Goal: Task Accomplishment & Management: Manage account settings

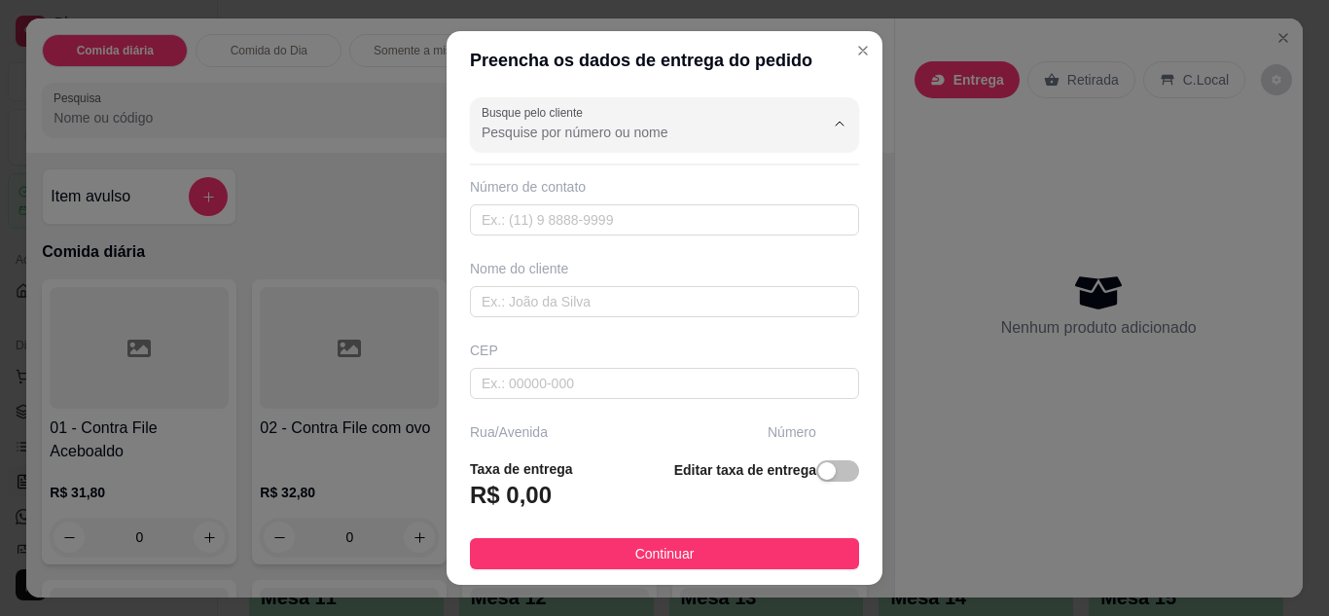
click at [721, 125] on input "Busque pelo cliente" at bounding box center [637, 132] width 311 height 19
click at [606, 220] on input "text" at bounding box center [664, 219] width 389 height 31
type input "V"
click at [597, 291] on input "text" at bounding box center [664, 301] width 389 height 31
type input "VIVIAN"
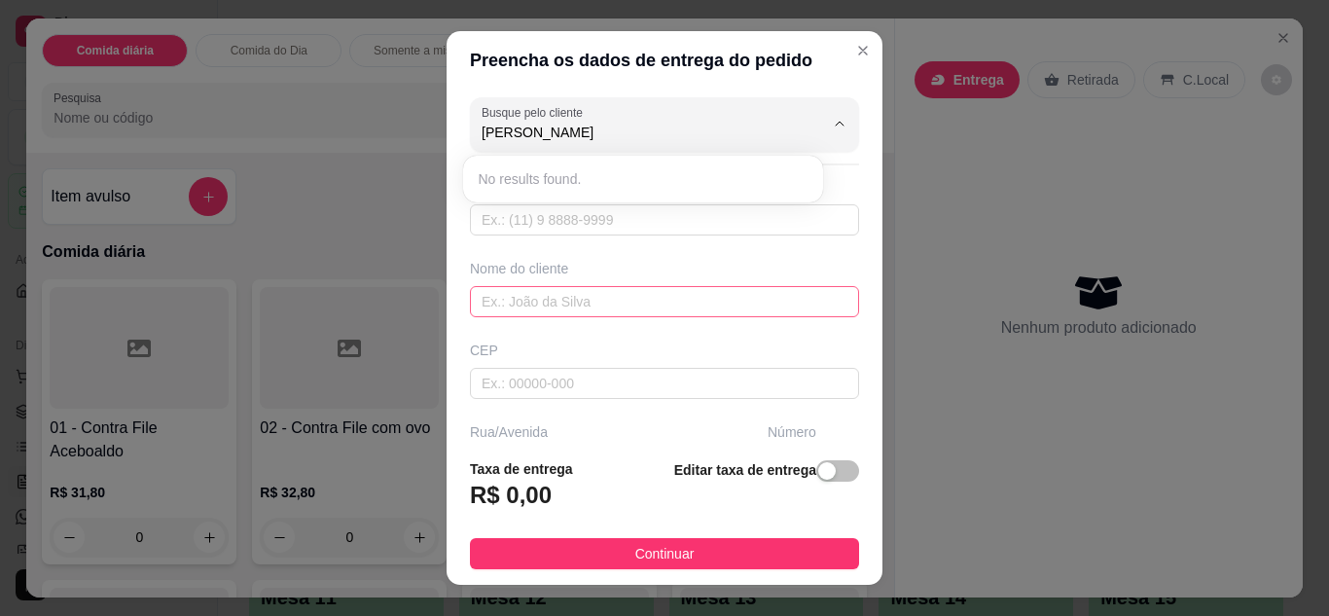
click at [598, 304] on input "text" at bounding box center [664, 301] width 389 height 31
click at [661, 141] on input "Busque pelo cliente" at bounding box center [637, 132] width 311 height 19
click at [602, 294] on input "text" at bounding box center [664, 301] width 389 height 31
type input "VIVIAN"
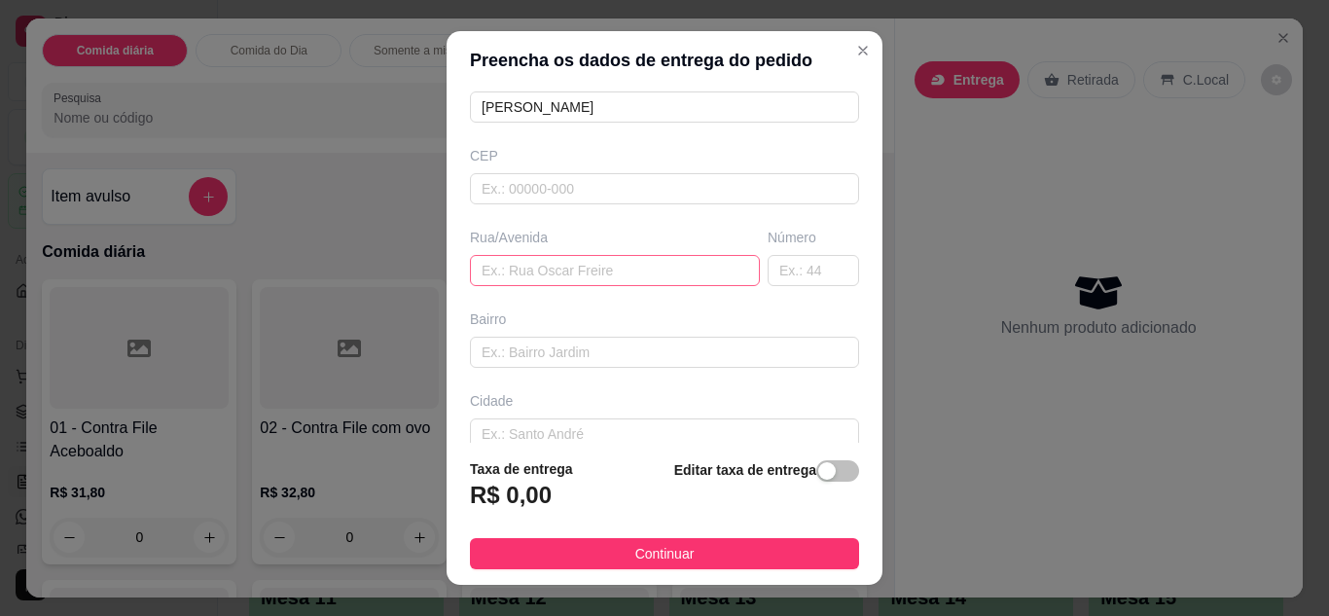
scroll to position [31, 0]
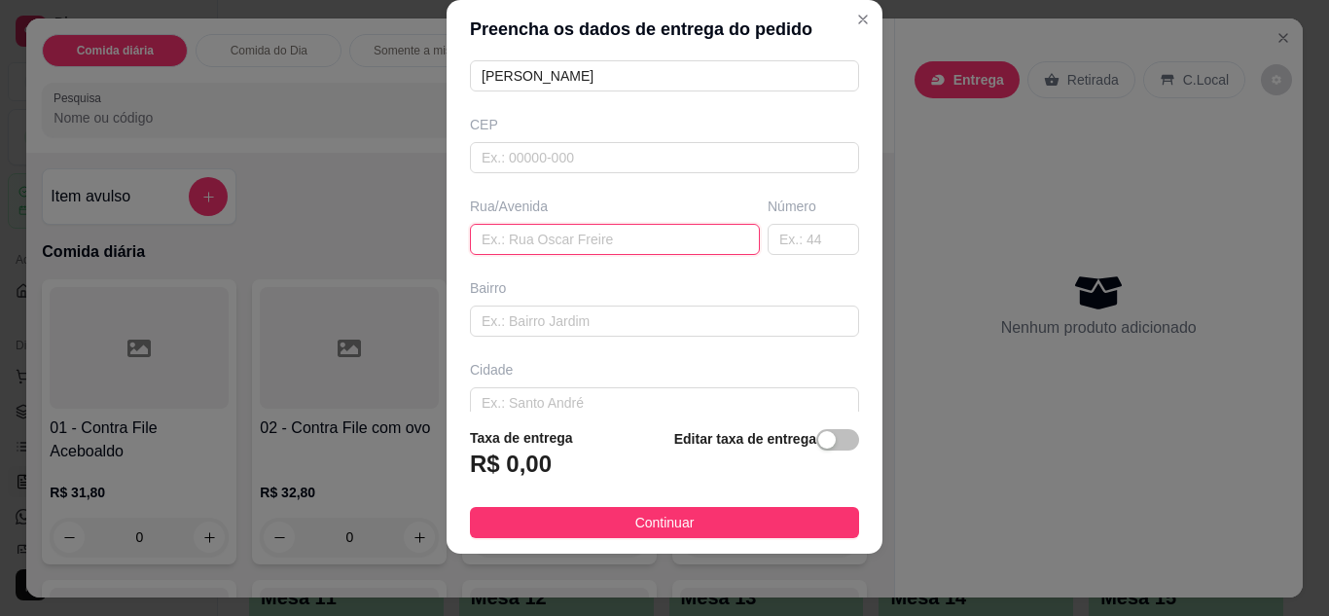
click at [596, 240] on input "text" at bounding box center [615, 239] width 290 height 31
type input "R. DAS PAINEIRAS"
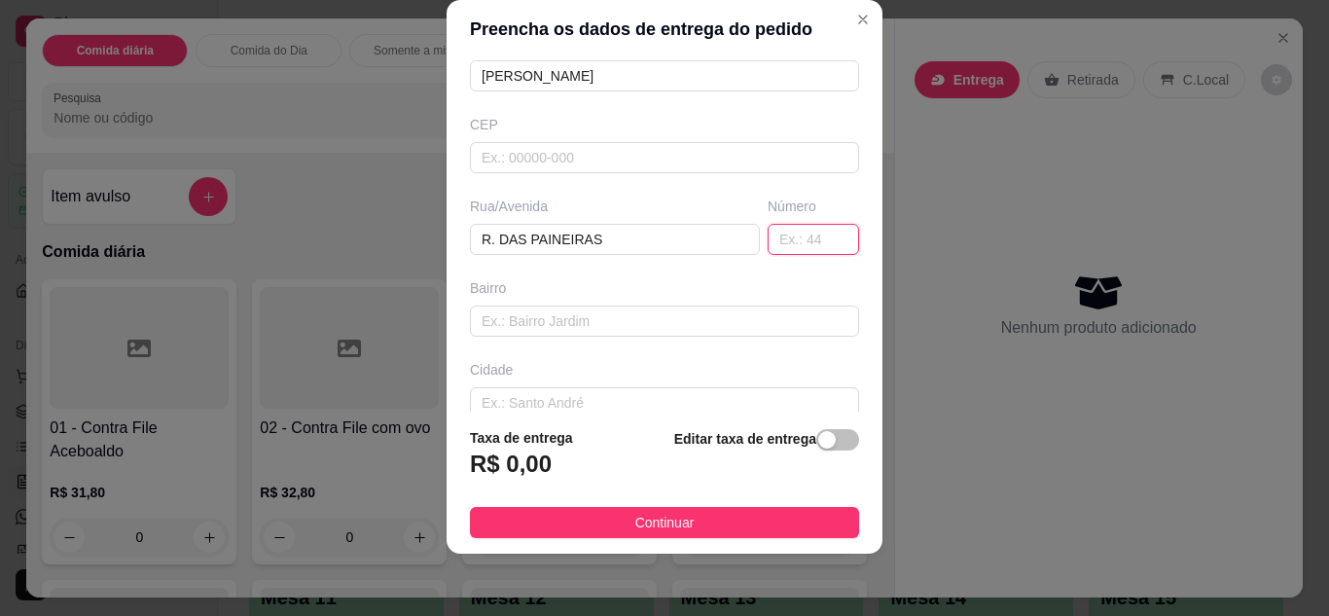
click at [768, 237] on input "text" at bounding box center [813, 239] width 91 height 31
type input "362"
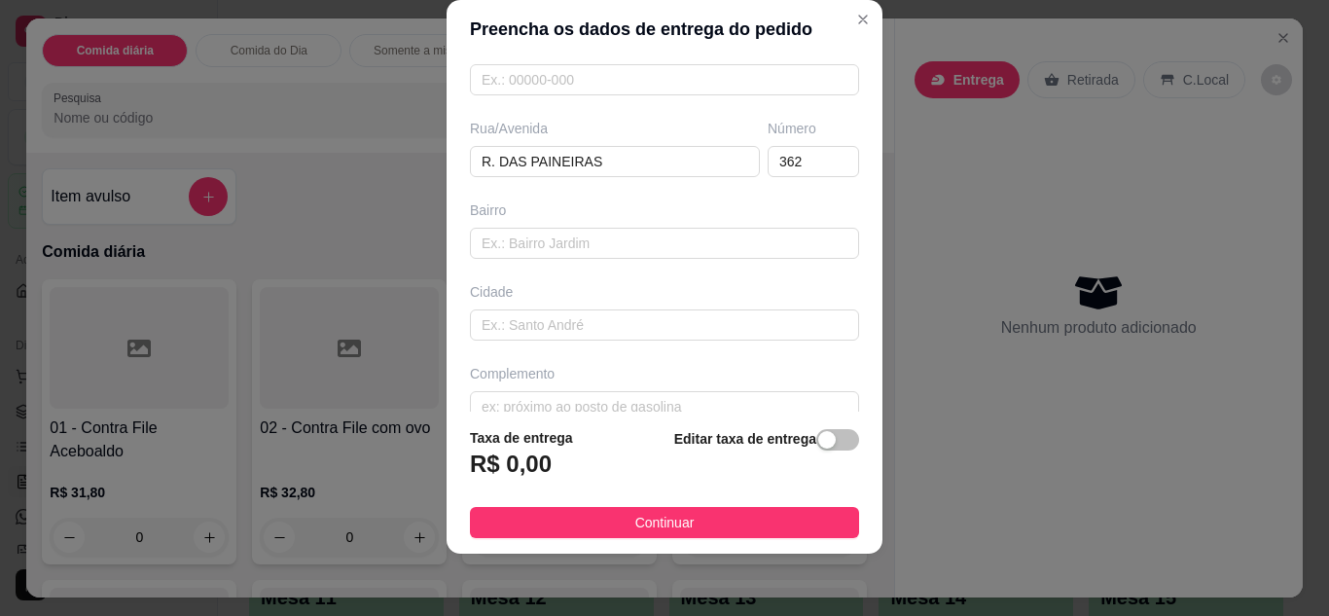
scroll to position [302, 0]
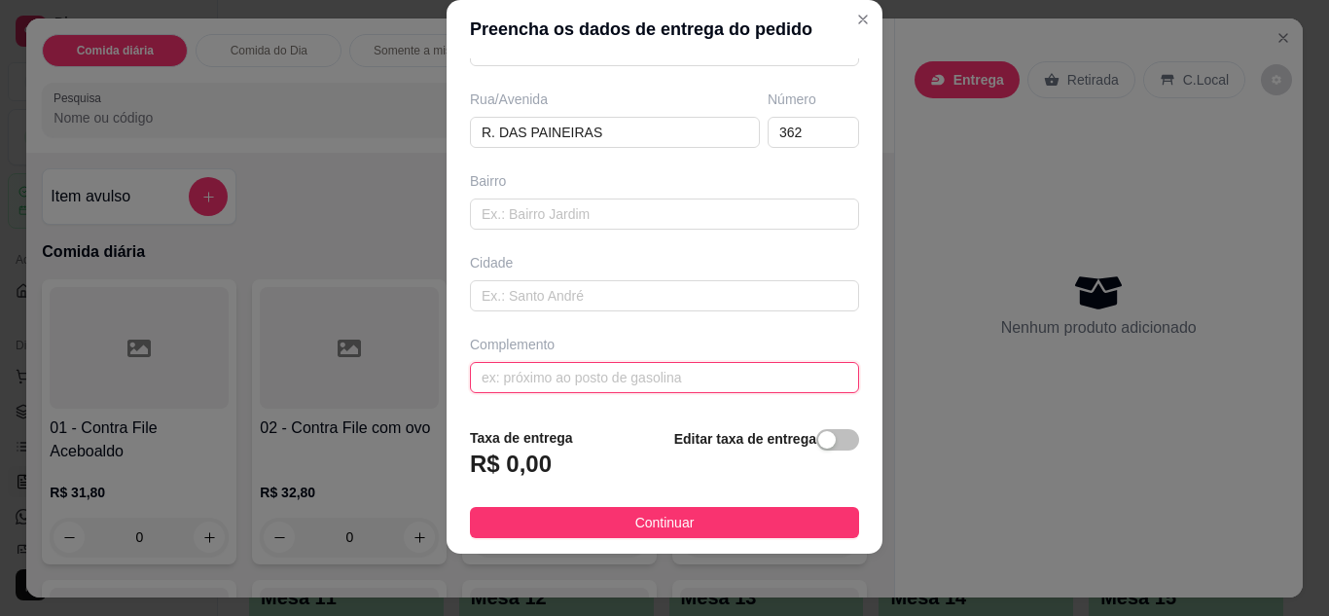
click at [708, 372] on input "text" at bounding box center [664, 377] width 389 height 31
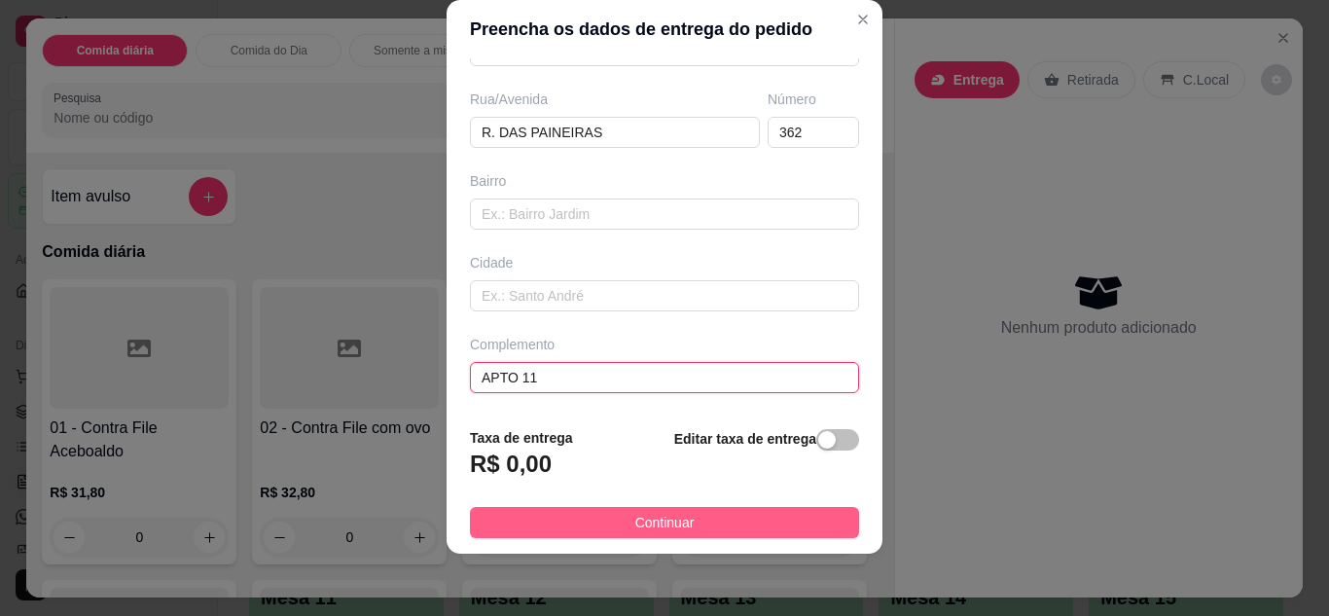
type input "APTO 11"
click at [710, 525] on button "Continuar" at bounding box center [664, 522] width 389 height 31
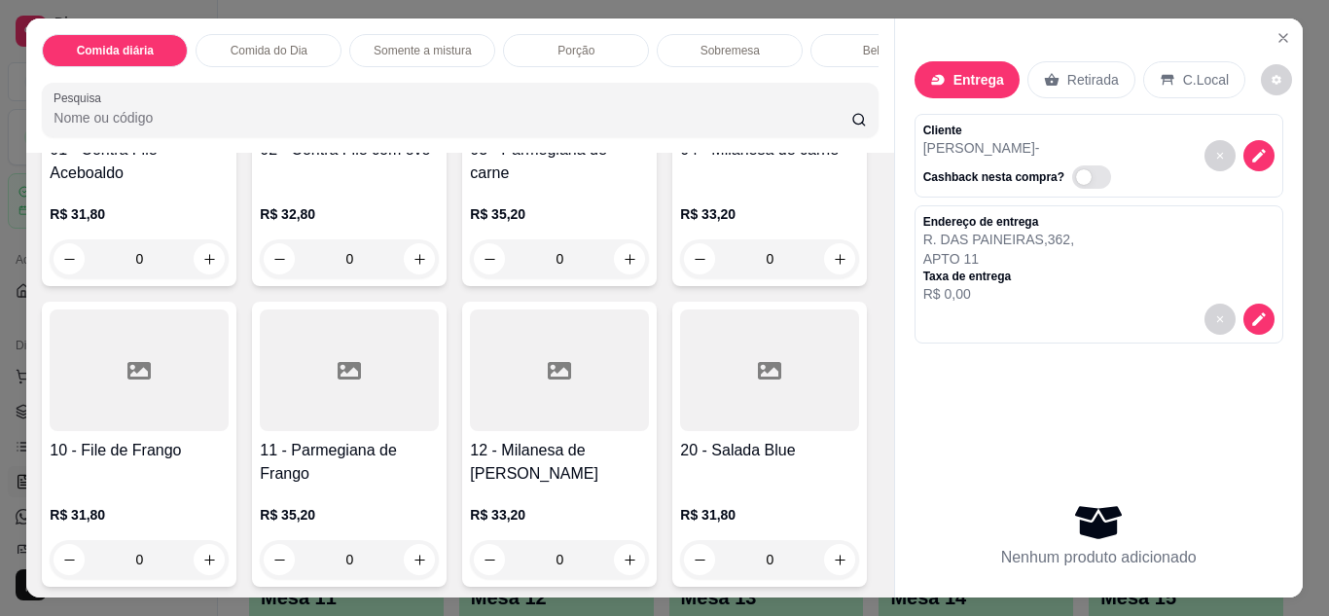
scroll to position [311, 0]
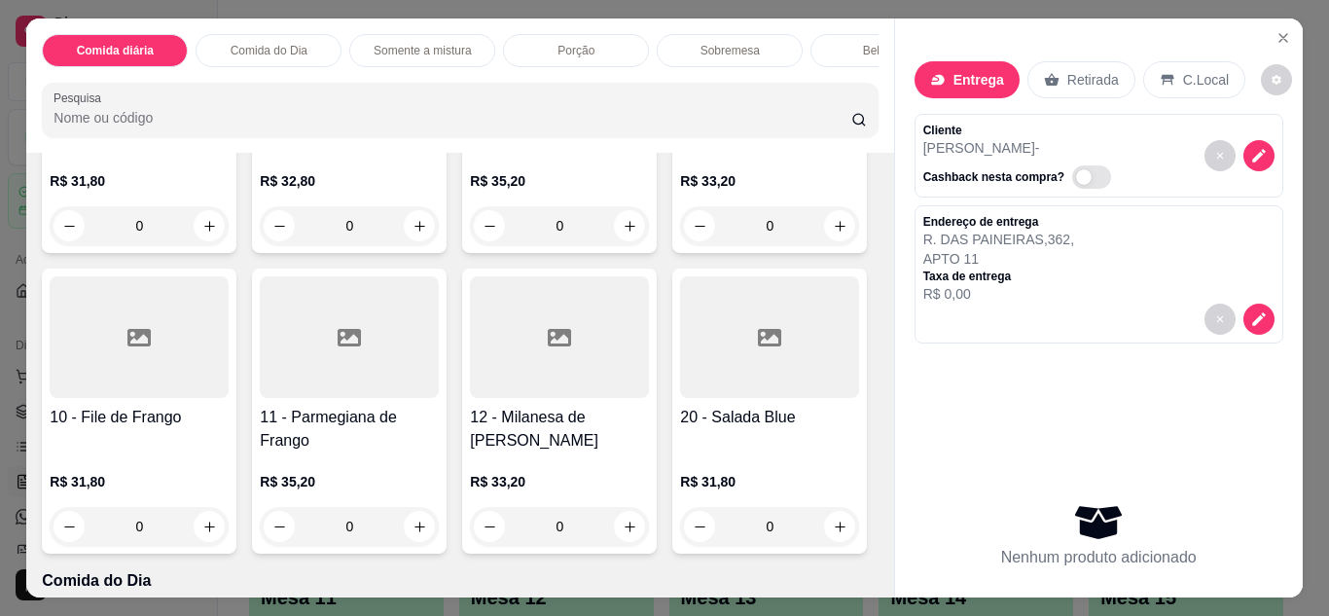
click at [229, 536] on div "0" at bounding box center [139, 526] width 179 height 39
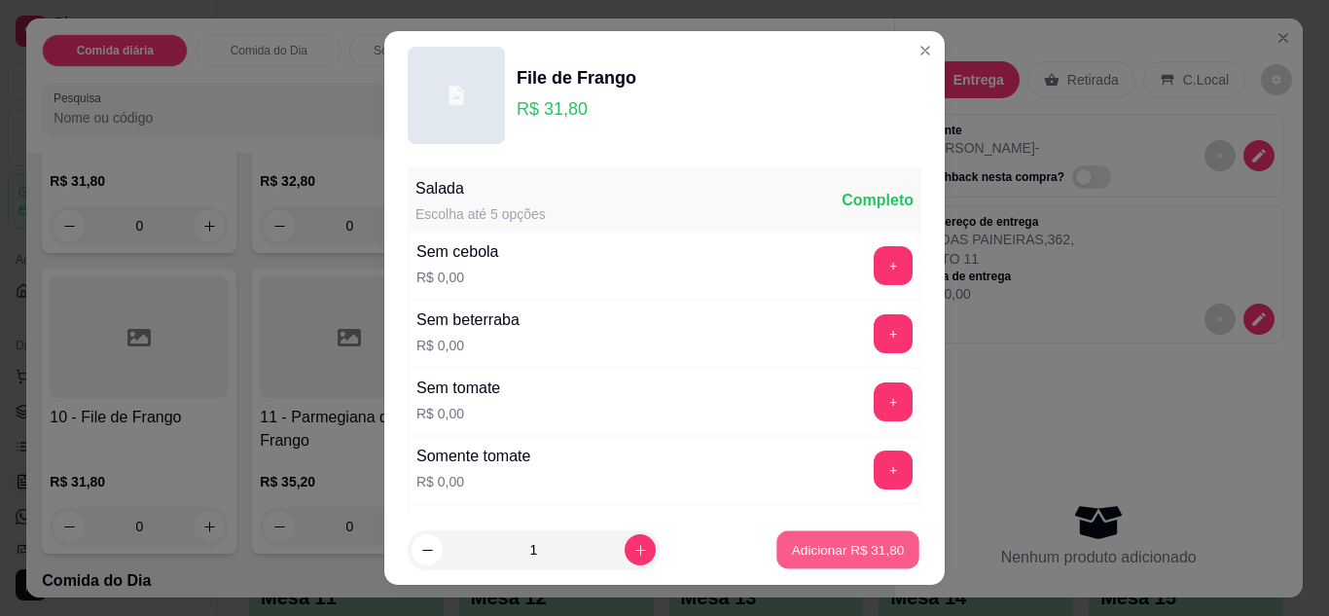
click at [825, 554] on p "Adicionar R$ 31,80" at bounding box center [848, 550] width 113 height 18
type input "1"
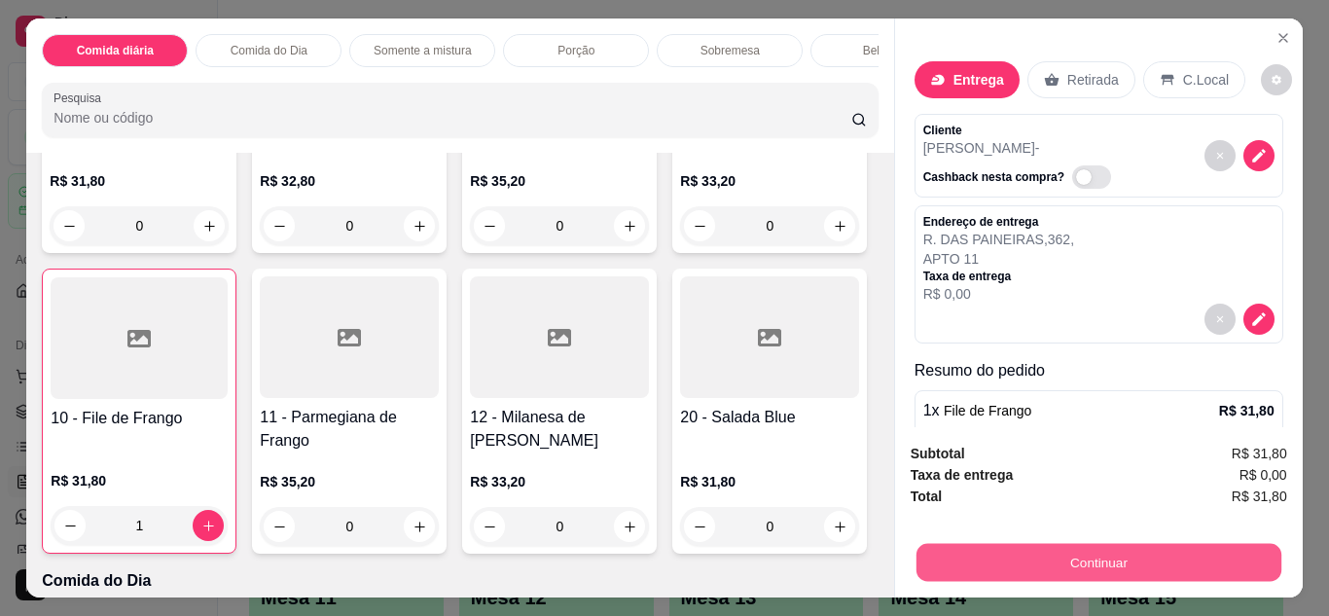
click at [1030, 544] on button "Continuar" at bounding box center [1098, 563] width 365 height 38
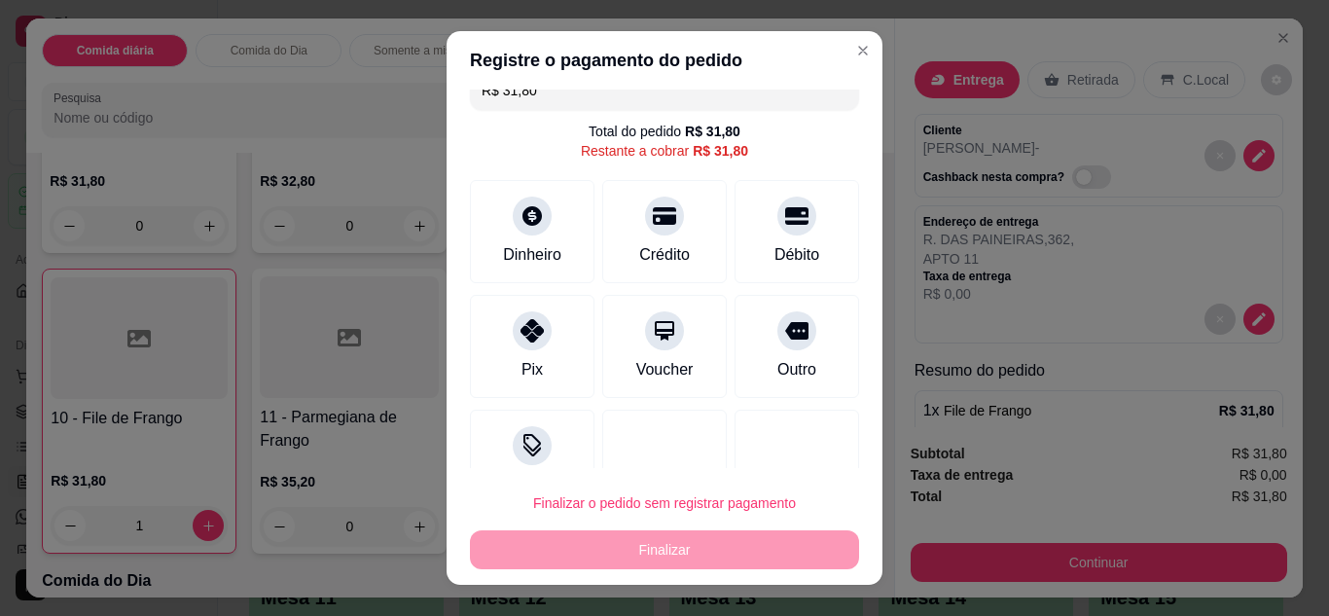
scroll to position [39, 0]
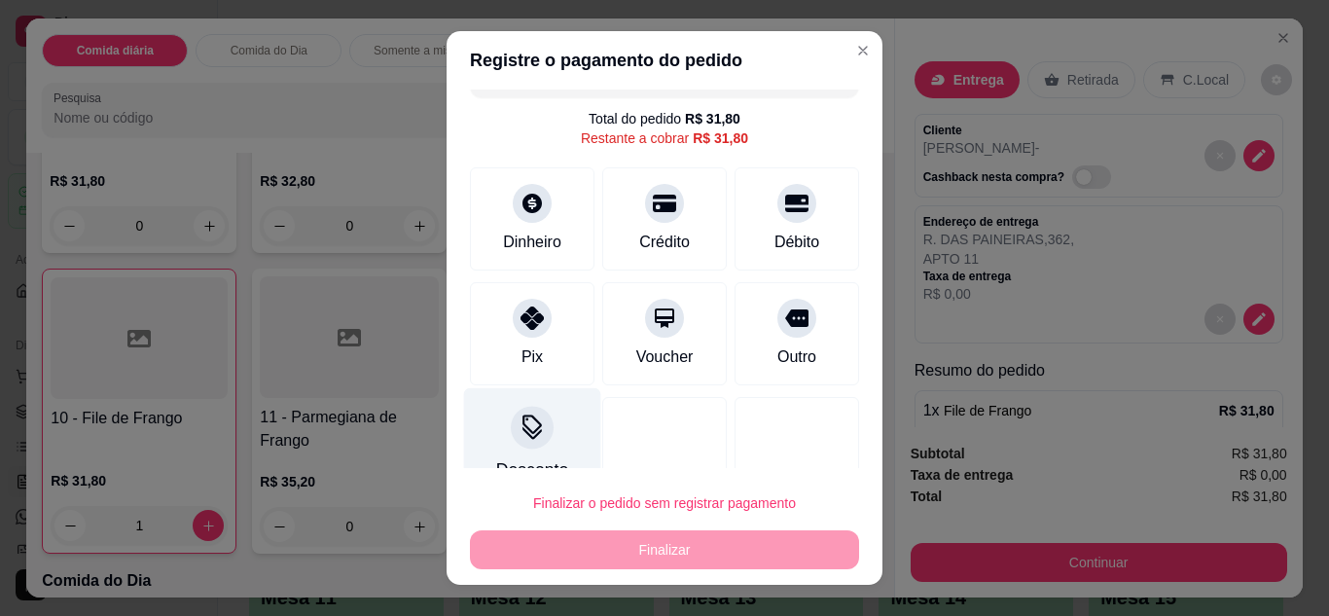
click at [527, 433] on icon at bounding box center [531, 432] width 19 height 13
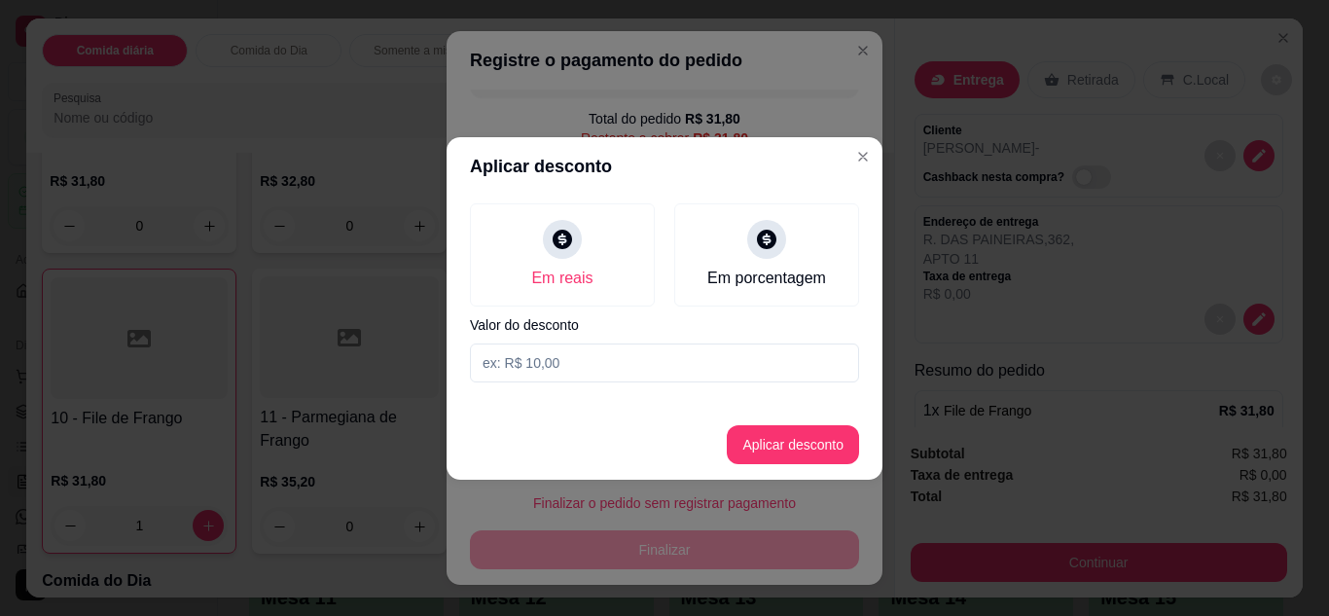
click at [611, 374] on input at bounding box center [664, 362] width 389 height 39
type input "3,00"
click at [832, 439] on button "Aplicar desconto" at bounding box center [793, 444] width 127 height 38
type input "R$ 28,80"
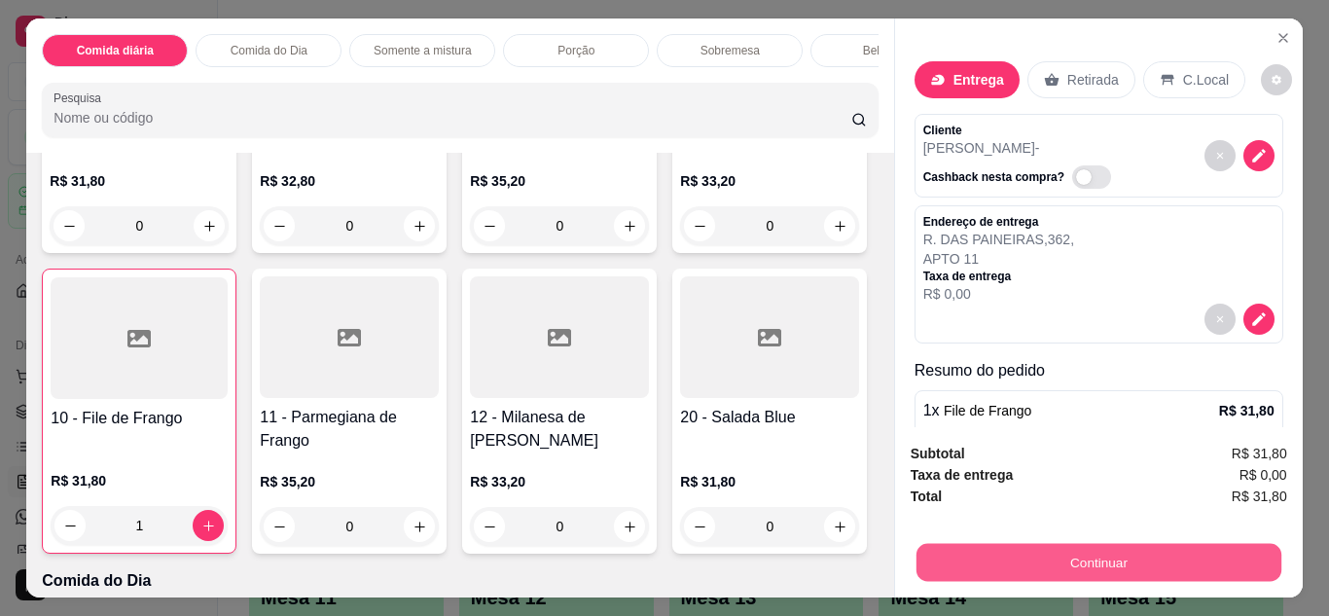
click at [1088, 557] on button "Continuar" at bounding box center [1098, 563] width 365 height 38
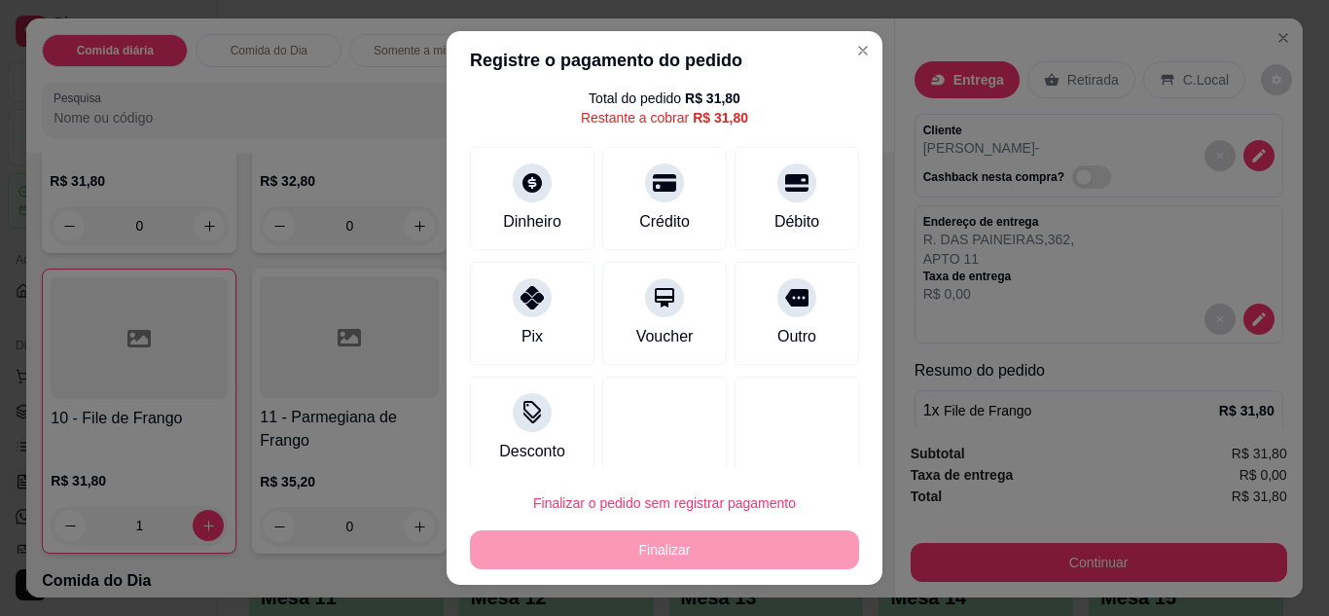
scroll to position [78, 0]
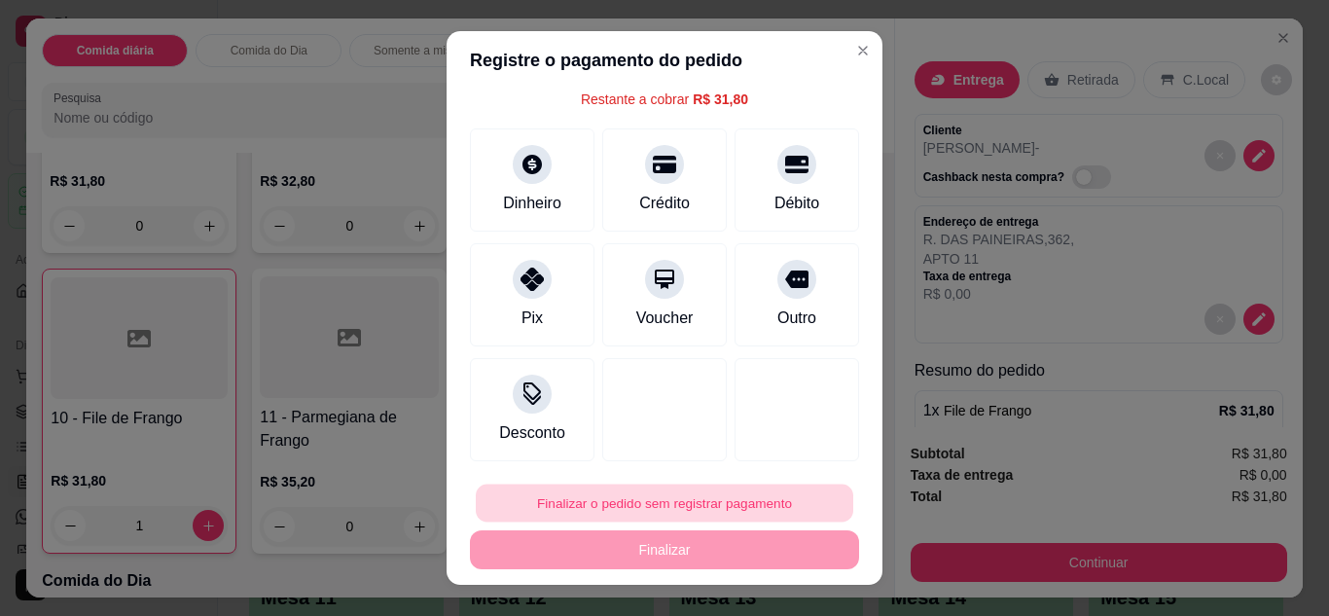
click at [759, 512] on button "Finalizar o pedido sem registrar pagamento" at bounding box center [665, 504] width 378 height 38
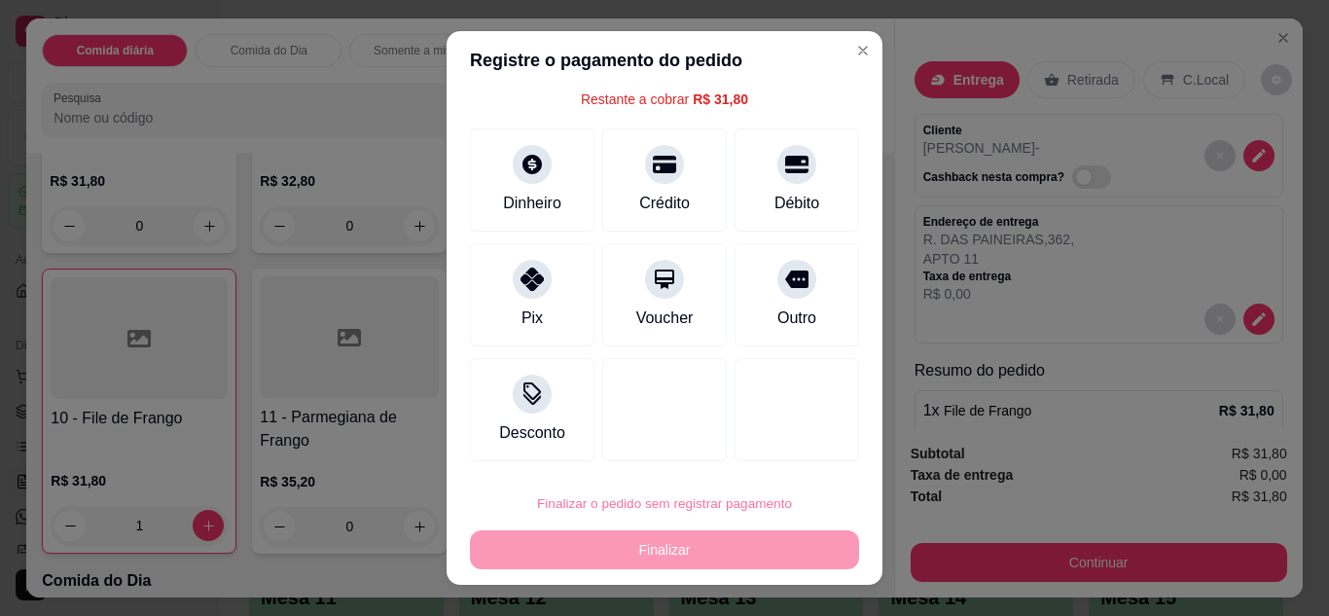
click at [769, 450] on button "Confirmar" at bounding box center [774, 447] width 69 height 29
click at [733, 560] on div "Finalizar o pedido sem registrar pagamento Finalizar" at bounding box center [664, 527] width 389 height 86
click at [732, 512] on div "Finalizar o pedido sem registrar pagamento Finalizar" at bounding box center [664, 527] width 389 height 86
type input "0"
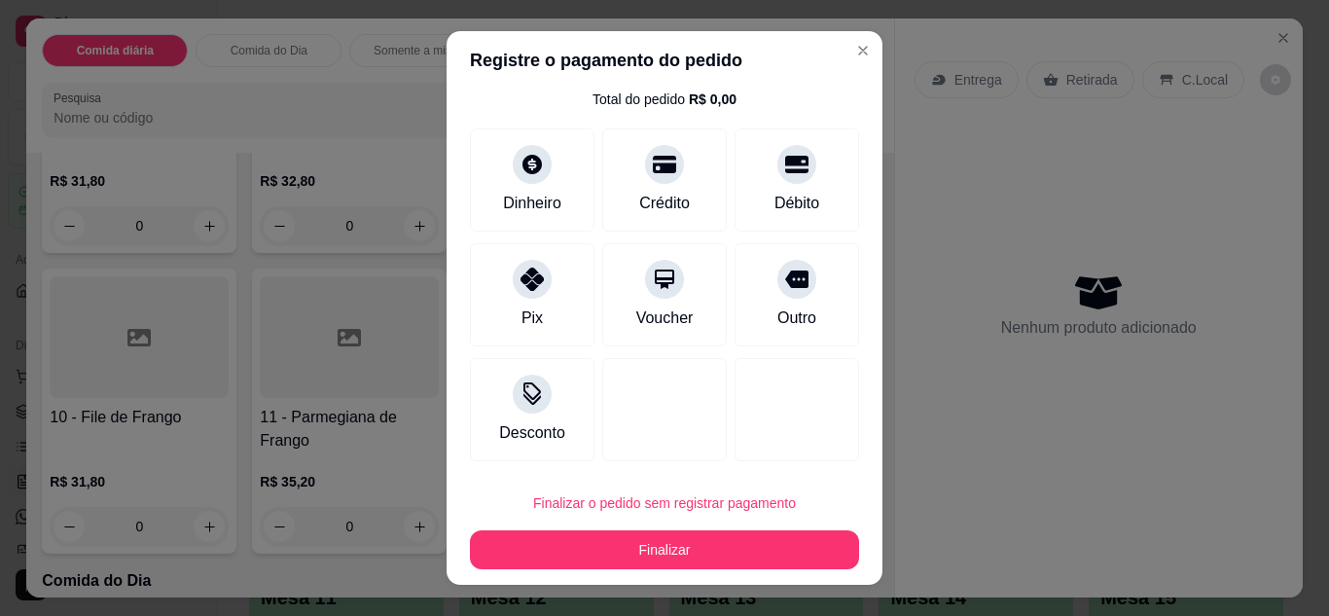
type input "R$ 0,00"
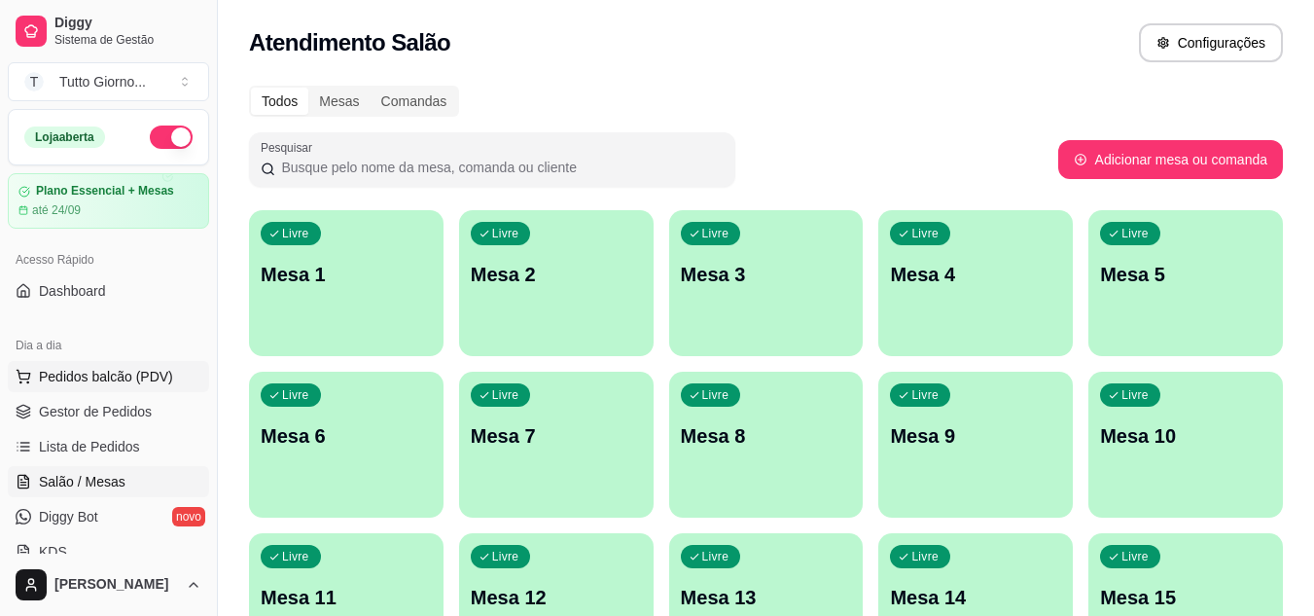
click at [156, 372] on span "Pedidos balcão (PDV)" at bounding box center [106, 376] width 134 height 19
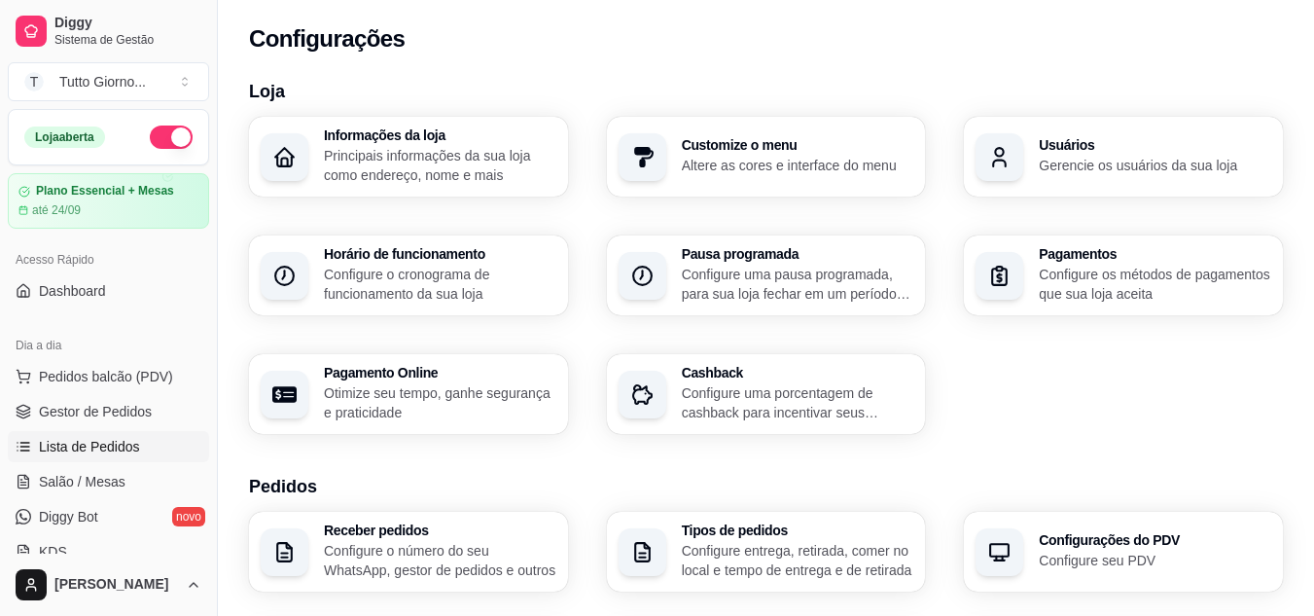
click at [118, 452] on span "Lista de Pedidos" at bounding box center [89, 446] width 101 height 19
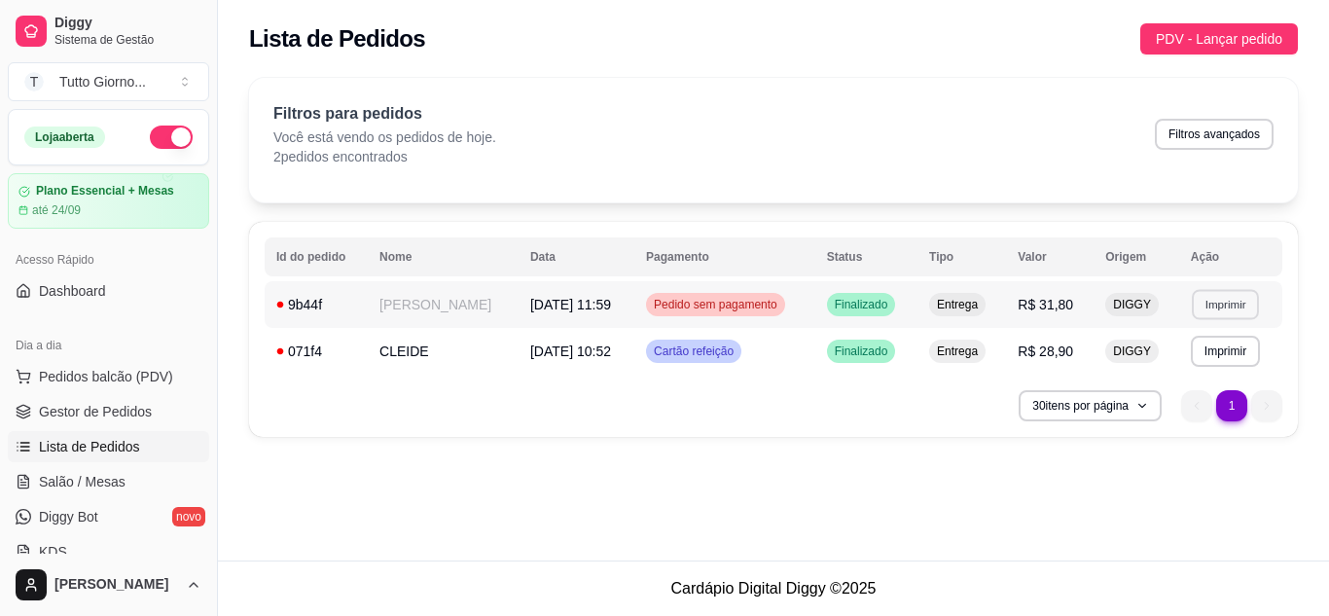
click at [1213, 316] on button "Imprimir" at bounding box center [1225, 304] width 67 height 30
click at [1189, 380] on button "IMPRESSORA" at bounding box center [1184, 372] width 136 height 30
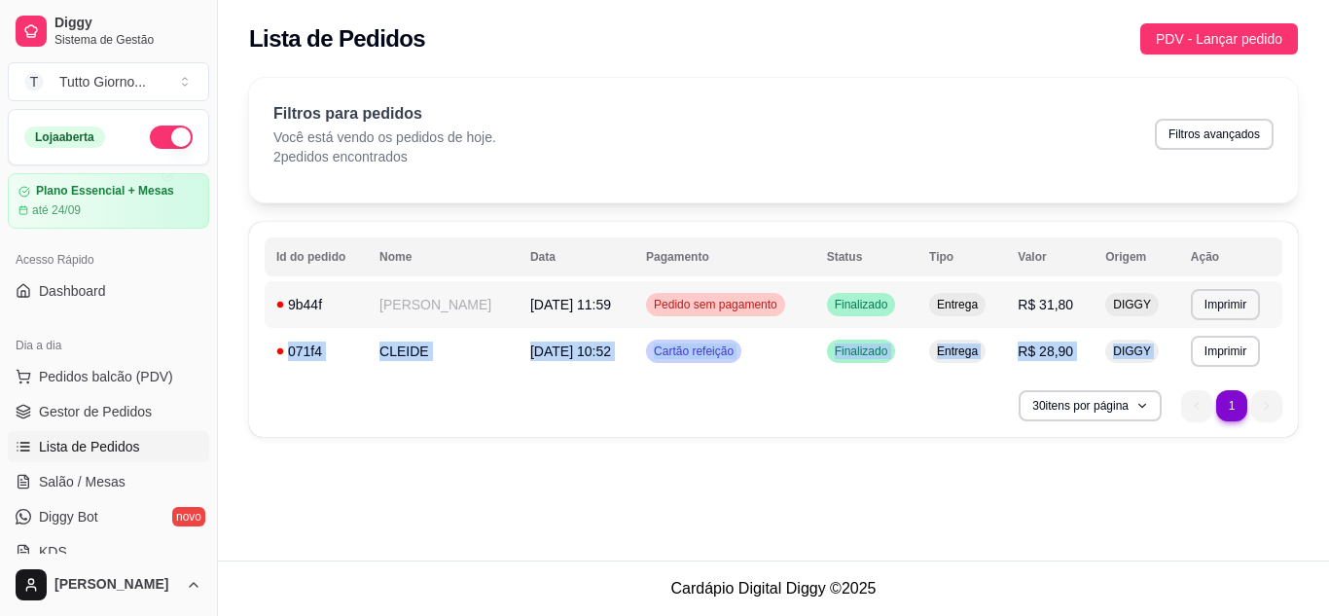
drag, startPoint x: 1161, startPoint y: 438, endPoint x: 1280, endPoint y: 298, distance: 184.3
click at [1280, 298] on div "**********" at bounding box center [773, 263] width 1111 height 394
click at [1234, 306] on button "Imprimir" at bounding box center [1225, 304] width 67 height 30
click at [1178, 367] on button "IMPRESSORA" at bounding box center [1184, 372] width 136 height 30
click at [719, 305] on span "Pedido sem pagamento" at bounding box center [715, 305] width 131 height 16
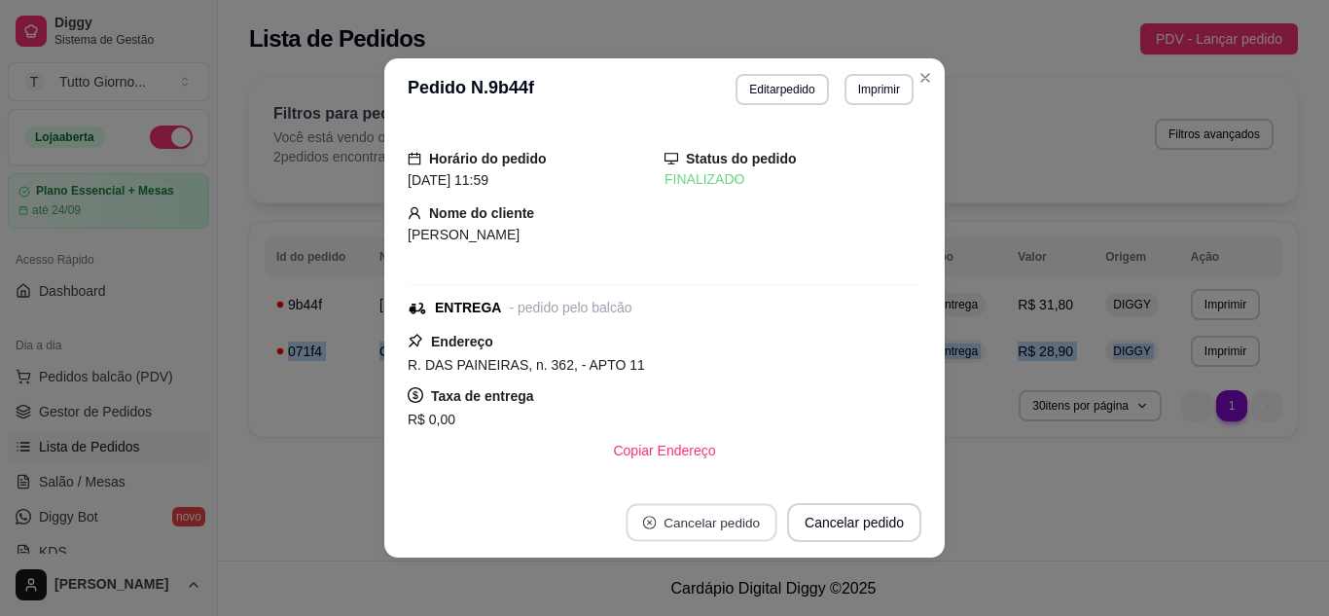
click at [676, 521] on button "Cancelar pedido" at bounding box center [701, 523] width 151 height 38
click at [839, 517] on button "Cancelar pedido" at bounding box center [854, 523] width 130 height 38
click at [917, 469] on div "Horário do pedido 26/08/2025 11:59 Status do pedido FINALIZADO Nome do cliente …" at bounding box center [664, 304] width 560 height 367
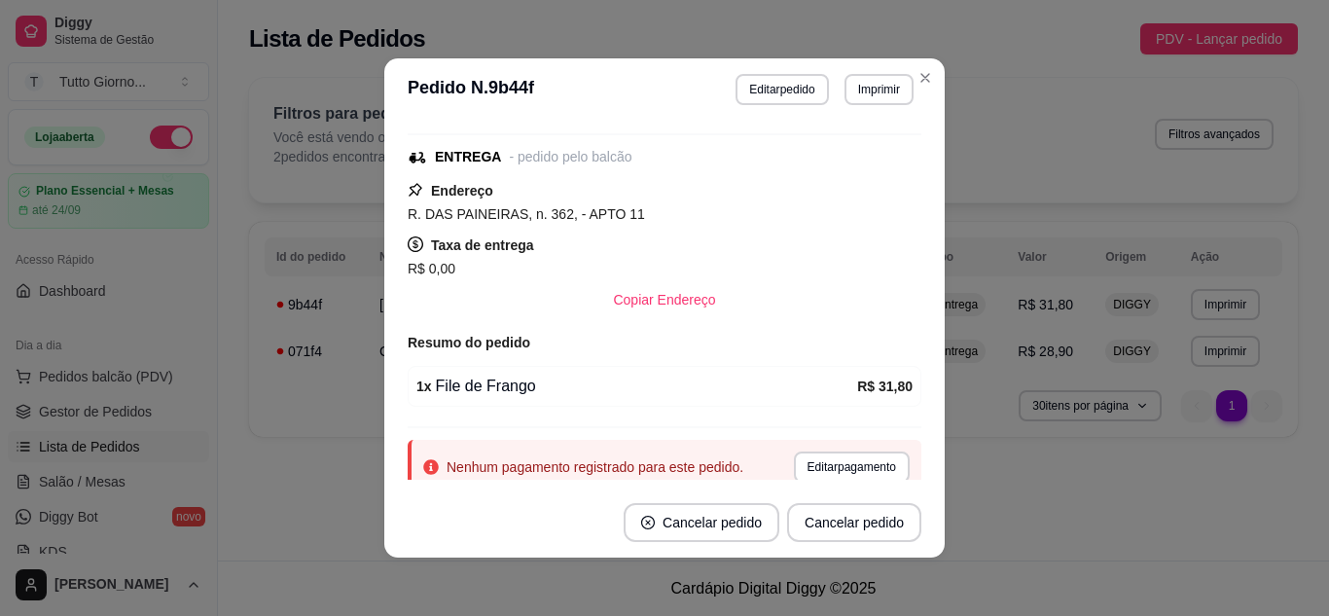
scroll to position [220, 0]
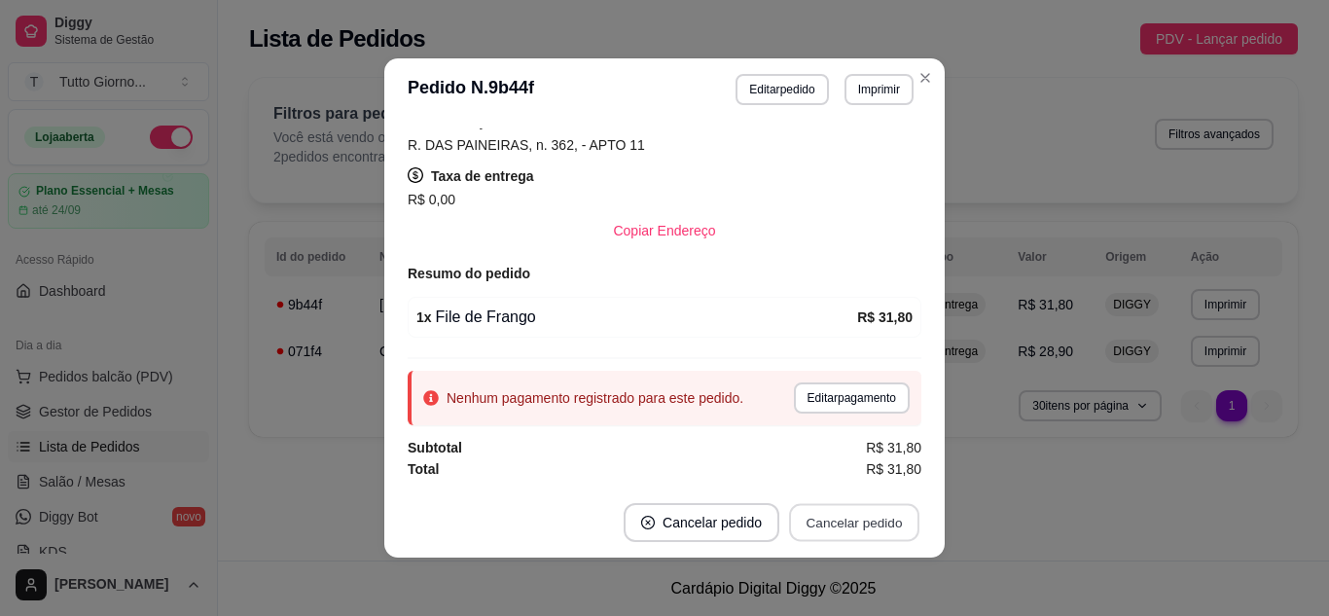
click at [844, 521] on button "Cancelar pedido" at bounding box center [854, 523] width 130 height 38
click at [739, 522] on button "Cancelar pedido" at bounding box center [701, 523] width 151 height 38
click at [846, 396] on button "Editar pagamento" at bounding box center [851, 397] width 113 height 30
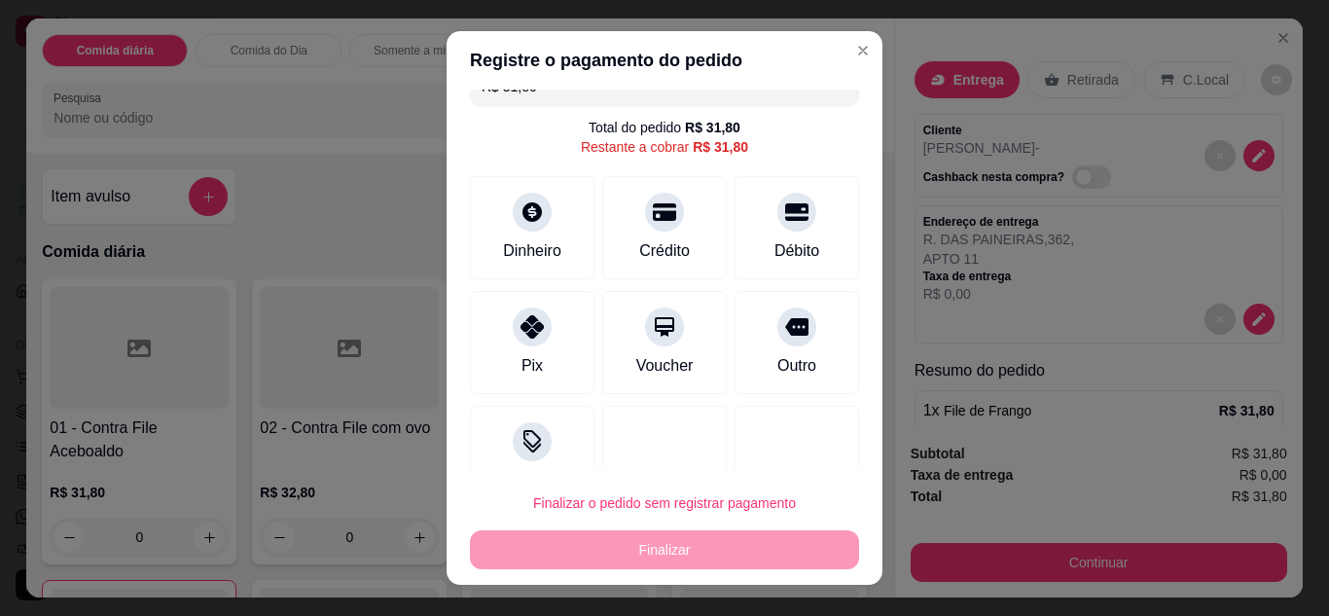
scroll to position [39, 0]
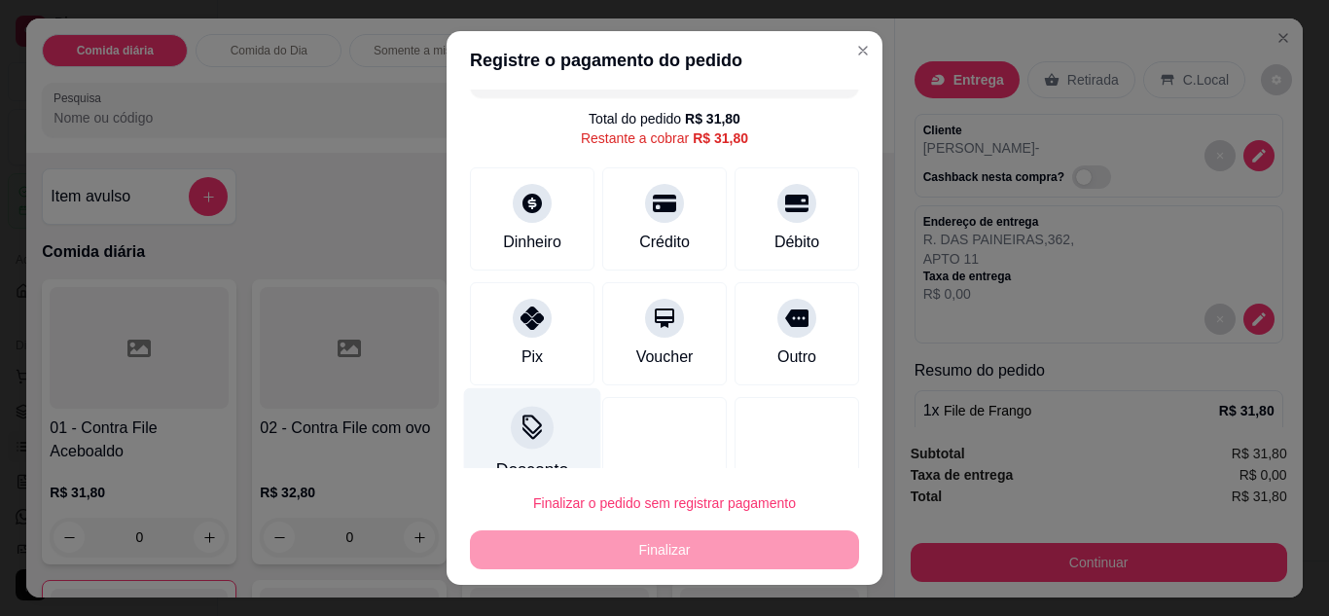
click at [517, 448] on div at bounding box center [532, 427] width 43 height 43
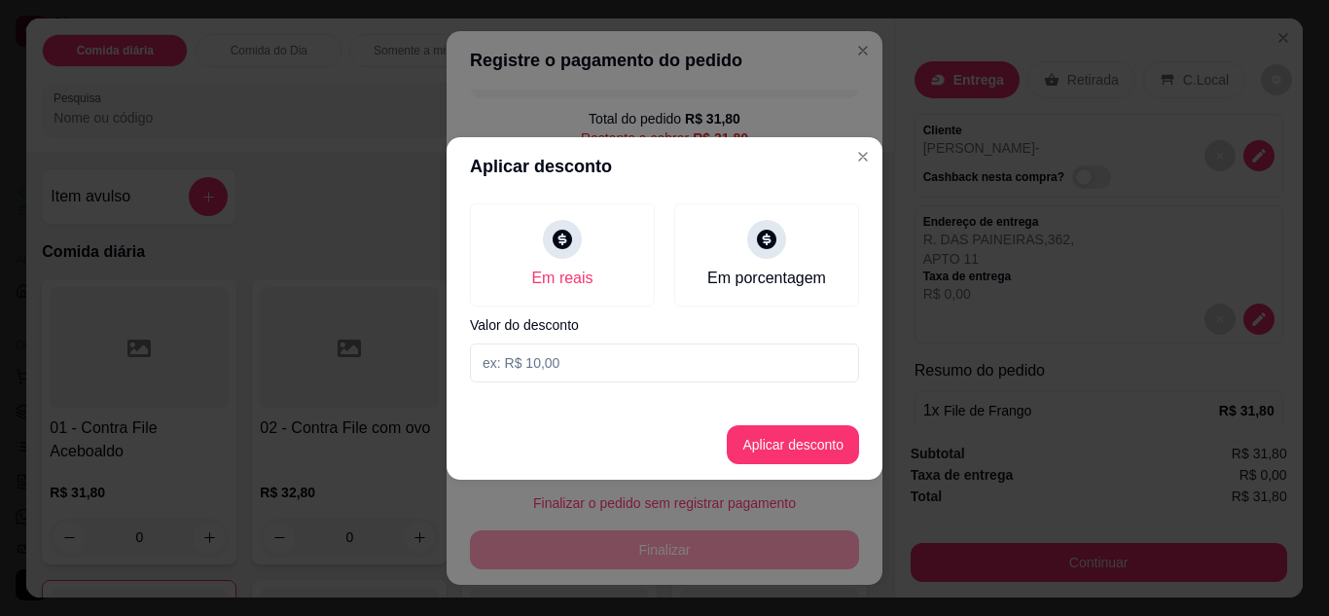
click at [584, 369] on input at bounding box center [664, 362] width 389 height 39
type input "3,00"
click at [798, 450] on button "Aplicar desconto" at bounding box center [793, 444] width 127 height 38
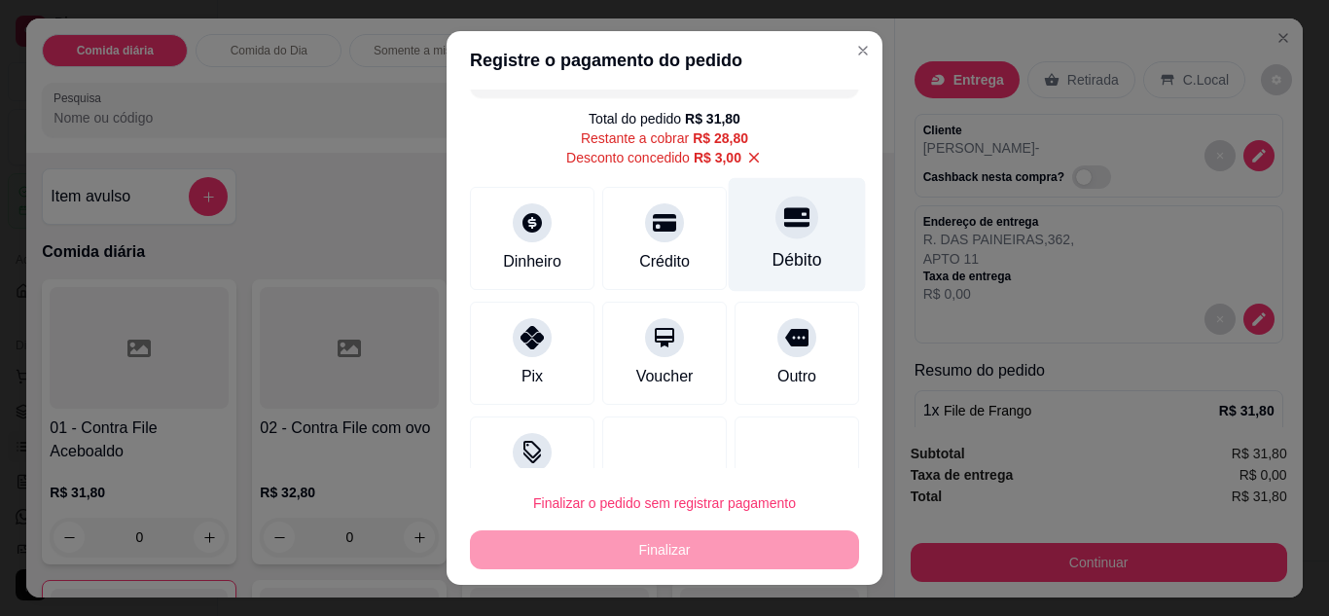
click at [775, 232] on div at bounding box center [796, 217] width 43 height 43
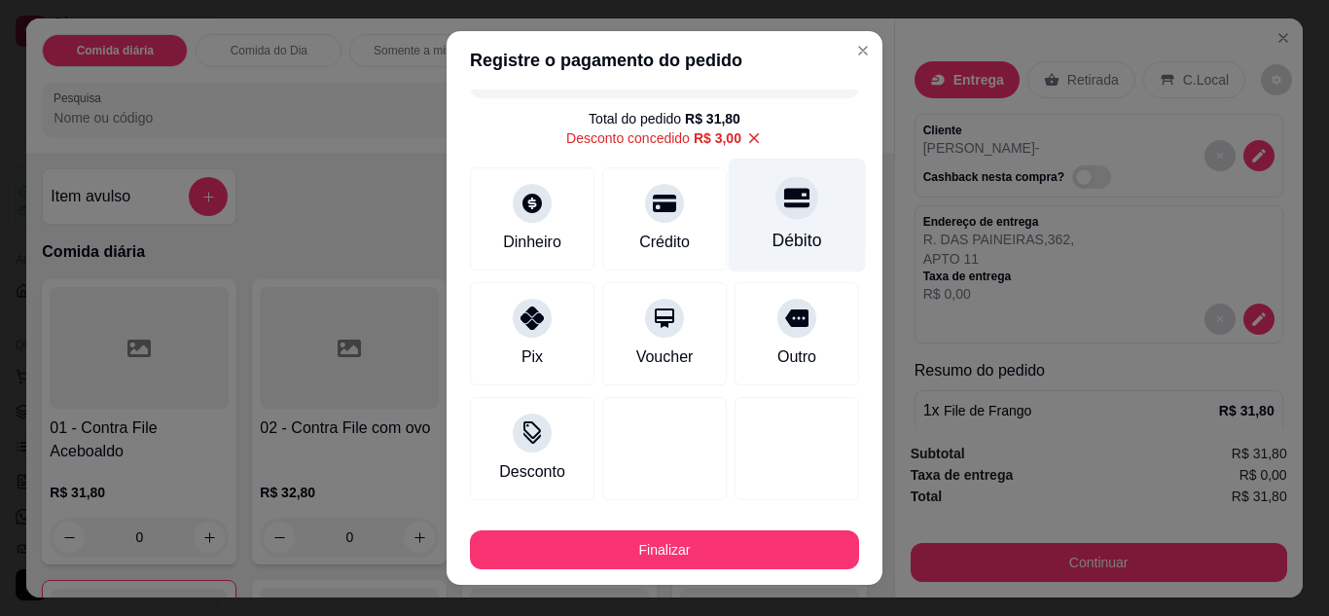
type input "R$ 0,00"
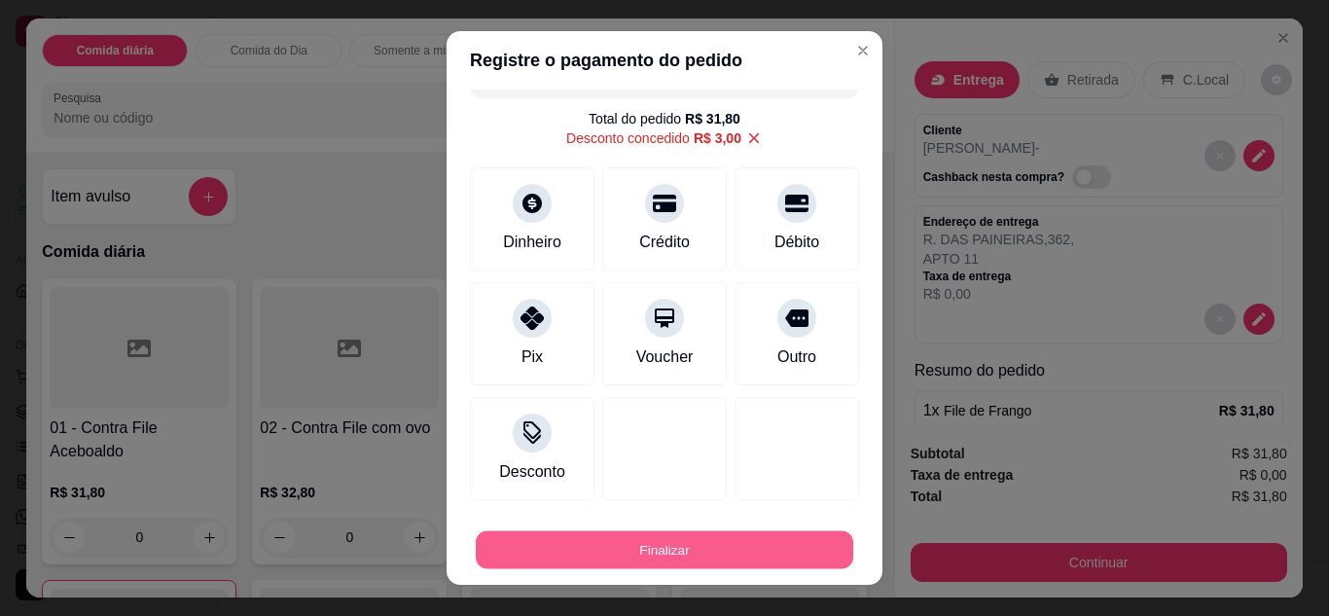
click at [688, 558] on button "Finalizar" at bounding box center [665, 550] width 378 height 38
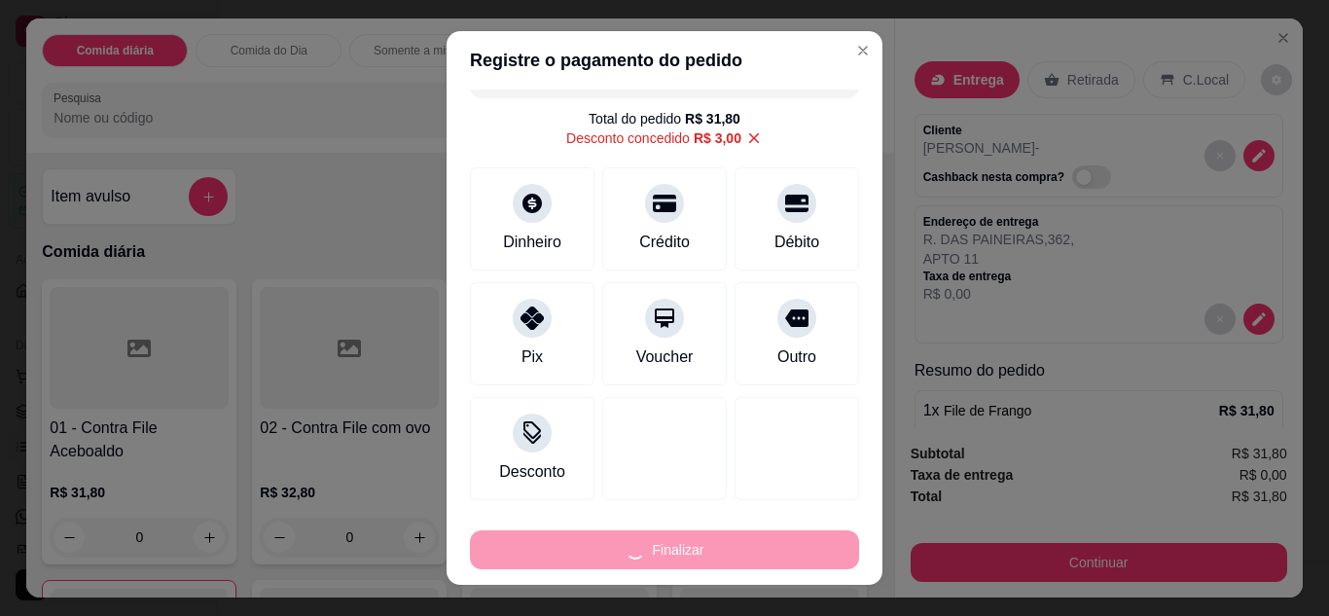
type input "0"
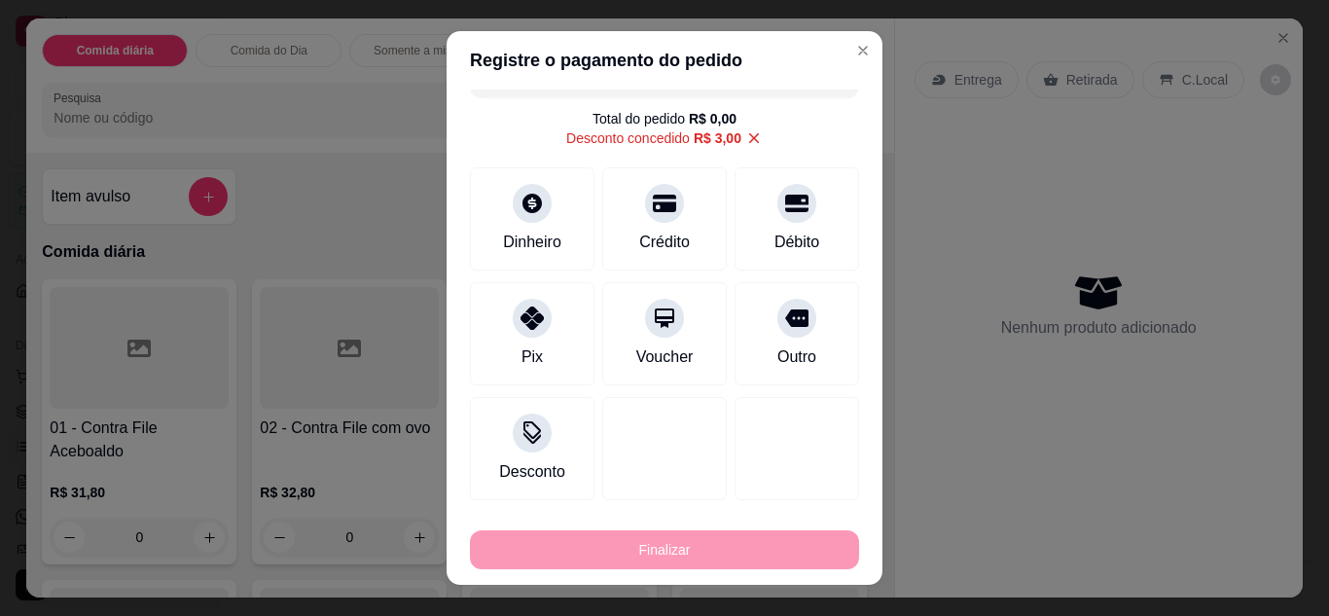
type input "-R$ 31,80"
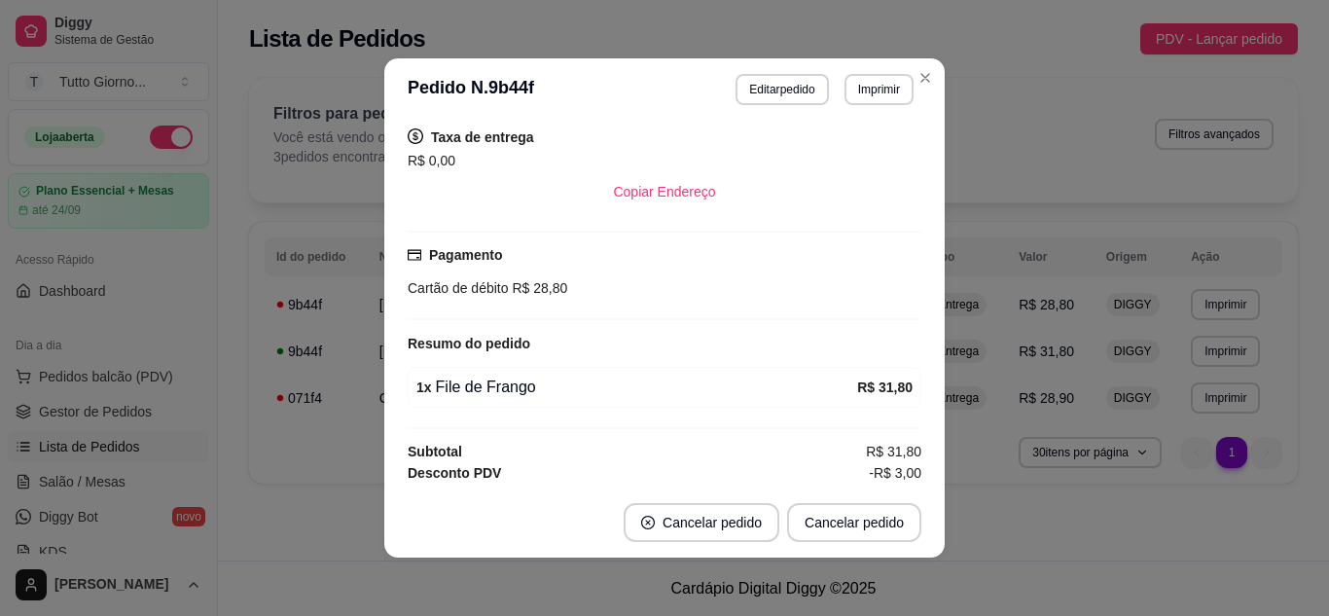
scroll to position [307, 0]
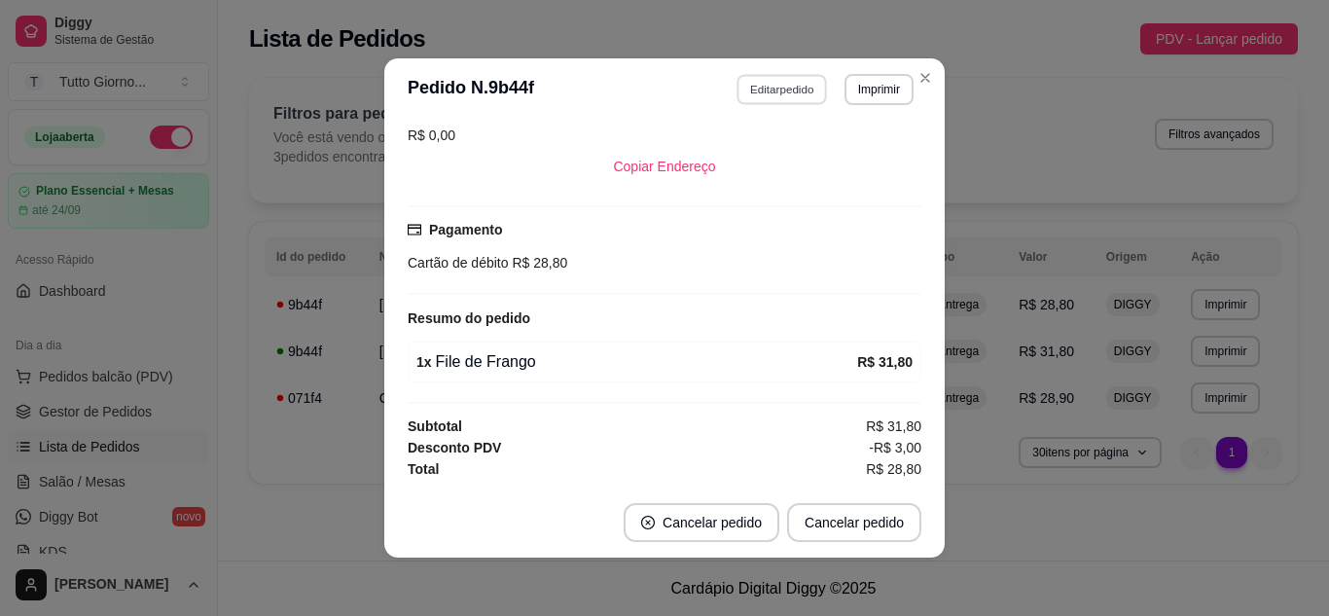
click at [785, 92] on button "Editar pedido" at bounding box center [783, 89] width 90 height 30
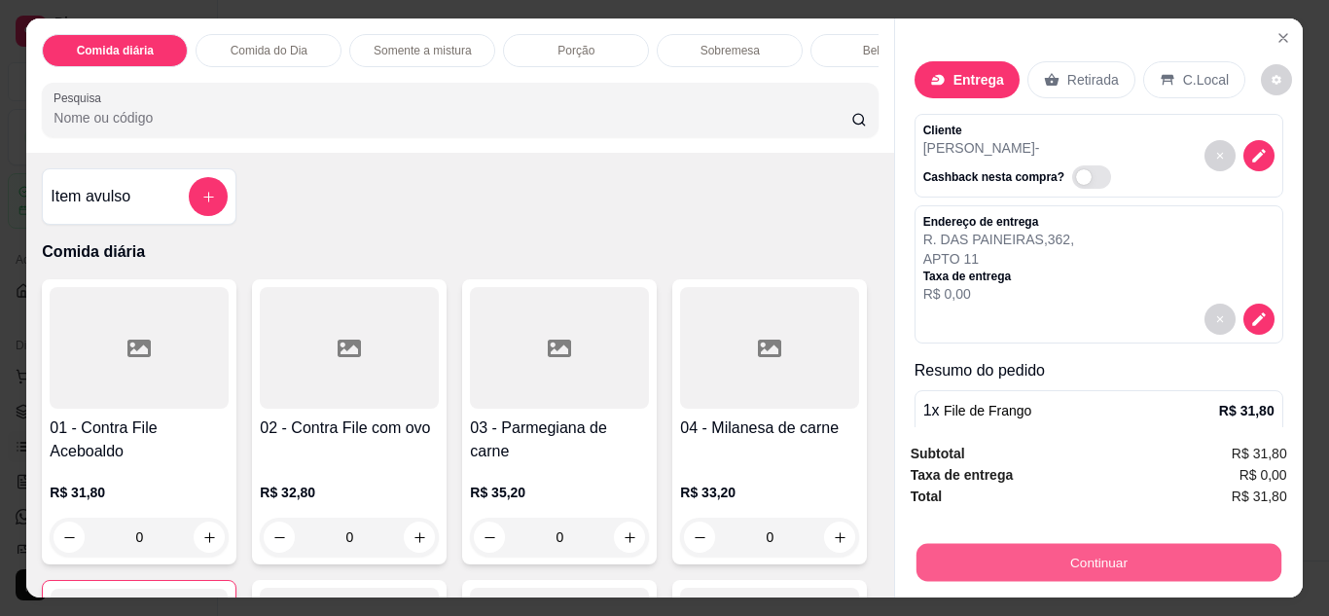
click at [1176, 557] on button "Continuar" at bounding box center [1098, 563] width 365 height 38
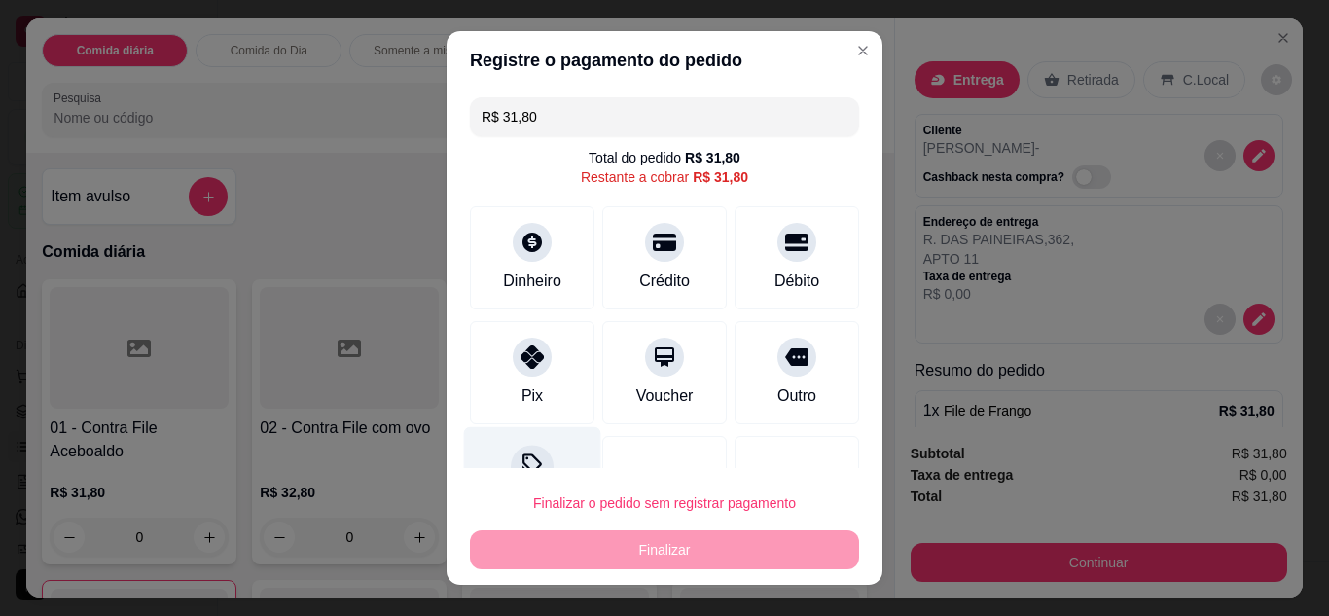
click at [525, 457] on circle at bounding box center [526, 457] width 3 height 3
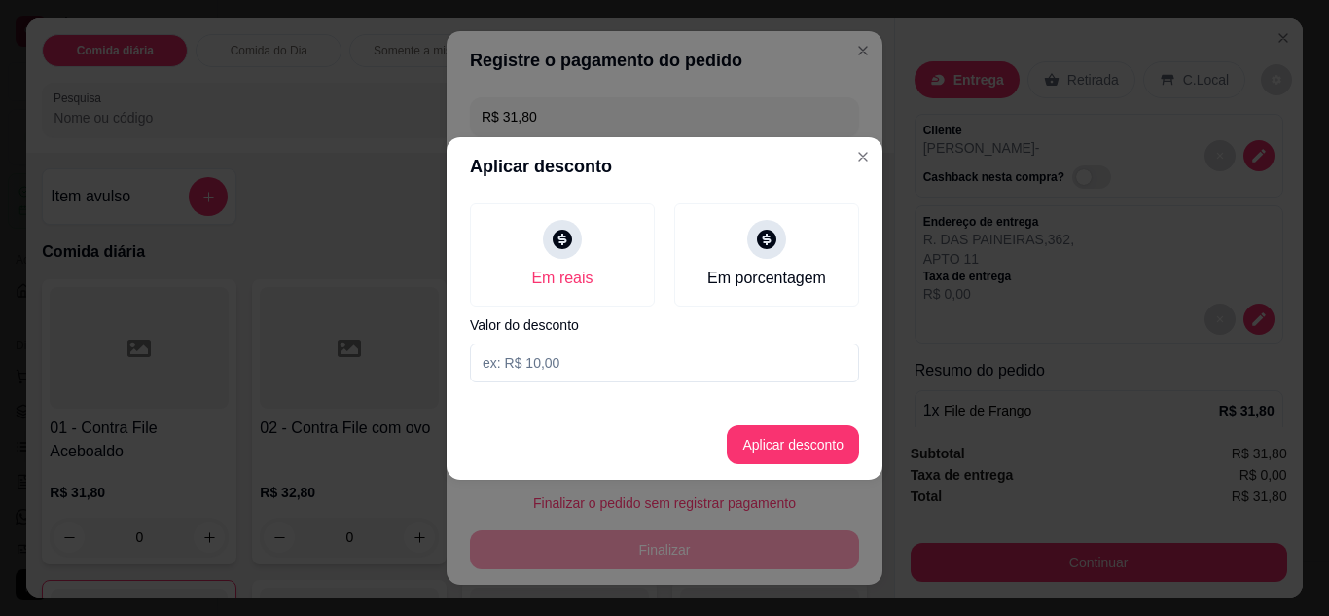
click at [567, 354] on input at bounding box center [664, 362] width 389 height 39
type input "2,90"
click at [810, 439] on button "Aplicar desconto" at bounding box center [793, 444] width 127 height 38
type input "R$ 28,90"
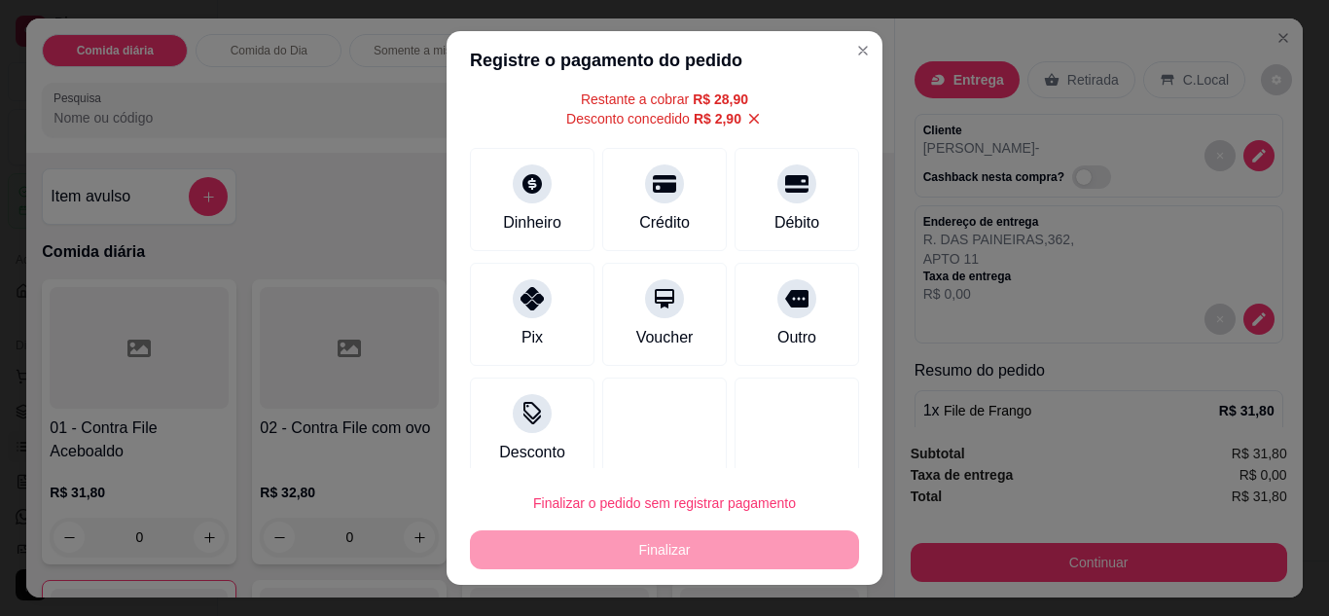
scroll to position [97, 0]
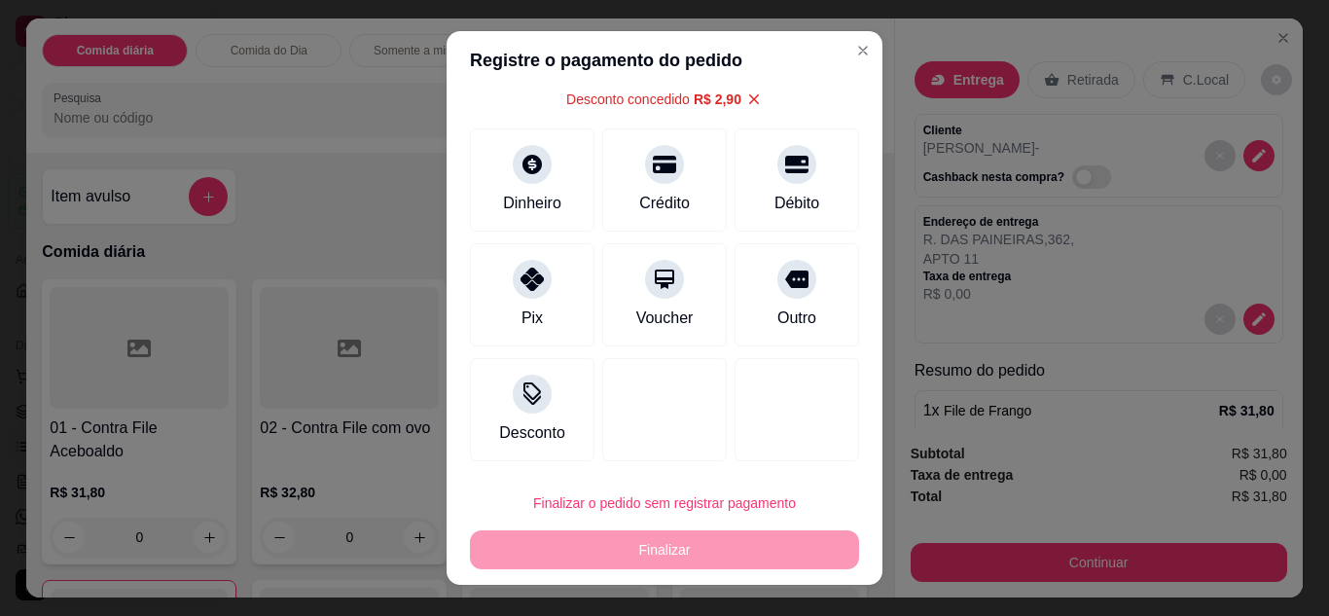
click at [759, 564] on div "Finalizar o pedido sem registrar pagamento Finalizar" at bounding box center [664, 527] width 389 height 86
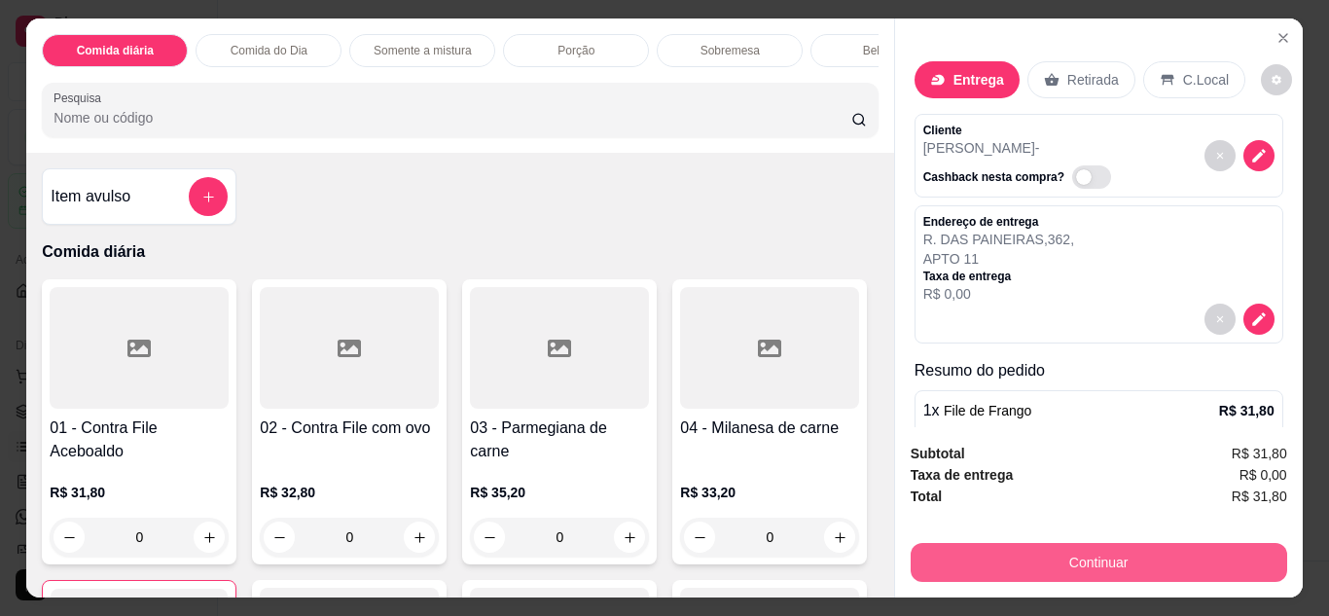
click at [1020, 569] on button "Continuar" at bounding box center [1099, 562] width 377 height 39
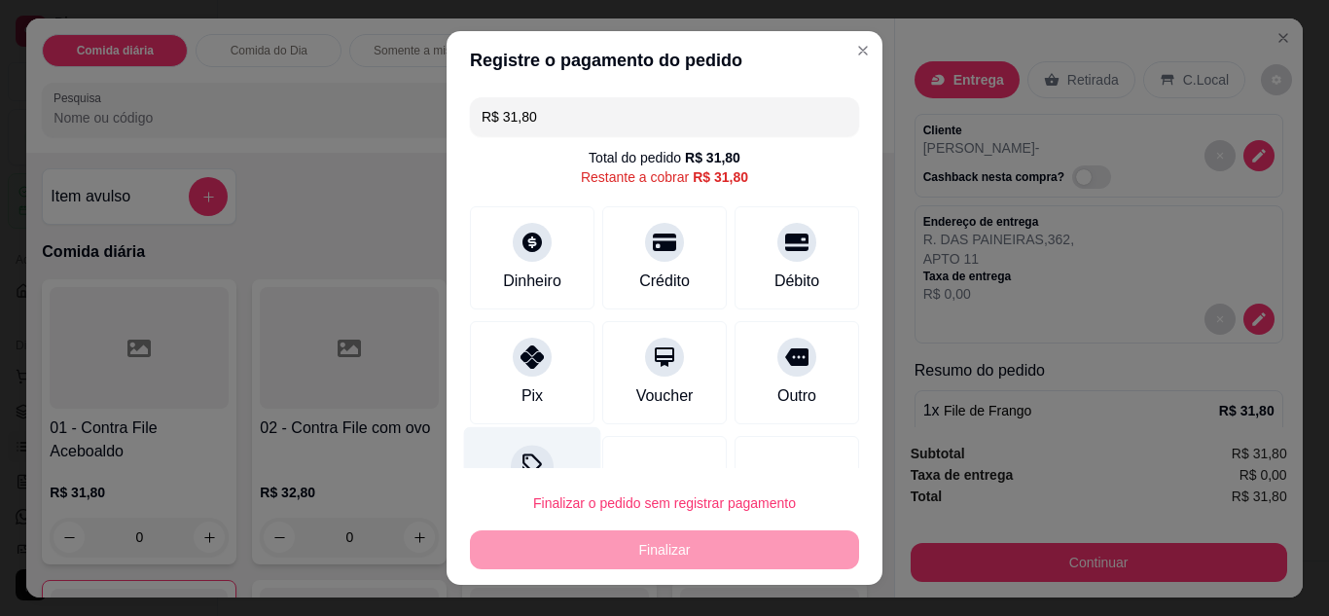
click at [527, 462] on icon at bounding box center [531, 462] width 19 height 19
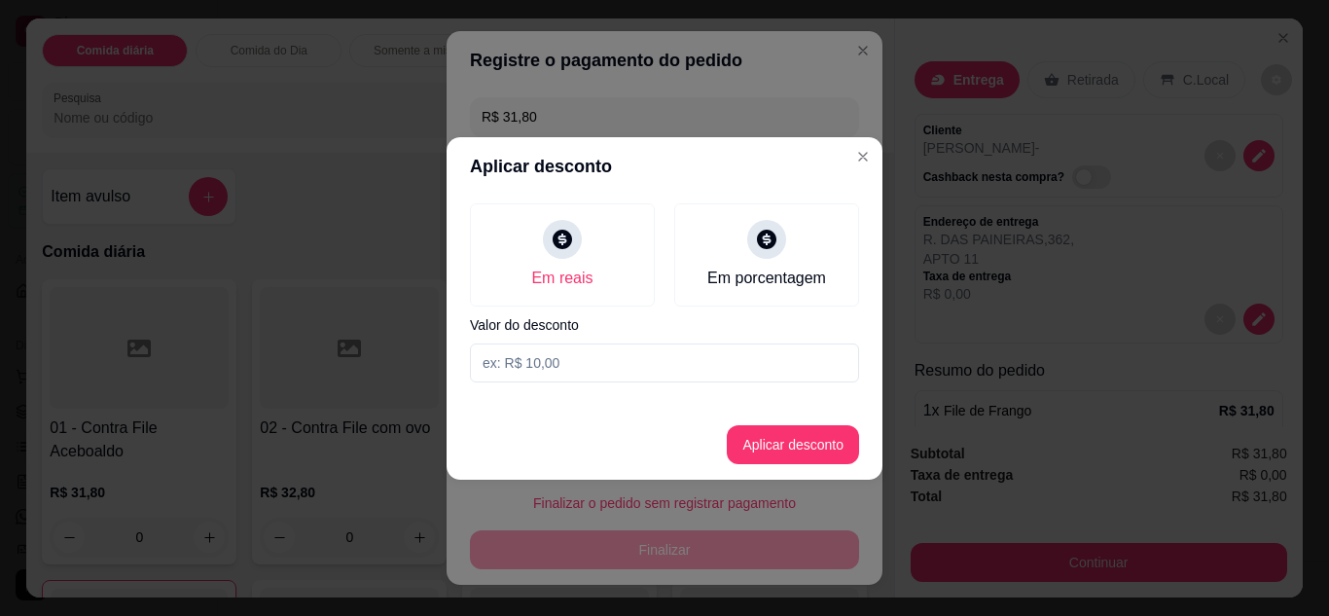
click at [579, 373] on input at bounding box center [664, 362] width 389 height 39
type input "2,90"
click at [792, 457] on button "Aplicar desconto" at bounding box center [793, 444] width 127 height 38
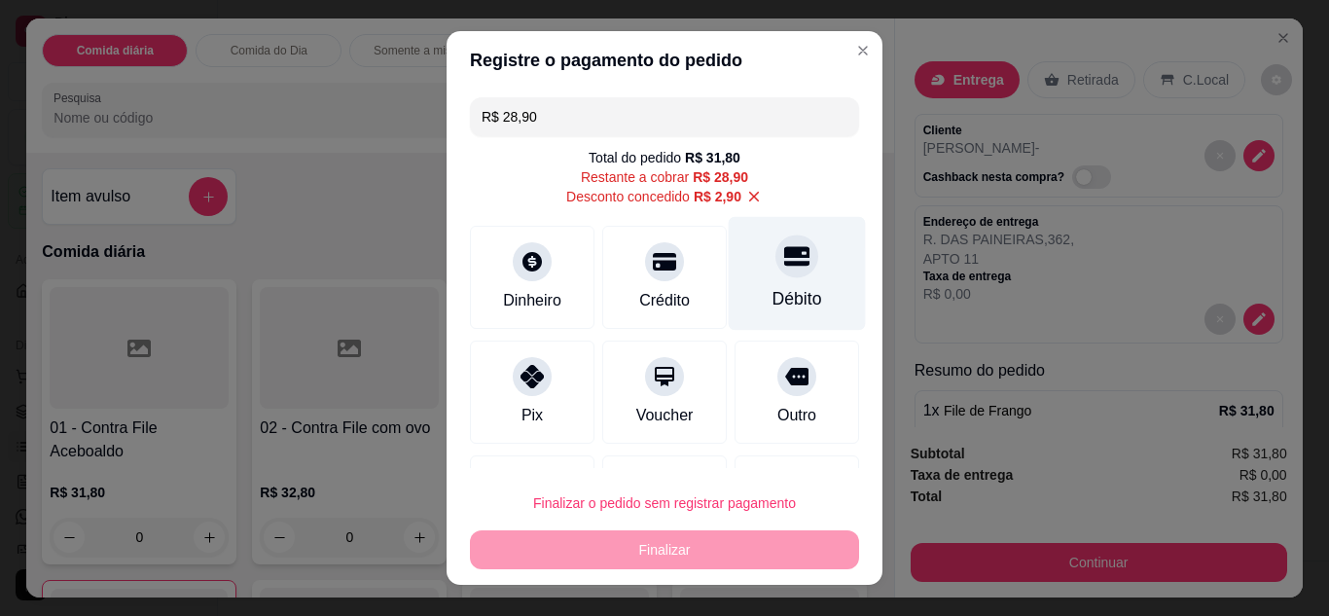
click at [773, 290] on div "Débito" at bounding box center [798, 298] width 50 height 25
type input "R$ 0,00"
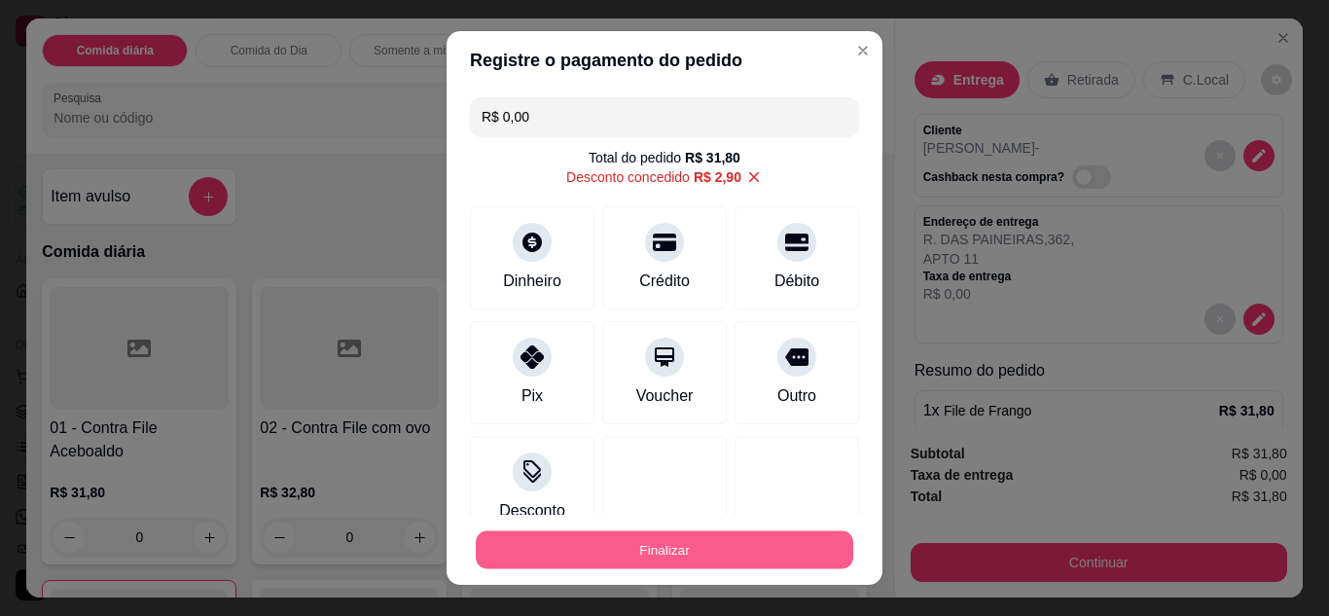
click at [718, 546] on button "Finalizar" at bounding box center [665, 550] width 378 height 38
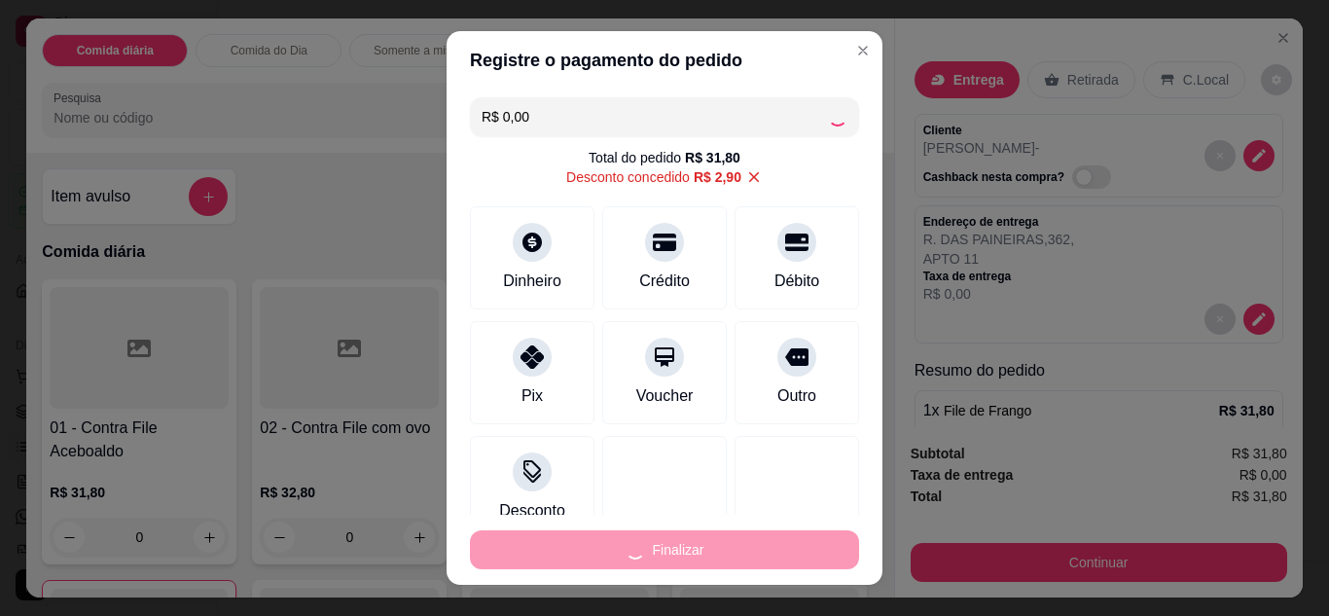
type input "0"
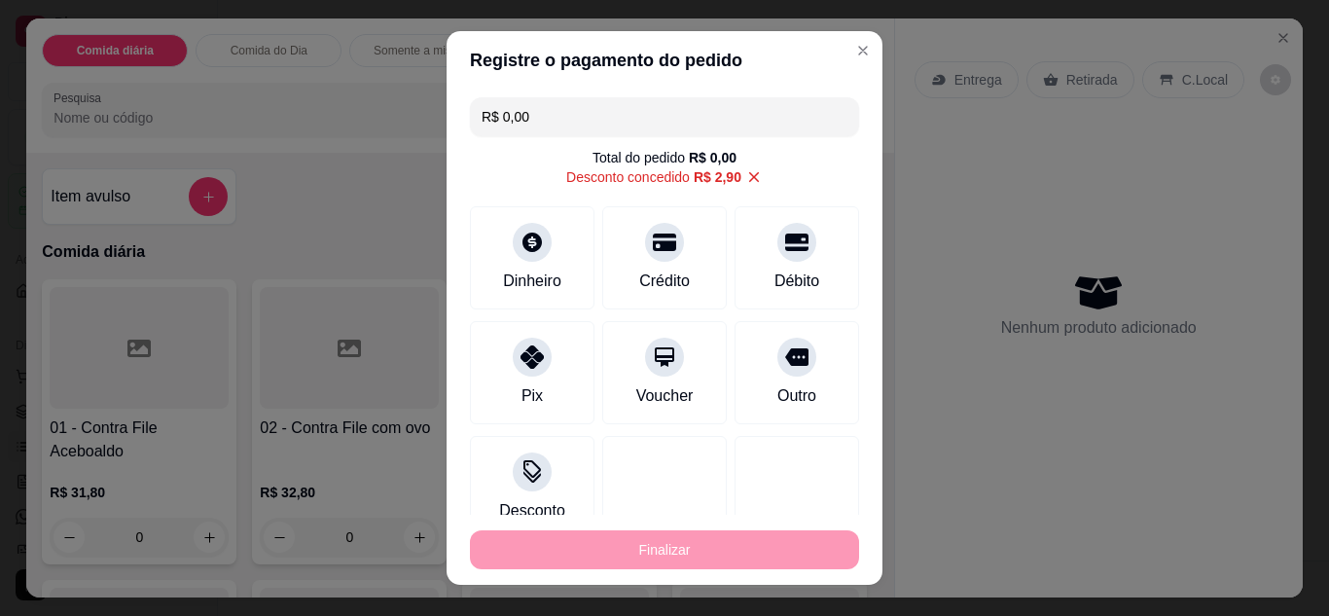
type input "-R$ 31,80"
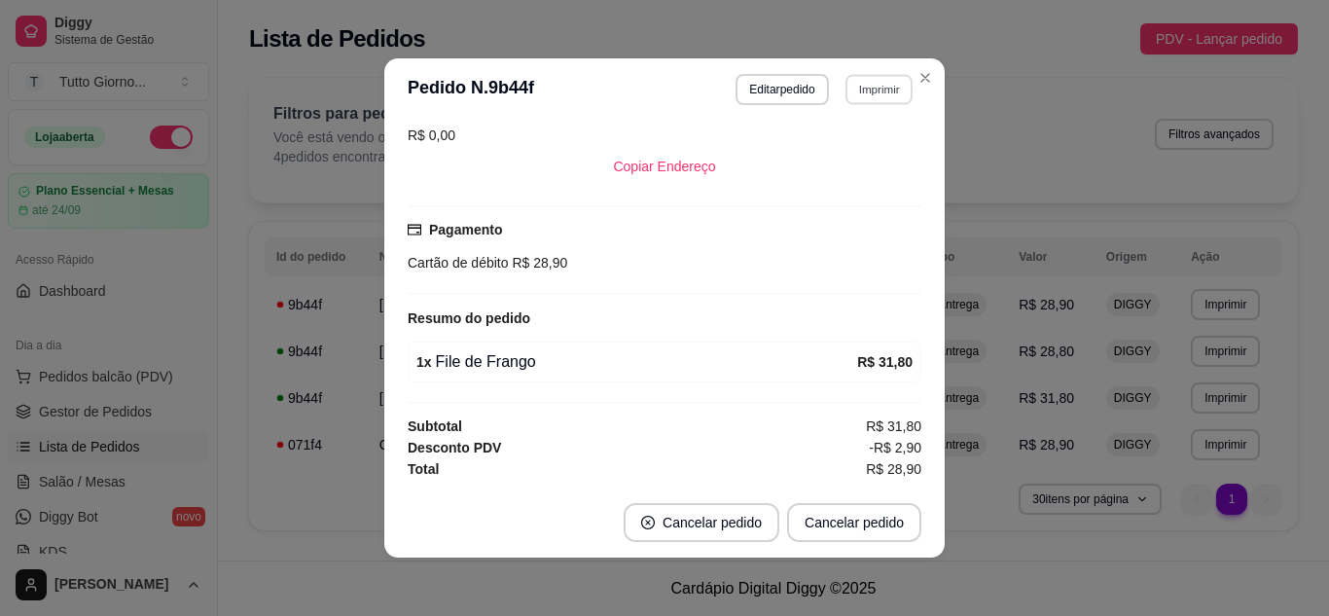
click at [878, 97] on button "Imprimir" at bounding box center [879, 89] width 67 height 30
click at [851, 164] on button "IMPRESSORA" at bounding box center [837, 157] width 136 height 30
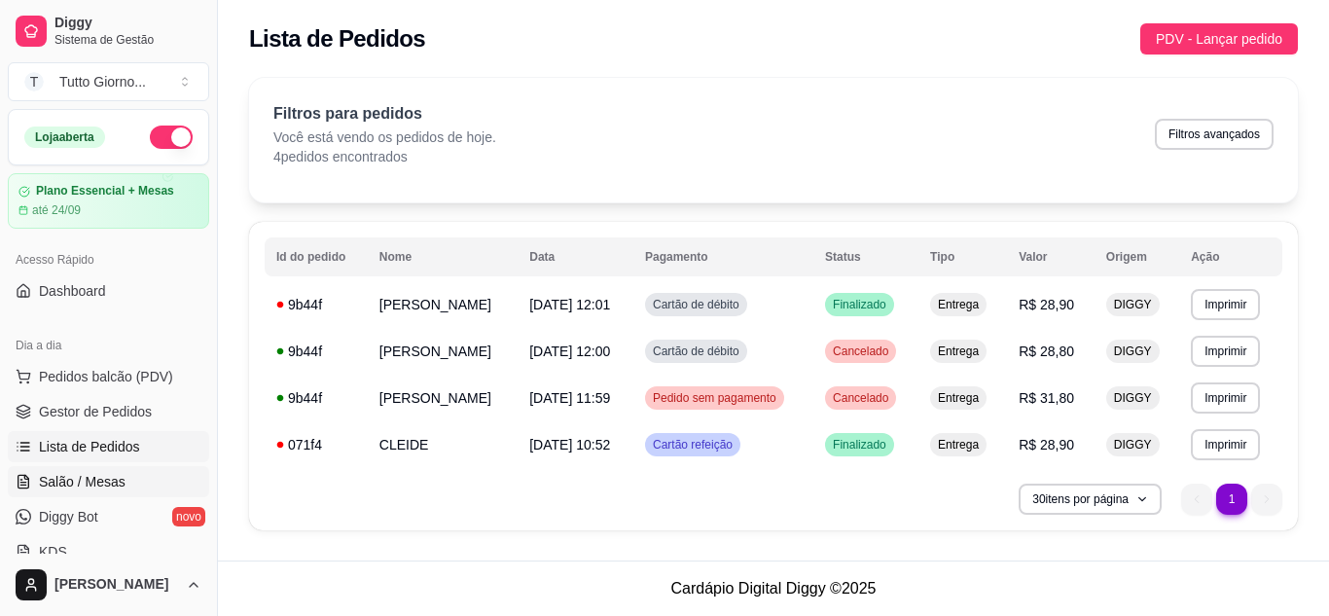
click at [108, 486] on span "Salão / Mesas" at bounding box center [82, 481] width 87 height 19
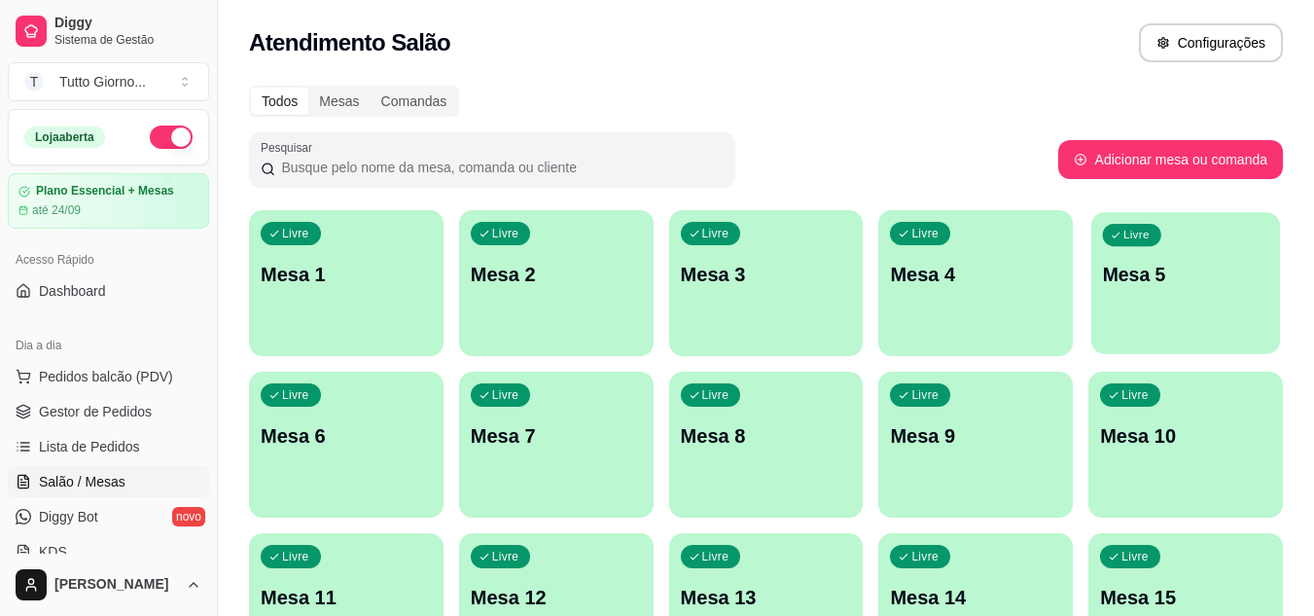
click at [1170, 314] on div "Livre Mesa 5" at bounding box center [1186, 271] width 189 height 119
click at [1150, 280] on p "Mesa 5" at bounding box center [1186, 275] width 166 height 26
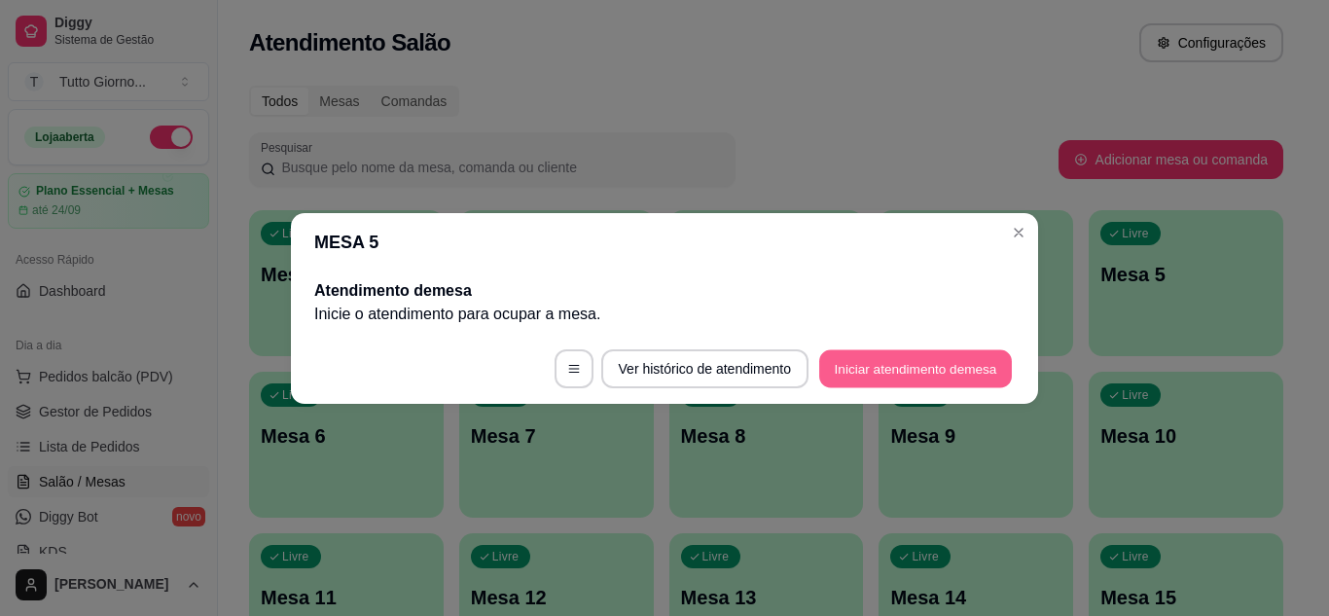
click at [882, 375] on button "Iniciar atendimento de mesa" at bounding box center [915, 368] width 193 height 38
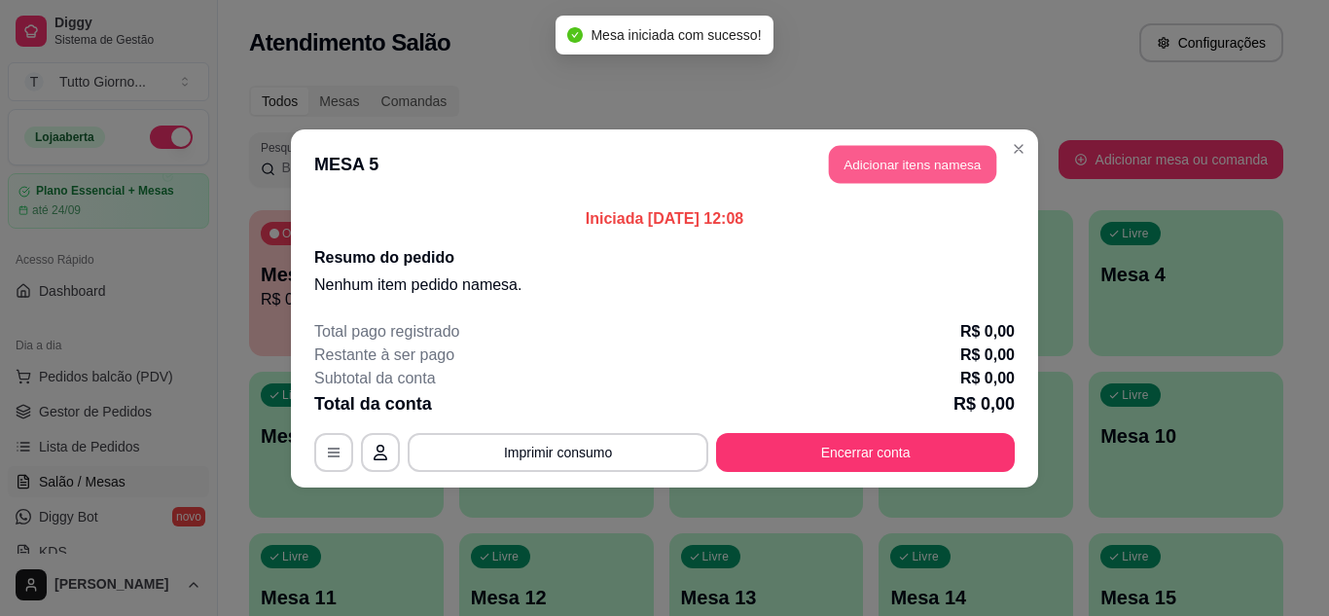
click at [936, 177] on button "Adicionar itens na mesa" at bounding box center [912, 164] width 167 height 38
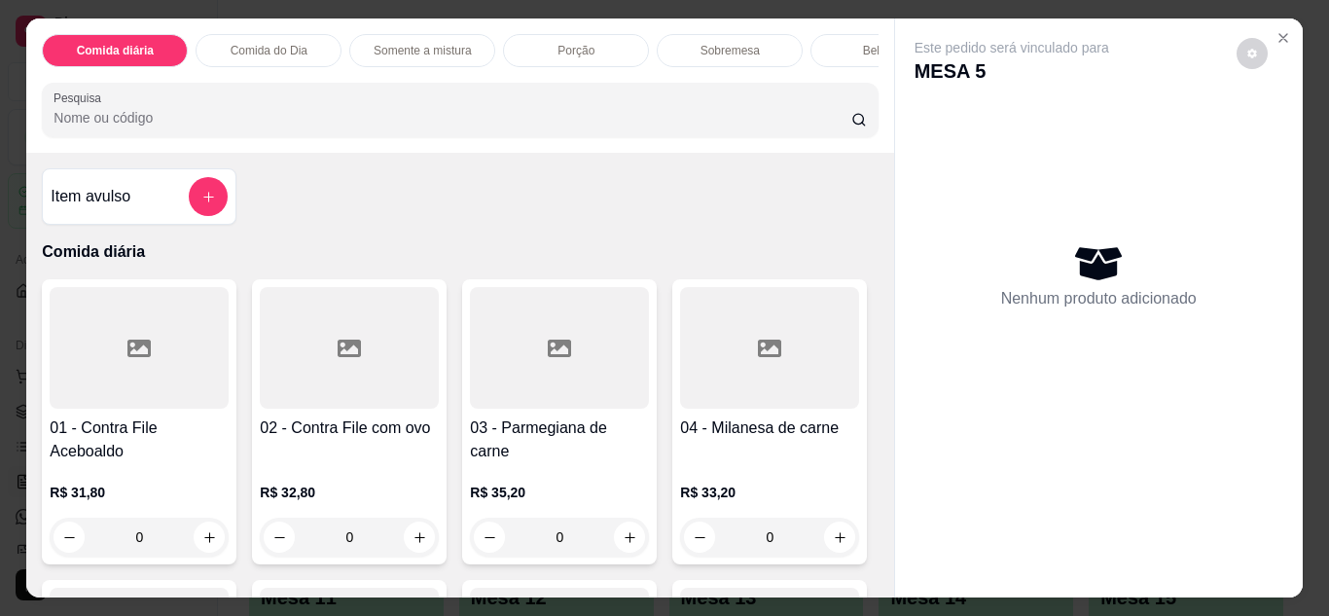
click at [270, 43] on p "Comida do Dia" at bounding box center [269, 51] width 77 height 16
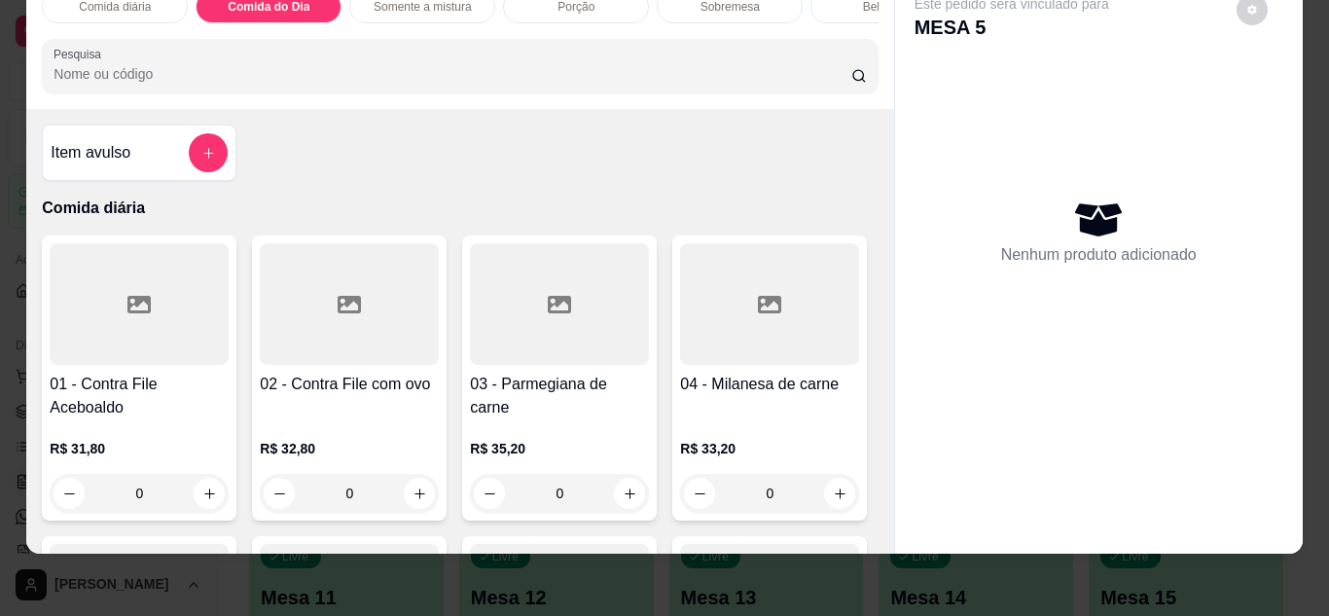
click at [868, 113] on div "Item avulso Comida diária 01 - Contra File Aceboaldo R$ 31,80 0 02 - Contra Fil…" at bounding box center [459, 331] width 867 height 445
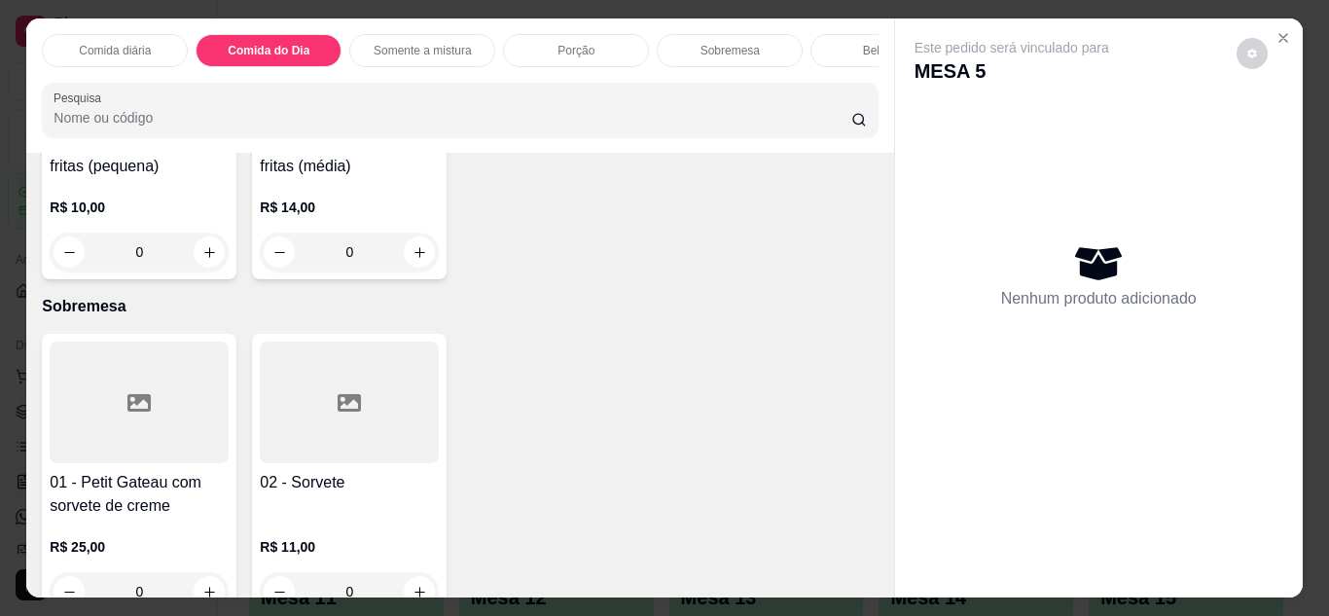
click at [146, 43] on div "Comida diária" at bounding box center [115, 50] width 146 height 33
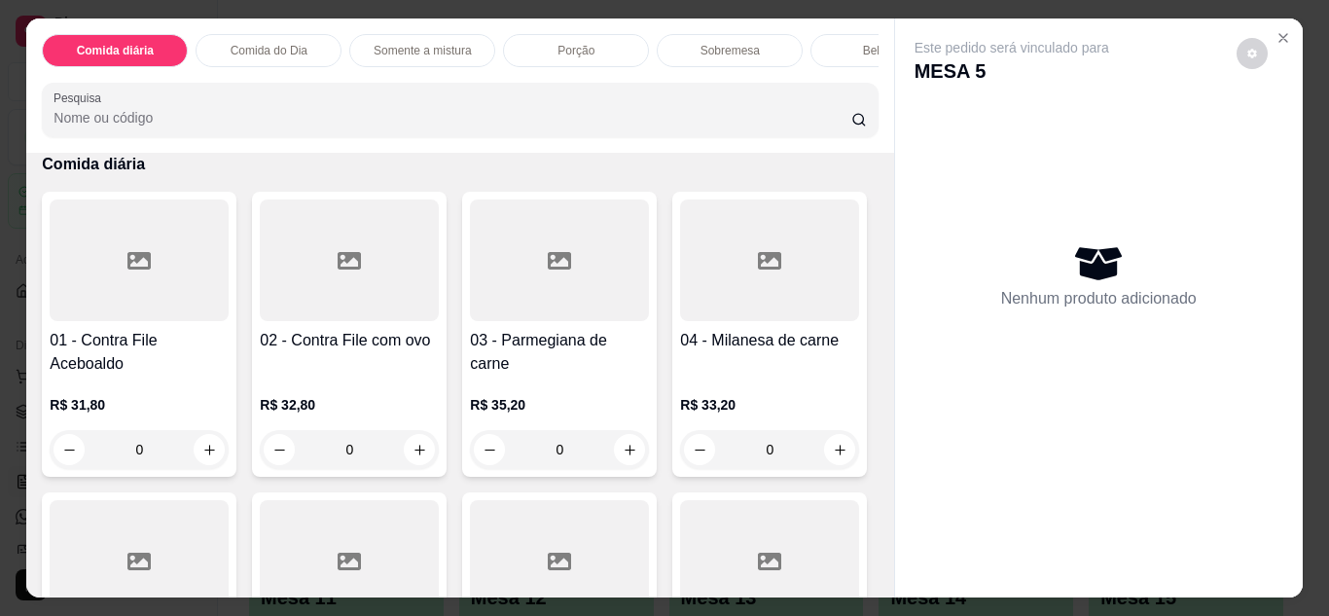
click at [286, 47] on p "Comida do Dia" at bounding box center [269, 51] width 77 height 16
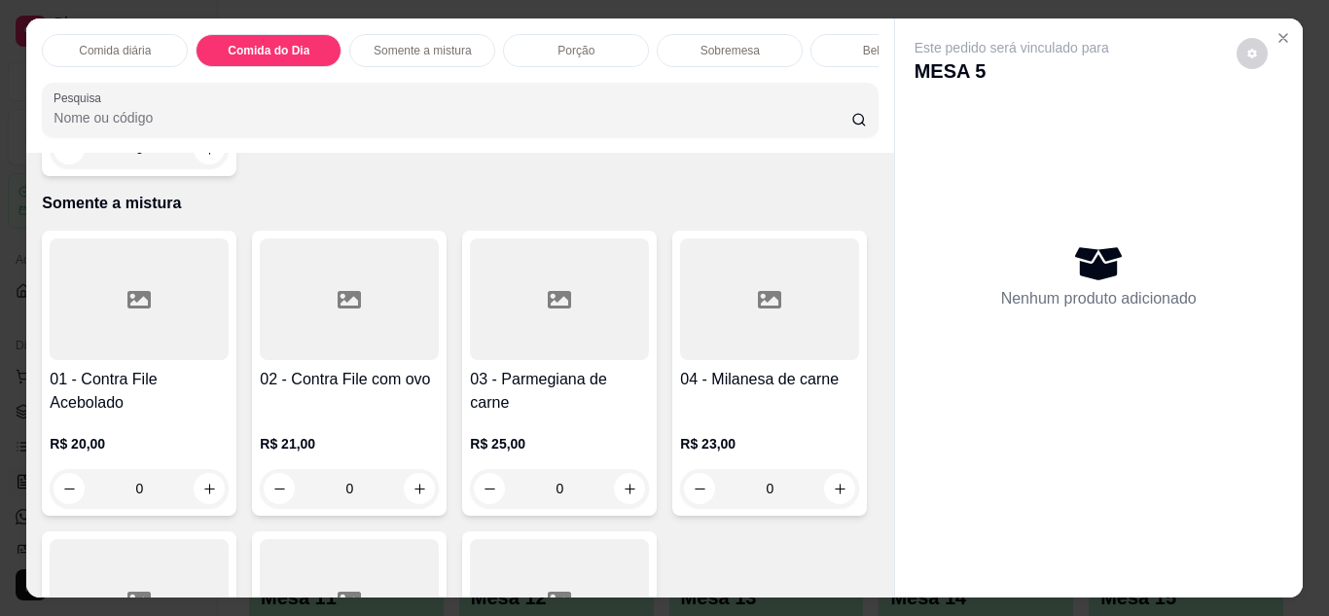
click at [116, 50] on p "Comida diária" at bounding box center [115, 51] width 72 height 16
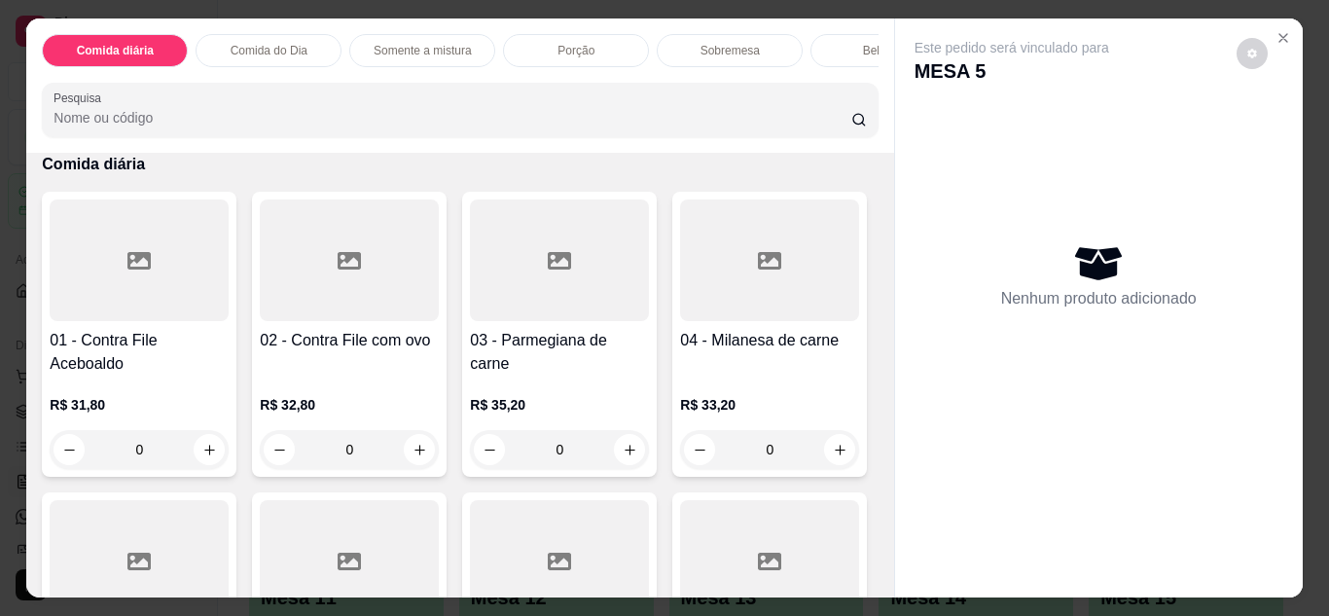
click at [284, 48] on p "Comida do Dia" at bounding box center [269, 51] width 77 height 16
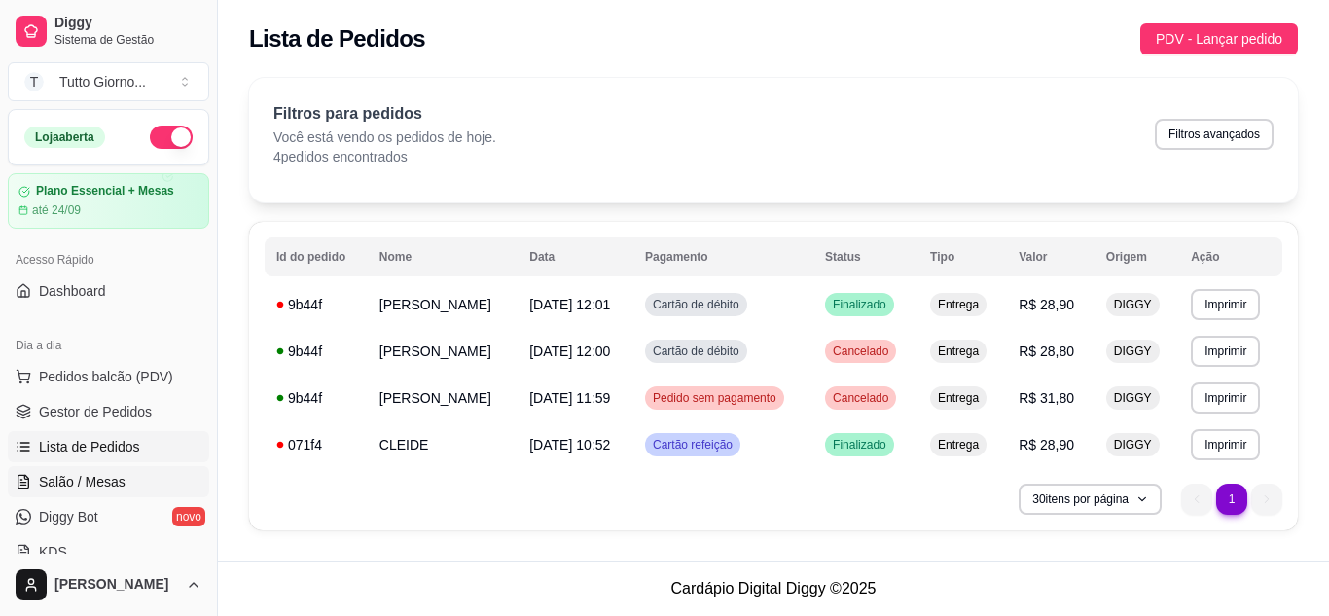
click at [98, 486] on span "Salão / Mesas" at bounding box center [82, 481] width 87 height 19
click at [104, 484] on span "Salão / Mesas" at bounding box center [82, 481] width 87 height 19
click at [52, 475] on span "Salão / Mesas" at bounding box center [82, 481] width 87 height 19
click at [17, 483] on icon at bounding box center [24, 482] width 16 height 16
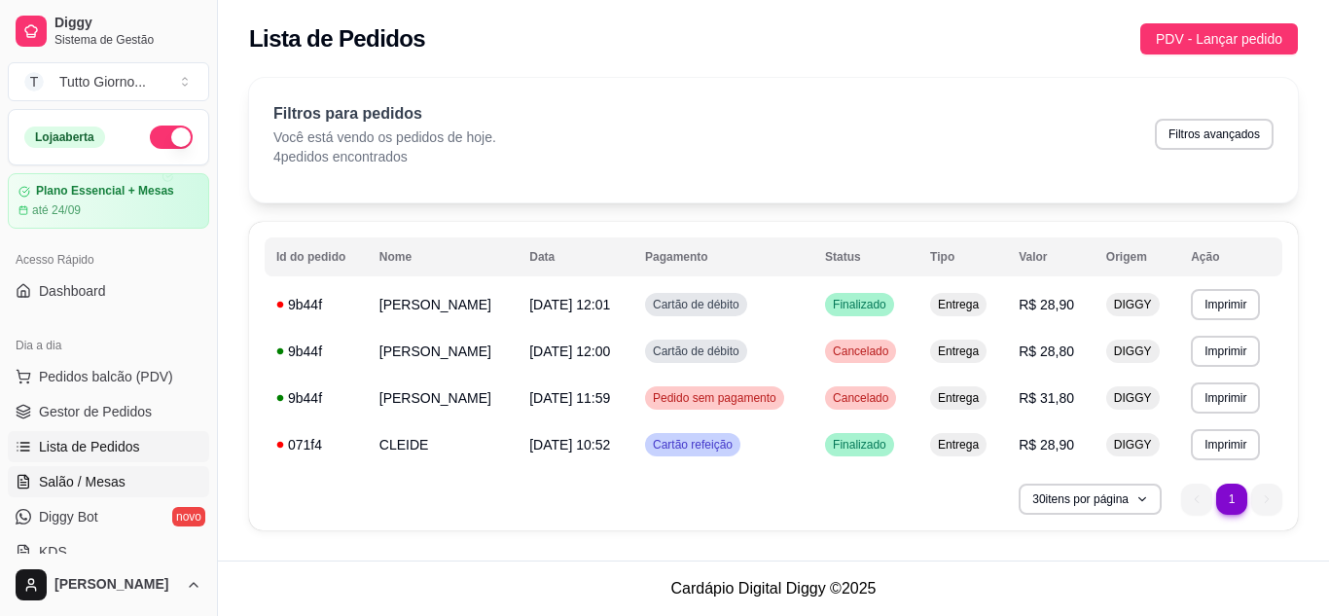
click at [17, 483] on icon at bounding box center [24, 482] width 16 height 16
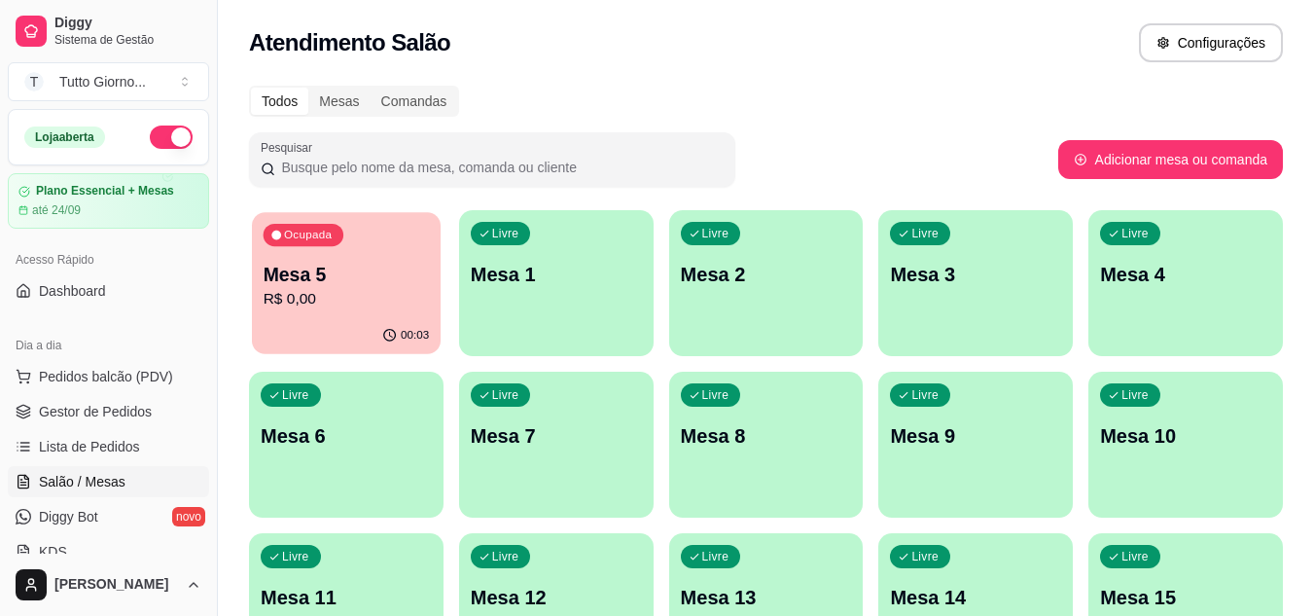
click at [305, 292] on p "R$ 0,00" at bounding box center [347, 299] width 166 height 22
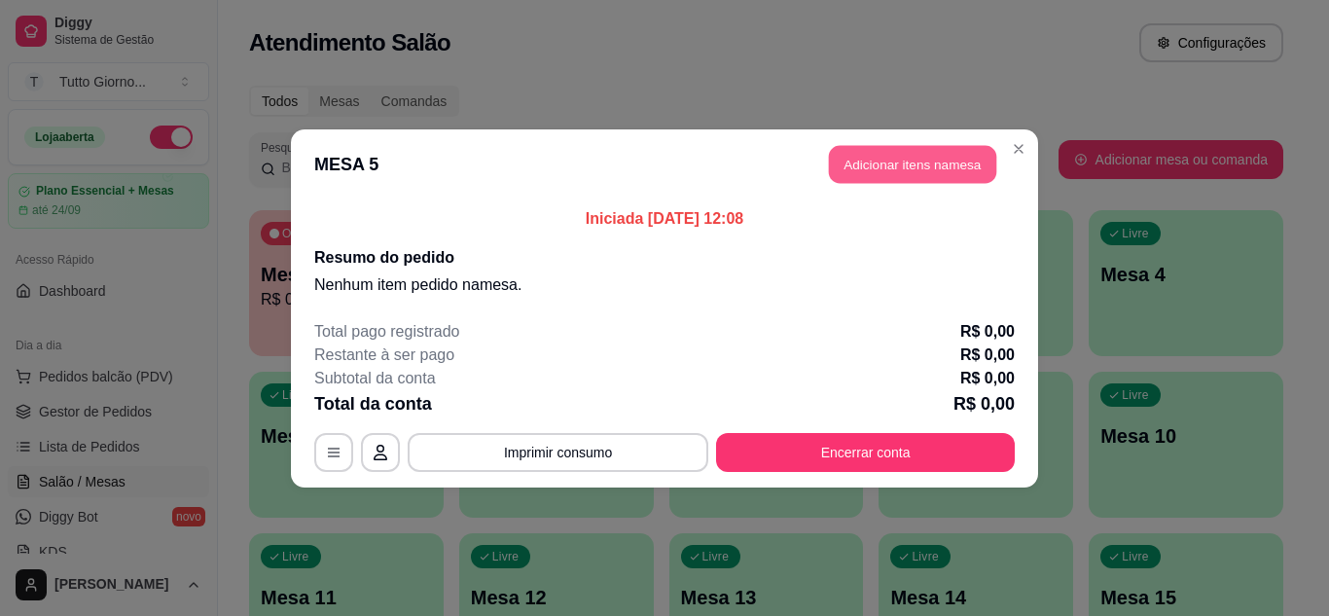
click at [921, 170] on button "Adicionar itens na mesa" at bounding box center [912, 164] width 167 height 38
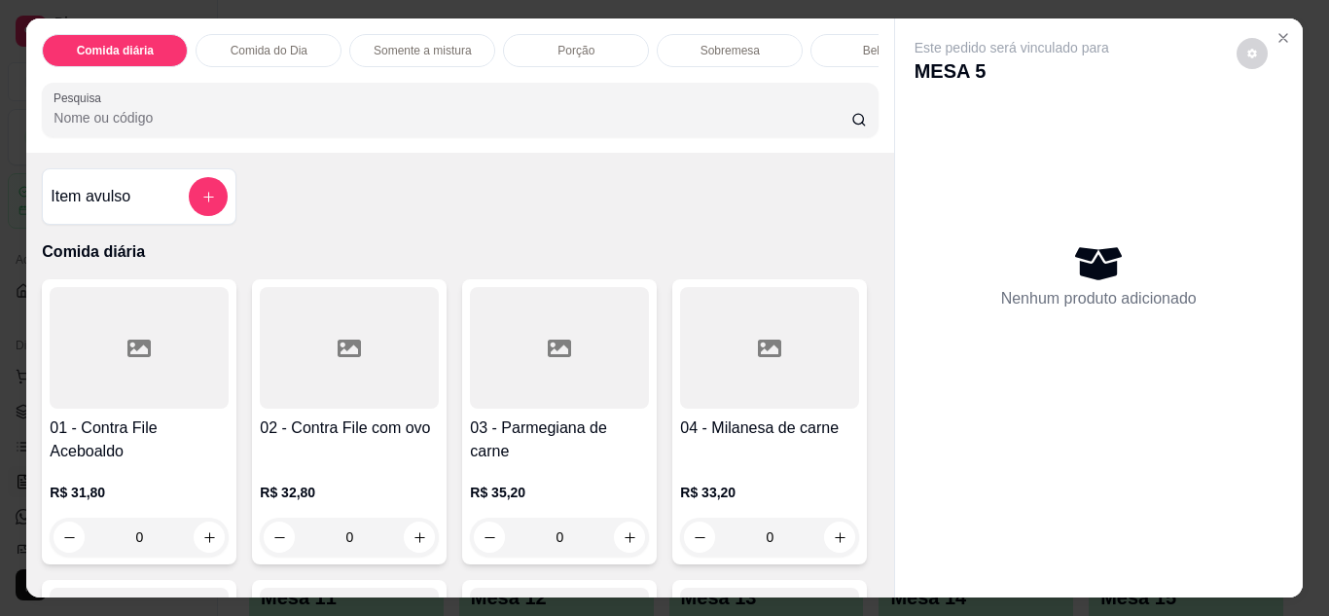
click at [261, 43] on p "Comida do Dia" at bounding box center [269, 51] width 77 height 16
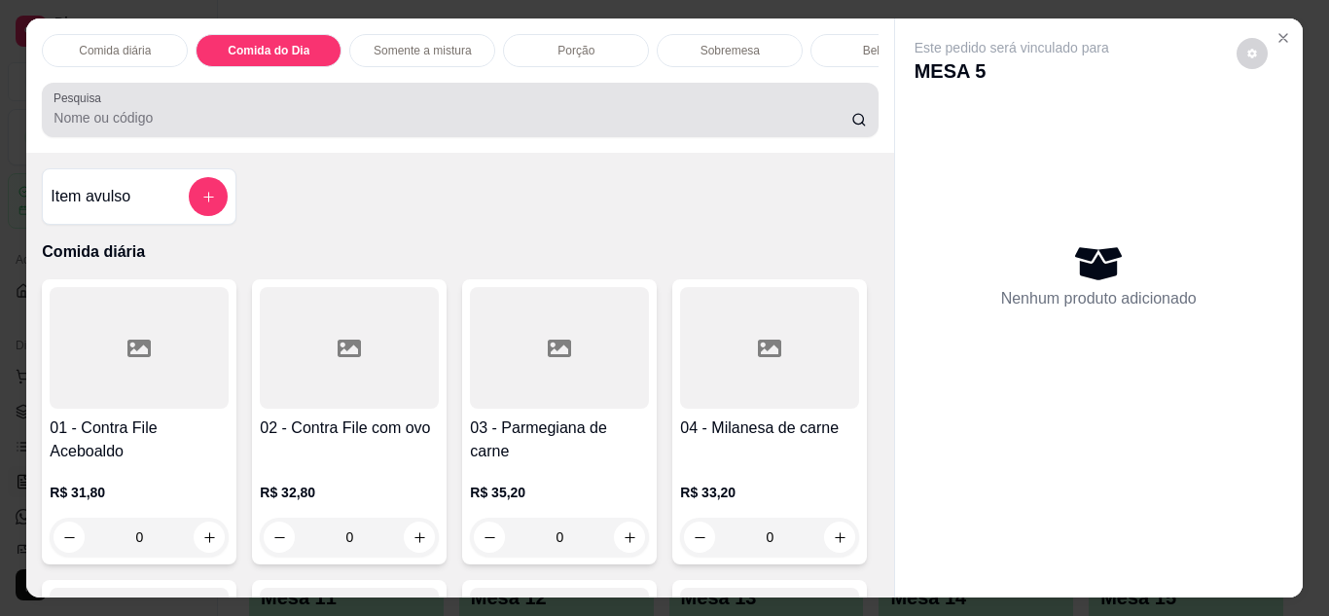
scroll to position [52, 0]
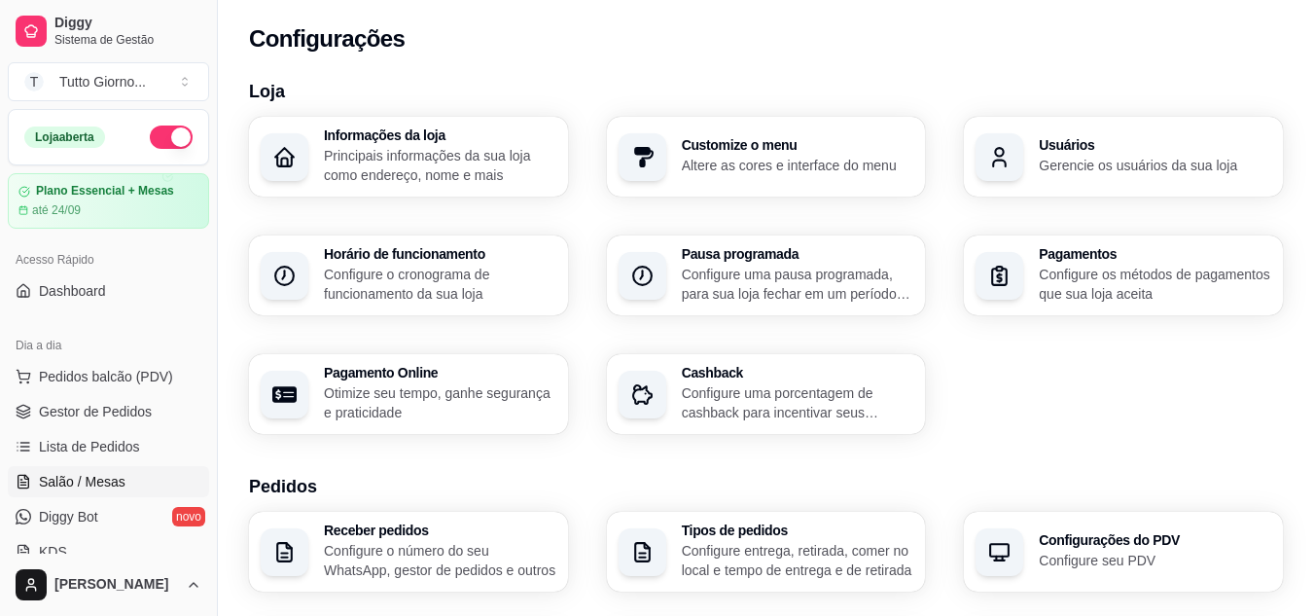
click at [110, 480] on span "Salão / Mesas" at bounding box center [82, 481] width 87 height 19
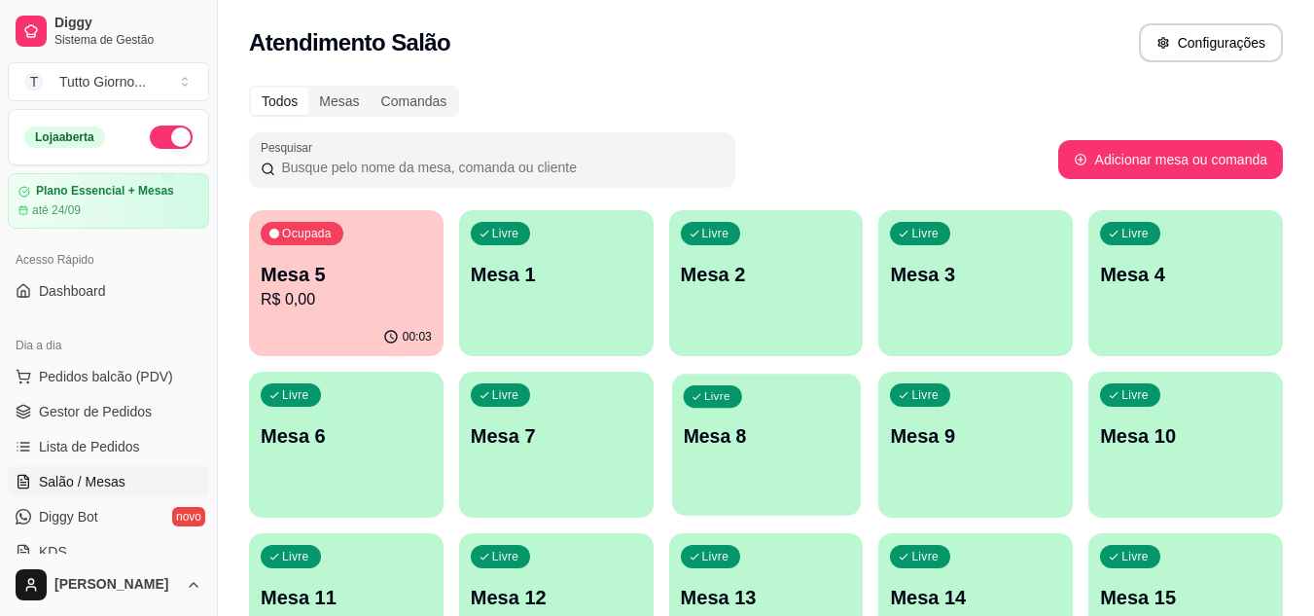
click at [713, 438] on p "Mesa 8" at bounding box center [766, 436] width 166 height 26
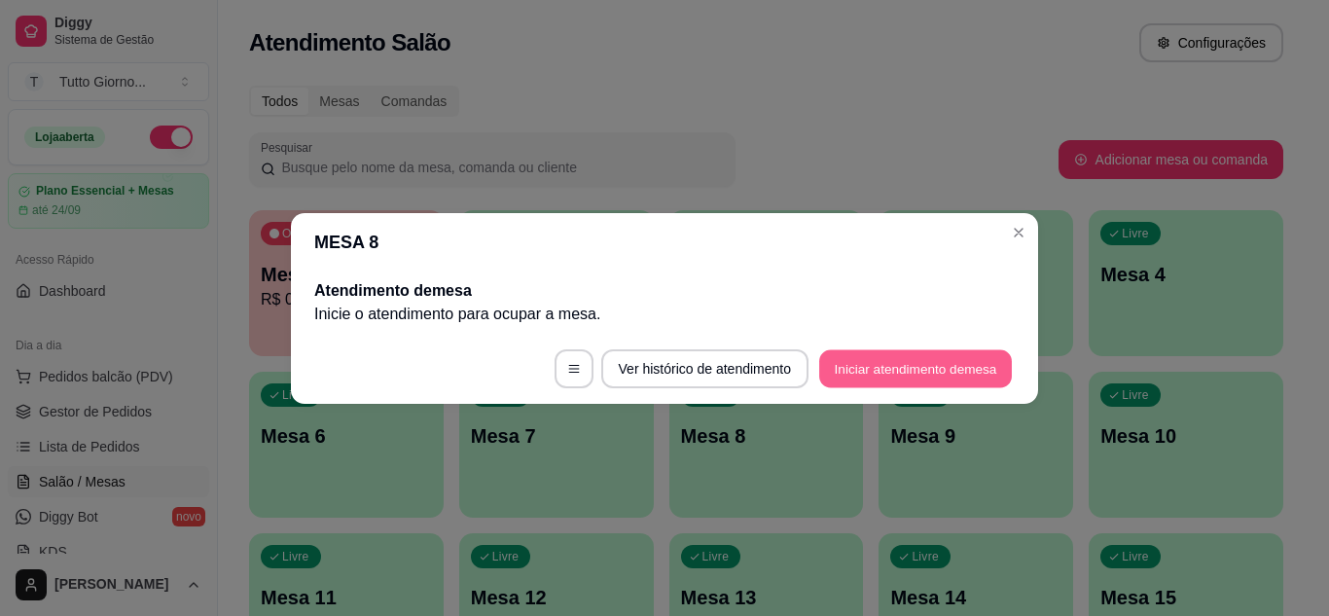
click at [923, 381] on button "Iniciar atendimento de mesa" at bounding box center [915, 368] width 193 height 38
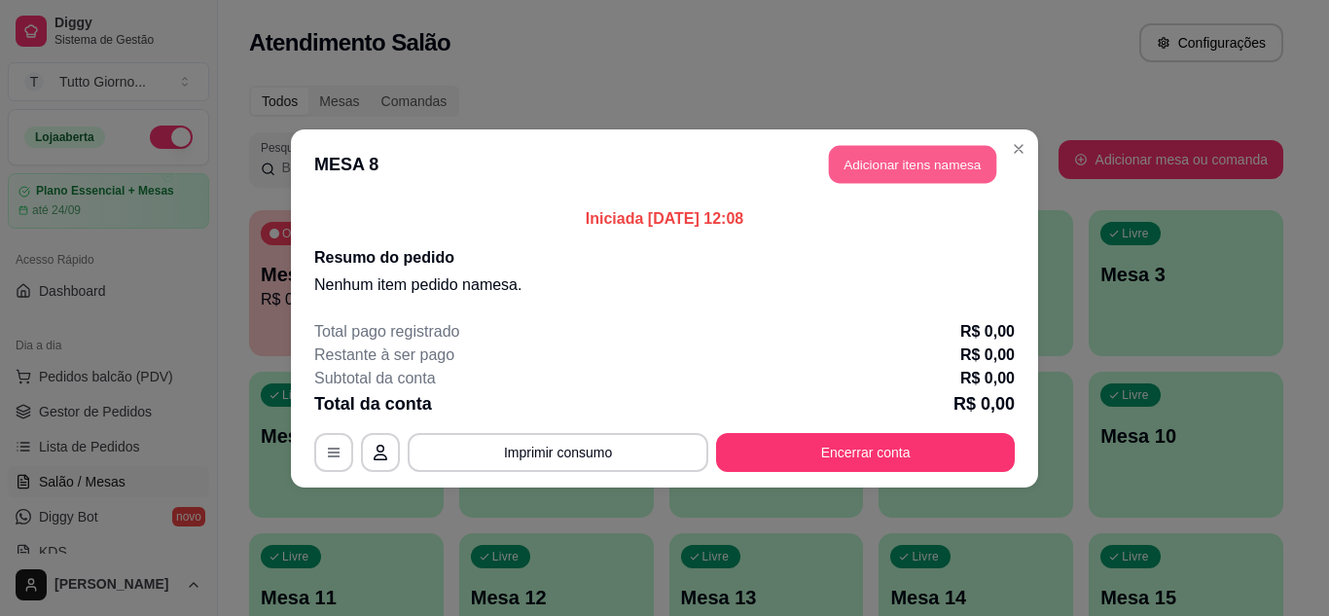
click at [913, 172] on button "Adicionar itens na mesa" at bounding box center [912, 164] width 167 height 38
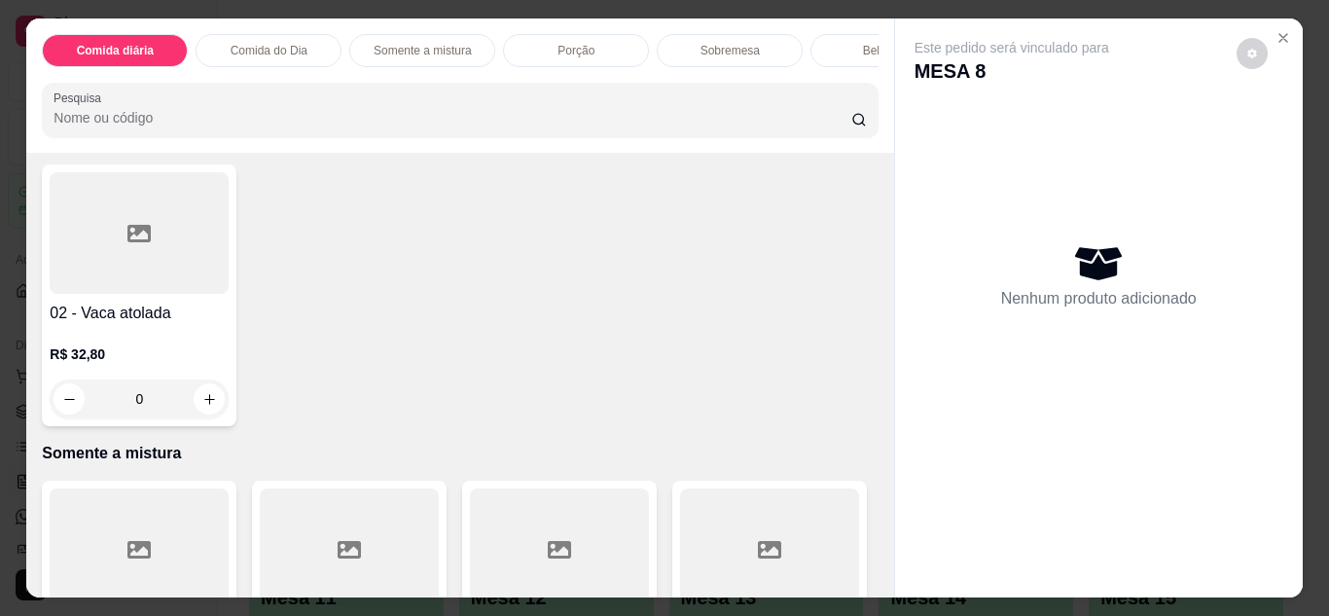
scroll to position [753, 0]
click at [680, 104] on div "0" at bounding box center [769, 84] width 179 height 39
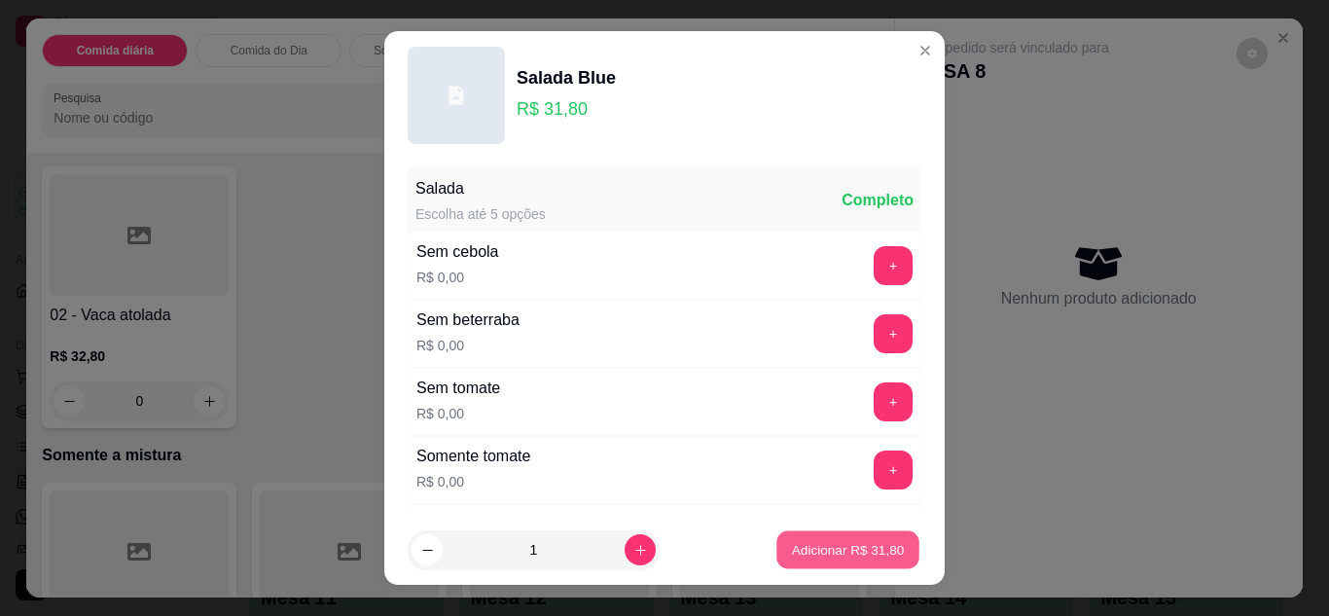
click at [793, 563] on button "Adicionar R$ 31,80" at bounding box center [847, 550] width 143 height 38
type input "1"
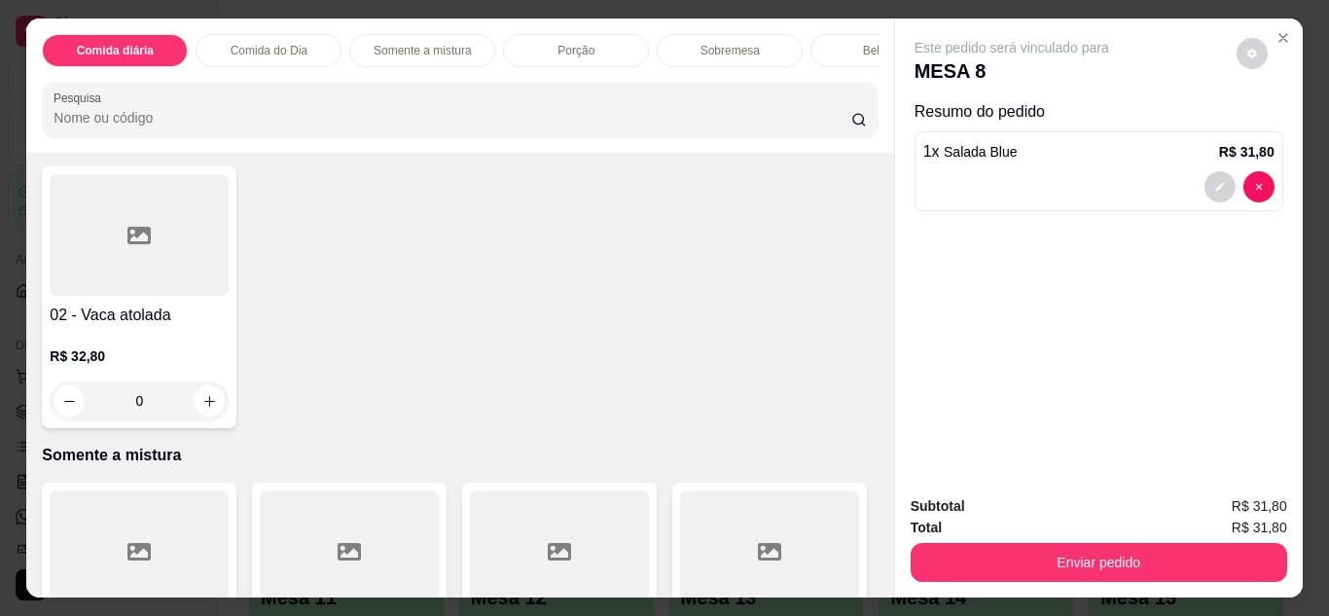
click at [447, 54] on div "Somente a mistura" at bounding box center [422, 50] width 146 height 33
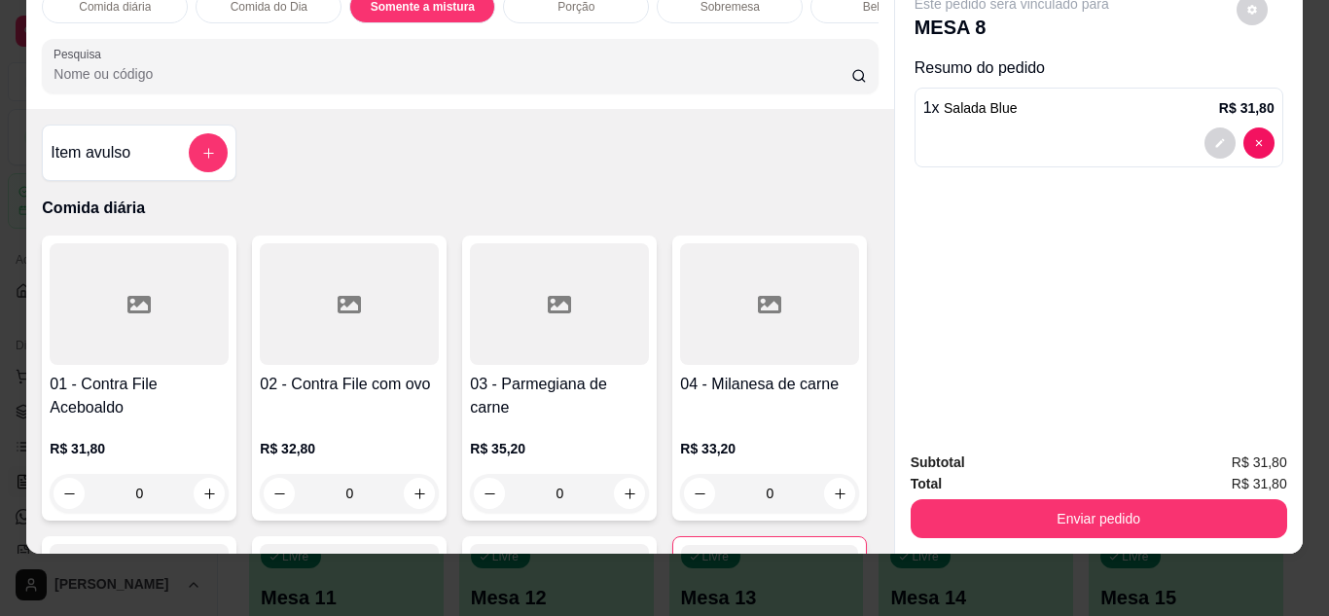
scroll to position [0, 0]
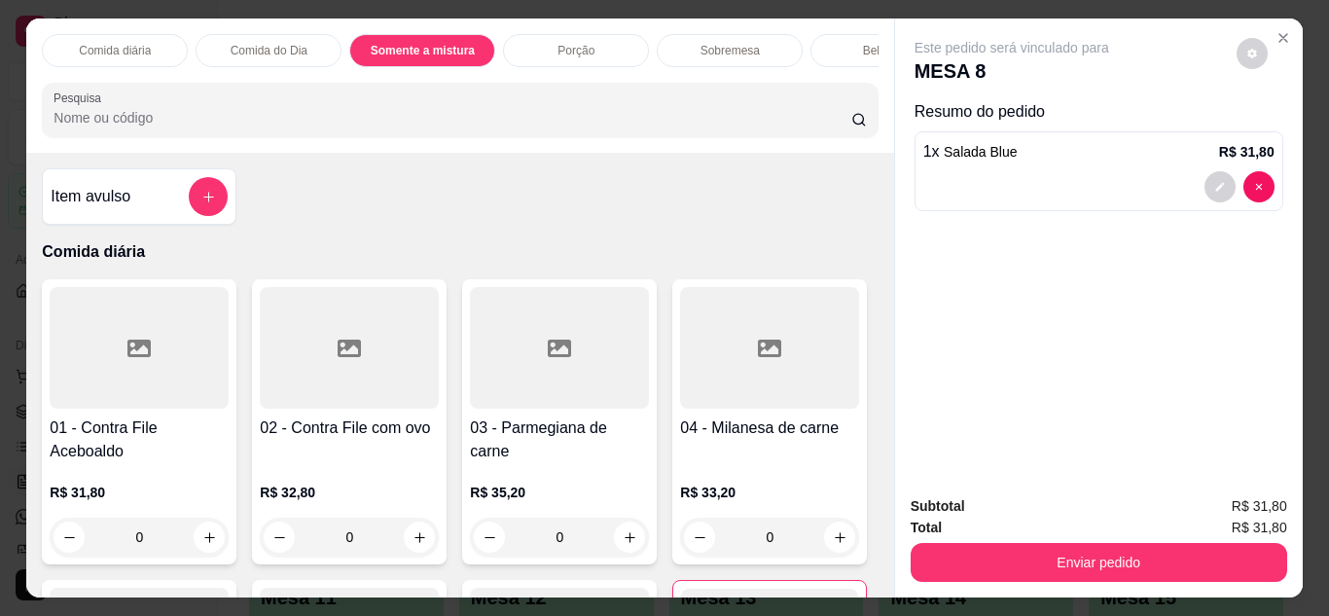
click at [423, 43] on p "Somente a mistura" at bounding box center [423, 51] width 104 height 16
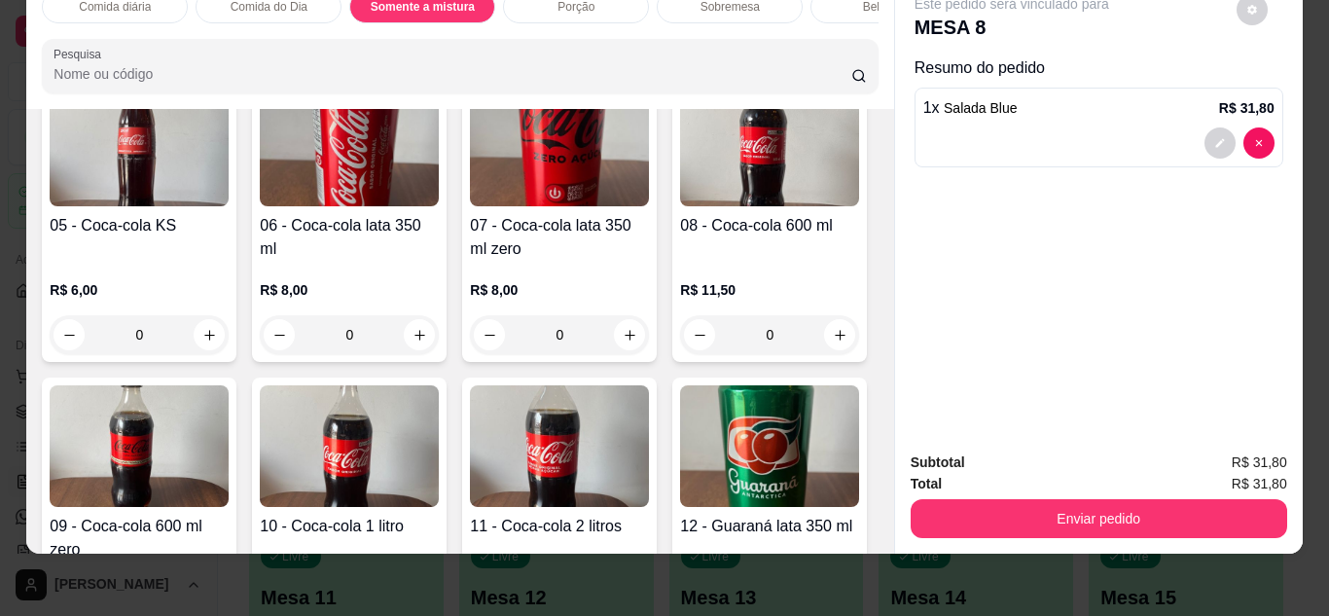
scroll to position [2724, 0]
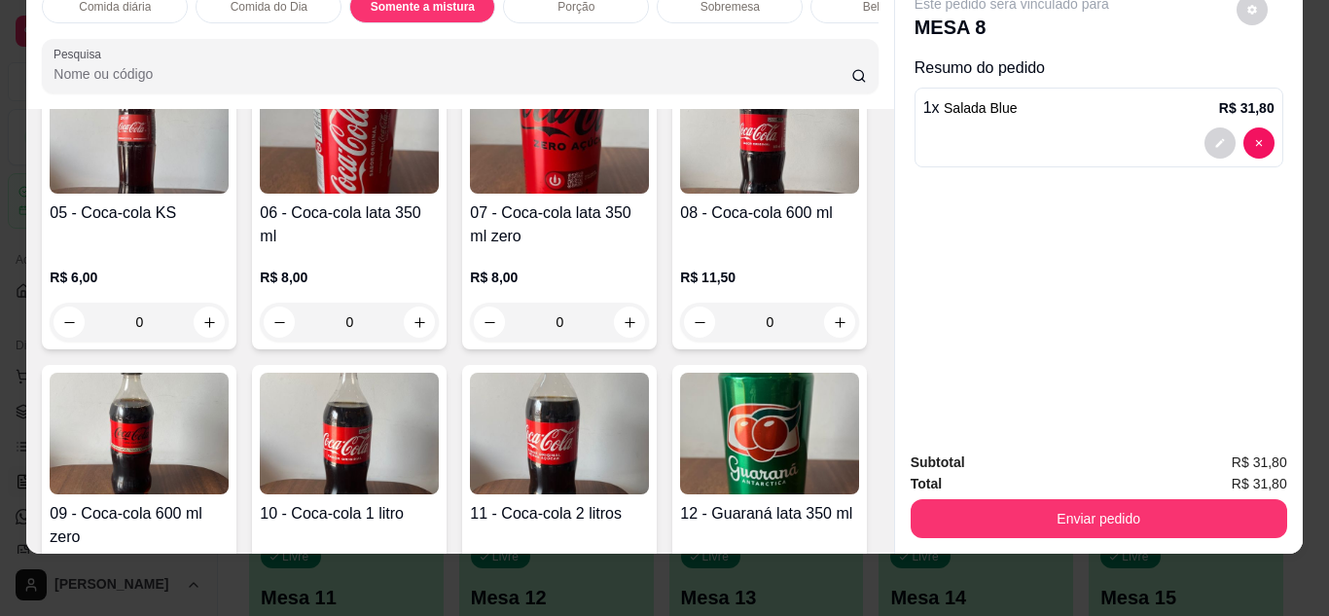
click at [871, 130] on div "Item avulso Comida diária 01 - Contra File Aceboaldo R$ 31,80 0 02 - Contra Fil…" at bounding box center [459, 331] width 867 height 445
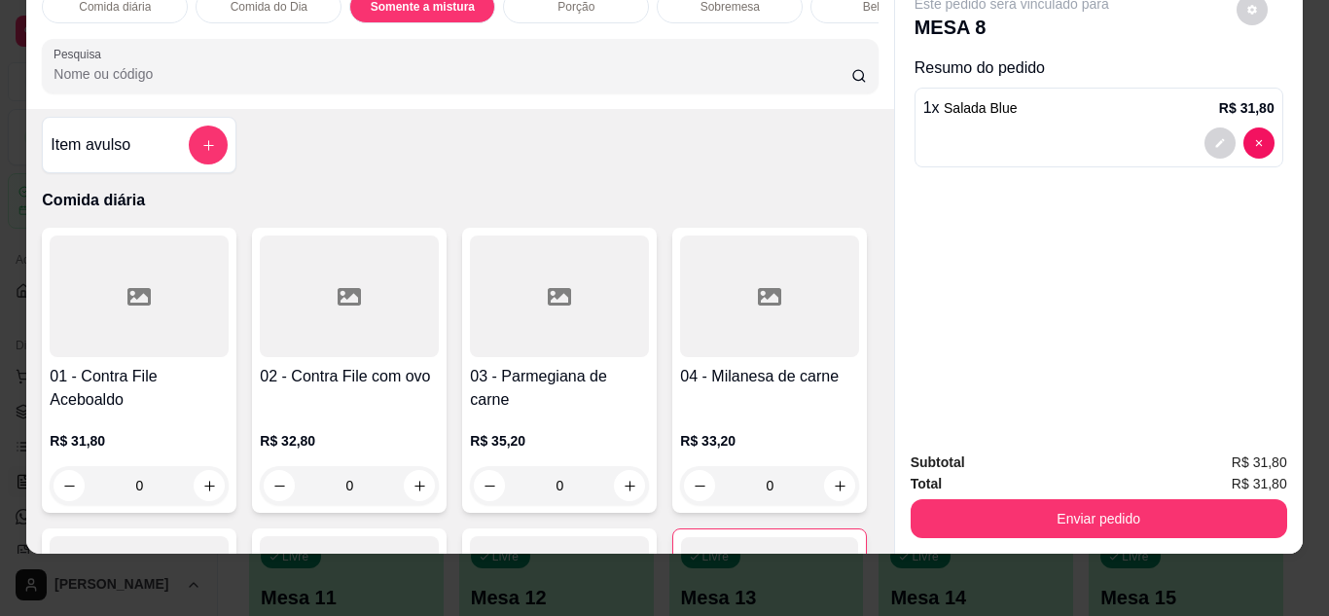
scroll to position [0, 0]
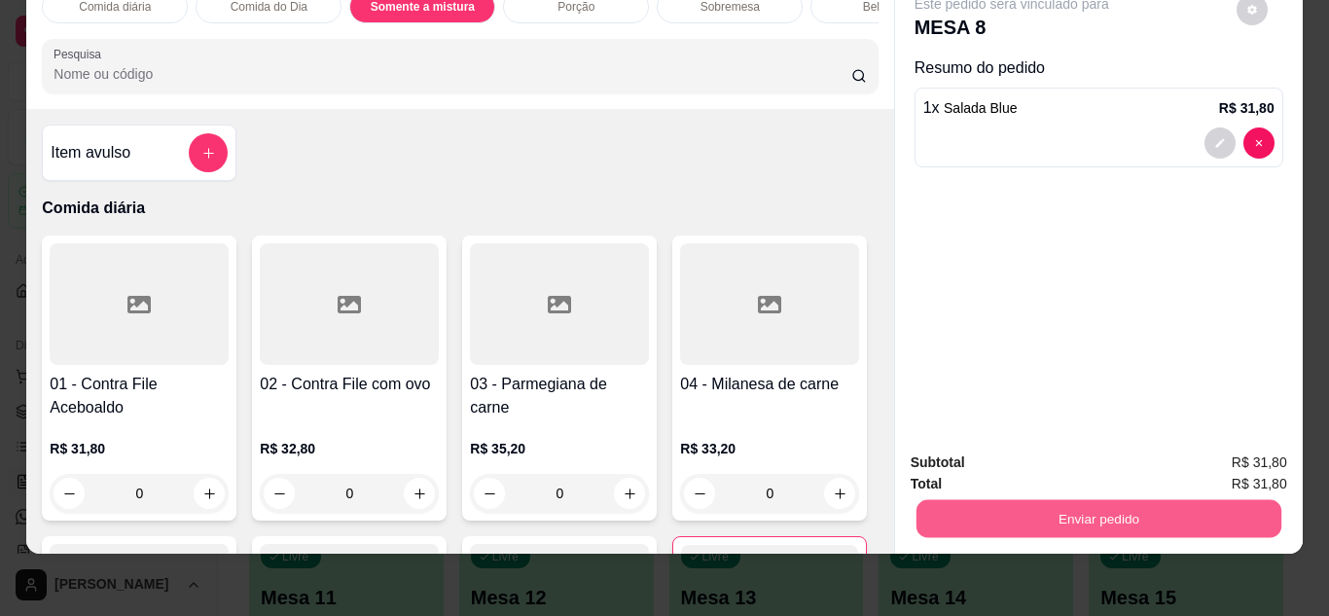
click at [1080, 508] on button "Enviar pedido" at bounding box center [1098, 519] width 365 height 38
click at [1088, 463] on button "Não registrar e enviar pedido" at bounding box center [1034, 456] width 197 height 36
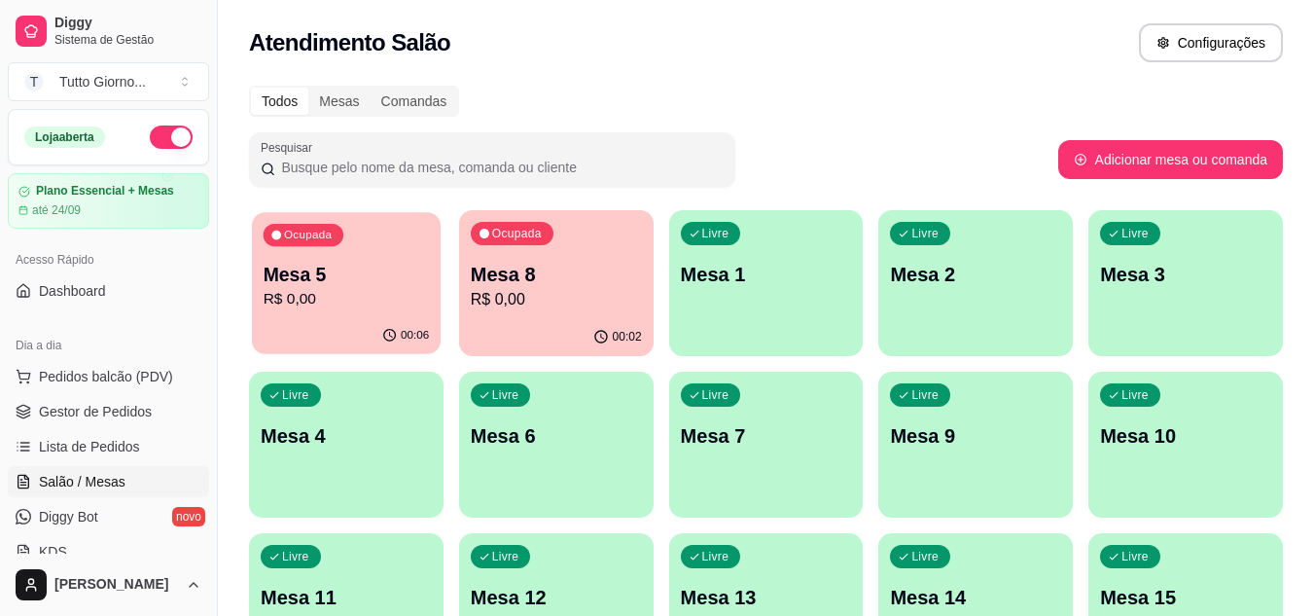
click at [323, 305] on p "R$ 0,00" at bounding box center [347, 299] width 166 height 22
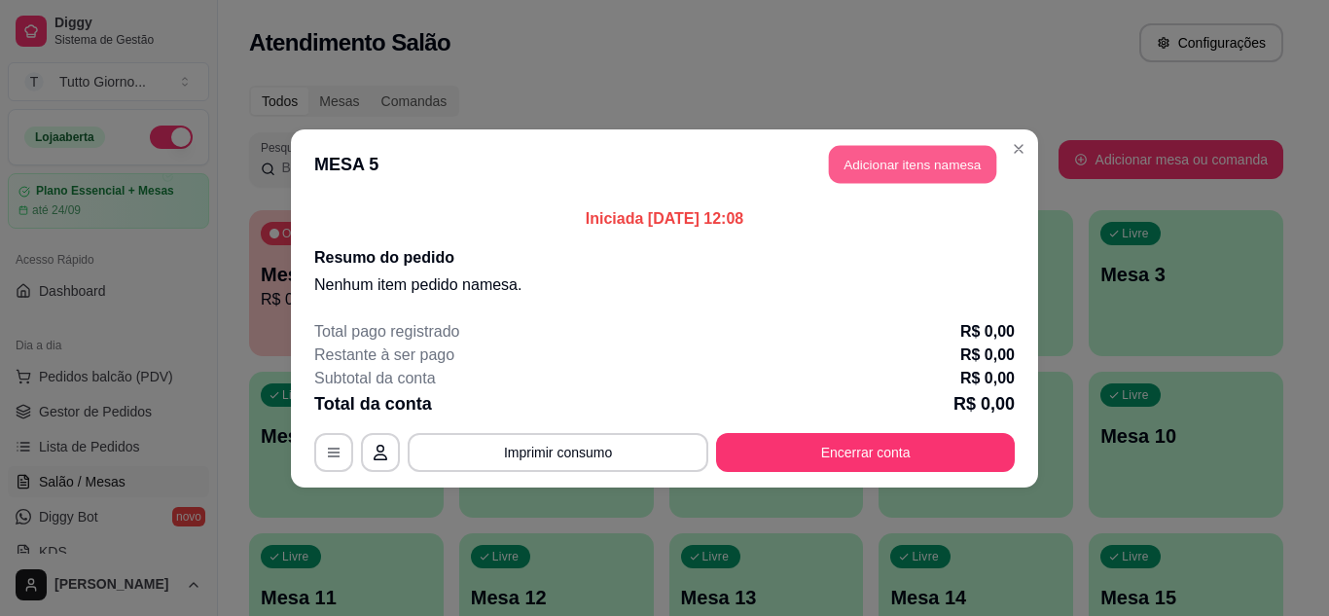
click at [893, 168] on button "Adicionar itens na mesa" at bounding box center [912, 164] width 167 height 38
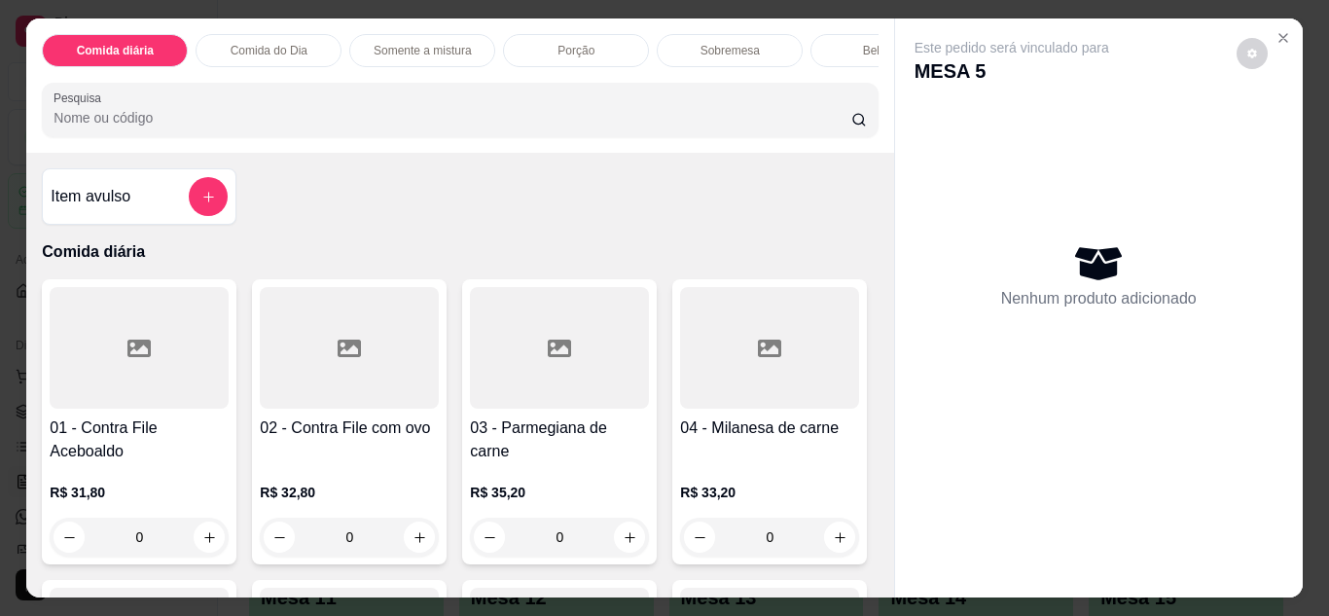
click at [250, 49] on p "Comida do Dia" at bounding box center [269, 51] width 77 height 16
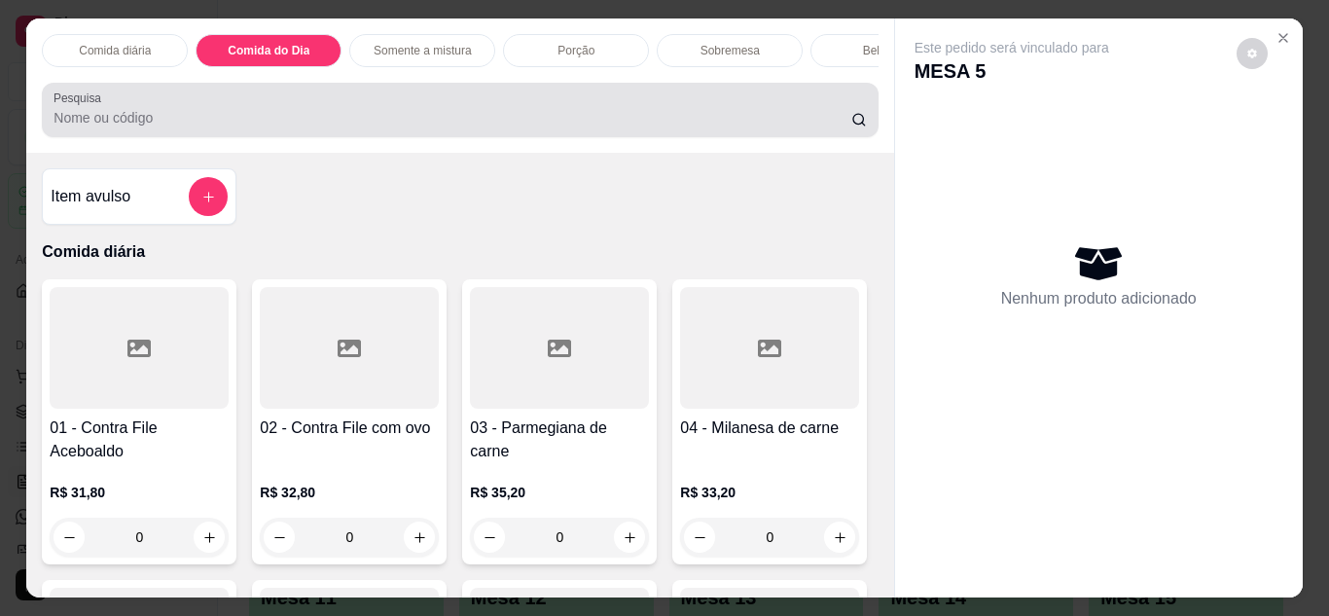
scroll to position [52, 0]
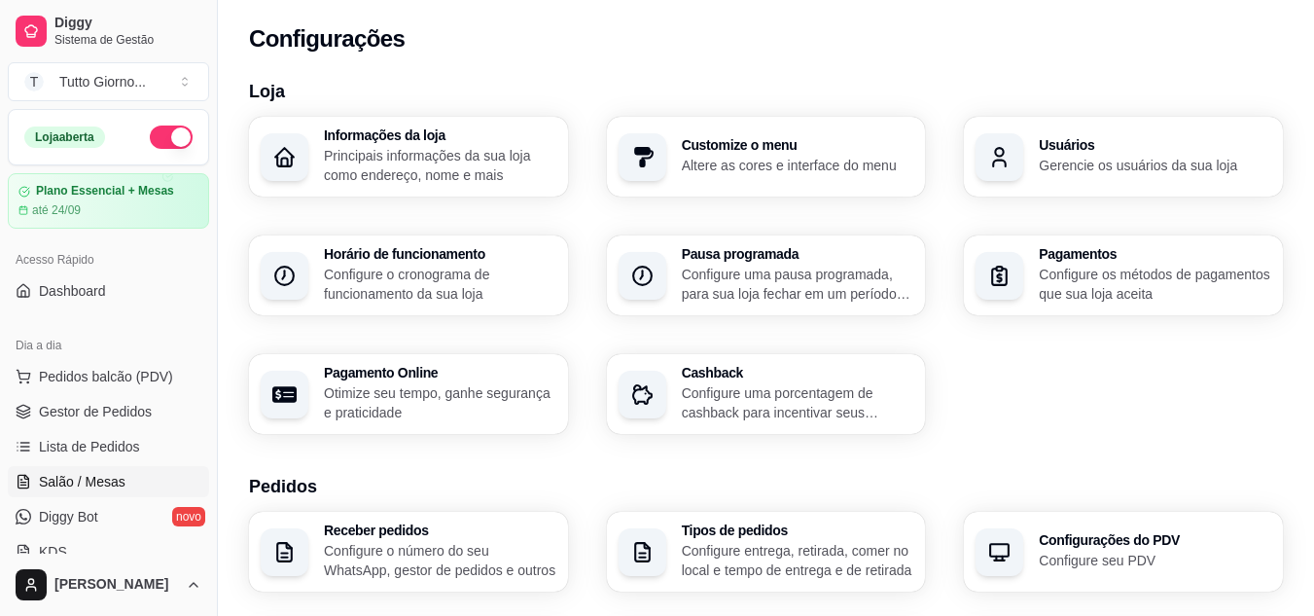
click at [97, 476] on span "Salão / Mesas" at bounding box center [82, 481] width 87 height 19
click at [103, 481] on span "Salão / Mesas" at bounding box center [82, 481] width 87 height 19
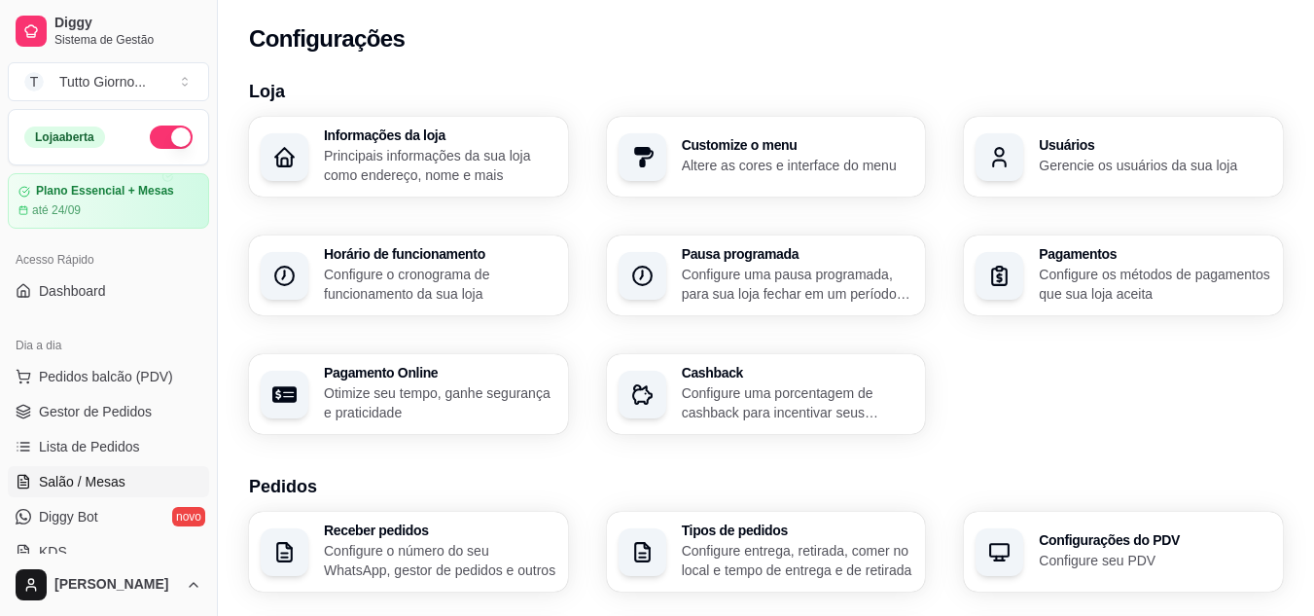
click at [103, 481] on span "Salão / Mesas" at bounding box center [82, 481] width 87 height 19
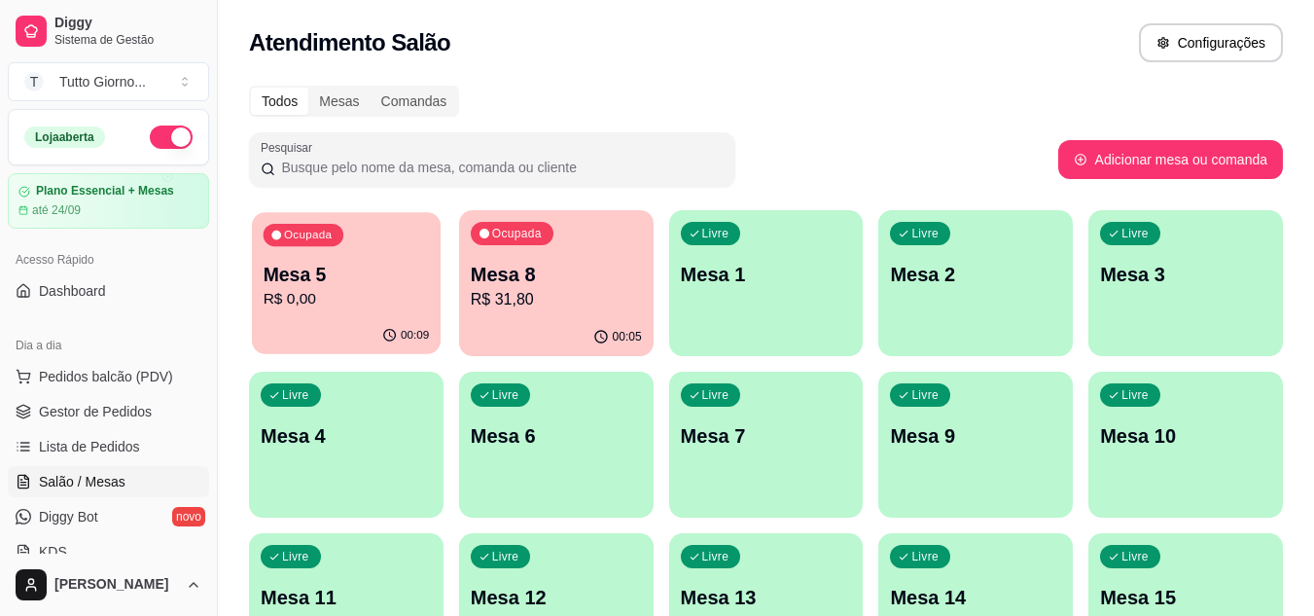
click at [282, 291] on p "R$ 0,00" at bounding box center [347, 299] width 166 height 22
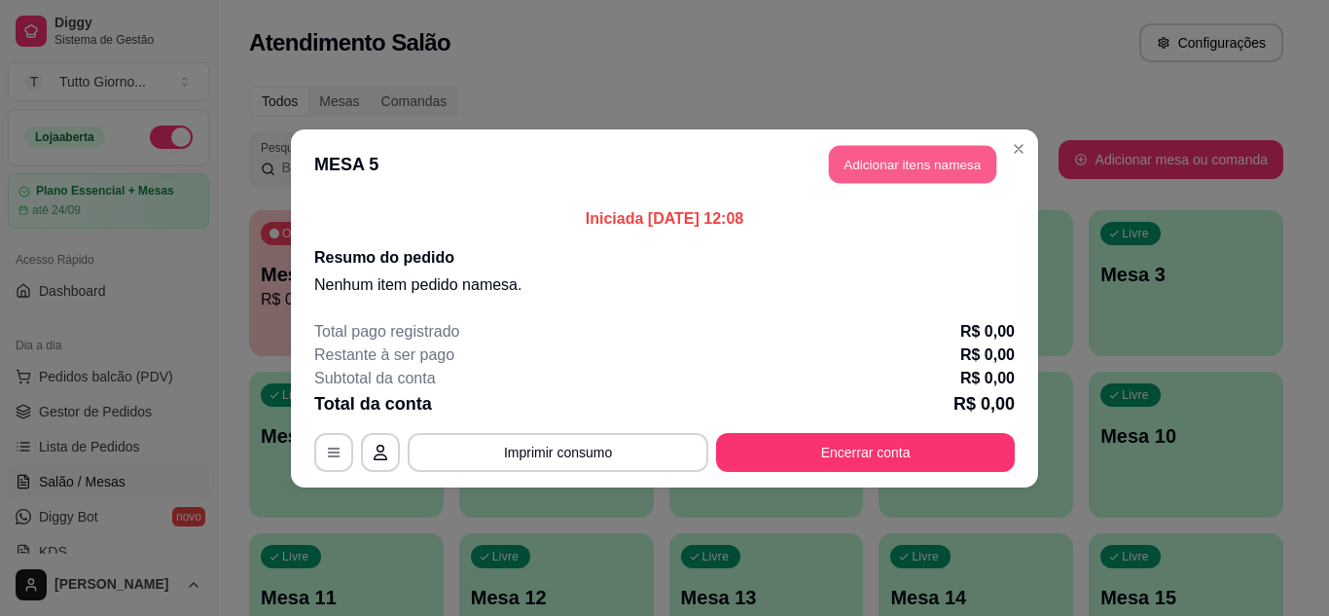
click at [956, 165] on button "Adicionar itens na mesa" at bounding box center [912, 164] width 167 height 38
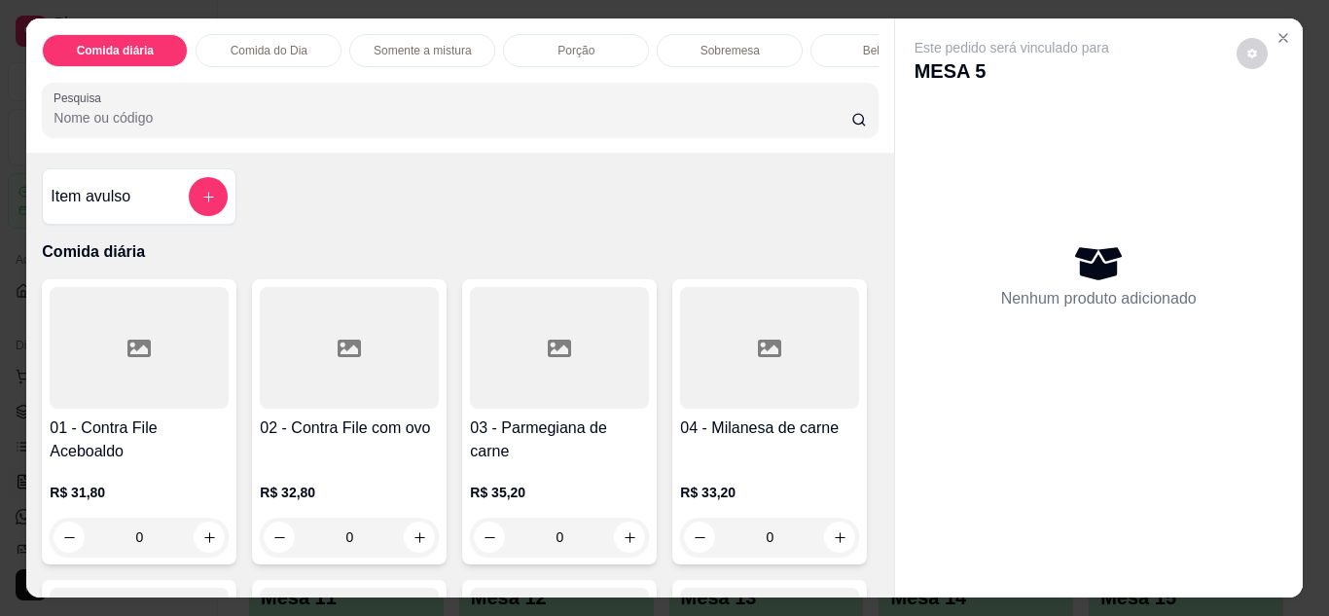
click at [295, 48] on p "Comida do Dia" at bounding box center [269, 51] width 77 height 16
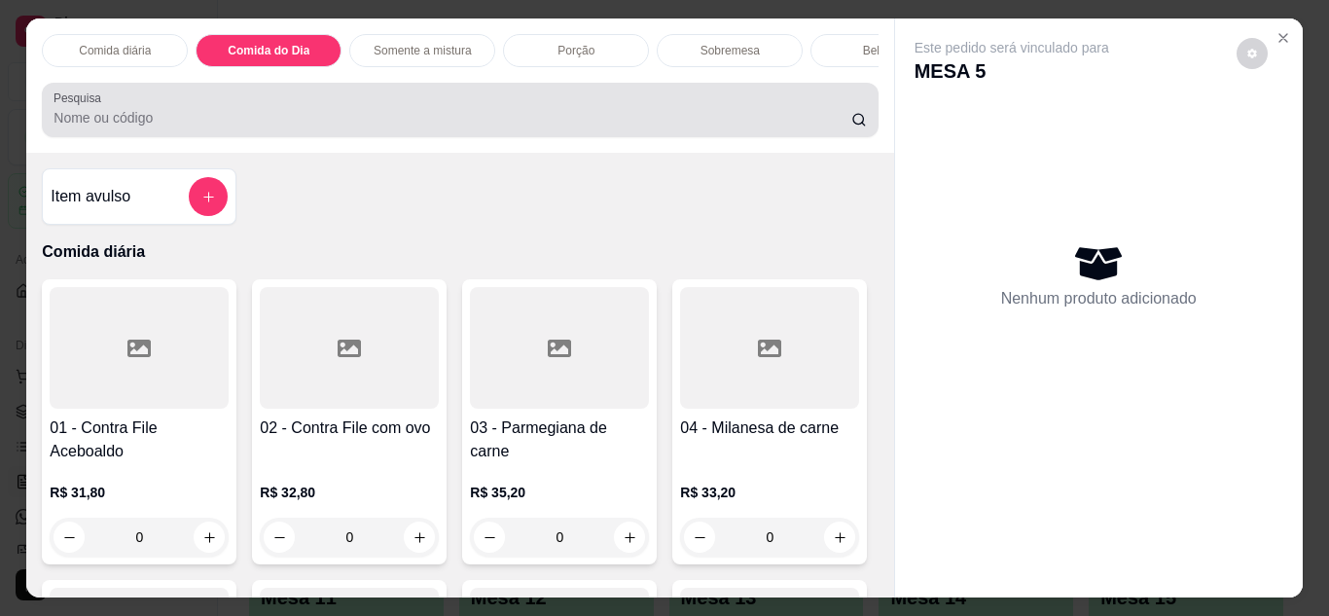
scroll to position [52, 0]
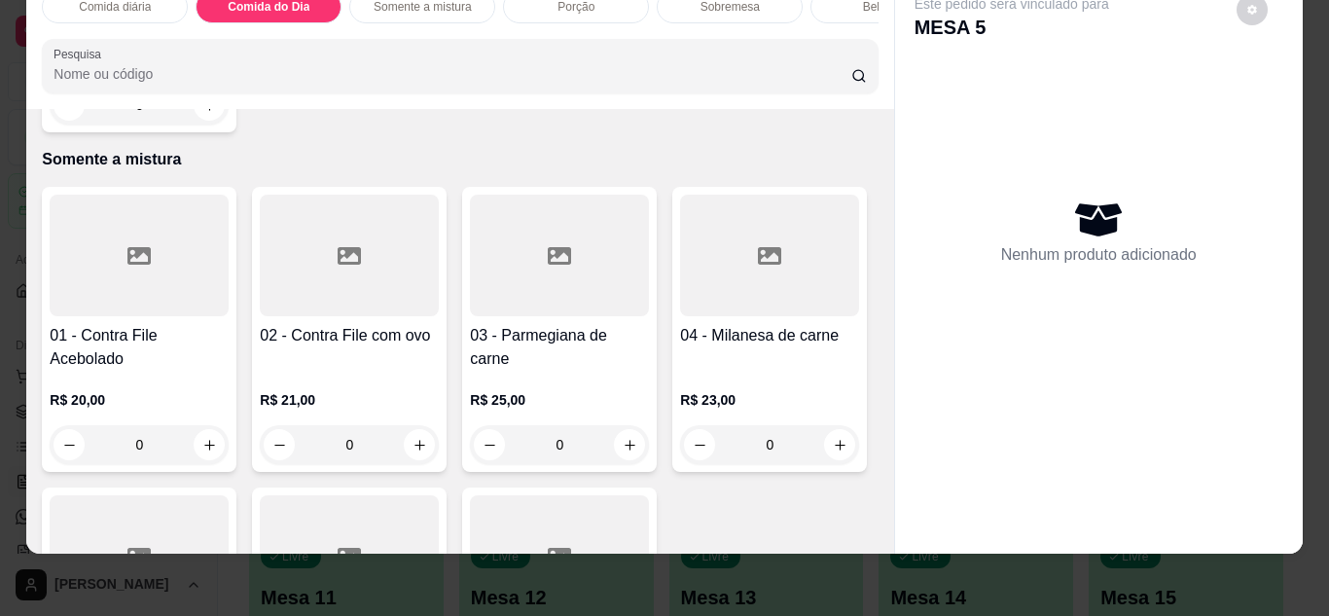
click at [414, 132] on div "02 - Vaca atolada R$ 32,80 0" at bounding box center [460, 2] width 836 height 262
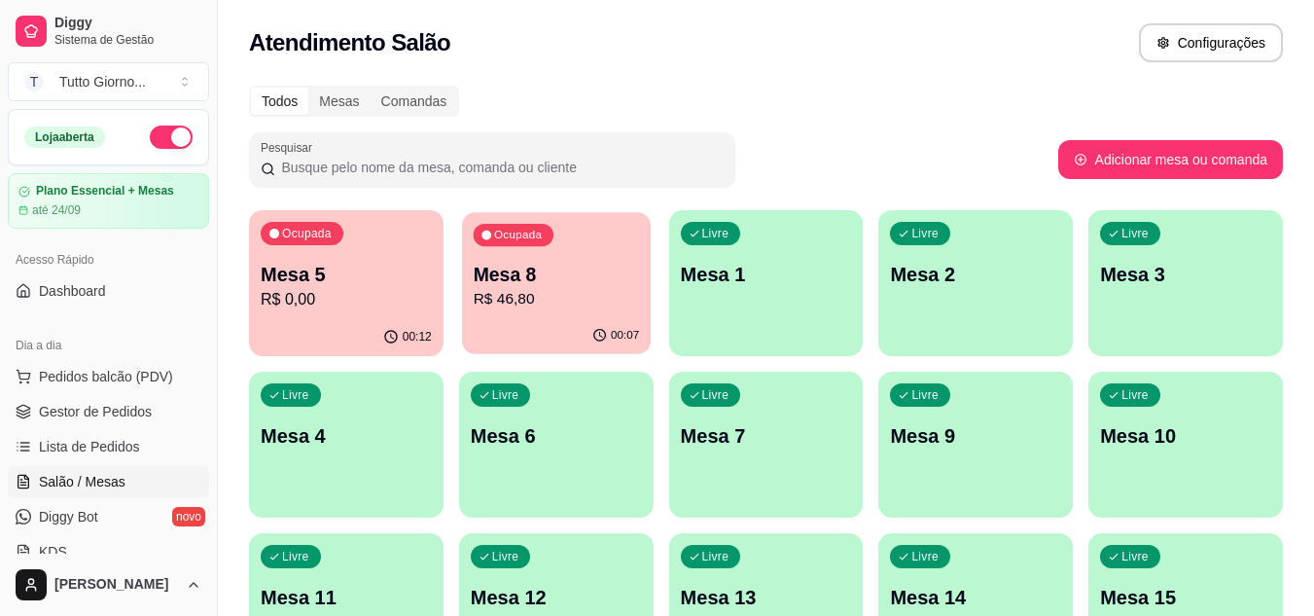
click at [591, 315] on div "Ocupada Mesa 8 R$ 46,80" at bounding box center [556, 264] width 189 height 105
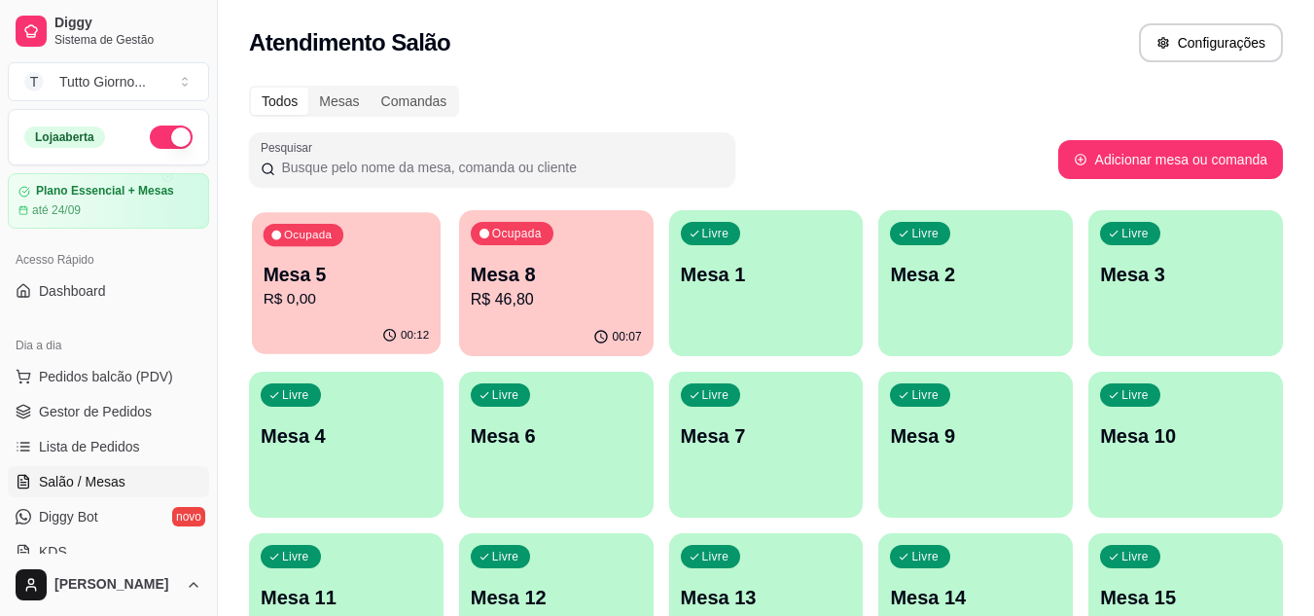
click at [315, 258] on div "Ocupada Mesa 5 R$ 0,00" at bounding box center [346, 264] width 189 height 105
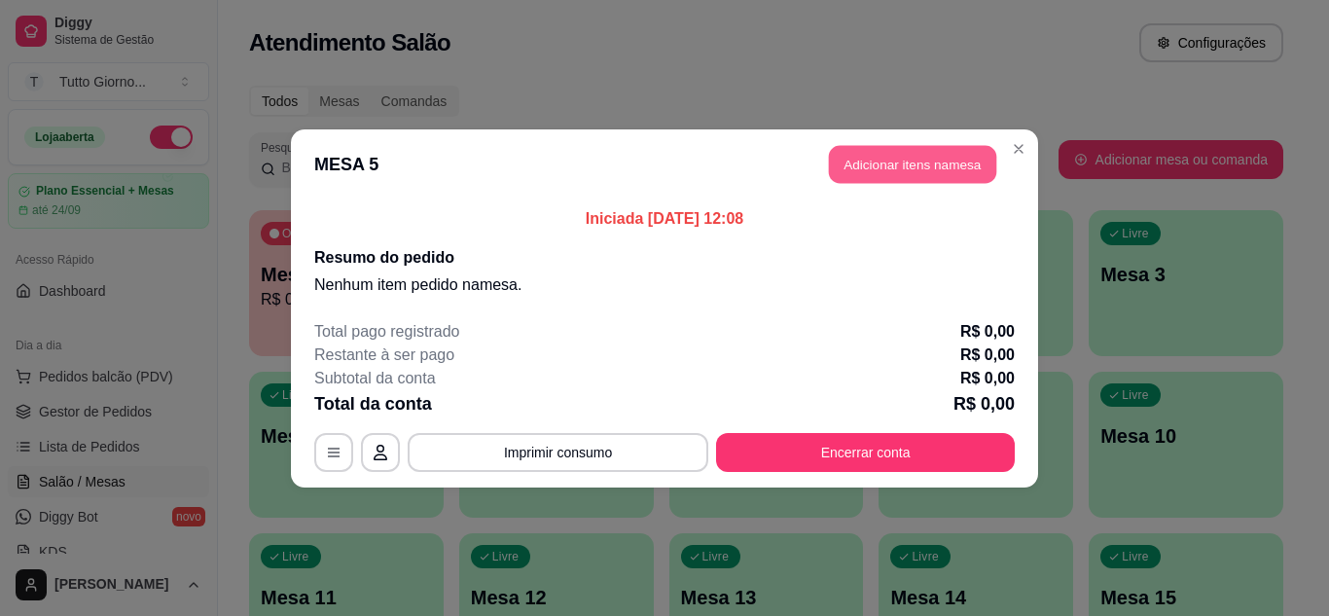
click at [910, 175] on button "Adicionar itens na mesa" at bounding box center [912, 164] width 167 height 38
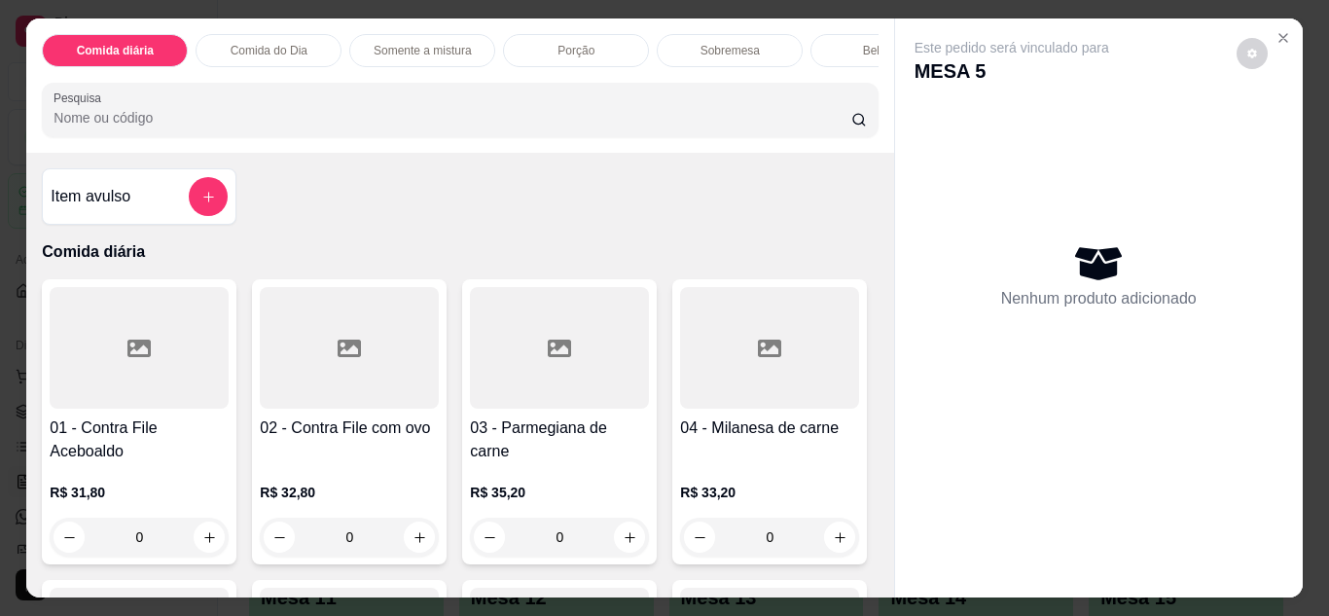
drag, startPoint x: 374, startPoint y: 316, endPoint x: 253, endPoint y: 47, distance: 295.3
click at [253, 47] on p "Comida do Dia" at bounding box center [269, 51] width 77 height 16
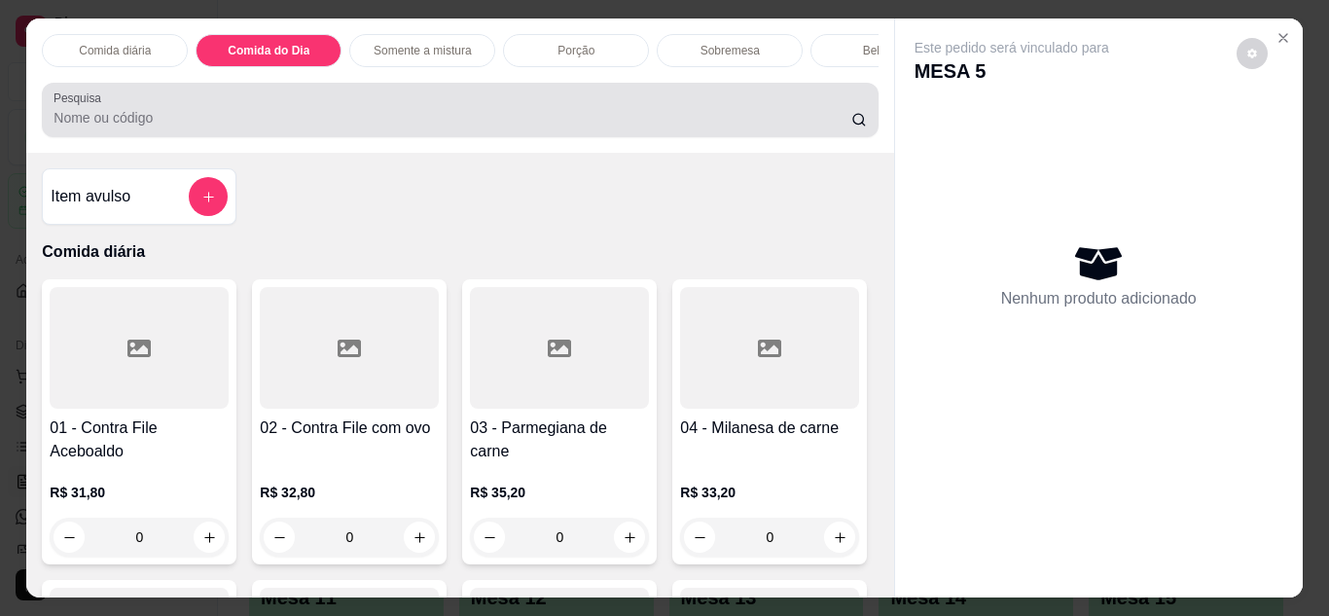
scroll to position [52, 0]
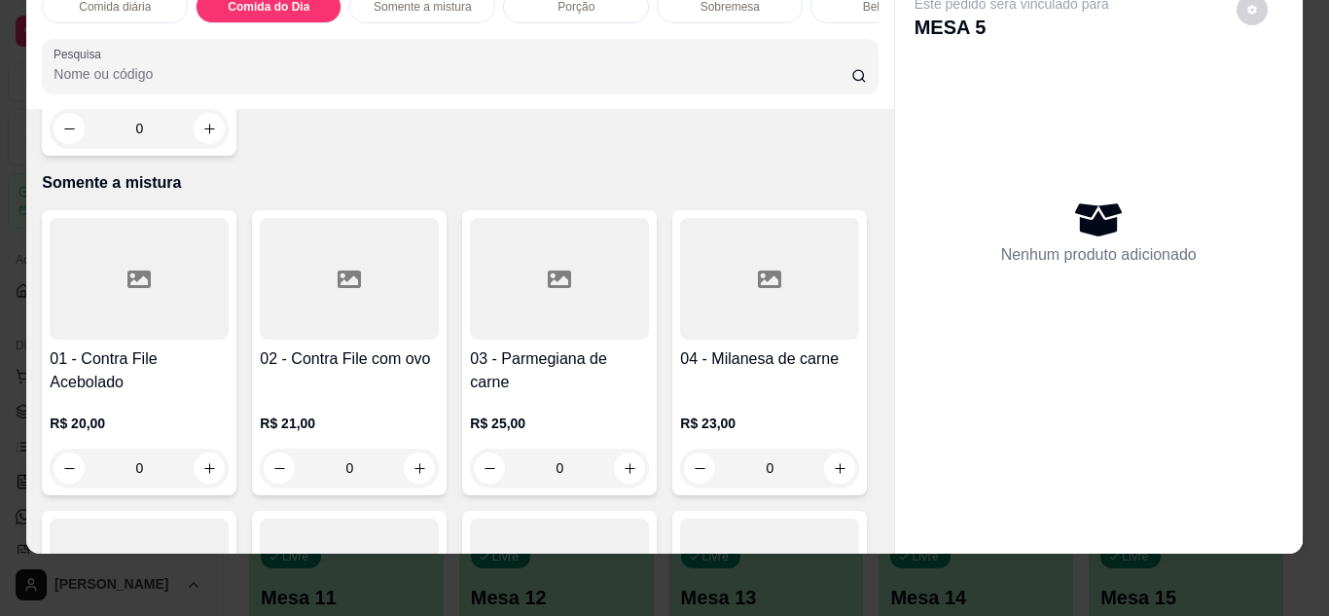
click at [138, 54] on h4 "04 - Strogonoff de carne bovina ou frango" at bounding box center [139, 31] width 179 height 47
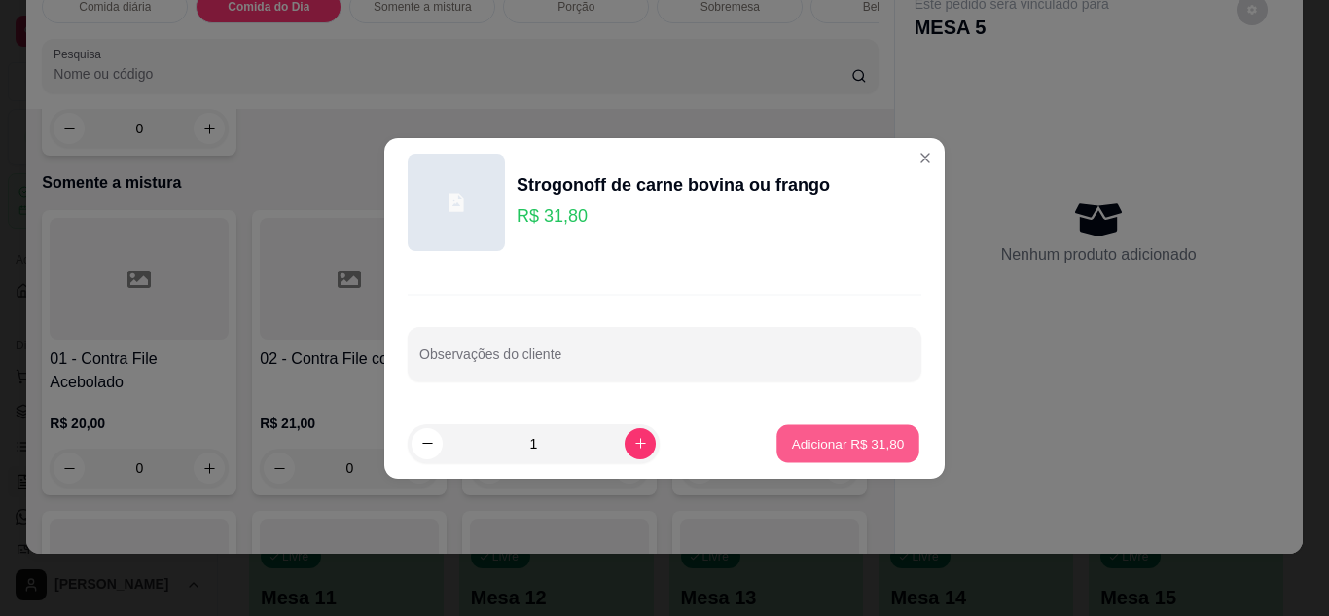
click at [823, 444] on p "Adicionar R$ 31,80" at bounding box center [848, 443] width 113 height 18
type input "1"
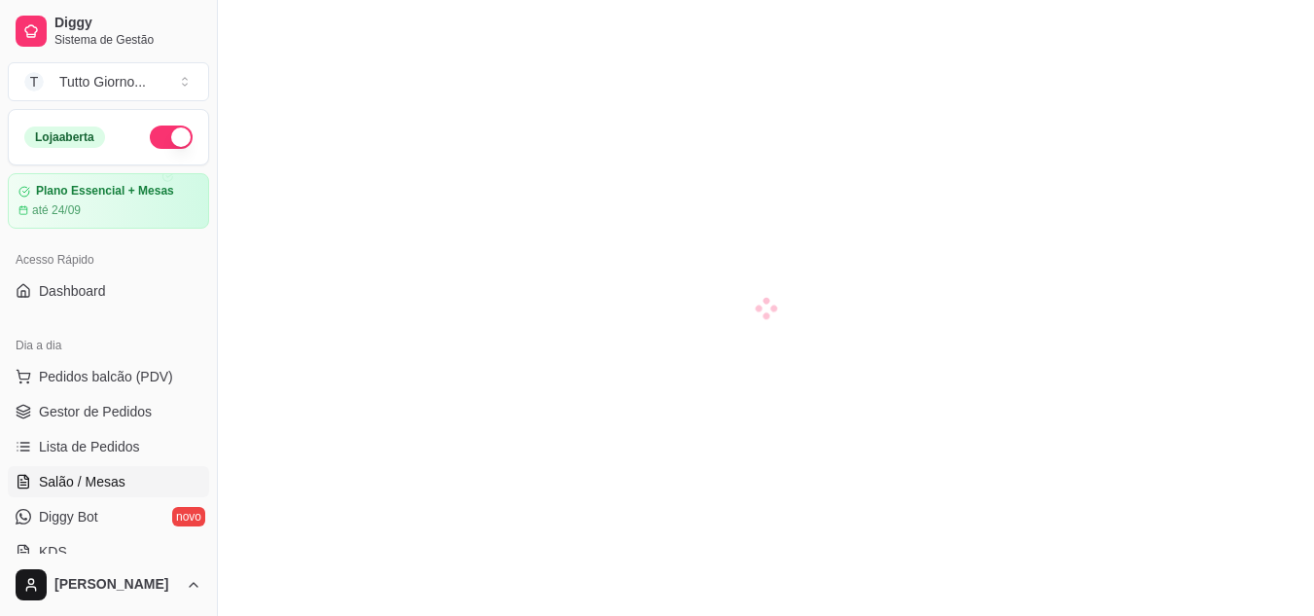
click at [75, 477] on span "Salão / Mesas" at bounding box center [82, 481] width 87 height 19
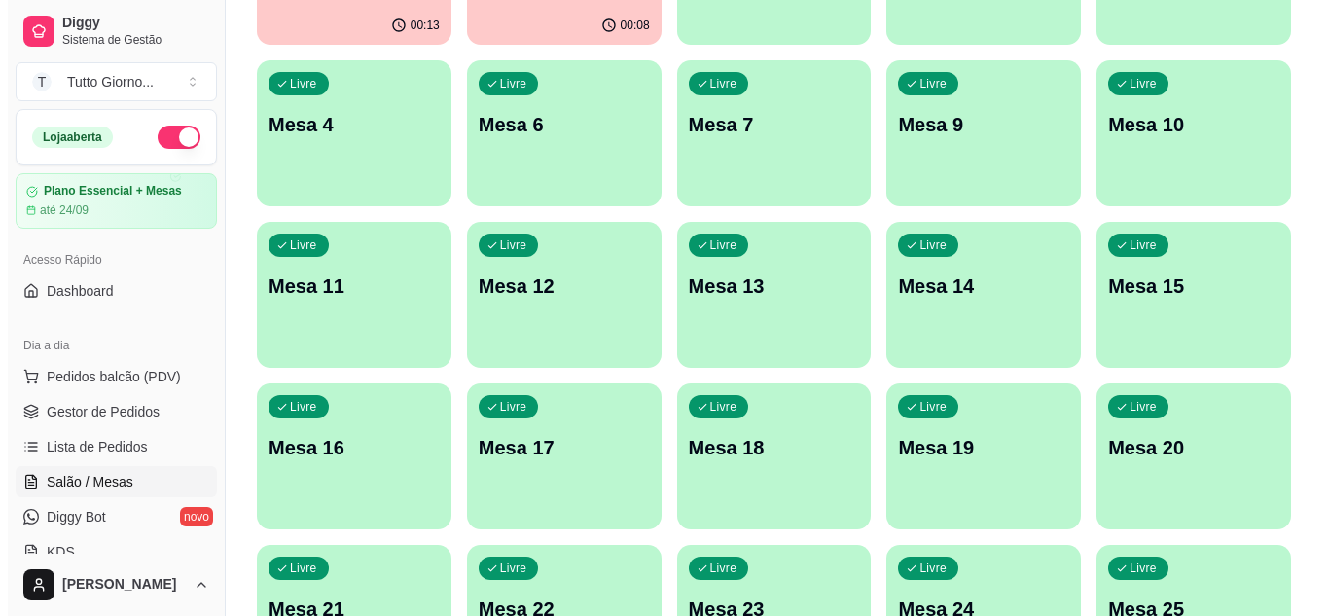
scroll to position [350, 0]
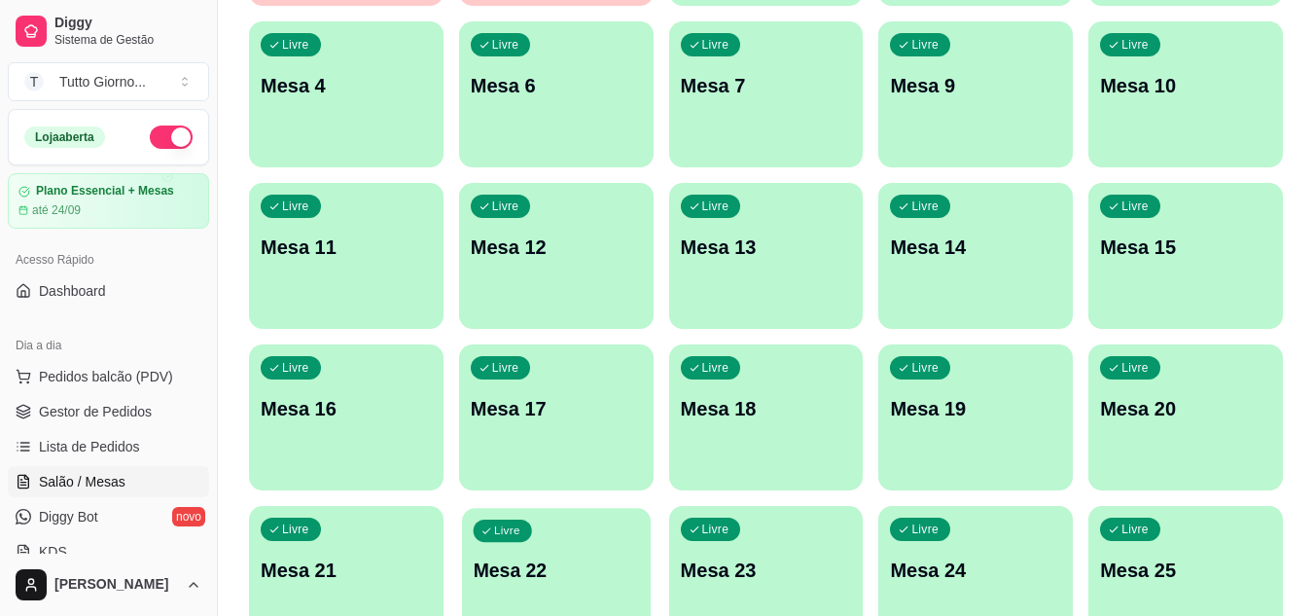
click at [561, 547] on div "Livre Mesa 22" at bounding box center [556, 567] width 189 height 119
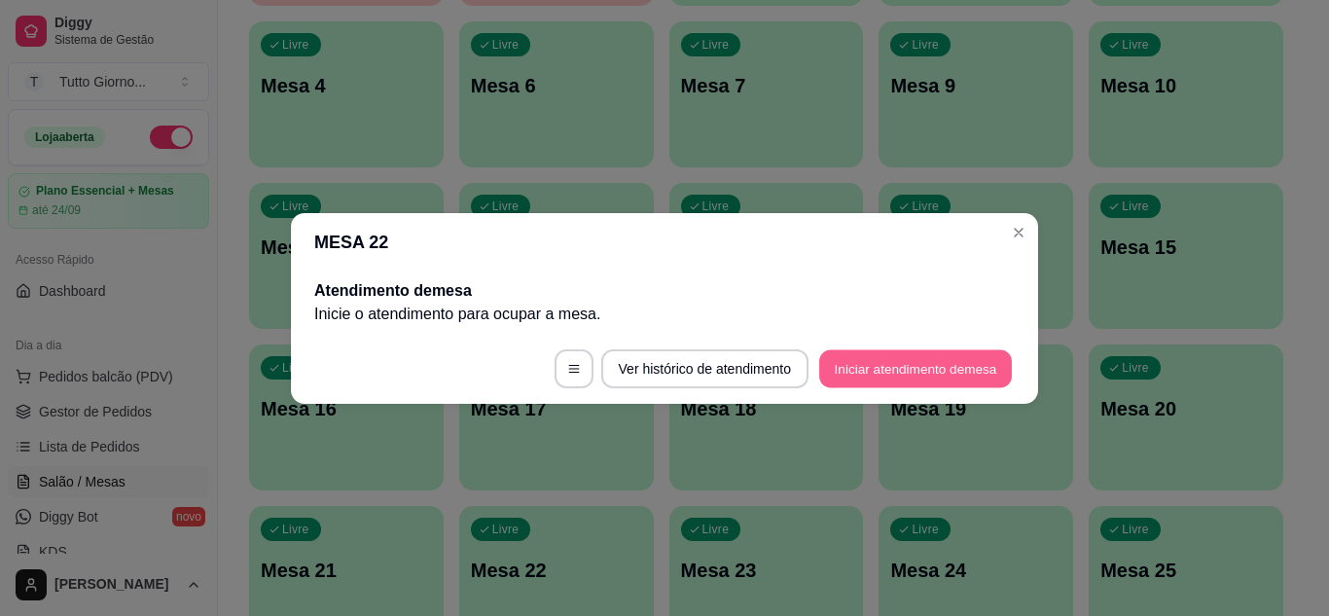
click at [858, 376] on button "Iniciar atendimento de mesa" at bounding box center [915, 368] width 193 height 38
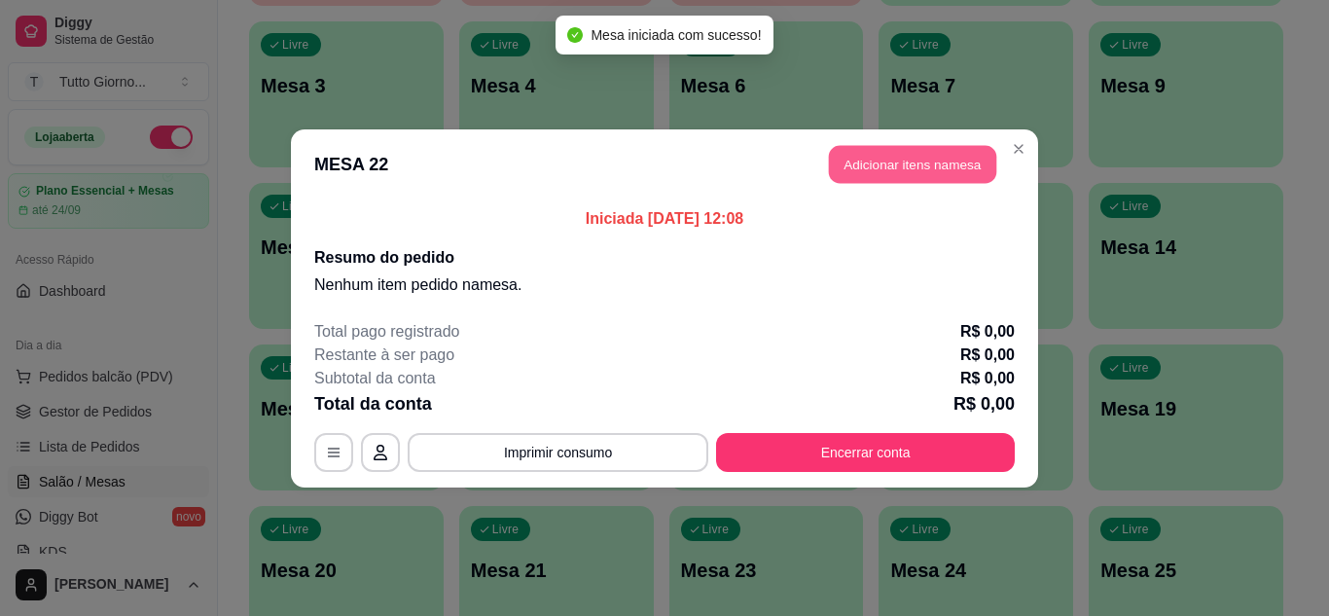
click at [912, 156] on button "Adicionar itens na mesa" at bounding box center [912, 164] width 167 height 38
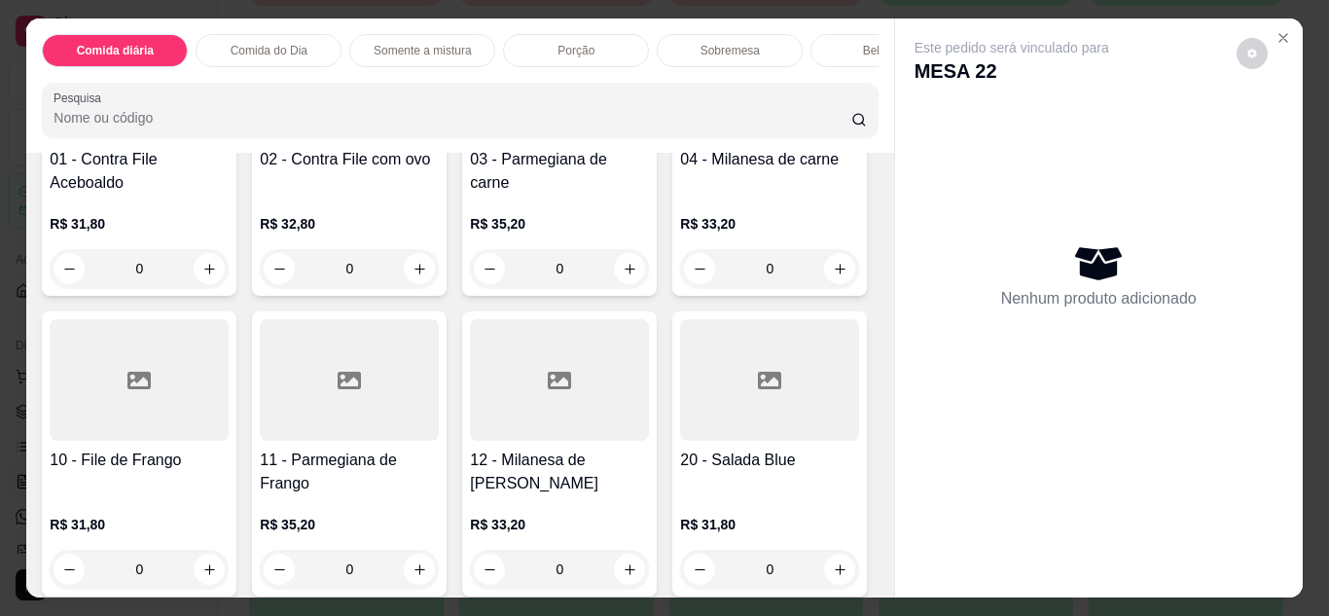
scroll to position [311, 0]
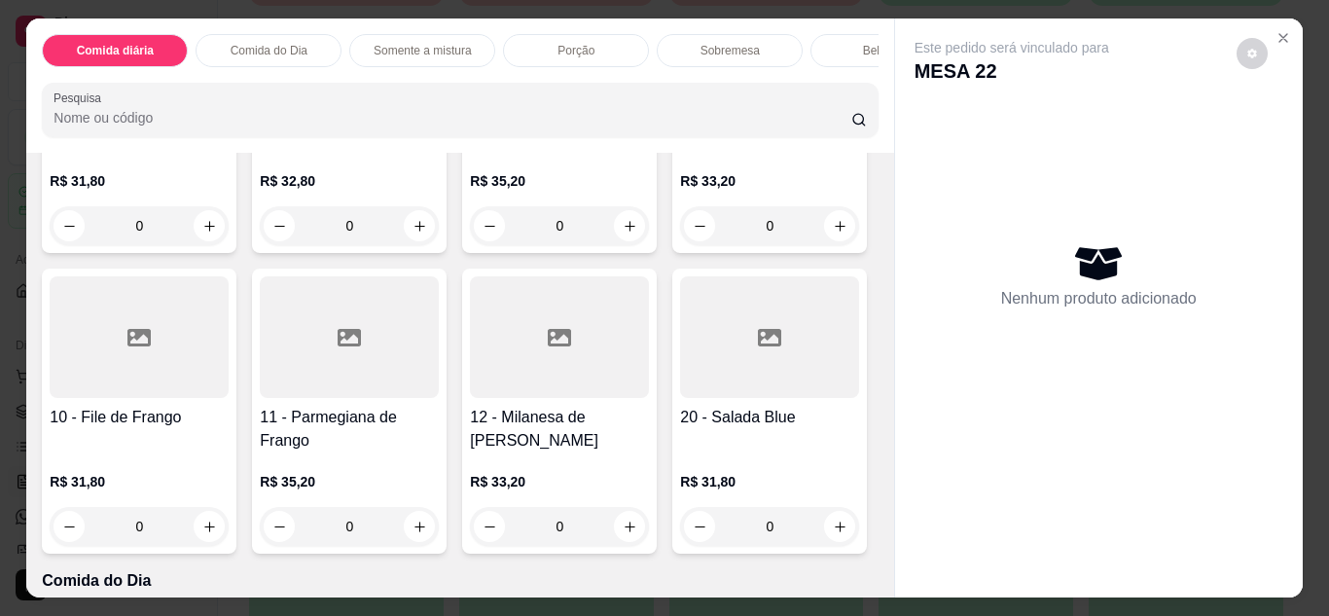
click at [439, 535] on div "0" at bounding box center [349, 526] width 179 height 39
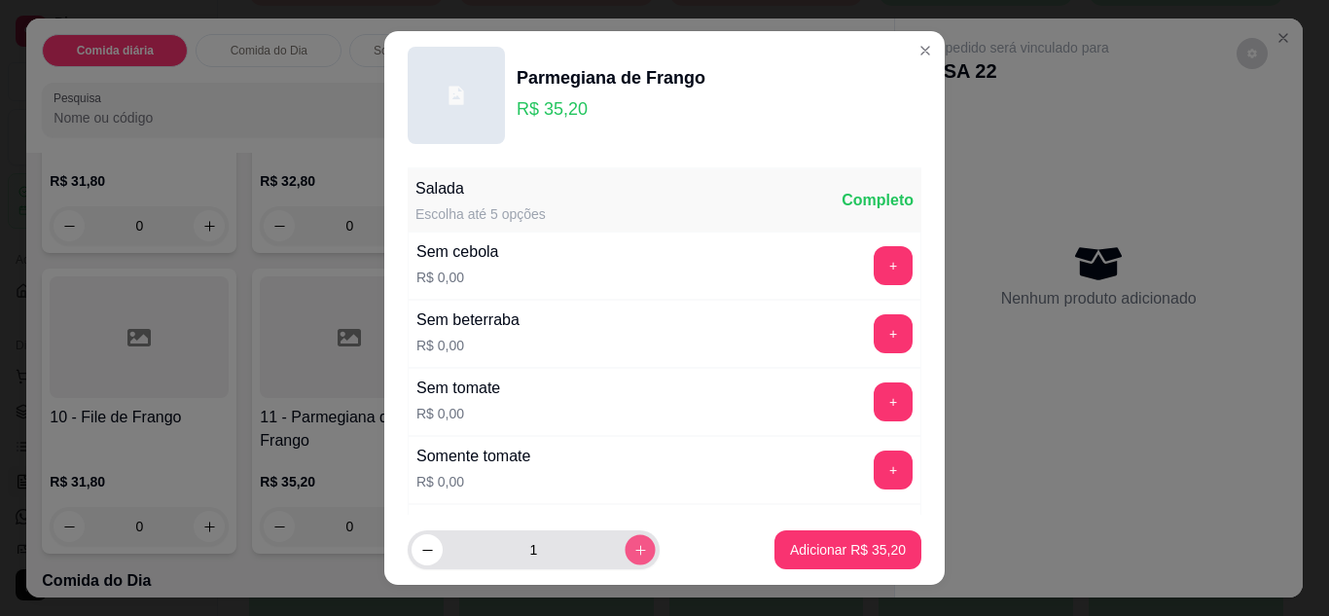
click at [635, 550] on icon "increase-product-quantity" at bounding box center [640, 550] width 10 height 10
type input "2"
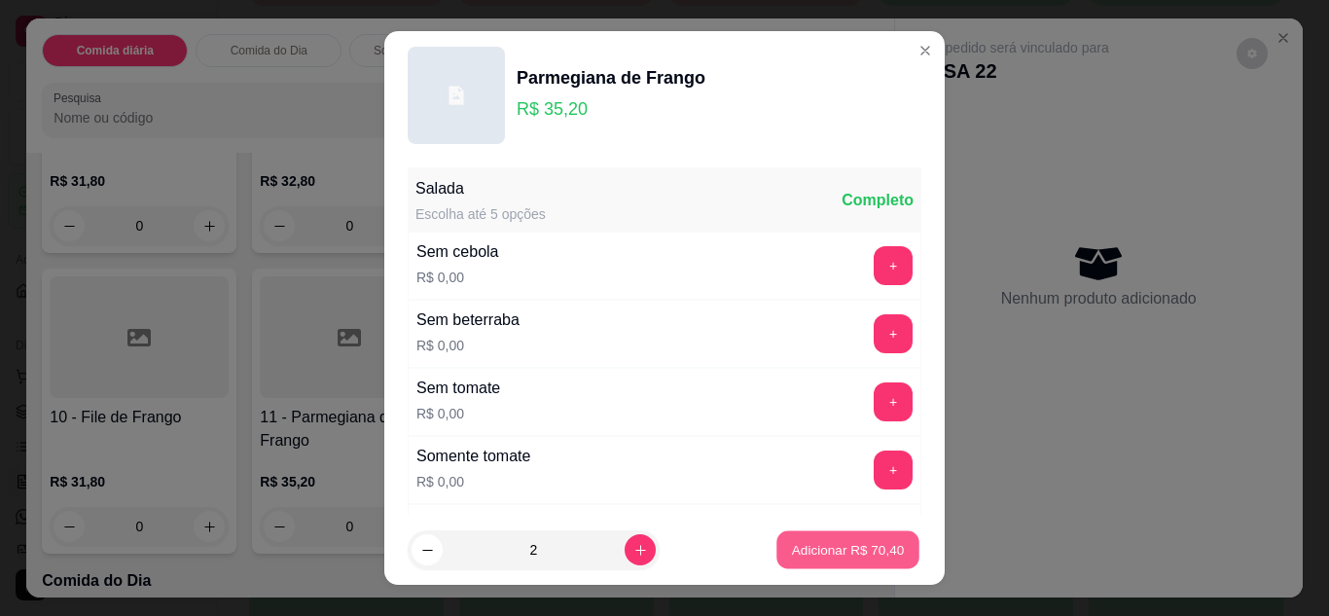
click at [850, 550] on p "Adicionar R$ 70,40" at bounding box center [848, 550] width 113 height 18
type input "2"
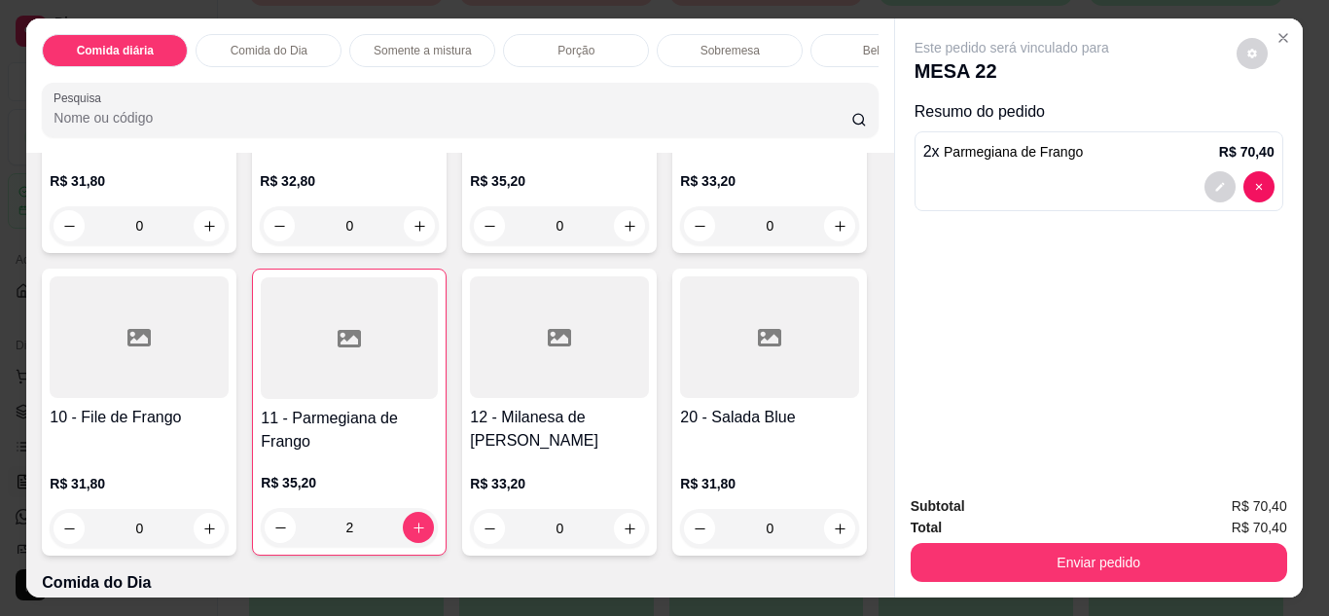
click at [295, 34] on div "Comida do Dia" at bounding box center [269, 50] width 146 height 33
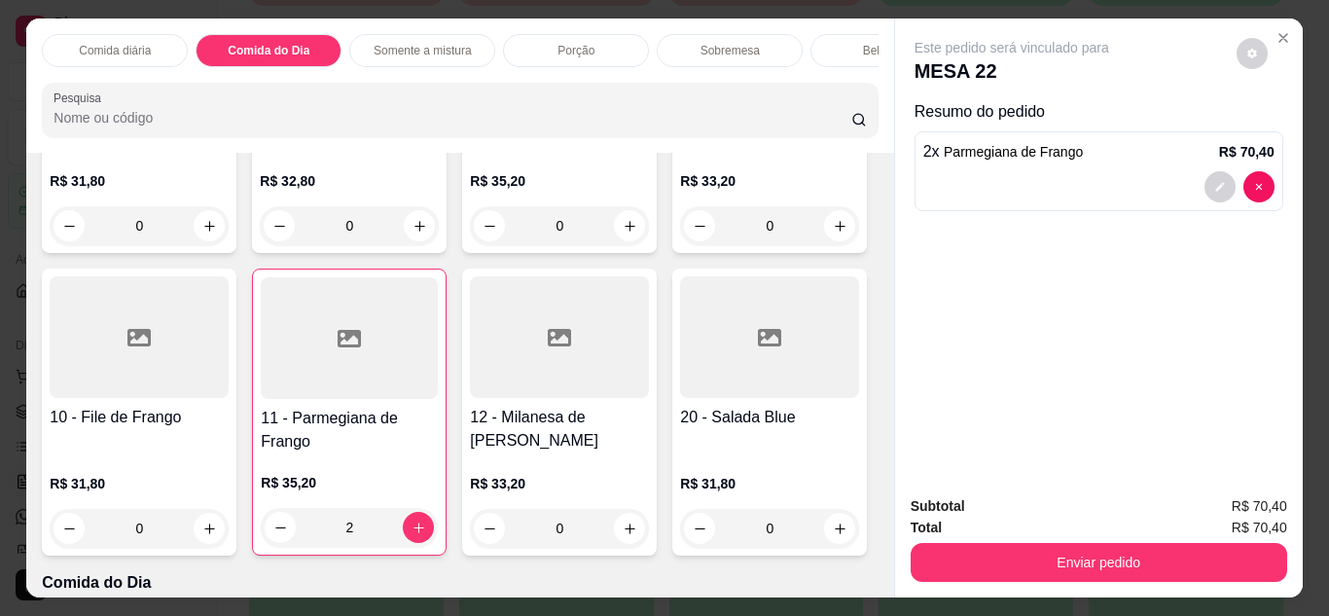
scroll to position [52, 0]
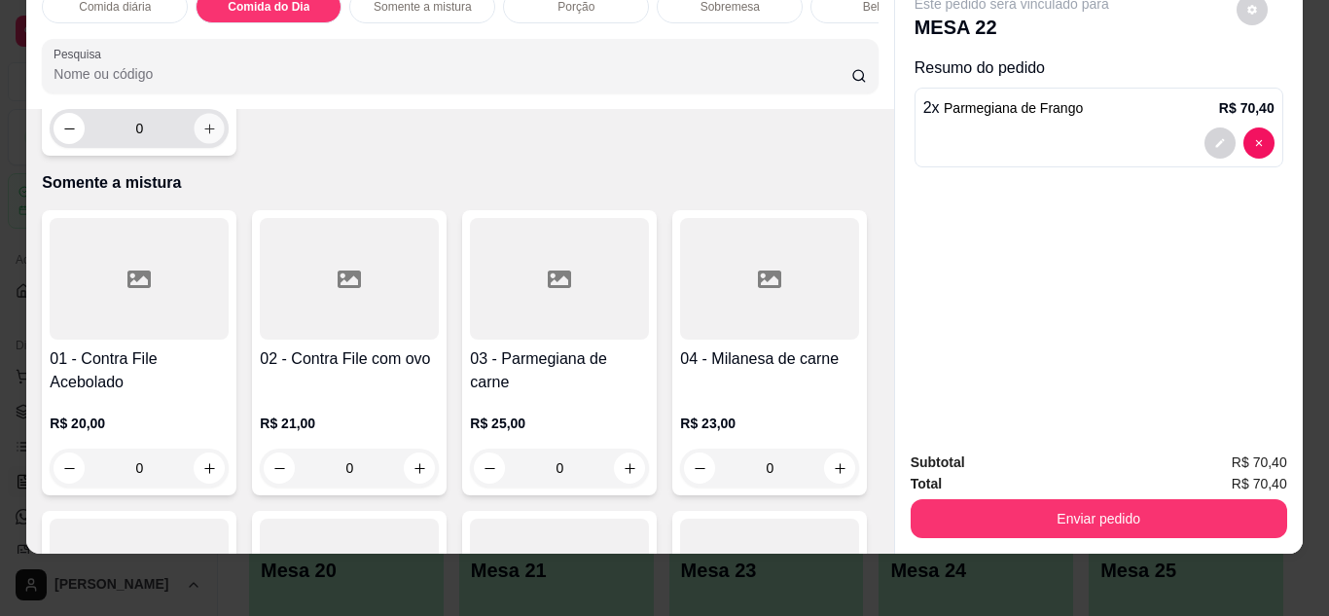
click at [202, 136] on icon "increase-product-quantity" at bounding box center [209, 129] width 15 height 15
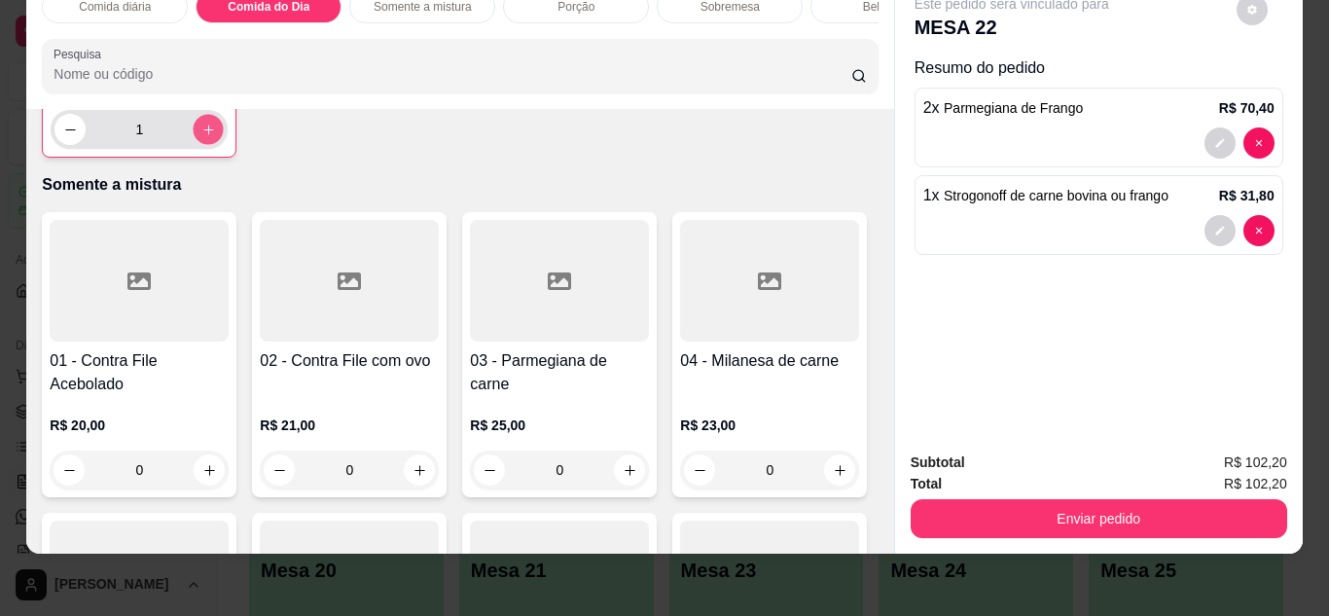
click at [201, 137] on icon "increase-product-quantity" at bounding box center [208, 130] width 15 height 15
type input "3"
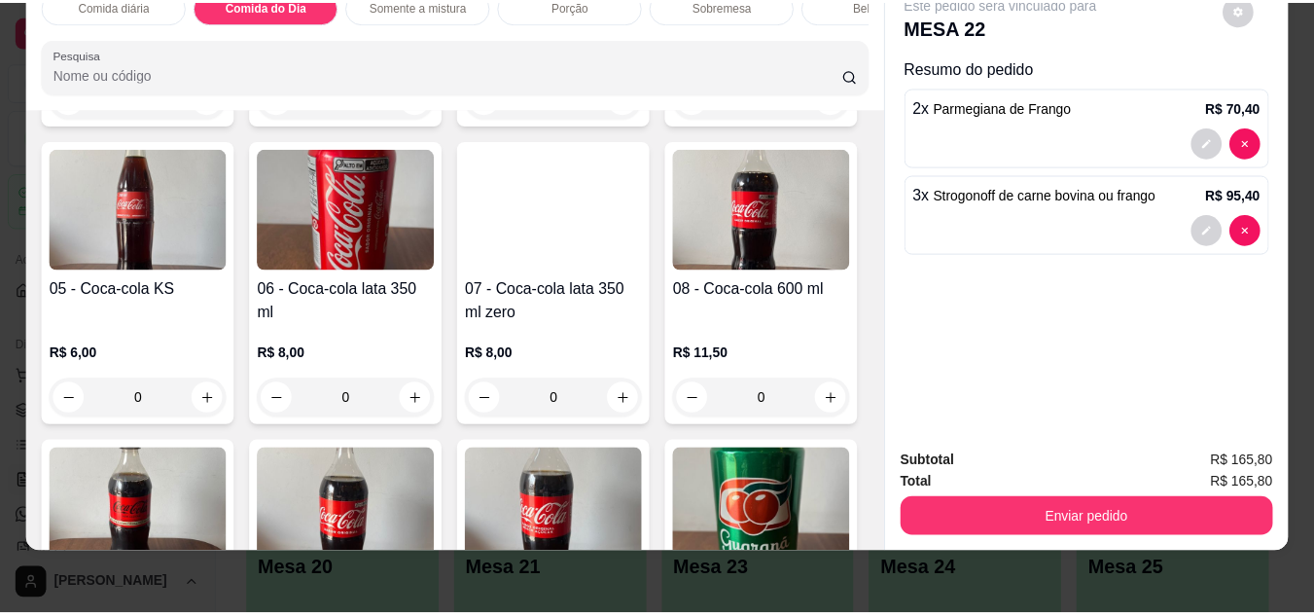
scroll to position [2953, 0]
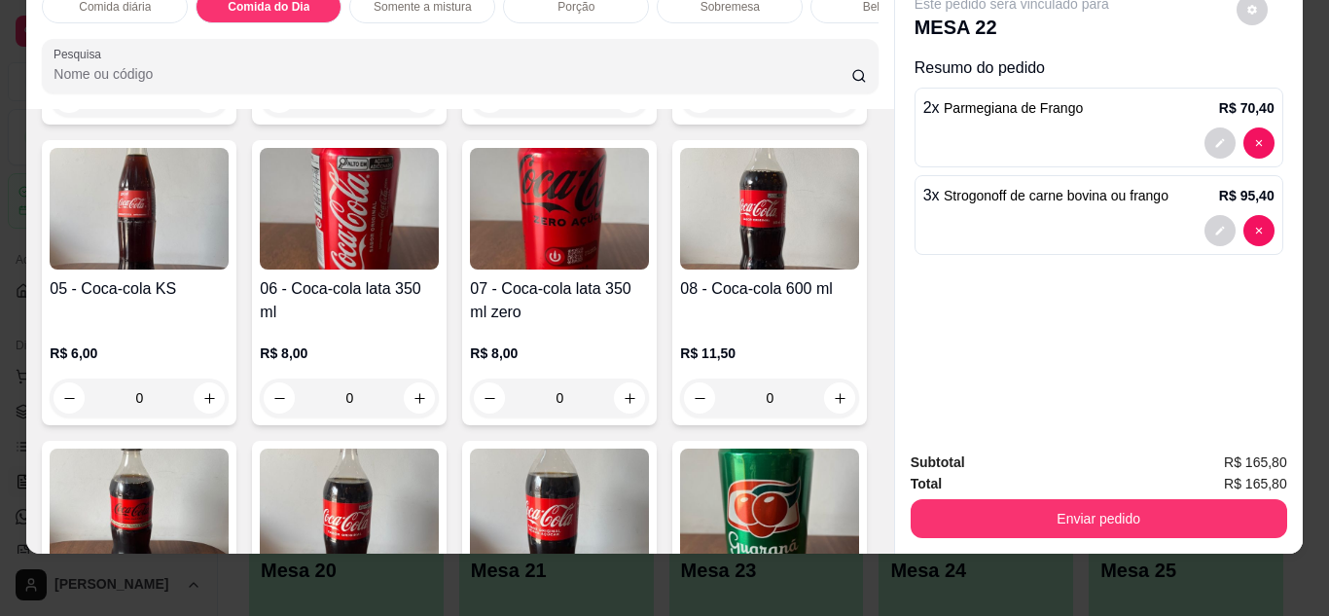
click at [409, 117] on div "0" at bounding box center [349, 97] width 179 height 39
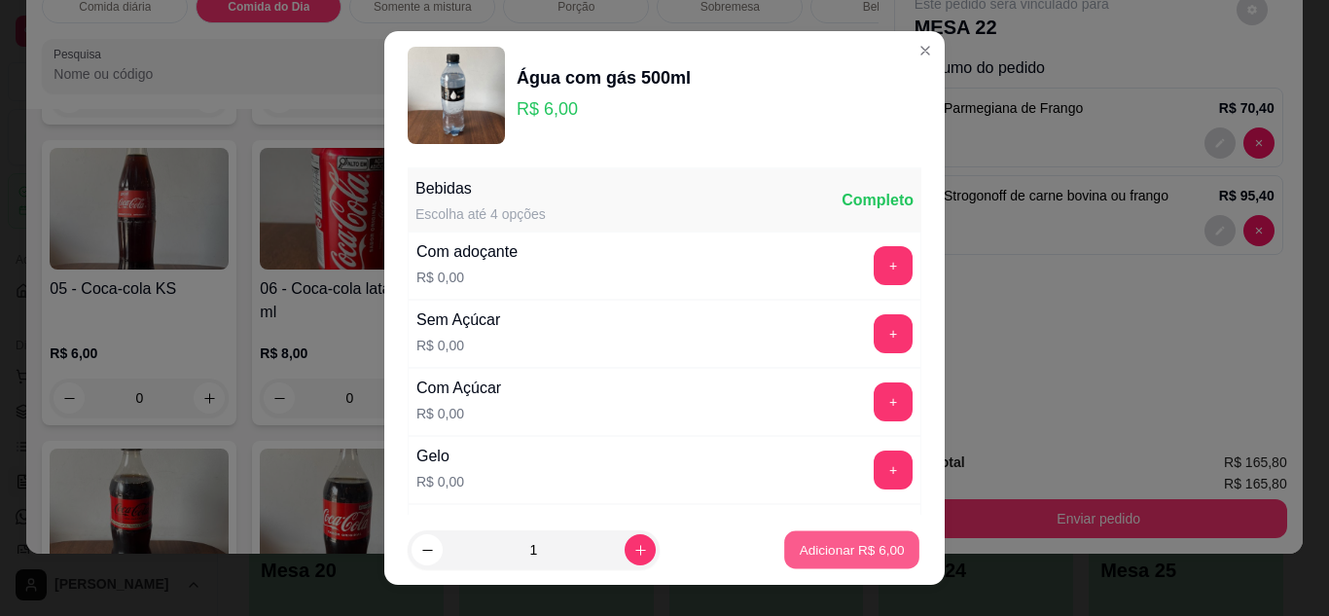
click at [842, 546] on p "Adicionar R$ 6,00" at bounding box center [851, 550] width 105 height 18
type input "1"
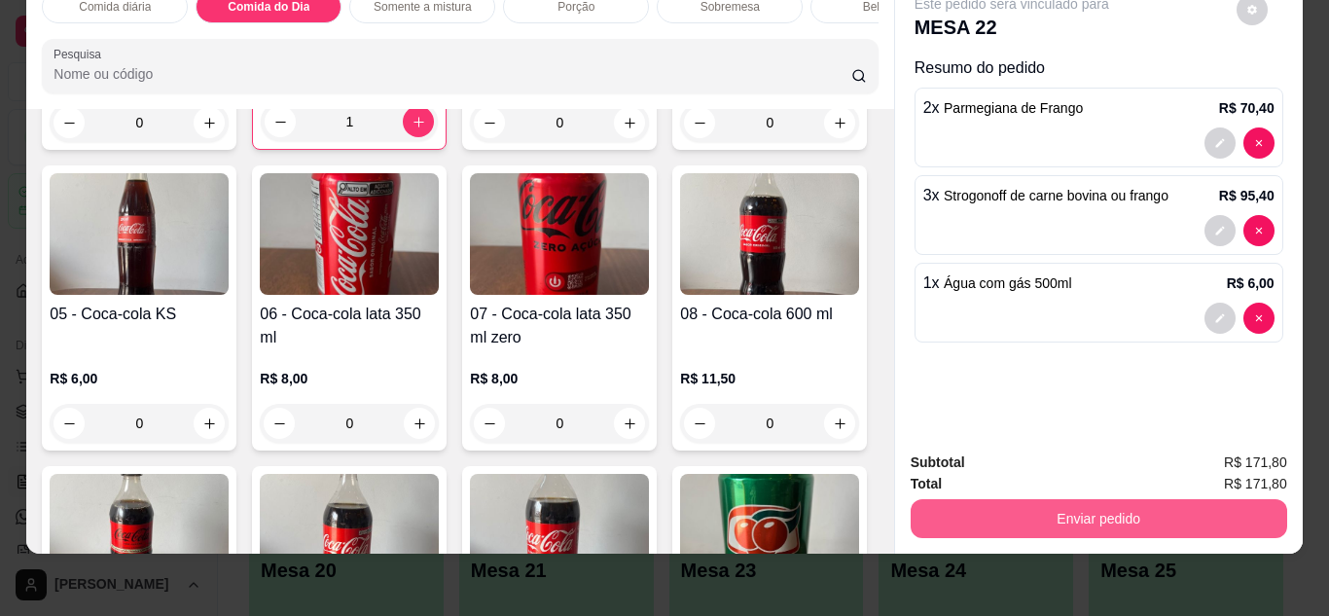
click at [1086, 520] on button "Enviar pedido" at bounding box center [1099, 518] width 377 height 39
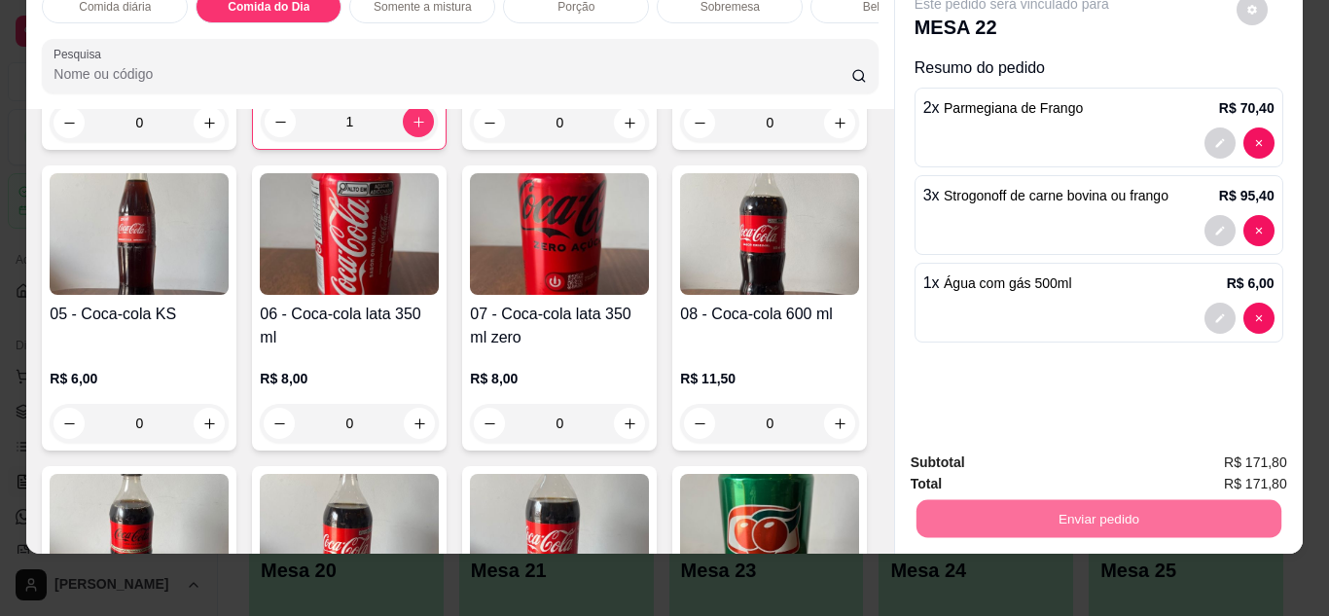
click at [1168, 450] on button "Sim, quero registrar" at bounding box center [1219, 456] width 140 height 36
click at [1094, 500] on button "Enviar pedido" at bounding box center [1098, 519] width 365 height 38
click at [1062, 461] on button "Não registrar e enviar pedido" at bounding box center [1034, 456] width 197 height 36
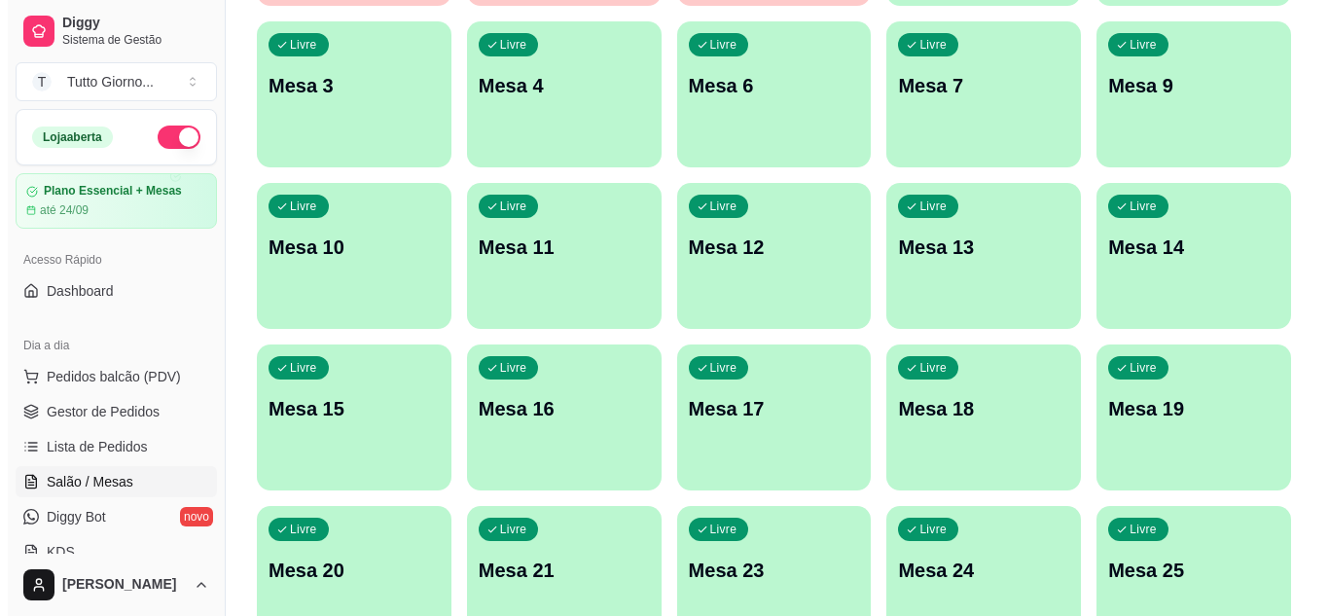
scroll to position [0, 0]
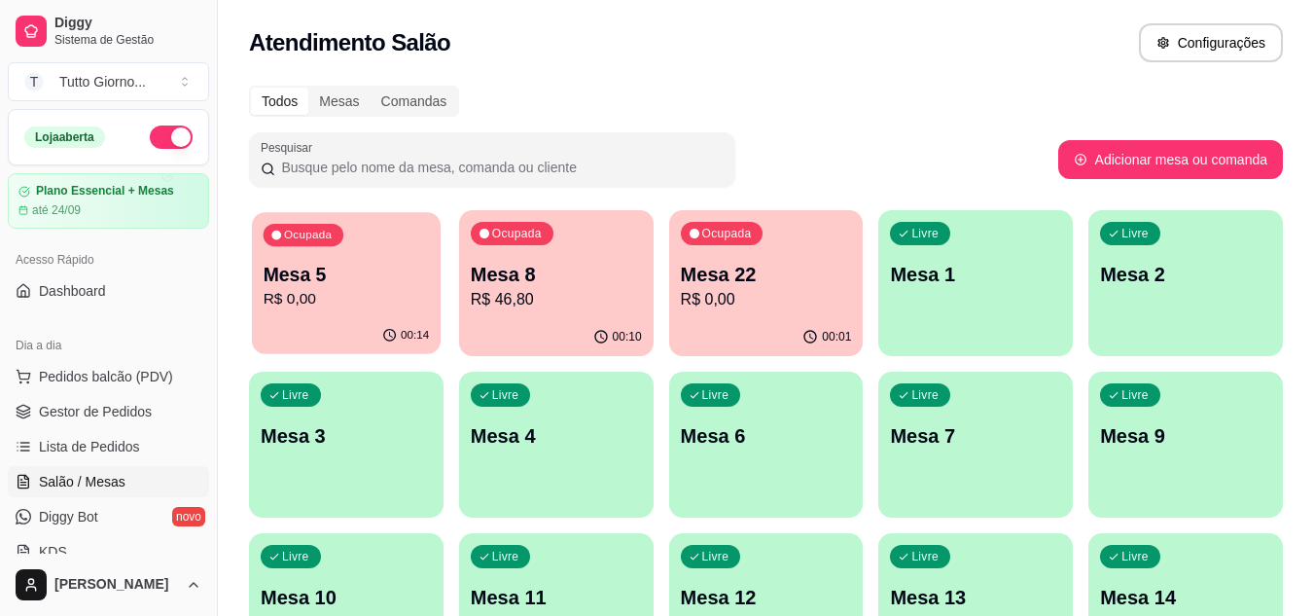
click at [324, 295] on p "R$ 0,00" at bounding box center [347, 299] width 166 height 22
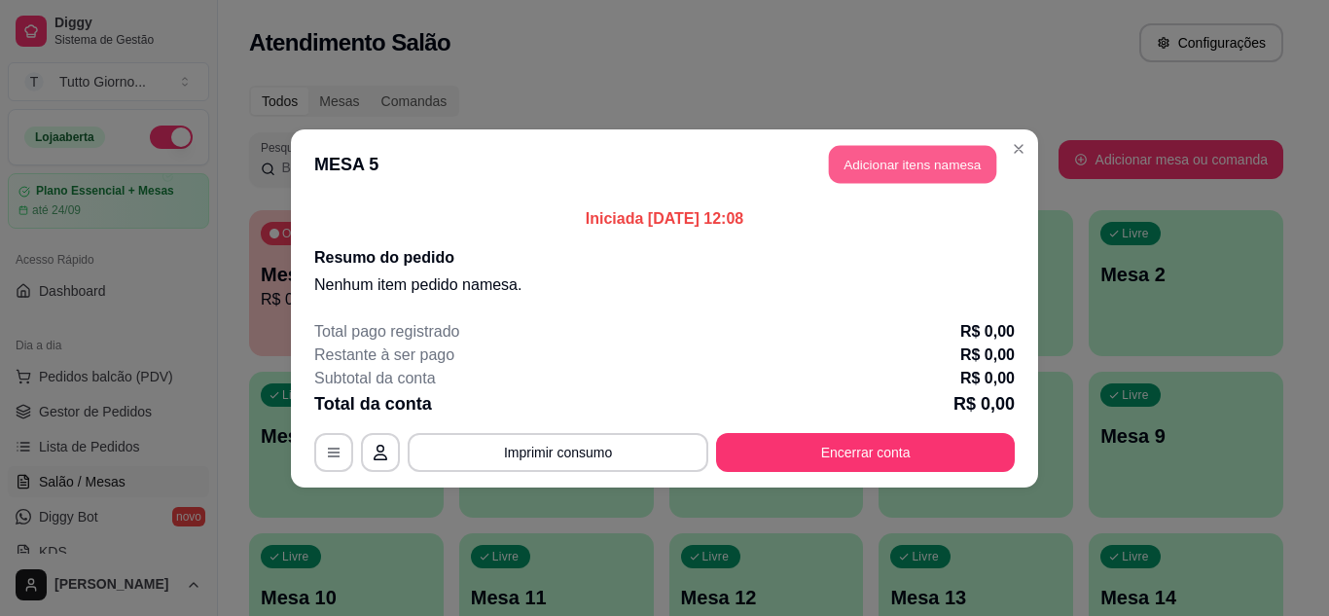
click at [906, 172] on button "Adicionar itens na mesa" at bounding box center [912, 164] width 167 height 38
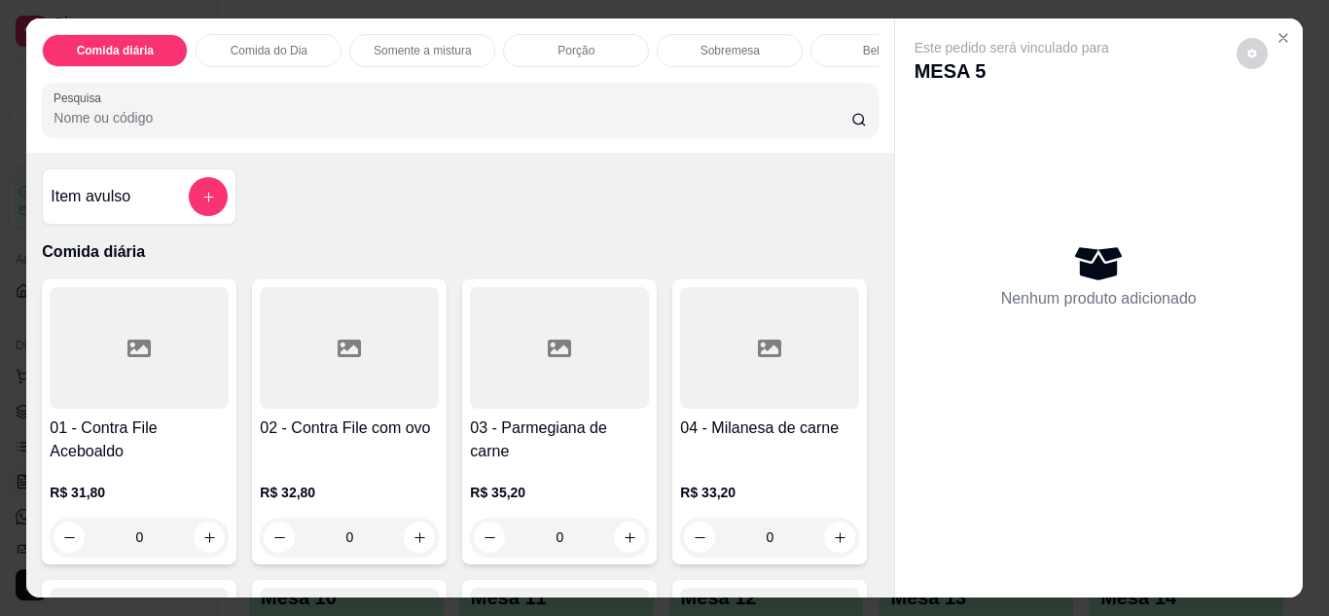
click at [239, 43] on p "Comida do Dia" at bounding box center [269, 51] width 77 height 16
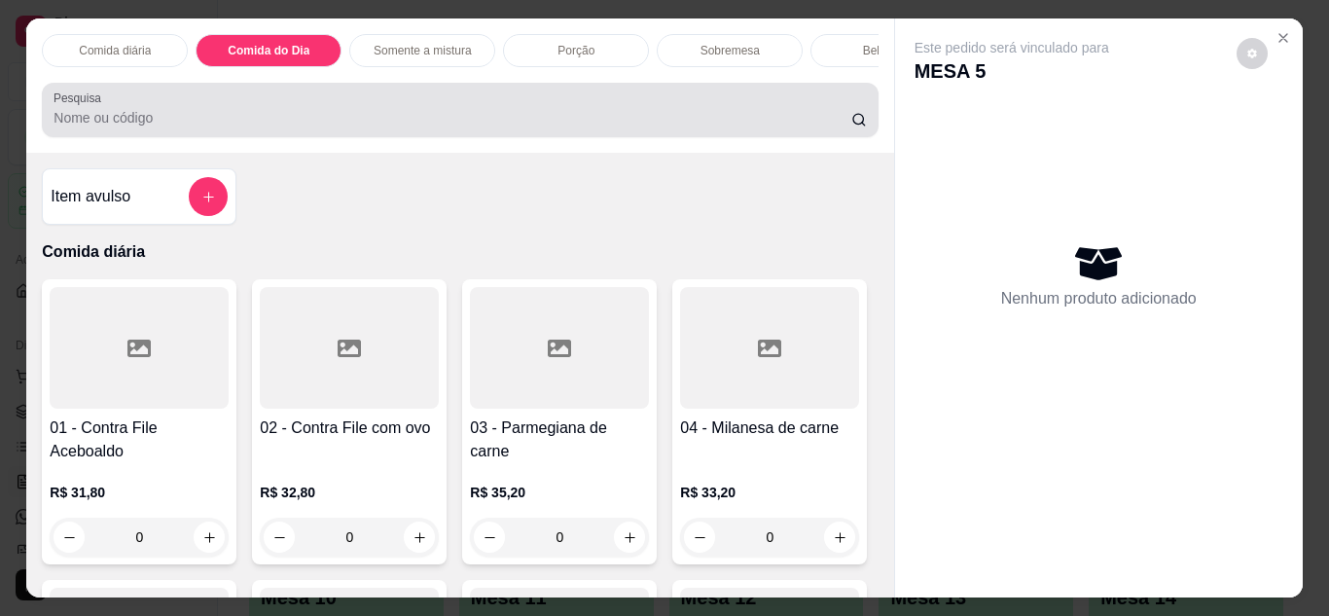
scroll to position [52, 0]
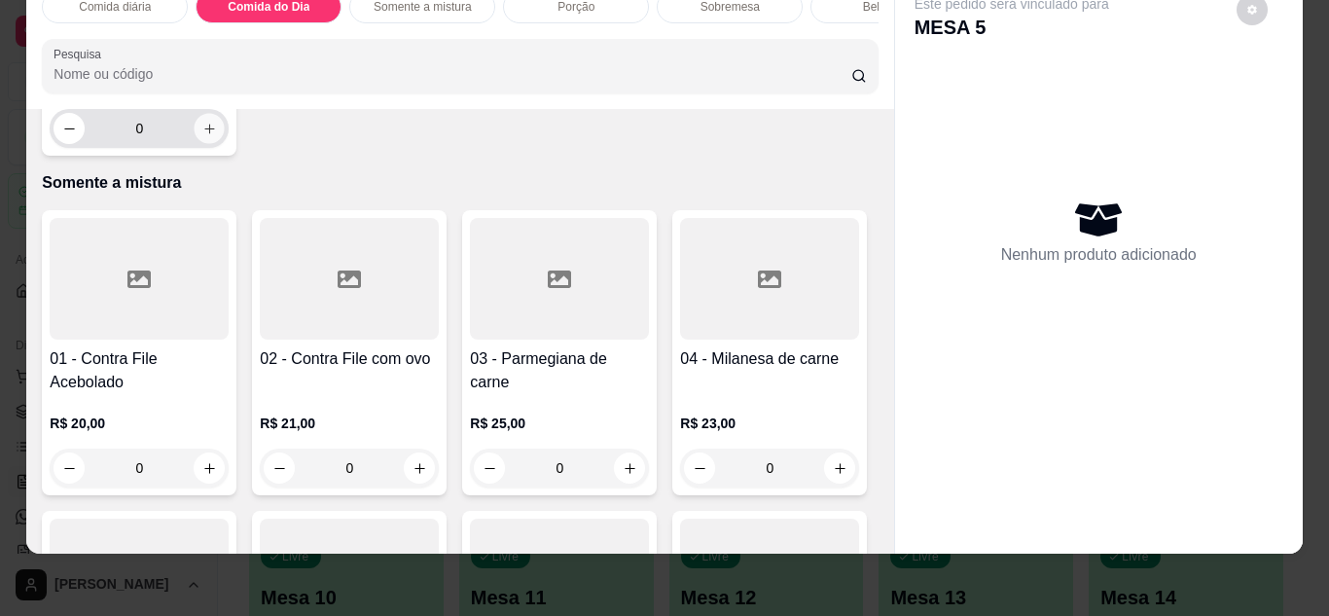
click at [195, 143] on button "increase-product-quantity" at bounding box center [210, 128] width 30 height 30
type input "1"
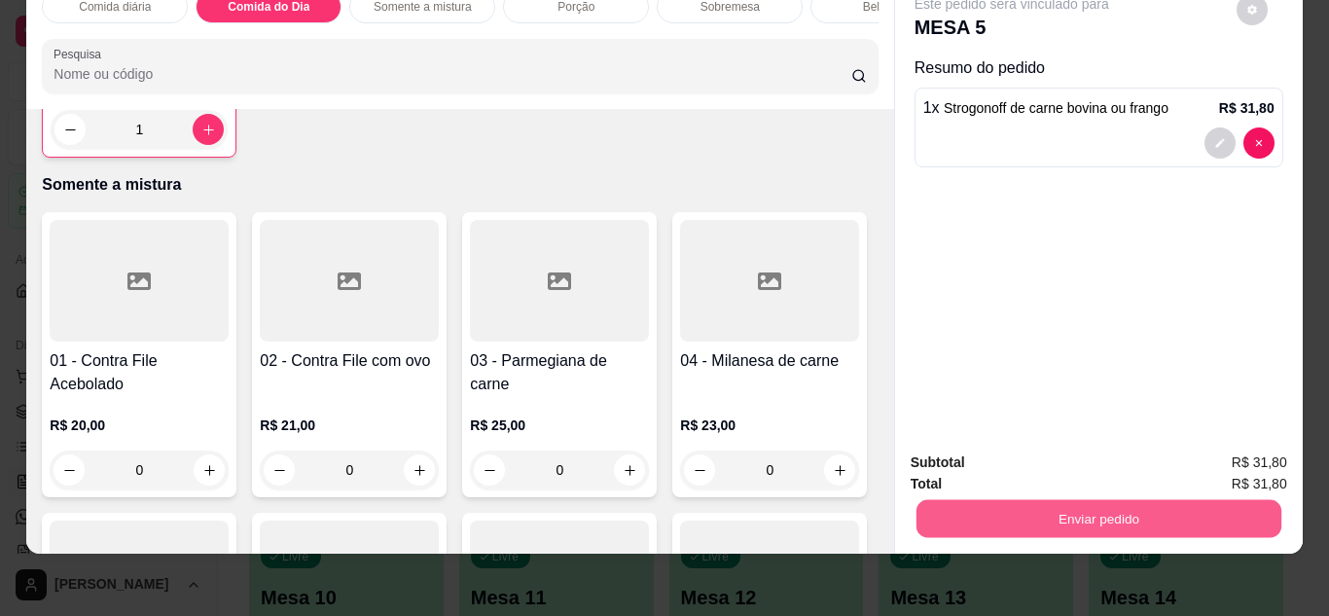
click at [1057, 504] on button "Enviar pedido" at bounding box center [1098, 519] width 365 height 38
click at [1055, 463] on button "Não registrar e enviar pedido" at bounding box center [1034, 456] width 197 height 36
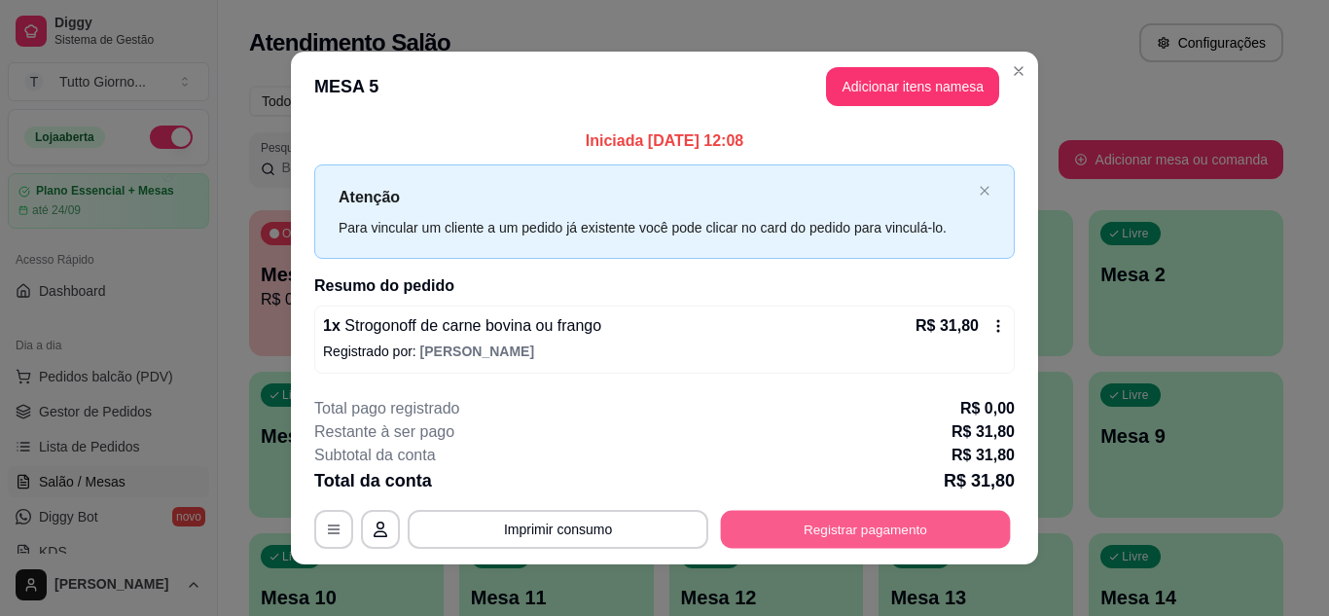
click at [919, 534] on button "Registrar pagamento" at bounding box center [866, 530] width 290 height 38
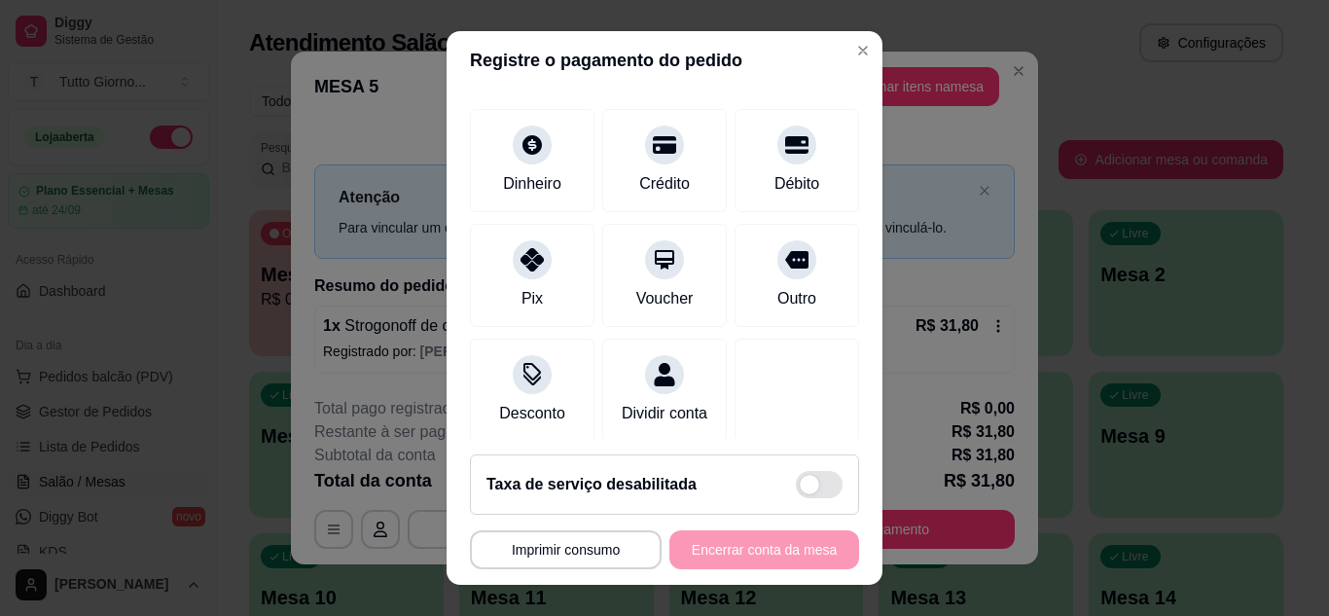
scroll to position [150, 0]
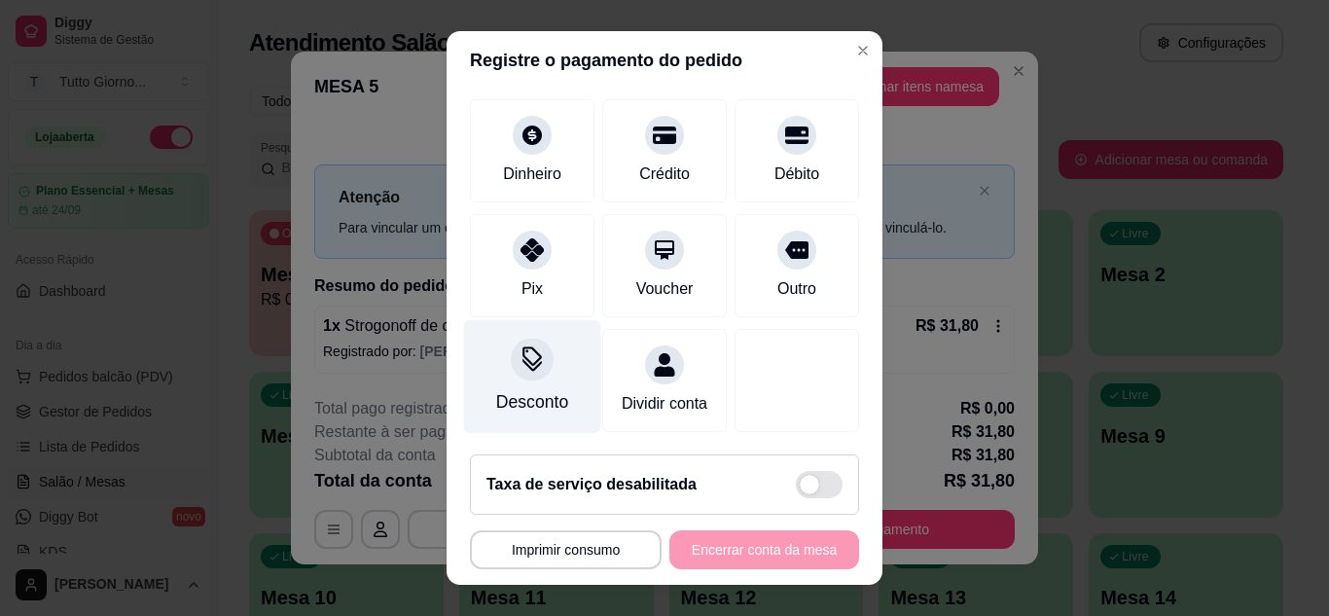
click at [520, 346] on icon at bounding box center [532, 358] width 25 height 25
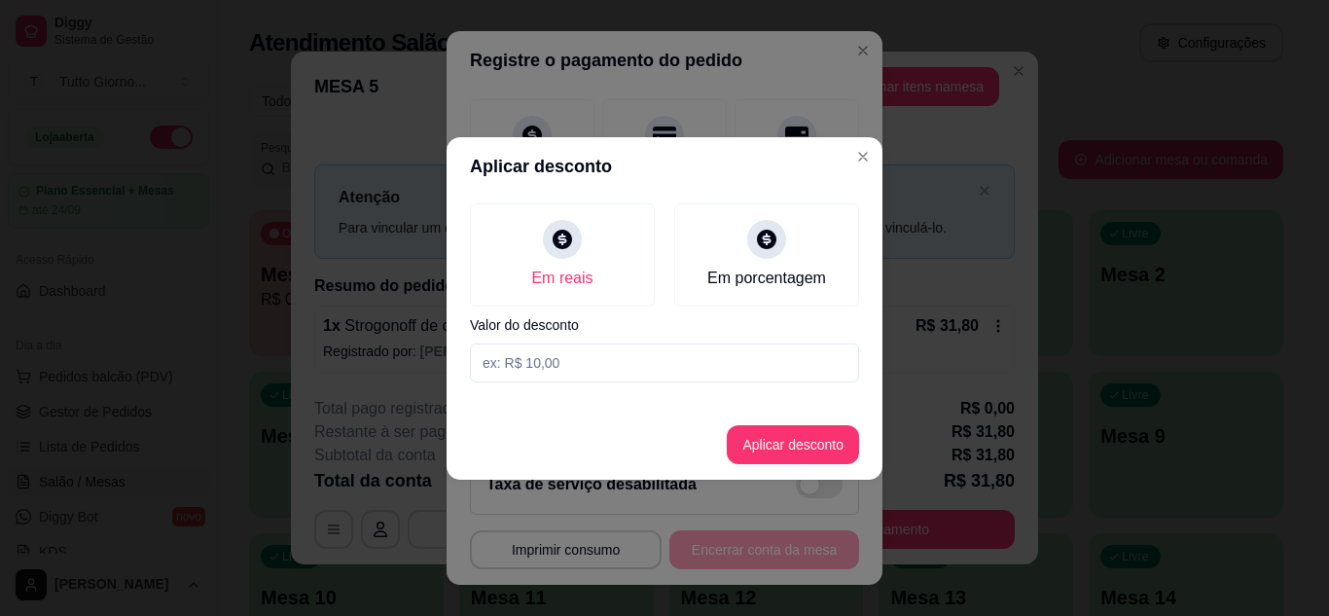
click at [552, 371] on input at bounding box center [664, 362] width 389 height 39
type input "2,90"
click at [796, 450] on button "Aplicar desconto" at bounding box center [793, 444] width 127 height 38
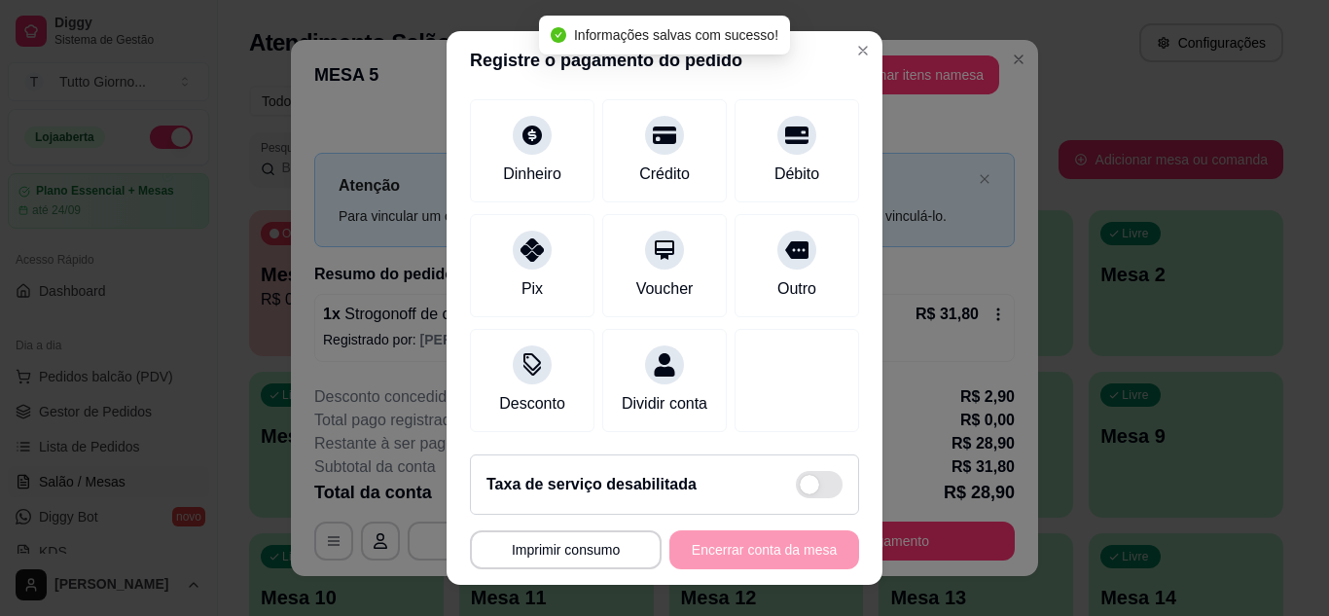
scroll to position [169, 0]
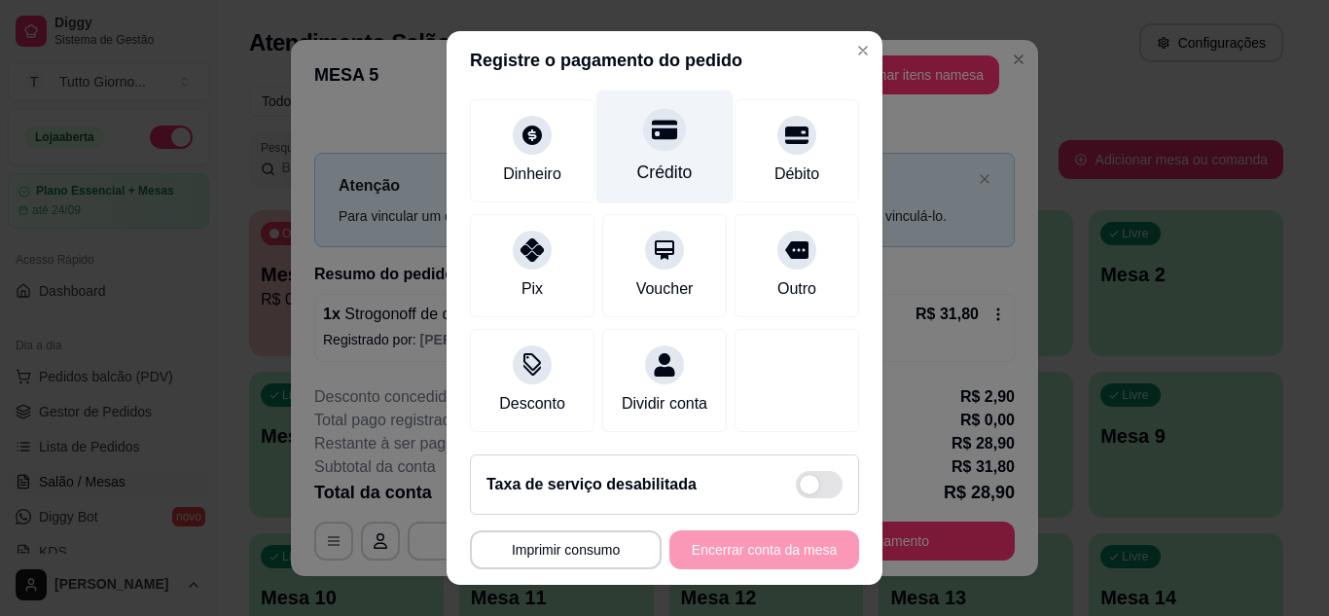
click at [643, 123] on div at bounding box center [664, 129] width 43 height 43
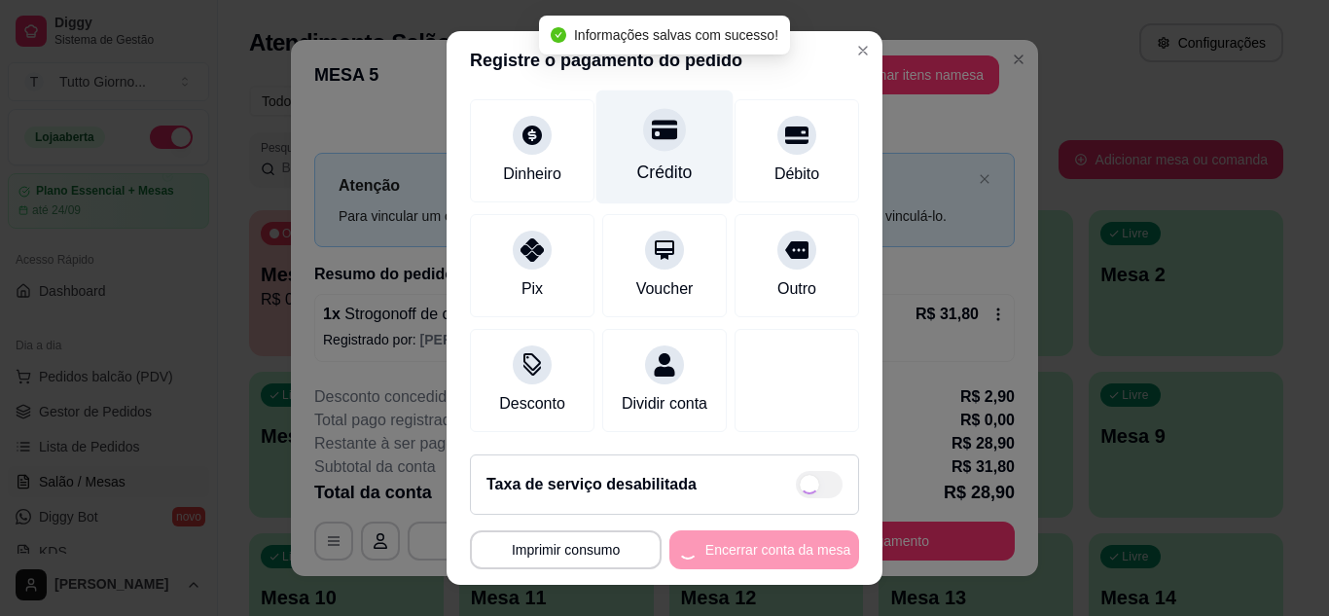
type input "R$ 0,00"
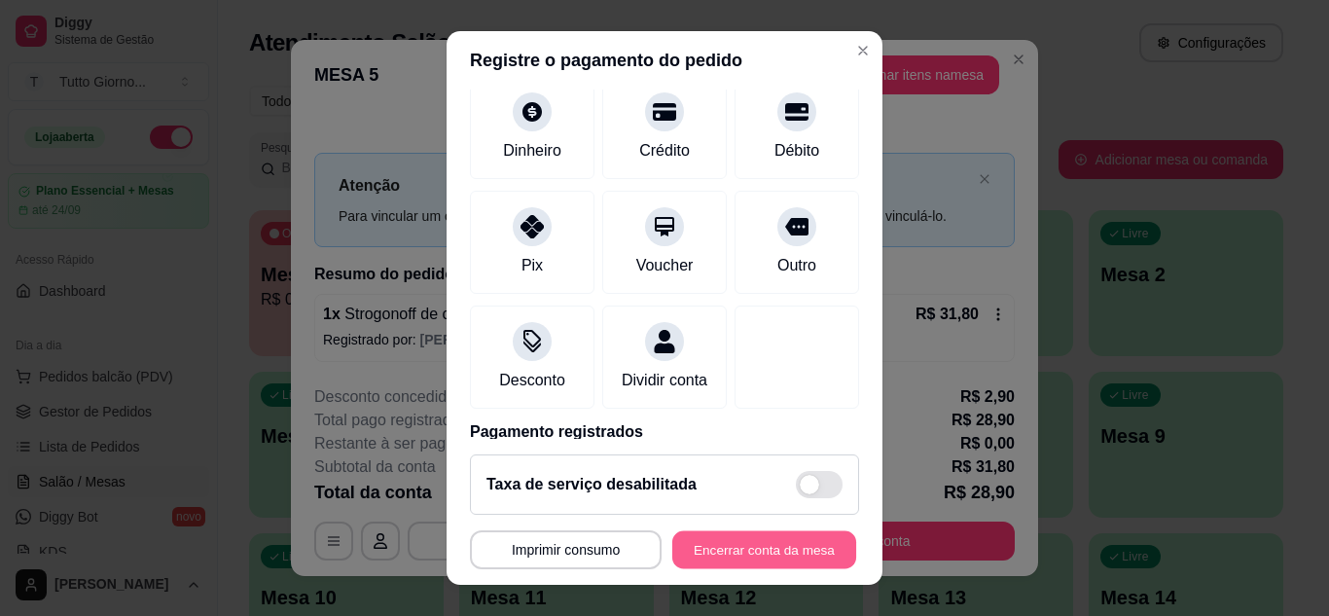
click at [745, 555] on button "Encerrar conta da mesa" at bounding box center [764, 550] width 184 height 38
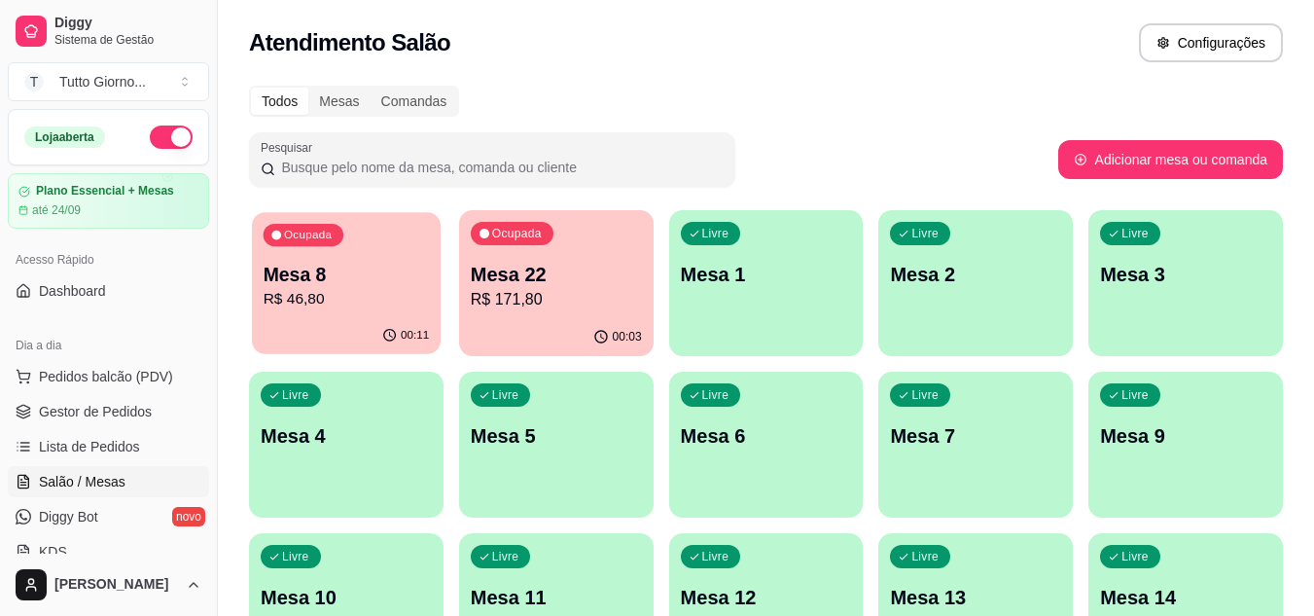
click at [332, 308] on p "R$ 46,80" at bounding box center [347, 299] width 166 height 22
click at [127, 432] on link "Lista de Pedidos" at bounding box center [108, 446] width 201 height 31
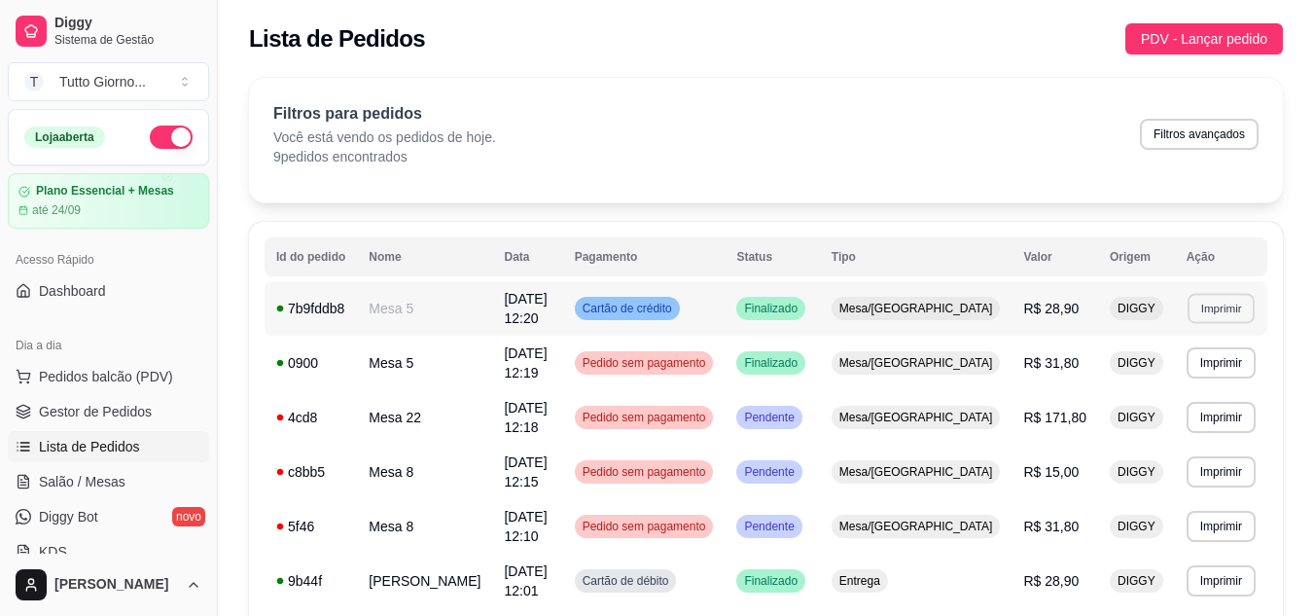
click at [1227, 301] on button "Imprimir" at bounding box center [1221, 308] width 67 height 30
click at [1163, 368] on button "IMPRESSORA" at bounding box center [1178, 372] width 136 height 30
click at [105, 482] on span "Salão / Mesas" at bounding box center [82, 481] width 87 height 19
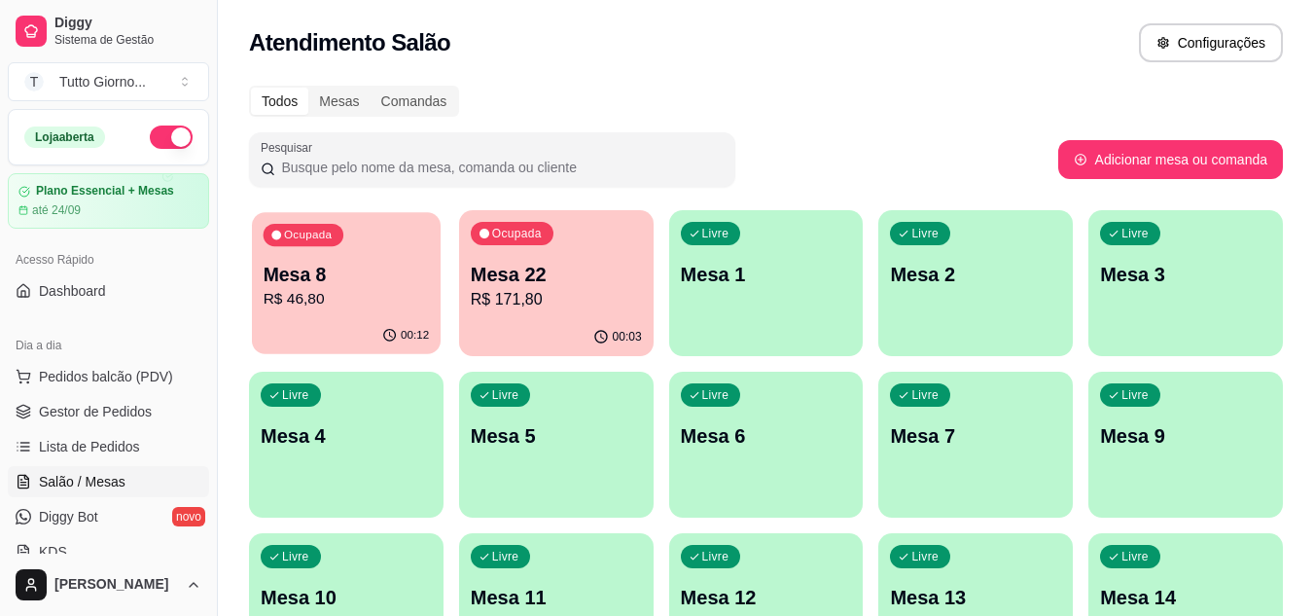
click at [308, 336] on div "00:12" at bounding box center [346, 335] width 189 height 37
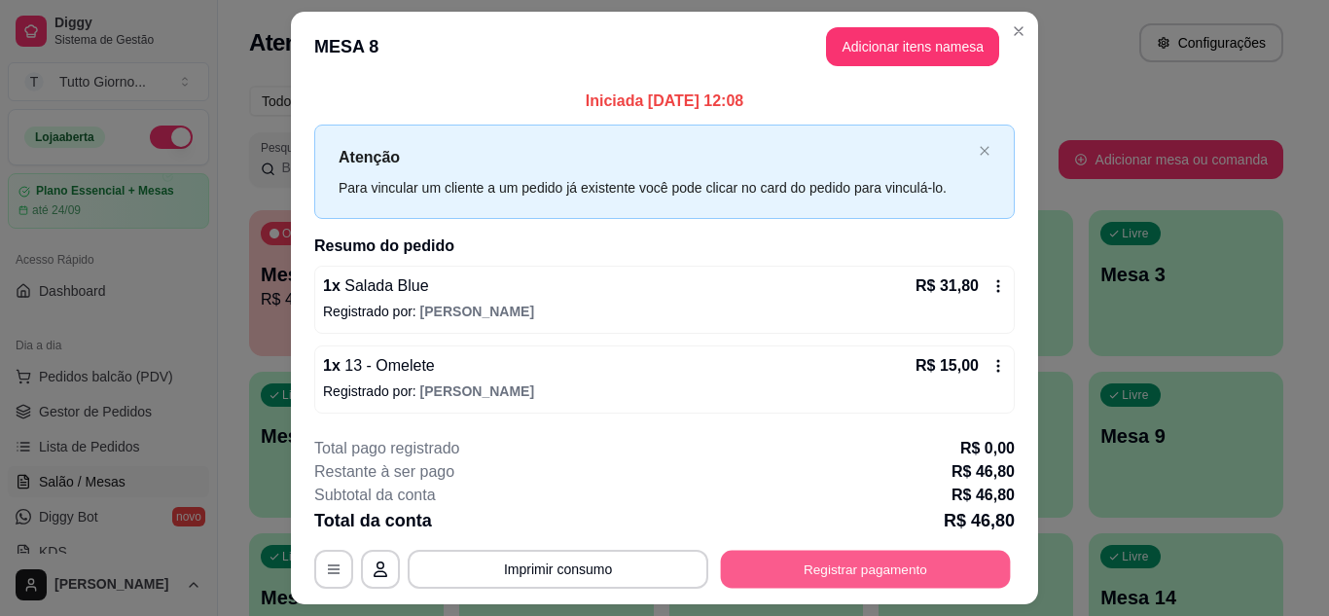
click at [871, 575] on button "Registrar pagamento" at bounding box center [866, 570] width 290 height 38
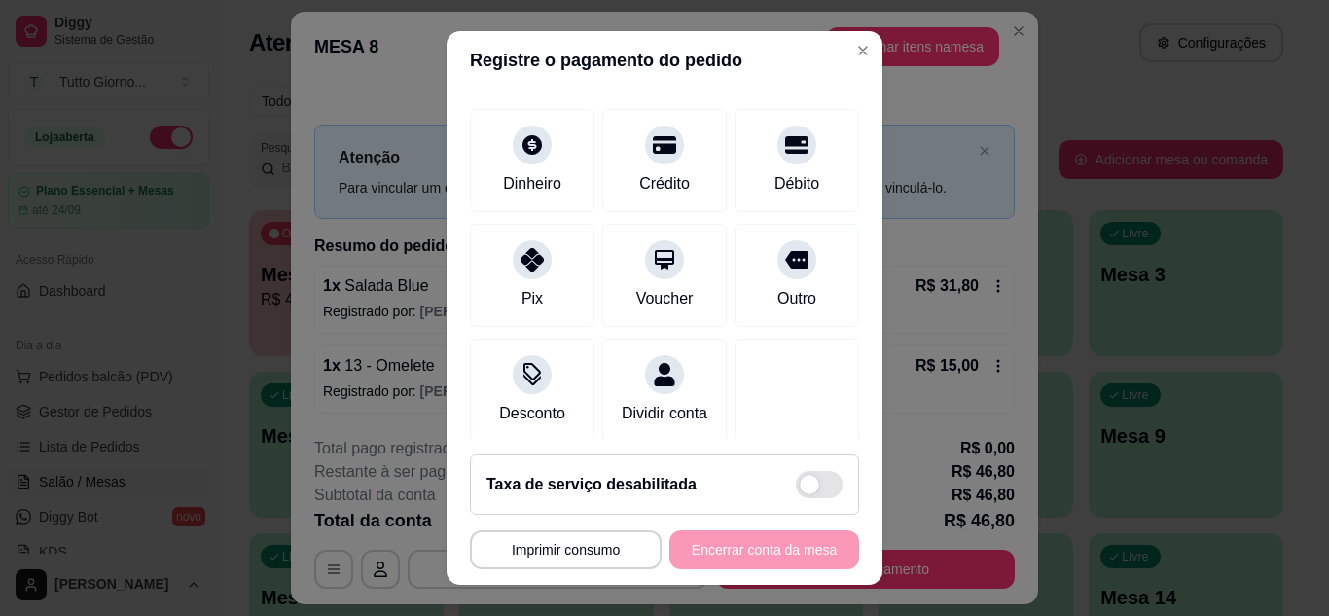
scroll to position [150, 0]
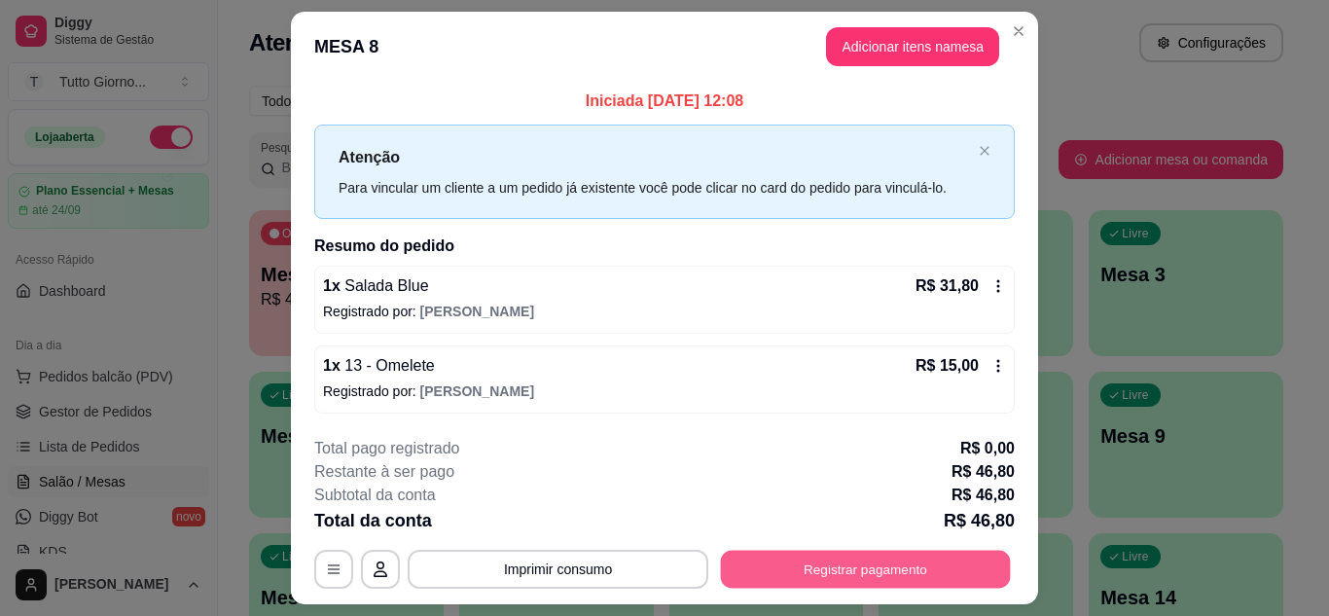
click at [900, 572] on button "Registrar pagamento" at bounding box center [866, 570] width 290 height 38
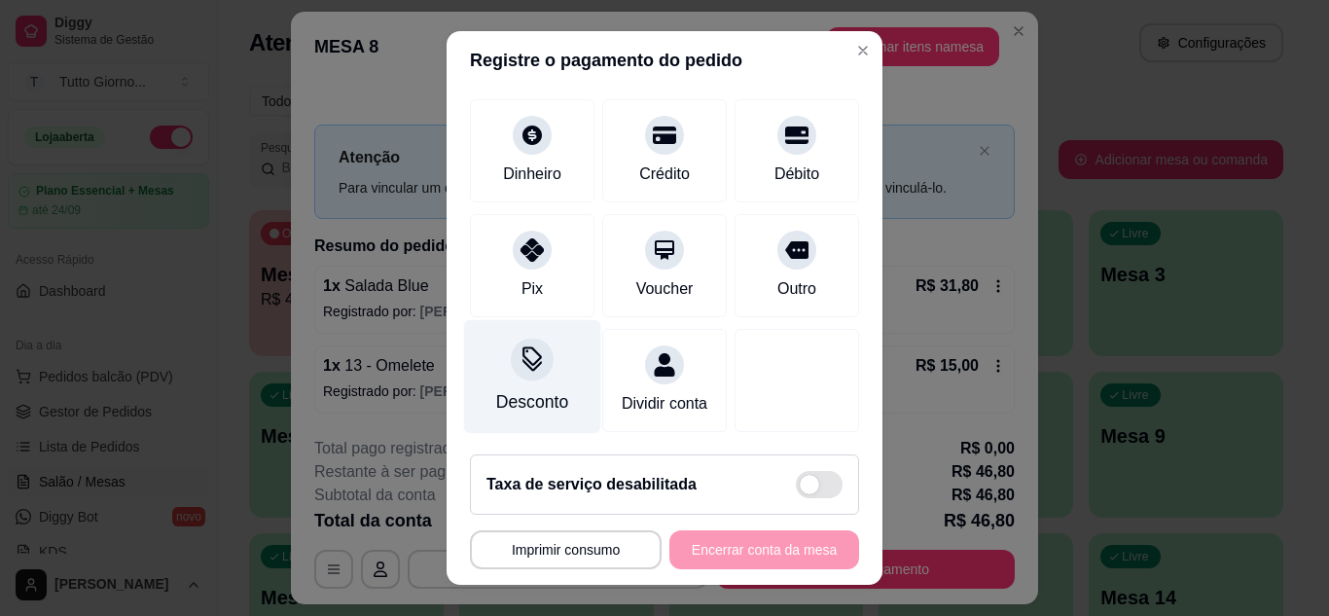
click at [520, 355] on div at bounding box center [532, 359] width 43 height 43
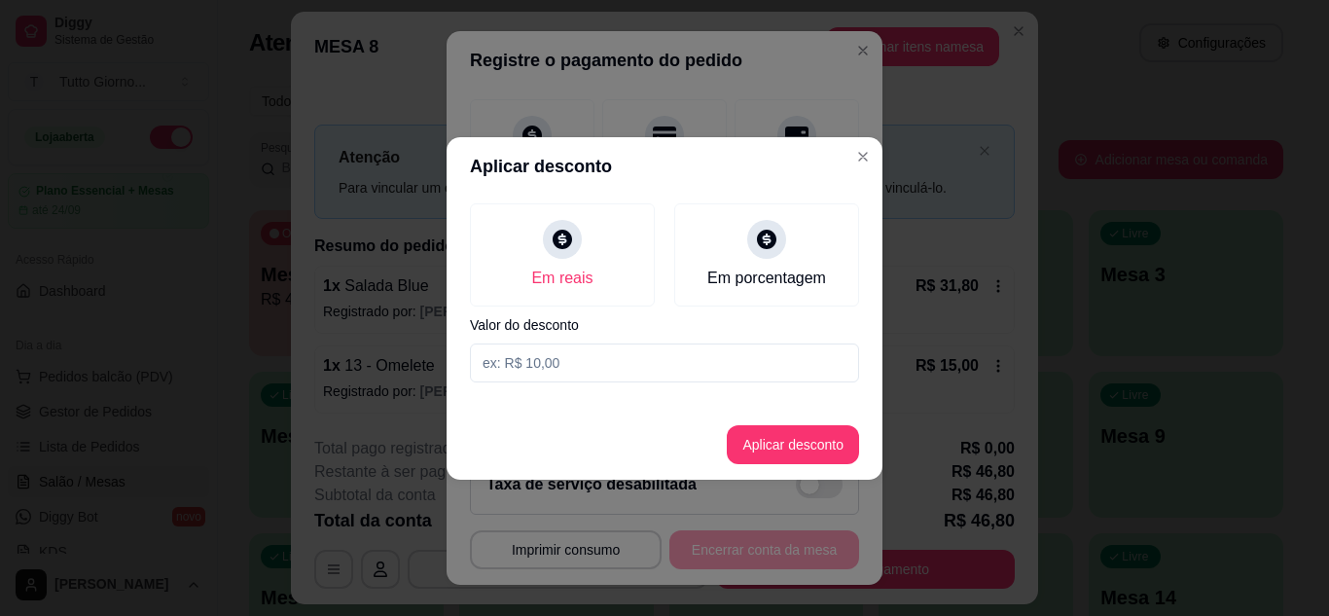
click at [520, 364] on input at bounding box center [664, 362] width 389 height 39
type input "6,00"
click at [774, 445] on button "Aplicar desconto" at bounding box center [793, 444] width 127 height 38
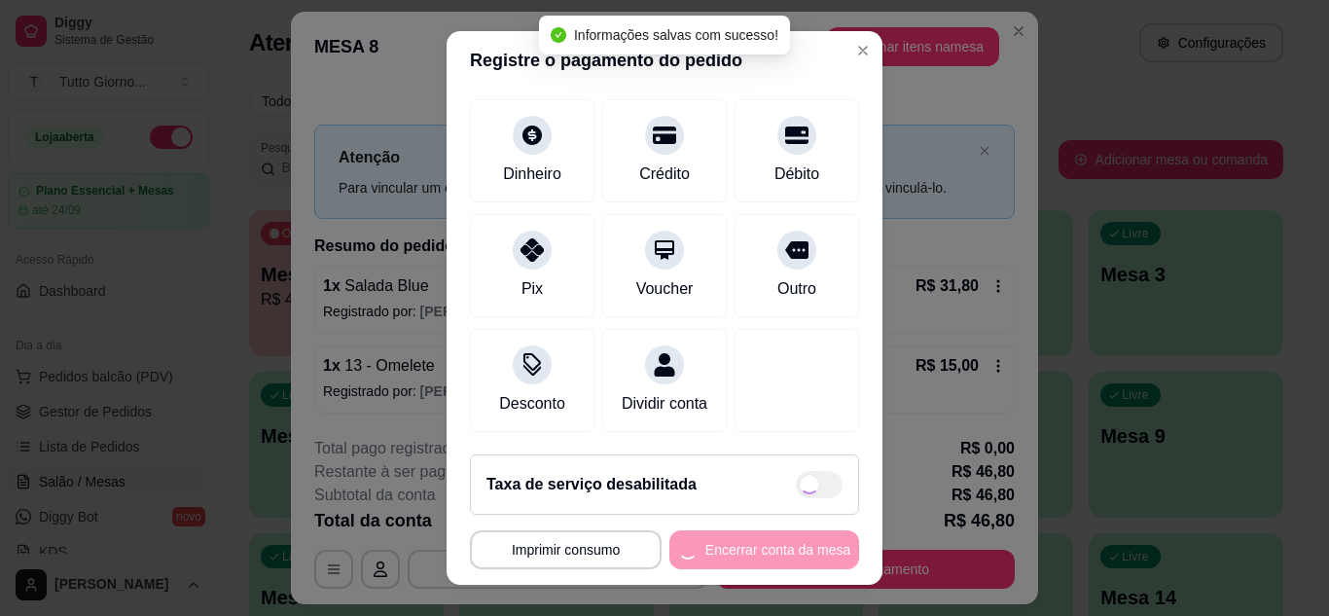
type input "R$ 40,80"
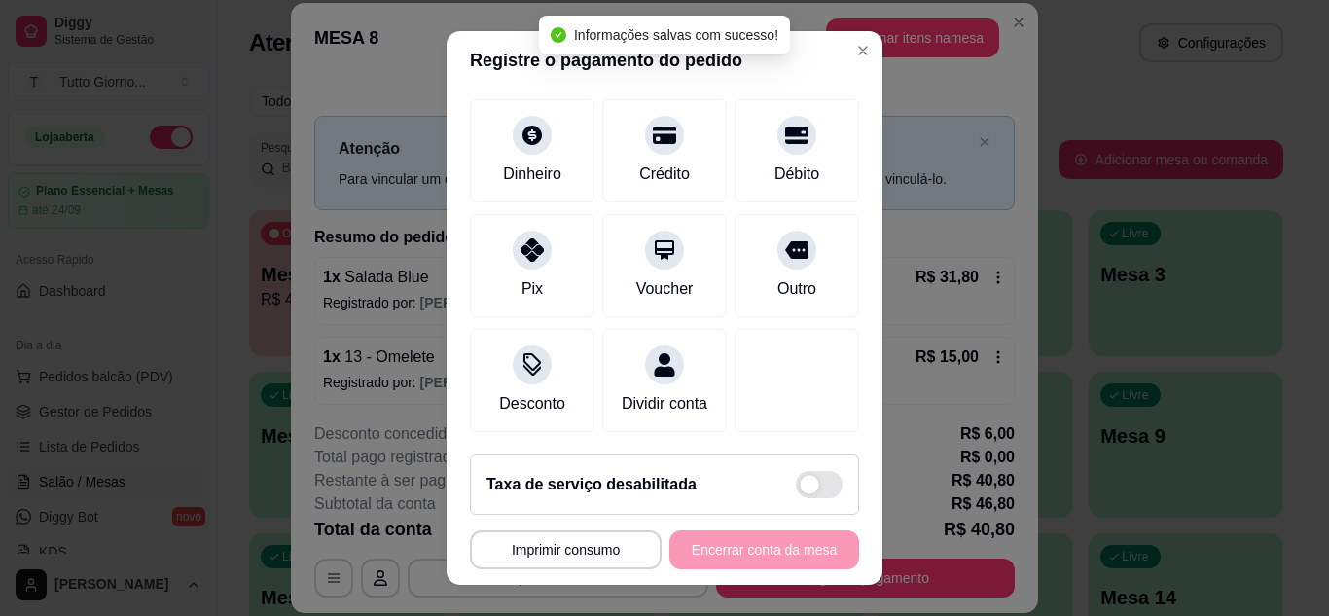
scroll to position [169, 0]
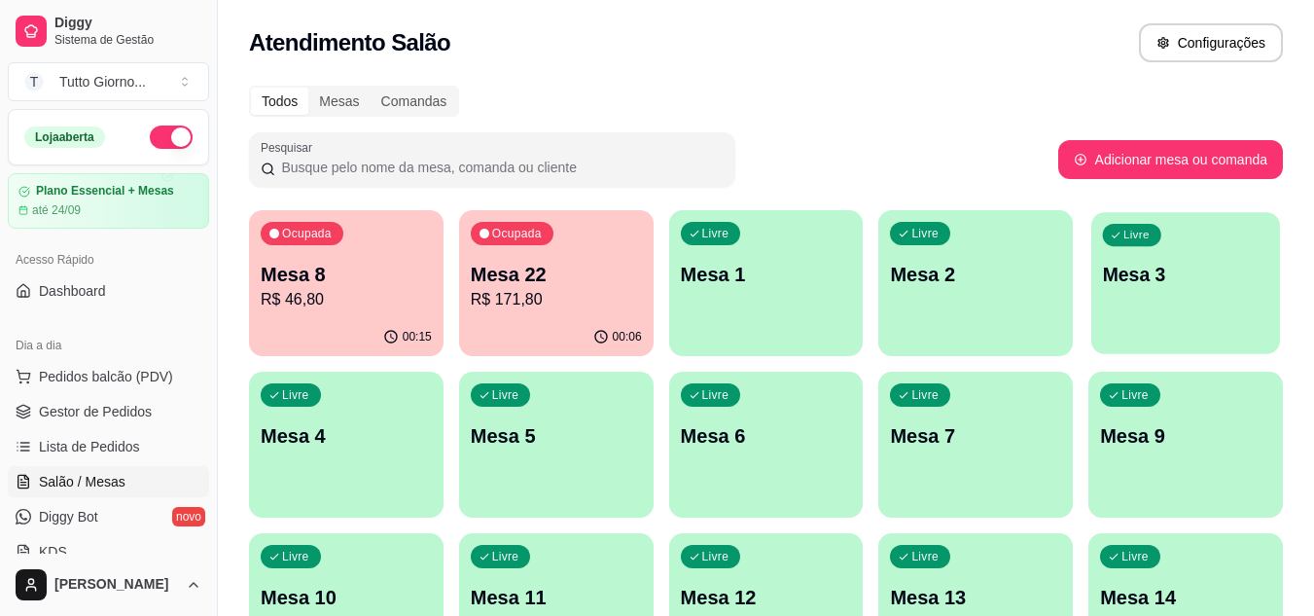
click at [1214, 265] on p "Mesa 3" at bounding box center [1186, 275] width 166 height 26
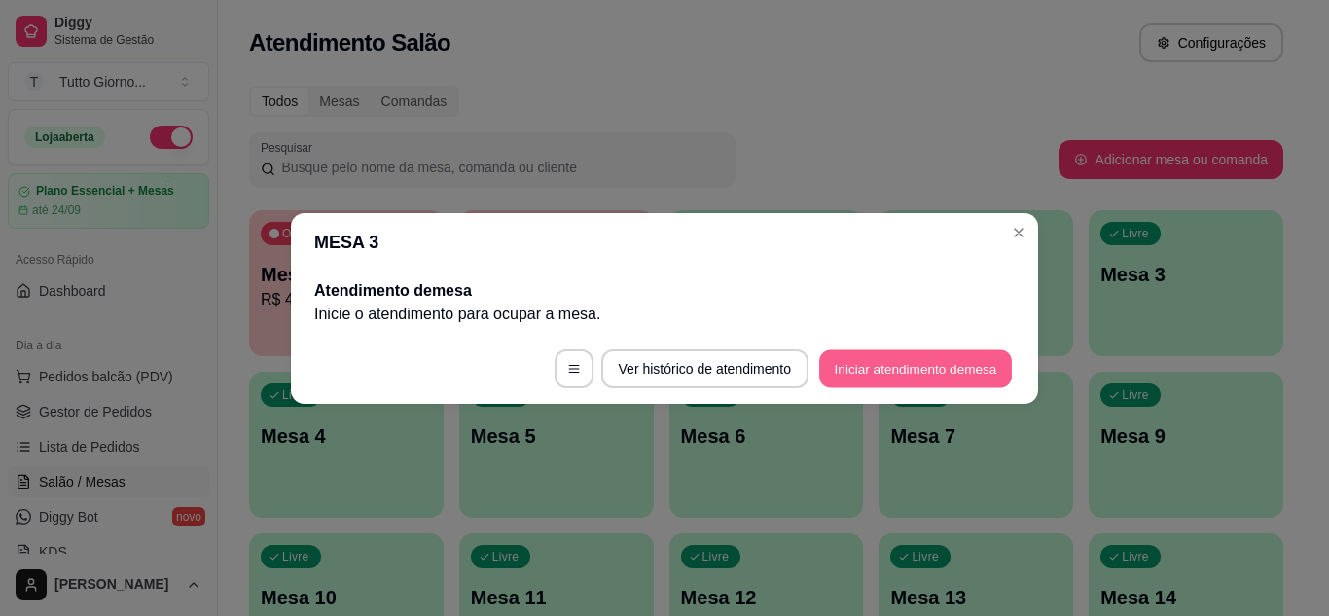
click at [846, 360] on button "Iniciar atendimento de mesa" at bounding box center [915, 368] width 193 height 38
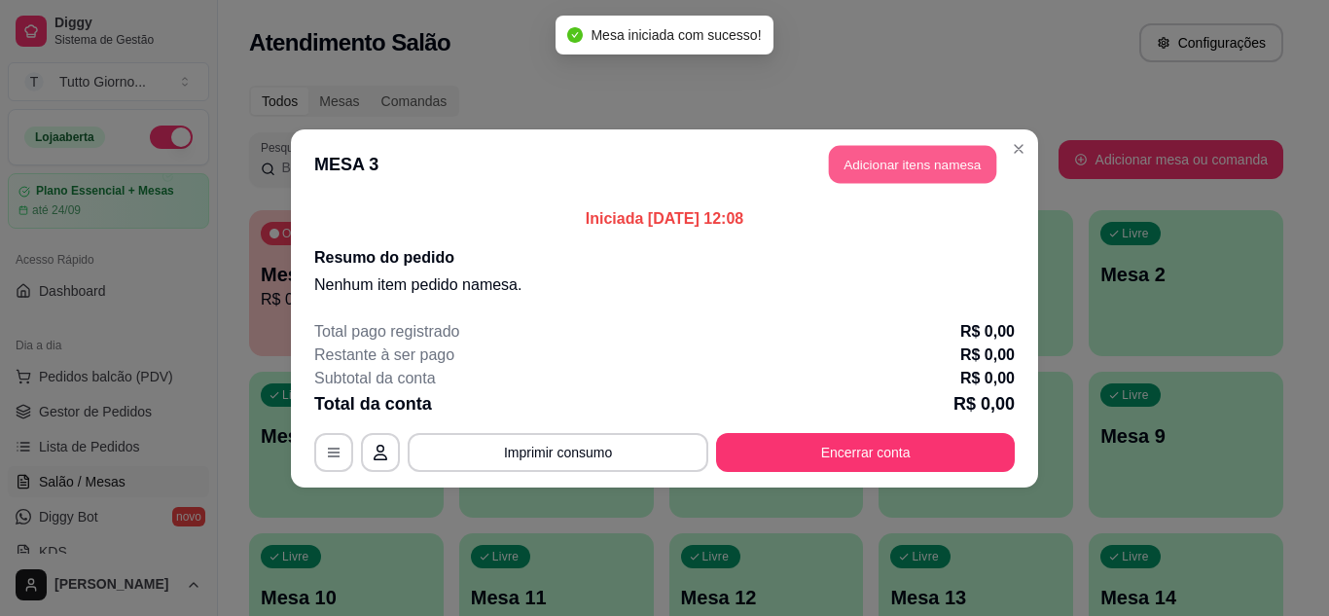
click at [894, 171] on button "Adicionar itens na mesa" at bounding box center [912, 164] width 167 height 38
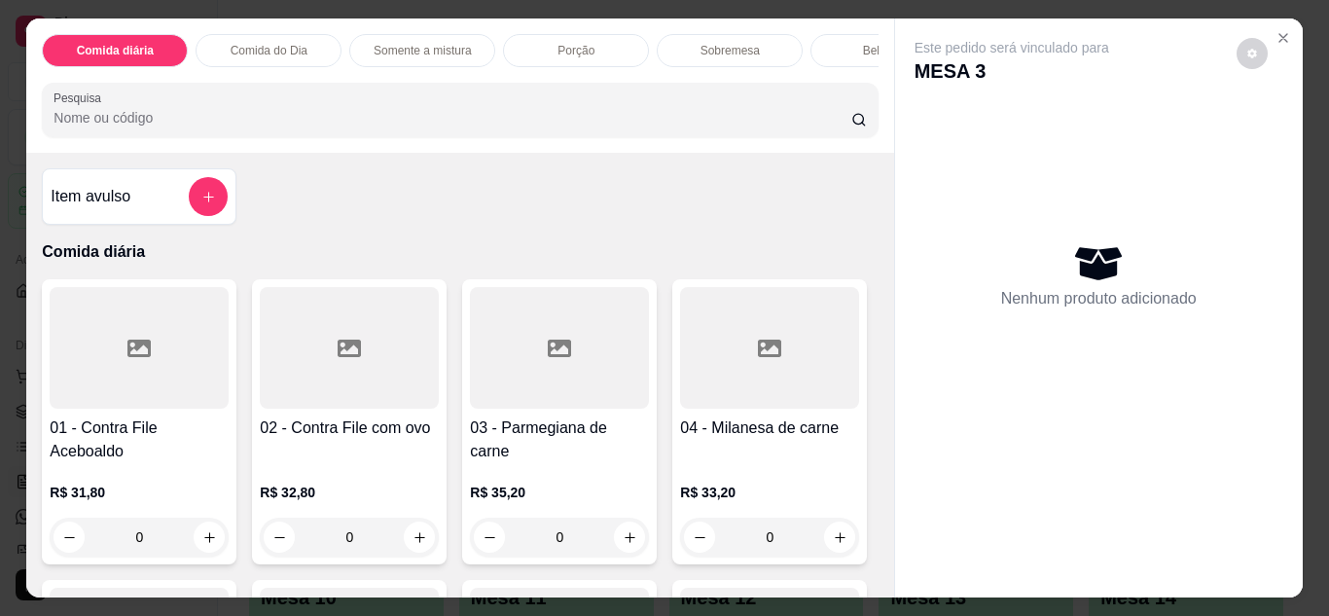
click at [409, 539] on div "0" at bounding box center [349, 537] width 179 height 39
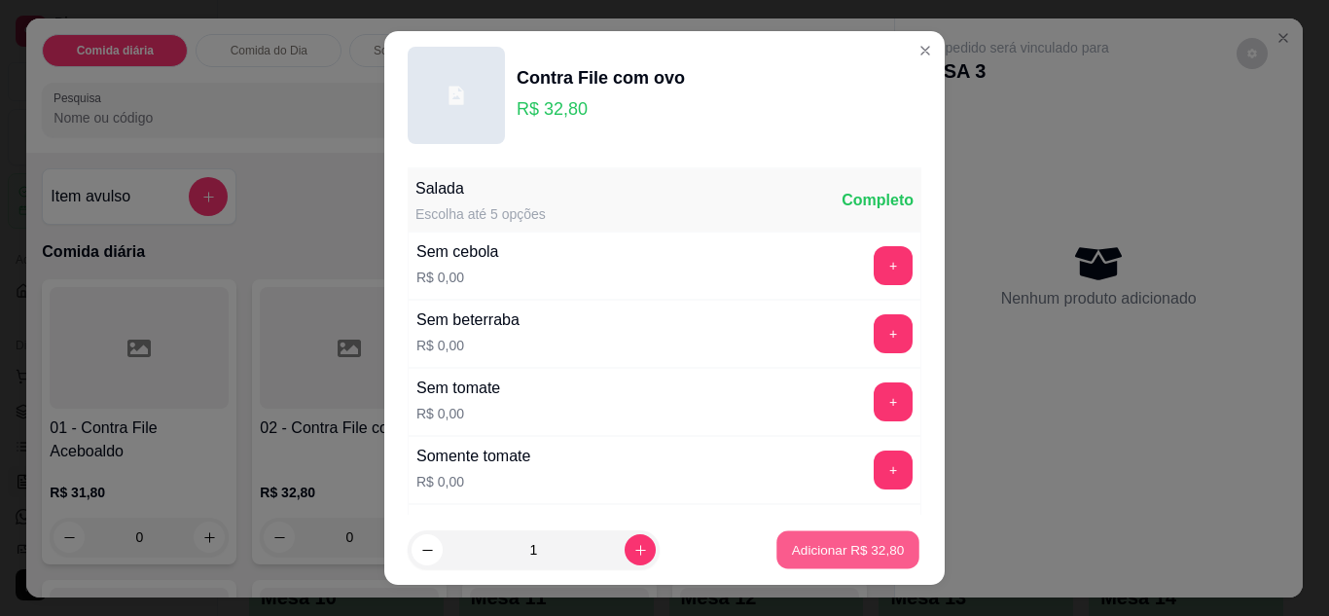
click at [856, 549] on p "Adicionar R$ 32,80" at bounding box center [848, 550] width 113 height 18
type input "1"
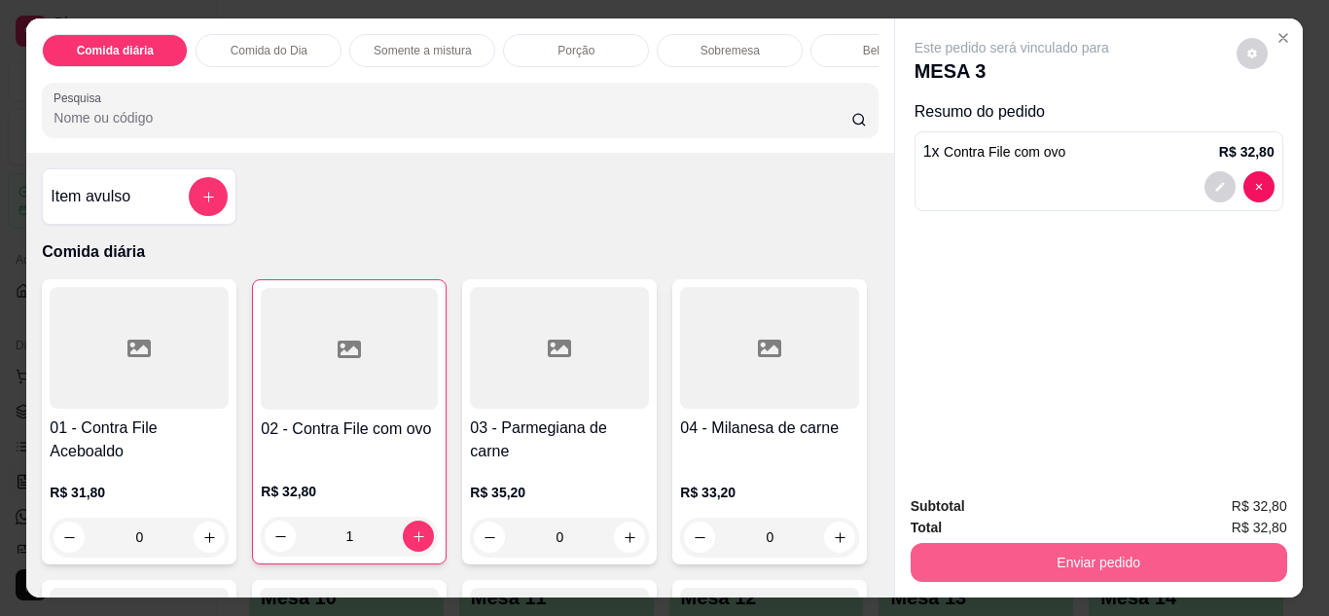
click at [1075, 549] on button "Enviar pedido" at bounding box center [1099, 562] width 377 height 39
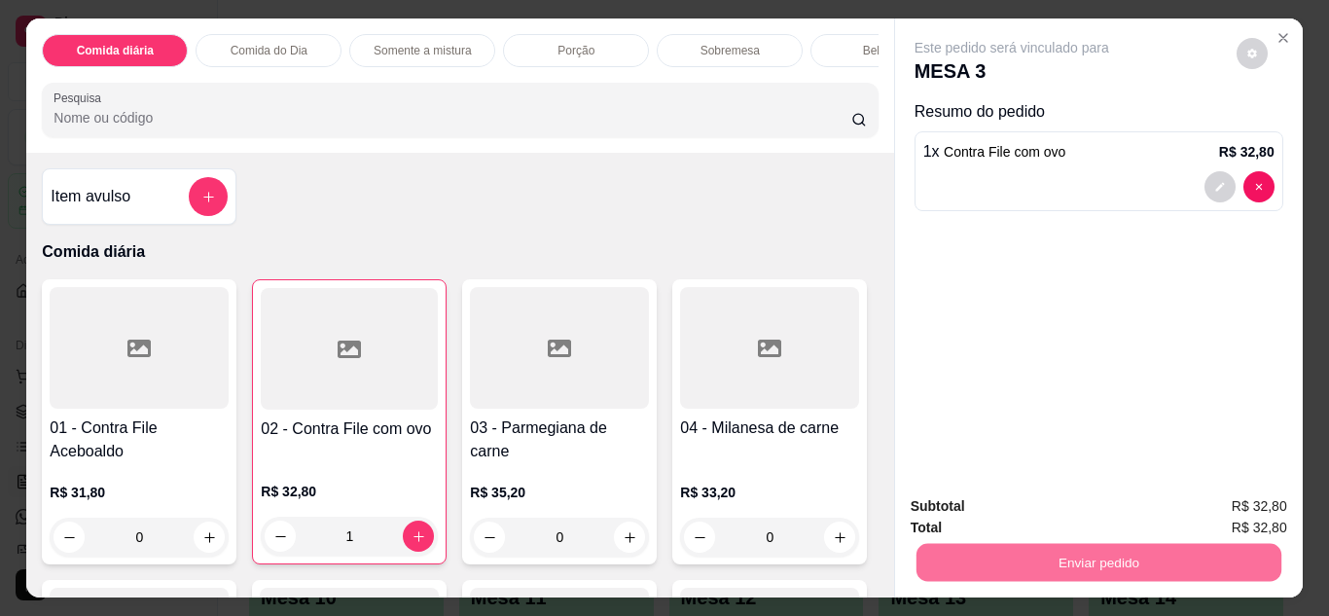
click at [1066, 513] on button "Não registrar e enviar pedido" at bounding box center [1034, 507] width 202 height 37
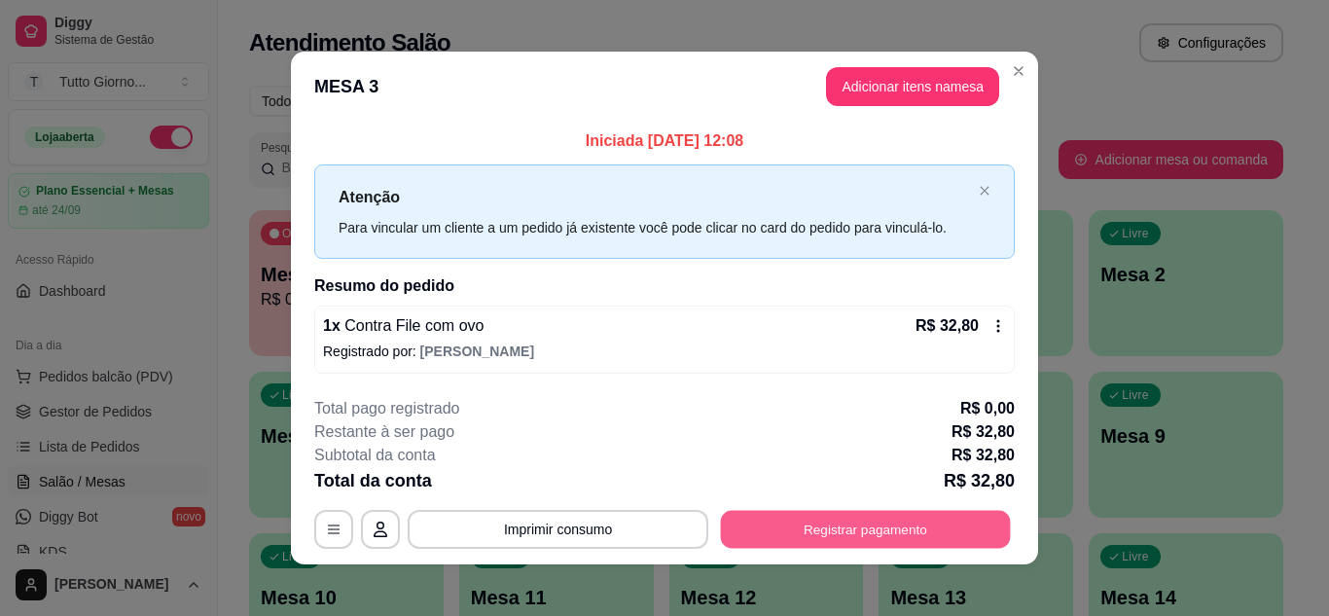
click at [929, 525] on button "Registrar pagamento" at bounding box center [866, 530] width 290 height 38
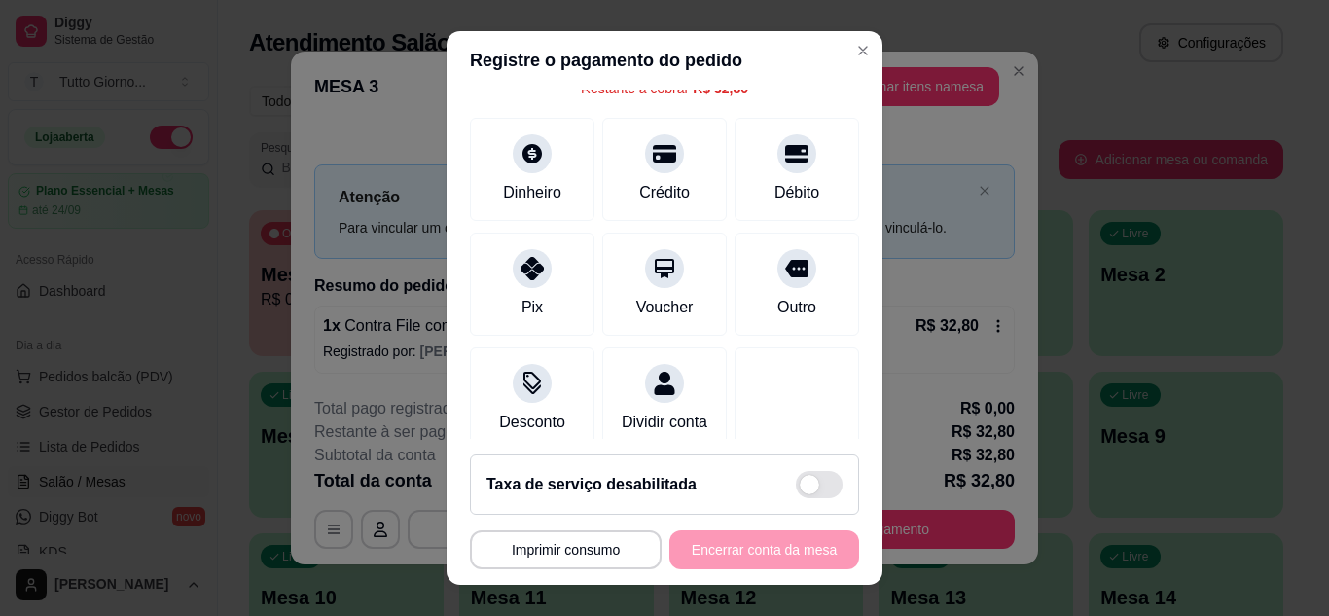
scroll to position [117, 0]
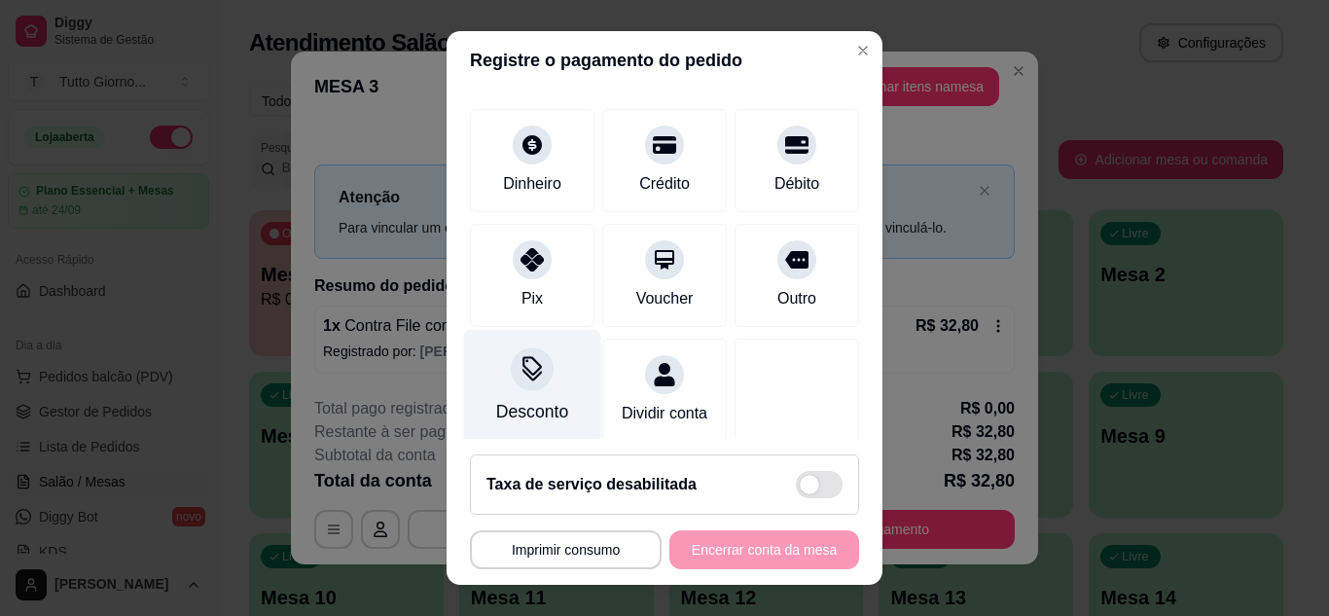
click at [511, 407] on div "Desconto" at bounding box center [532, 411] width 72 height 25
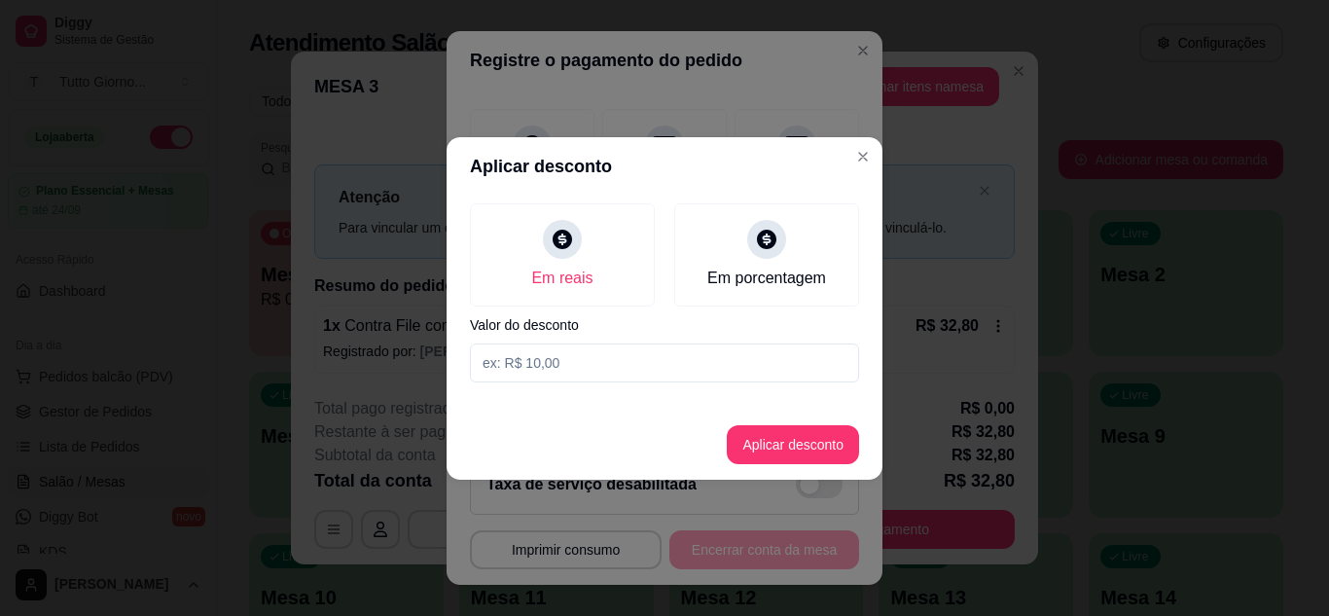
click at [546, 369] on input at bounding box center [664, 362] width 389 height 39
type input "3,90"
click at [797, 451] on button "Aplicar desconto" at bounding box center [793, 444] width 127 height 38
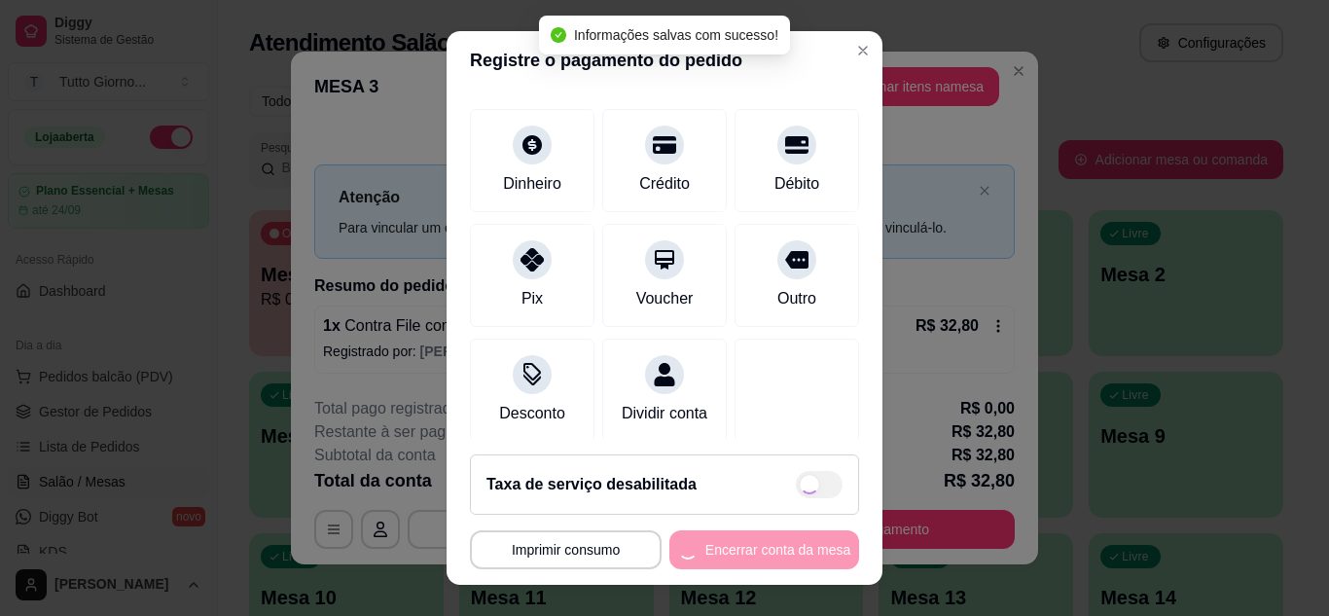
type input "R$ 28,90"
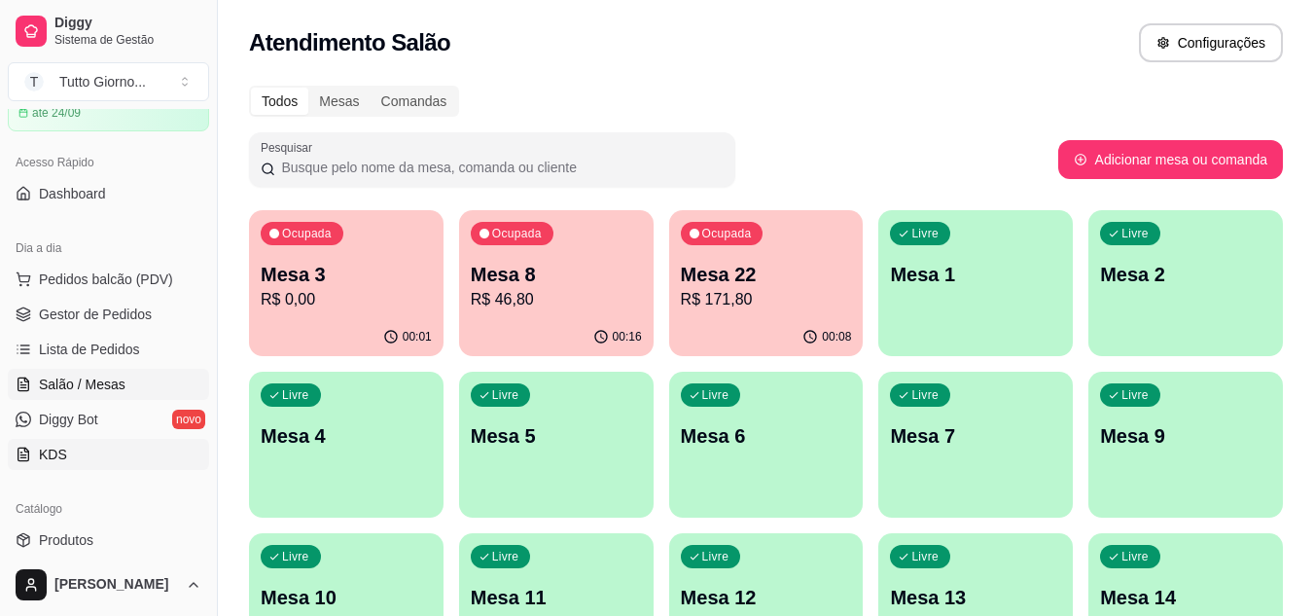
scroll to position [0, 0]
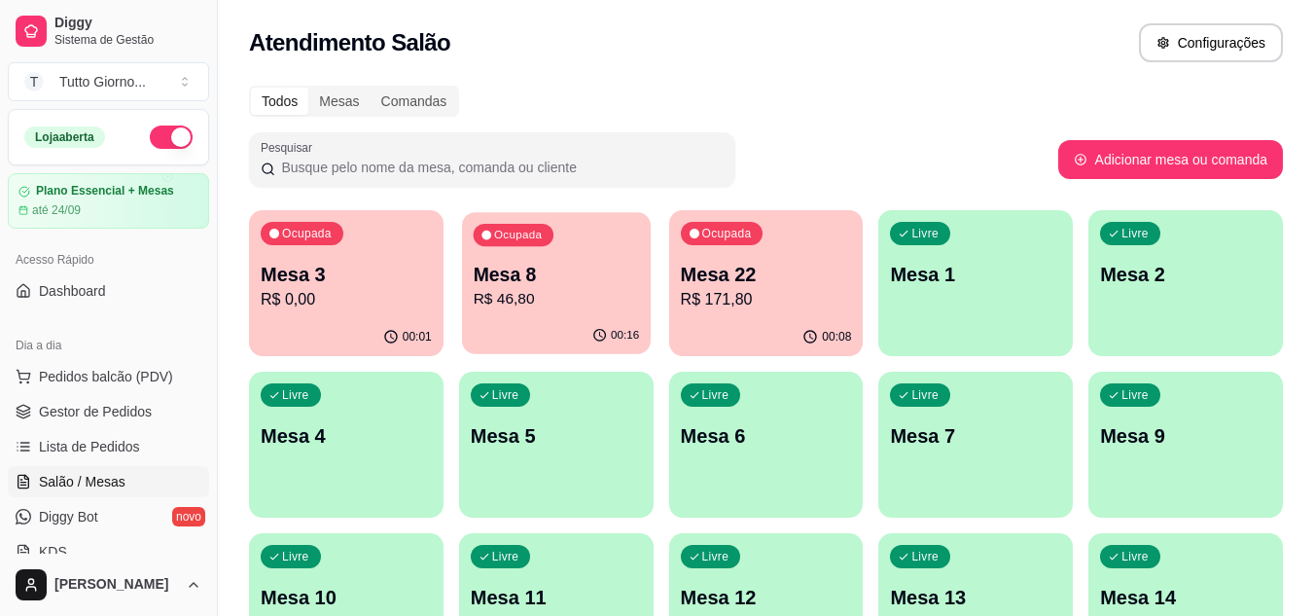
click at [538, 308] on p "R$ 46,80" at bounding box center [556, 299] width 166 height 22
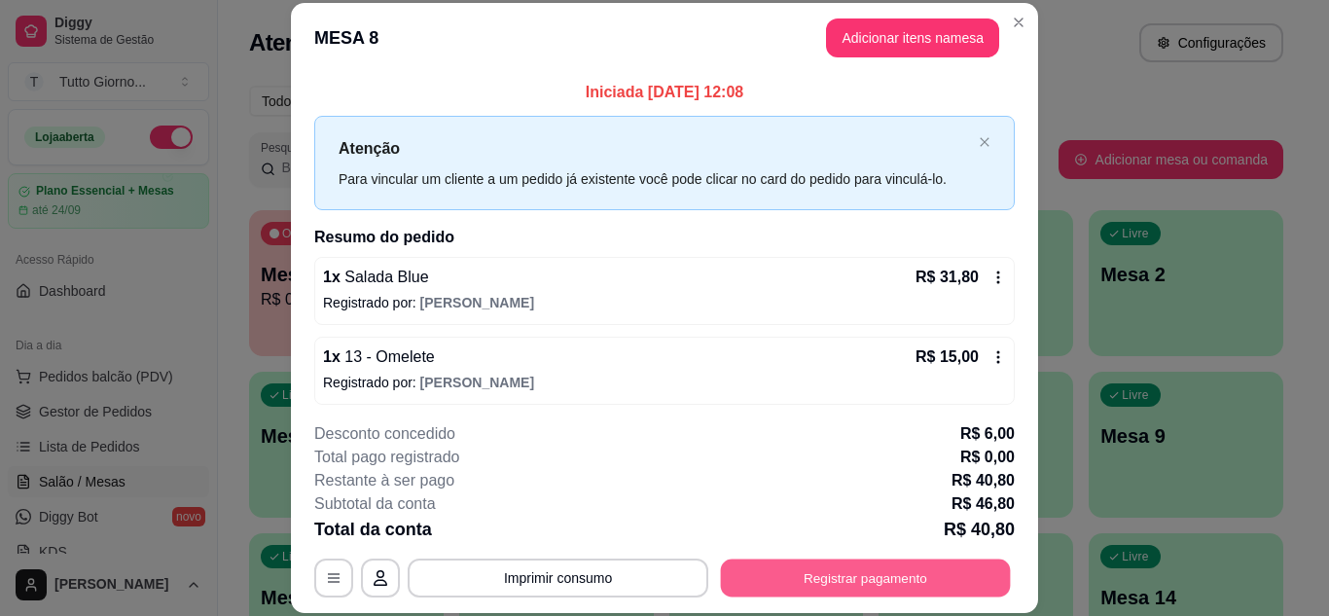
click at [863, 583] on button "Registrar pagamento" at bounding box center [866, 577] width 290 height 38
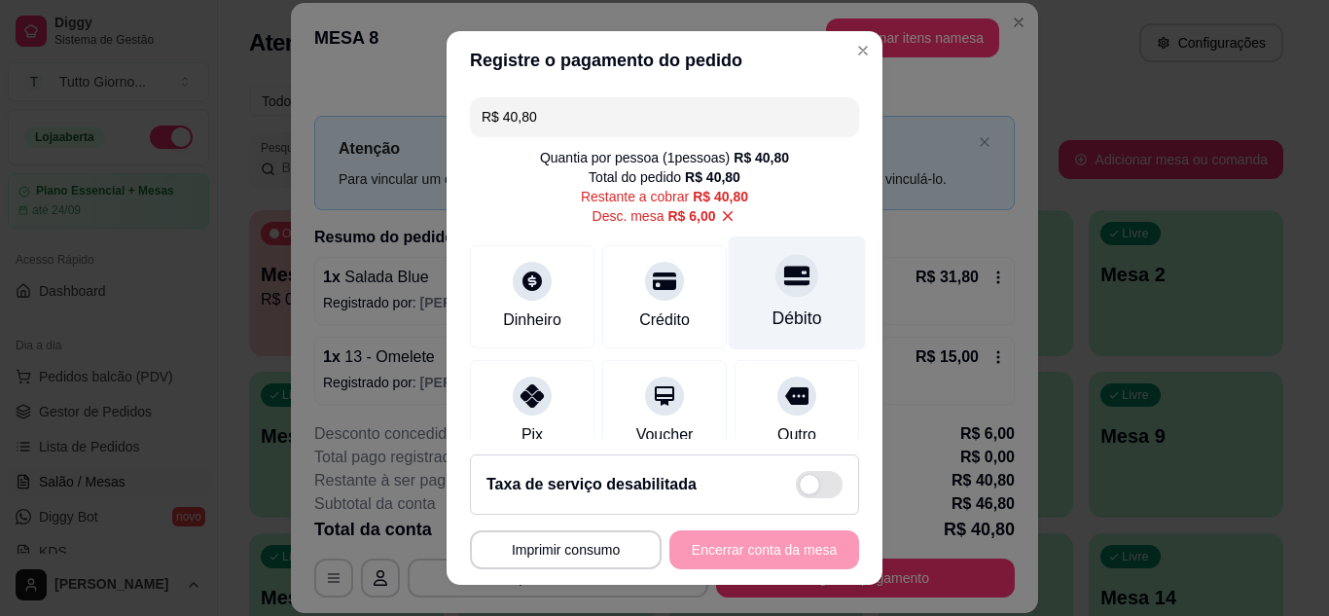
click at [775, 294] on div at bounding box center [796, 275] width 43 height 43
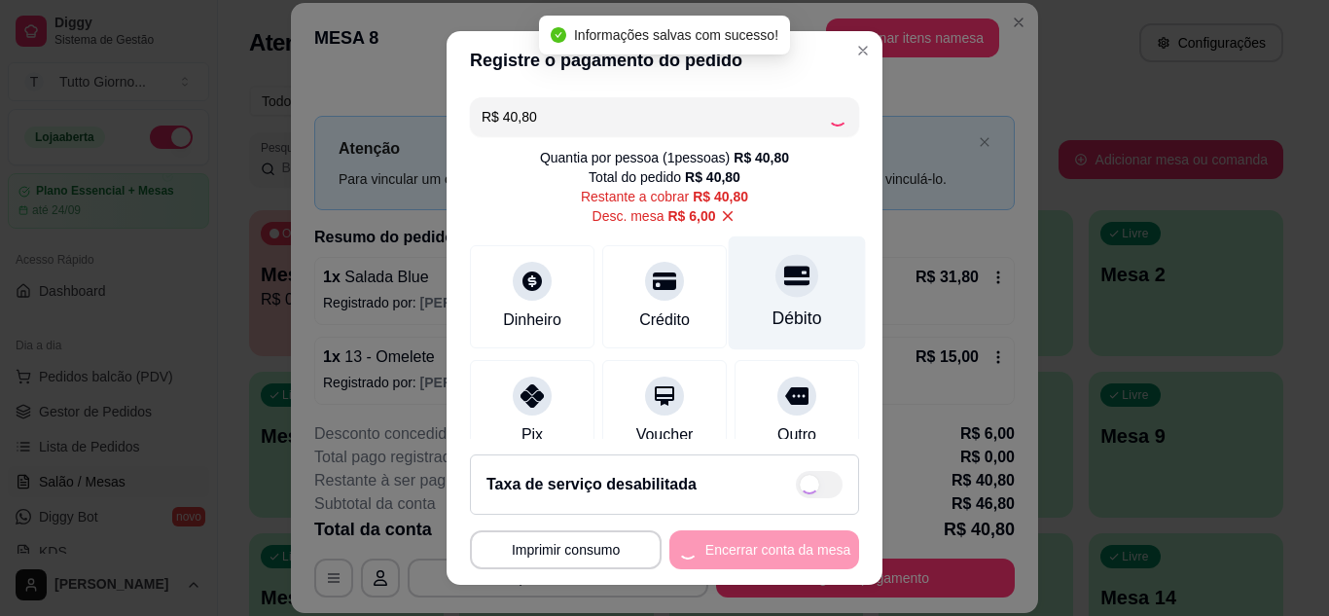
type input "R$ 0,00"
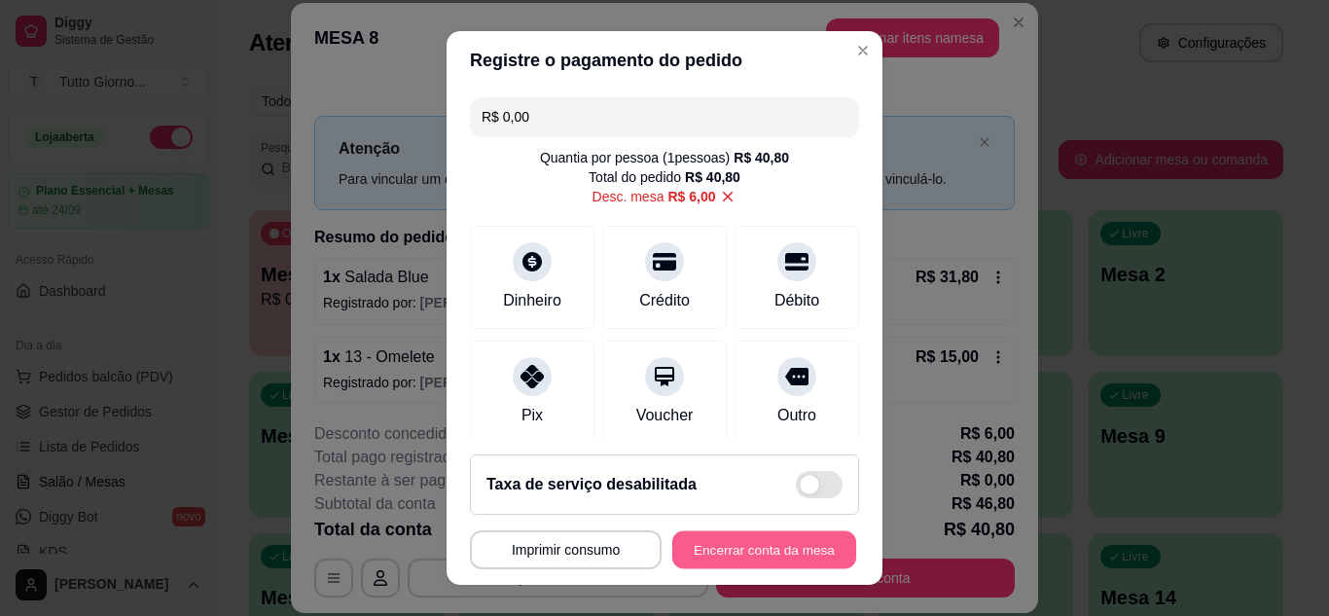
click at [736, 559] on button "Encerrar conta da mesa" at bounding box center [764, 550] width 184 height 38
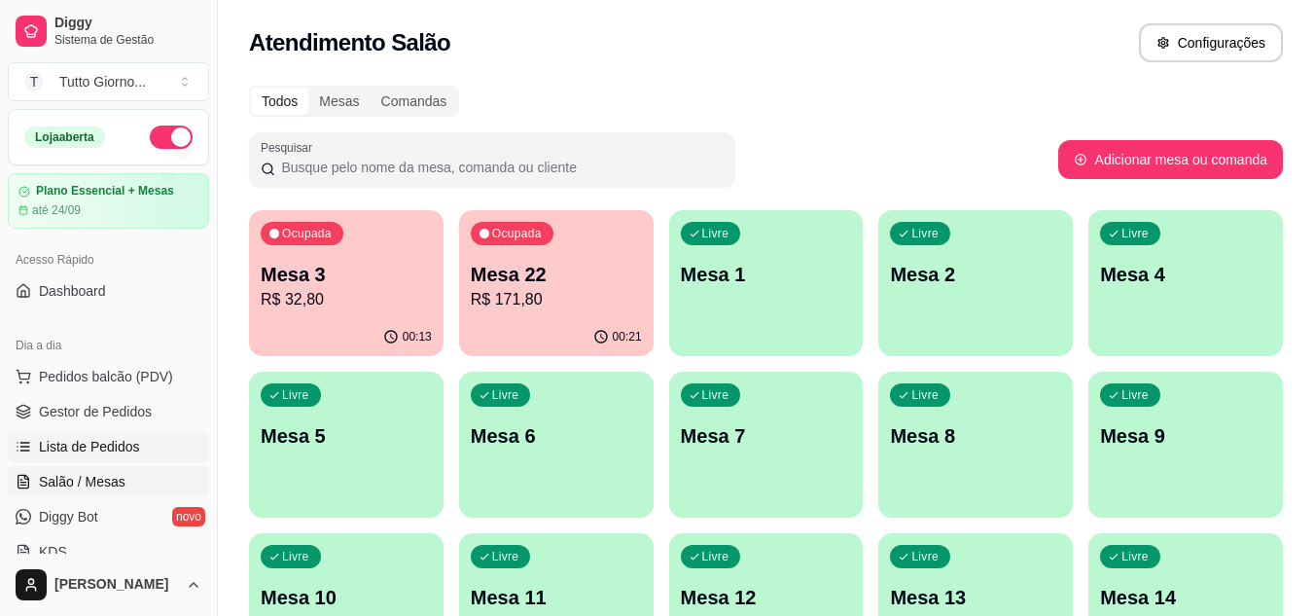
click at [117, 444] on span "Lista de Pedidos" at bounding box center [89, 446] width 101 height 19
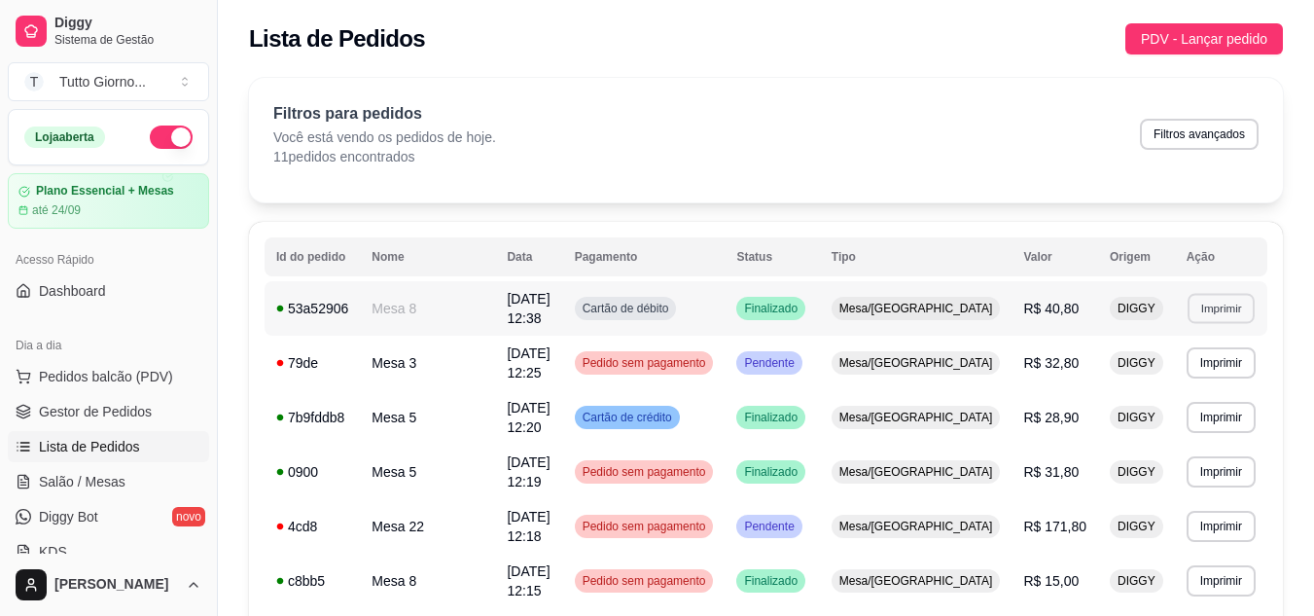
click at [1198, 302] on button "Imprimir" at bounding box center [1221, 308] width 67 height 30
click at [1175, 375] on button "IMPRESSORA" at bounding box center [1178, 372] width 136 height 30
click at [96, 483] on span "Salão / Mesas" at bounding box center [82, 481] width 87 height 19
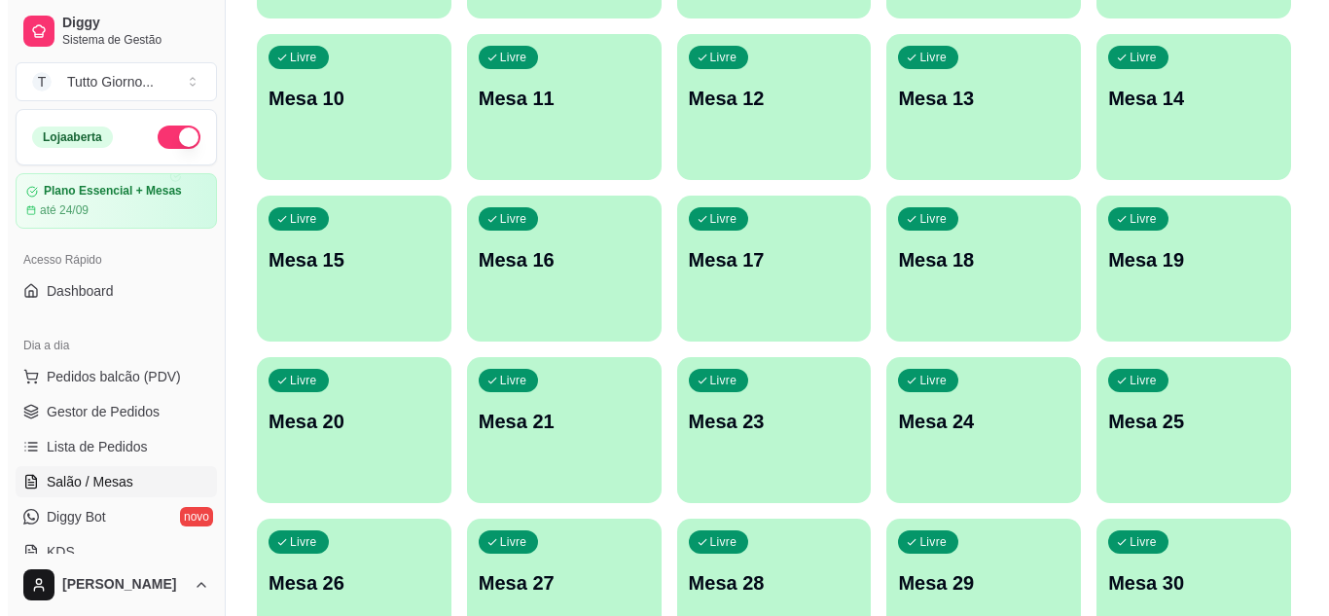
scroll to position [500, 0]
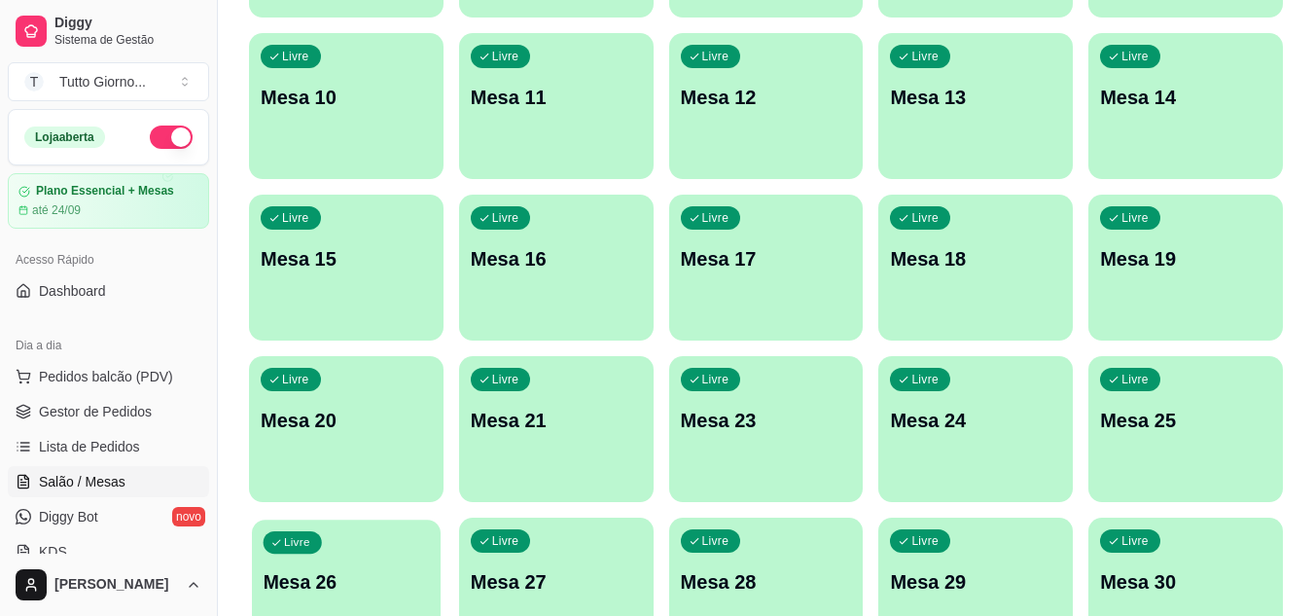
click at [381, 554] on div "Livre Mesa 26" at bounding box center [346, 579] width 189 height 119
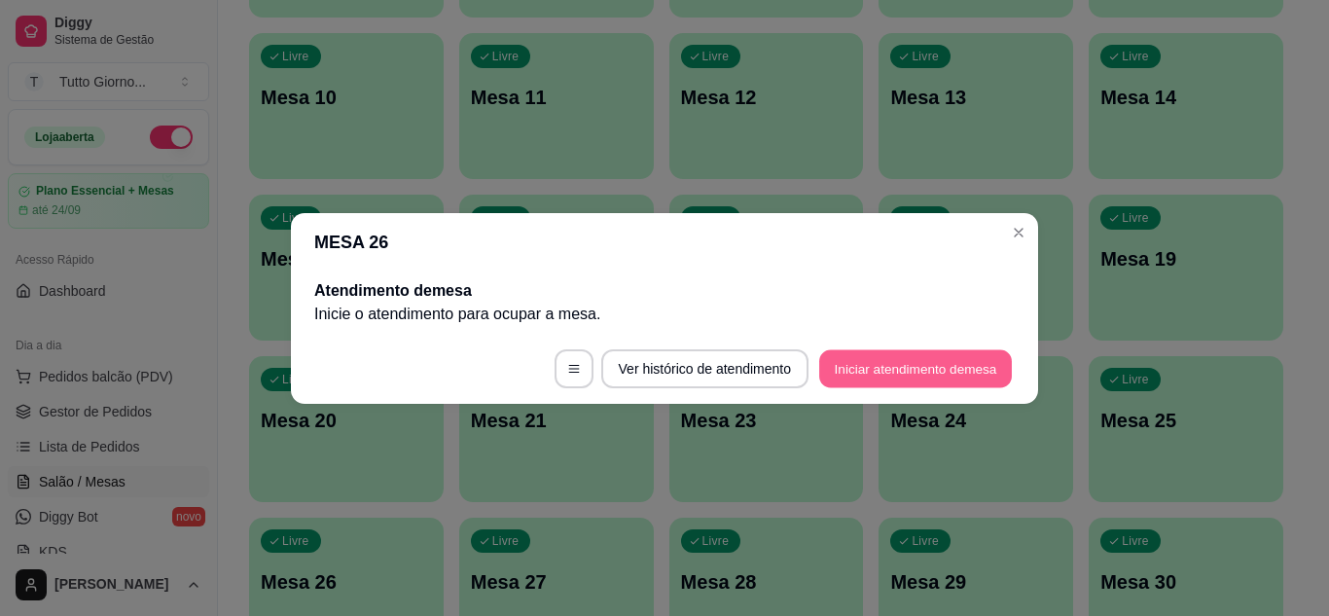
click at [938, 371] on button "Iniciar atendimento de mesa" at bounding box center [915, 368] width 193 height 38
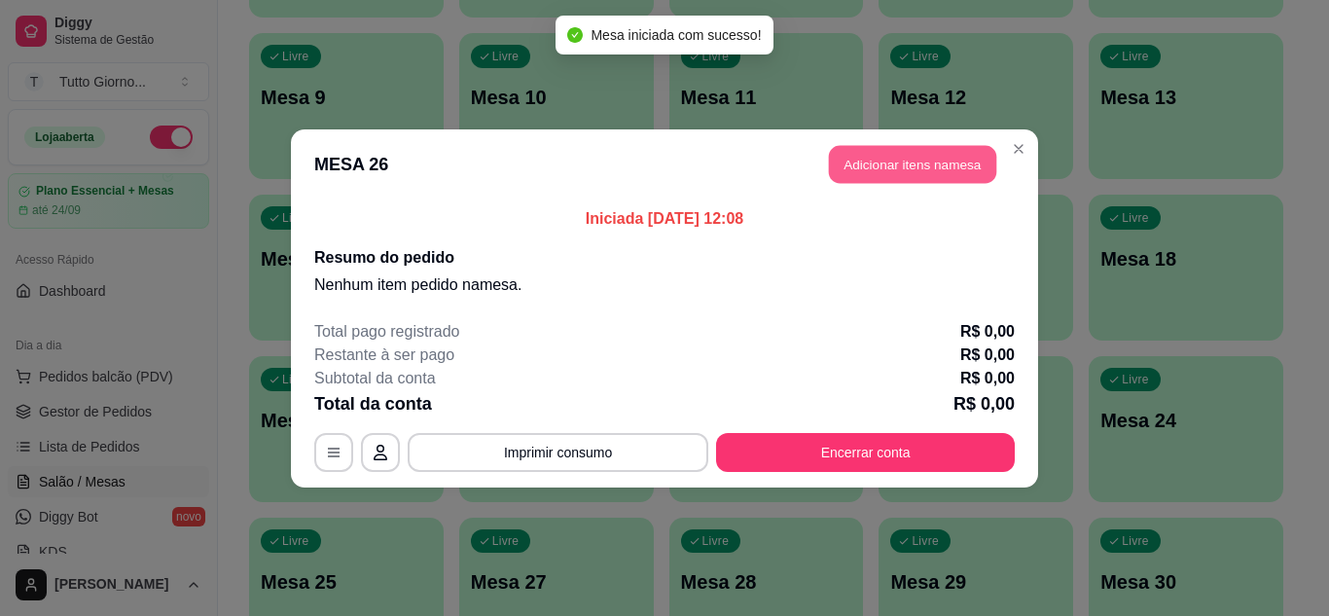
click at [912, 170] on button "Adicionar itens na mesa" at bounding box center [912, 164] width 167 height 38
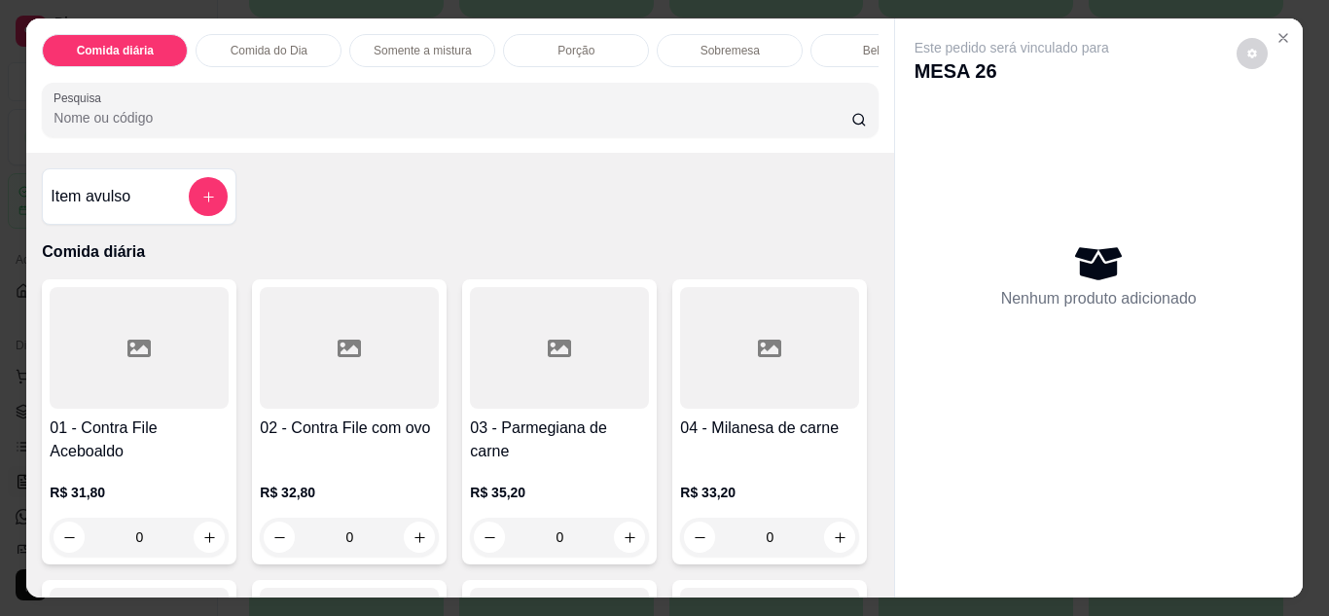
click at [273, 50] on p "Comida do Dia" at bounding box center [269, 51] width 77 height 16
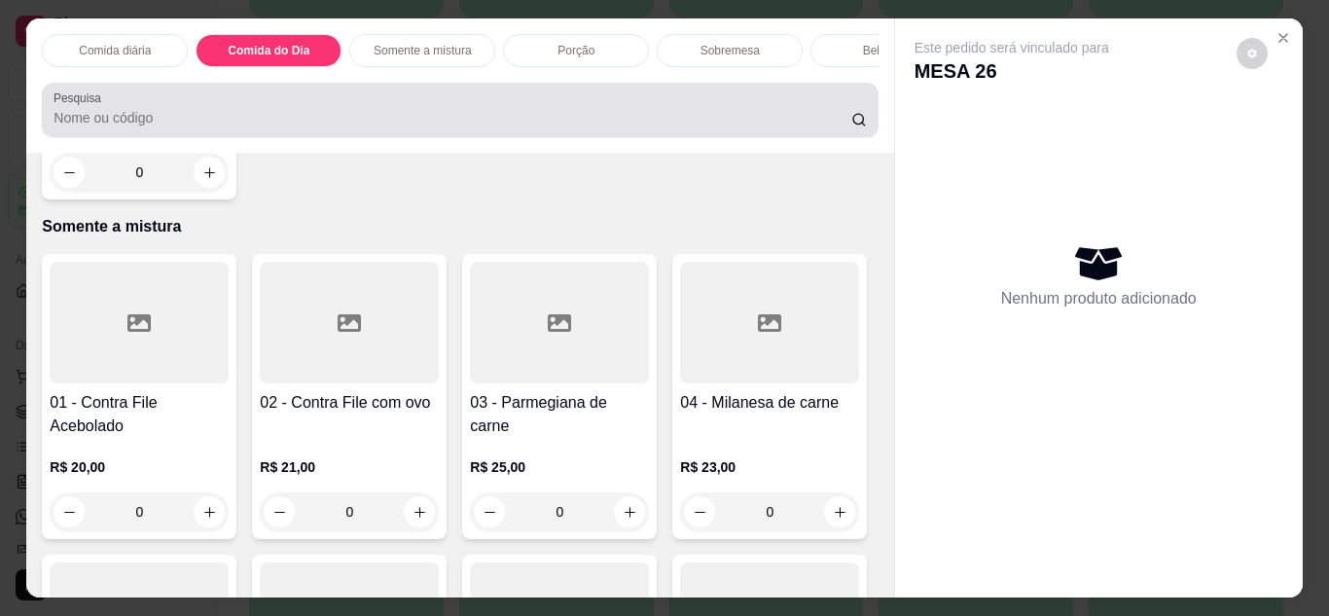
scroll to position [52, 0]
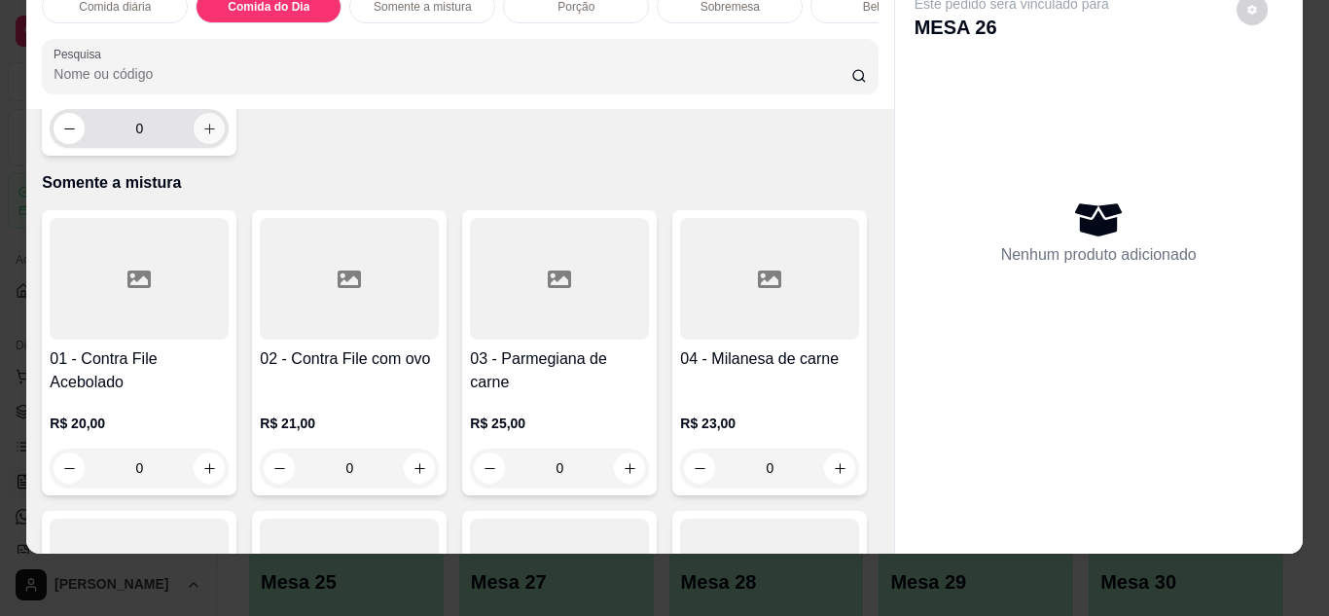
click at [194, 144] on button "increase-product-quantity" at bounding box center [209, 128] width 31 height 31
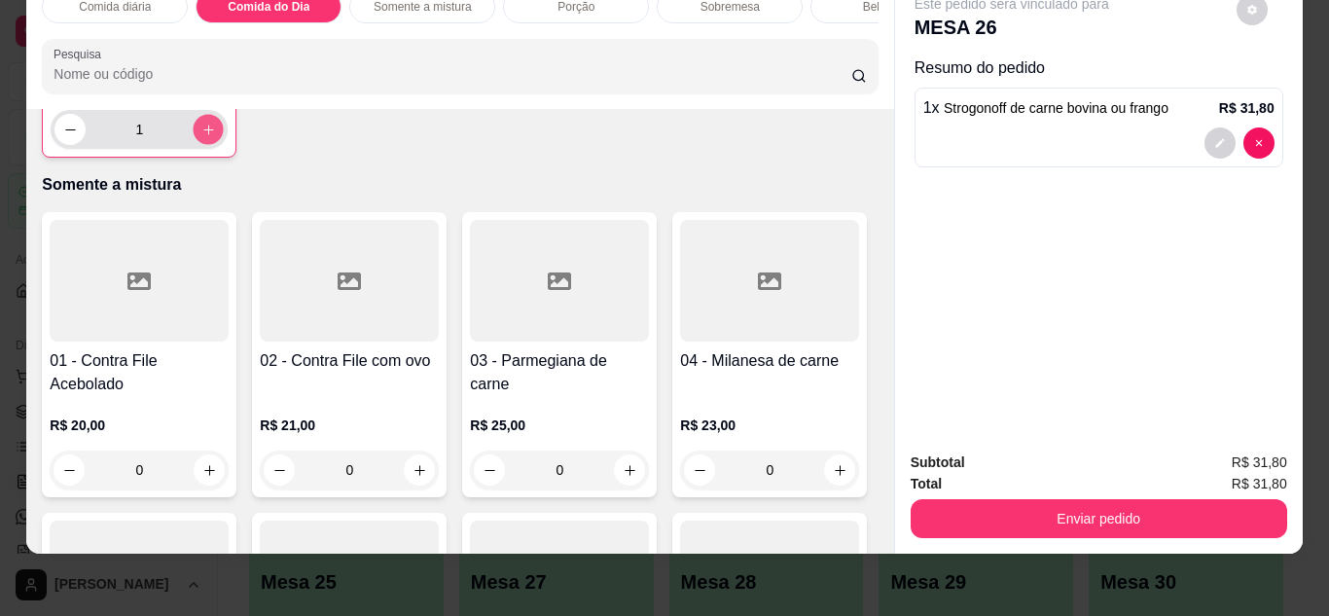
click at [194, 144] on button "increase-product-quantity" at bounding box center [209, 129] width 30 height 30
type input "2"
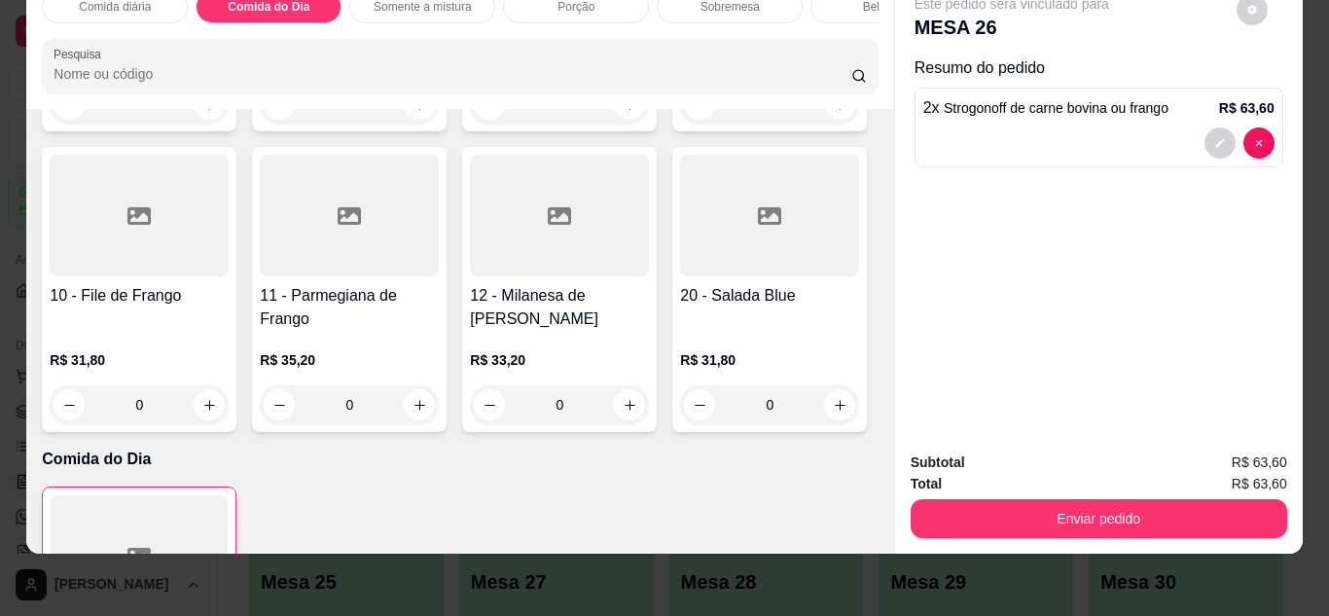
scroll to position [388, 0]
click at [680, 125] on div "0" at bounding box center [769, 105] width 179 height 39
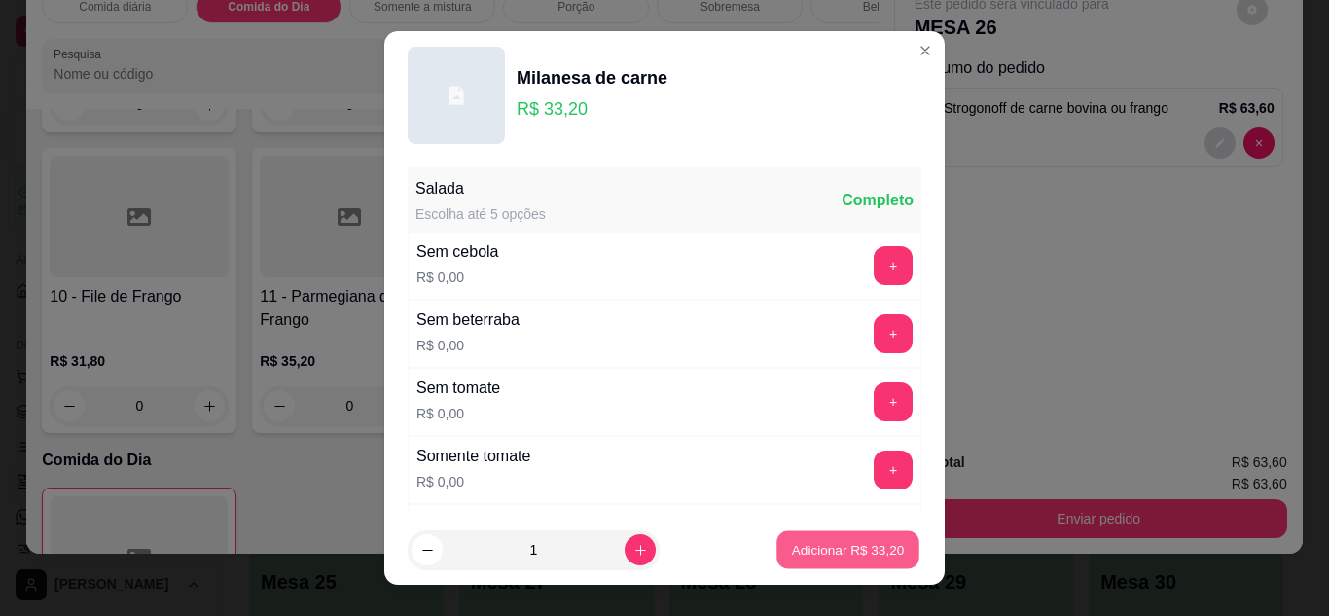
click at [792, 558] on p "Adicionar R$ 33,20" at bounding box center [848, 550] width 113 height 18
type input "1"
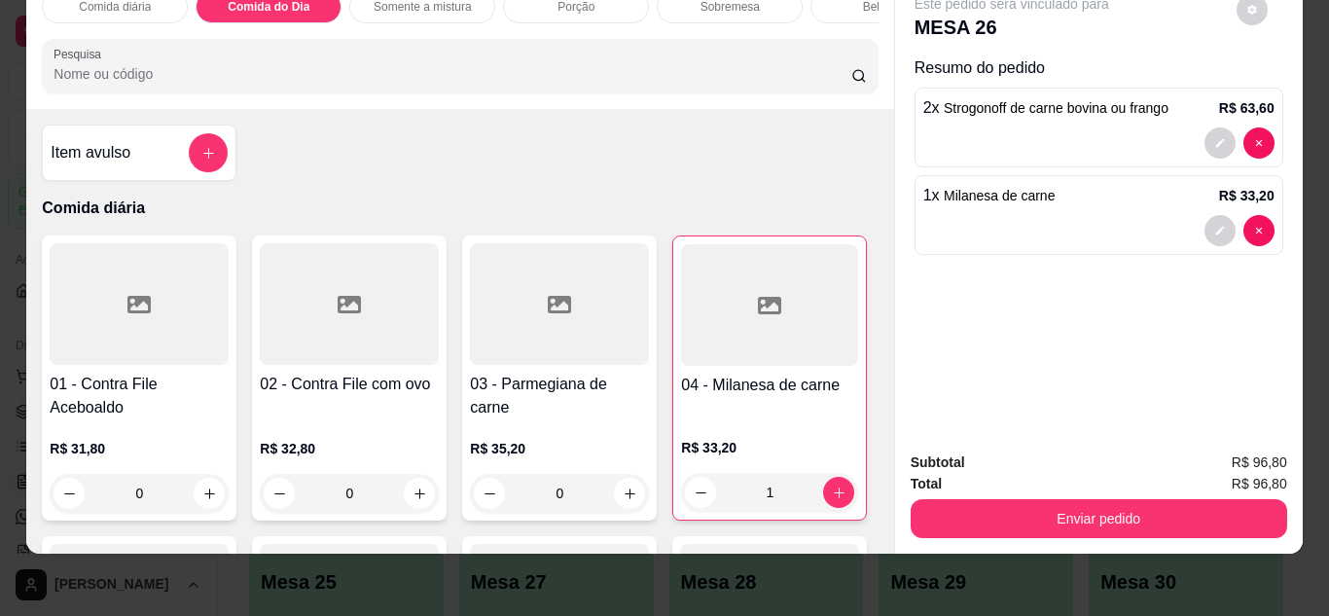
scroll to position [43, 0]
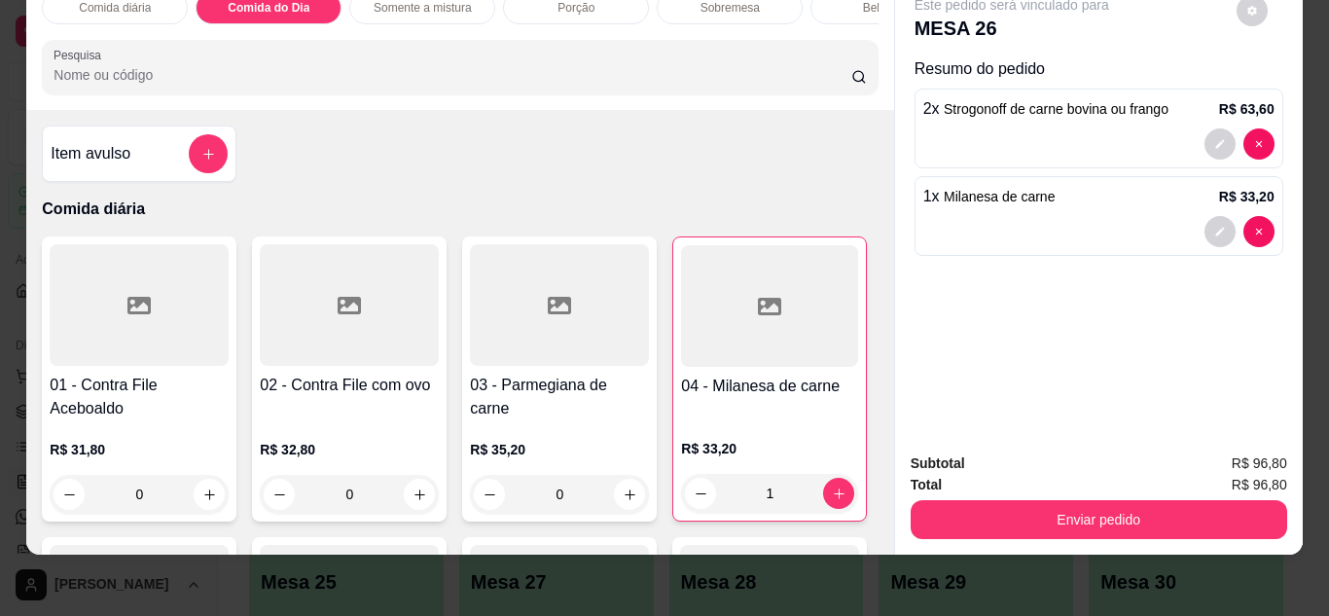
click at [342, 348] on div at bounding box center [349, 305] width 179 height 122
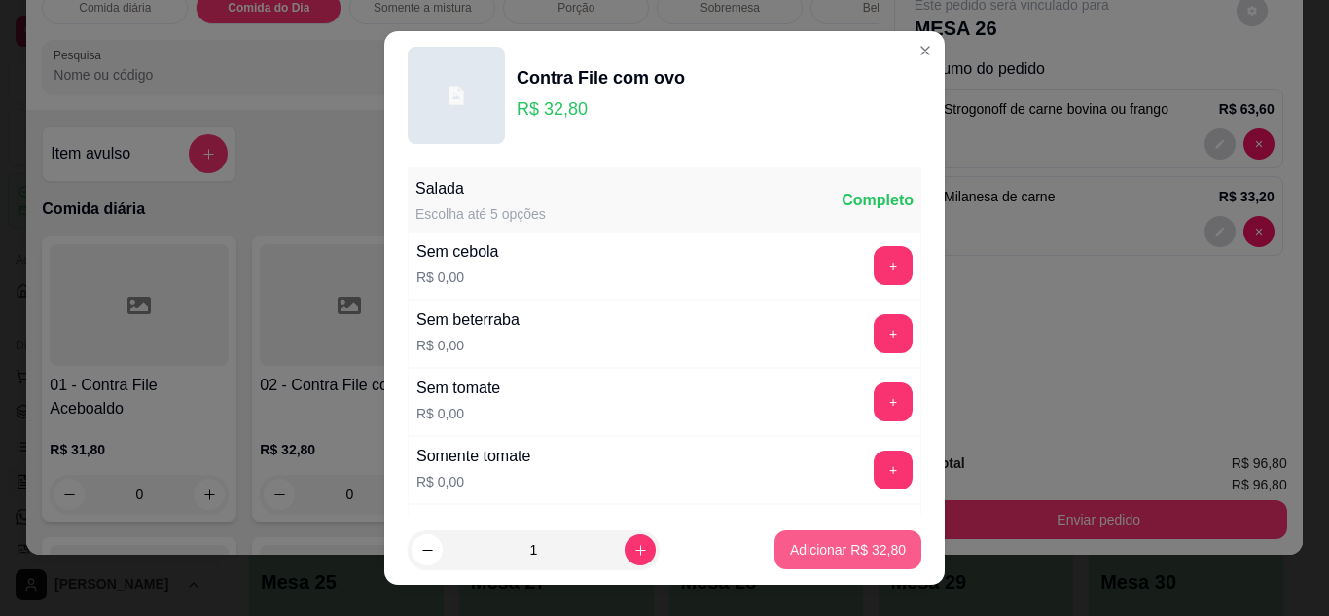
click at [818, 554] on p "Adicionar R$ 32,80" at bounding box center [848, 549] width 116 height 19
type input "1"
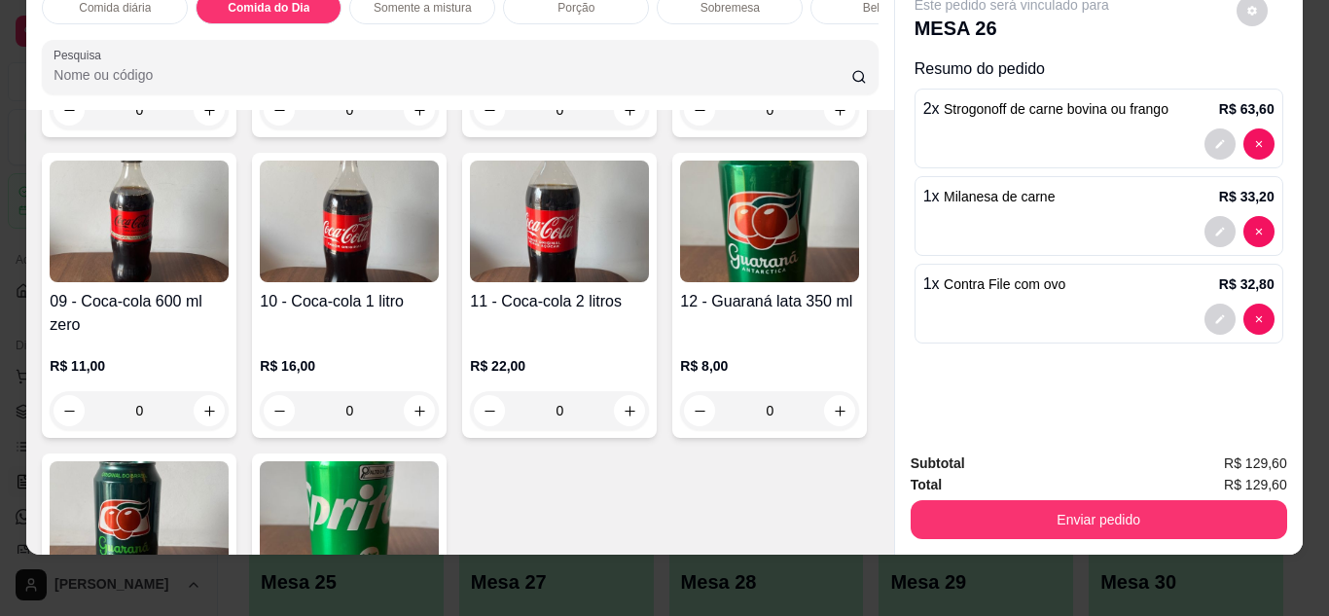
scroll to position [3239, 0]
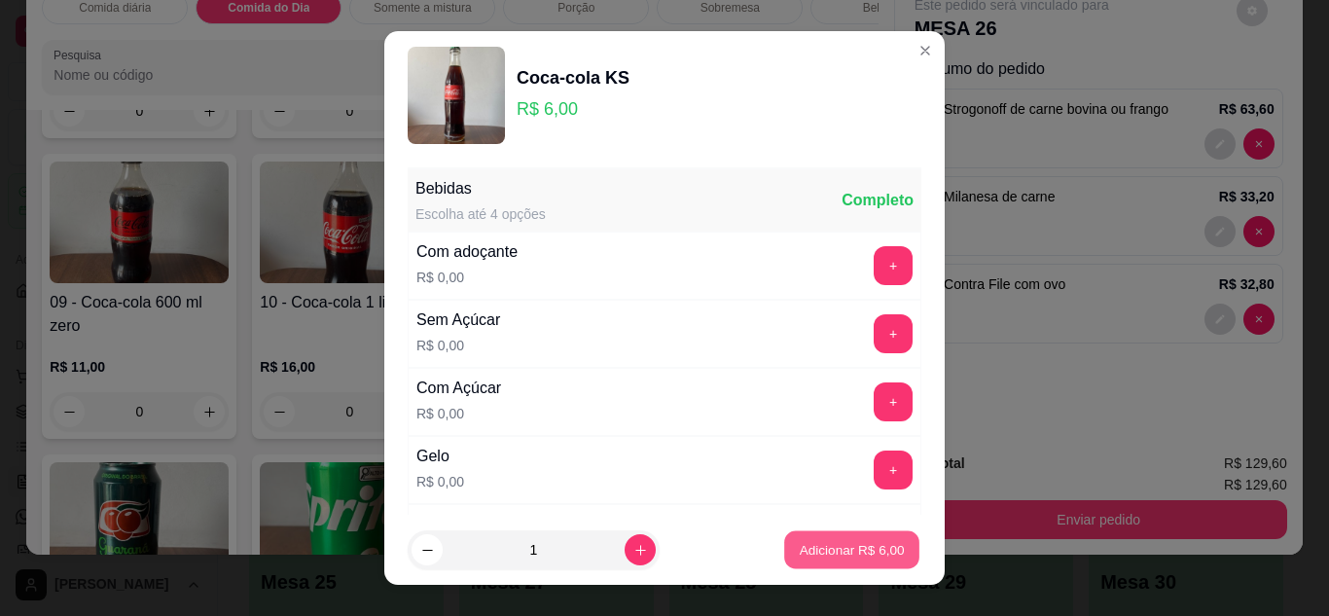
click at [814, 555] on p "Adicionar R$ 6,00" at bounding box center [851, 550] width 105 height 18
type input "1"
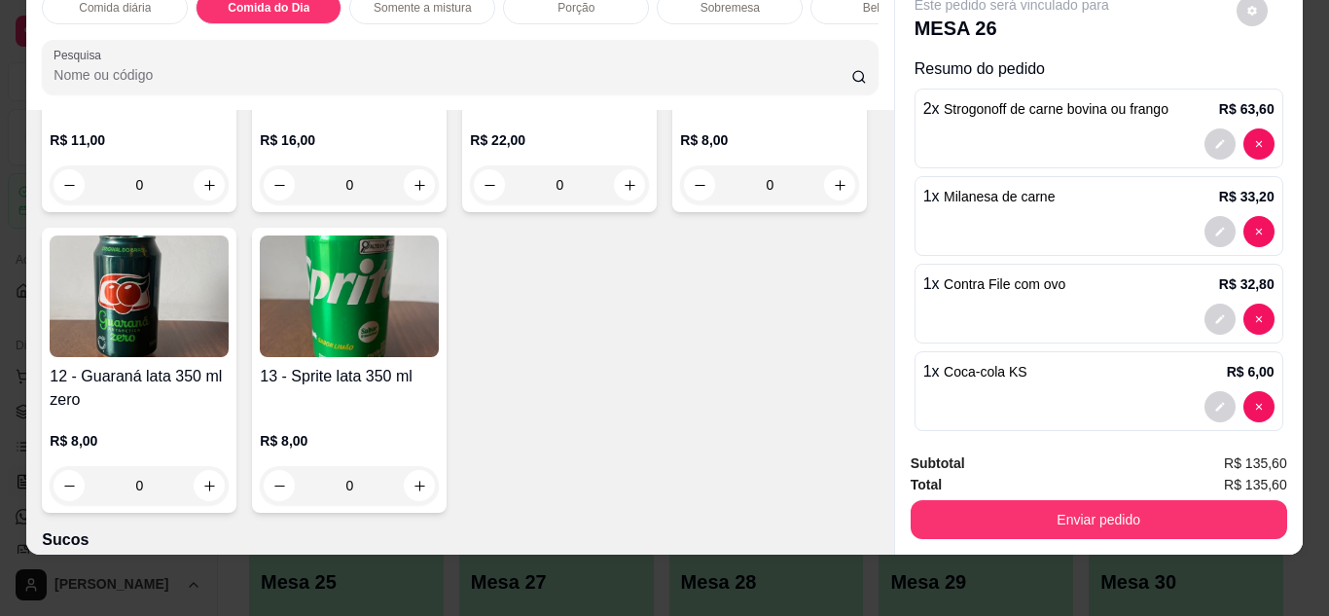
scroll to position [3467, 0]
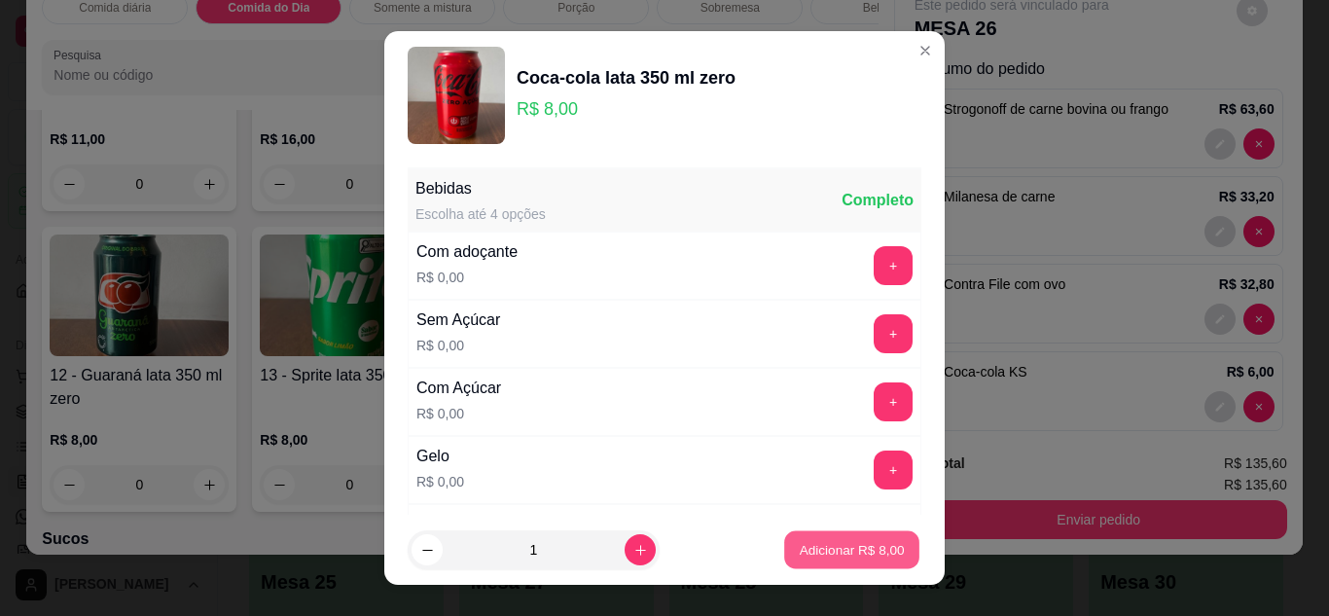
click at [843, 550] on p "Adicionar R$ 8,00" at bounding box center [851, 550] width 105 height 18
type input "1"
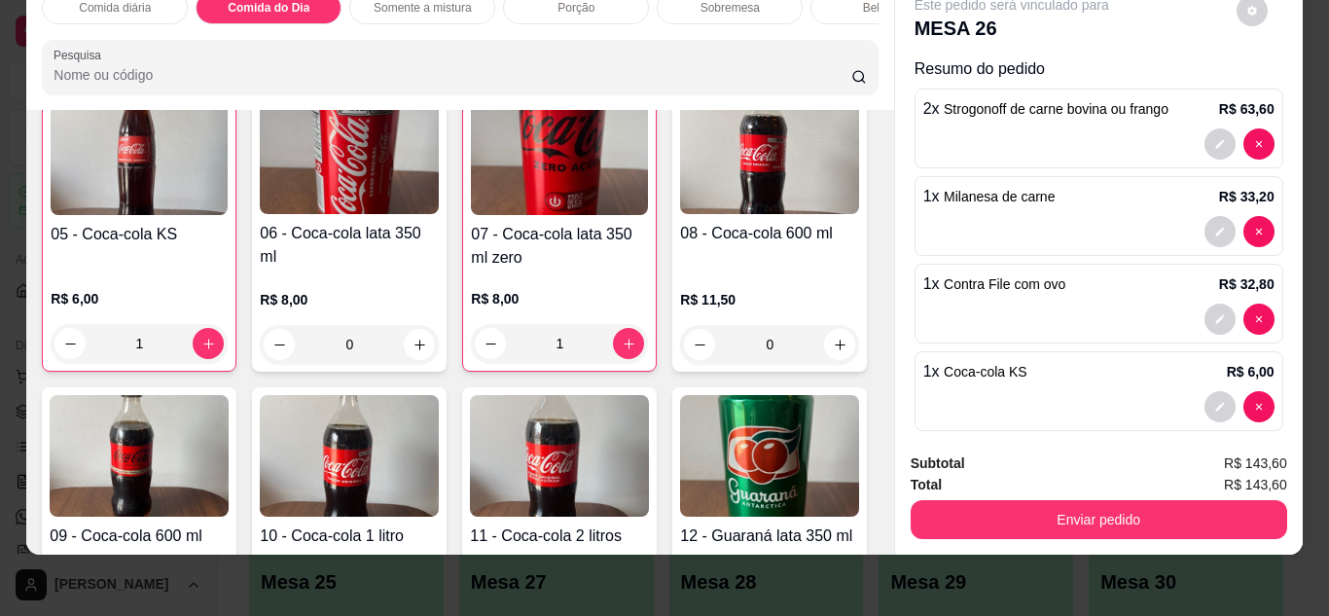
scroll to position [3000, 0]
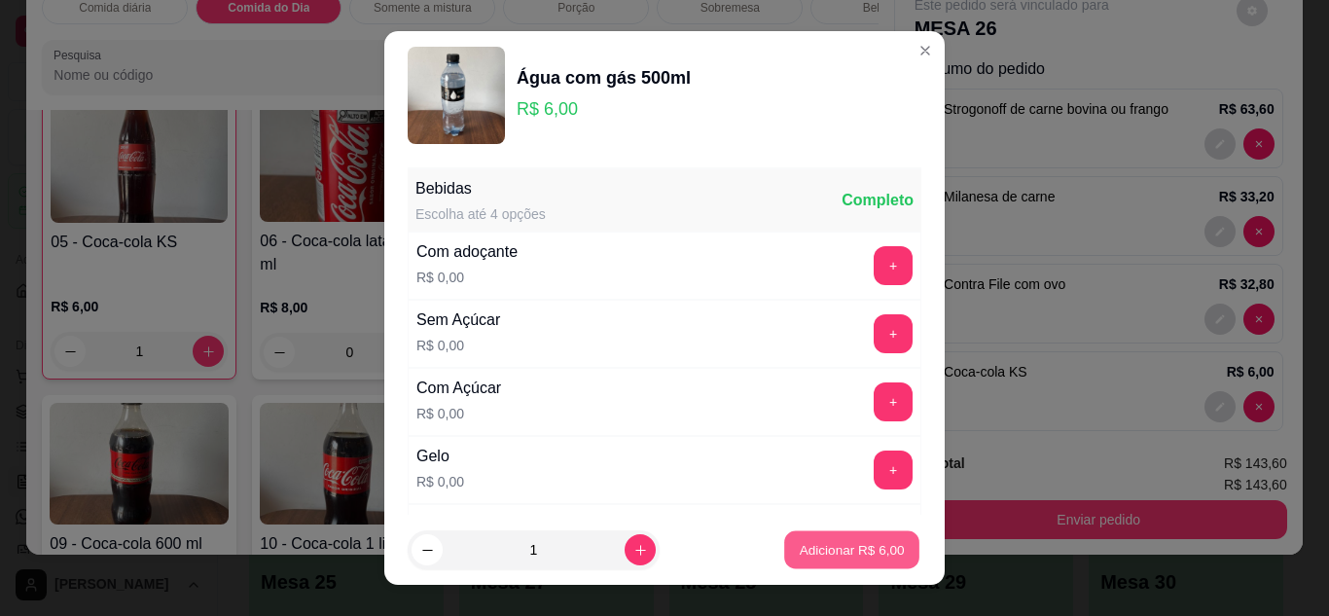
click at [858, 558] on p "Adicionar R$ 6,00" at bounding box center [851, 550] width 105 height 18
type input "1"
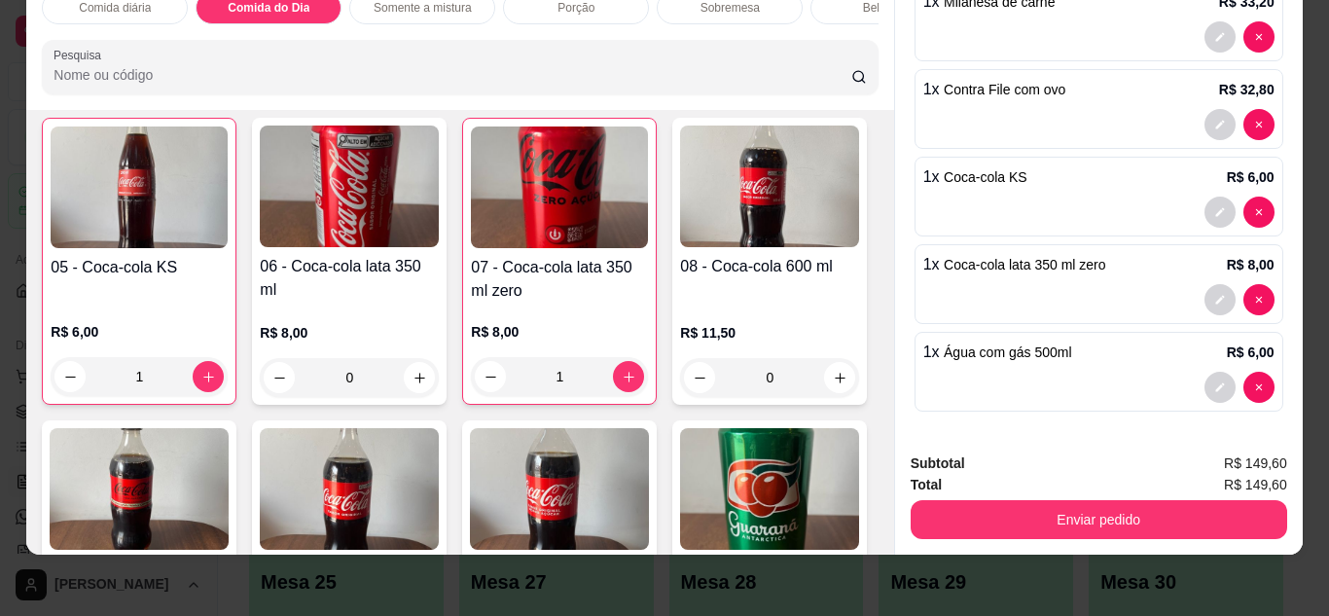
scroll to position [195, 0]
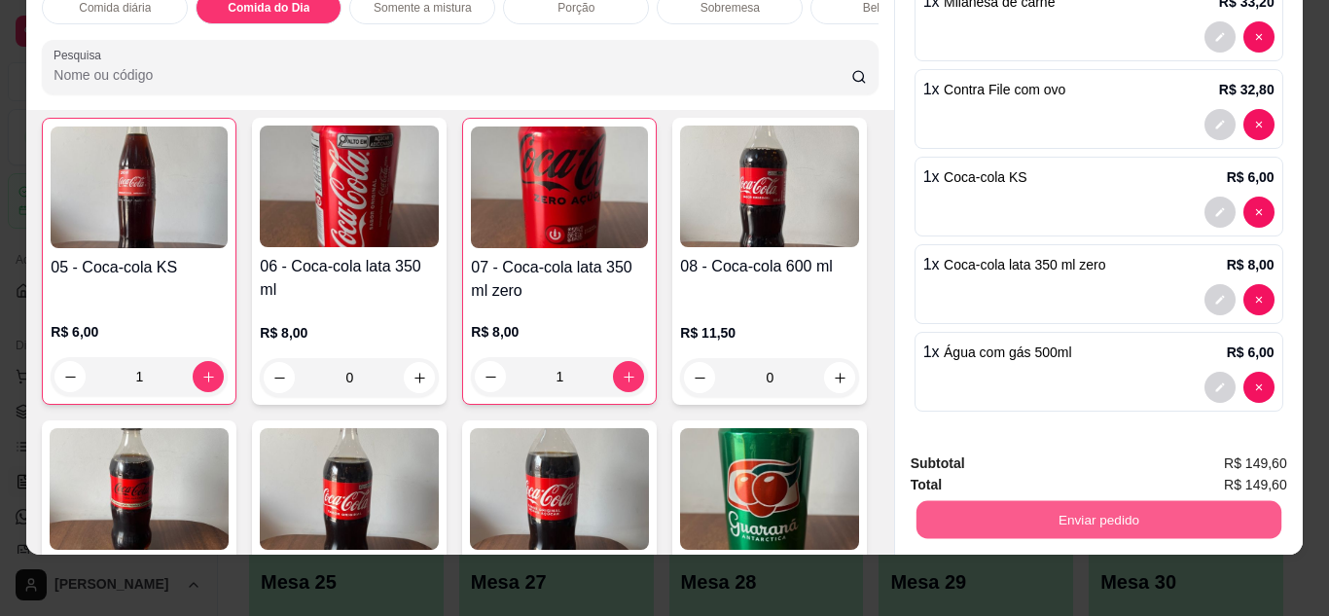
click at [1052, 514] on button "Enviar pedido" at bounding box center [1098, 520] width 365 height 38
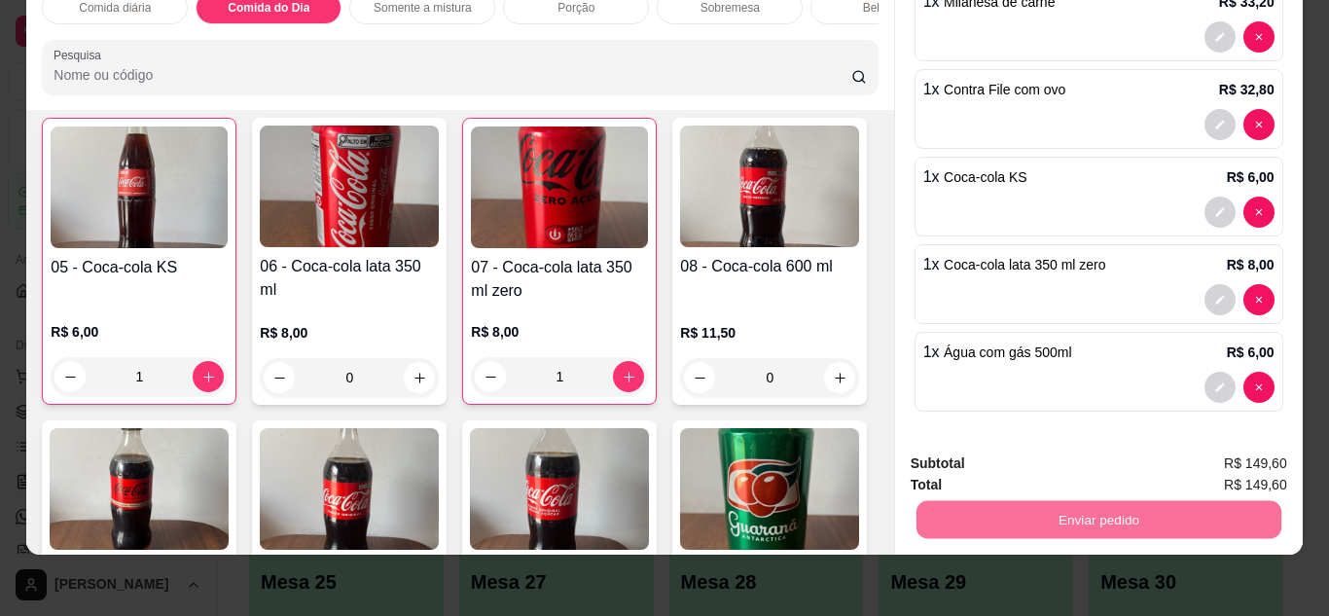
click at [1072, 469] on button "Não registrar e enviar pedido" at bounding box center [1034, 465] width 197 height 36
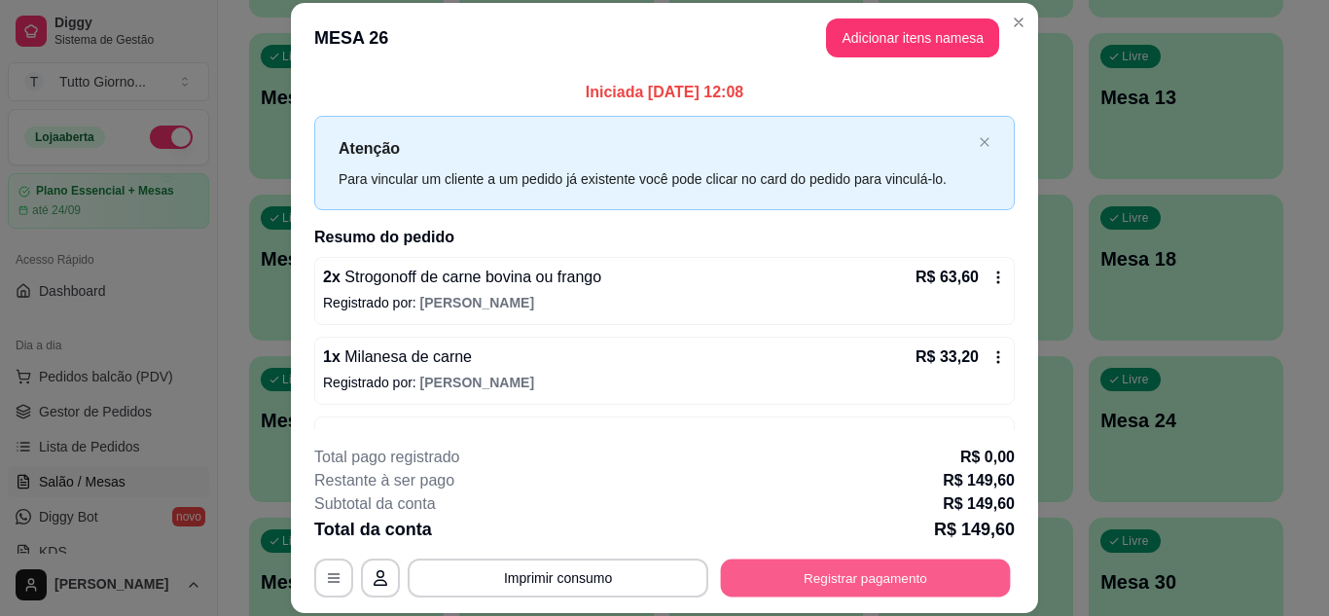
click at [806, 587] on button "Registrar pagamento" at bounding box center [866, 577] width 290 height 38
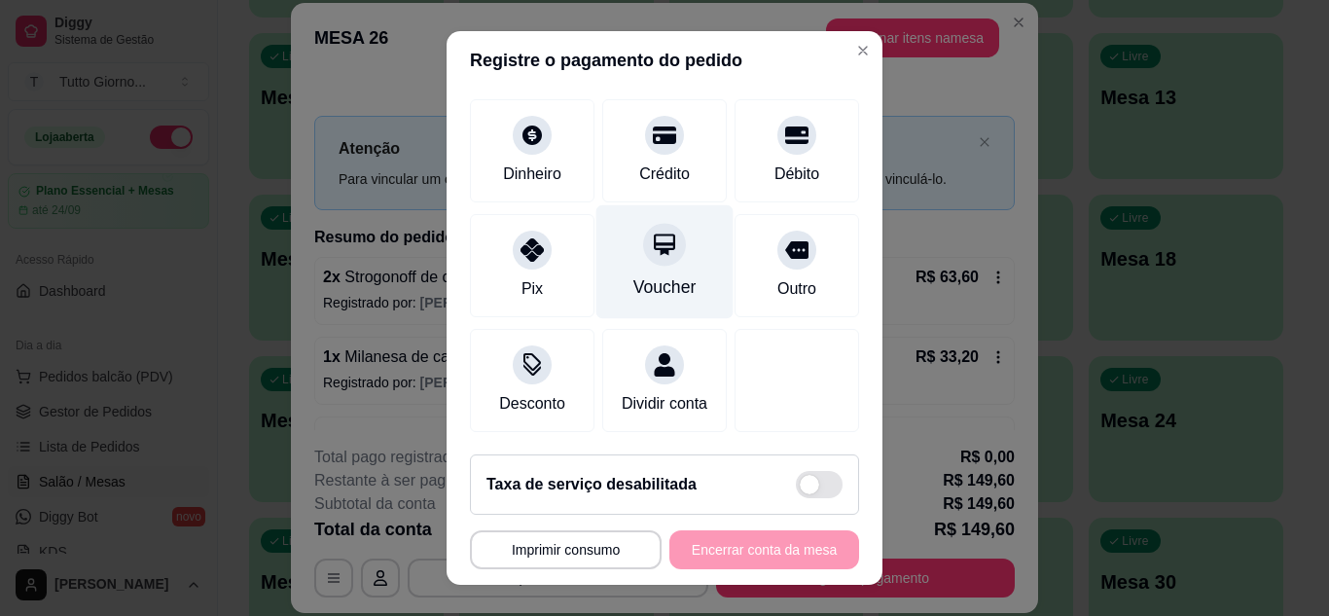
scroll to position [148, 0]
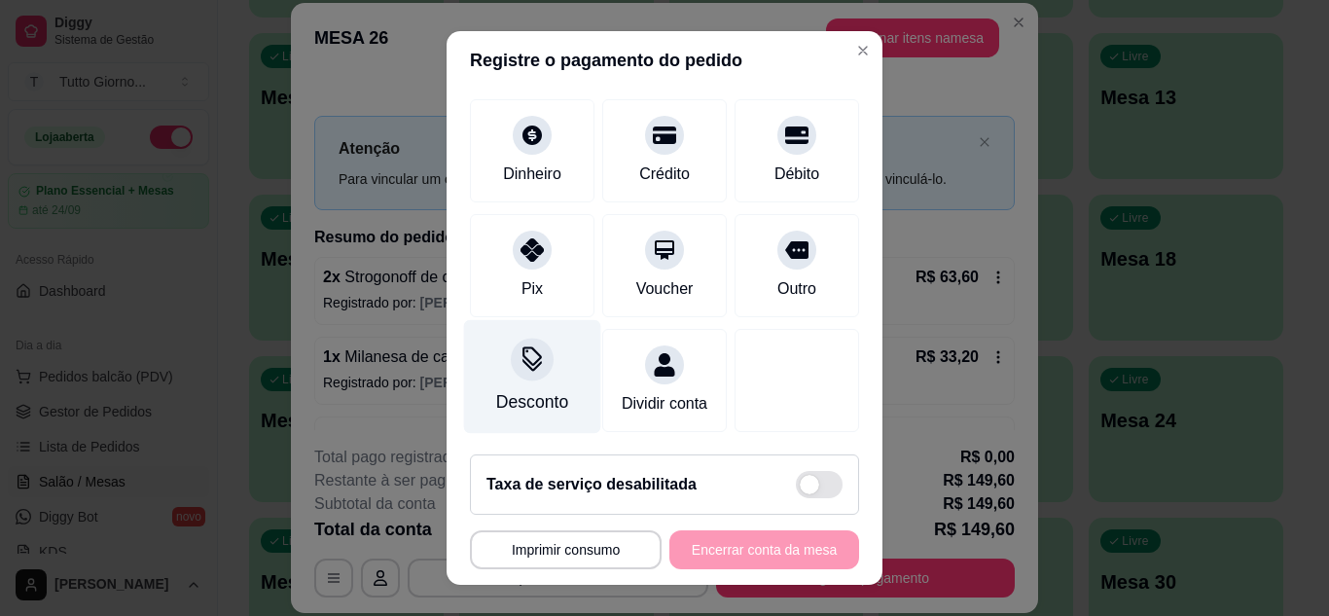
click at [520, 347] on icon at bounding box center [532, 358] width 25 height 25
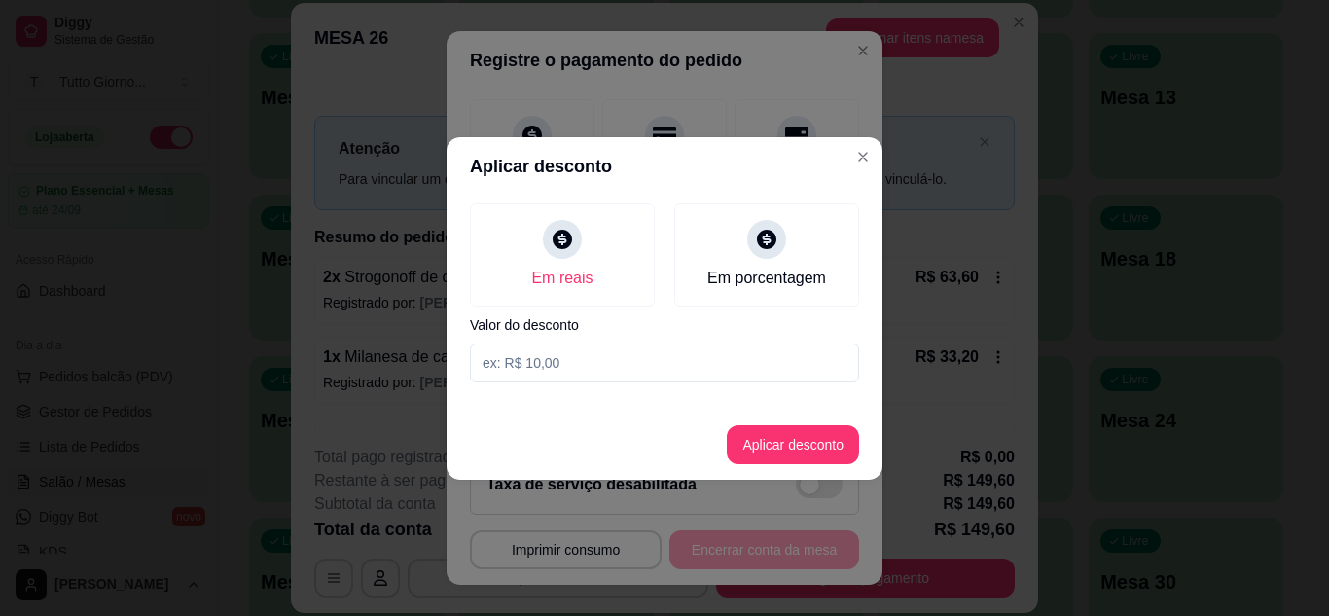
click at [508, 368] on input at bounding box center [664, 362] width 389 height 39
type input "23,50"
click at [789, 450] on button "Aplicar desconto" at bounding box center [793, 444] width 127 height 38
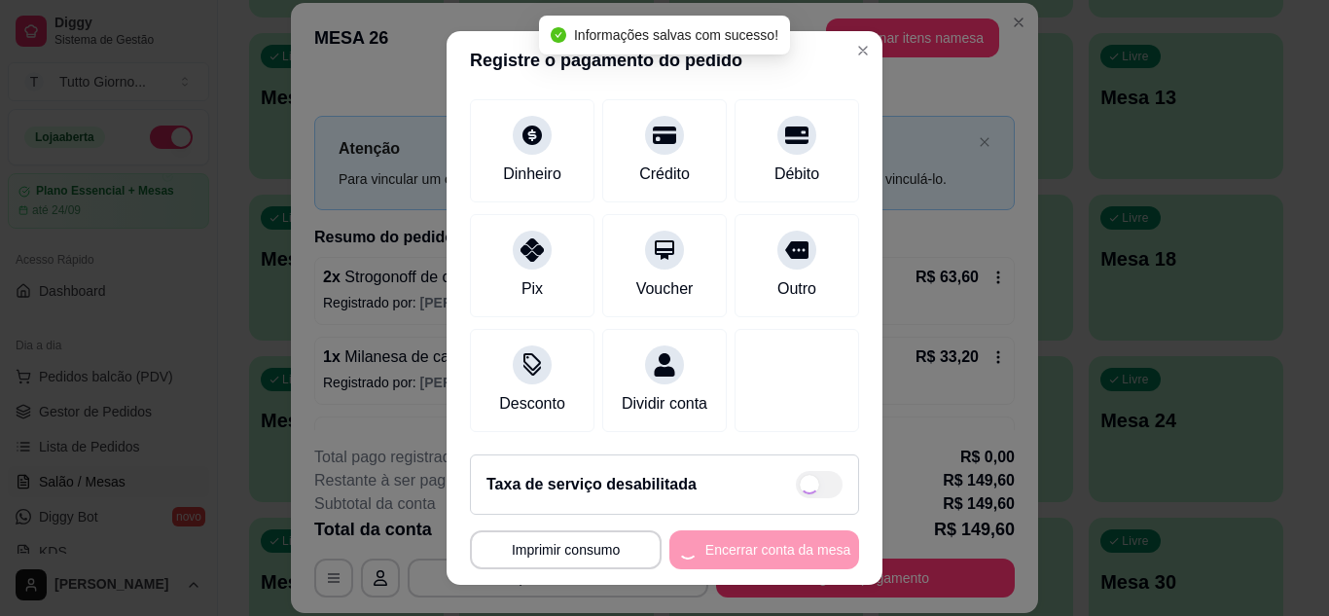
type input "R$ 126,10"
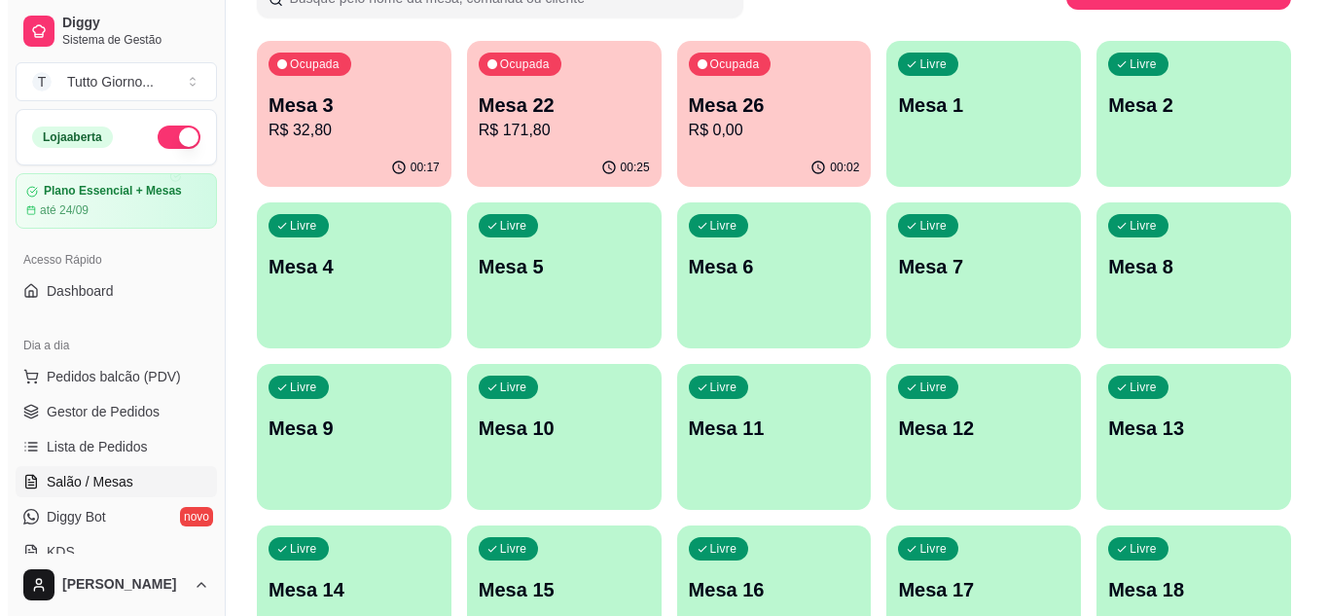
scroll to position [0, 0]
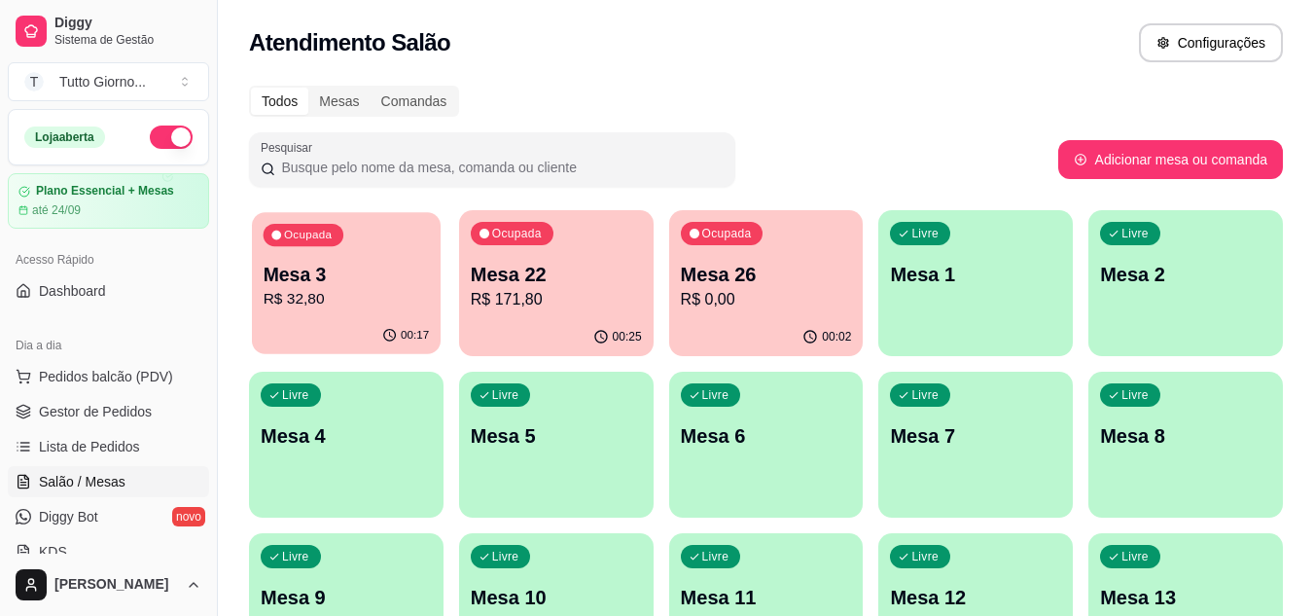
click at [405, 280] on p "Mesa 3" at bounding box center [347, 275] width 166 height 26
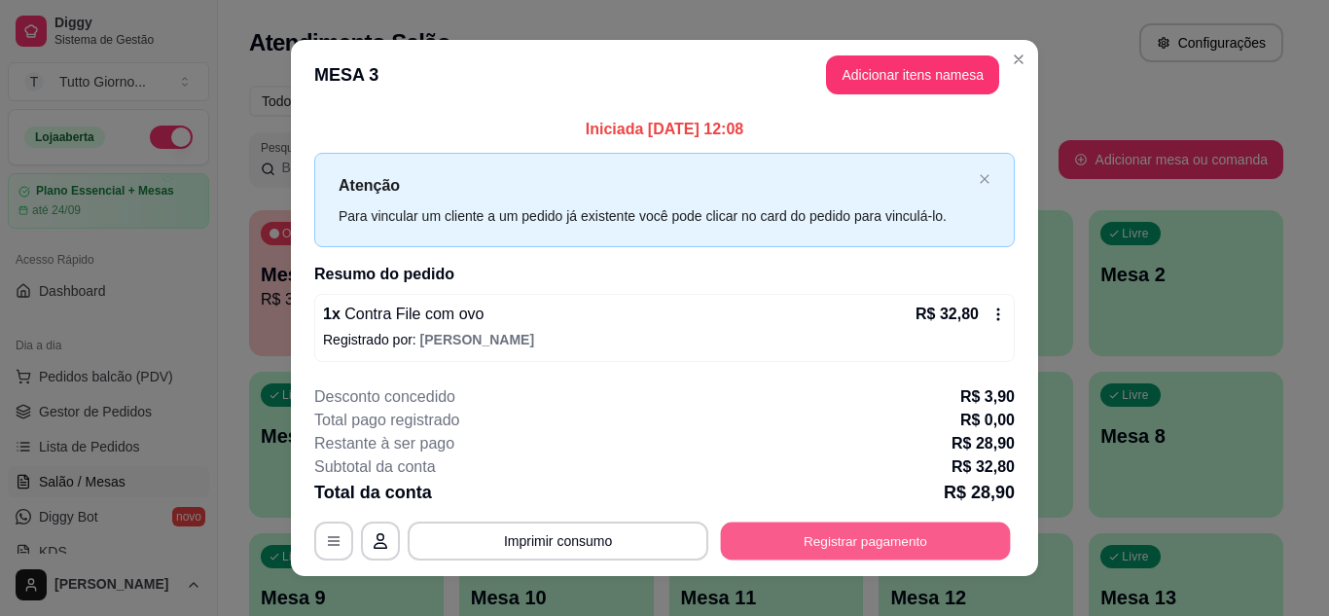
click at [844, 551] on button "Registrar pagamento" at bounding box center [866, 541] width 290 height 38
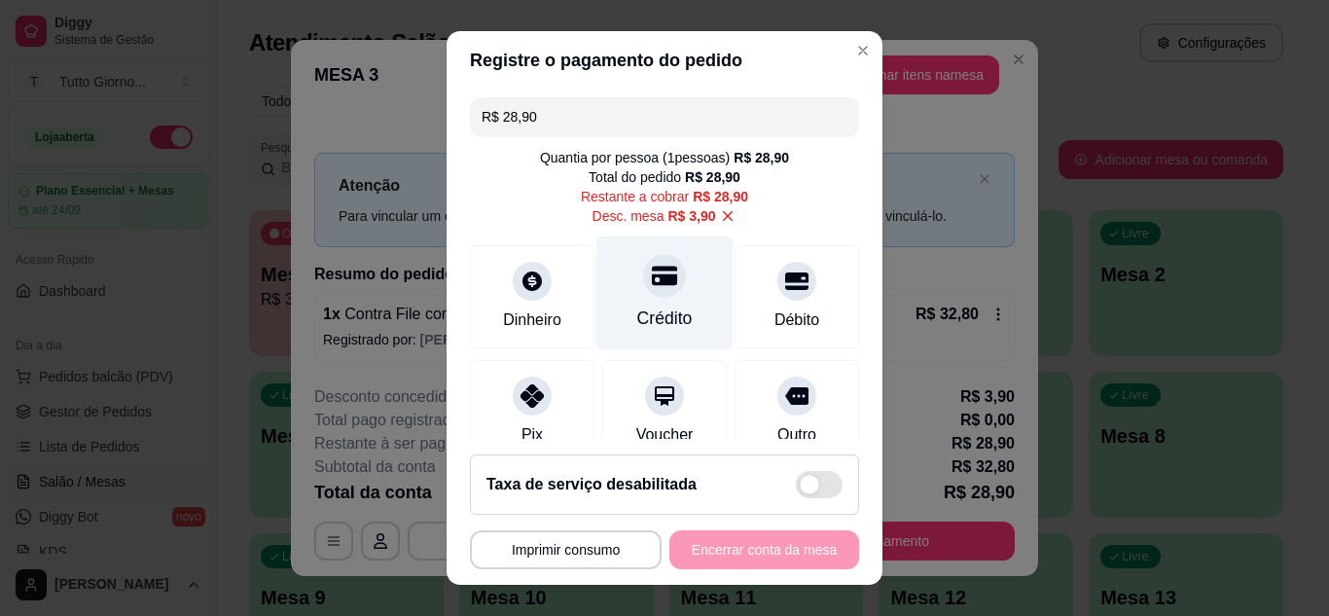
click at [645, 311] on div "Crédito" at bounding box center [664, 318] width 55 height 25
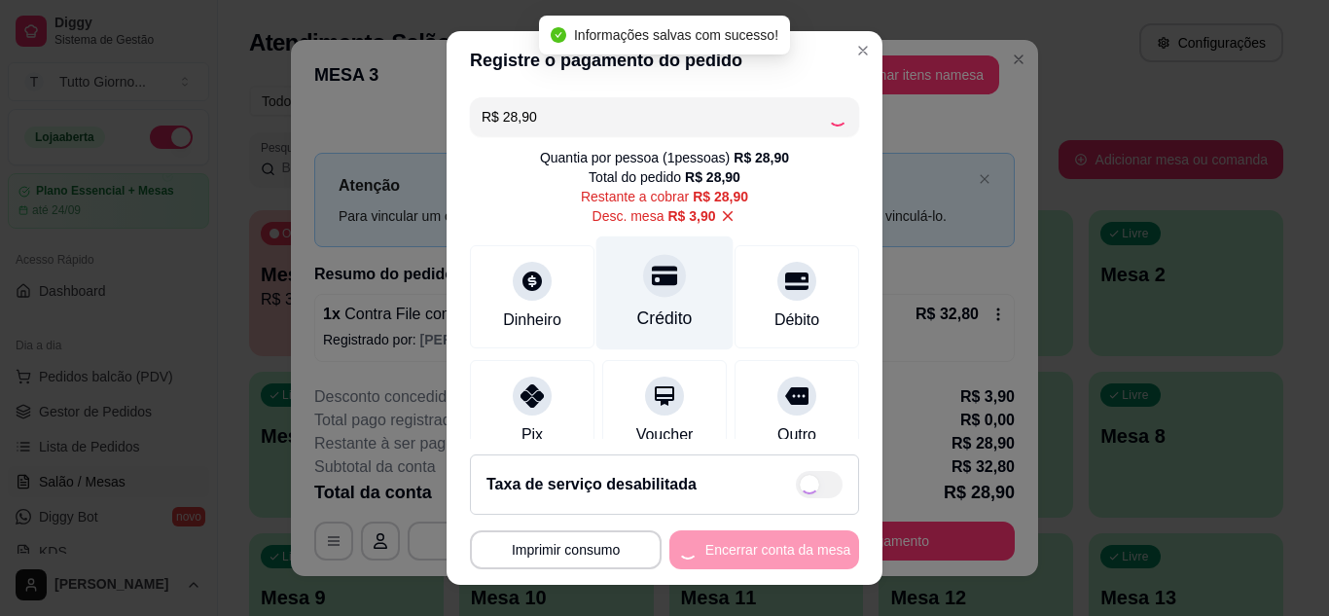
type input "R$ 0,00"
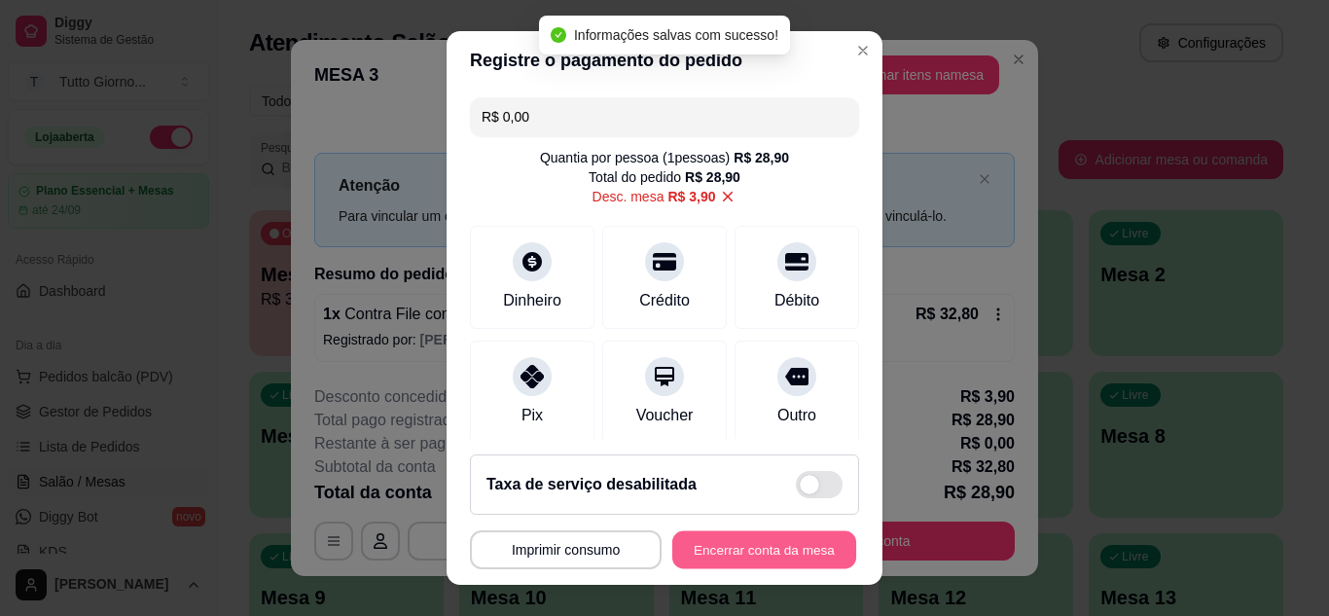
click at [767, 549] on button "Encerrar conta da mesa" at bounding box center [764, 550] width 184 height 38
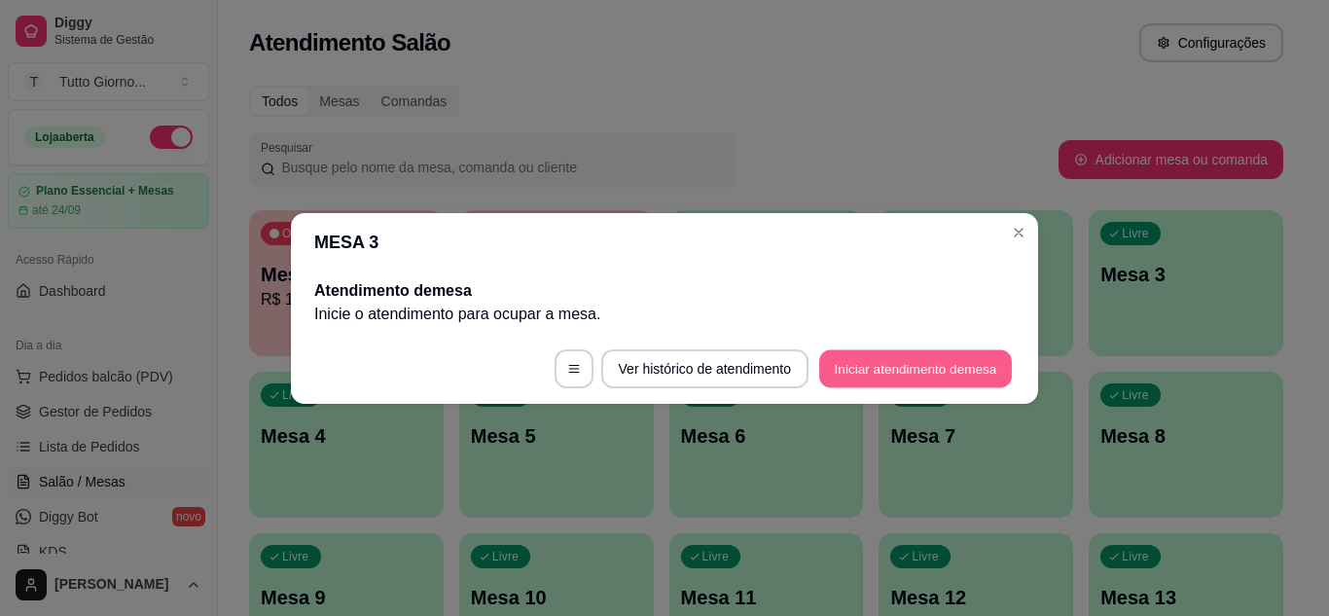
click at [906, 377] on button "Iniciar atendimento de mesa" at bounding box center [915, 368] width 193 height 38
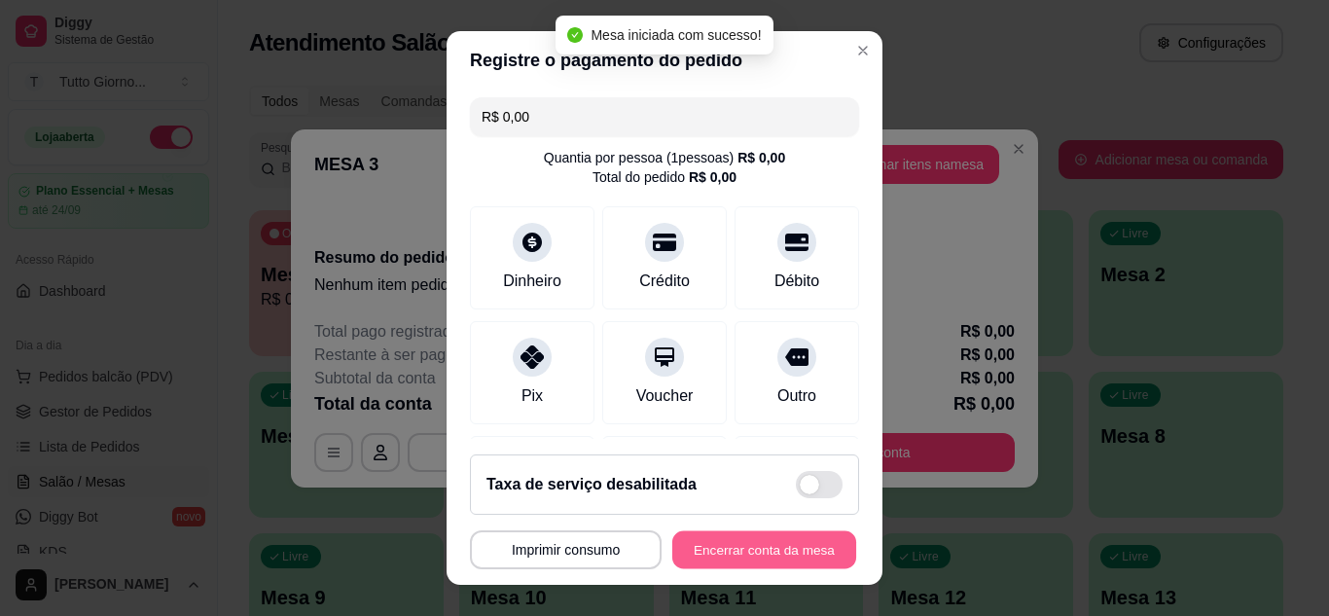
click at [767, 547] on button "Encerrar conta da mesa" at bounding box center [764, 550] width 184 height 38
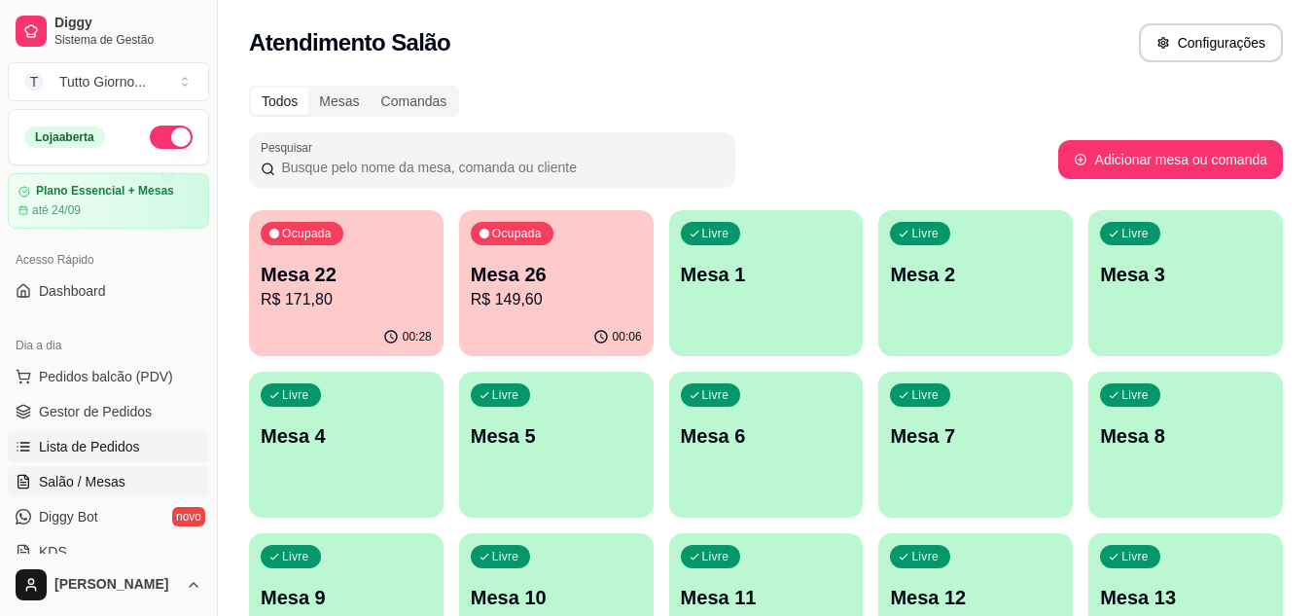
click at [83, 448] on span "Lista de Pedidos" at bounding box center [89, 446] width 101 height 19
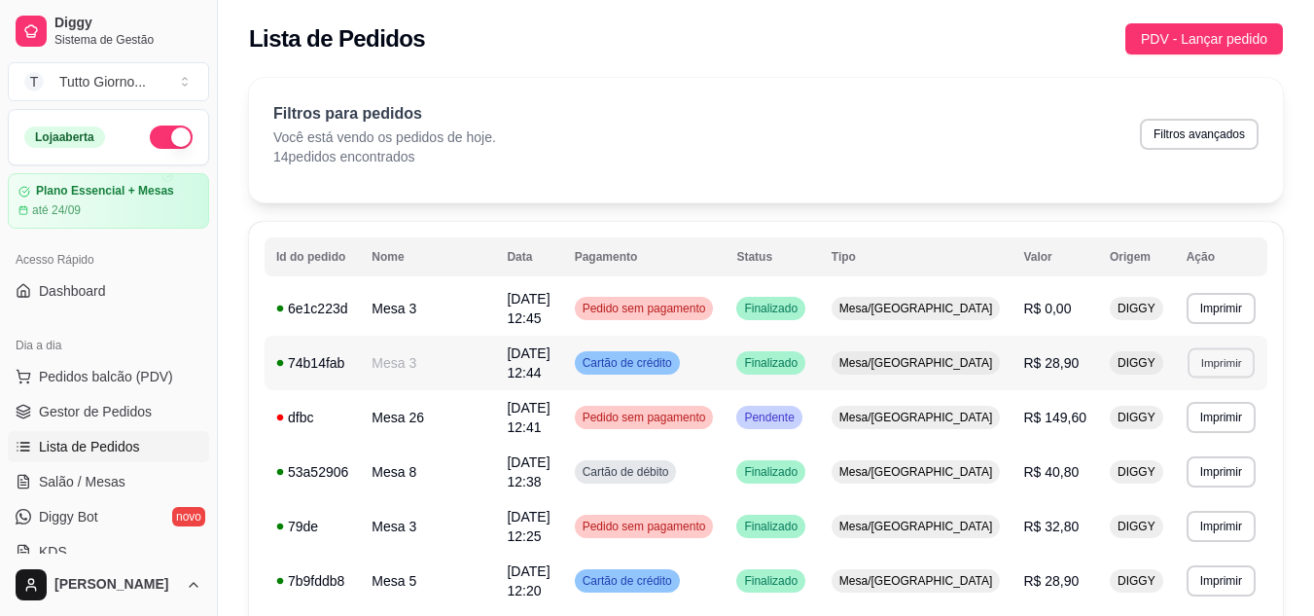
click at [1206, 356] on button "Imprimir" at bounding box center [1221, 362] width 67 height 30
click at [1185, 430] on button "IMPRESSORA" at bounding box center [1178, 419] width 136 height 30
click at [102, 474] on span "Salão / Mesas" at bounding box center [82, 481] width 87 height 19
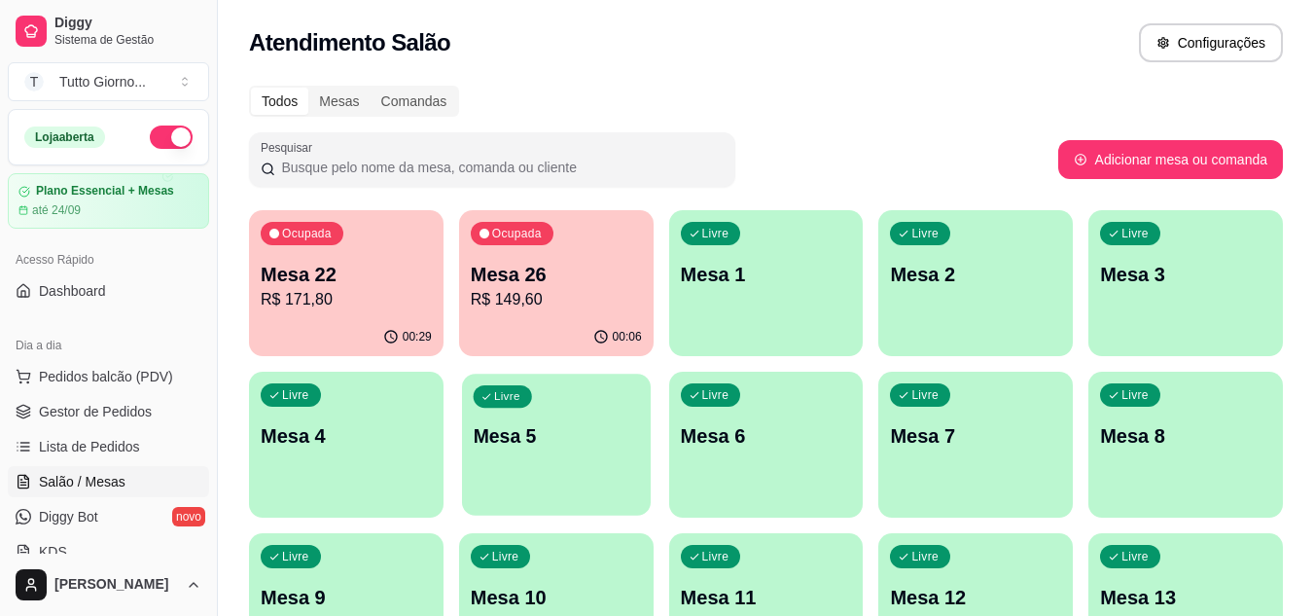
click at [516, 463] on div "Livre Mesa 5" at bounding box center [556, 433] width 189 height 119
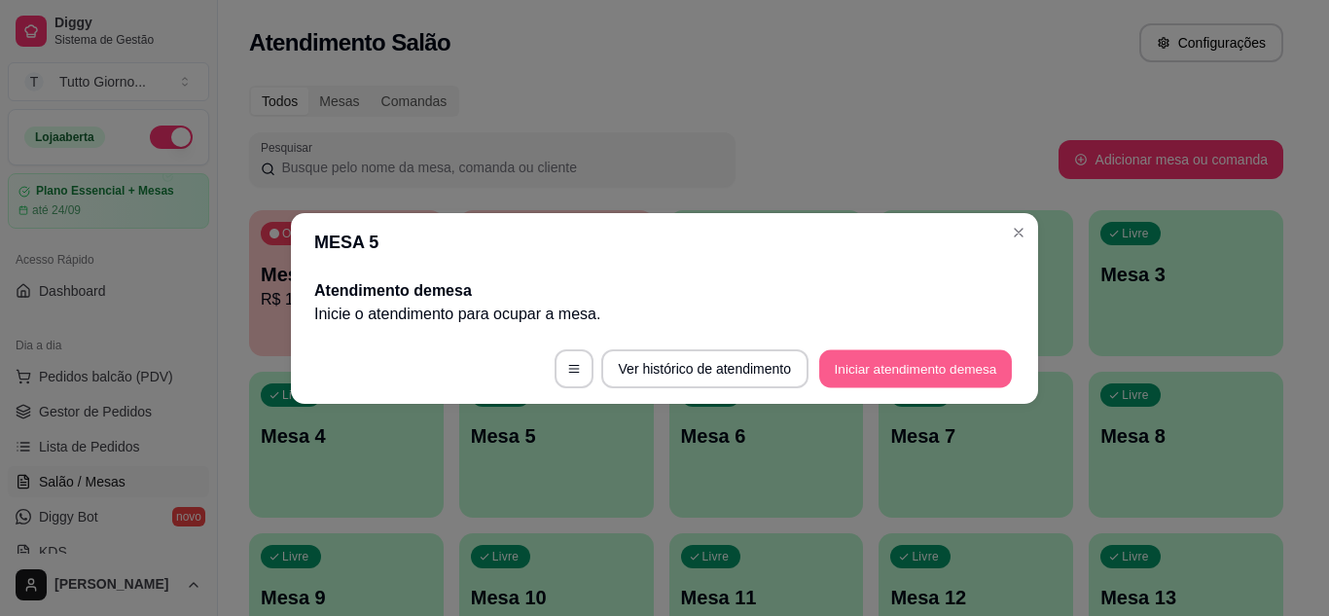
click at [851, 376] on button "Iniciar atendimento de mesa" at bounding box center [915, 368] width 193 height 38
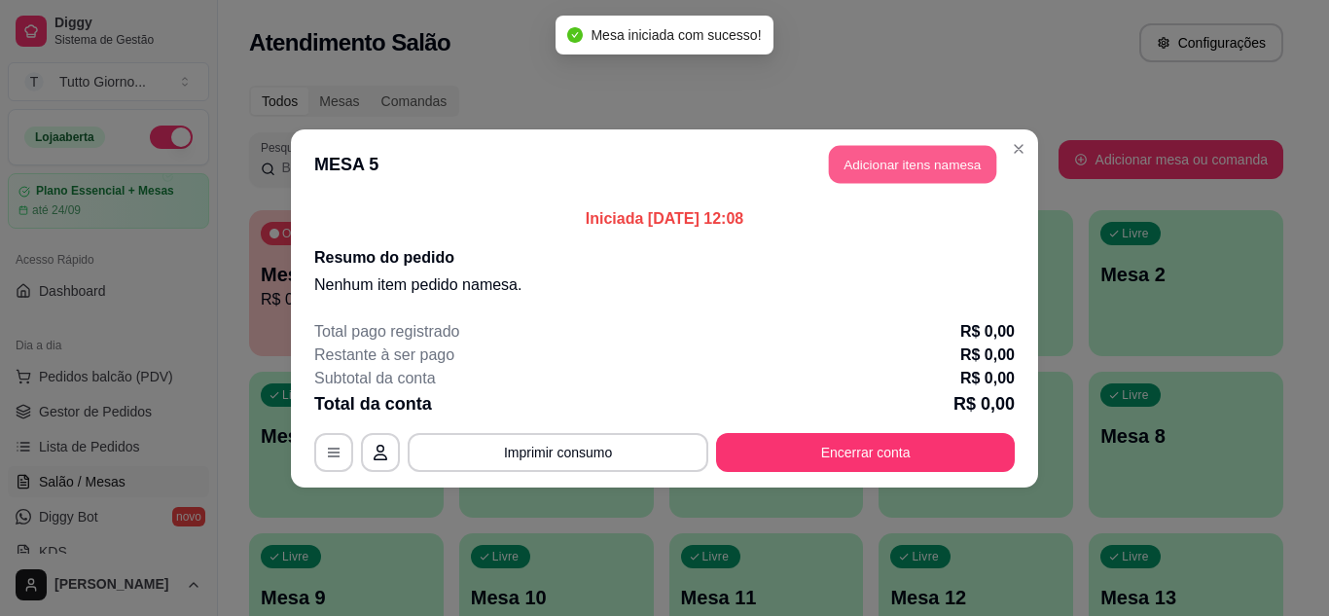
click at [925, 172] on button "Adicionar itens na mesa" at bounding box center [912, 164] width 167 height 38
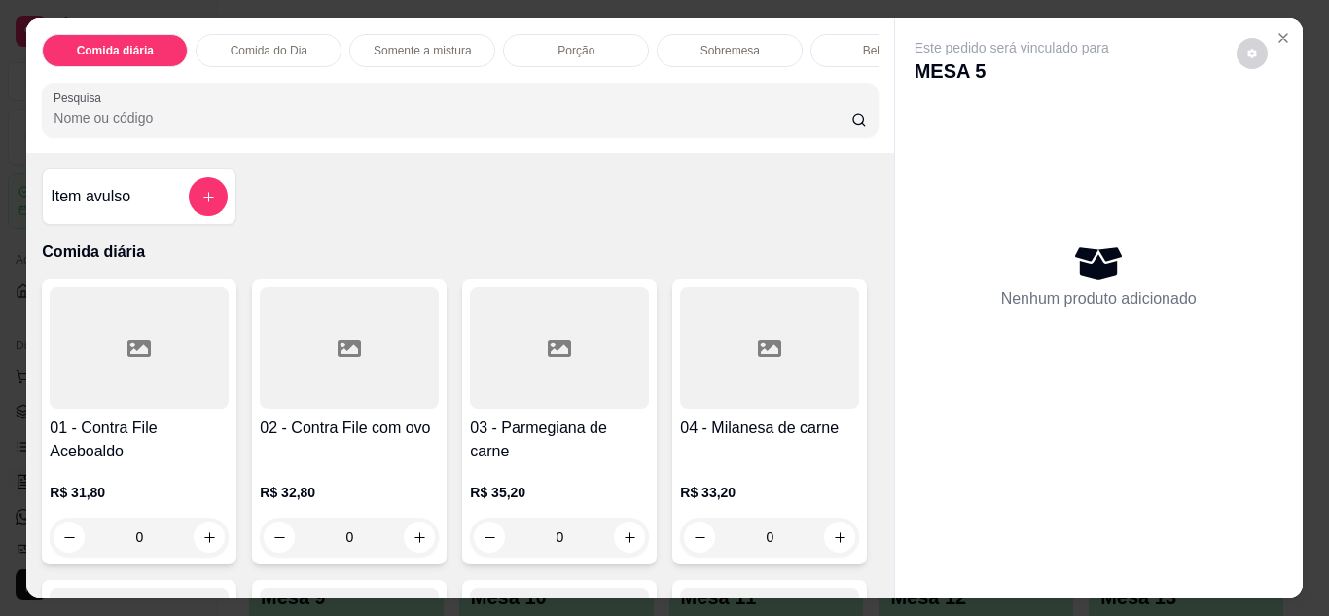
click at [286, 45] on p "Comida do Dia" at bounding box center [269, 51] width 77 height 16
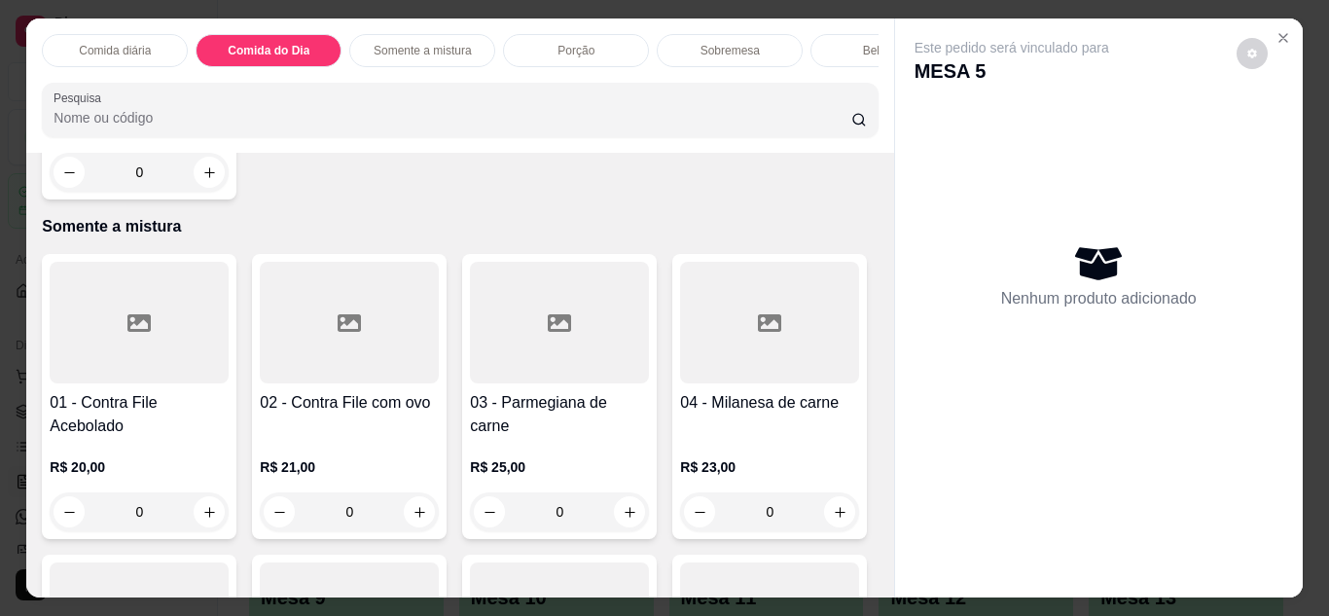
scroll to position [52, 0]
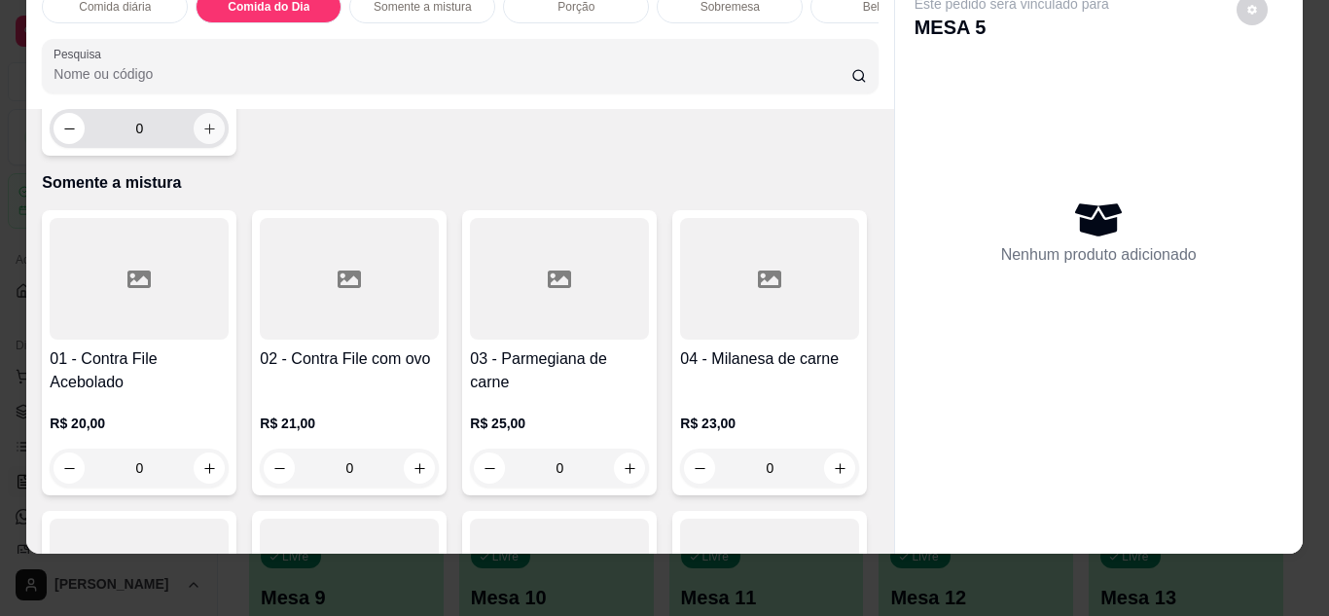
click at [200, 144] on button "increase-product-quantity" at bounding box center [209, 128] width 31 height 31
type input "1"
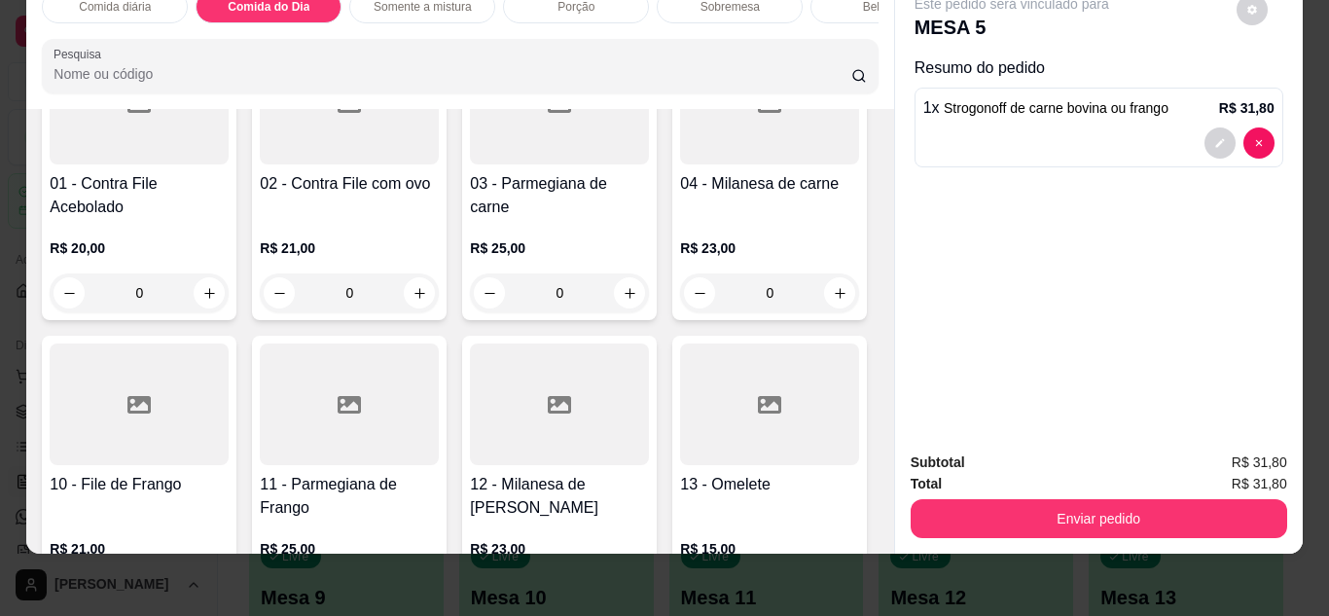
scroll to position [1200, 0]
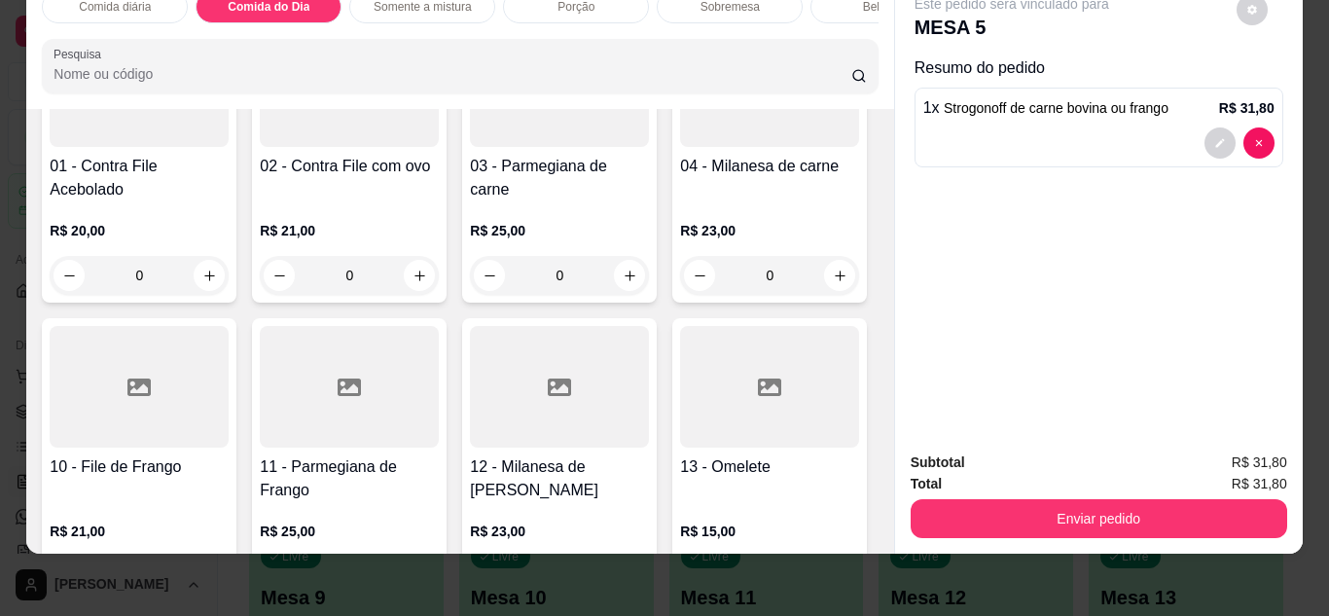
click at [368, 178] on h4 "02 - Contra File com ovo" at bounding box center [349, 166] width 179 height 23
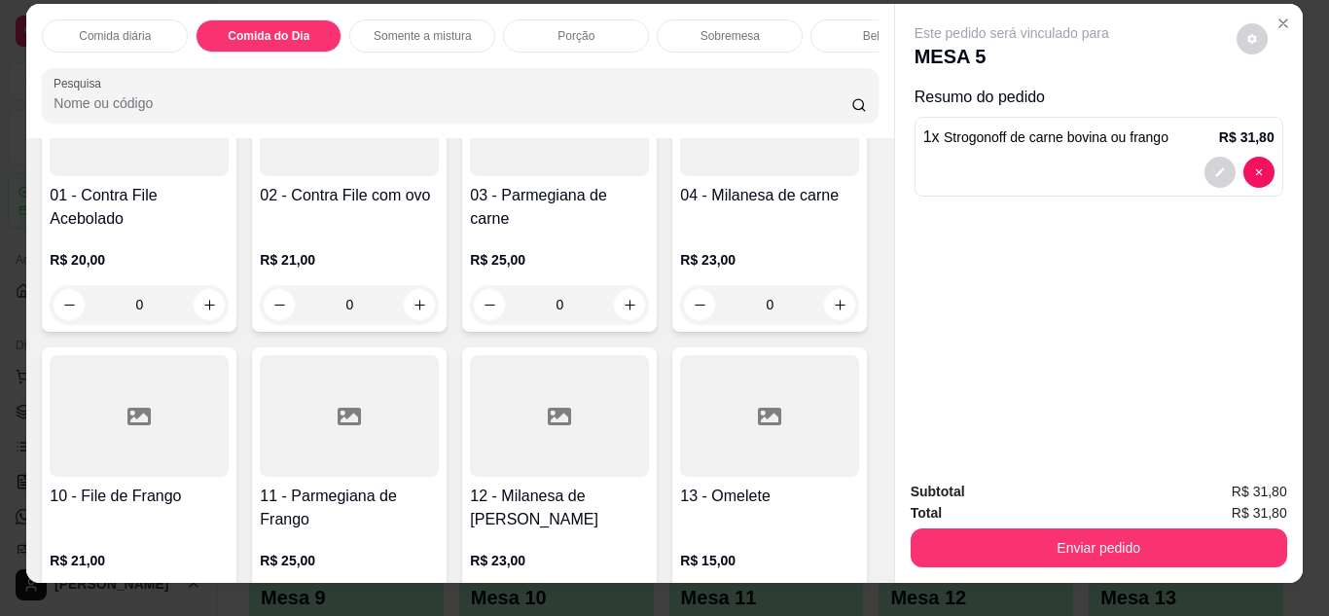
scroll to position [0, 0]
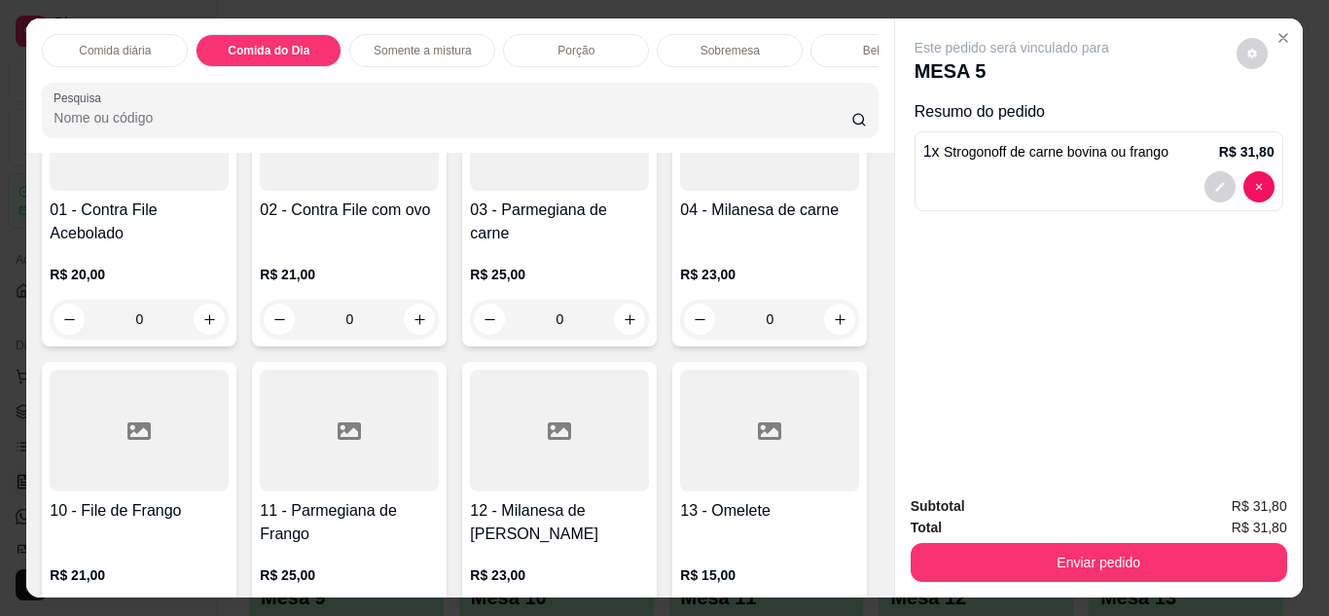
click at [105, 50] on p "Comida diária" at bounding box center [115, 51] width 72 height 16
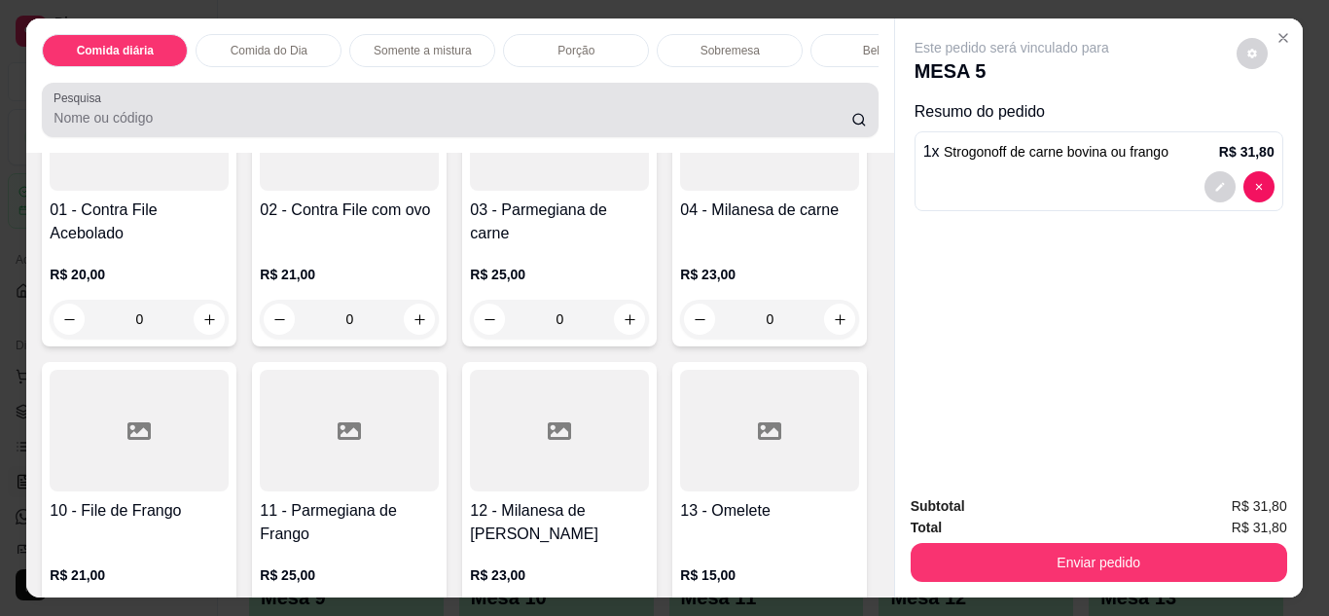
scroll to position [52, 0]
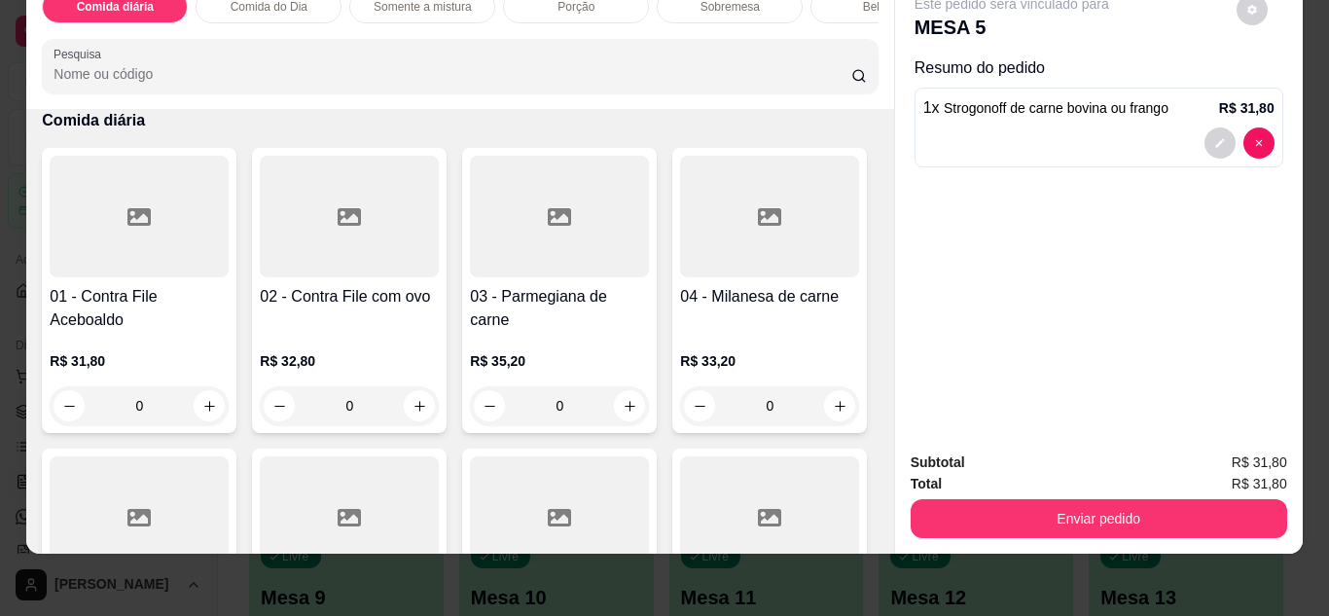
click at [409, 407] on div "0" at bounding box center [349, 405] width 179 height 39
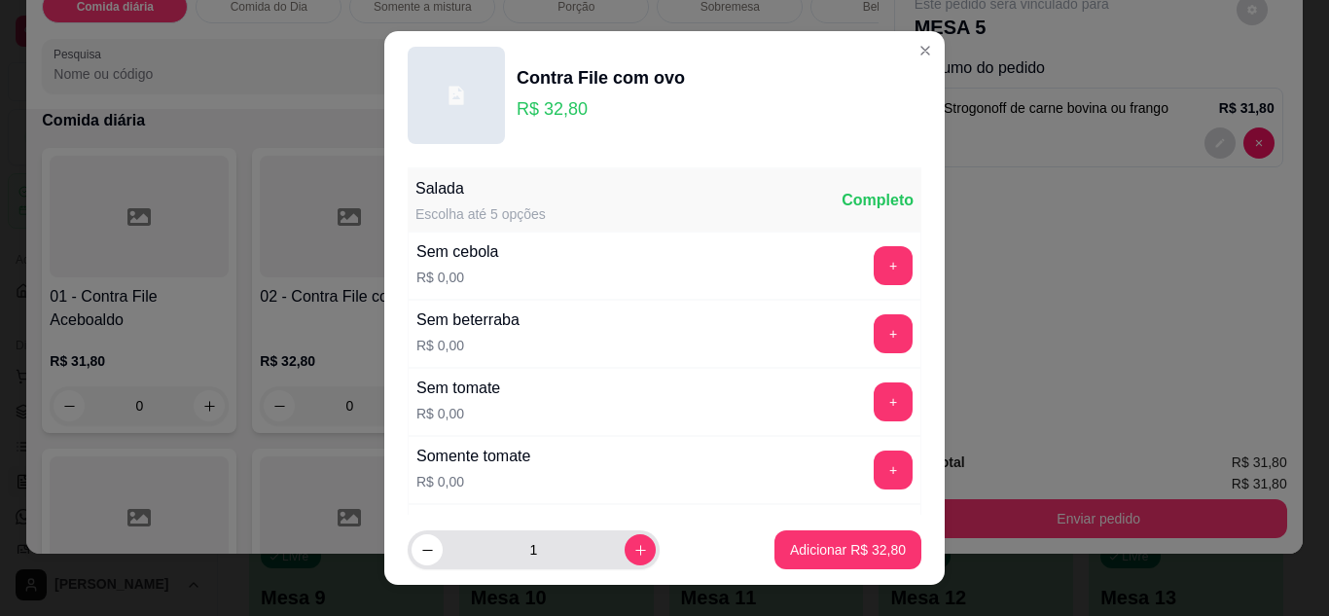
click at [622, 567] on div "1" at bounding box center [534, 549] width 244 height 39
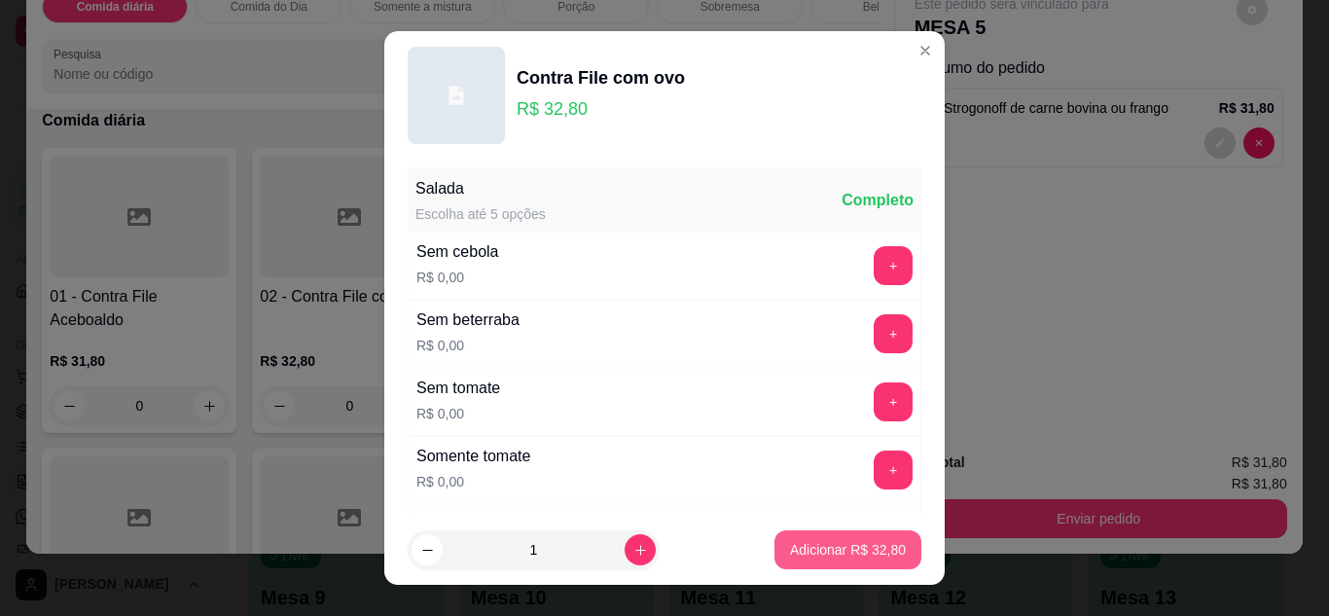
drag, startPoint x: 622, startPoint y: 567, endPoint x: 820, endPoint y: 556, distance: 198.8
click at [820, 556] on footer "1 Adicionar R$ 32,80" at bounding box center [664, 550] width 560 height 70
click at [820, 556] on p "Adicionar R$ 32,80" at bounding box center [848, 550] width 113 height 18
type input "1"
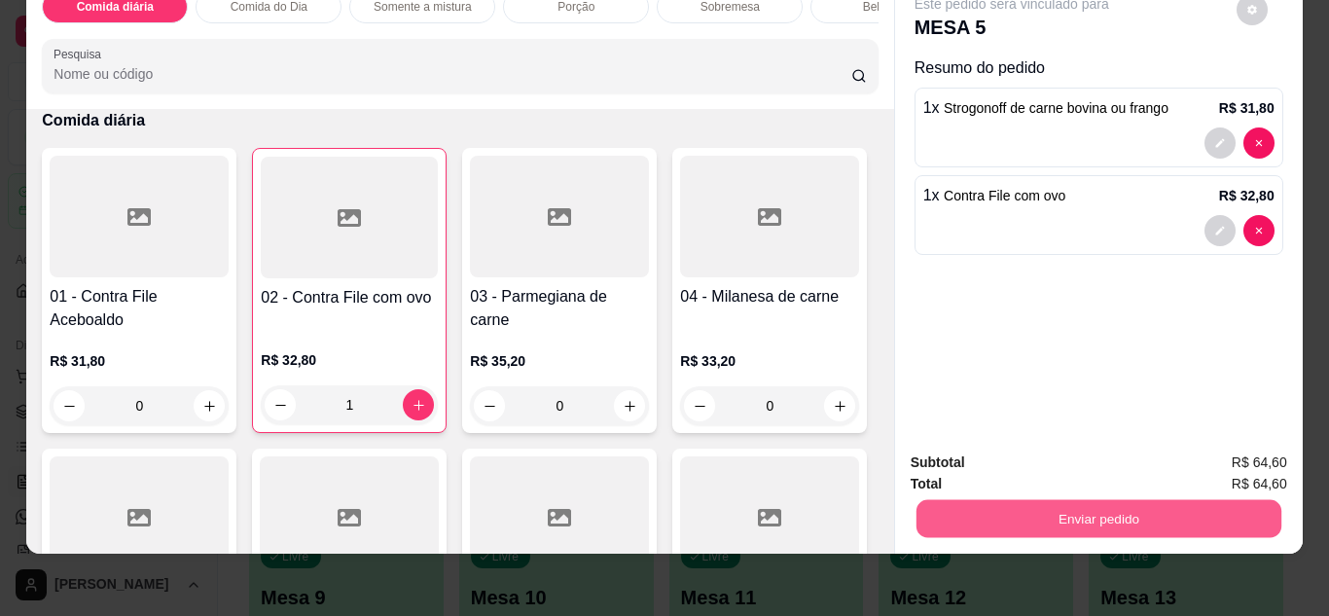
click at [1072, 500] on button "Enviar pedido" at bounding box center [1098, 519] width 365 height 38
click at [1076, 452] on button "Não registrar e enviar pedido" at bounding box center [1034, 456] width 197 height 36
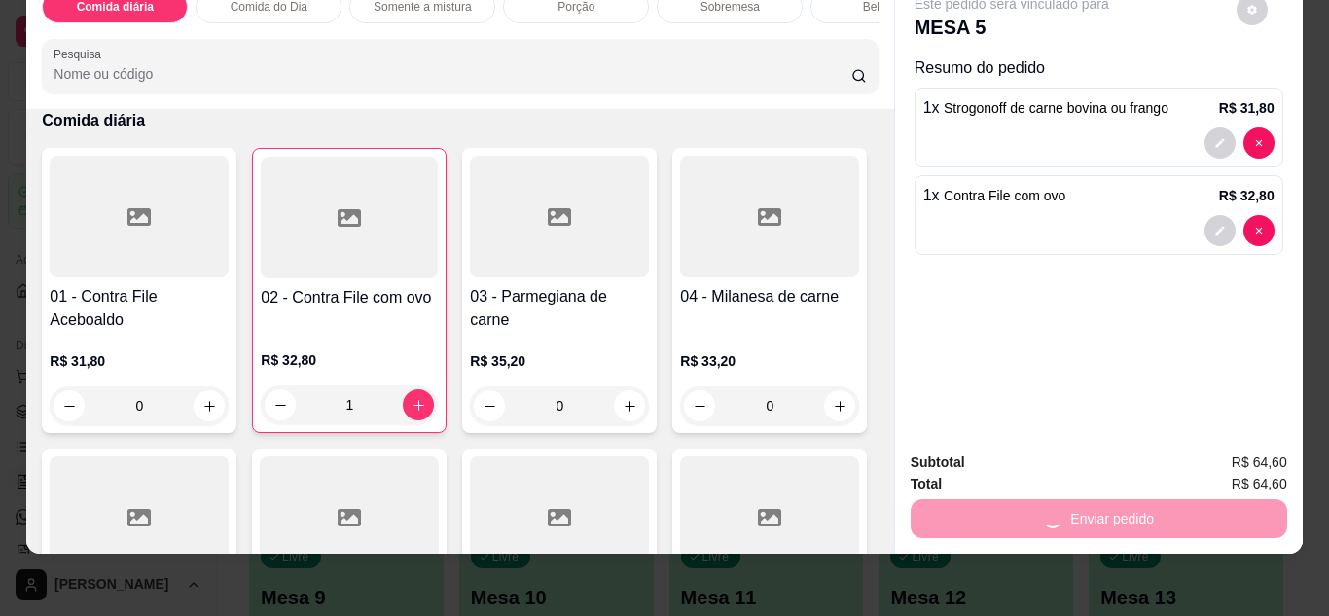
click at [1076, 452] on div "Subtotal R$ 64,60" at bounding box center [1099, 461] width 377 height 21
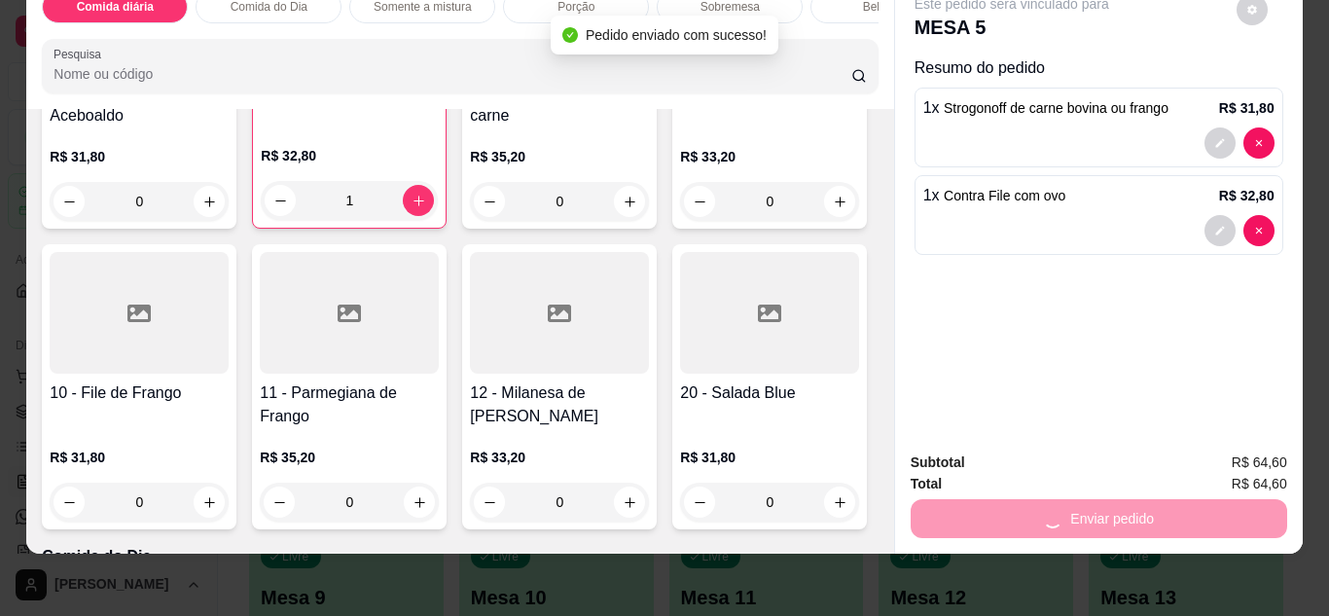
scroll to position [325, 0]
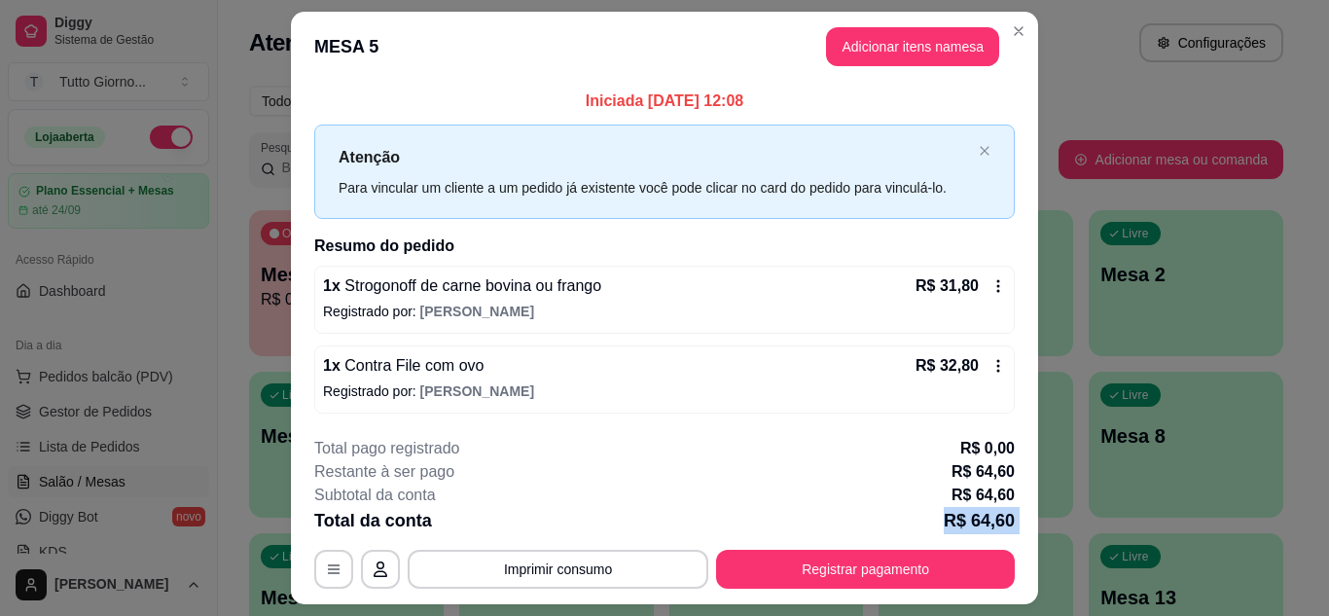
click at [875, 529] on div "Total da conta R$ 64,60" at bounding box center [664, 520] width 701 height 27
click at [924, 57] on button "Adicionar itens na mesa" at bounding box center [912, 47] width 167 height 38
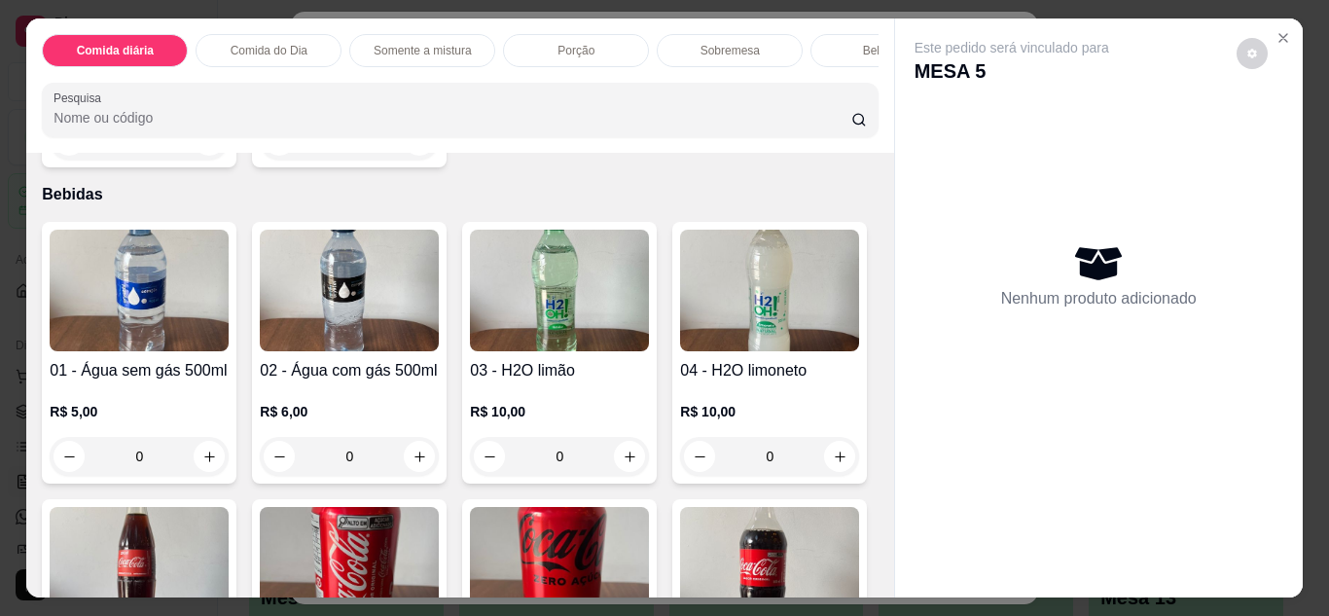
scroll to position [3010, 0]
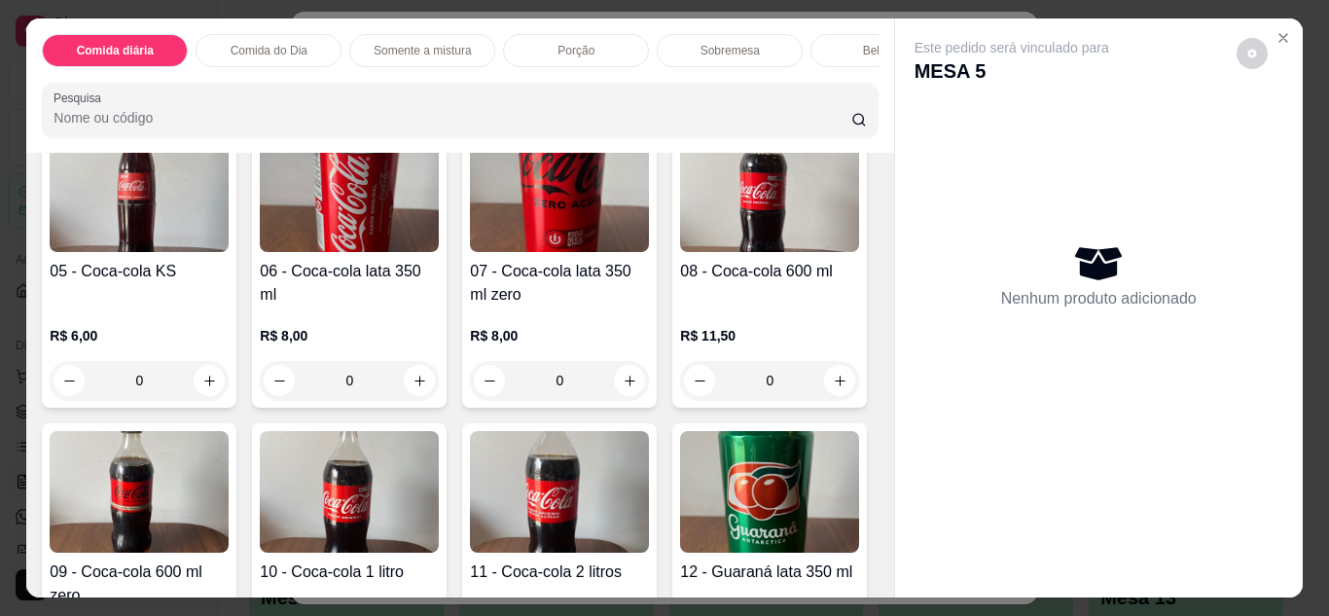
click at [229, 252] on img at bounding box center [139, 191] width 179 height 122
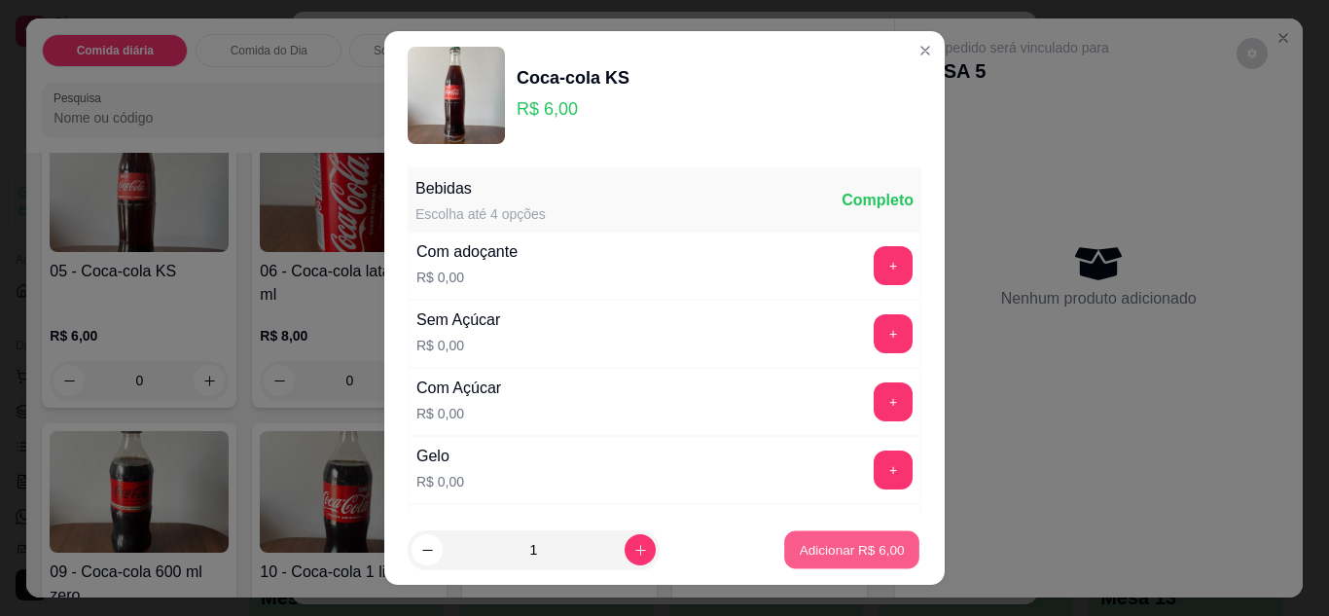
click at [818, 556] on p "Adicionar R$ 6,00" at bounding box center [851, 550] width 105 height 18
type input "1"
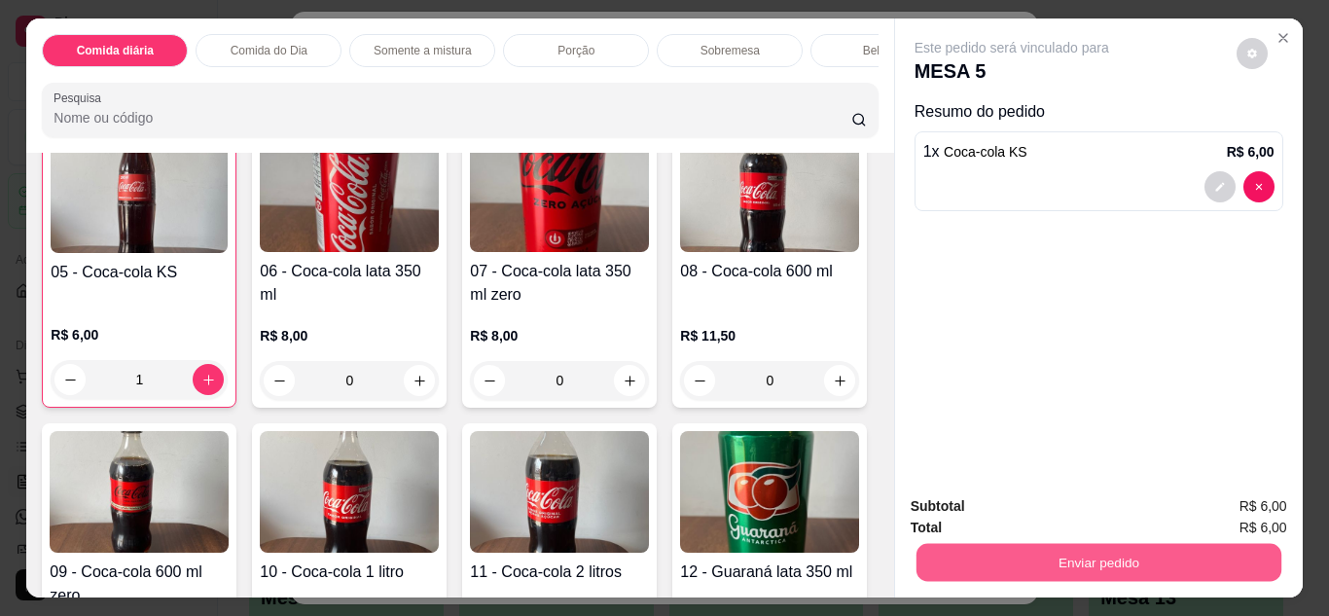
click at [1111, 559] on button "Enviar pedido" at bounding box center [1098, 563] width 365 height 38
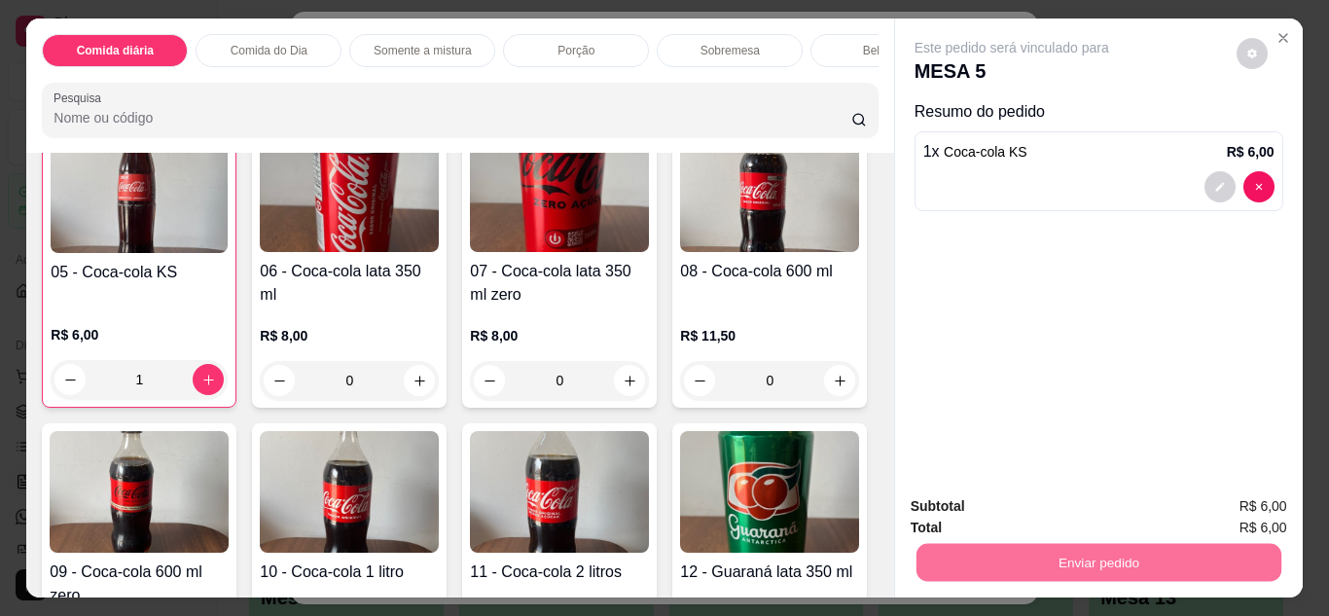
click at [1033, 516] on button "Não registrar e enviar pedido" at bounding box center [1034, 507] width 197 height 36
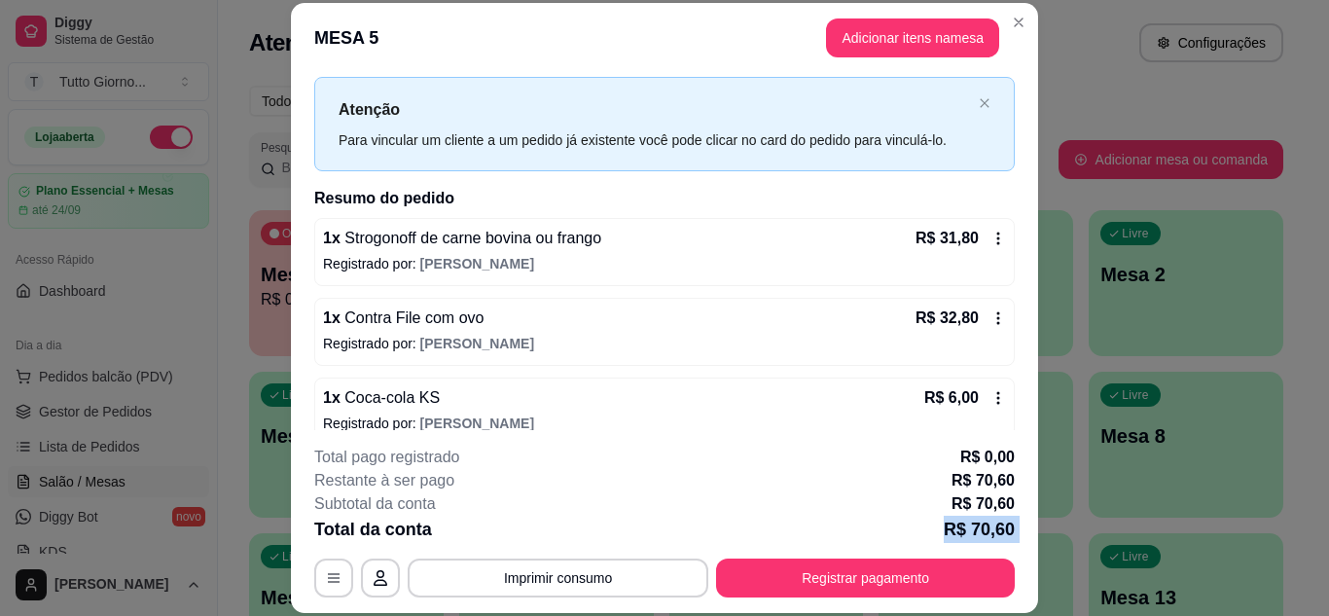
scroll to position [62, 0]
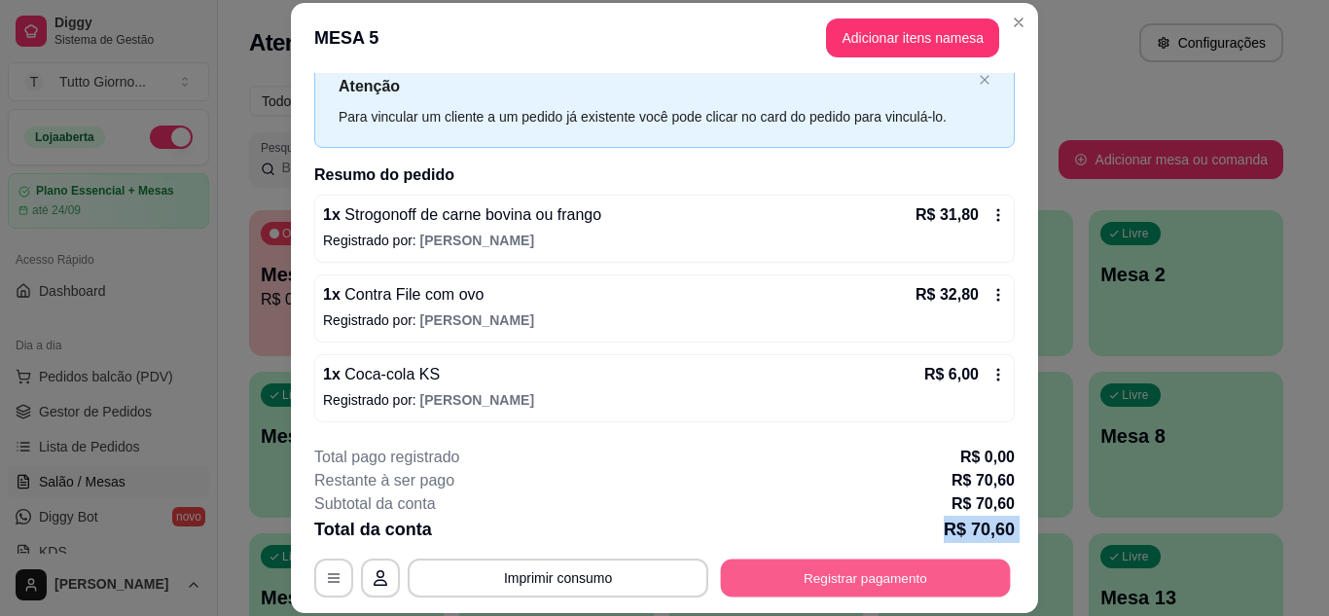
click at [862, 586] on button "Registrar pagamento" at bounding box center [866, 577] width 290 height 38
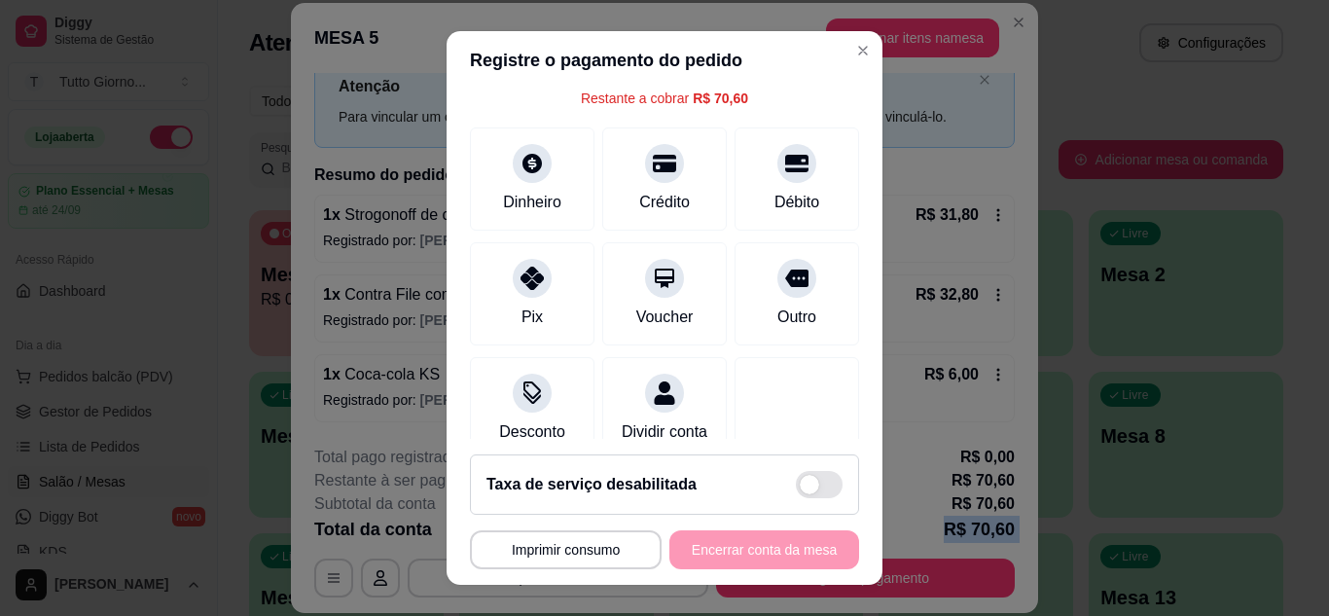
scroll to position [117, 0]
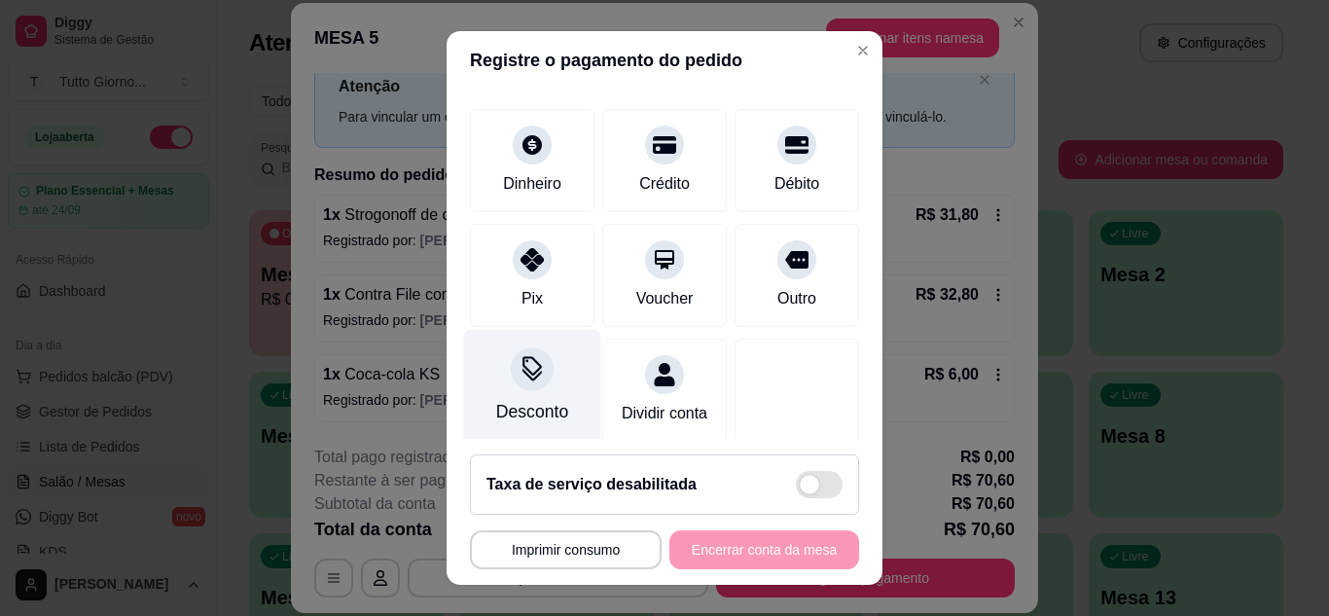
click at [520, 380] on icon at bounding box center [532, 368] width 25 height 25
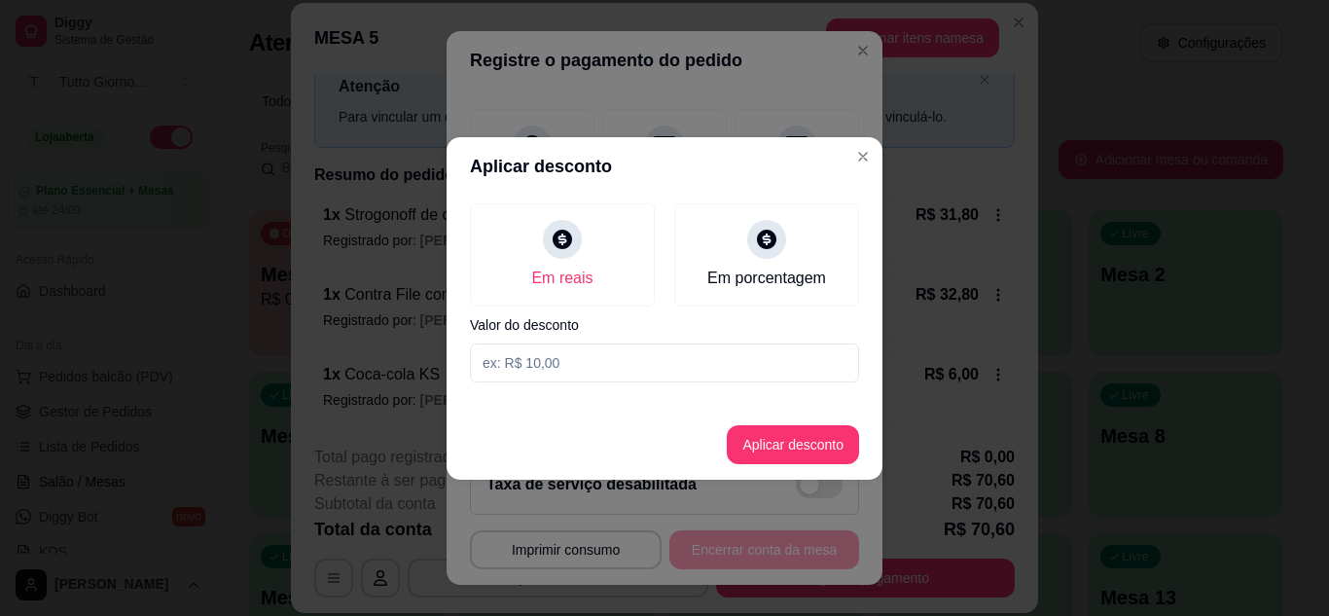
click at [586, 362] on input at bounding box center [664, 362] width 389 height 39
type input "7,90"
click at [800, 450] on button "Aplicar desconto" at bounding box center [793, 444] width 127 height 38
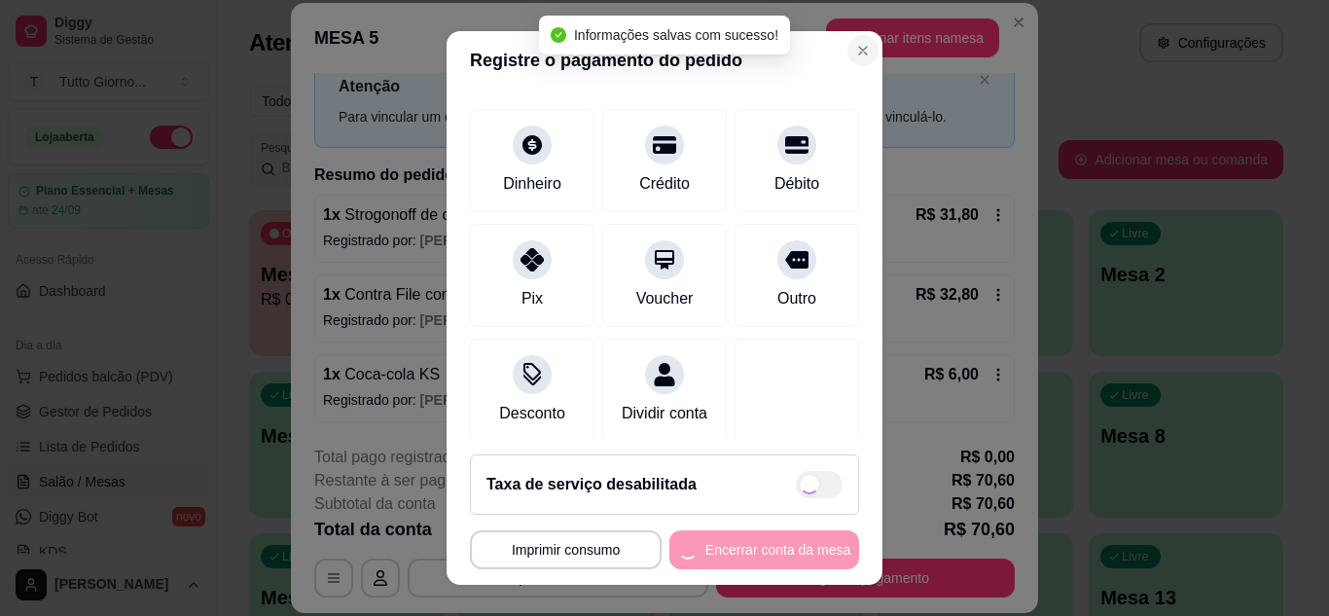
type input "R$ 62,70"
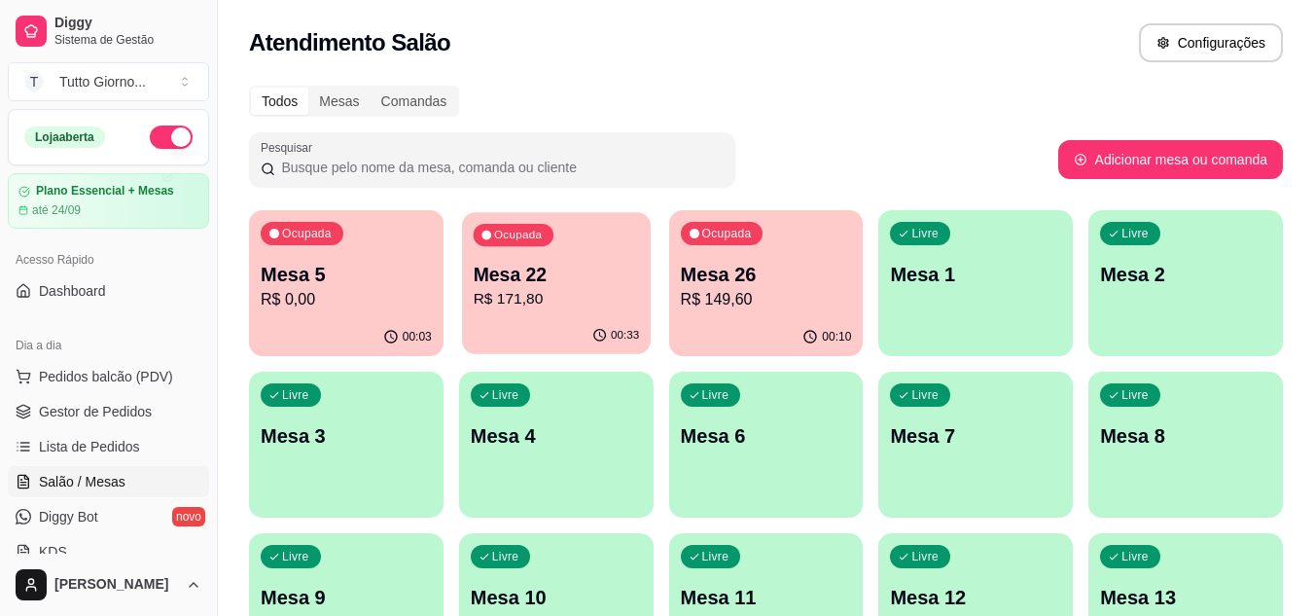
click at [586, 308] on p "R$ 171,80" at bounding box center [556, 299] width 166 height 22
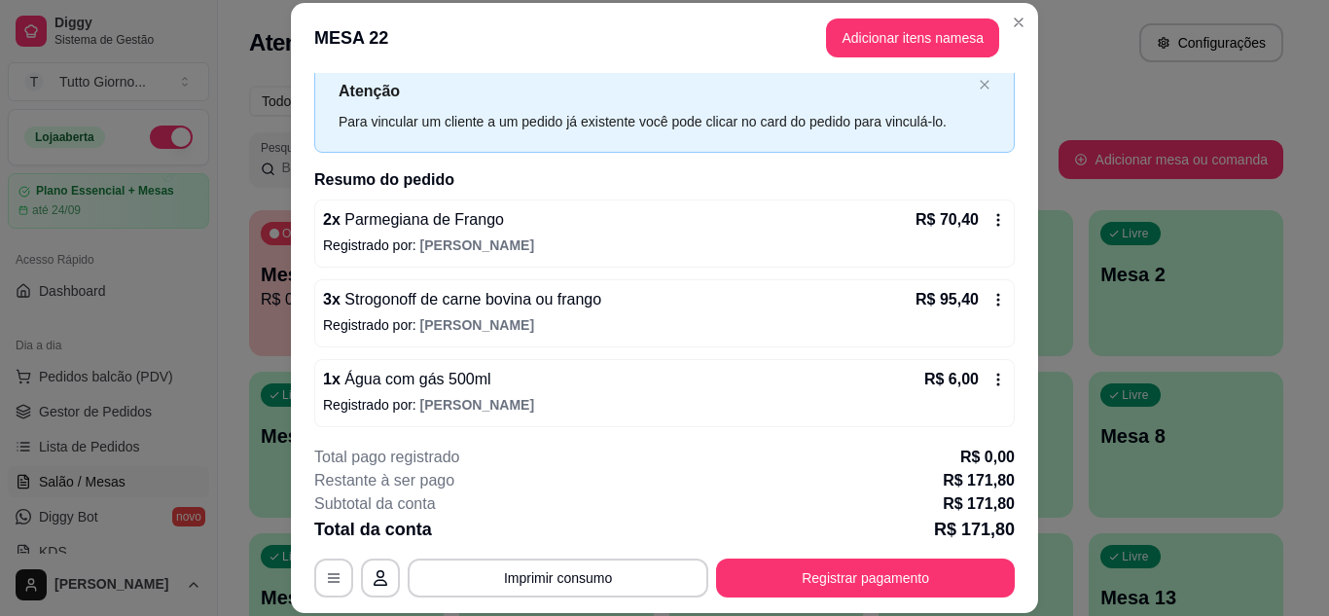
scroll to position [62, 0]
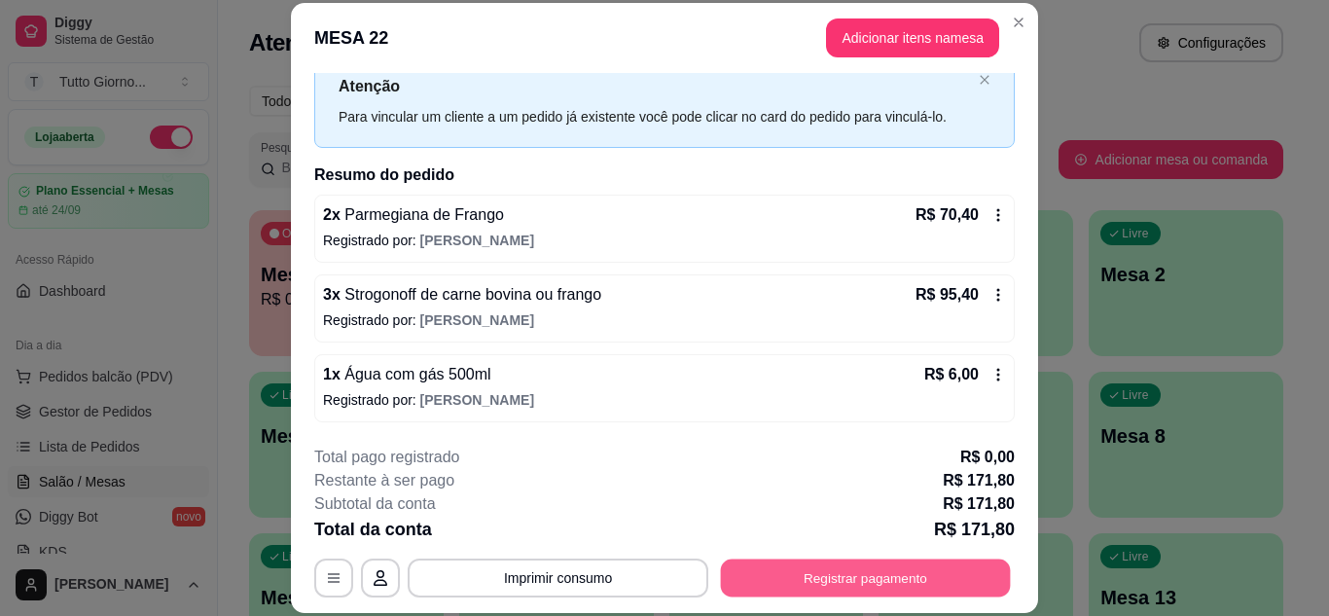
click at [814, 579] on button "Registrar pagamento" at bounding box center [866, 577] width 290 height 38
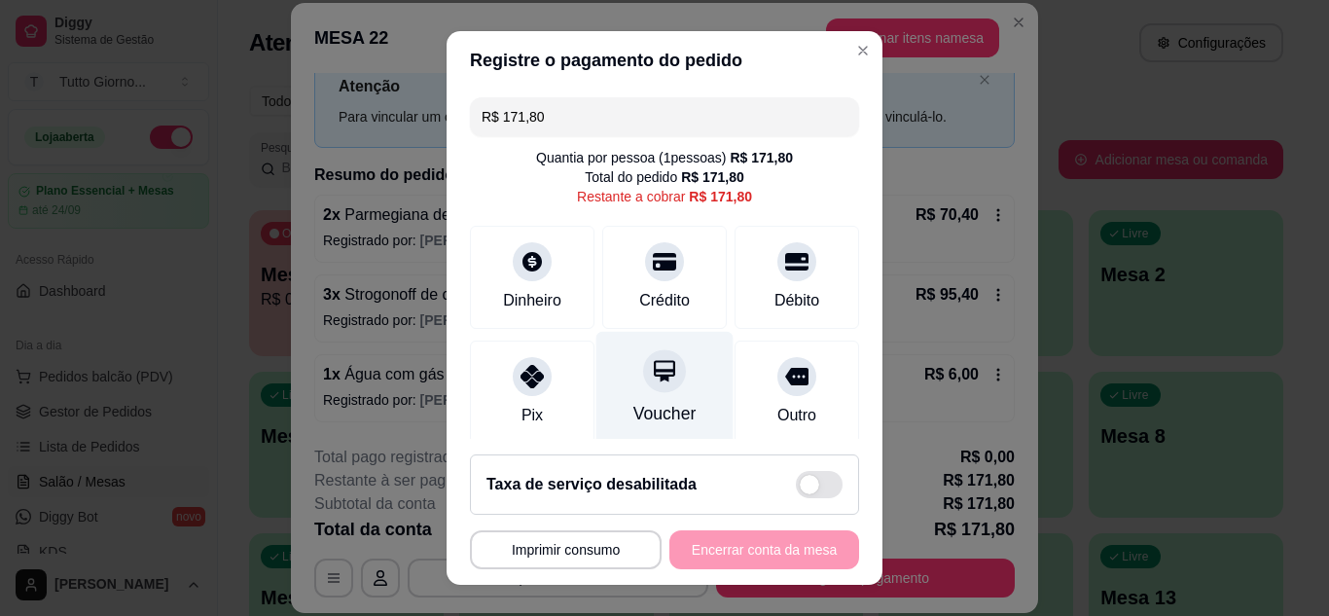
click at [658, 383] on div at bounding box center [664, 370] width 43 height 43
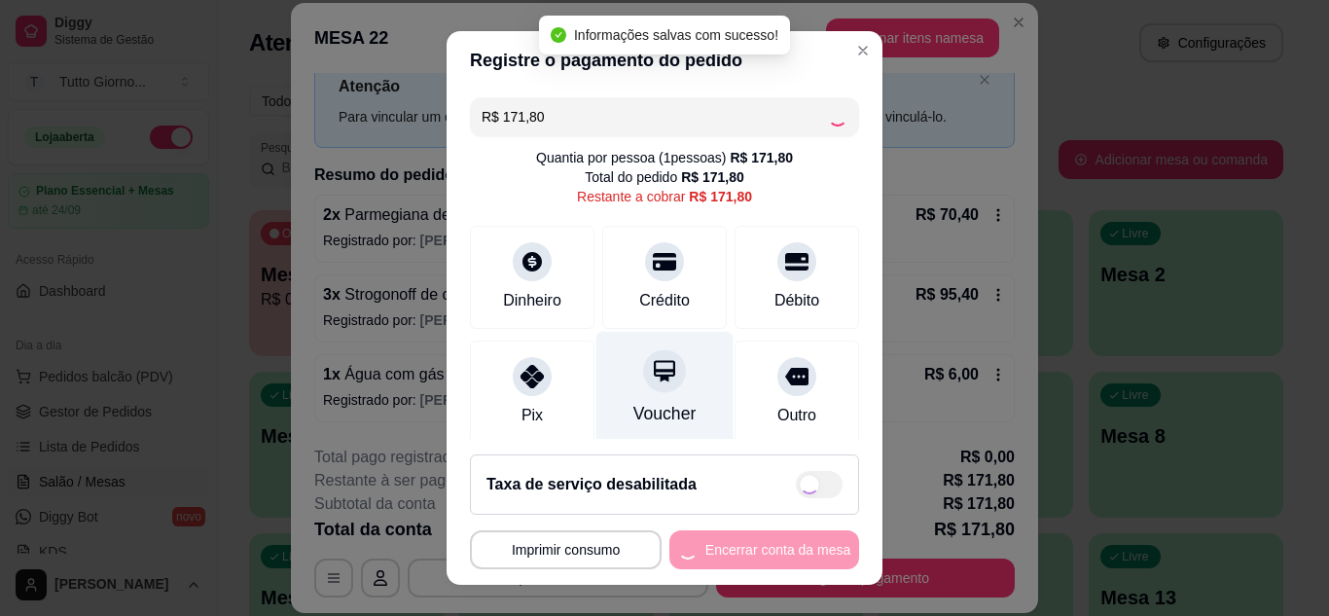
type input "R$ 0,00"
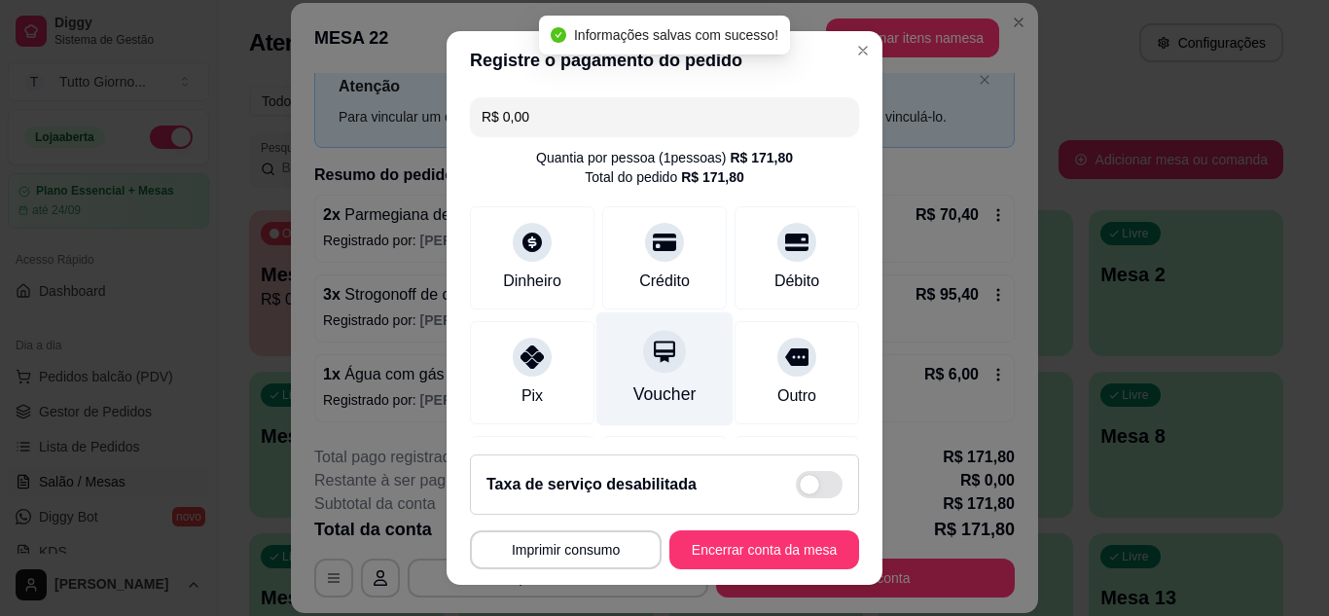
click at [658, 383] on div "Voucher" at bounding box center [664, 393] width 63 height 25
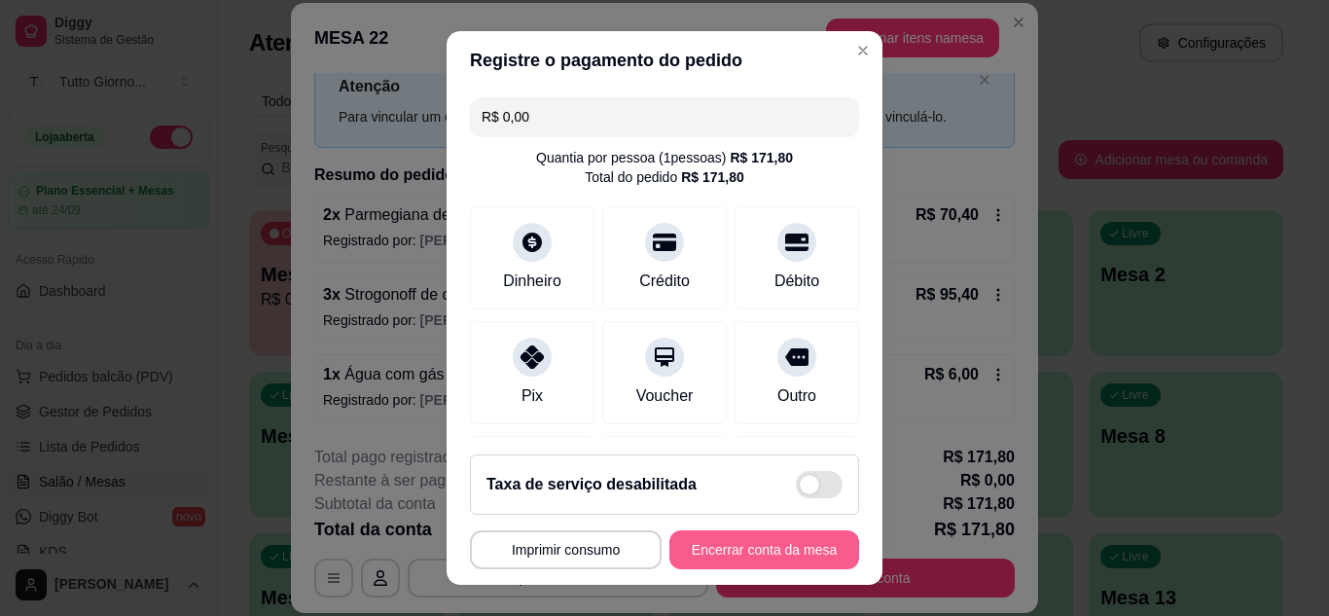
click at [715, 550] on button "Encerrar conta da mesa" at bounding box center [764, 549] width 190 height 39
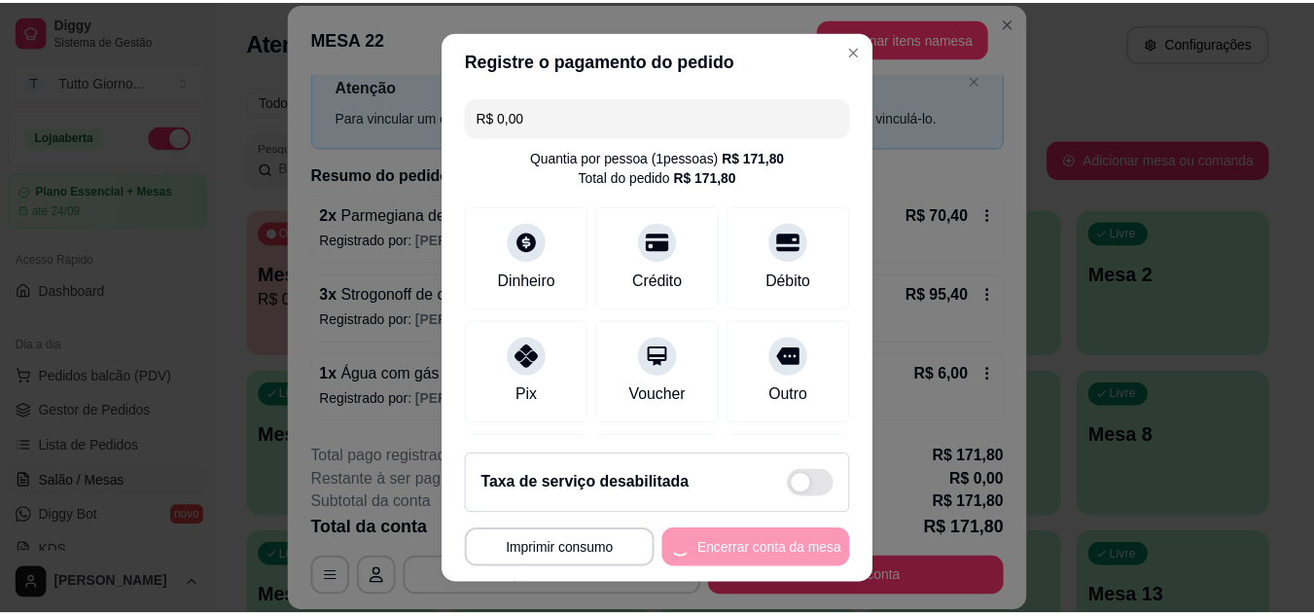
scroll to position [0, 0]
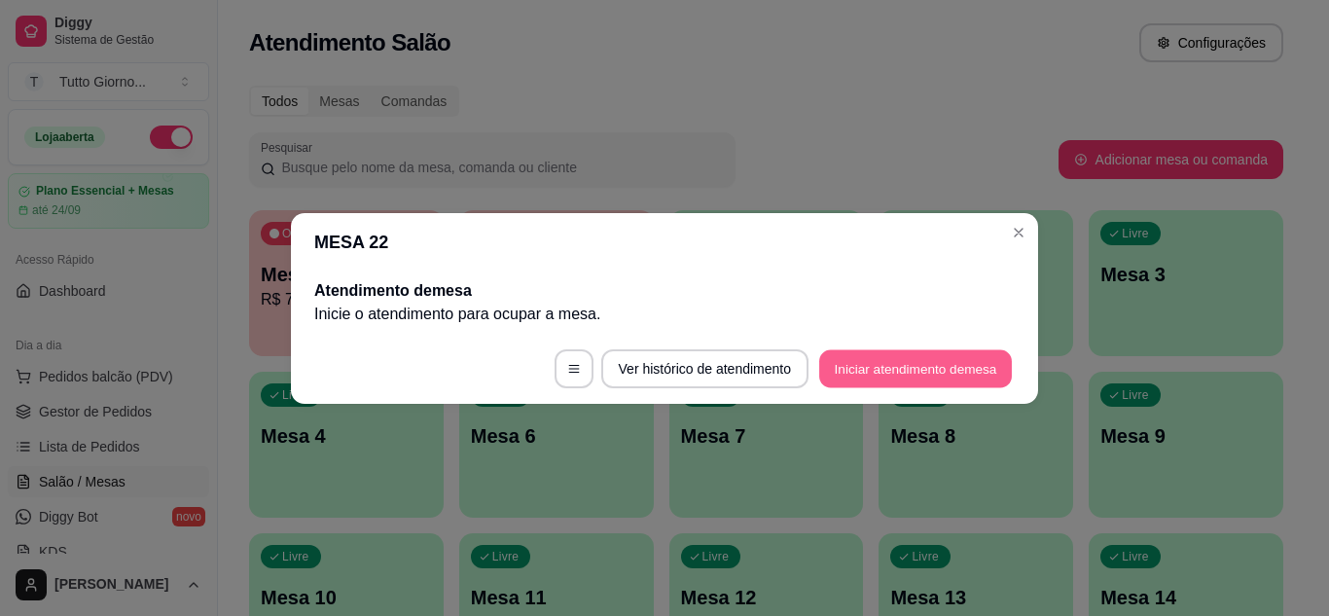
click at [883, 362] on button "Iniciar atendimento de mesa" at bounding box center [915, 368] width 193 height 38
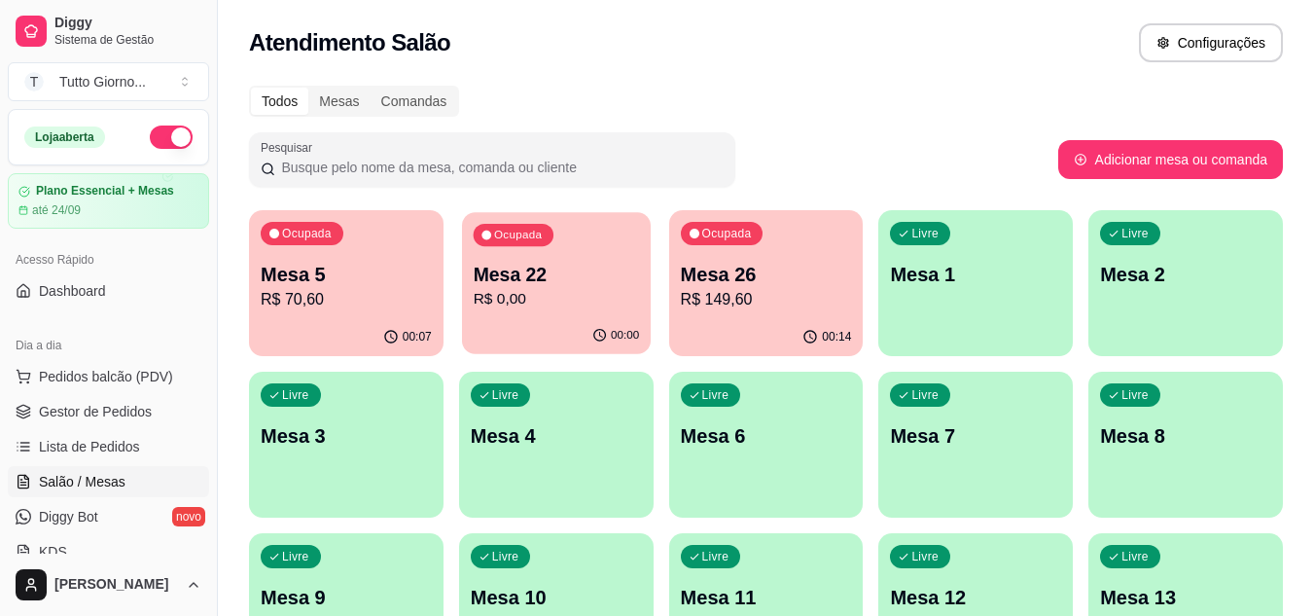
click at [529, 275] on p "Mesa 22" at bounding box center [556, 275] width 166 height 26
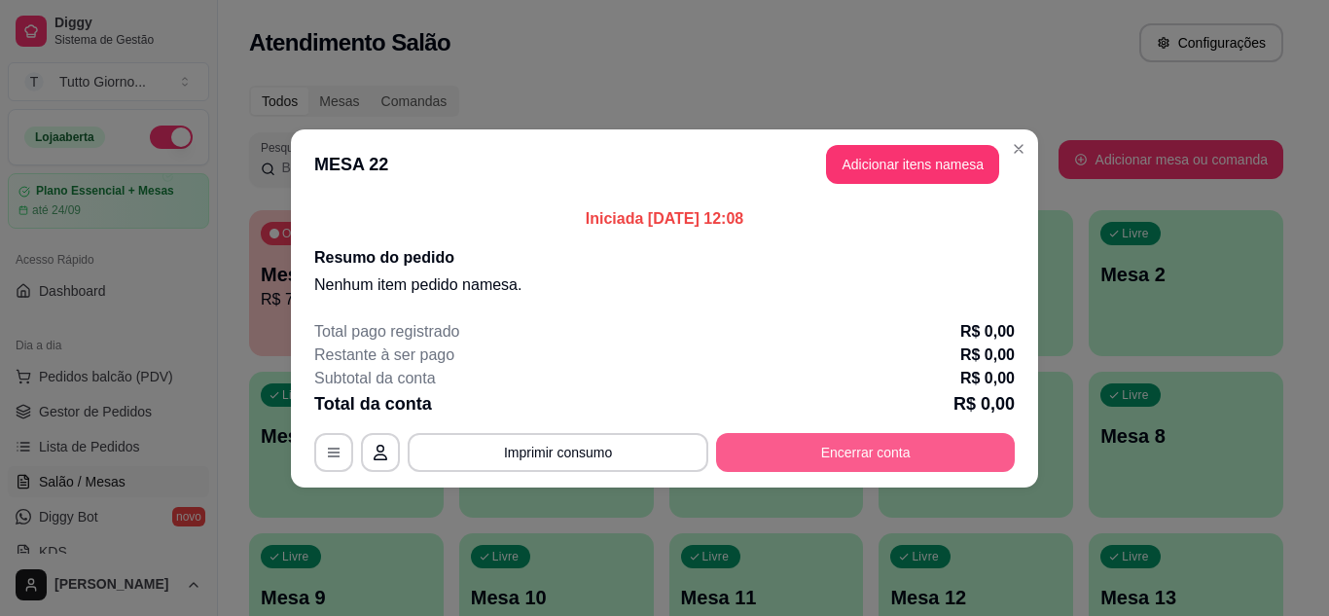
click at [806, 450] on button "Encerrar conta" at bounding box center [865, 452] width 299 height 39
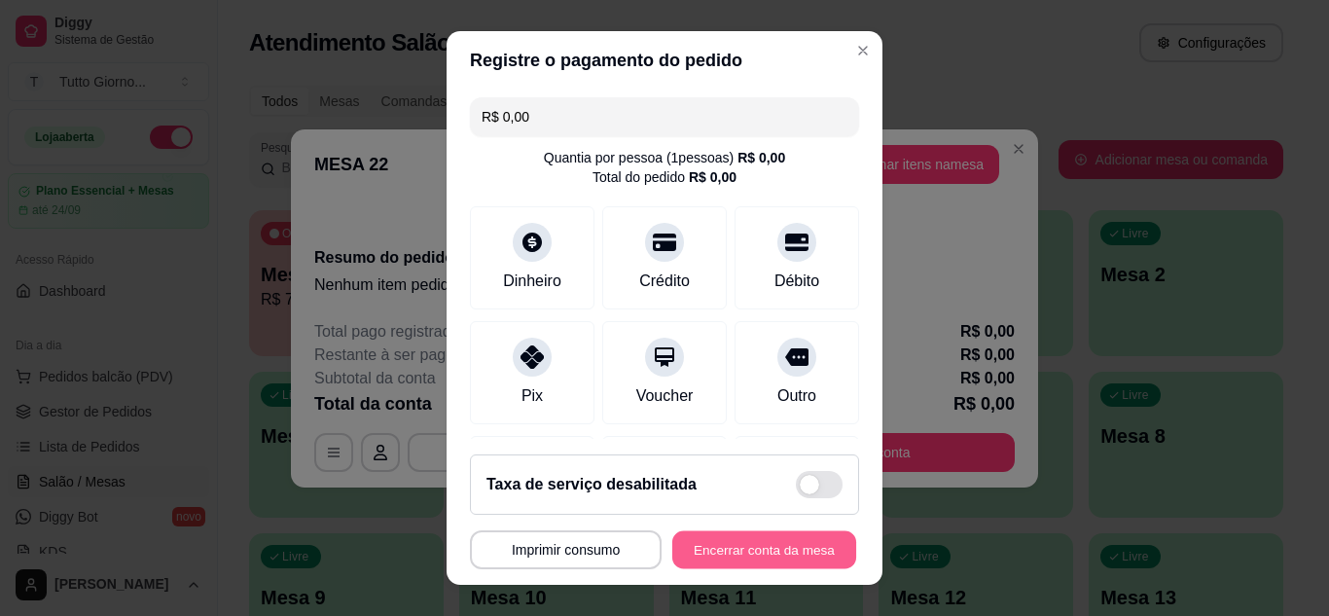
click at [758, 544] on button "Encerrar conta da mesa" at bounding box center [764, 550] width 184 height 38
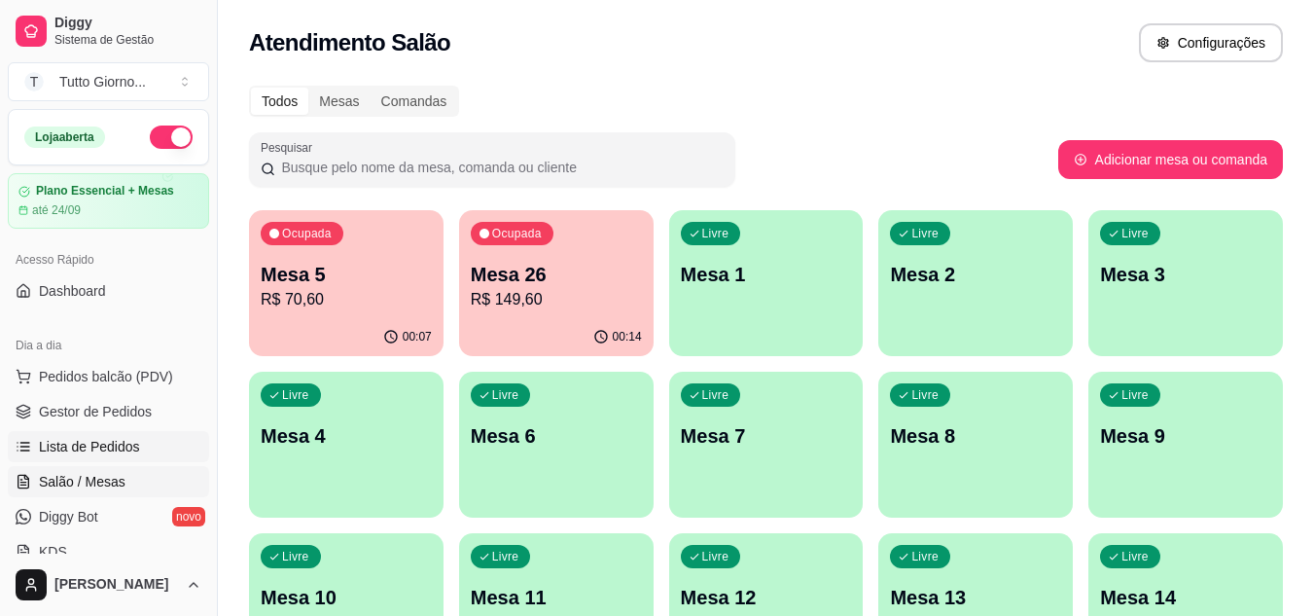
click at [65, 453] on span "Lista de Pedidos" at bounding box center [89, 446] width 101 height 19
click at [72, 450] on span "Lista de Pedidos" at bounding box center [89, 446] width 101 height 19
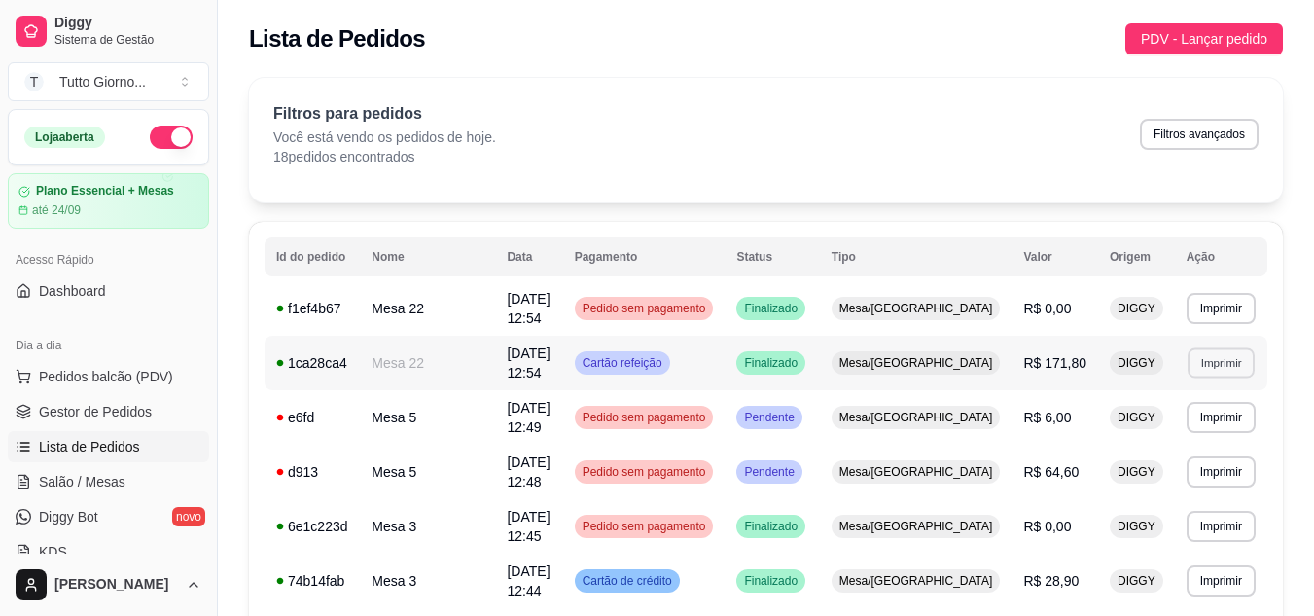
click at [1214, 359] on button "Imprimir" at bounding box center [1221, 362] width 67 height 30
click at [1179, 429] on button "IMPRESSORA" at bounding box center [1178, 419] width 136 height 30
click at [103, 486] on span "Salão / Mesas" at bounding box center [82, 481] width 87 height 19
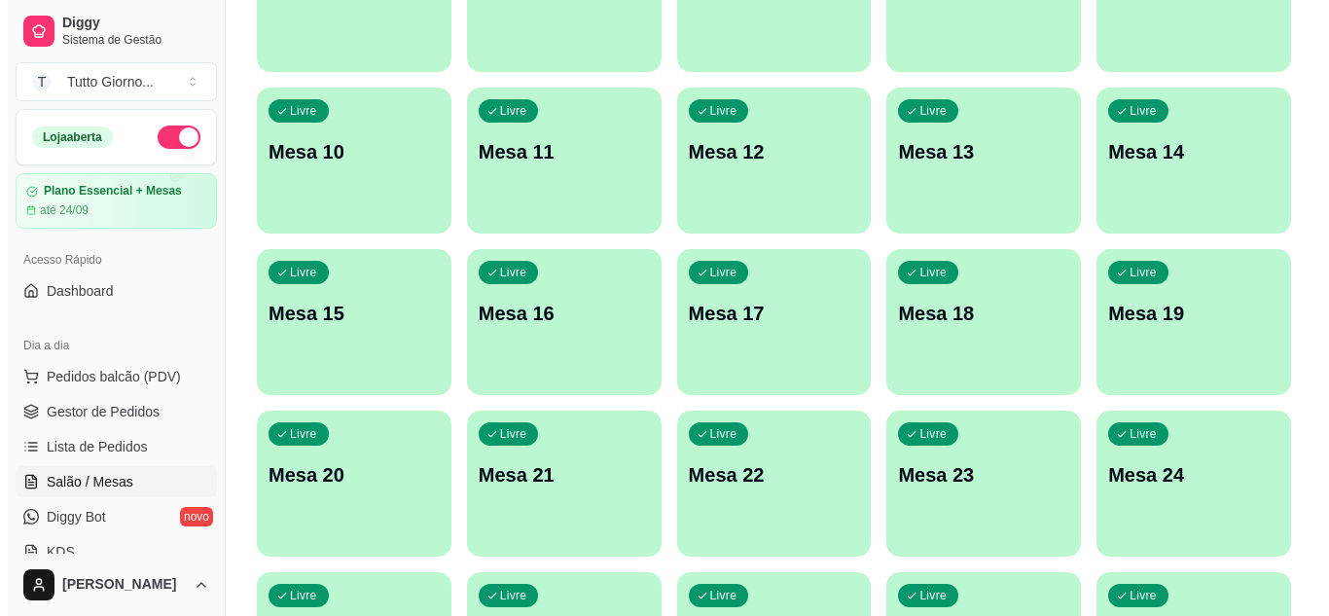
scroll to position [454, 0]
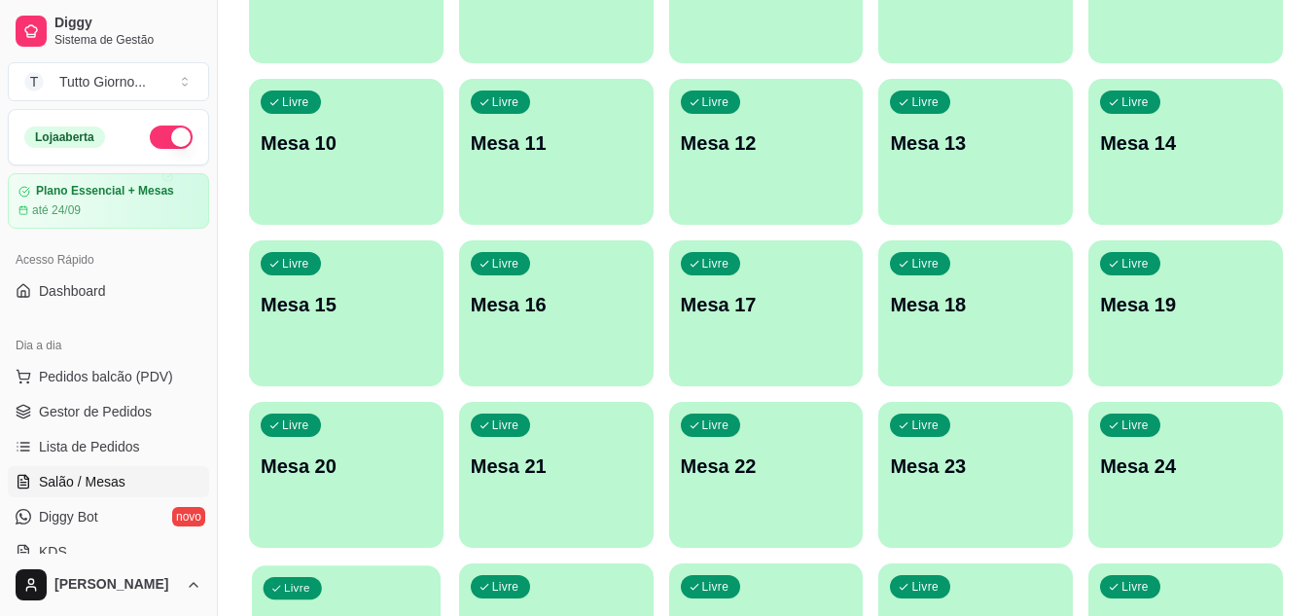
click at [399, 600] on div "Livre Mesa 25" at bounding box center [346, 624] width 189 height 119
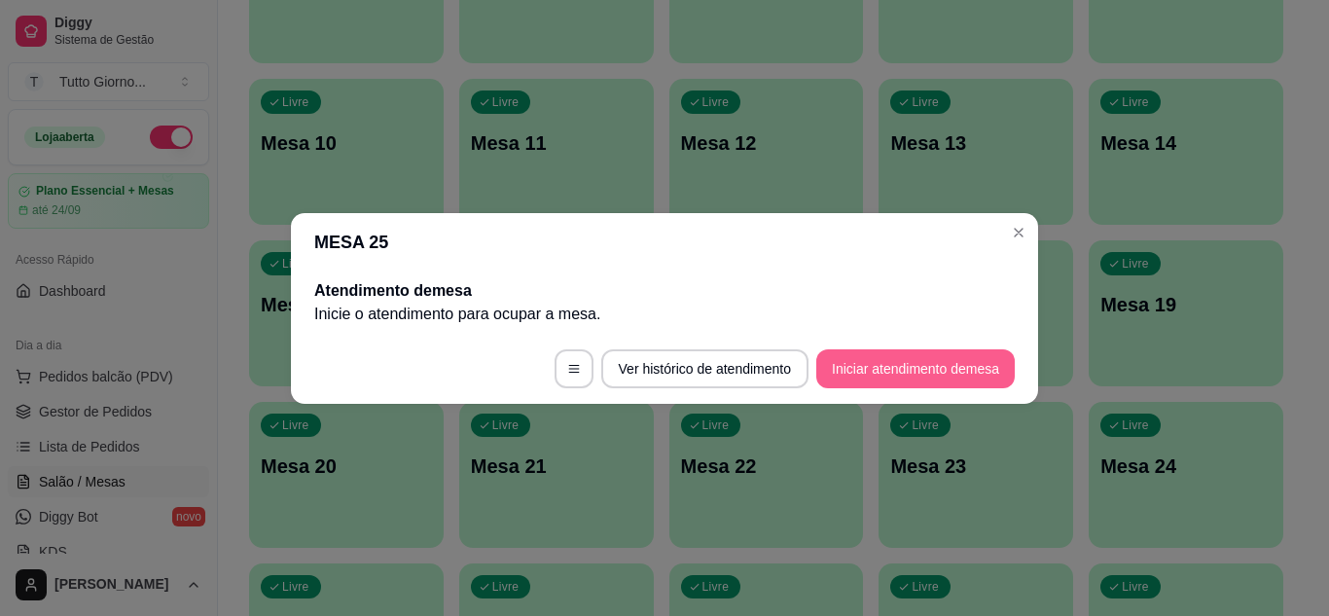
click at [921, 366] on button "Iniciar atendimento de mesa" at bounding box center [915, 368] width 198 height 39
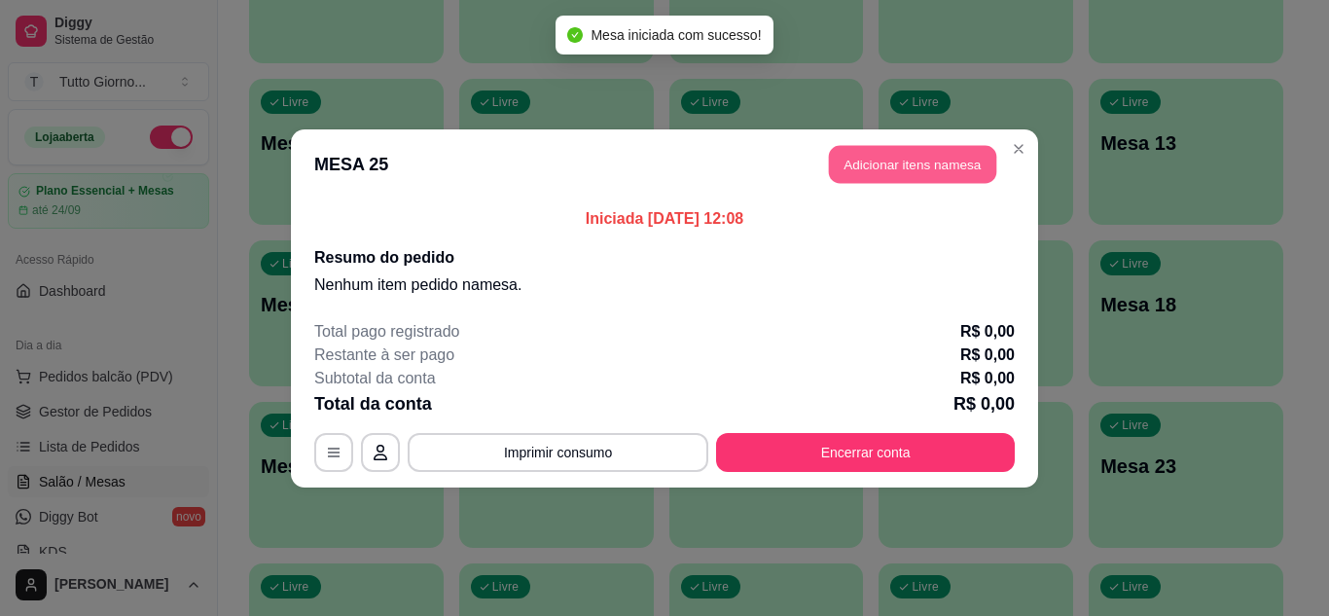
click at [961, 158] on button "Adicionar itens na mesa" at bounding box center [912, 164] width 167 height 38
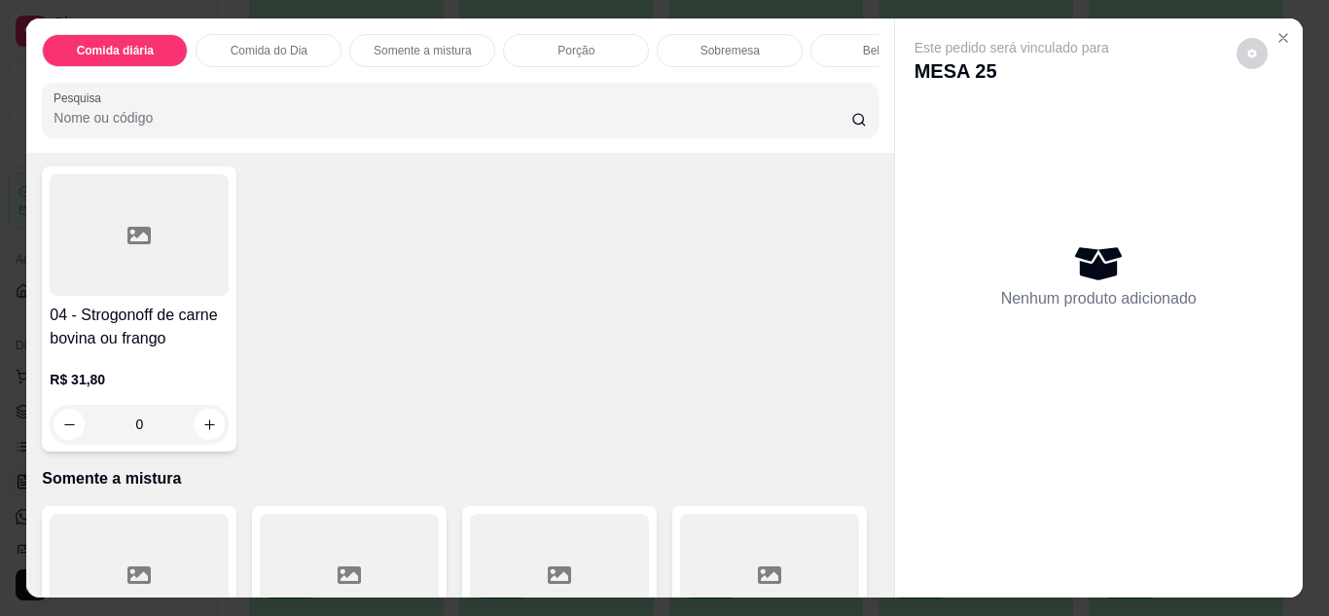
scroll to position [377, 0]
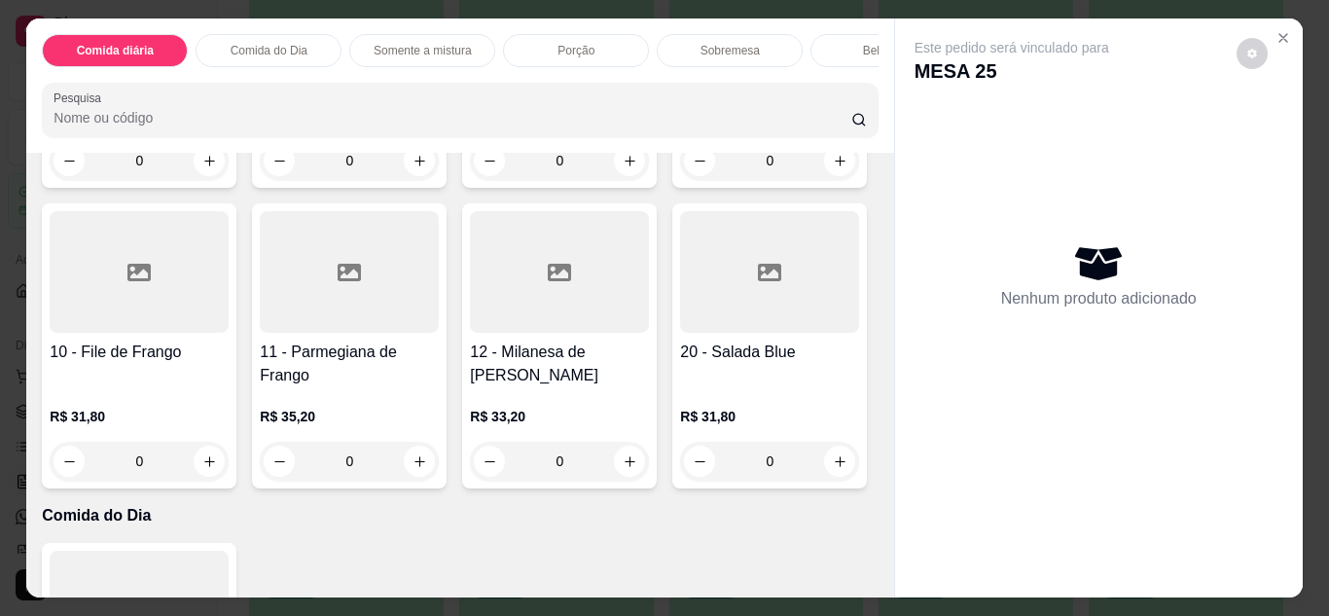
click at [229, 474] on div "0" at bounding box center [139, 461] width 179 height 39
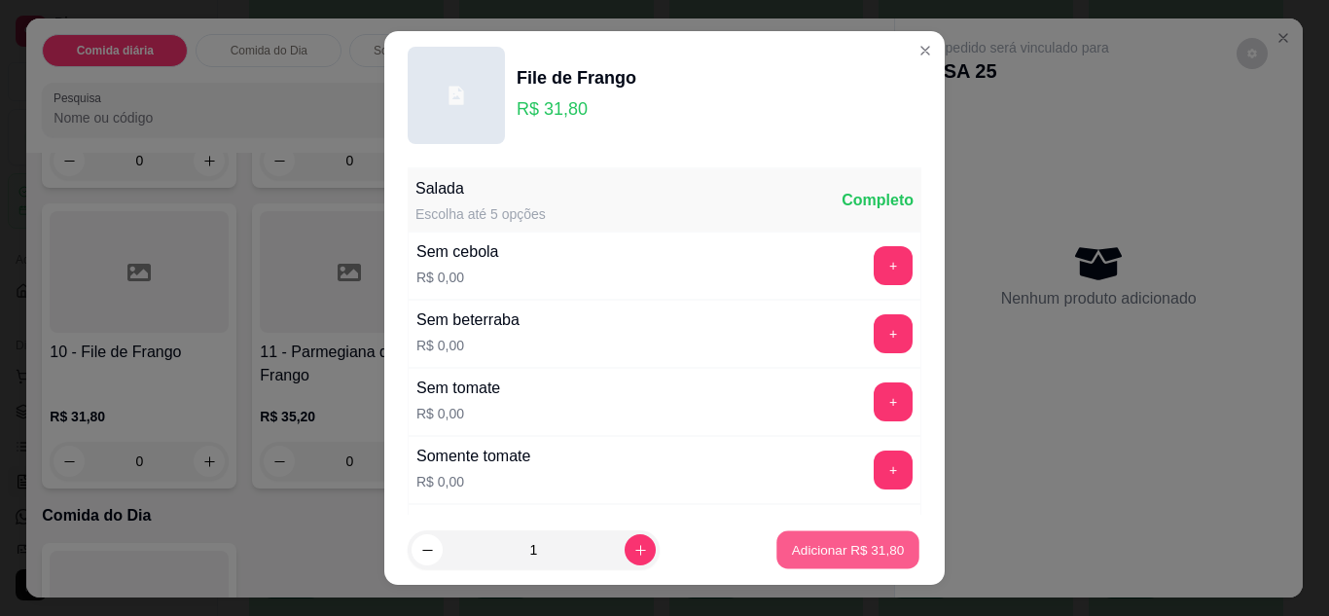
click at [880, 539] on button "Adicionar R$ 31,80" at bounding box center [847, 550] width 143 height 38
type input "1"
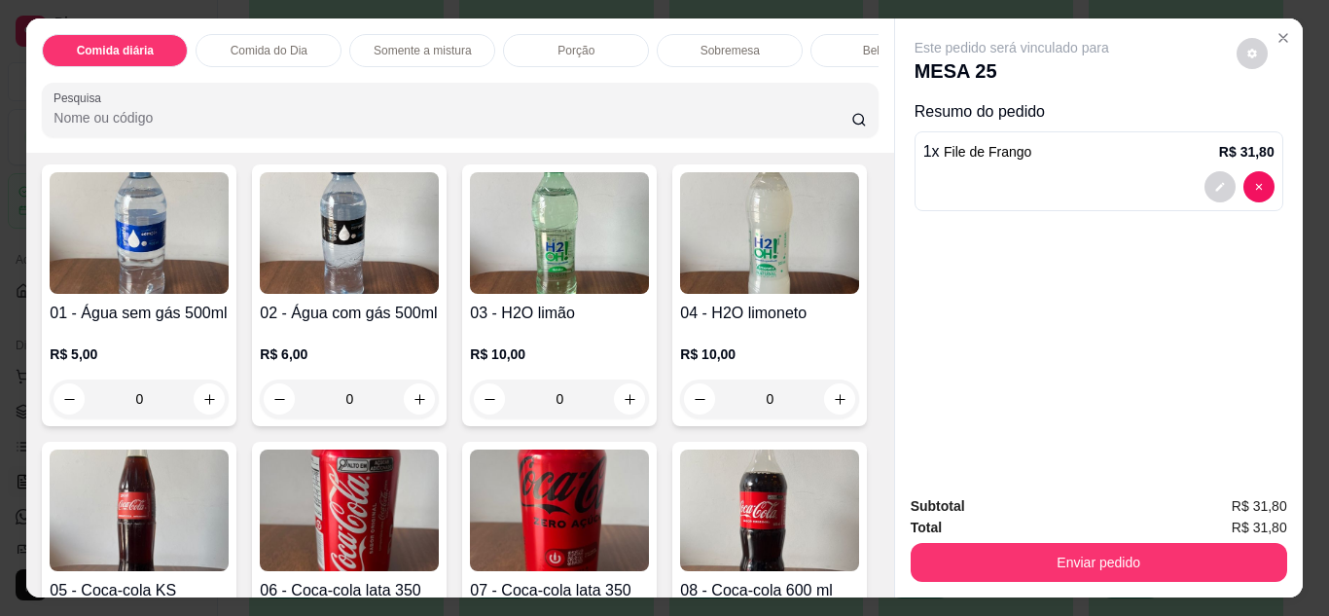
scroll to position [3010, 0]
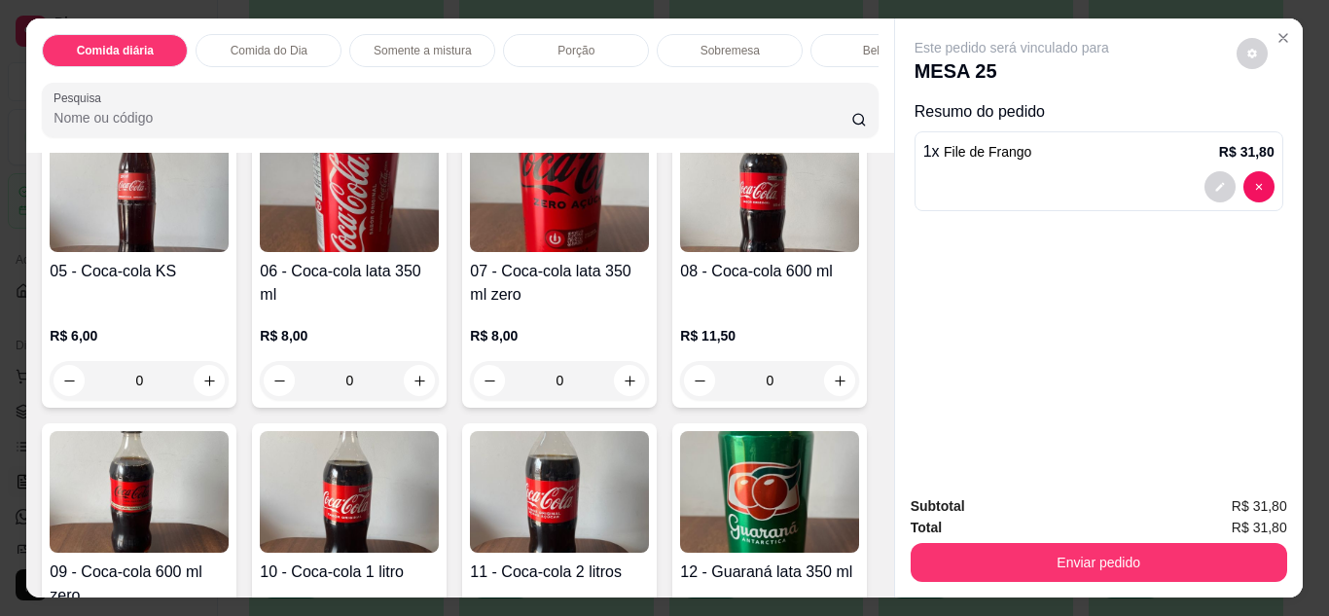
click at [229, 252] on img at bounding box center [139, 191] width 179 height 122
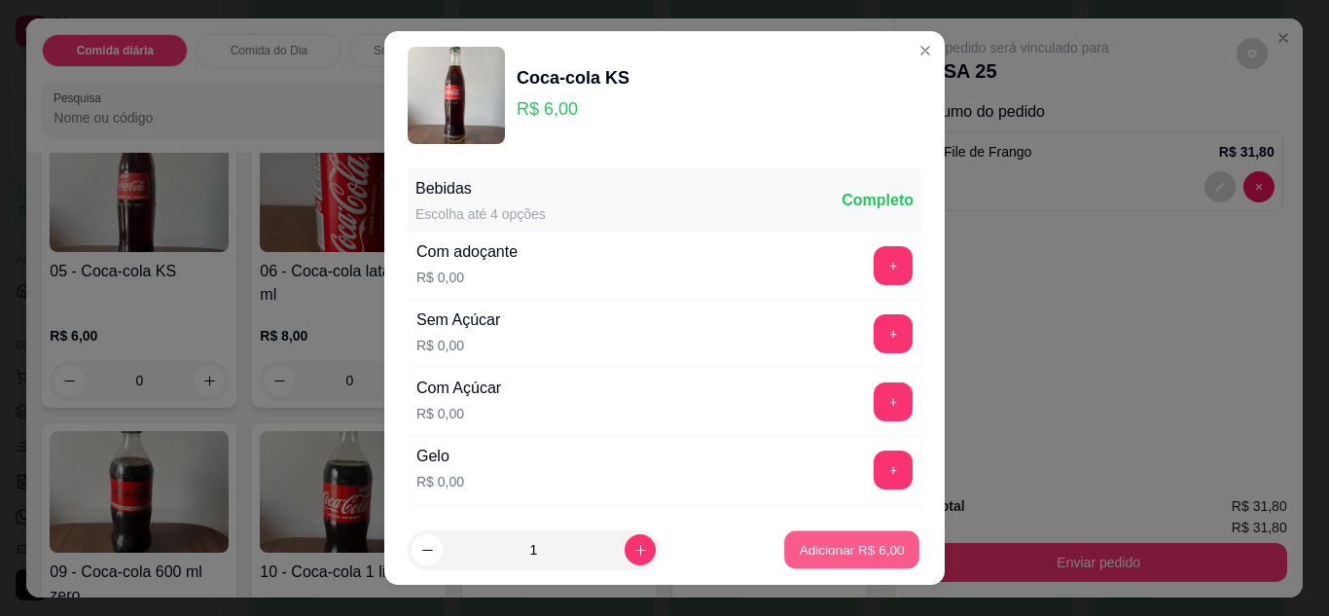
click at [842, 552] on p "Adicionar R$ 6,00" at bounding box center [851, 550] width 105 height 18
type input "1"
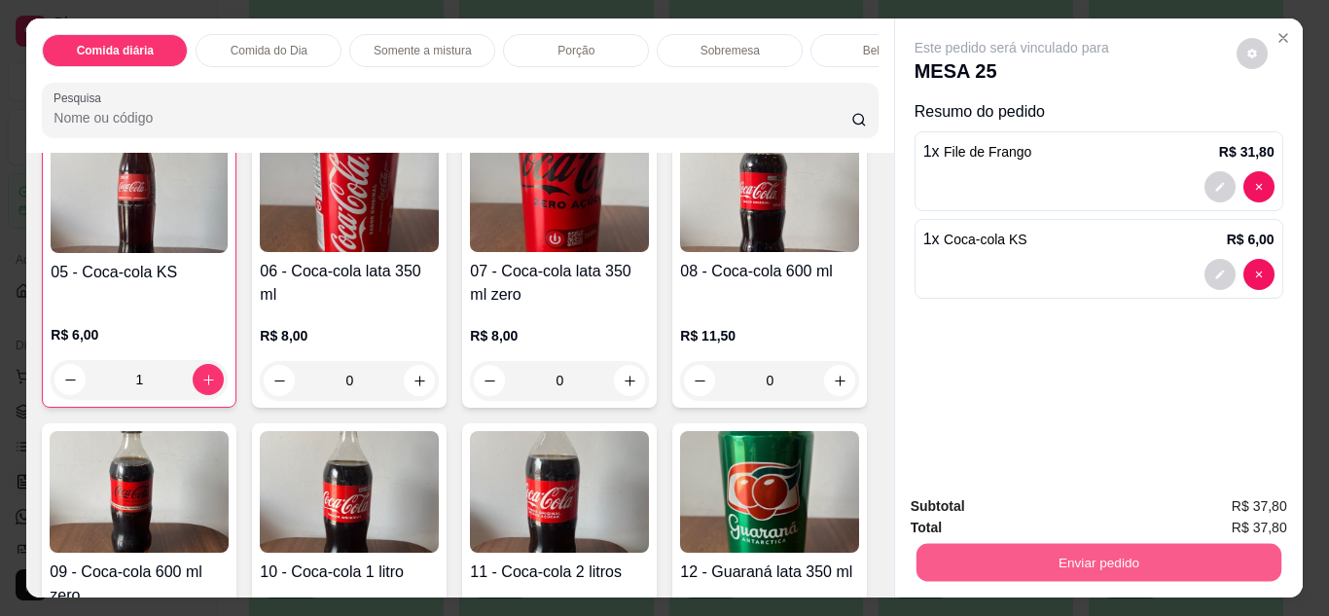
click at [1159, 570] on button "Enviar pedido" at bounding box center [1098, 563] width 365 height 38
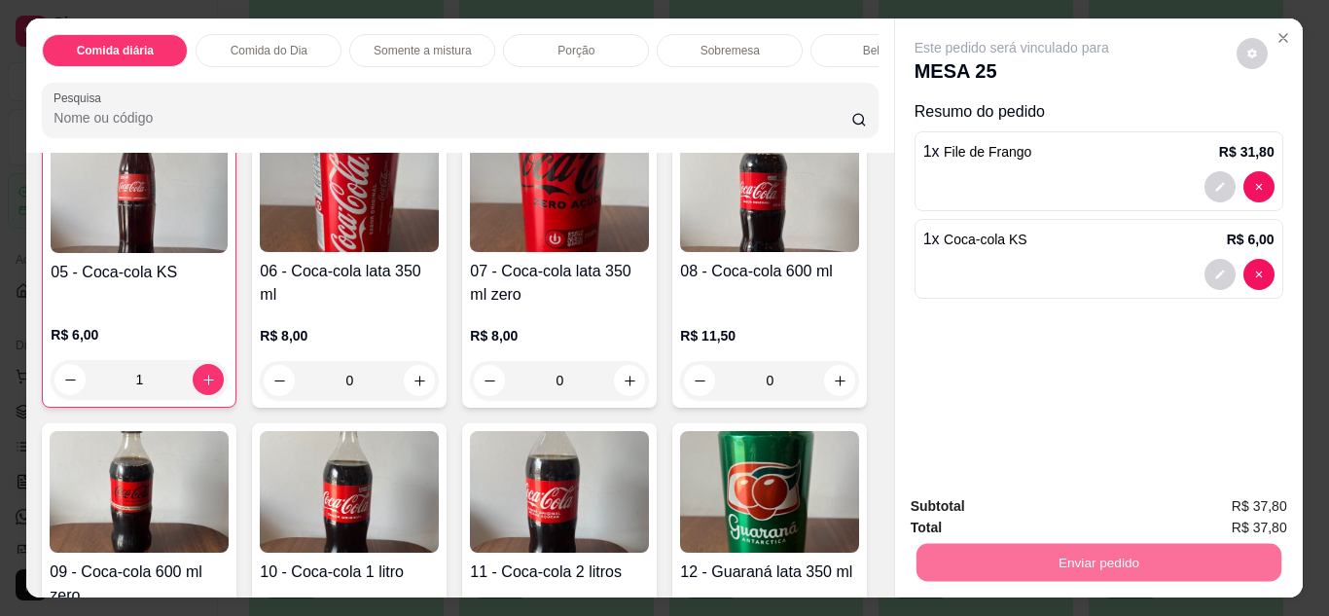
click at [1077, 499] on button "Não registrar e enviar pedido" at bounding box center [1034, 507] width 197 height 36
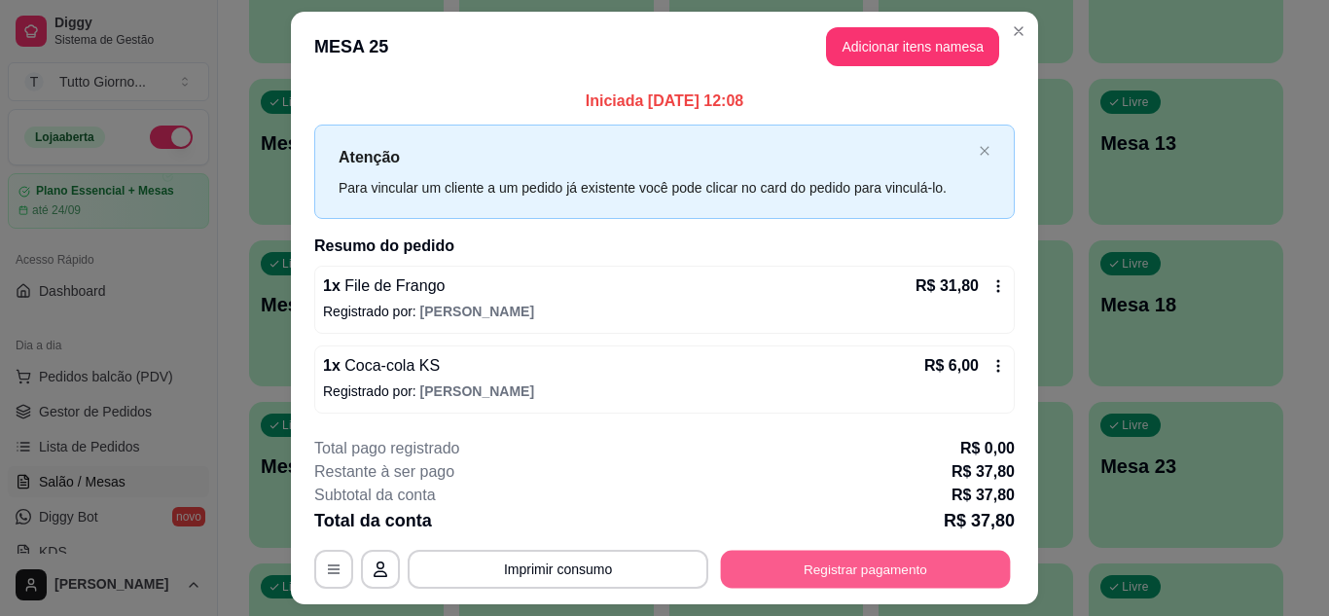
click at [840, 561] on button "Registrar pagamento" at bounding box center [866, 570] width 290 height 38
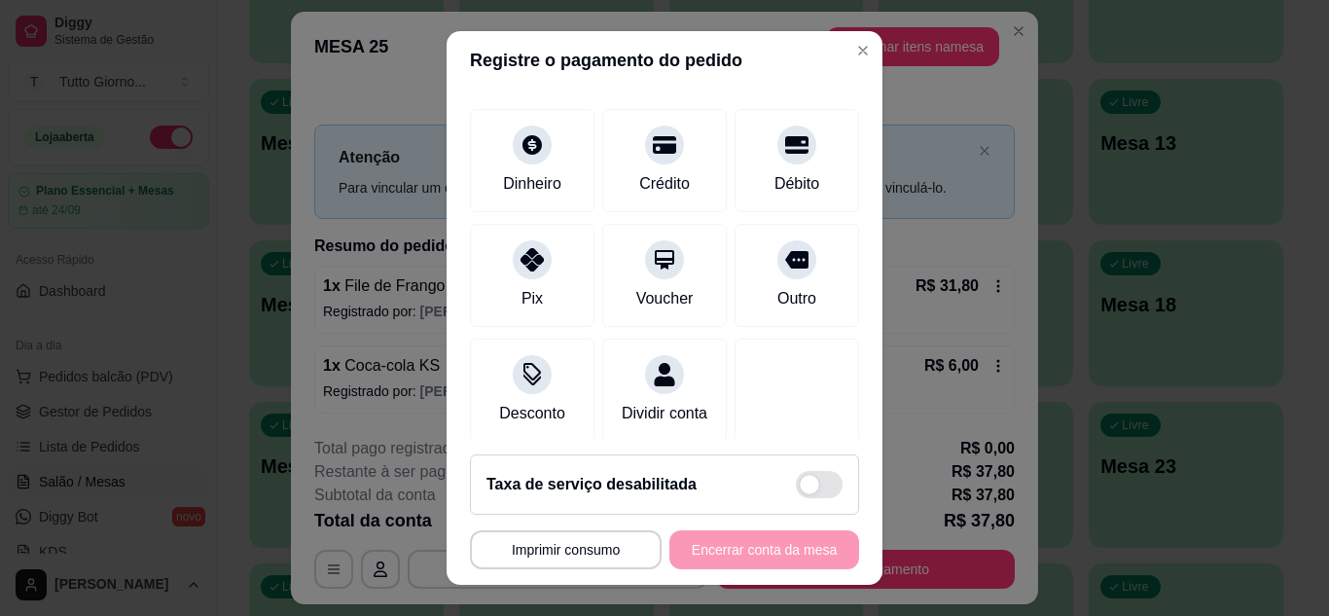
scroll to position [150, 0]
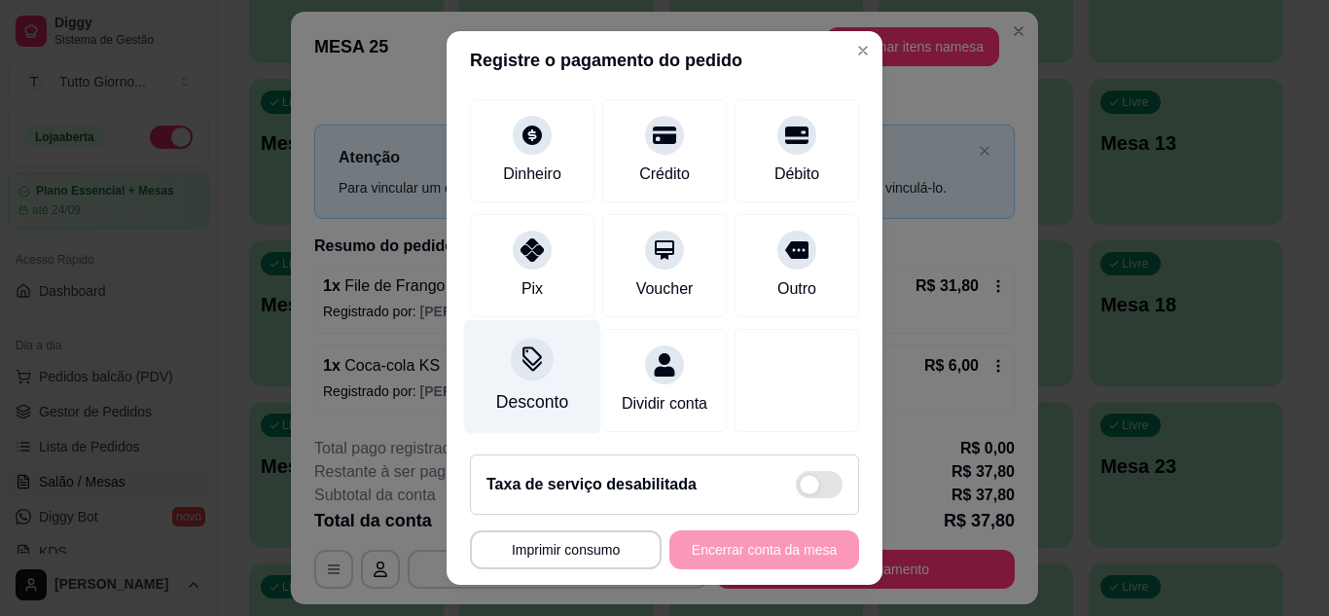
click at [518, 389] on div "Desconto" at bounding box center [532, 401] width 72 height 25
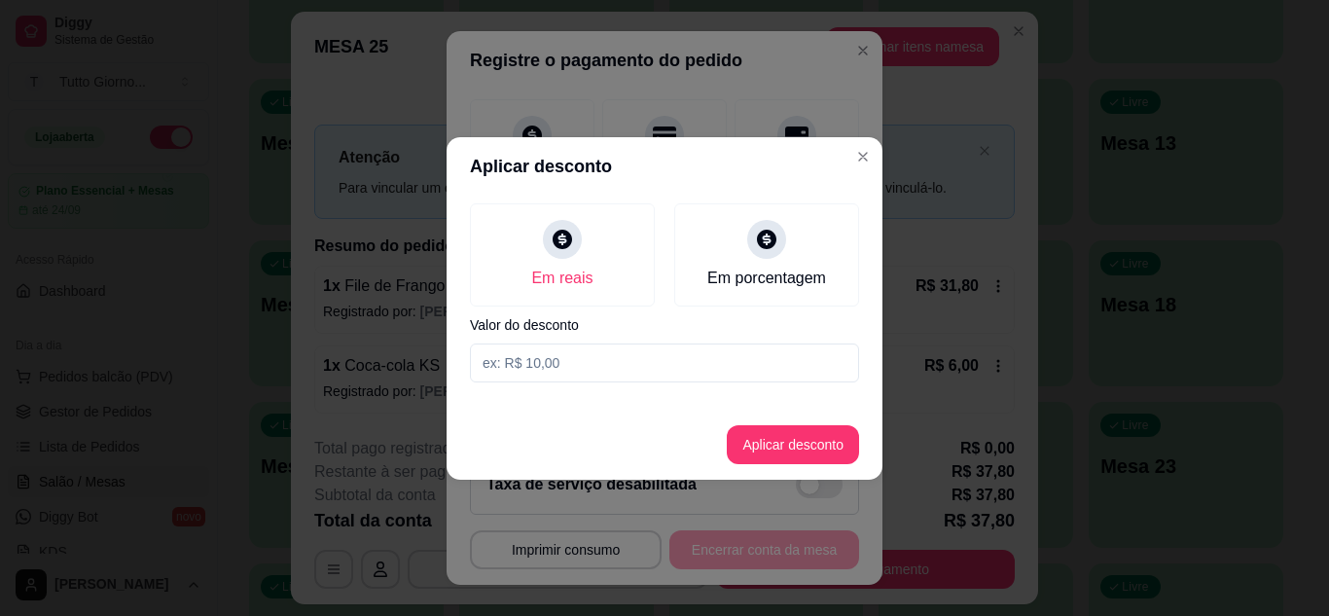
click at [594, 360] on input at bounding box center [664, 362] width 389 height 39
type input "3,10"
click at [787, 450] on button "Aplicar desconto" at bounding box center [793, 444] width 127 height 38
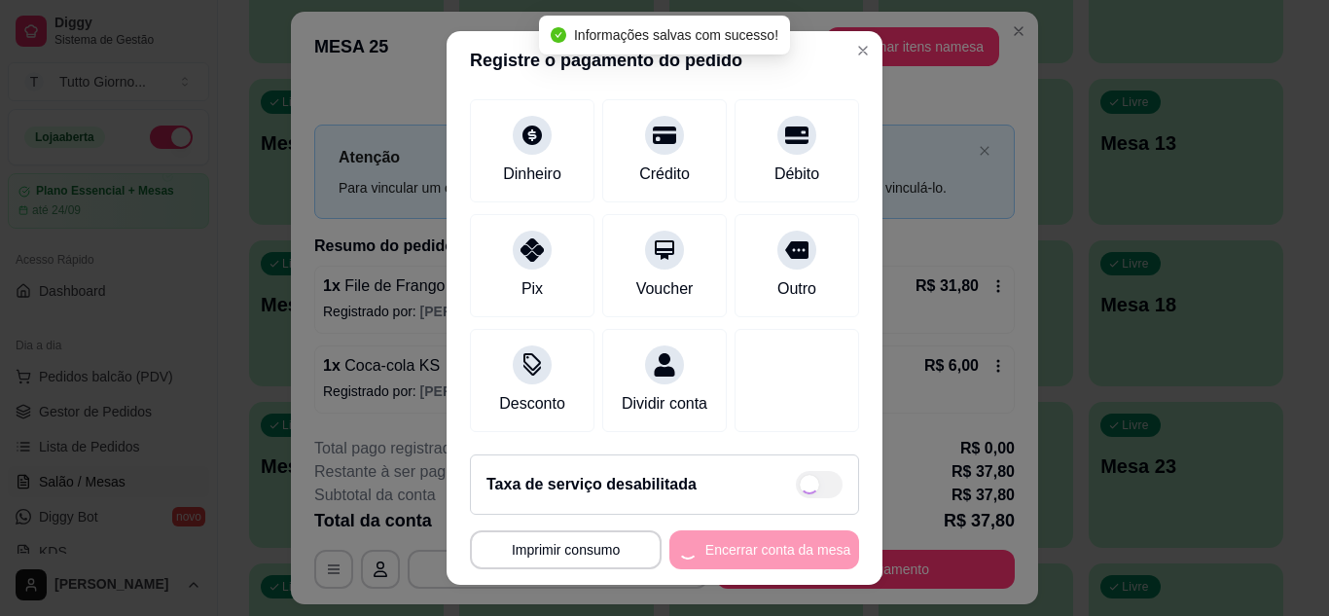
type input "R$ 34,70"
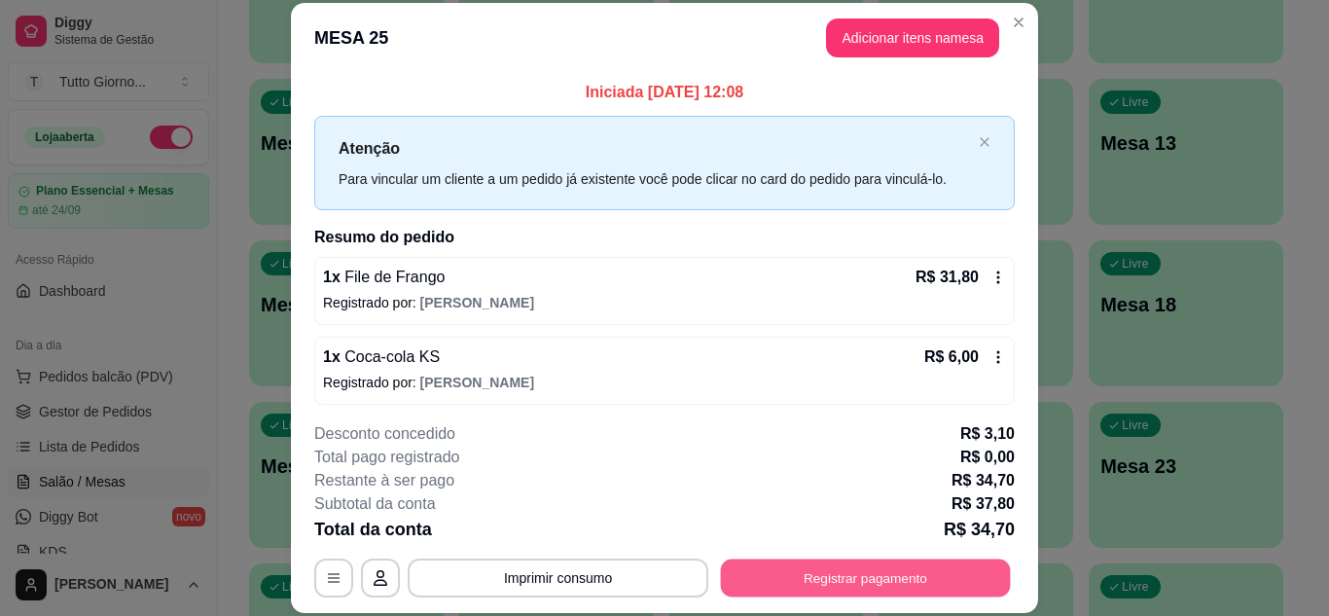
click at [895, 571] on button "Registrar pagamento" at bounding box center [866, 577] width 290 height 38
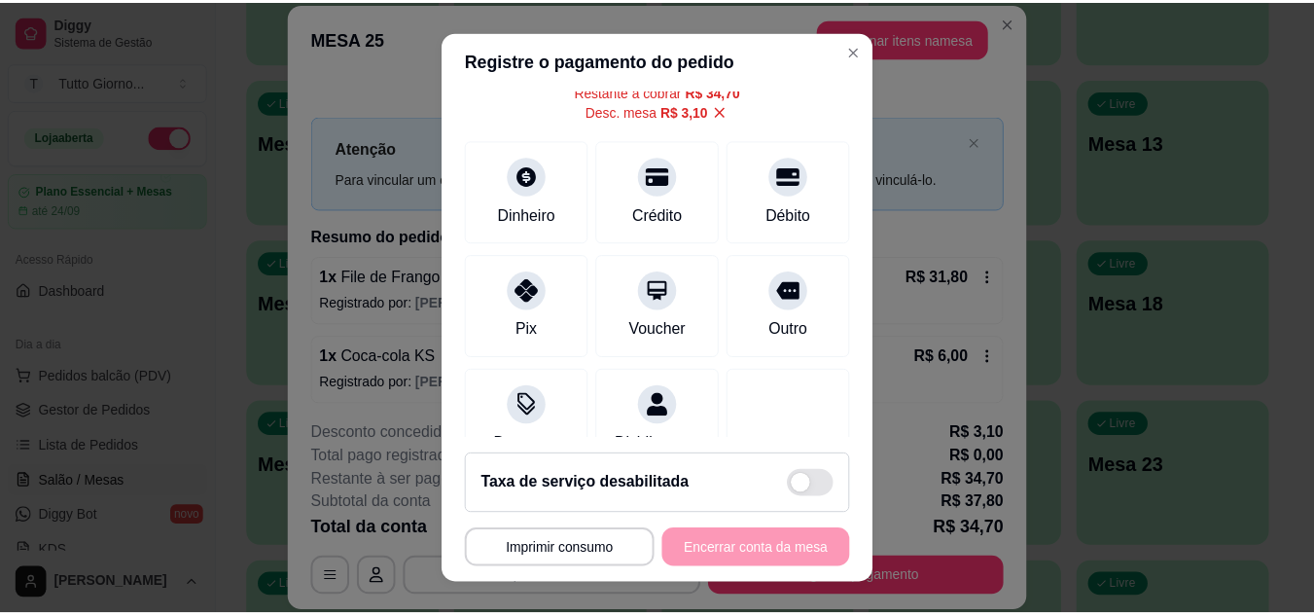
scroll to position [117, 0]
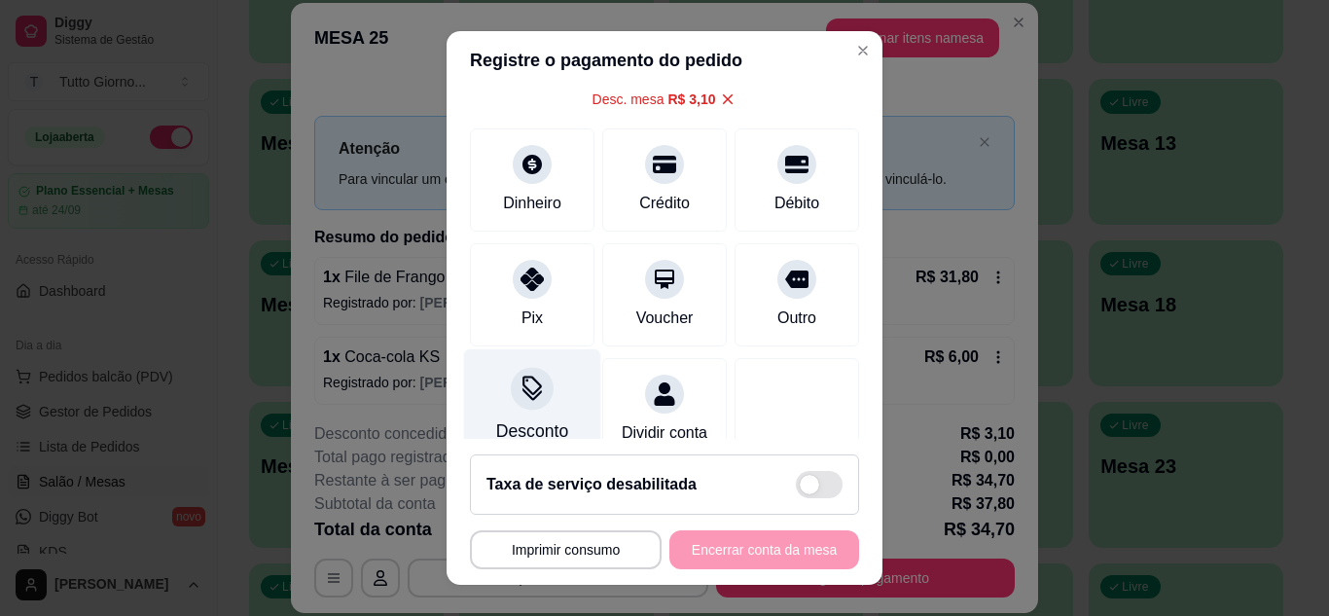
click at [510, 412] on div "Desconto" at bounding box center [532, 405] width 137 height 114
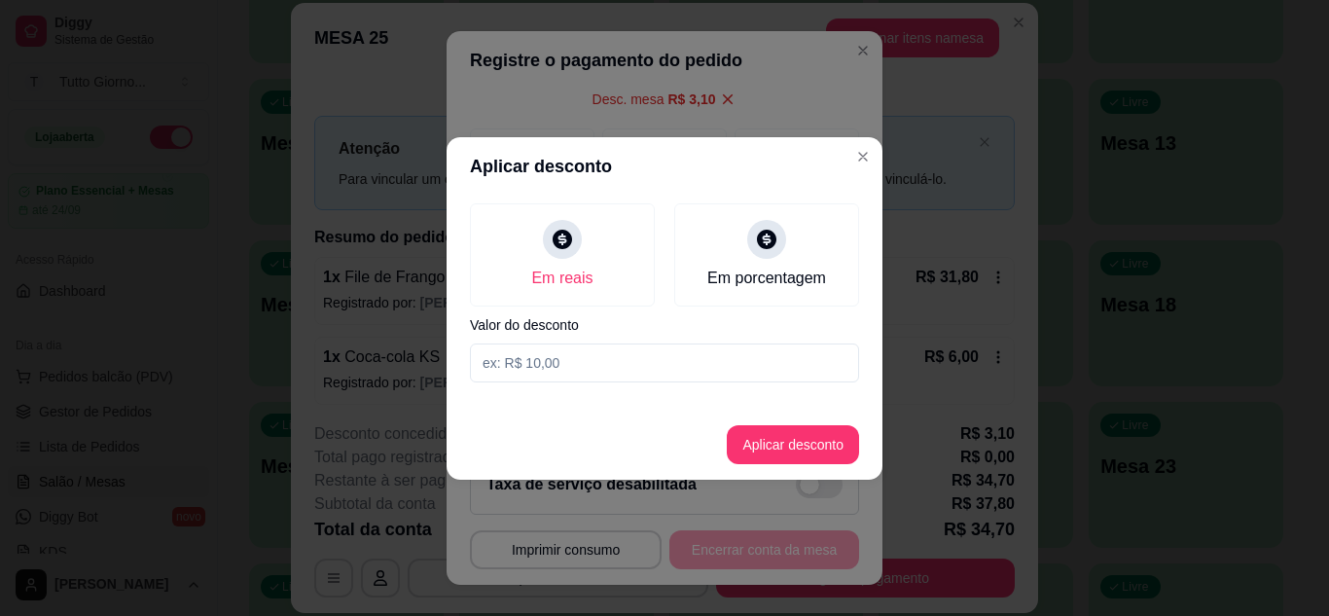
click at [569, 358] on input at bounding box center [664, 362] width 389 height 39
type input "3,40"
click at [773, 447] on button "Aplicar desconto" at bounding box center [793, 444] width 127 height 38
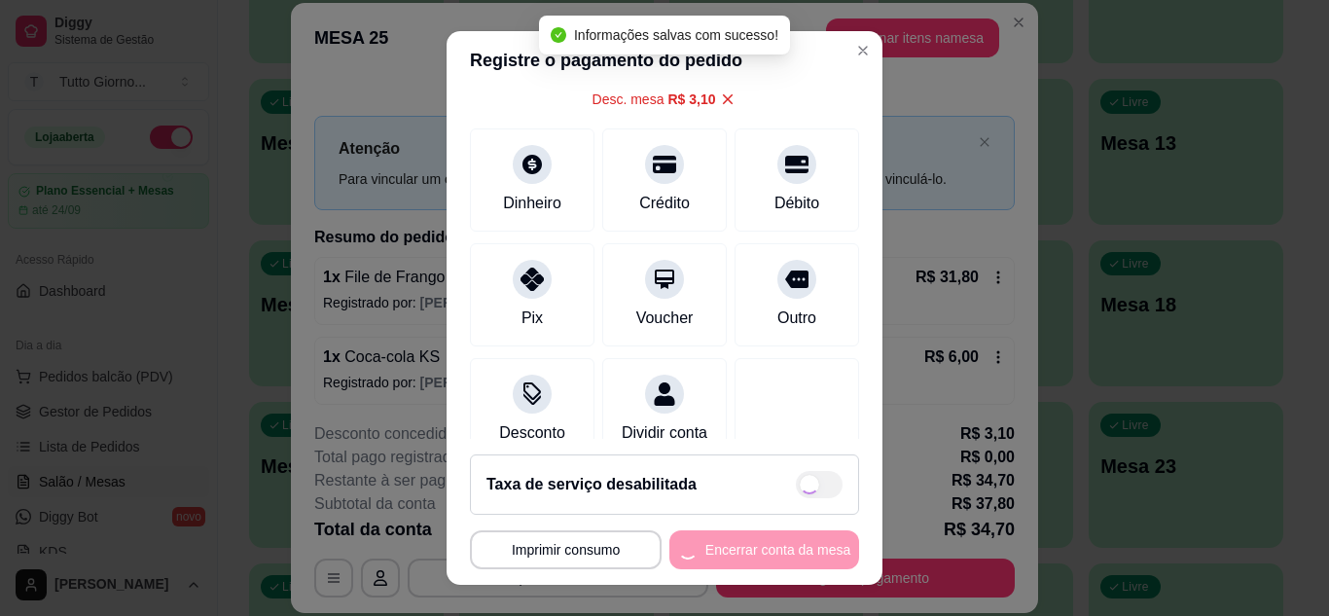
type input "R$ 34,40"
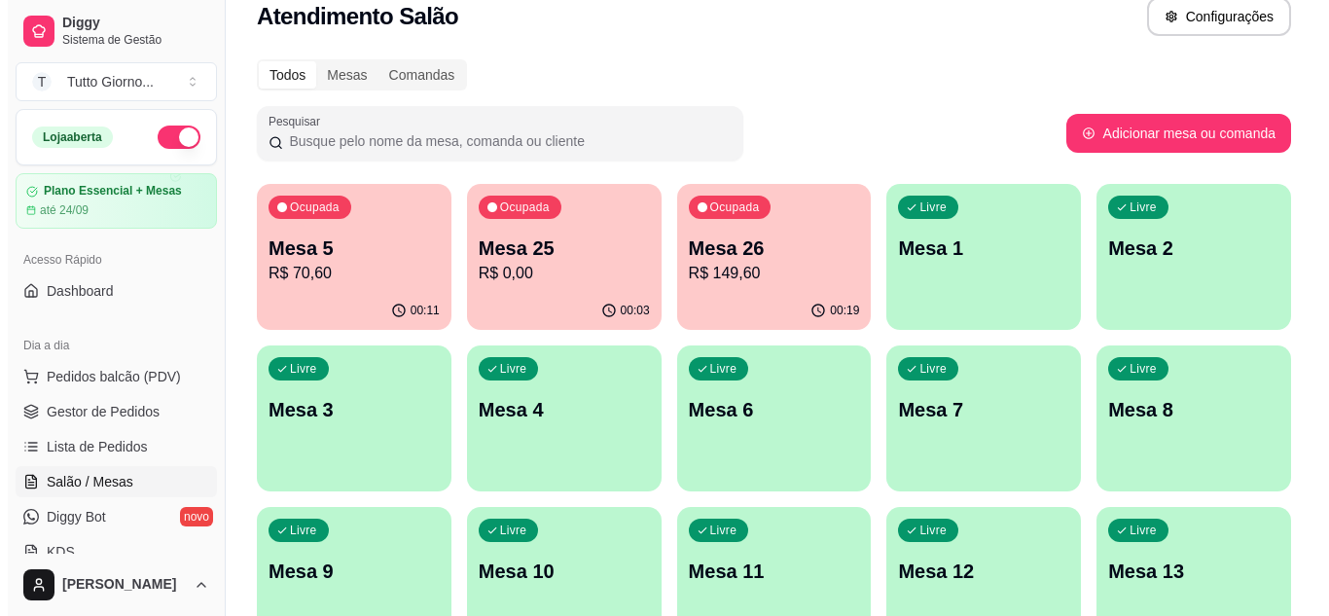
scroll to position [0, 0]
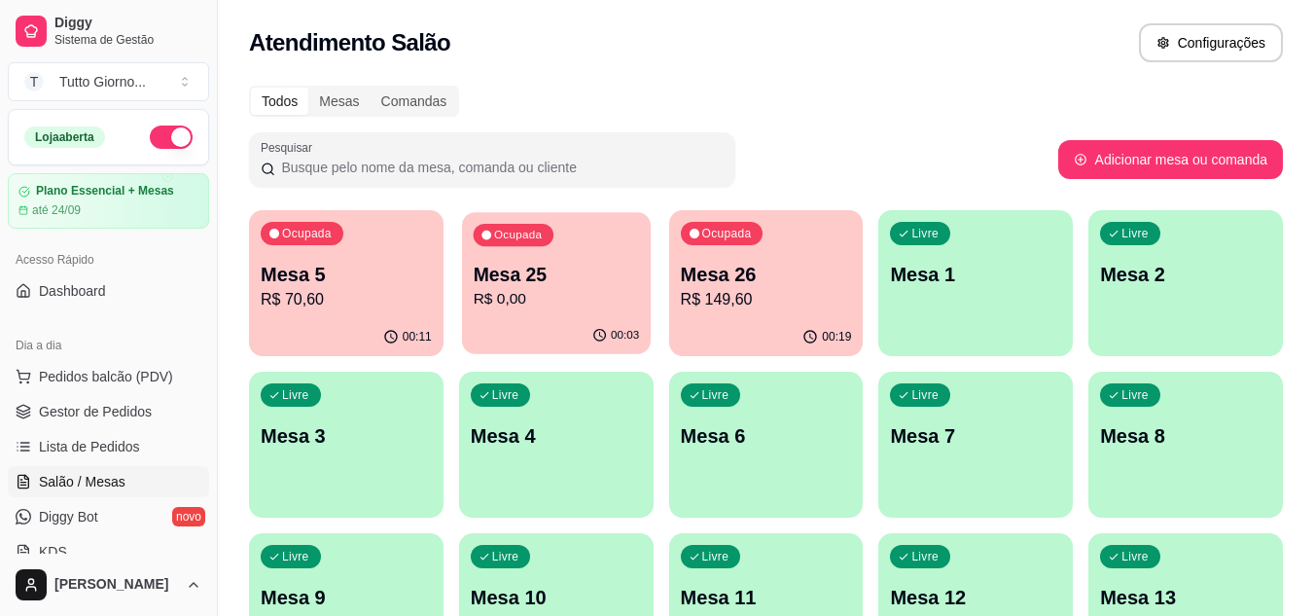
click at [594, 305] on p "R$ 0,00" at bounding box center [556, 299] width 166 height 22
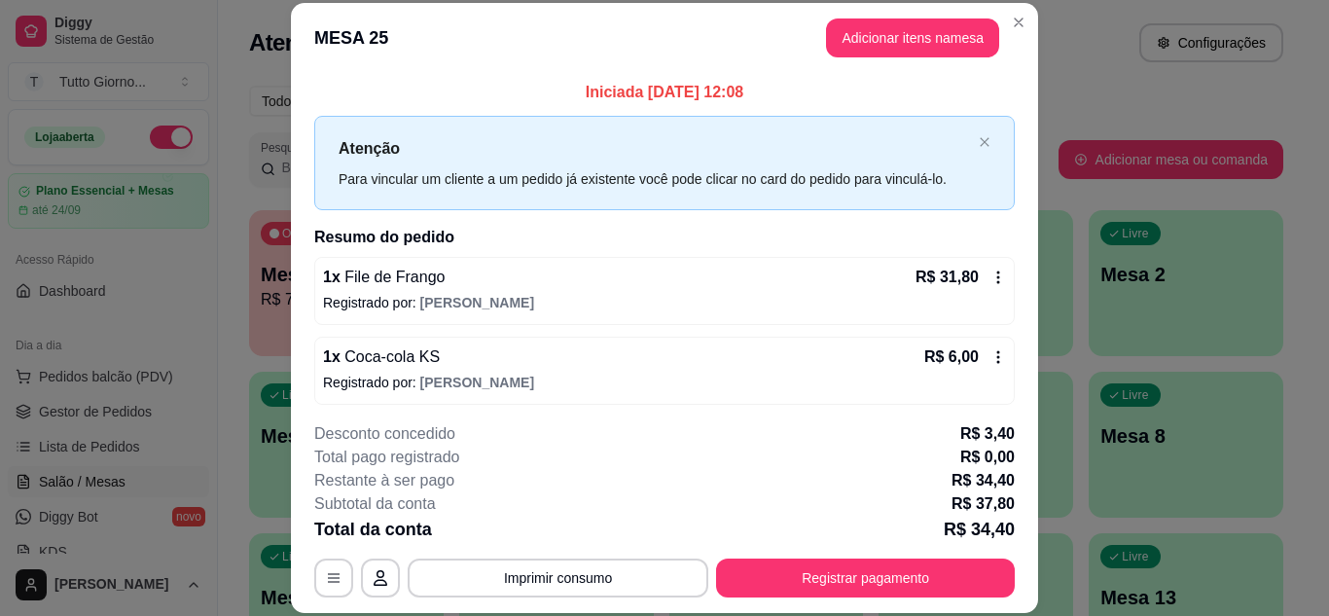
scroll to position [6, 0]
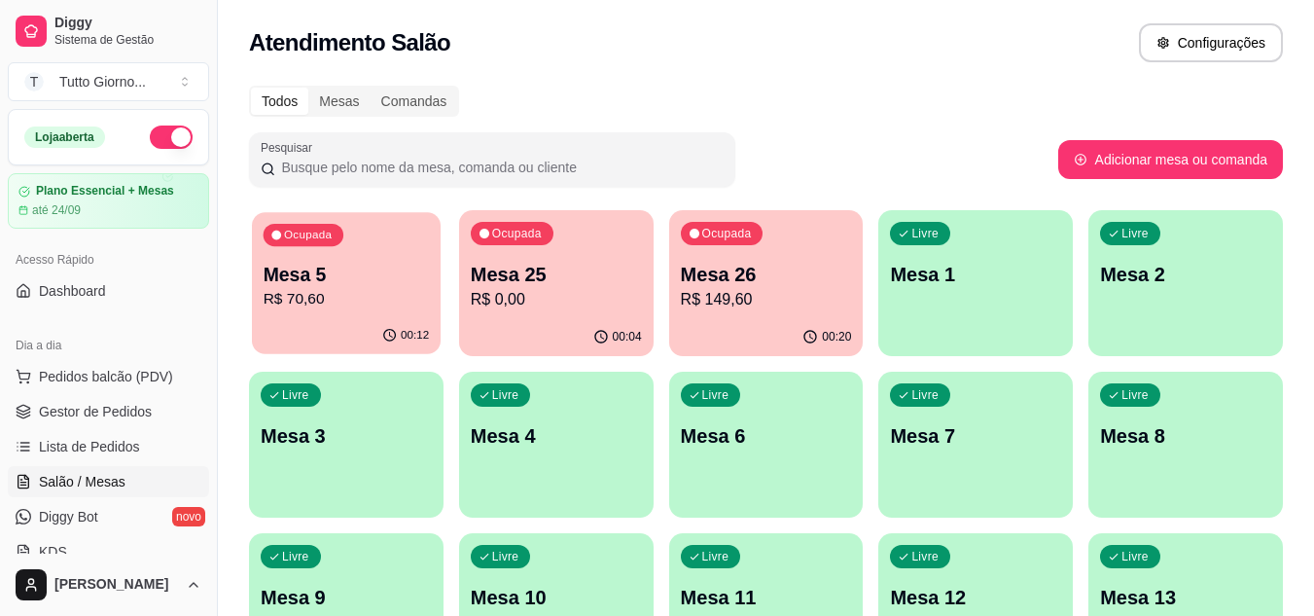
click at [374, 332] on div "00:12" at bounding box center [346, 335] width 189 height 37
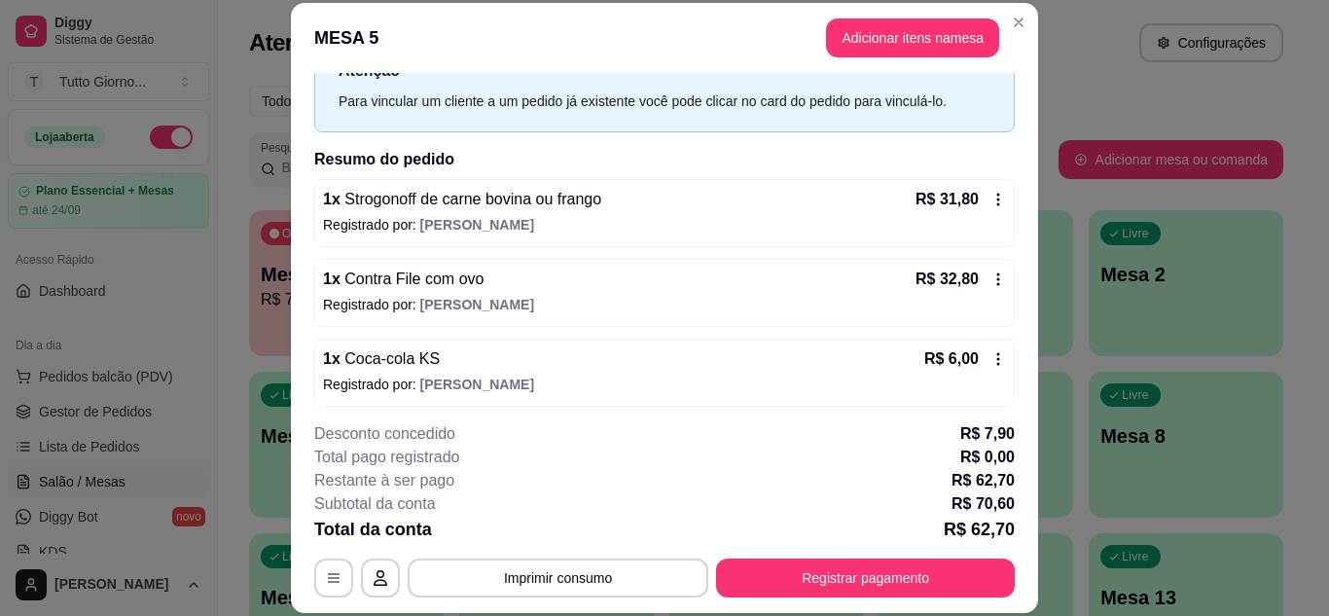
scroll to position [86, 0]
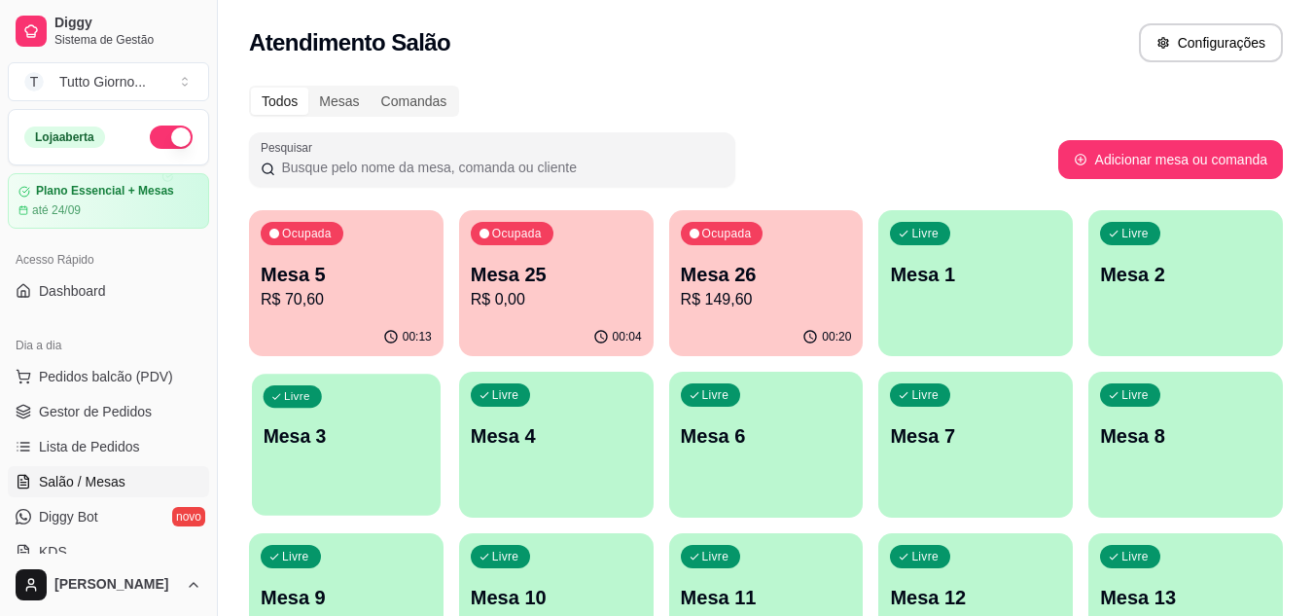
click at [351, 486] on div "Livre Mesa 3" at bounding box center [346, 433] width 189 height 119
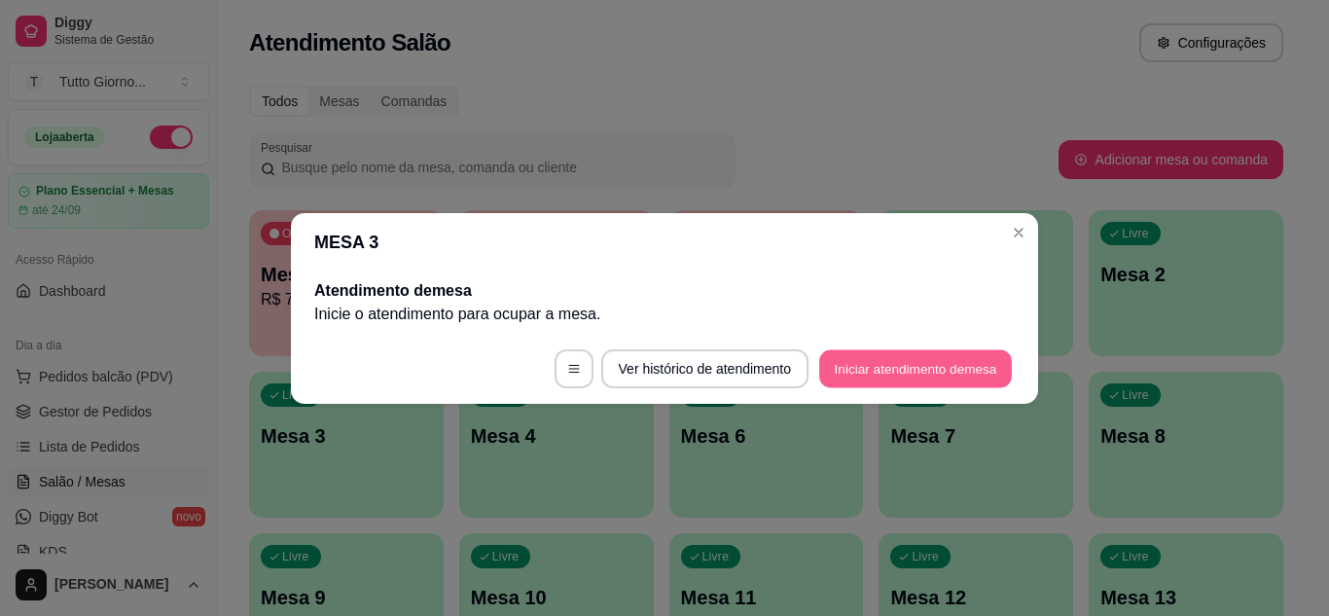
click at [857, 380] on button "Iniciar atendimento de mesa" at bounding box center [915, 368] width 193 height 38
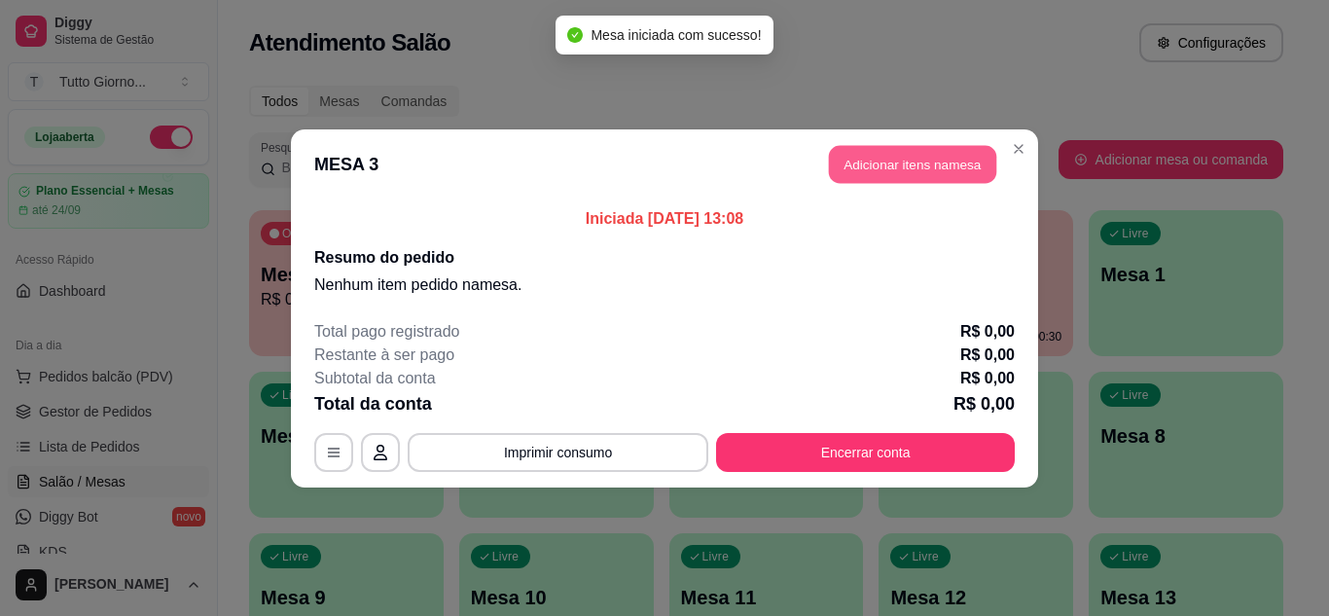
click at [964, 162] on button "Adicionar itens na mesa" at bounding box center [912, 164] width 167 height 38
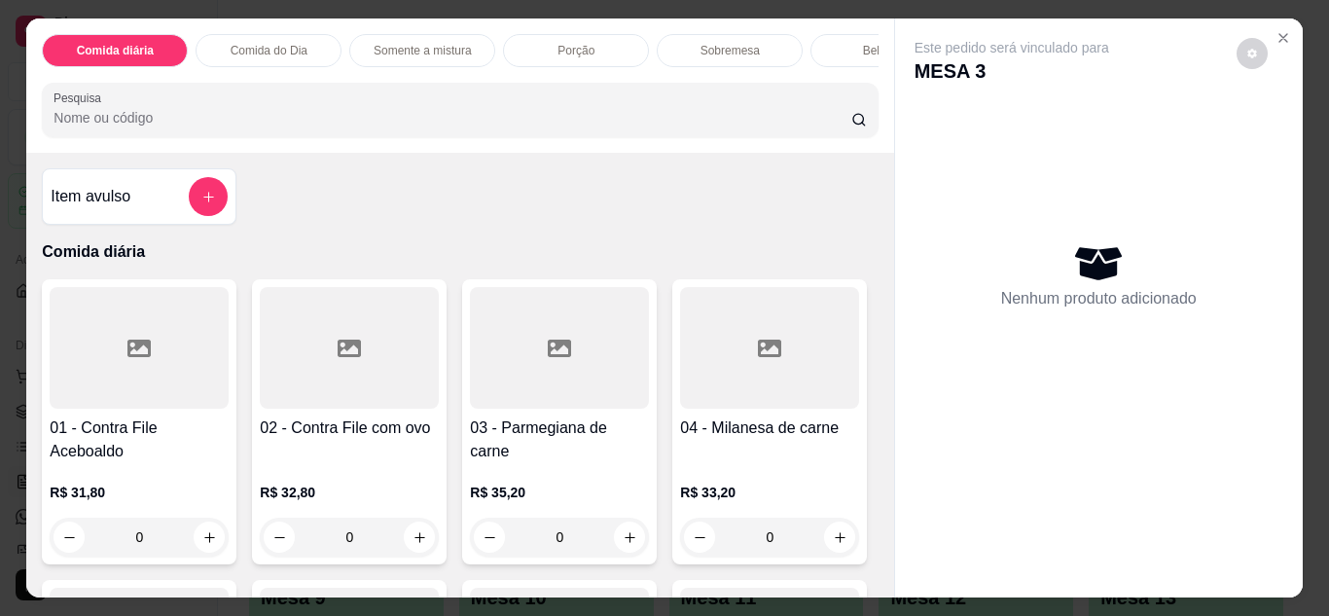
click at [260, 50] on p "Comida do Dia" at bounding box center [269, 51] width 77 height 16
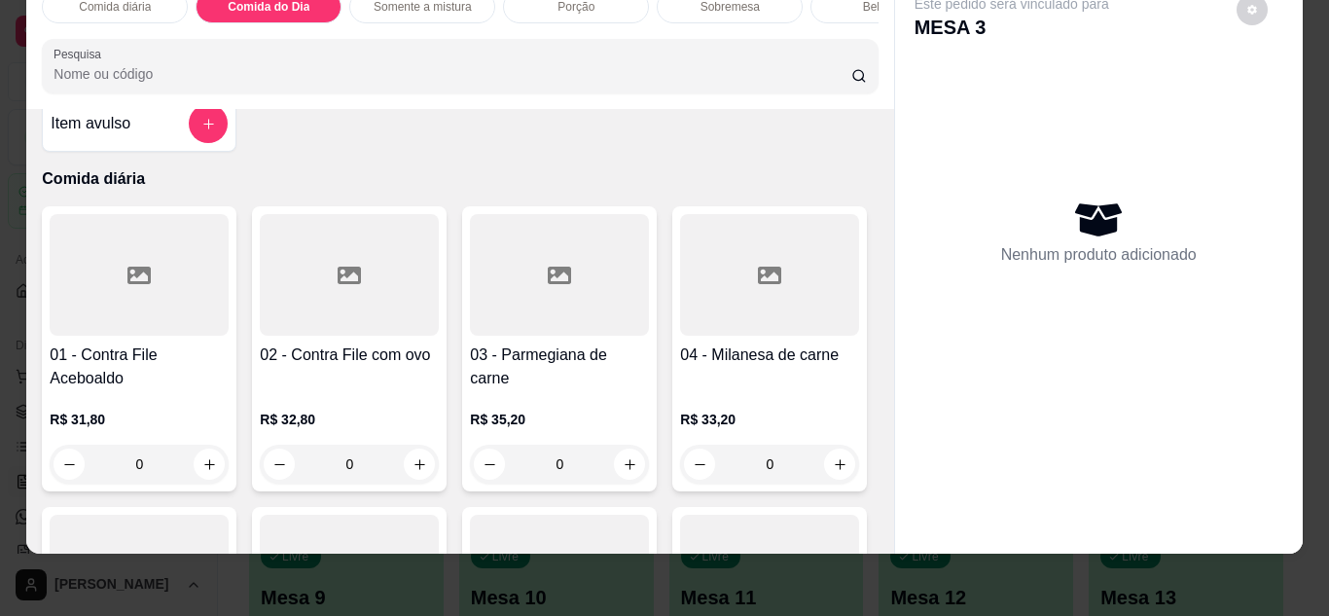
scroll to position [0, 0]
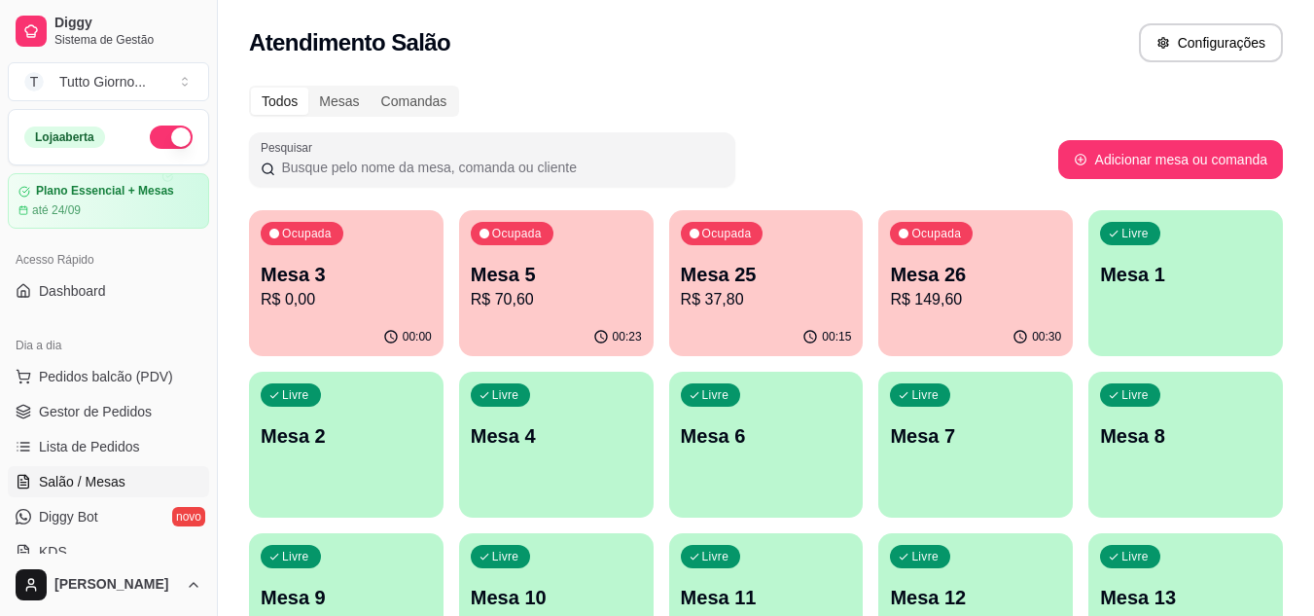
click at [347, 277] on p "Mesa 3" at bounding box center [346, 274] width 171 height 27
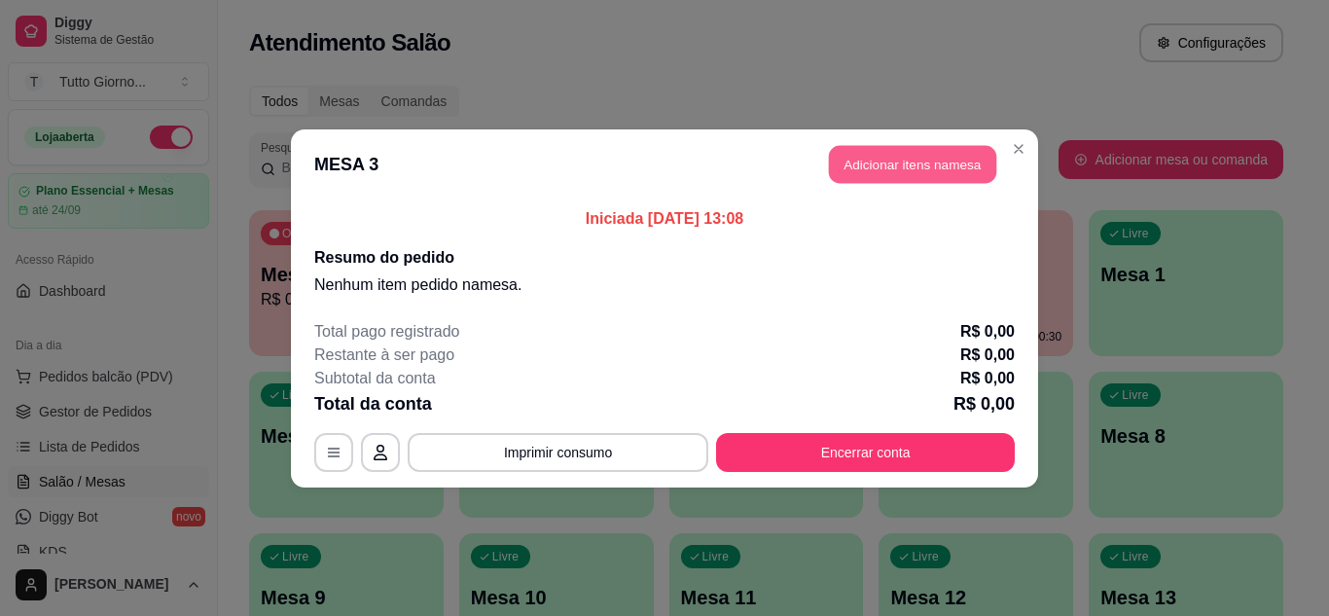
click at [912, 167] on button "Adicionar itens na mesa" at bounding box center [912, 164] width 167 height 38
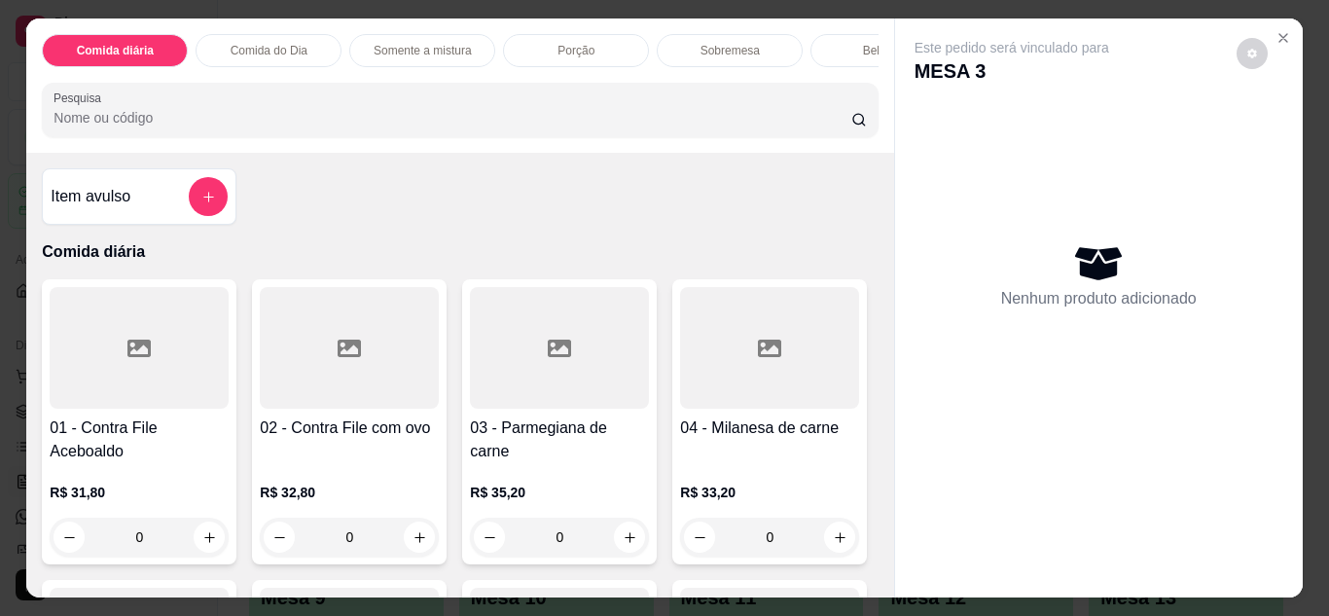
click at [265, 52] on div "Comida do Dia" at bounding box center [269, 50] width 146 height 33
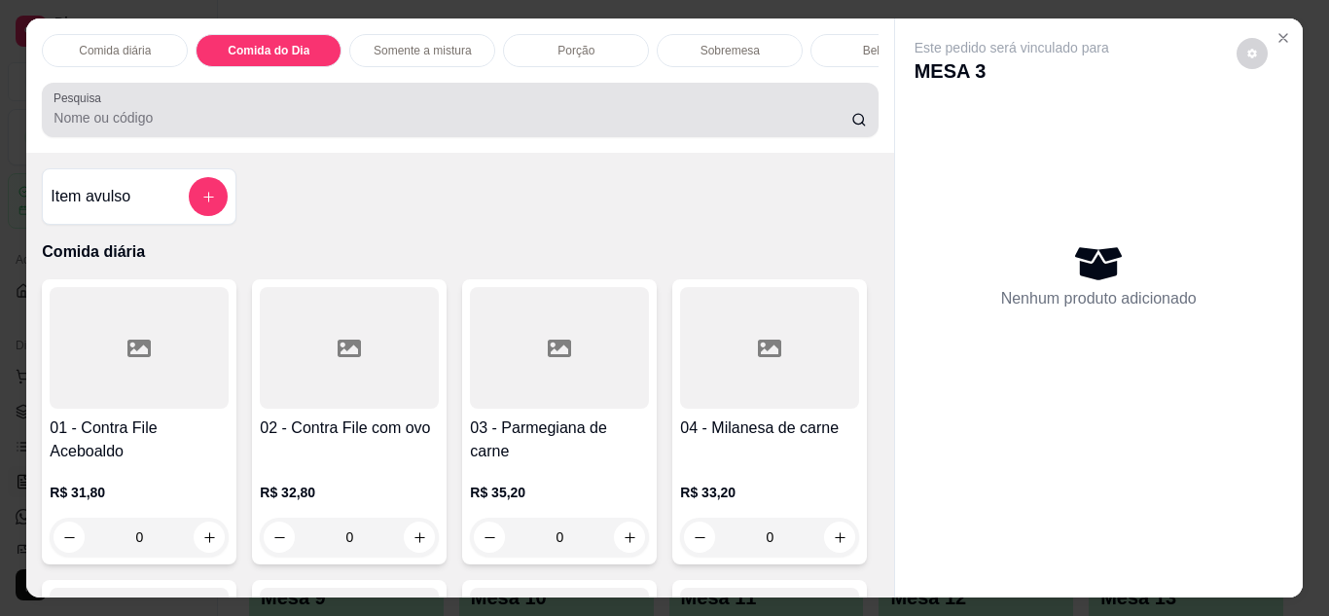
scroll to position [52, 0]
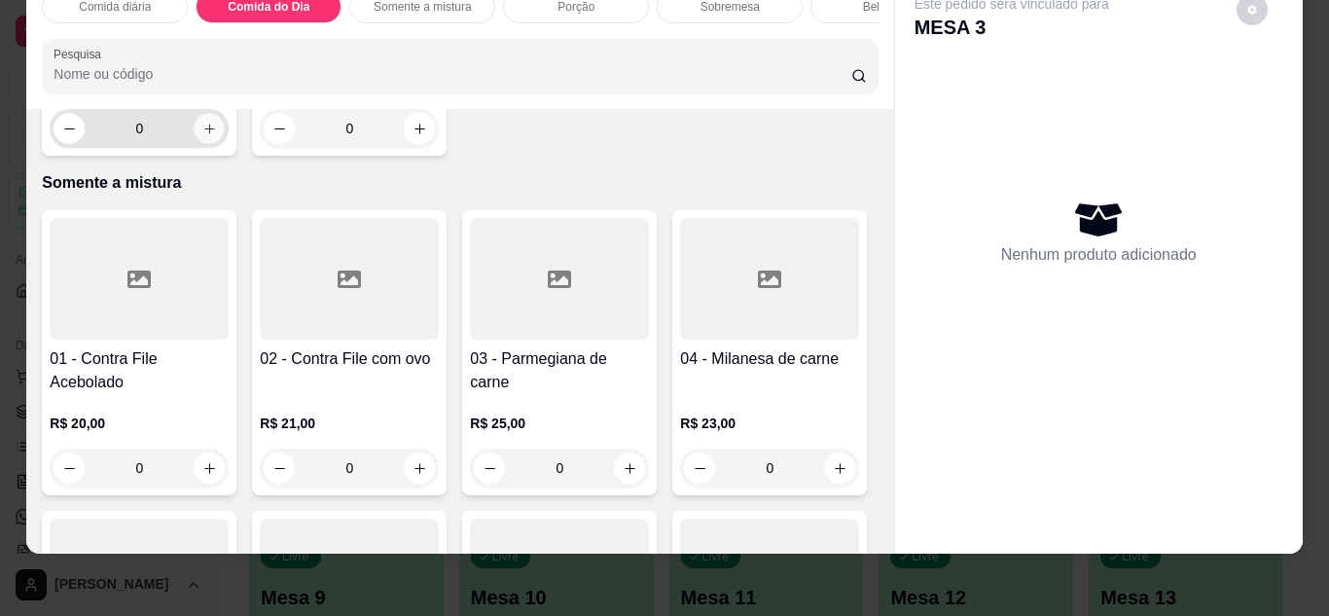
click at [204, 143] on button "increase-product-quantity" at bounding box center [210, 128] width 30 height 30
type input "1"
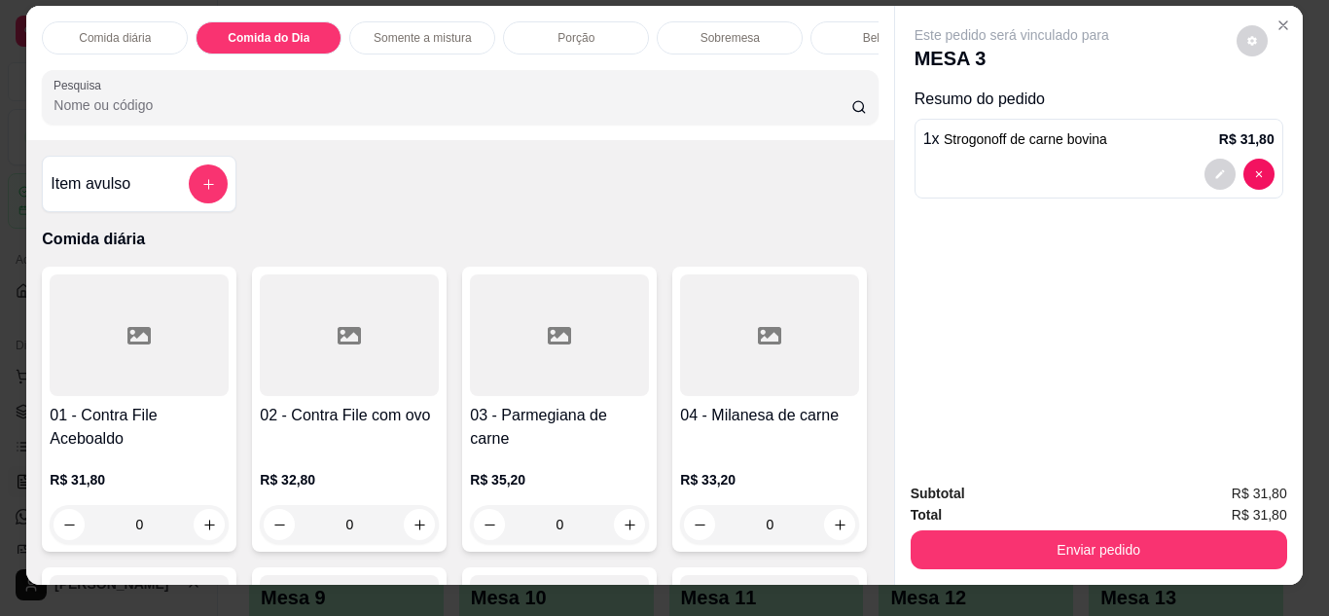
scroll to position [0, 0]
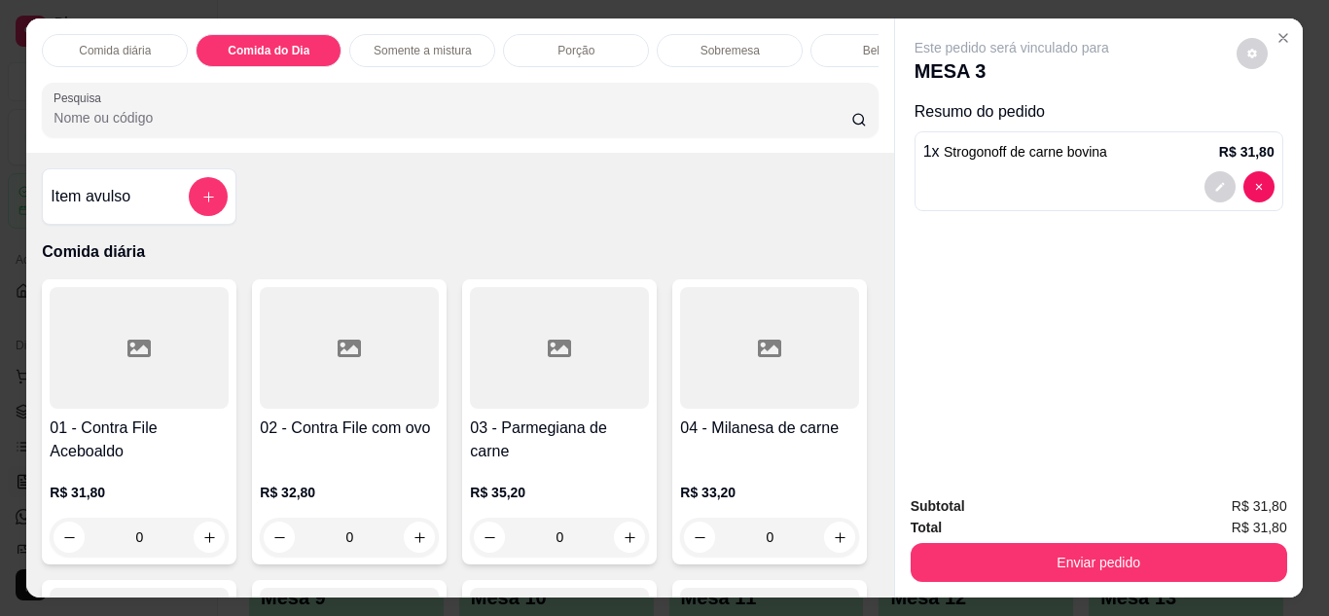
click at [855, 53] on div "Bebidas" at bounding box center [883, 50] width 146 height 33
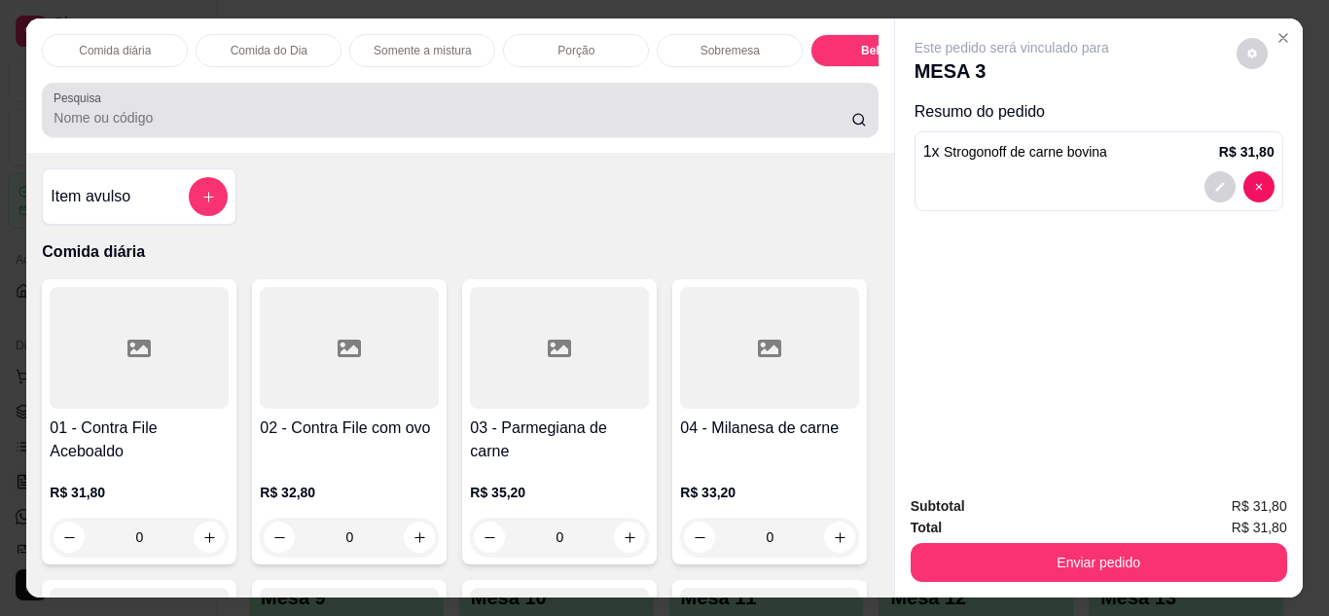
scroll to position [52, 0]
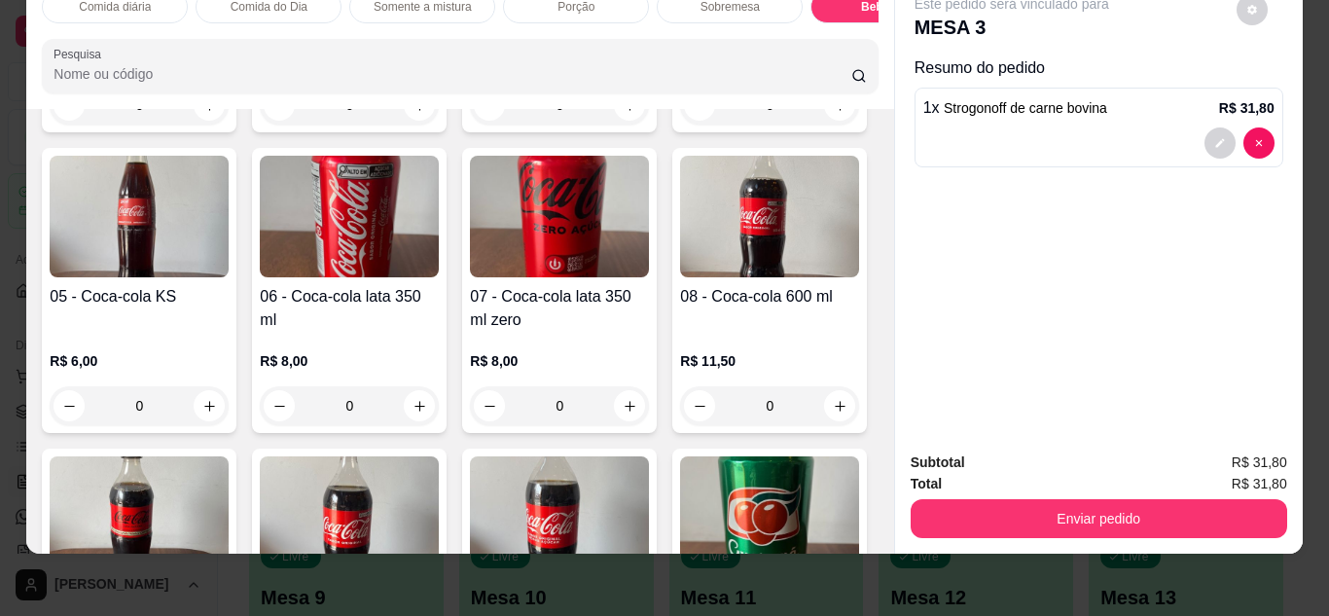
click at [411, 125] on div "0" at bounding box center [349, 105] width 179 height 39
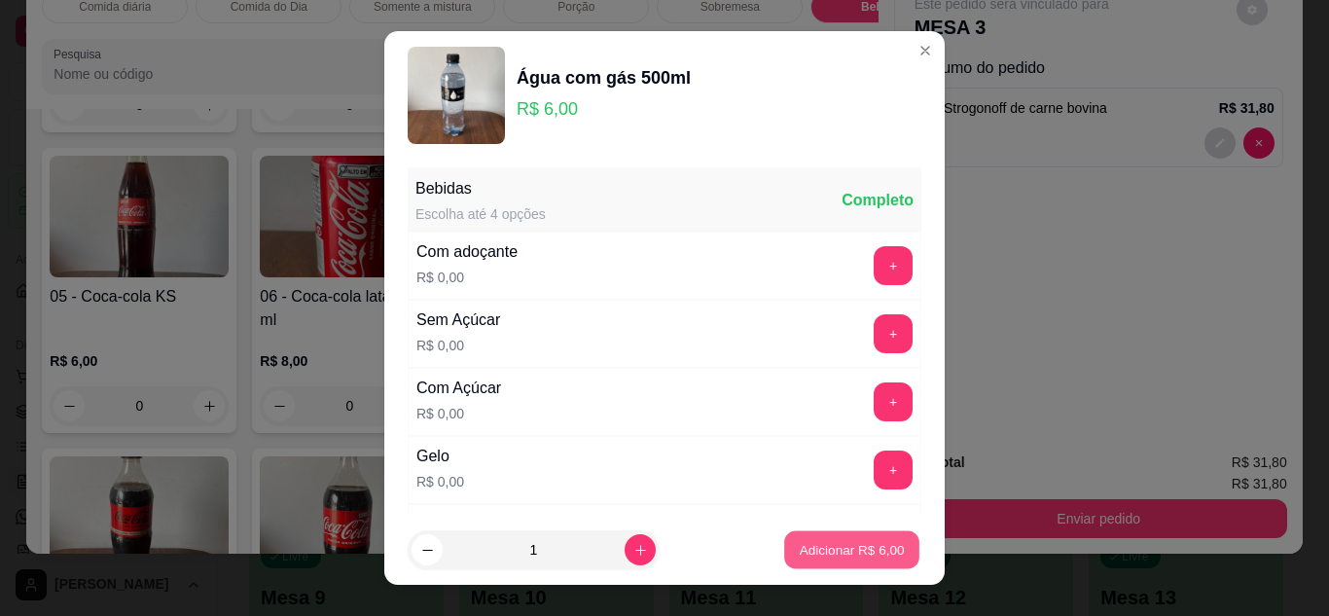
click at [811, 565] on button "Adicionar R$ 6,00" at bounding box center [851, 550] width 135 height 38
type input "1"
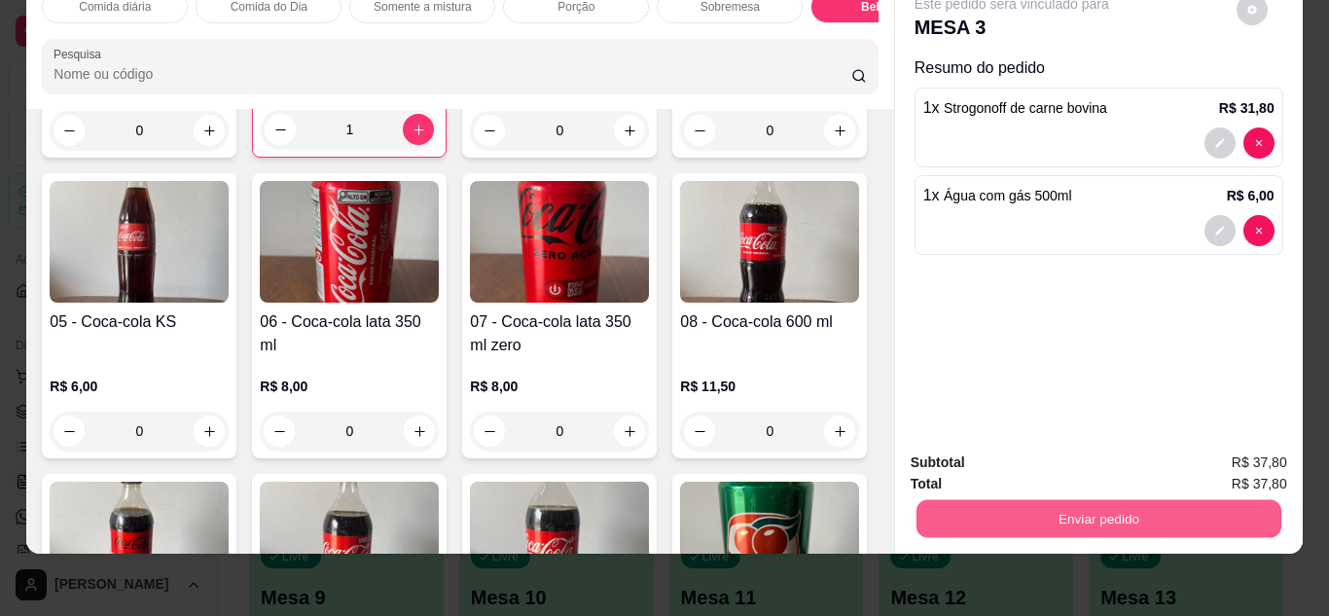
click at [1083, 510] on button "Enviar pedido" at bounding box center [1098, 519] width 365 height 38
click at [1071, 466] on button "Não registrar e enviar pedido" at bounding box center [1034, 456] width 197 height 36
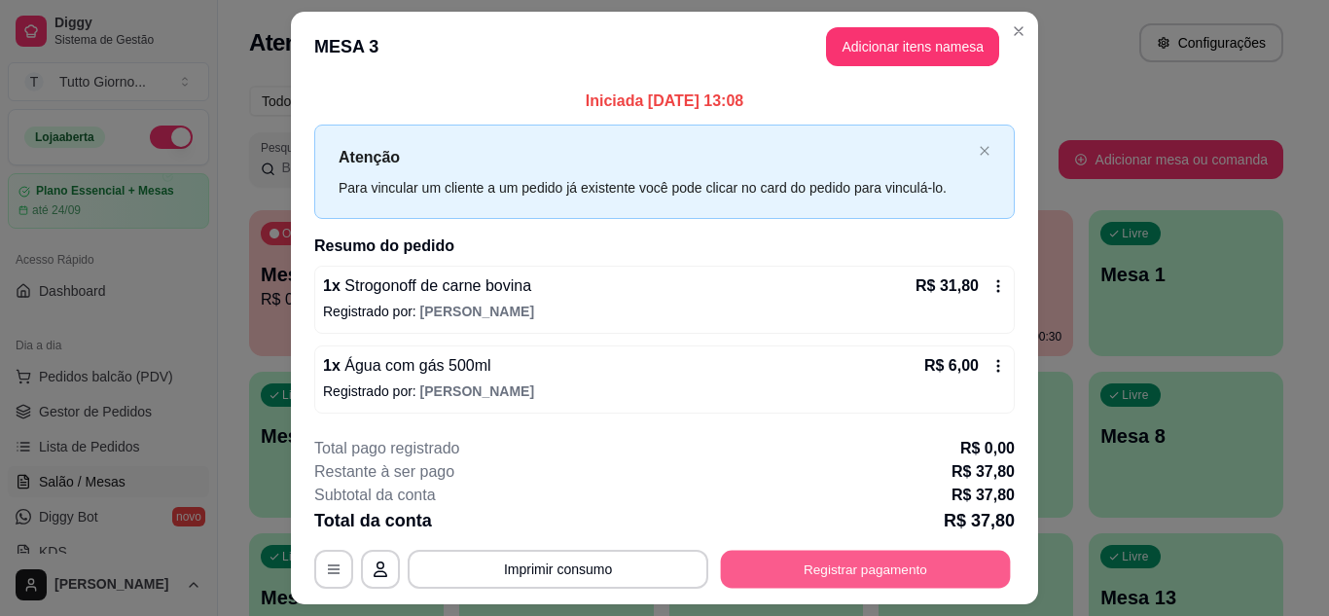
click at [826, 564] on button "Registrar pagamento" at bounding box center [866, 570] width 290 height 38
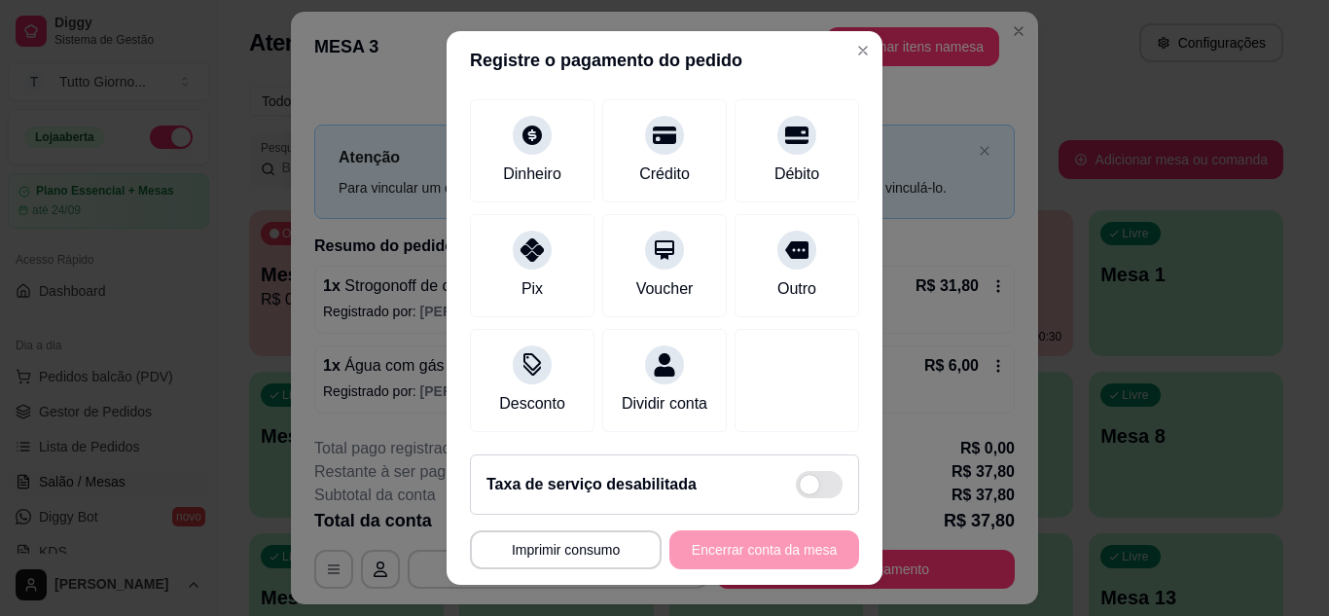
scroll to position [150, 0]
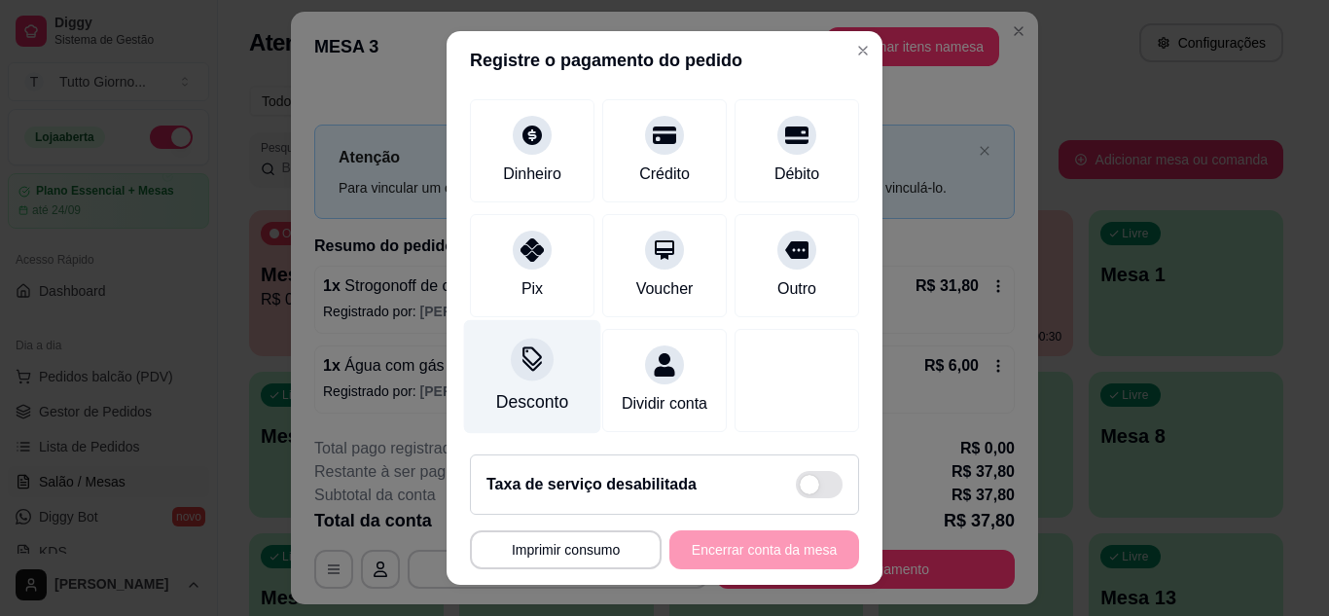
click at [527, 358] on div "Desconto" at bounding box center [532, 376] width 137 height 114
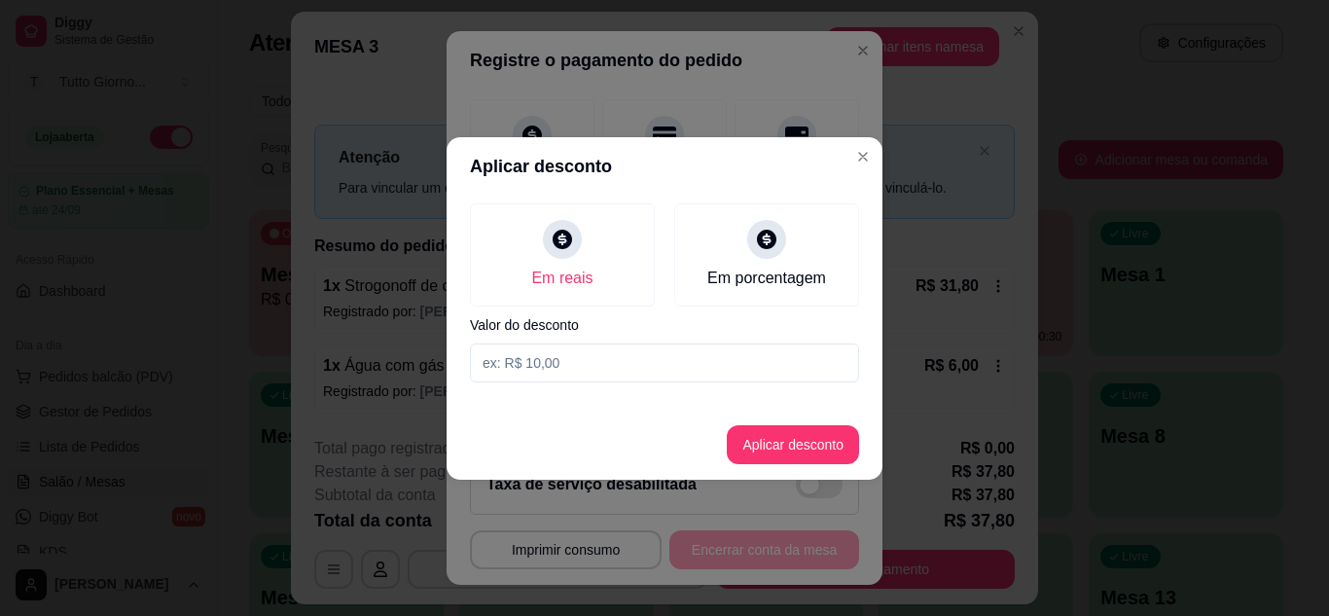
click at [644, 351] on input at bounding box center [664, 362] width 389 height 39
type input "3,90"
click at [809, 444] on button "Aplicar desconto" at bounding box center [793, 444] width 127 height 38
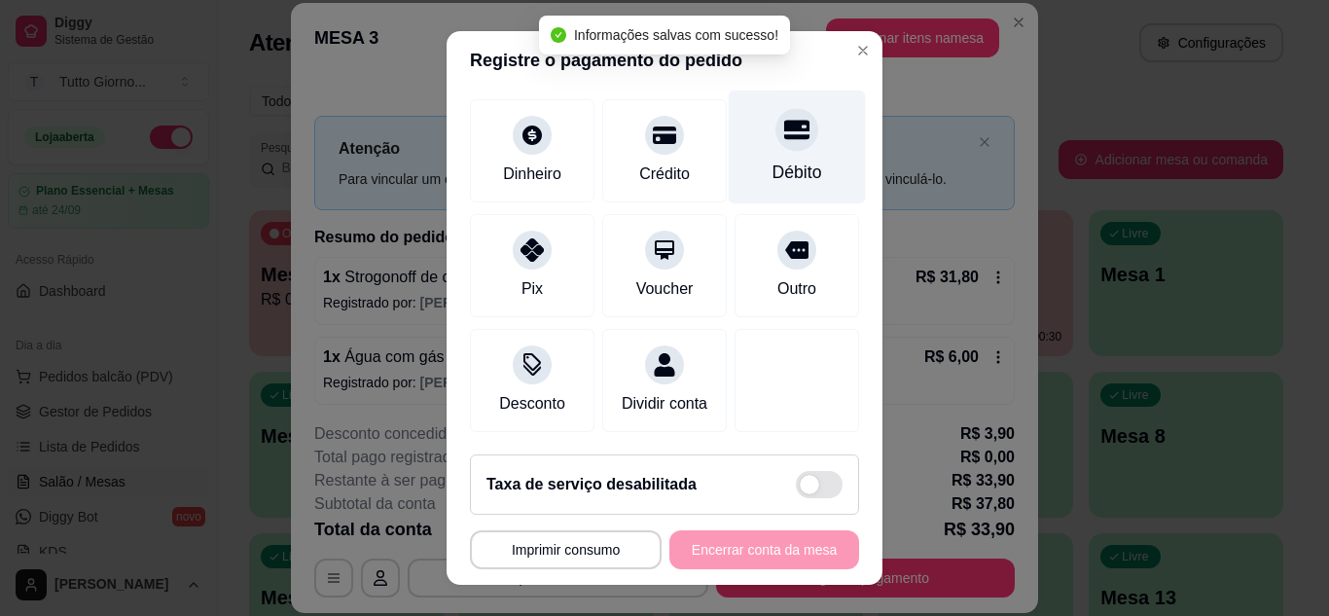
type input "R$ 33,90"
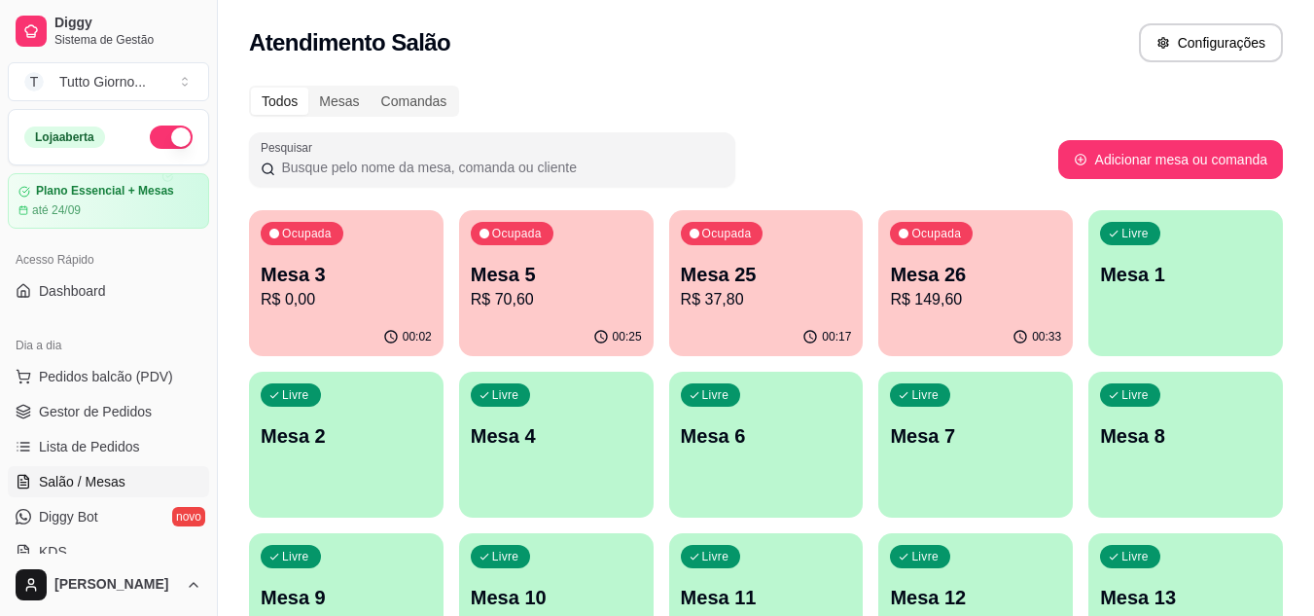
click at [588, 271] on p "Mesa 5" at bounding box center [556, 274] width 171 height 27
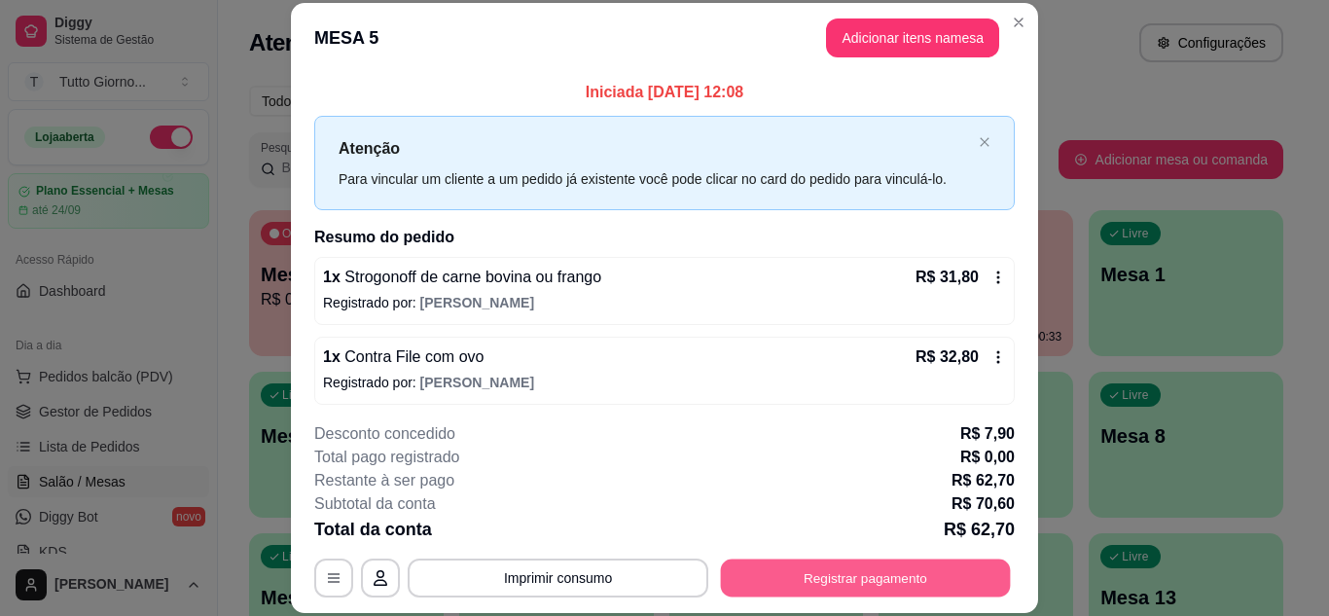
click at [825, 589] on button "Registrar pagamento" at bounding box center [866, 577] width 290 height 38
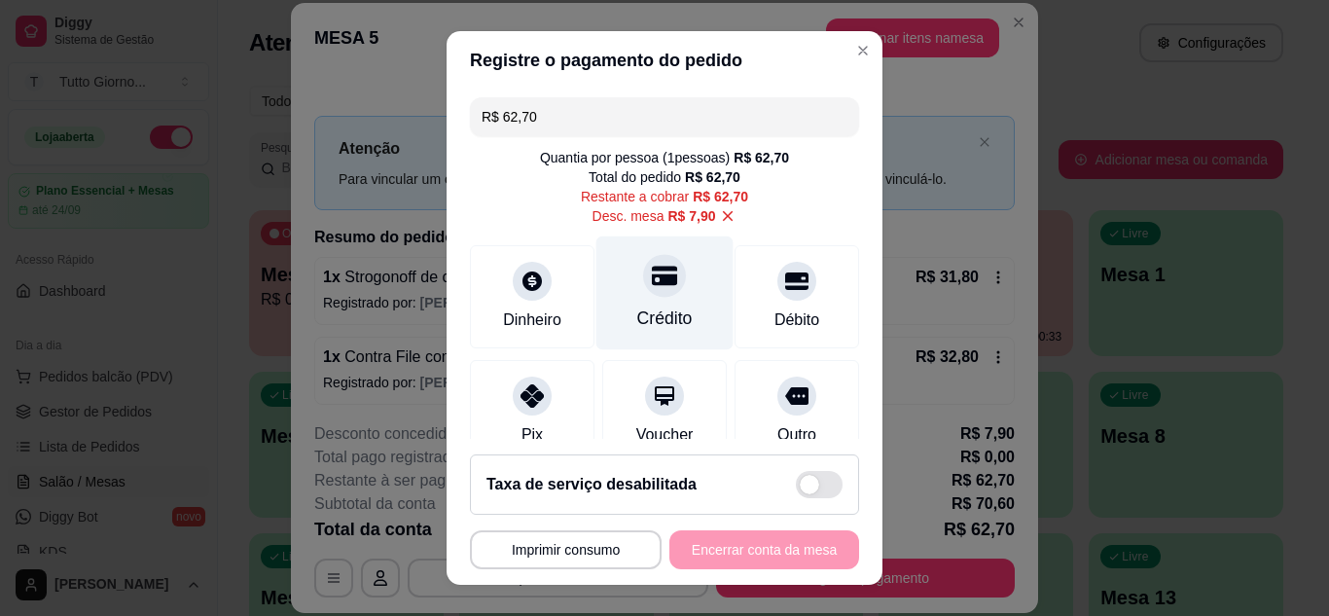
click at [656, 310] on div "Crédito" at bounding box center [664, 318] width 55 height 25
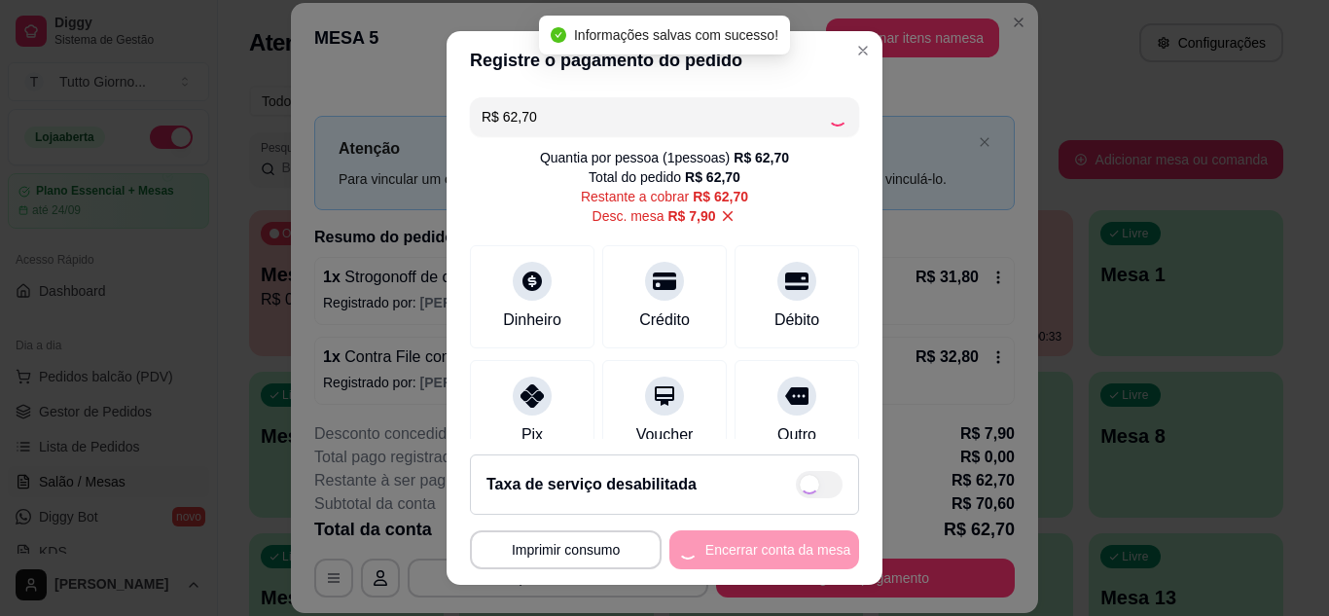
type input "R$ 0,00"
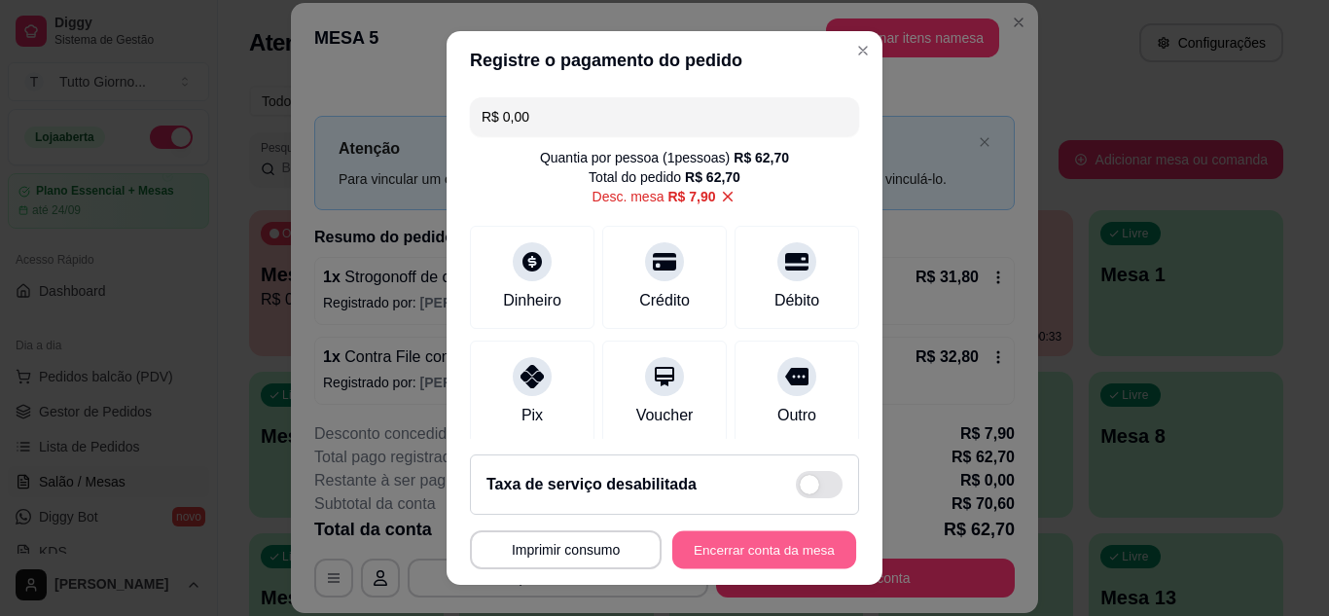
click at [740, 553] on button "Encerrar conta da mesa" at bounding box center [764, 550] width 184 height 38
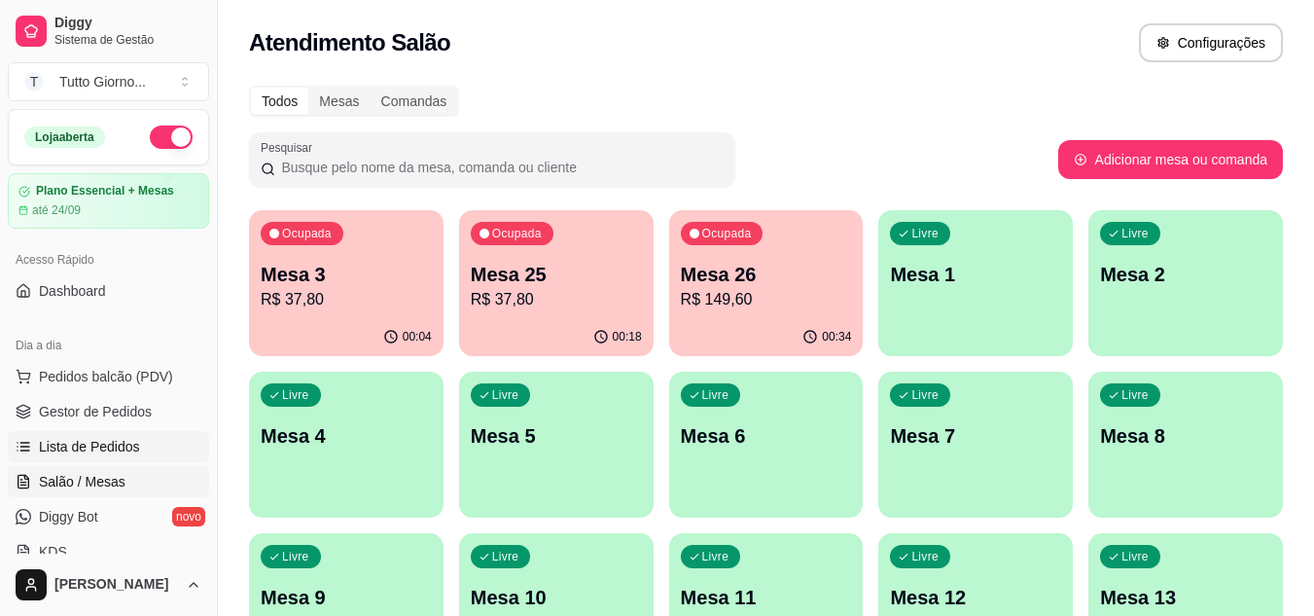
click at [125, 445] on span "Lista de Pedidos" at bounding box center [89, 446] width 101 height 19
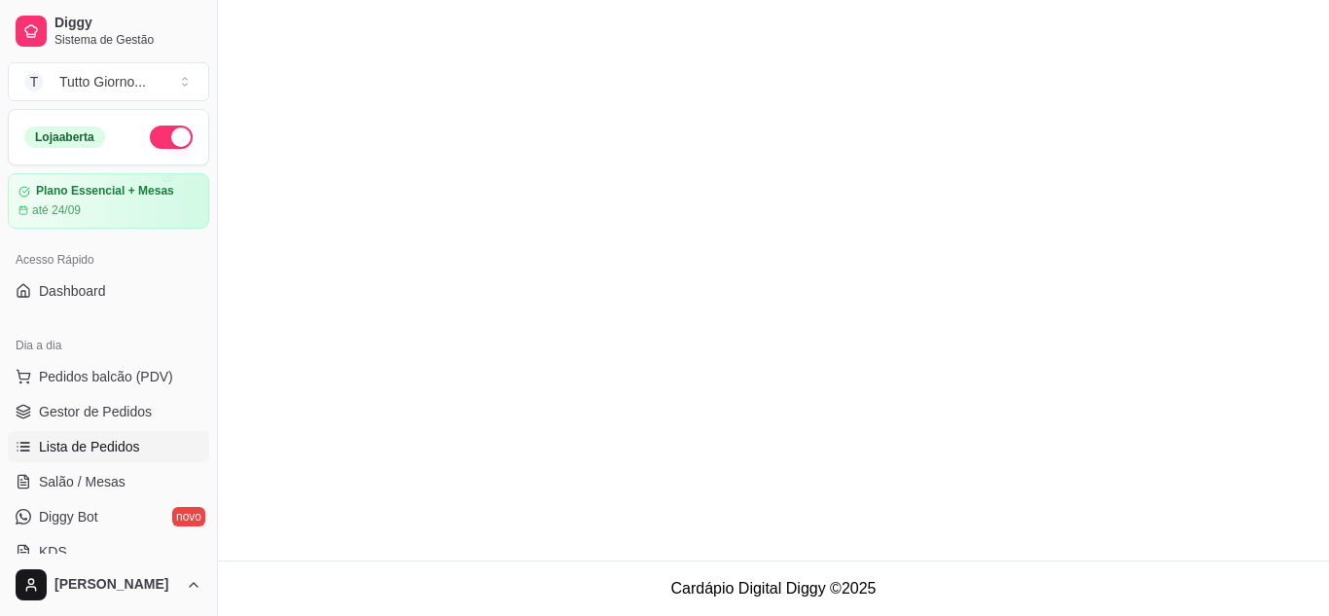
click at [111, 451] on span "Lista de Pedidos" at bounding box center [89, 446] width 101 height 19
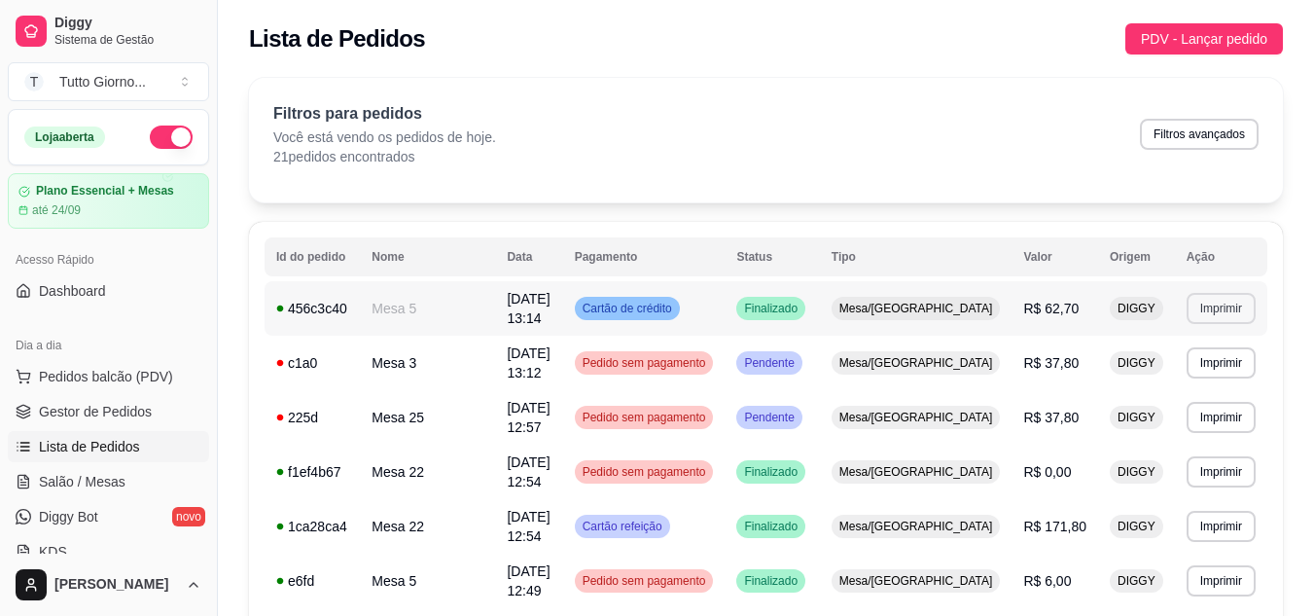
click at [1222, 306] on button "Imprimir" at bounding box center [1221, 308] width 69 height 31
click at [1201, 376] on button "IMPRESSORA" at bounding box center [1178, 372] width 141 height 31
click at [107, 480] on span "Salão / Mesas" at bounding box center [82, 481] width 87 height 19
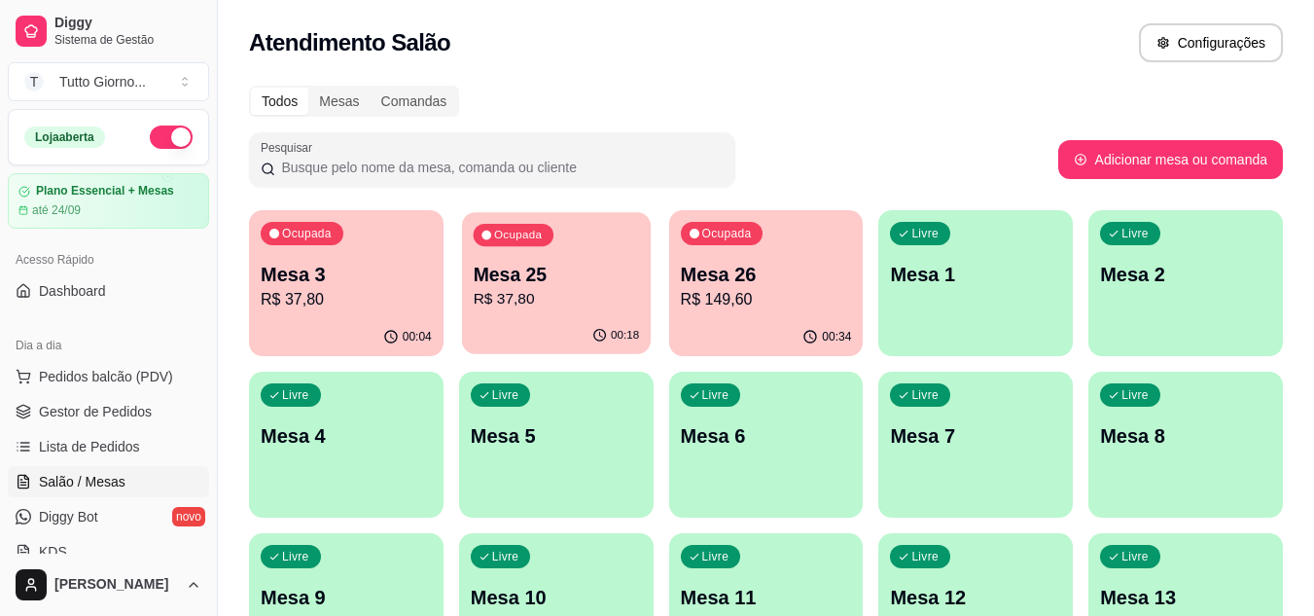
click at [585, 289] on p "R$ 37,80" at bounding box center [556, 299] width 166 height 22
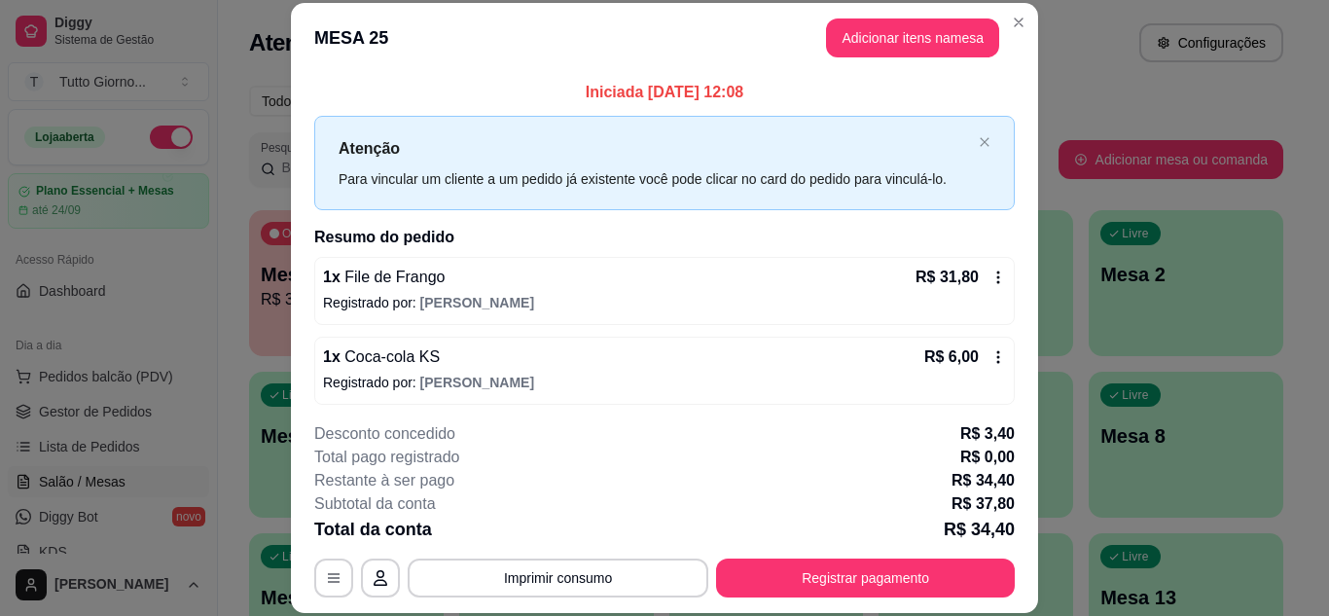
click at [990, 363] on icon at bounding box center [998, 357] width 16 height 16
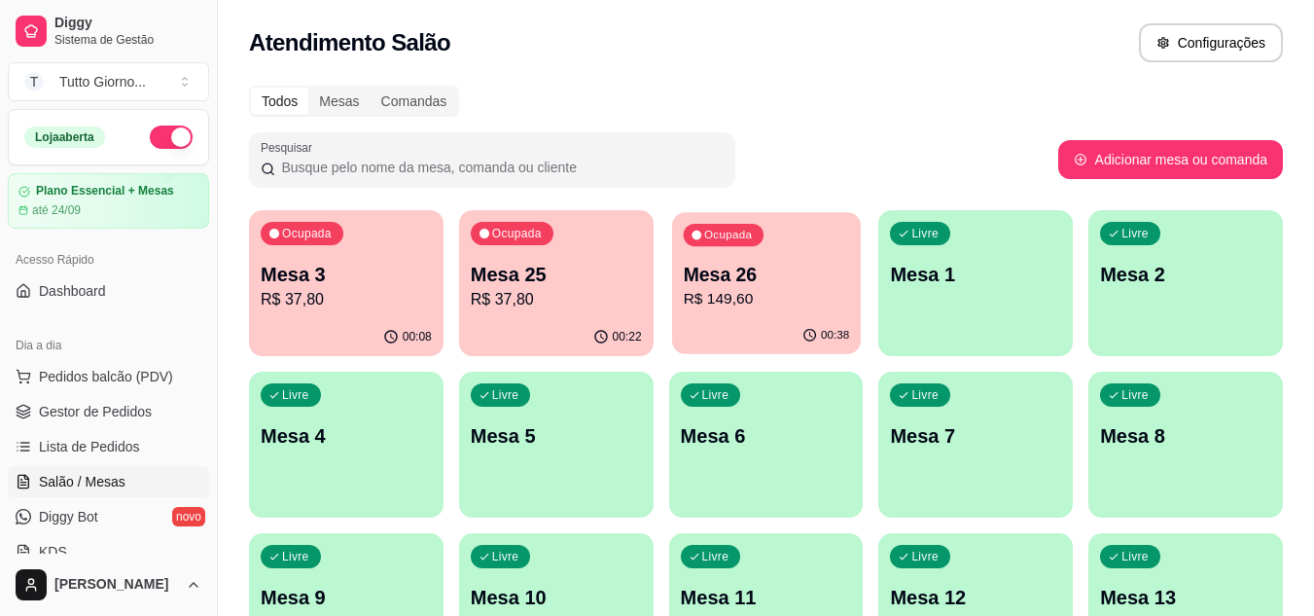
click at [749, 289] on p "R$ 149,60" at bounding box center [766, 299] width 166 height 22
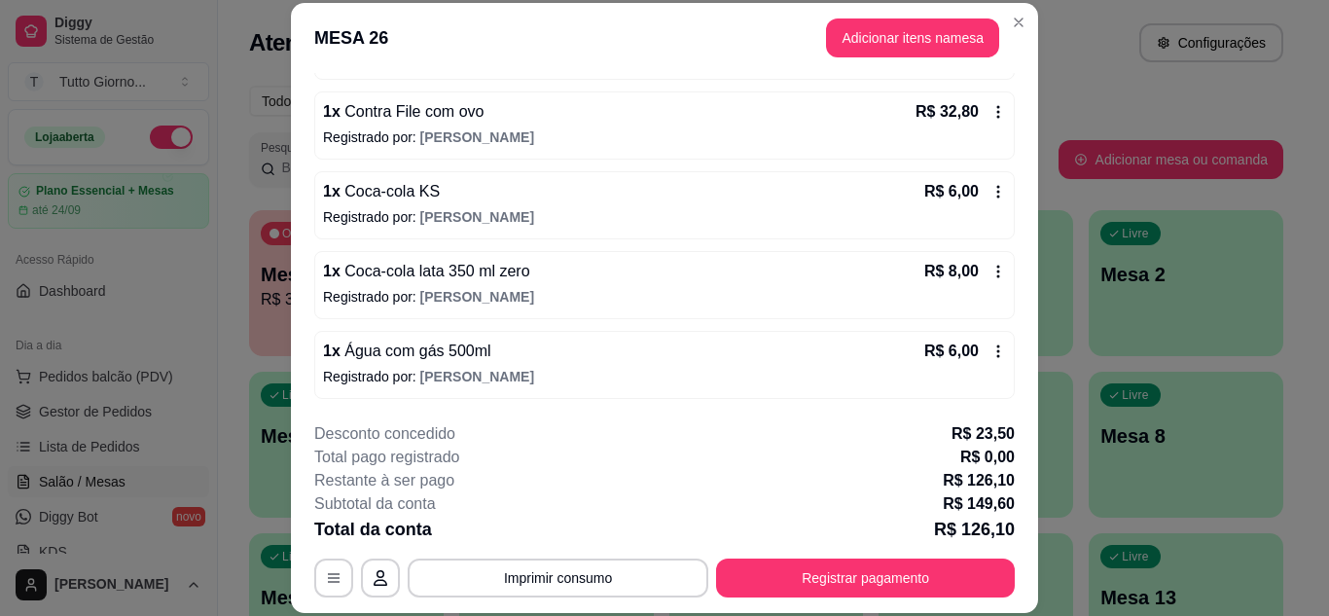
scroll to position [33, 0]
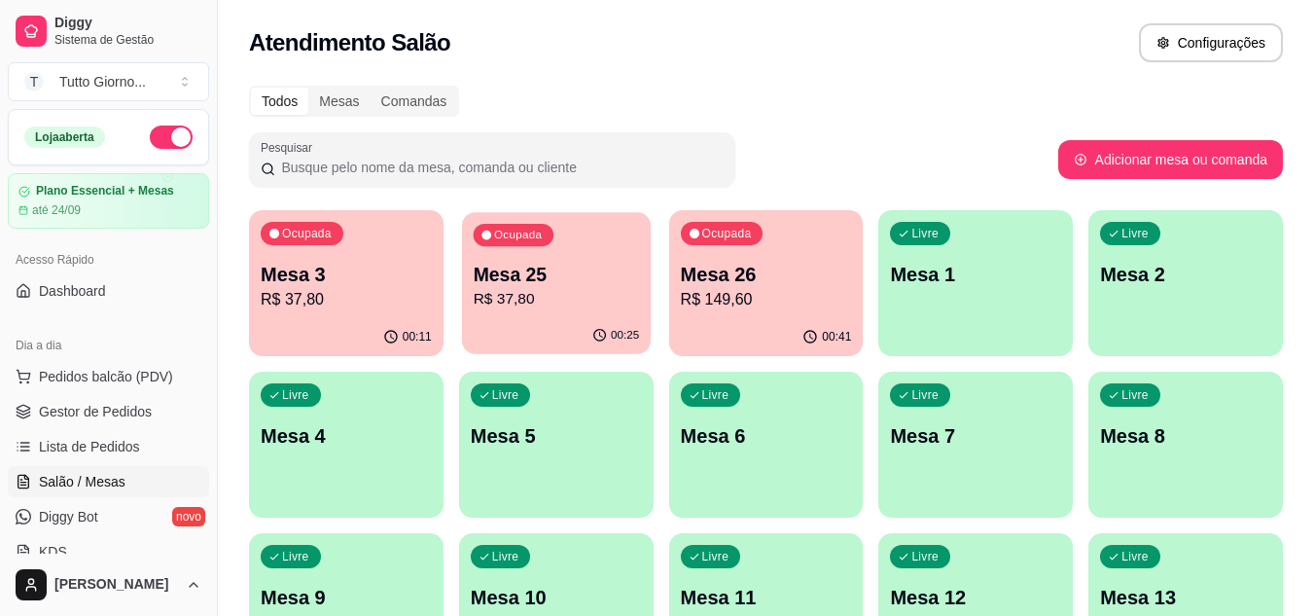
click at [516, 344] on div "00:25" at bounding box center [556, 335] width 189 height 37
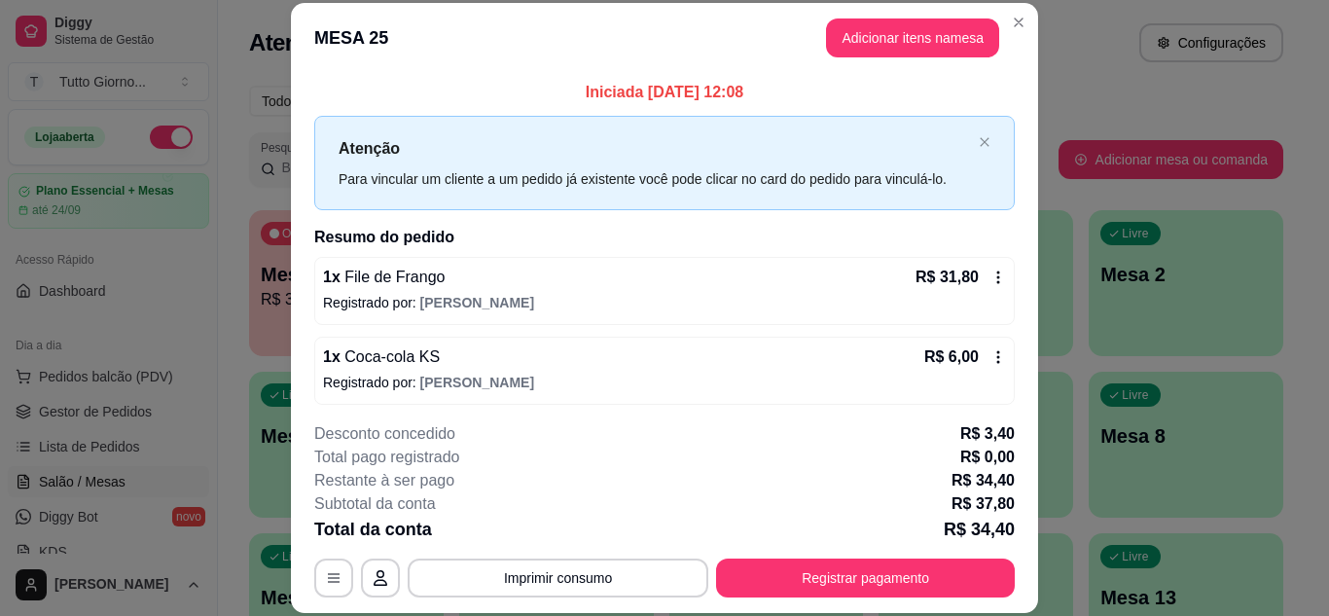
click at [990, 362] on icon at bounding box center [998, 357] width 16 height 16
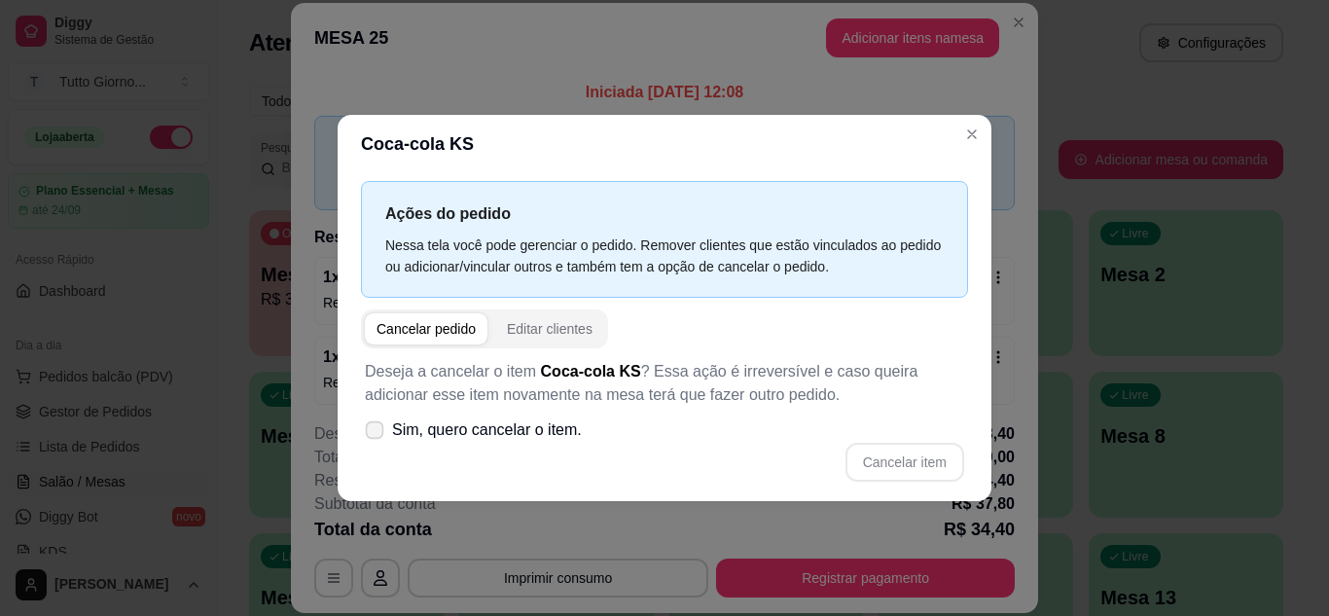
click at [371, 435] on icon at bounding box center [374, 429] width 15 height 11
click at [371, 435] on input "Sim, quero cancelar o item." at bounding box center [370, 439] width 13 height 13
checkbox input "true"
click at [916, 459] on button "Cancelar item" at bounding box center [904, 462] width 116 height 38
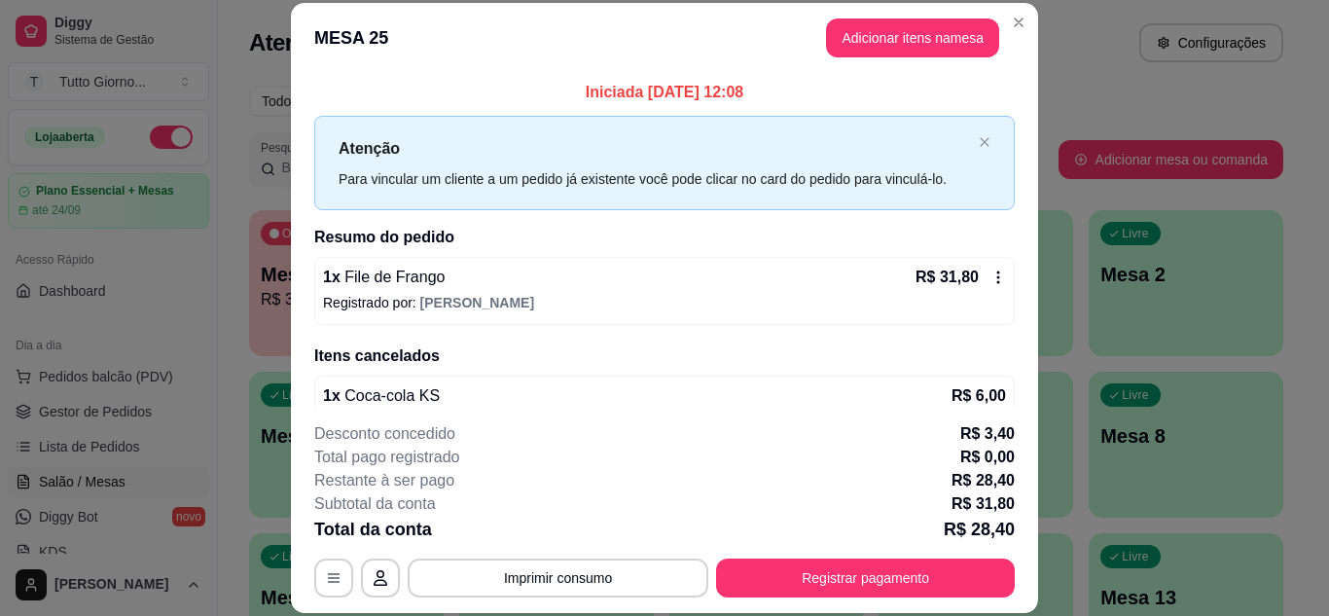
scroll to position [37, 0]
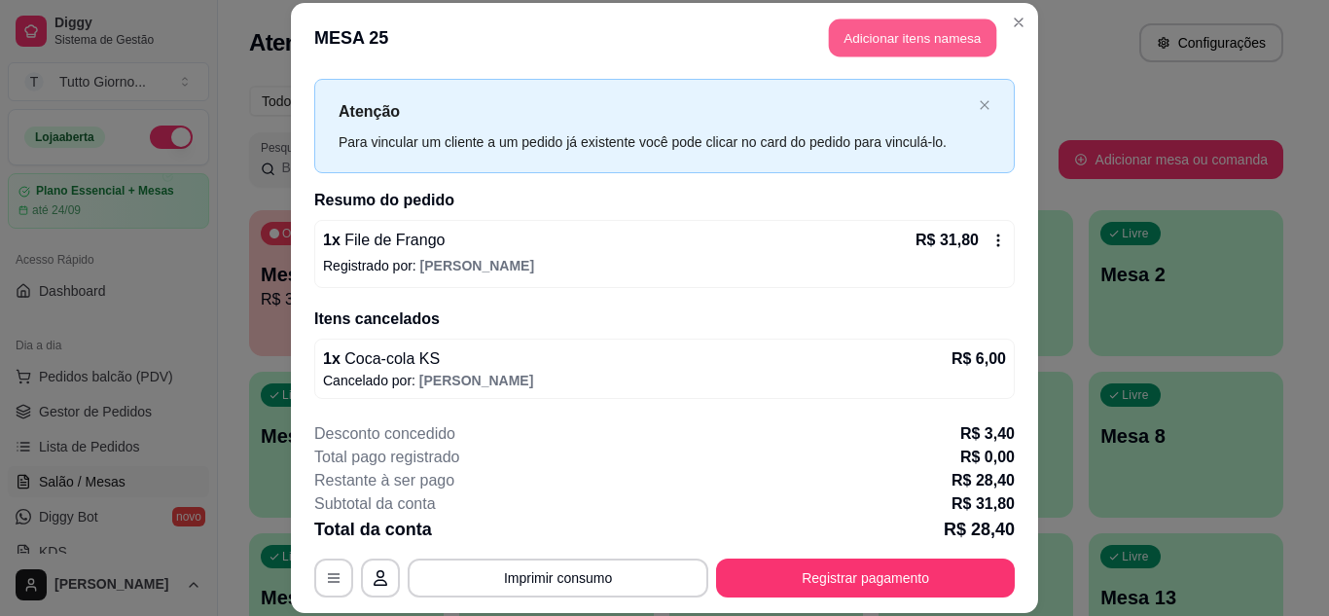
click at [926, 42] on button "Adicionar itens na mesa" at bounding box center [912, 38] width 167 height 38
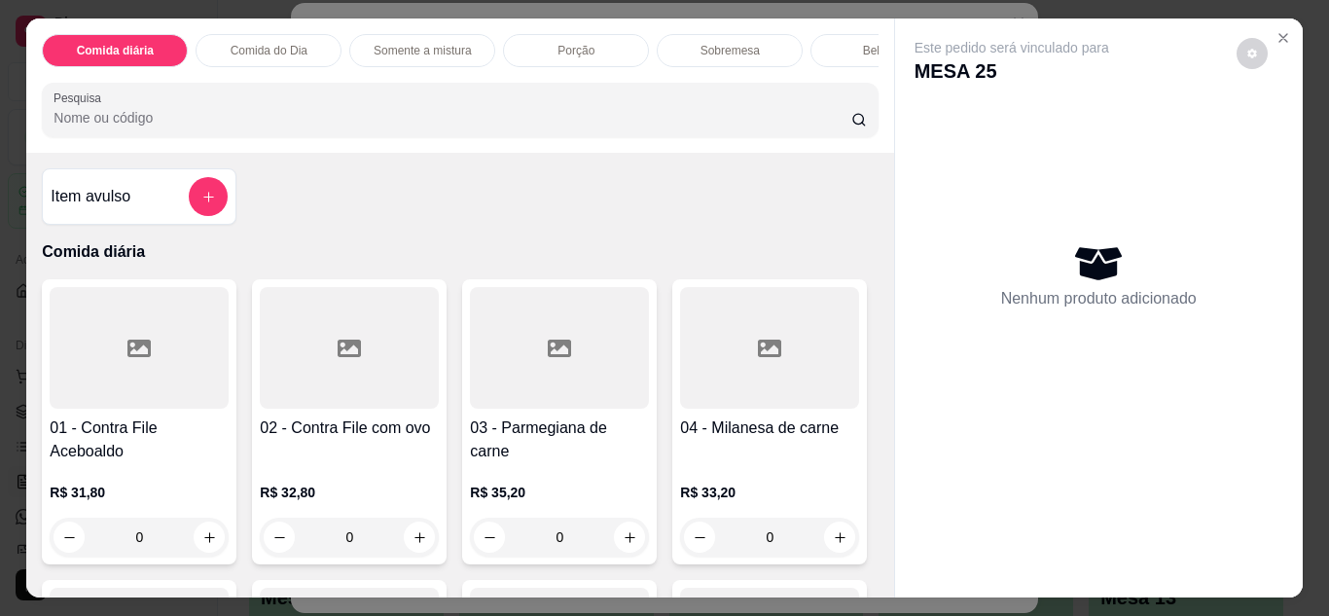
click at [819, 49] on div "Bebidas" at bounding box center [883, 50] width 146 height 33
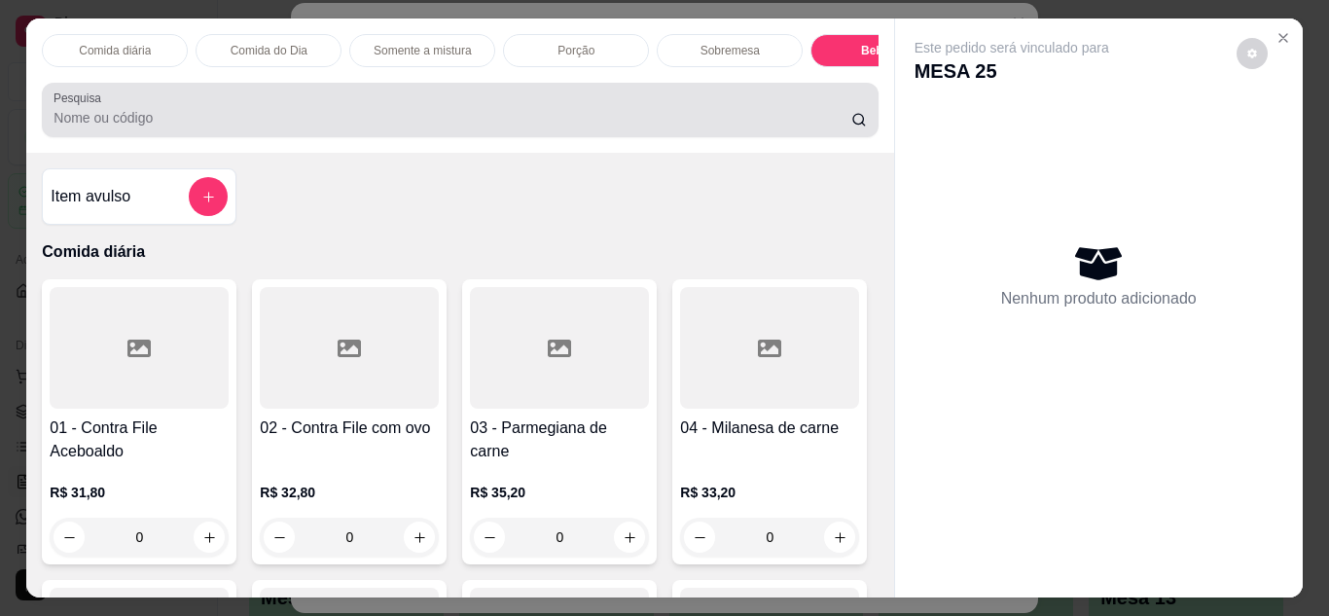
scroll to position [52, 0]
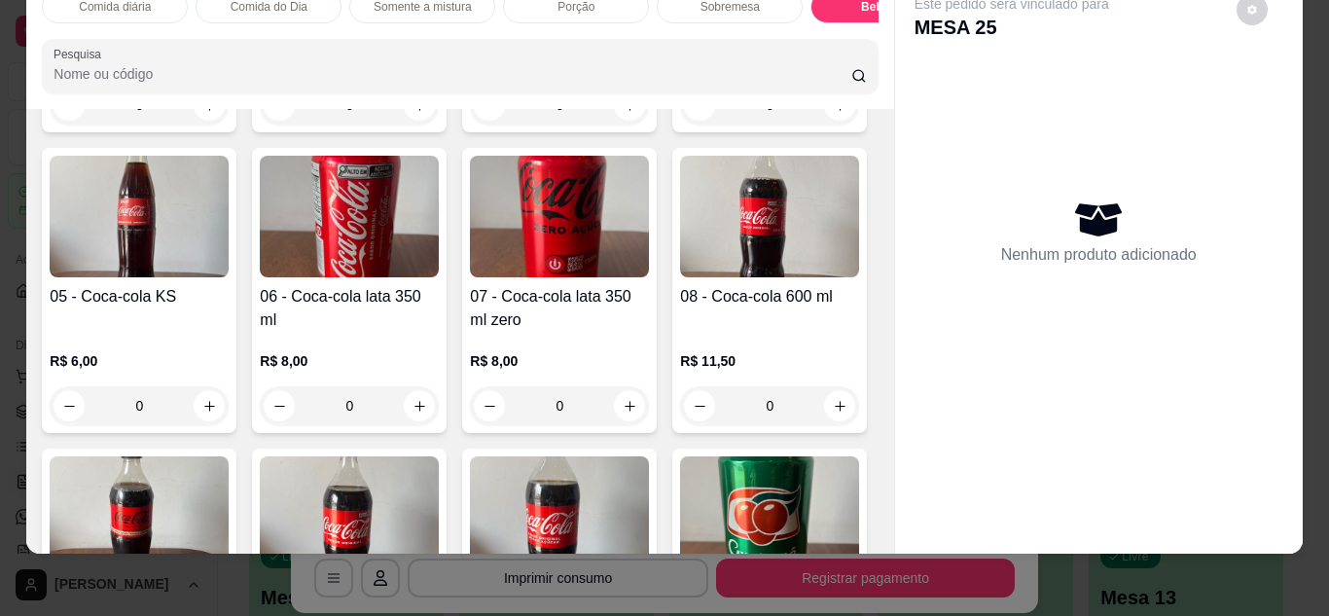
click at [439, 277] on img at bounding box center [349, 217] width 179 height 122
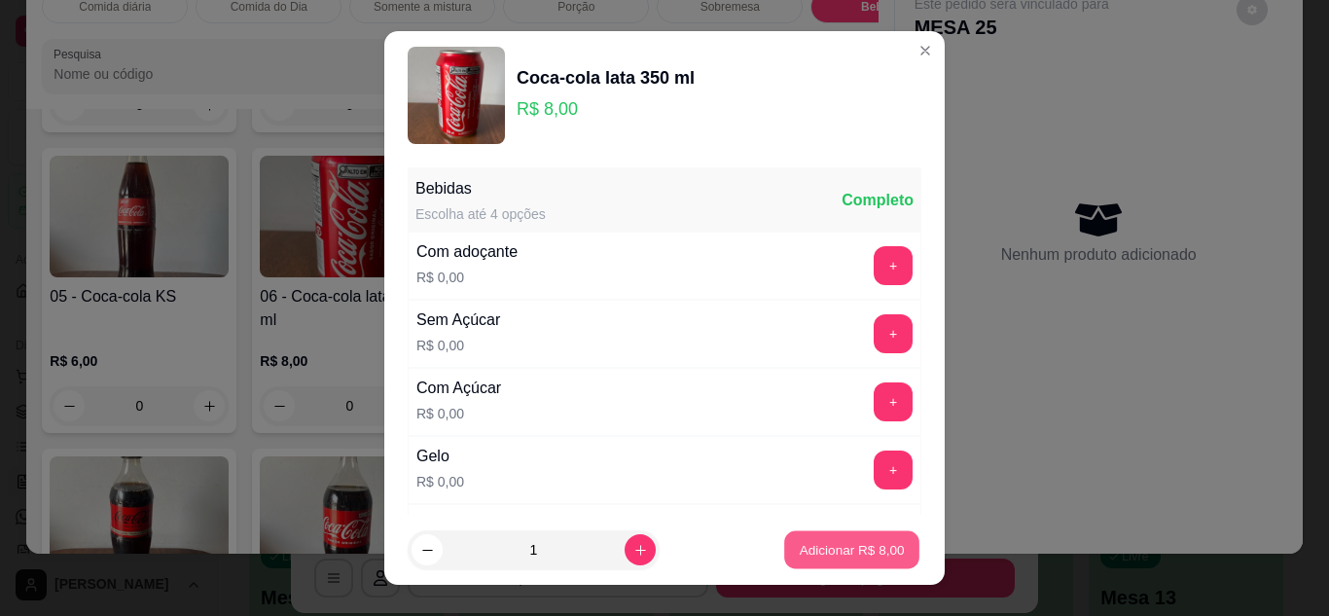
click at [826, 550] on p "Adicionar R$ 8,00" at bounding box center [851, 550] width 105 height 18
type input "1"
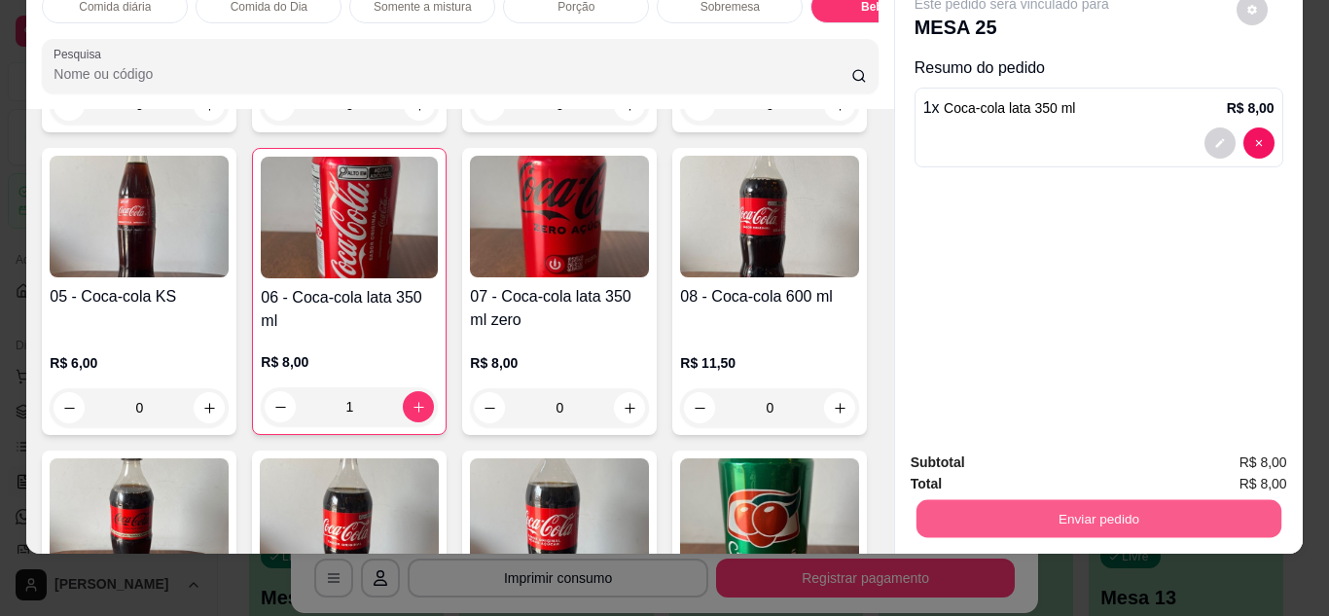
click at [1064, 503] on button "Enviar pedido" at bounding box center [1098, 519] width 365 height 38
click at [1083, 465] on button "Não registrar e enviar pedido" at bounding box center [1034, 456] width 197 height 36
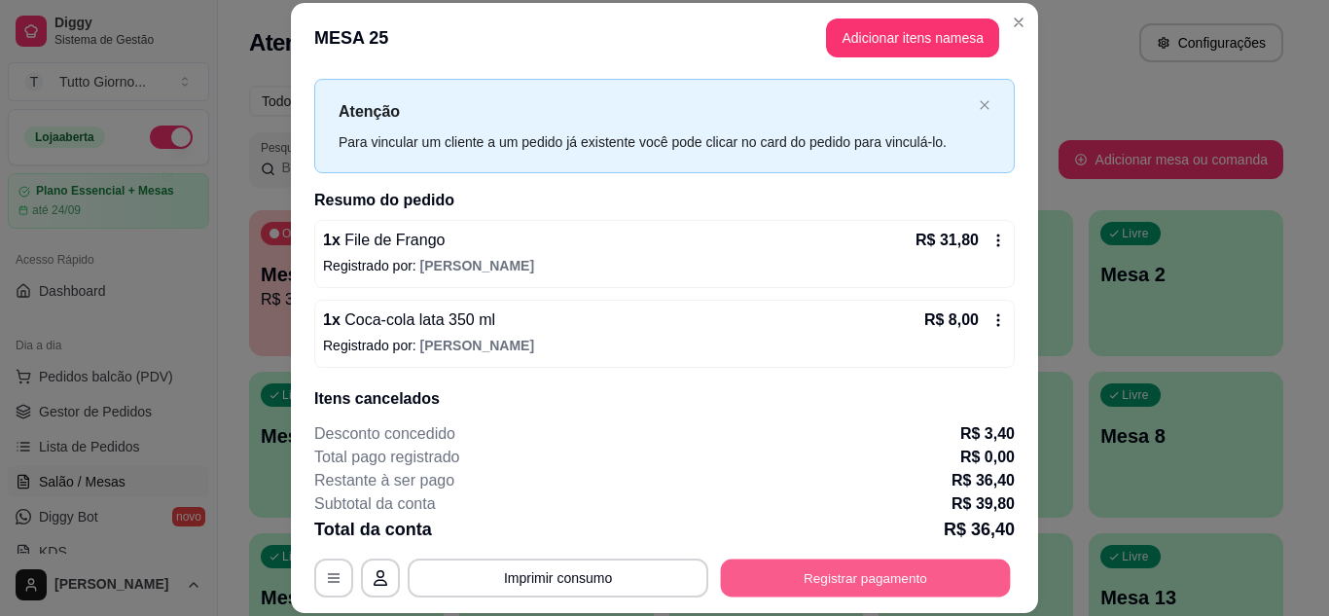
click at [946, 558] on button "Registrar pagamento" at bounding box center [866, 577] width 290 height 38
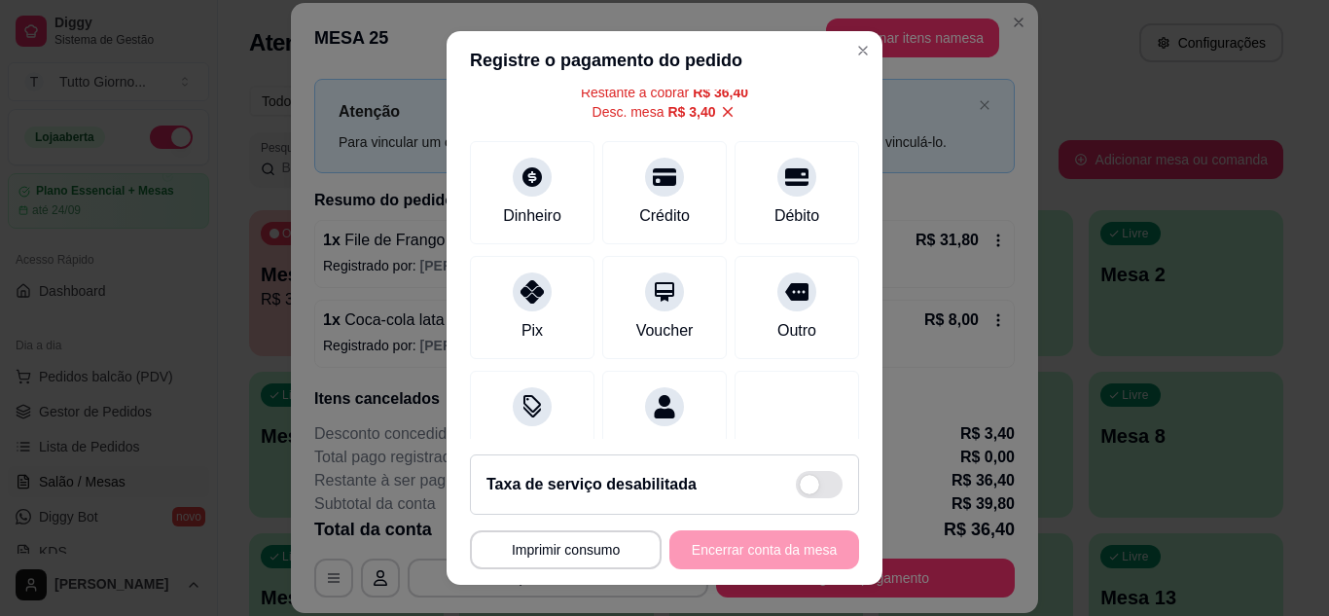
scroll to position [117, 0]
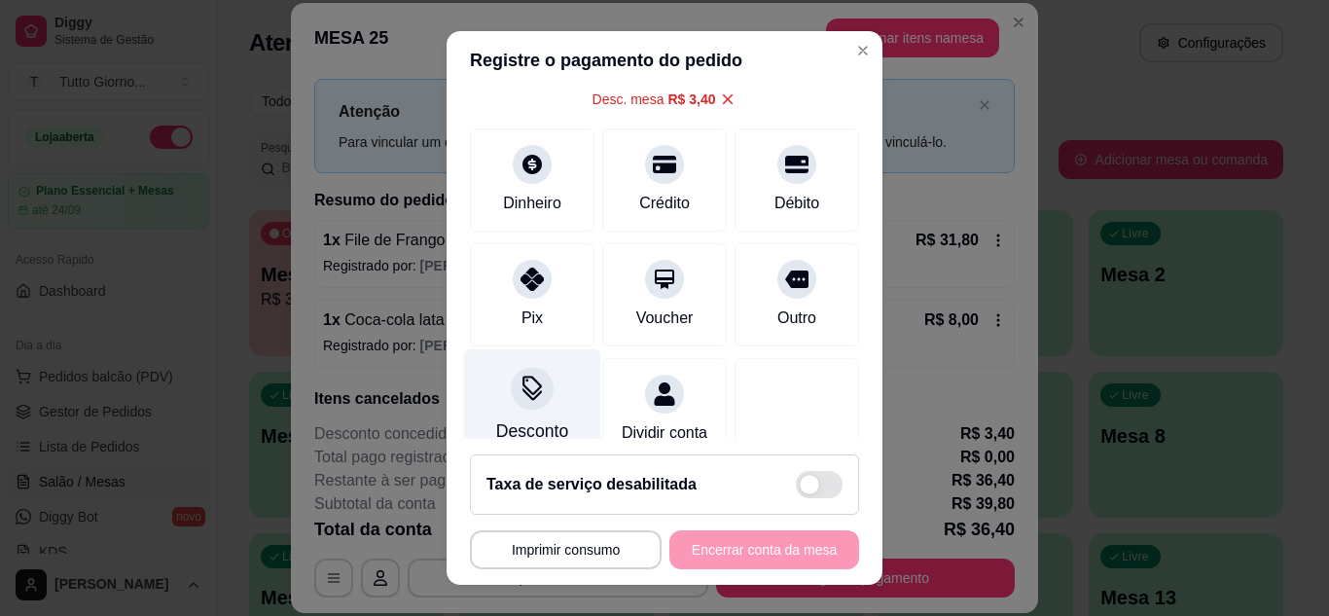
click at [520, 396] on icon at bounding box center [532, 388] width 25 height 25
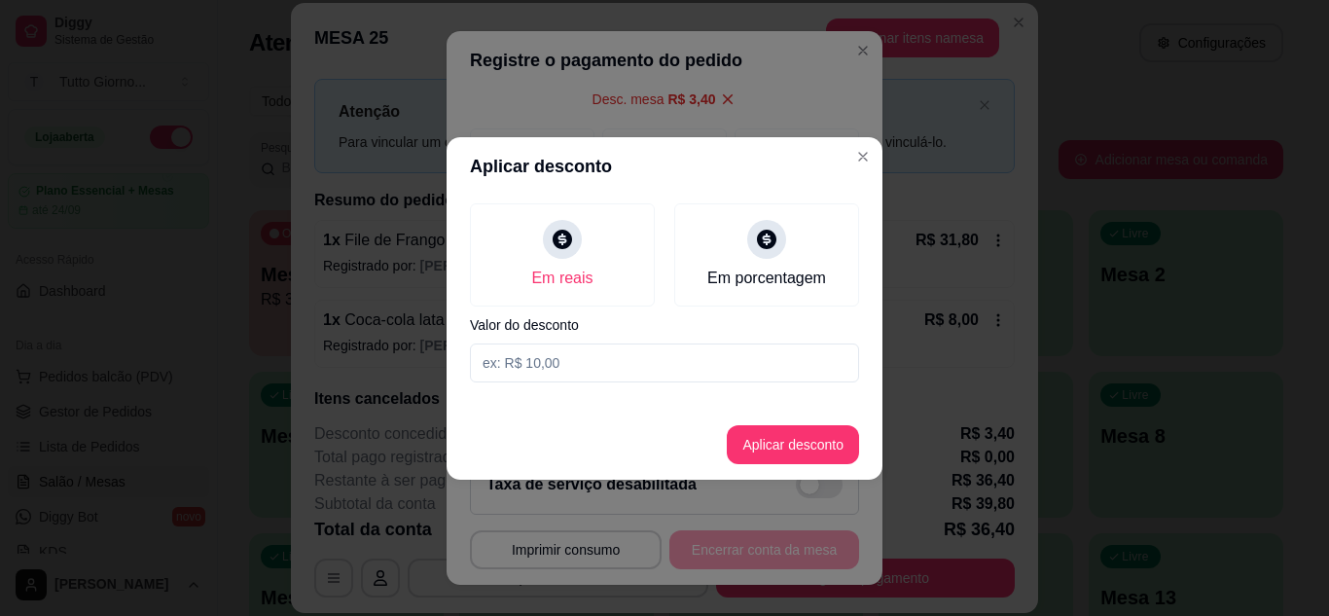
click at [597, 374] on input at bounding box center [664, 362] width 389 height 39
type input "4,40"
click at [798, 444] on button "Aplicar desconto" at bounding box center [793, 444] width 127 height 38
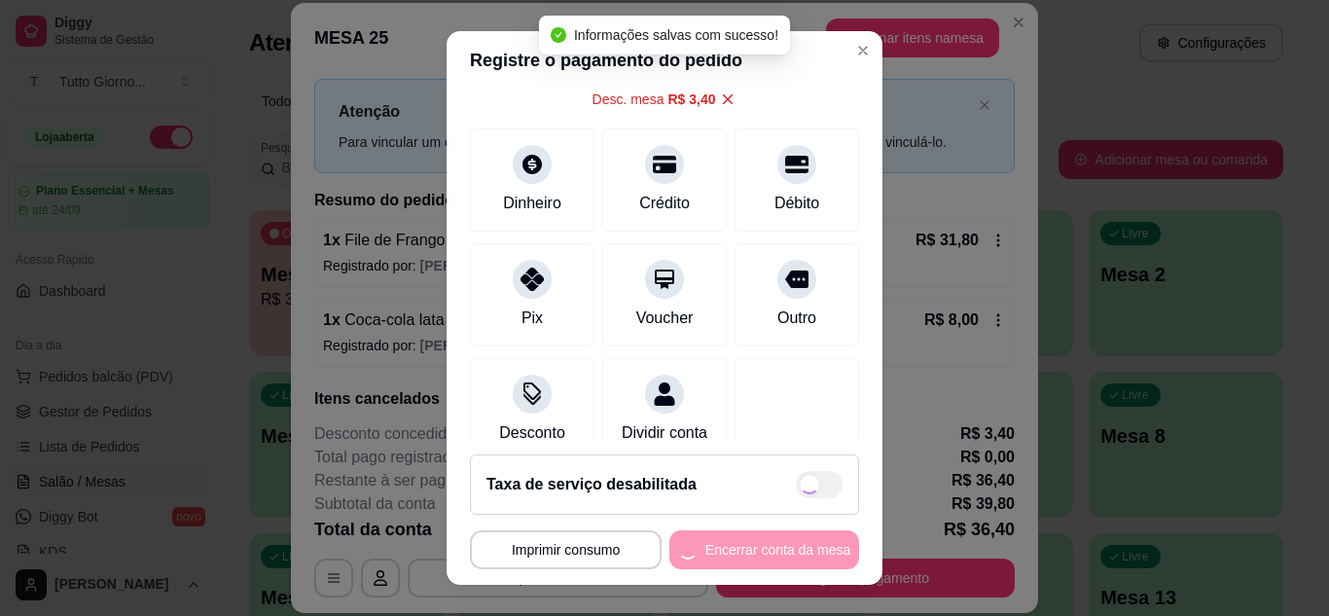
type input "R$ 35,40"
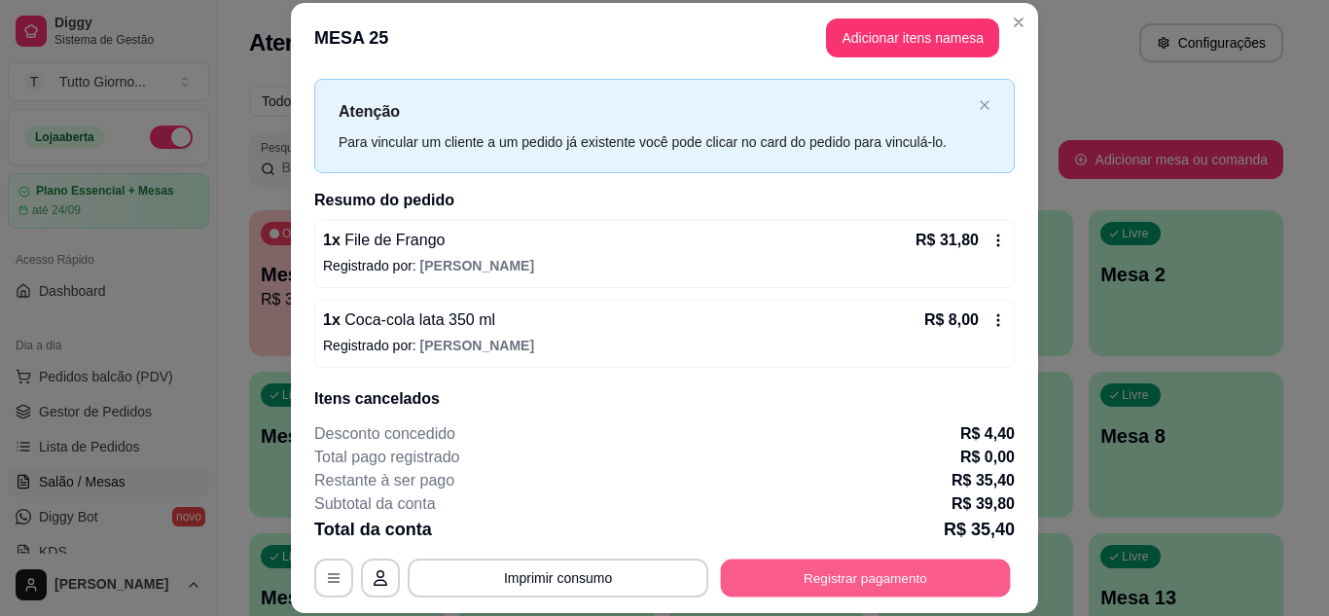
click at [974, 566] on button "Registrar pagamento" at bounding box center [866, 577] width 290 height 38
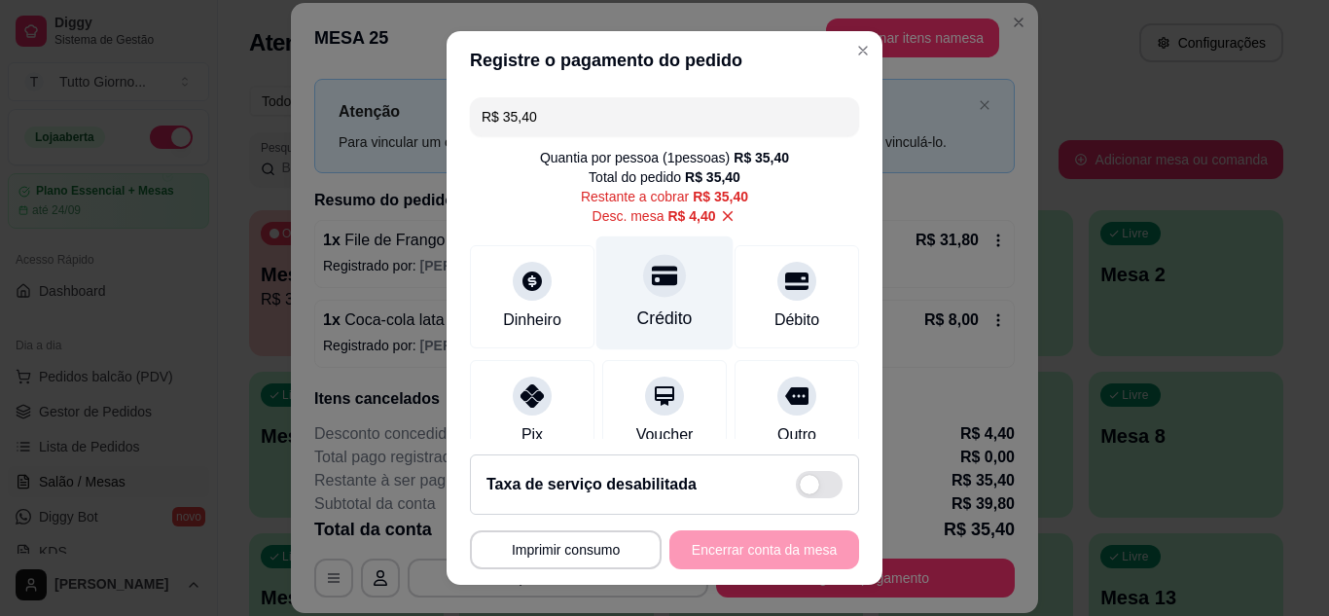
click at [654, 306] on div "Crédito" at bounding box center [664, 318] width 55 height 25
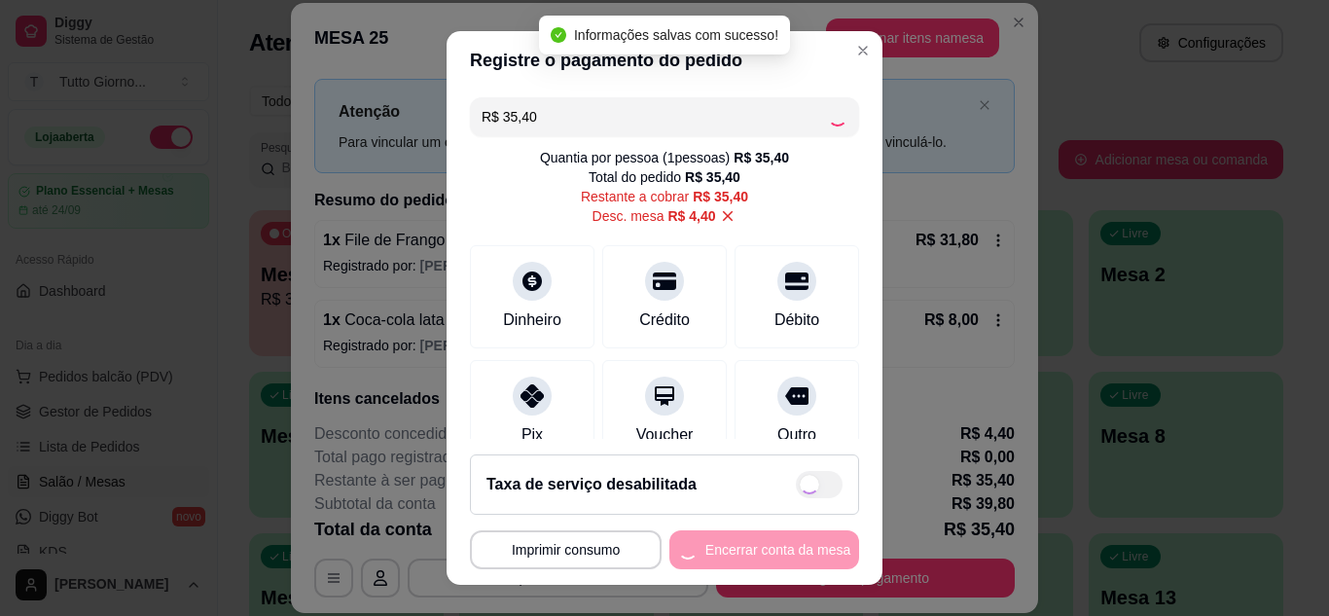
type input "R$ 0,00"
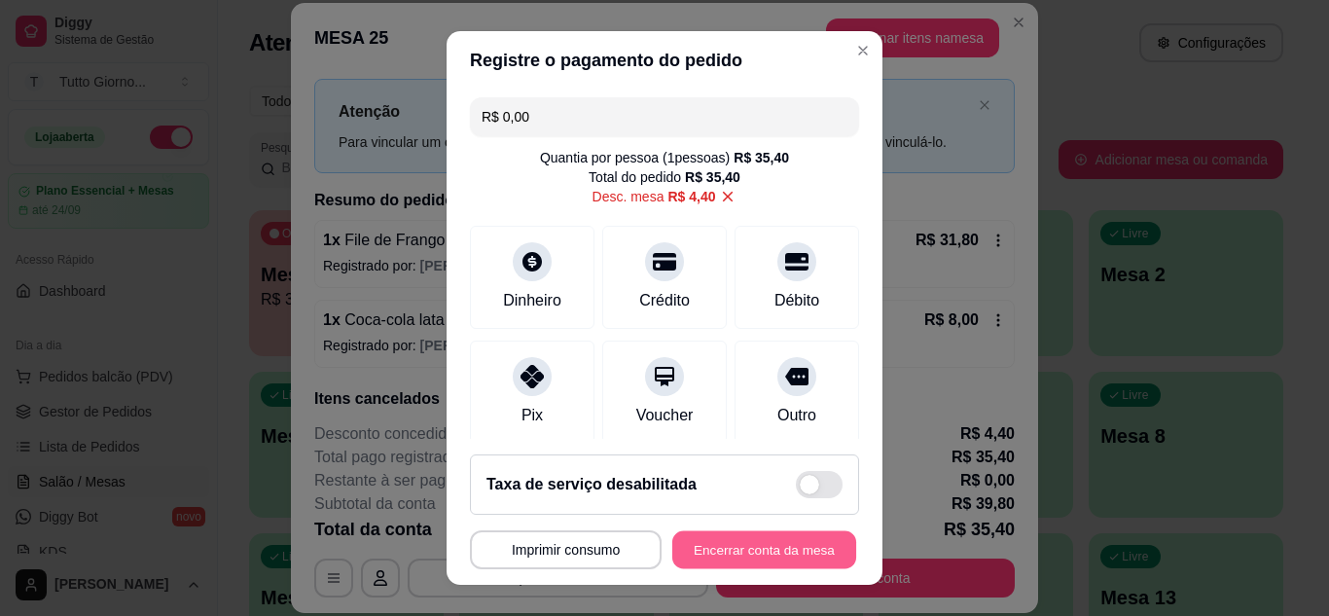
click at [746, 549] on button "Encerrar conta da mesa" at bounding box center [764, 550] width 184 height 38
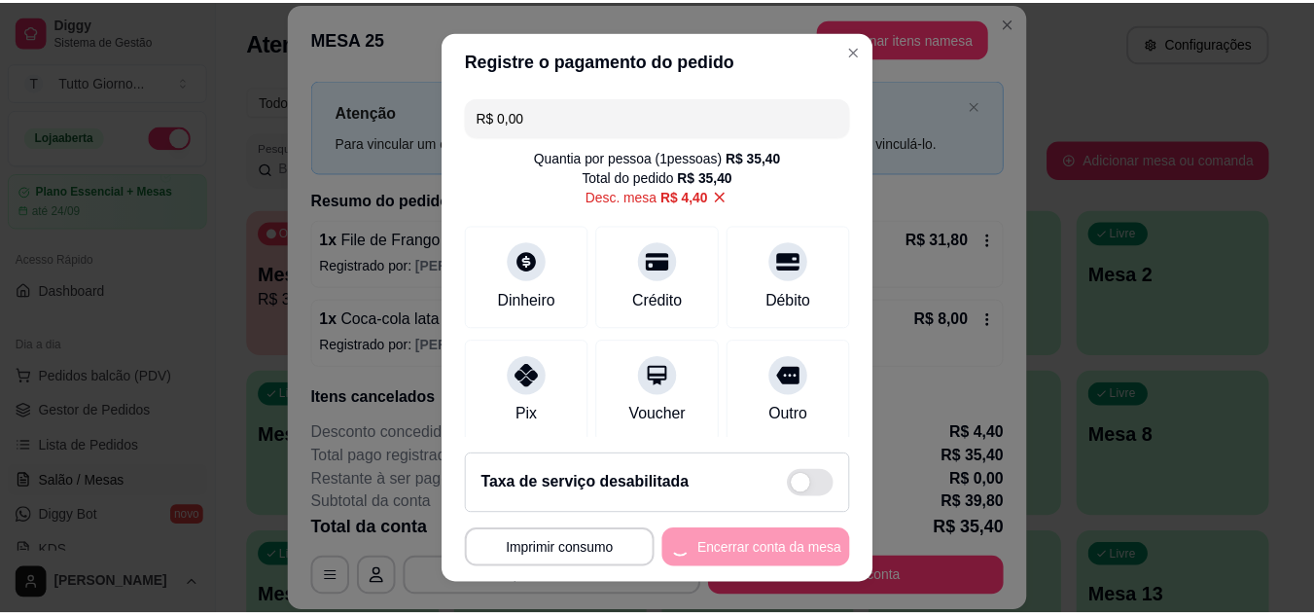
scroll to position [0, 0]
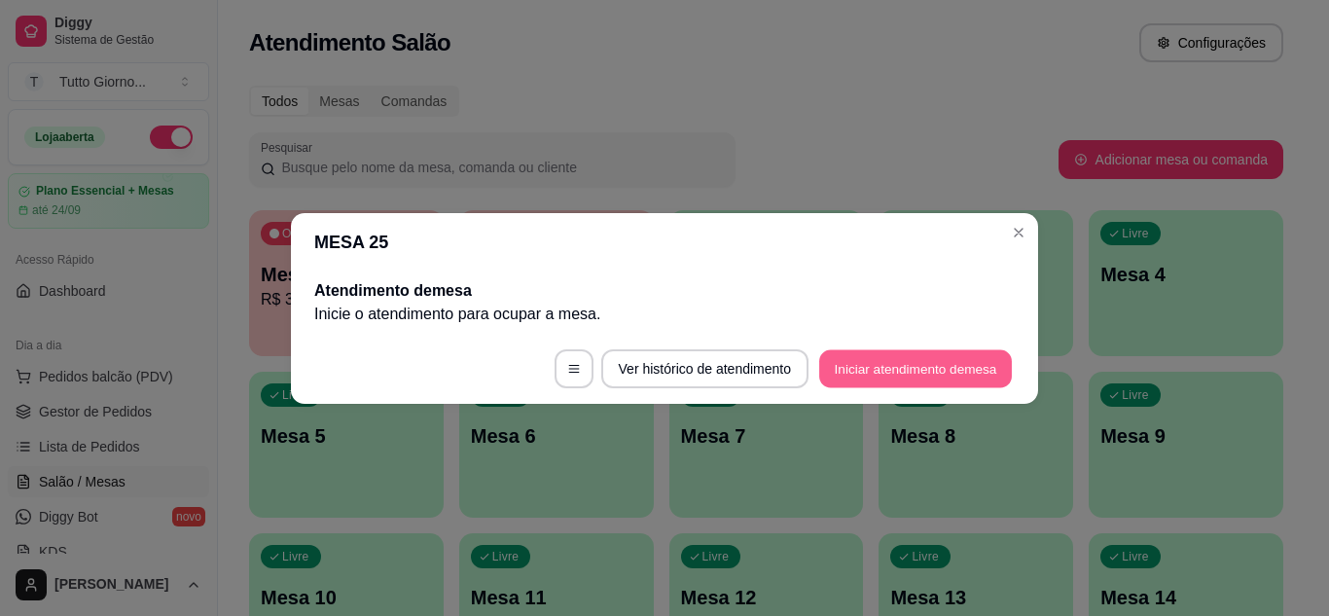
click at [840, 376] on button "Iniciar atendimento de mesa" at bounding box center [915, 368] width 193 height 38
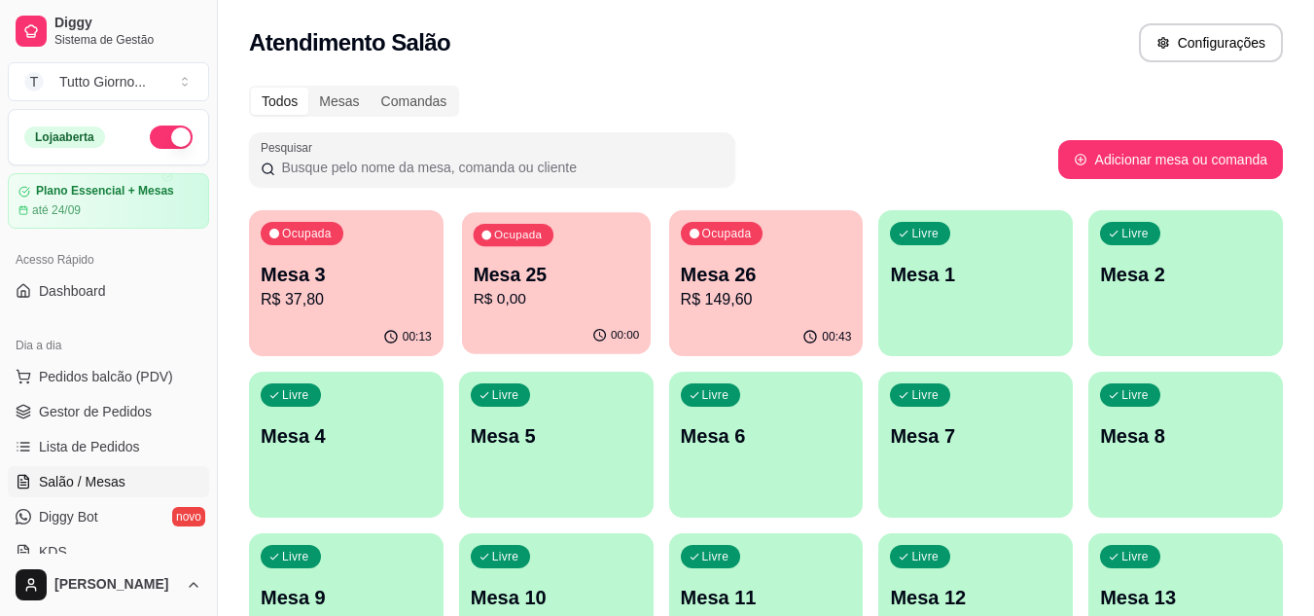
click at [650, 287] on div "Ocupada Mesa 25 R$ 0,00" at bounding box center [556, 264] width 189 height 105
click at [576, 284] on p "Mesa 25" at bounding box center [556, 275] width 166 height 26
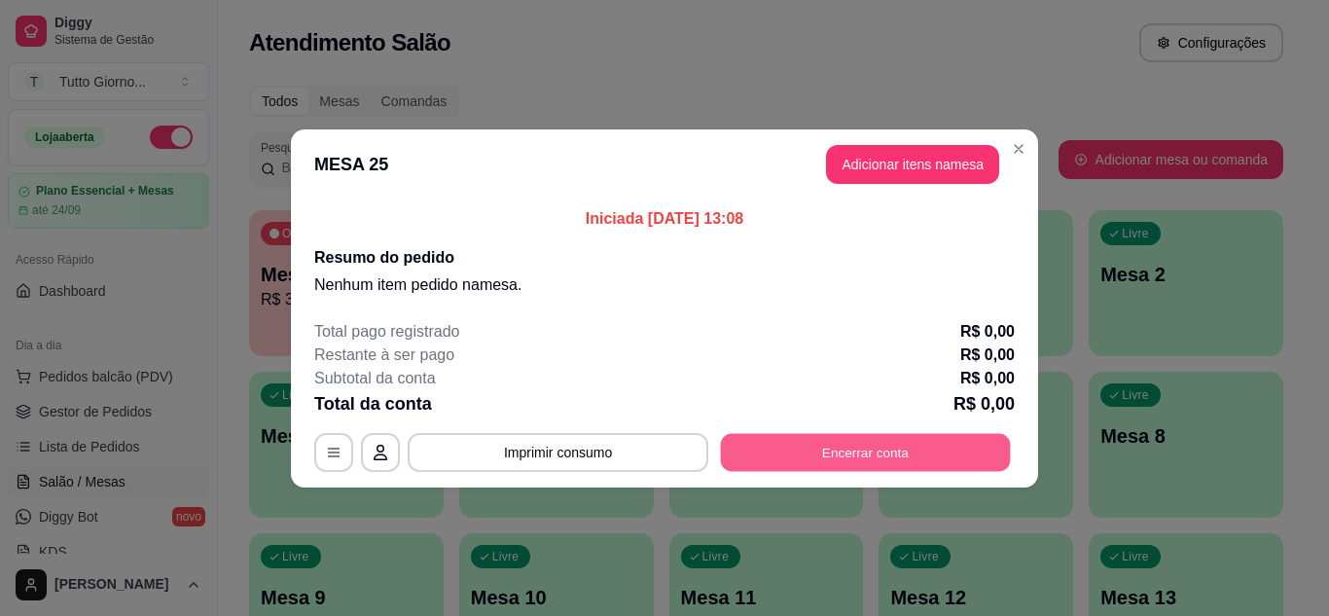
click at [819, 447] on button "Encerrar conta" at bounding box center [866, 452] width 290 height 38
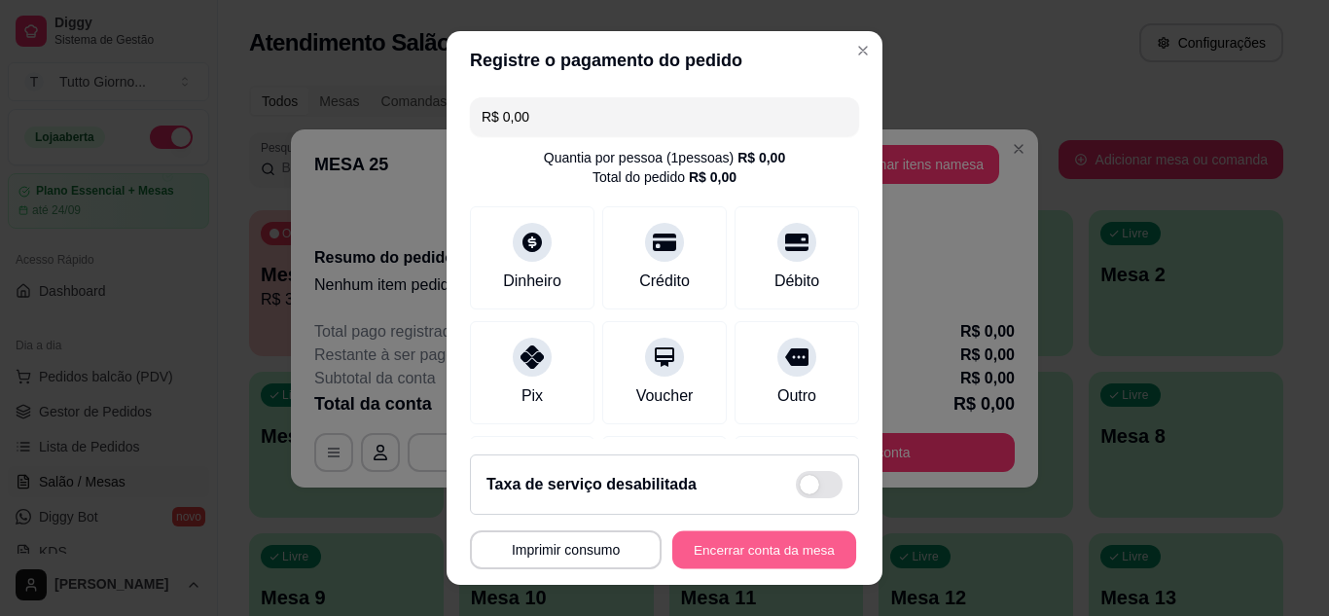
click at [717, 539] on button "Encerrar conta da mesa" at bounding box center [764, 550] width 184 height 38
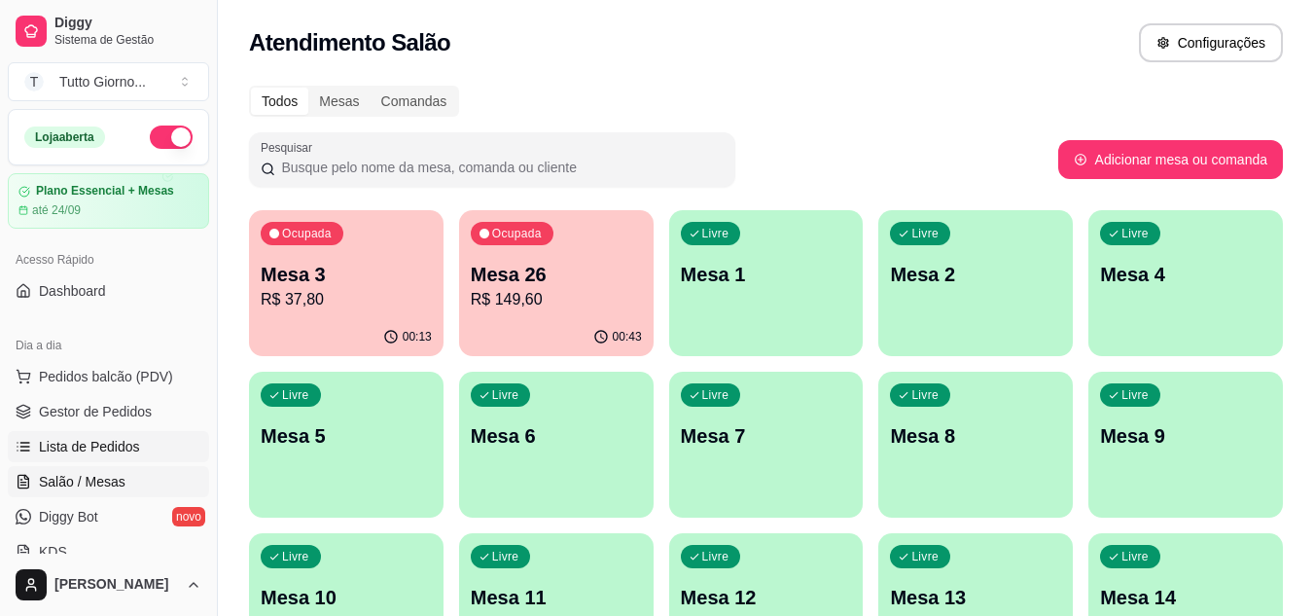
click at [123, 441] on span "Lista de Pedidos" at bounding box center [89, 446] width 101 height 19
click at [136, 447] on link "Lista de Pedidos" at bounding box center [108, 446] width 201 height 31
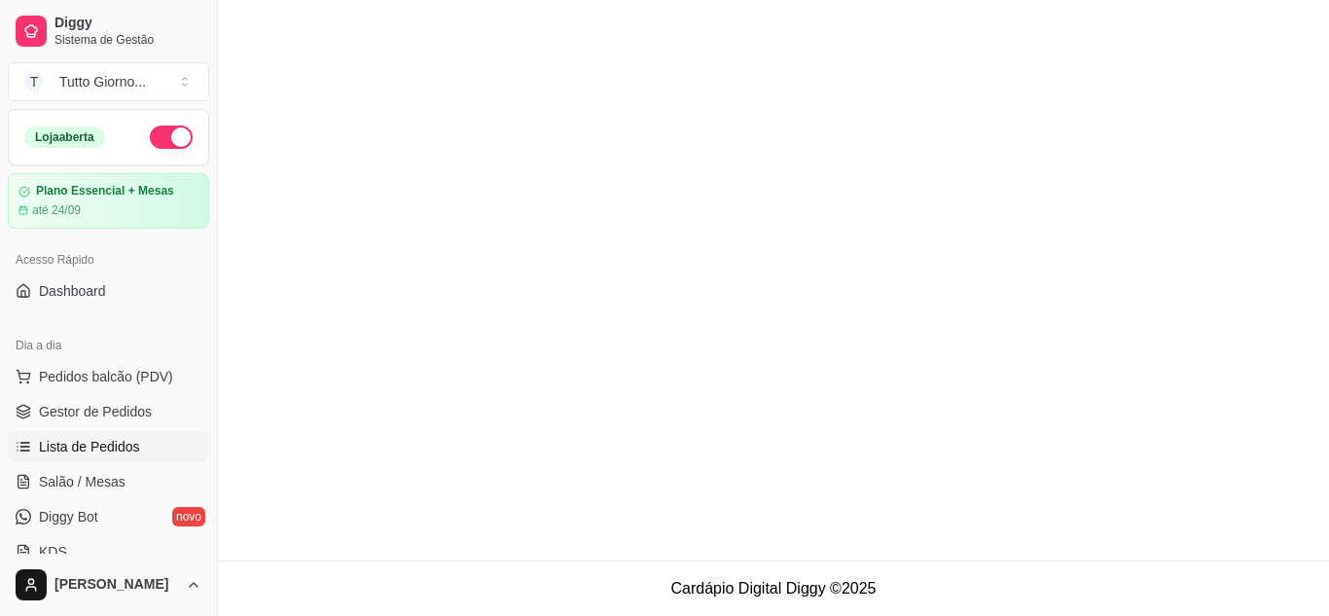
click at [115, 450] on span "Lista de Pedidos" at bounding box center [89, 446] width 101 height 19
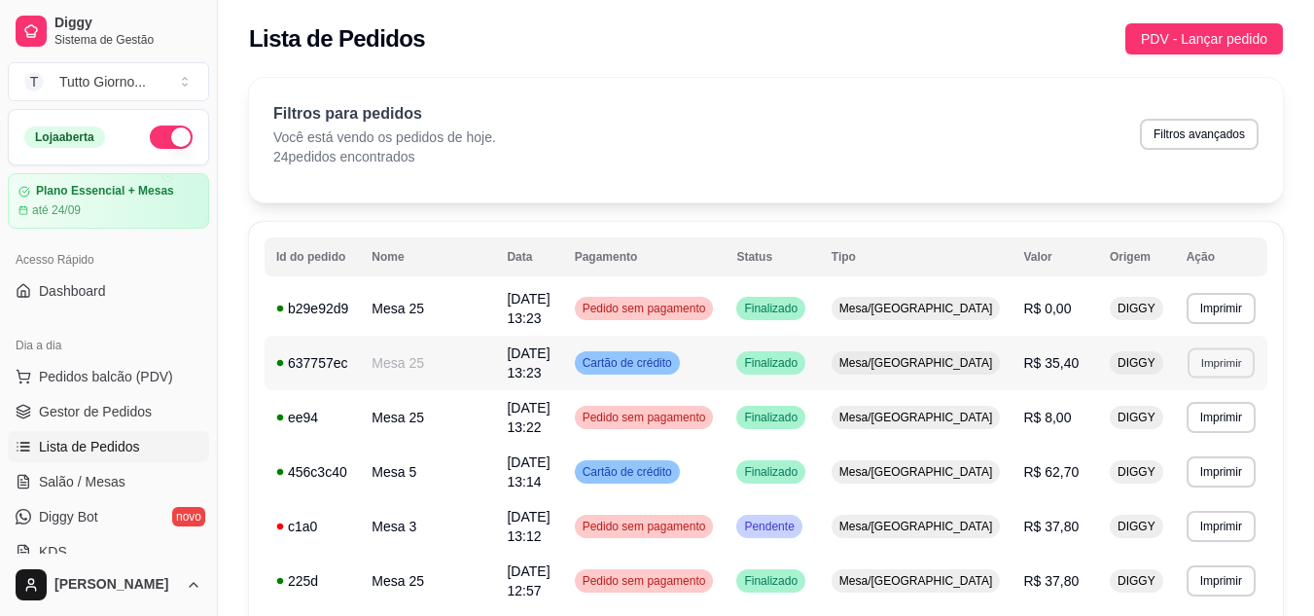
click at [1220, 347] on button "Imprimir" at bounding box center [1221, 362] width 67 height 30
click at [1194, 414] on button "IMPRESSORA" at bounding box center [1178, 419] width 136 height 30
click at [105, 488] on span "Salão / Mesas" at bounding box center [82, 481] width 87 height 19
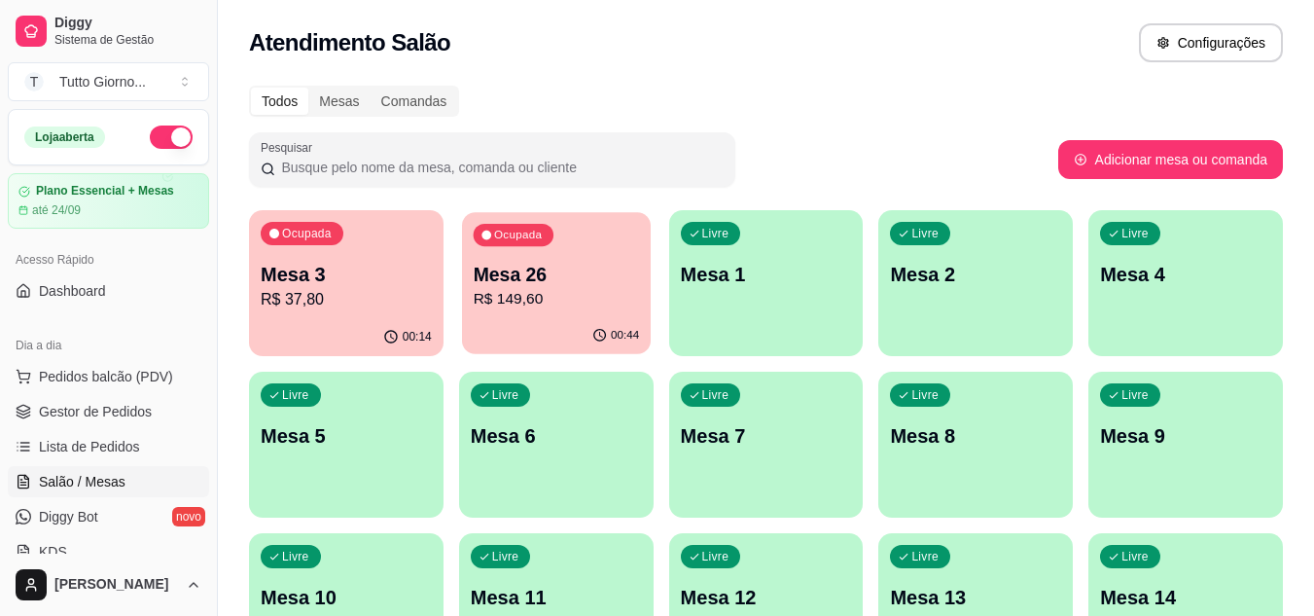
click at [494, 340] on div "00:44" at bounding box center [556, 335] width 189 height 37
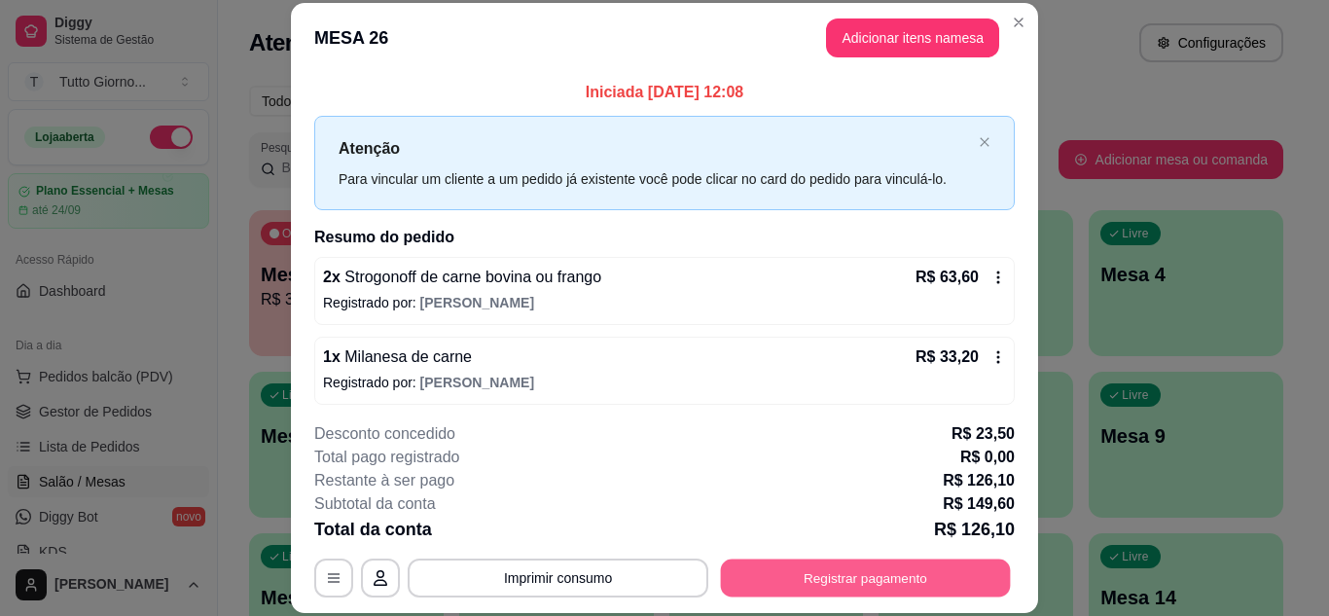
click at [889, 571] on button "Registrar pagamento" at bounding box center [866, 577] width 290 height 38
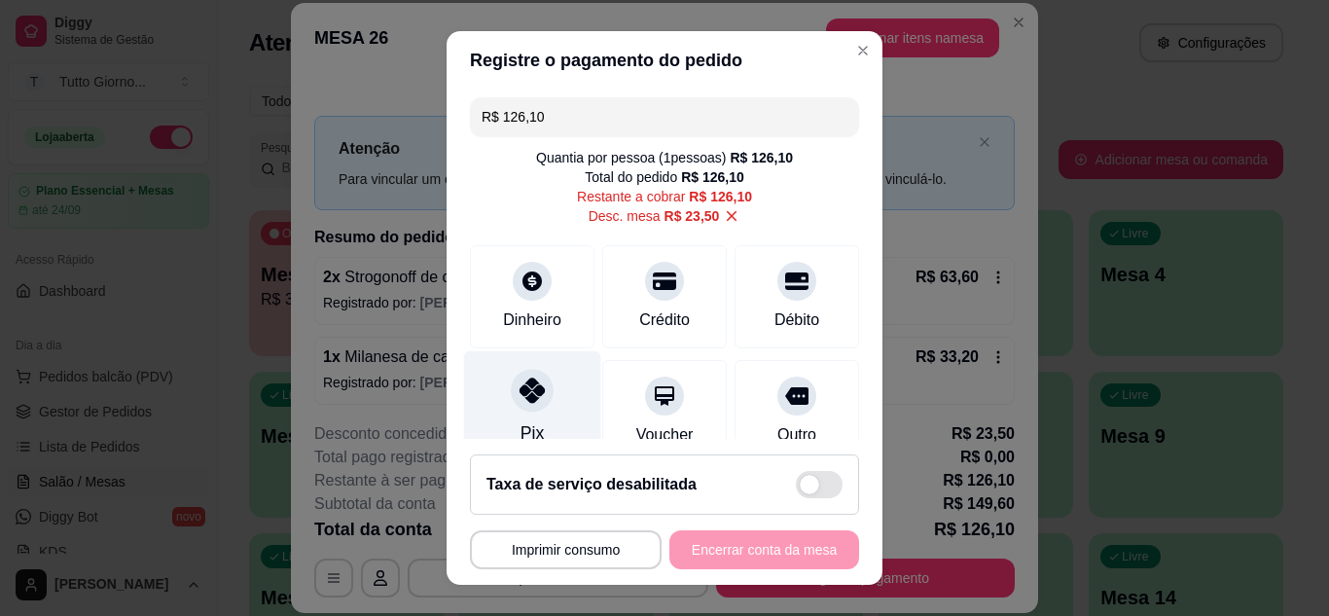
click at [518, 414] on div "Pix" at bounding box center [532, 407] width 137 height 114
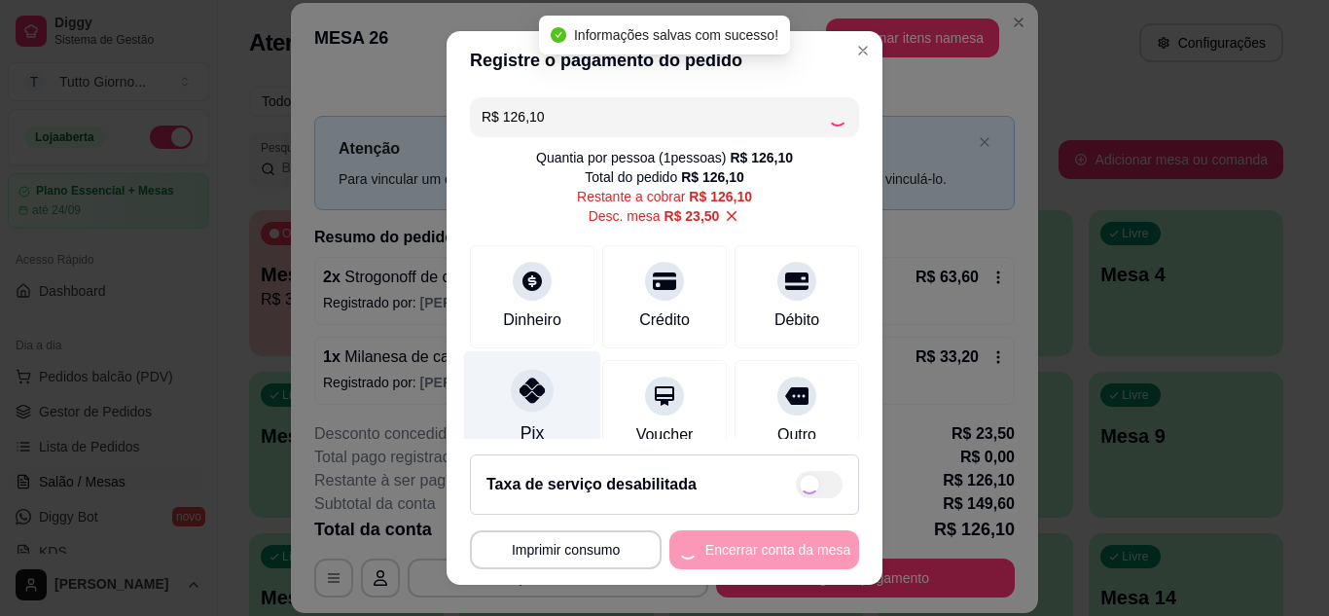
type input "R$ 0,00"
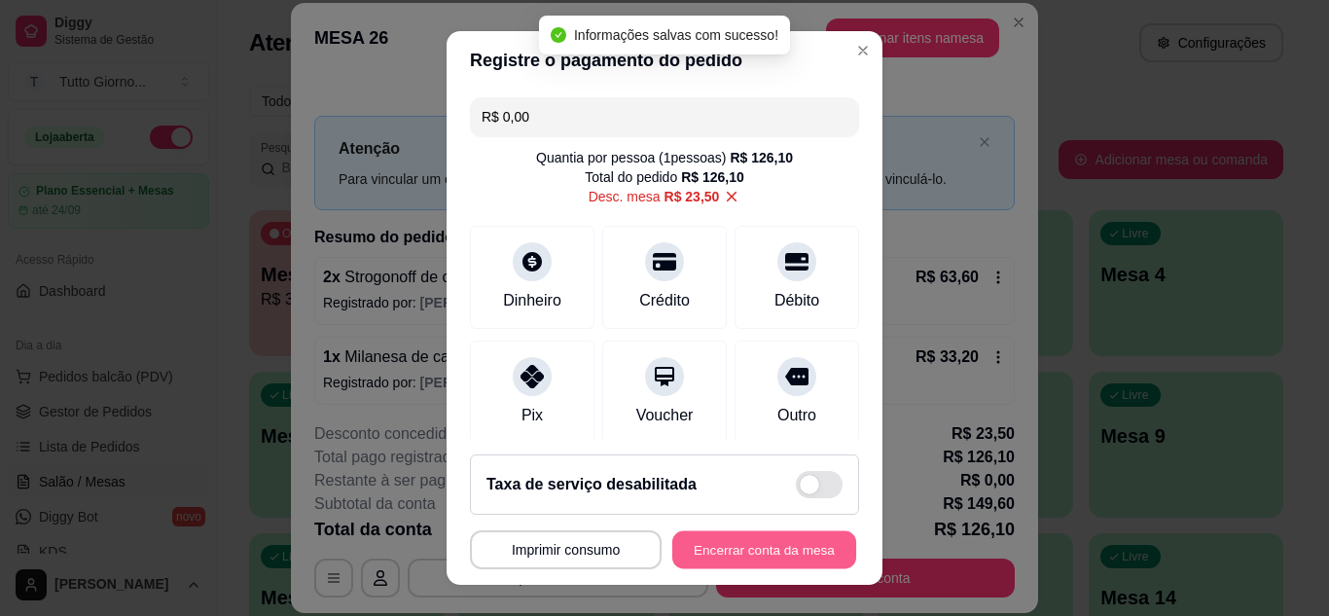
click at [727, 546] on button "Encerrar conta da mesa" at bounding box center [764, 550] width 184 height 38
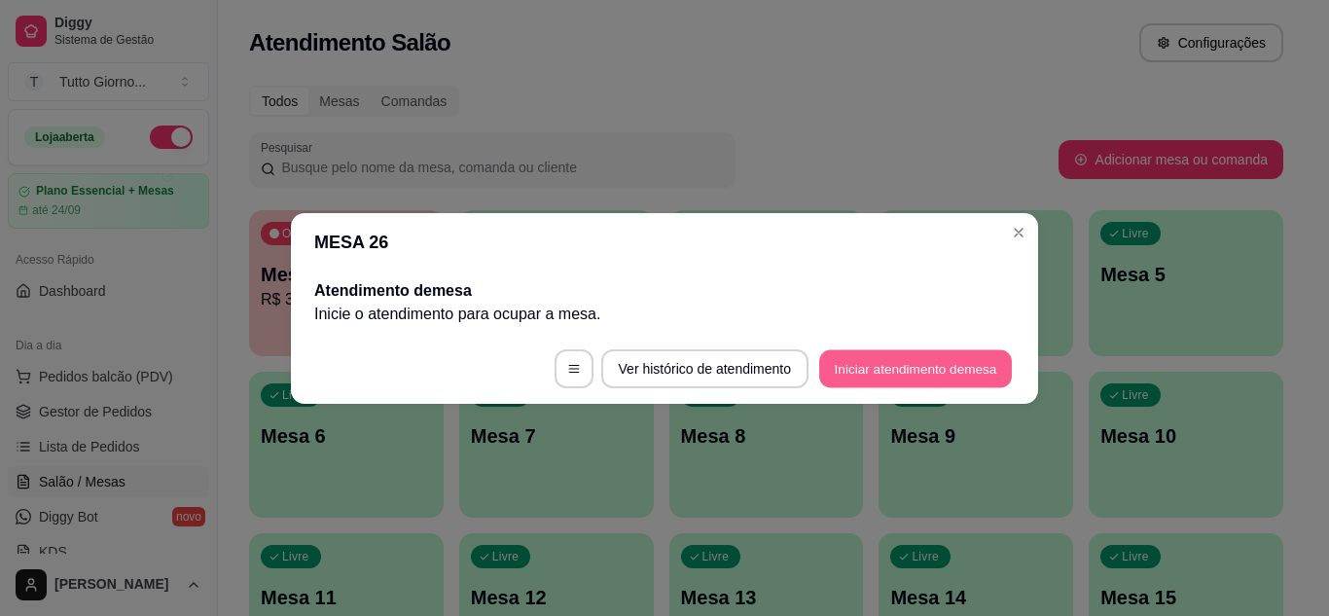
click at [902, 359] on button "Iniciar atendimento de mesa" at bounding box center [915, 368] width 193 height 38
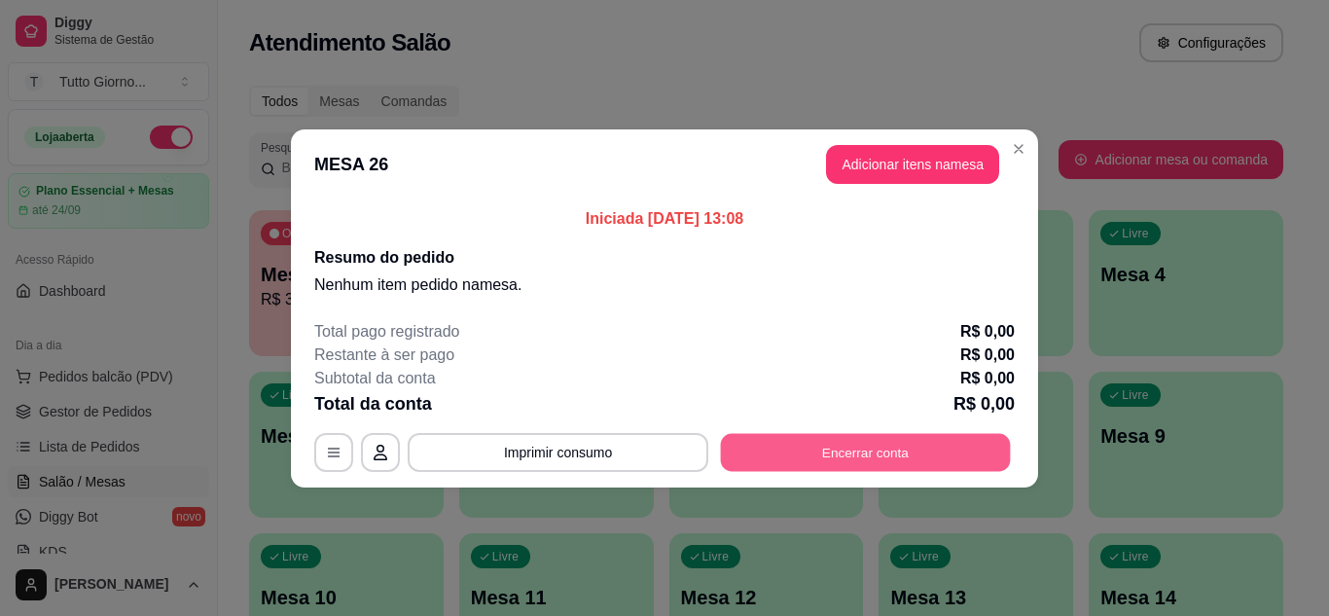
click at [834, 462] on button "Encerrar conta" at bounding box center [866, 452] width 290 height 38
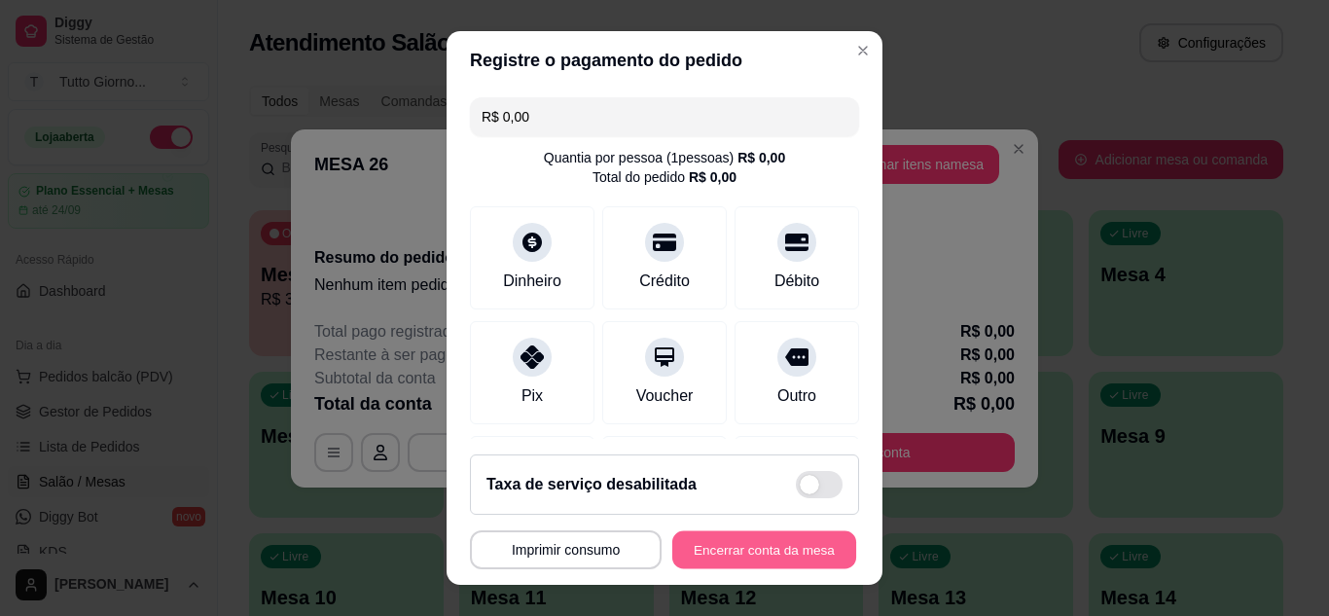
click at [779, 557] on button "Encerrar conta da mesa" at bounding box center [764, 550] width 184 height 38
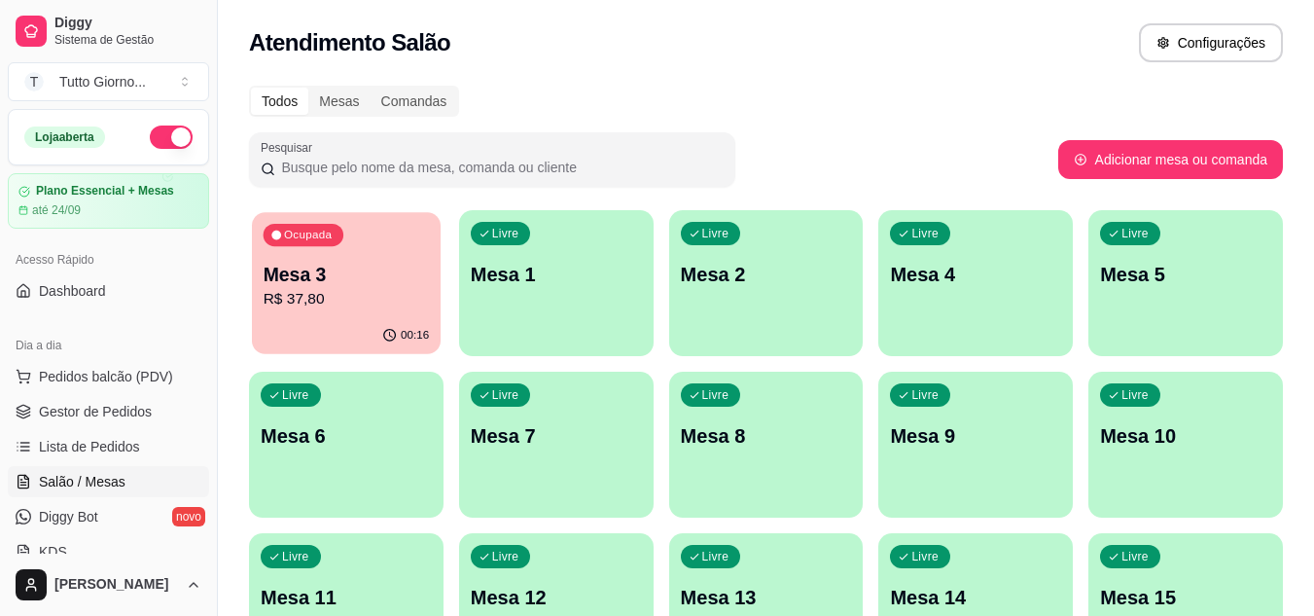
click at [319, 323] on div "00:16" at bounding box center [346, 335] width 189 height 37
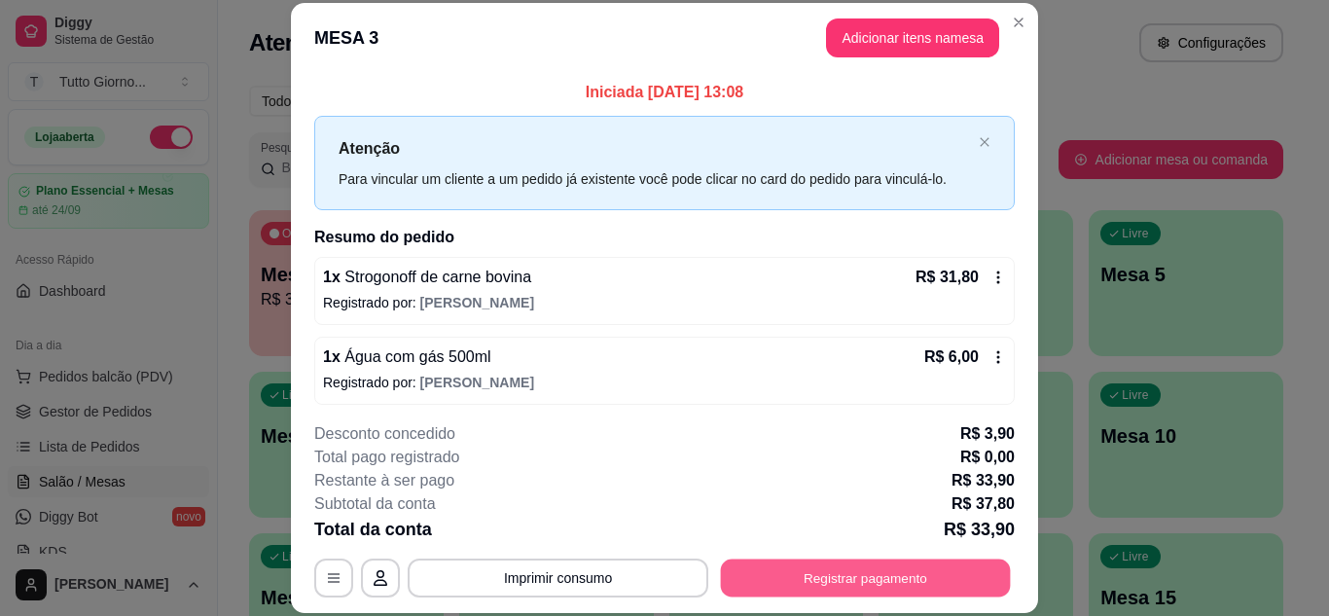
click at [921, 578] on button "Registrar pagamento" at bounding box center [866, 577] width 290 height 38
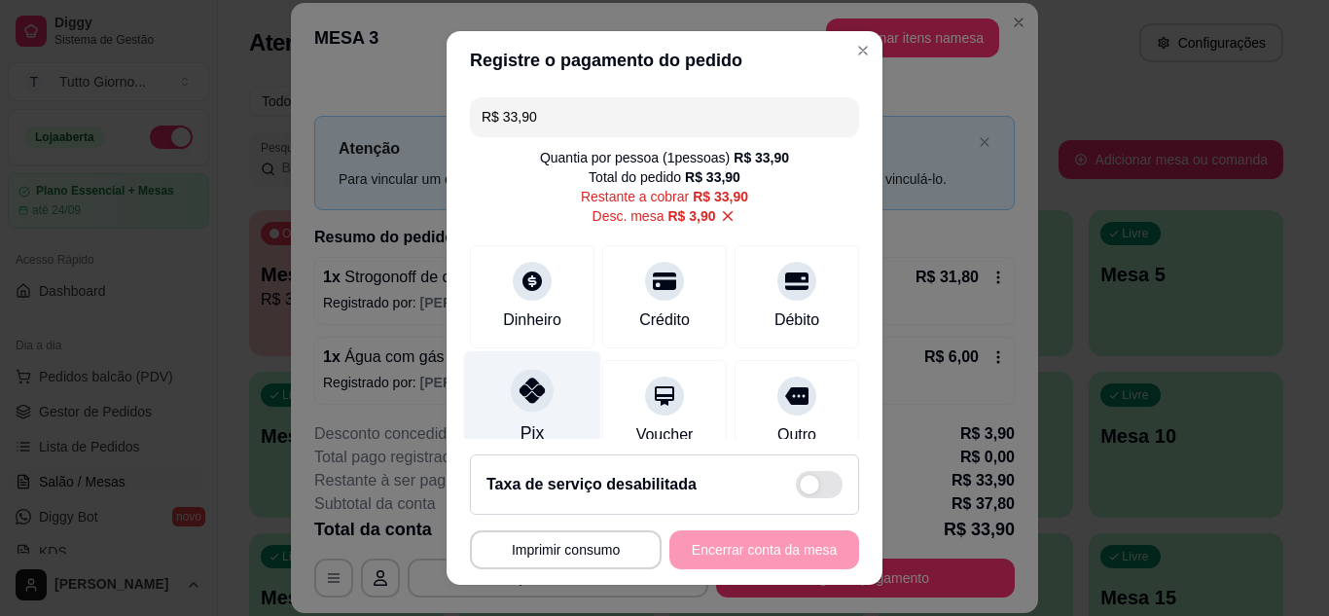
click at [524, 393] on icon at bounding box center [532, 390] width 25 height 25
type input "R$ 0,00"
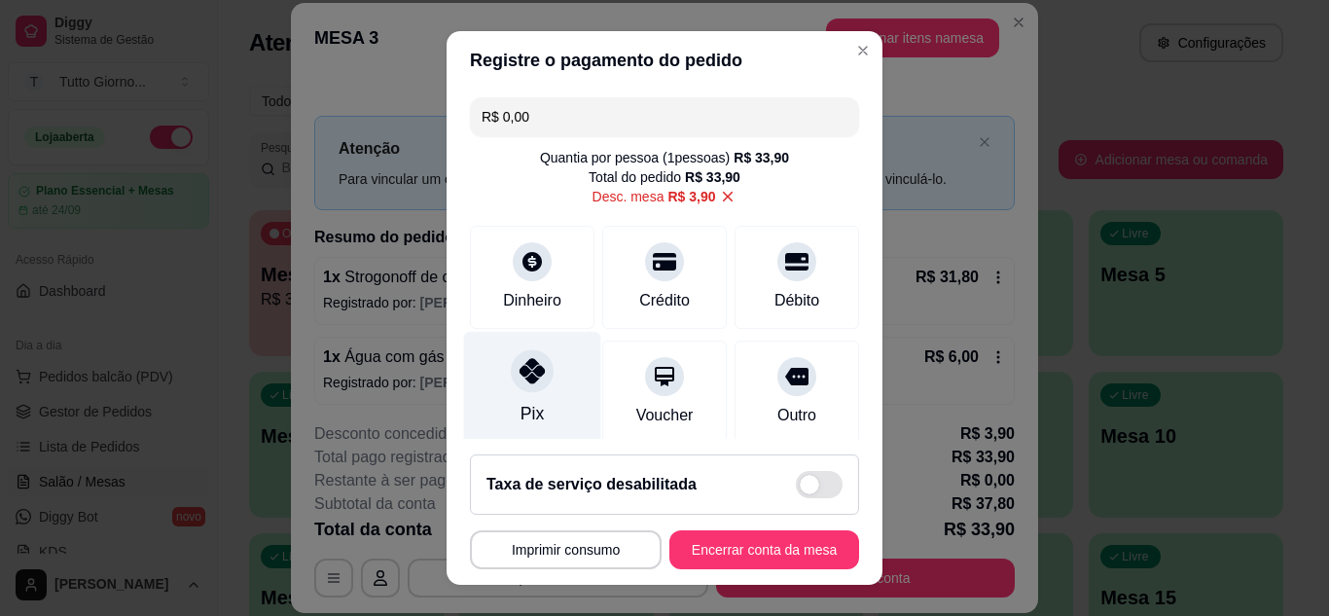
click at [522, 399] on div "Pix" at bounding box center [532, 388] width 137 height 114
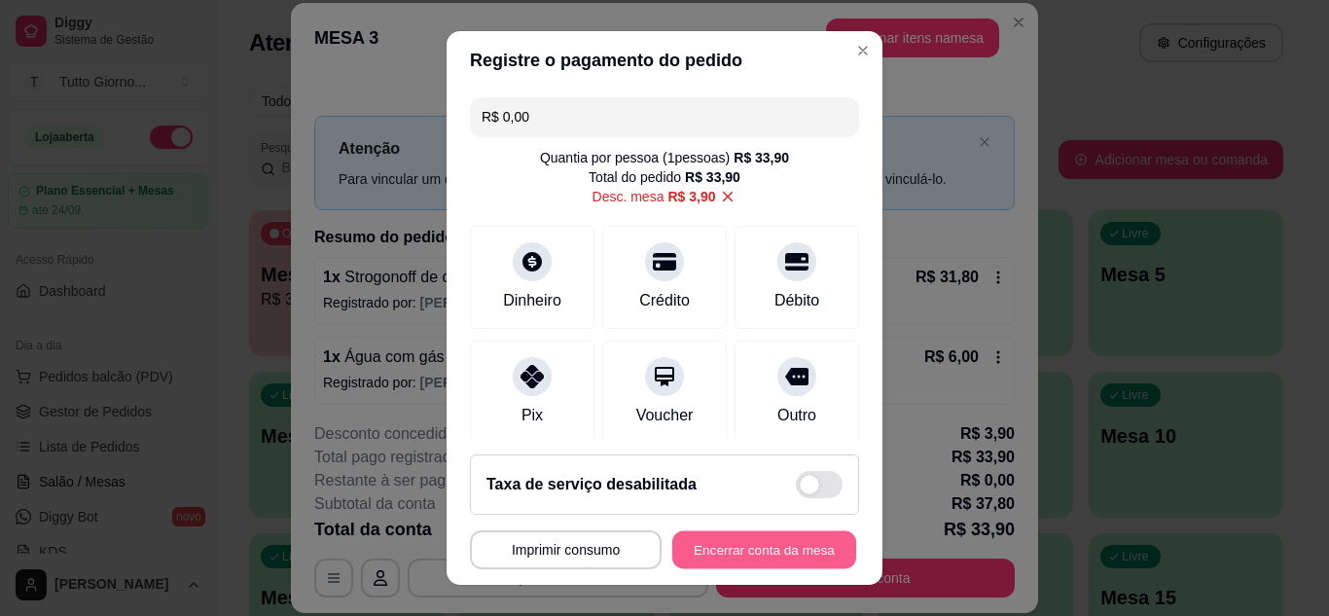
click at [796, 558] on button "Encerrar conta da mesa" at bounding box center [764, 550] width 184 height 38
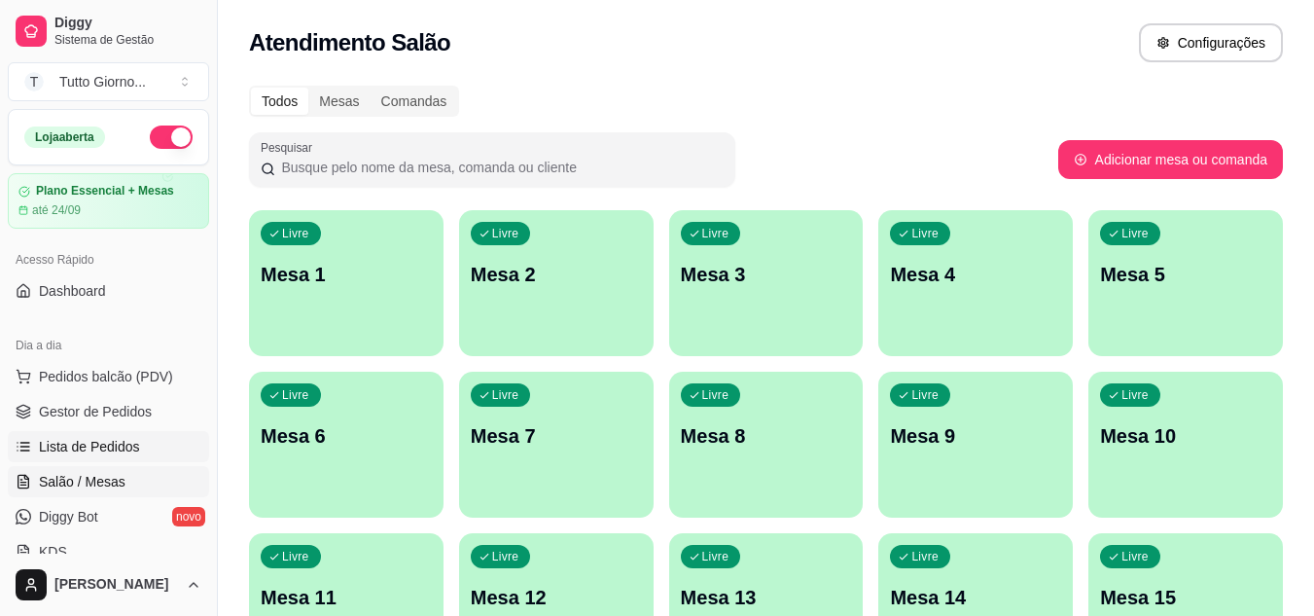
click at [122, 446] on span "Lista de Pedidos" at bounding box center [89, 446] width 101 height 19
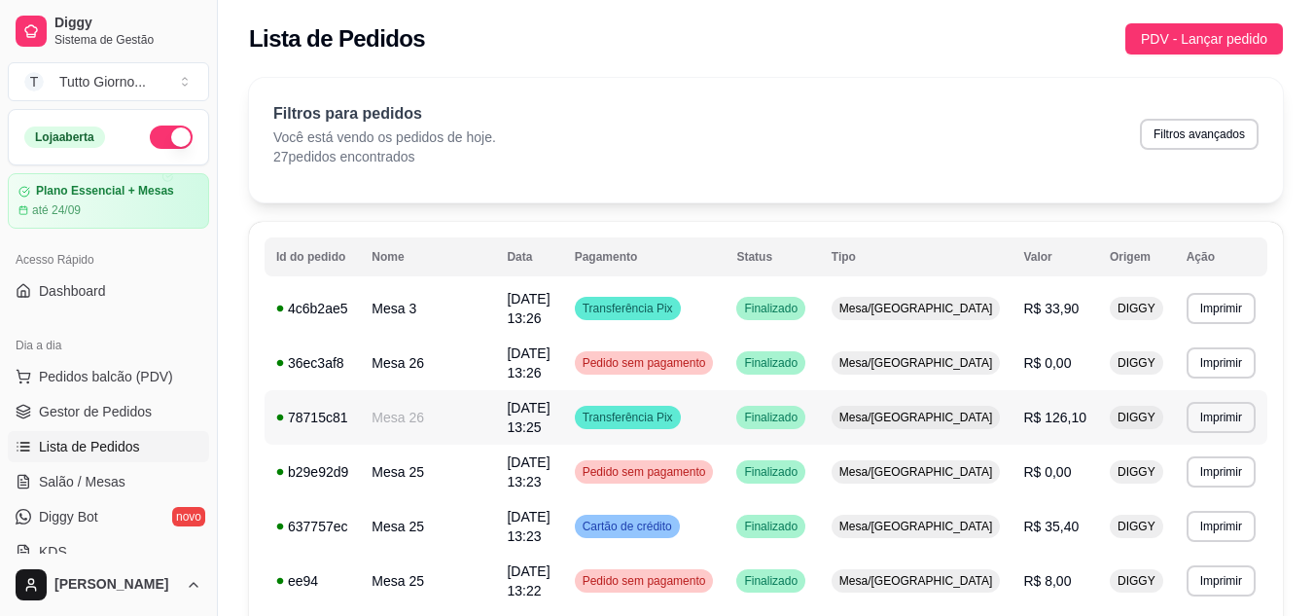
click at [726, 390] on td "Transferência Pix" at bounding box center [644, 417] width 162 height 54
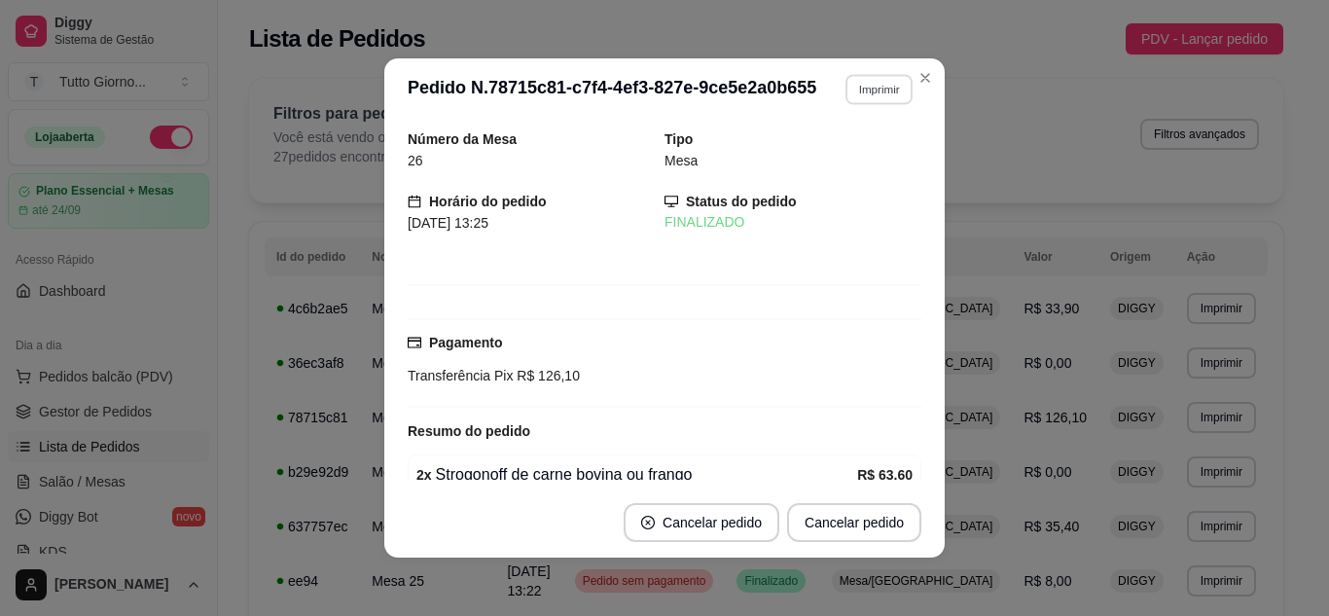
click at [864, 97] on button "Imprimir" at bounding box center [879, 89] width 67 height 30
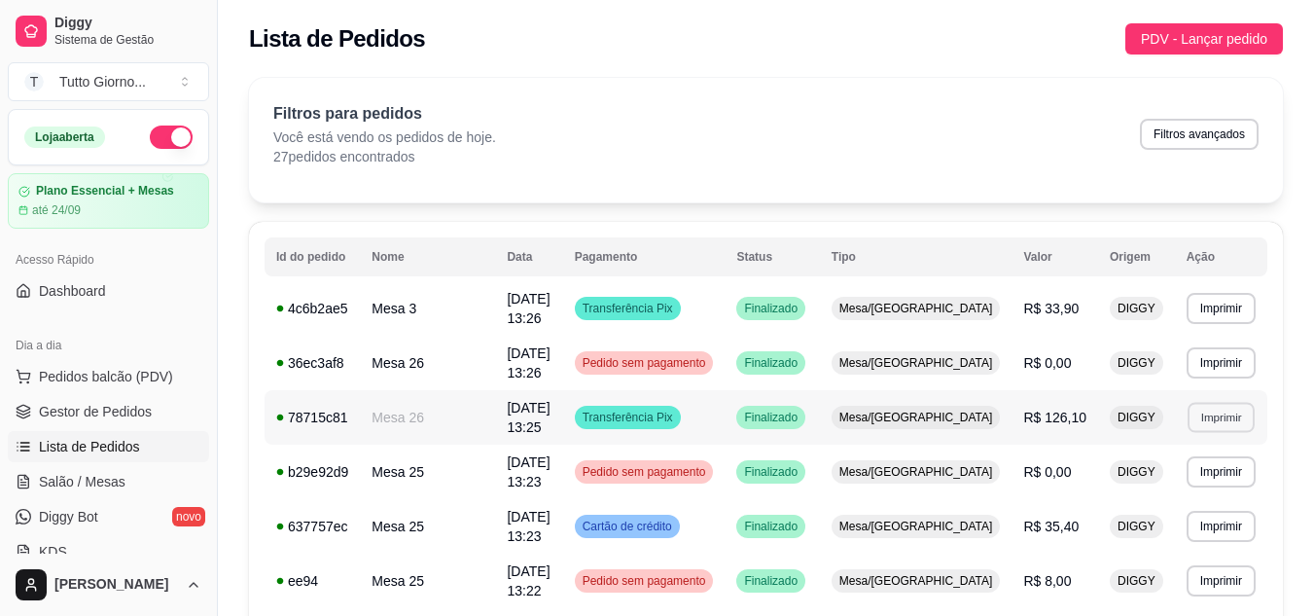
click at [1214, 405] on button "Imprimir" at bounding box center [1221, 417] width 67 height 30
click at [1208, 459] on button "IMPRESSORA" at bounding box center [1178, 465] width 136 height 30
click at [1214, 314] on button "Imprimir" at bounding box center [1221, 308] width 67 height 30
click at [1193, 360] on button "IMPRESSORA" at bounding box center [1178, 372] width 136 height 30
click at [64, 488] on span "Salão / Mesas" at bounding box center [82, 481] width 87 height 19
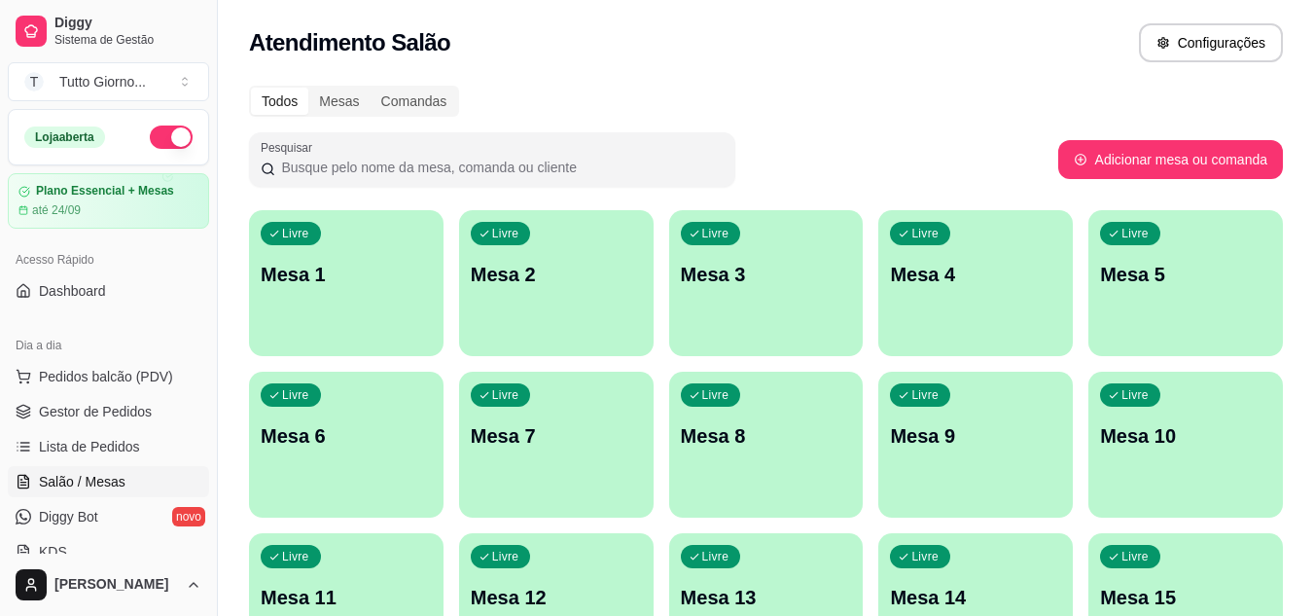
click at [954, 472] on div "Livre Mesa 9" at bounding box center [976, 433] width 195 height 123
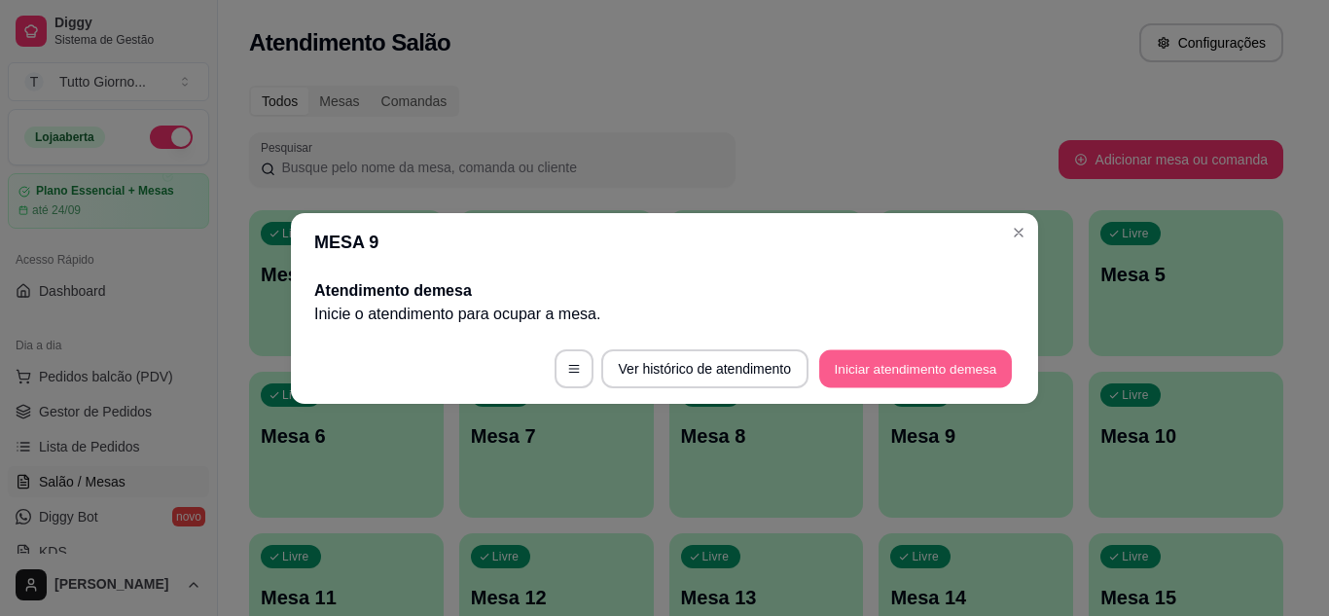
click at [942, 363] on button "Iniciar atendimento de mesa" at bounding box center [915, 368] width 193 height 38
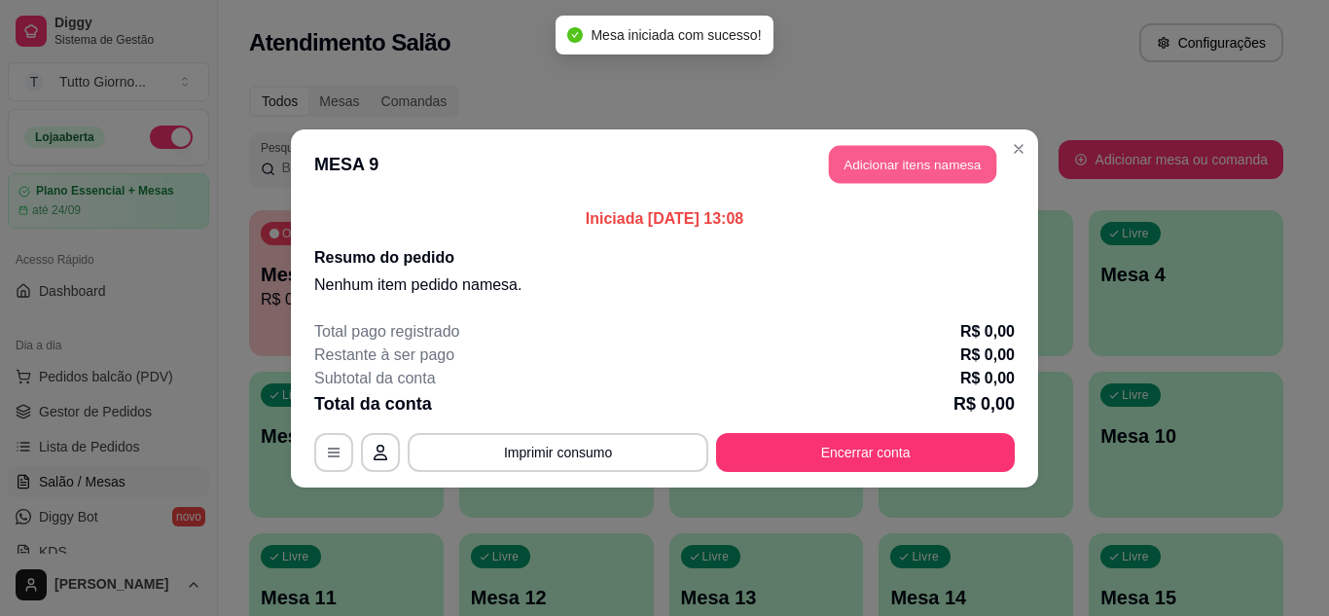
click at [960, 180] on button "Adicionar itens na mesa" at bounding box center [912, 164] width 167 height 38
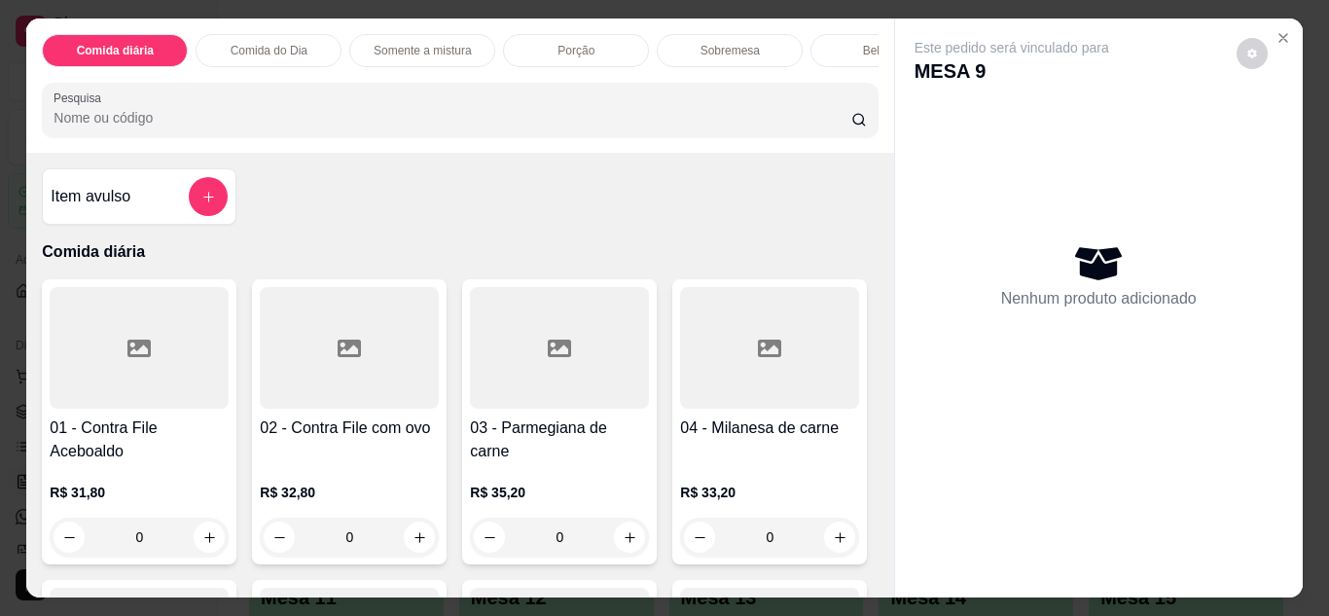
click at [199, 551] on div "0" at bounding box center [139, 537] width 179 height 39
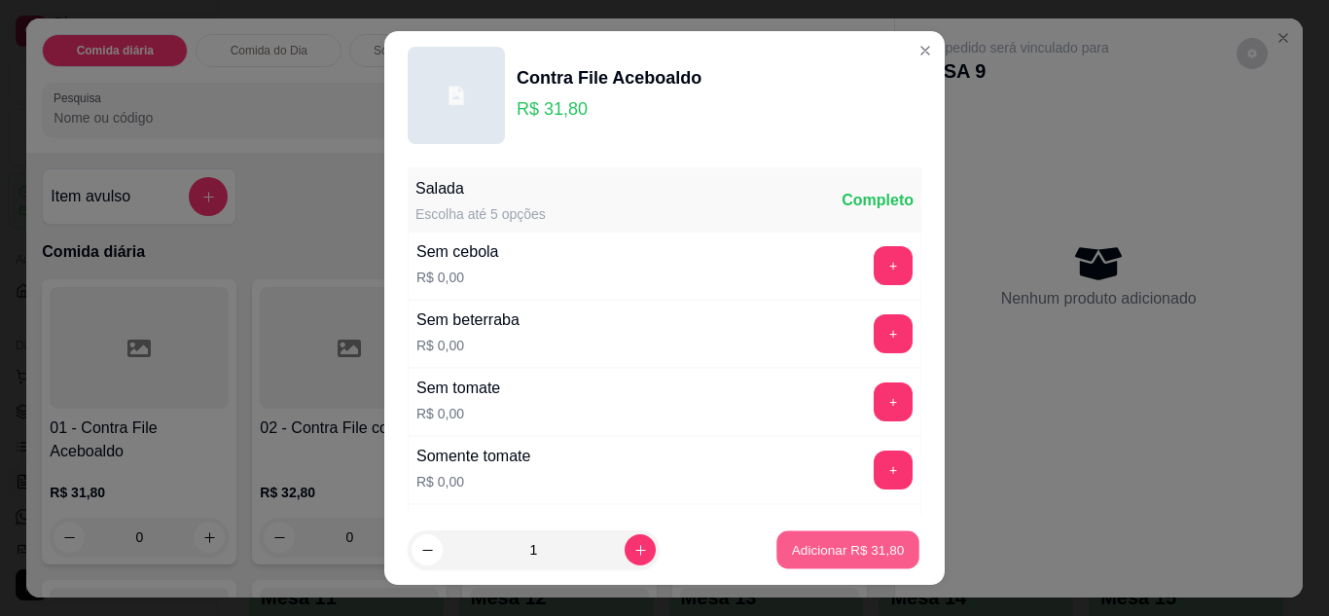
click at [802, 553] on p "Adicionar R$ 31,80" at bounding box center [848, 550] width 113 height 18
type input "1"
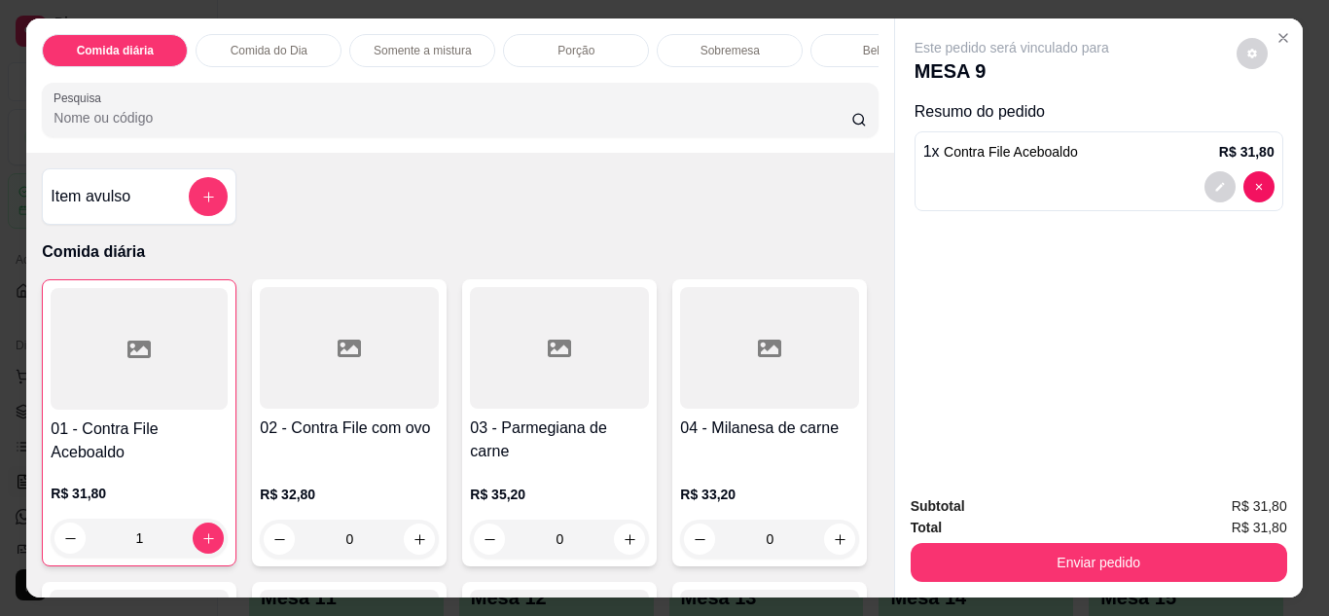
click at [825, 56] on div "Bebidas" at bounding box center [883, 50] width 146 height 33
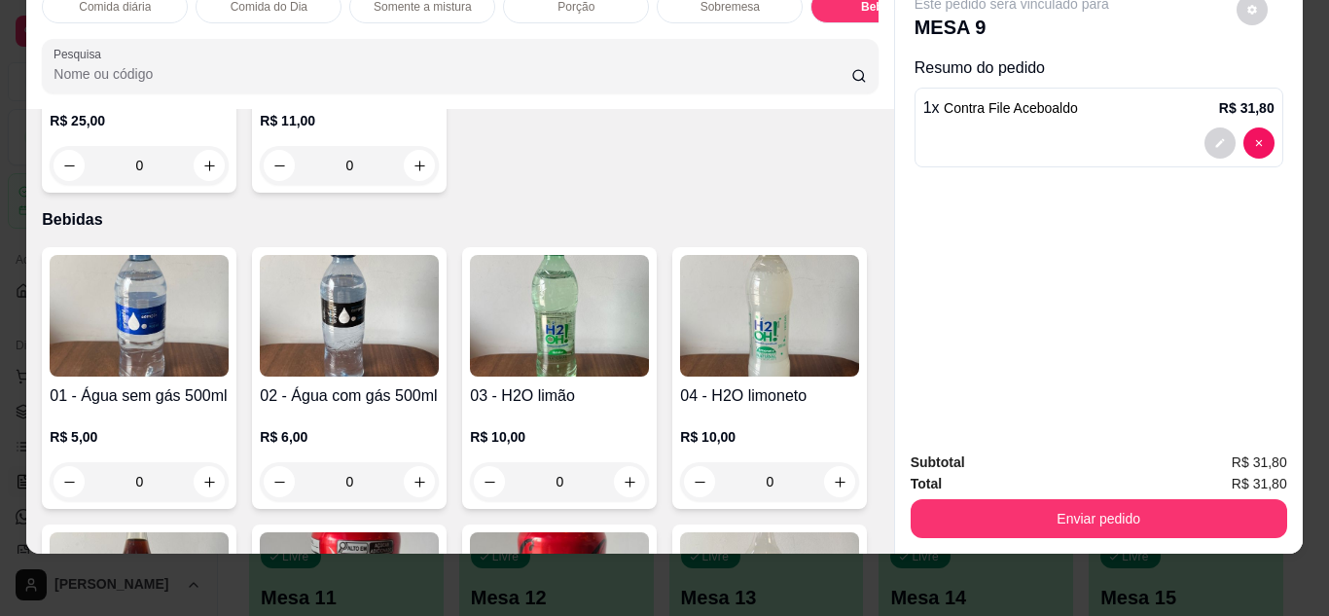
scroll to position [2943, 0]
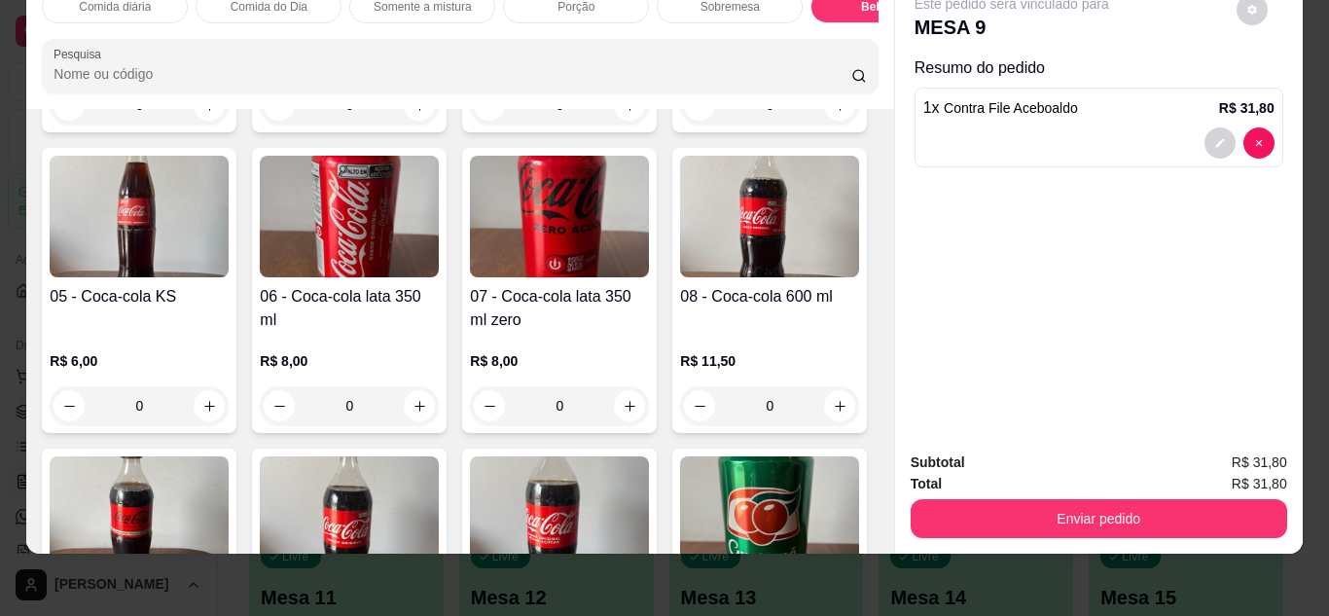
click at [409, 125] on div "0" at bounding box center [349, 105] width 179 height 39
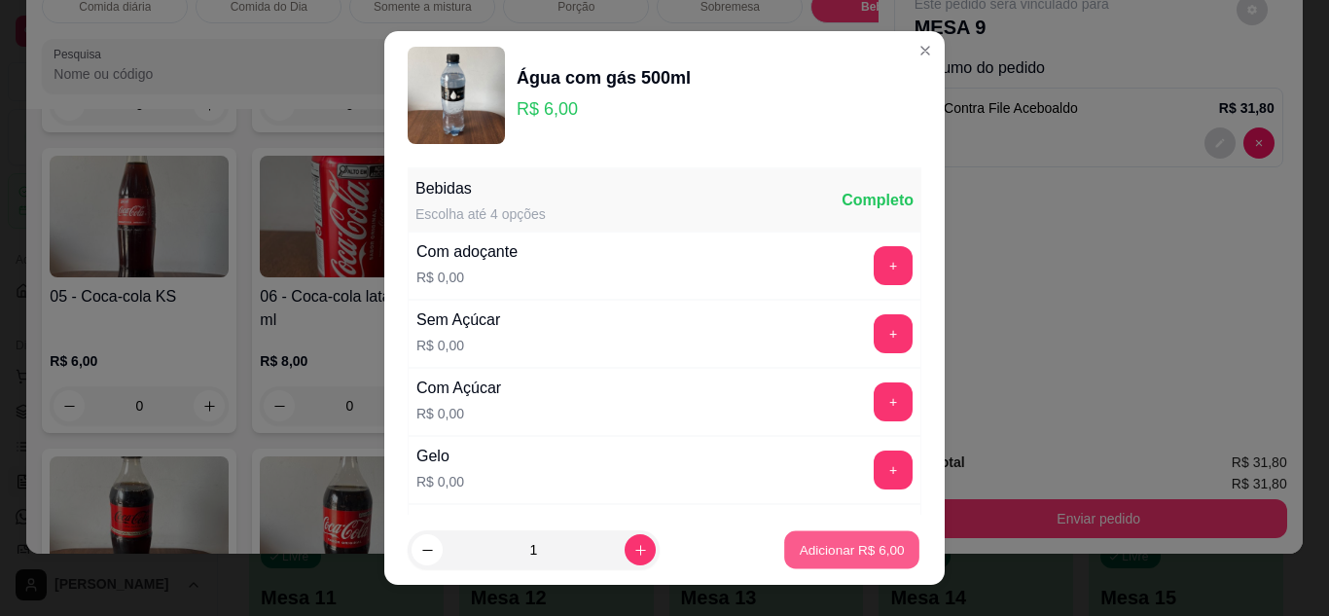
click at [830, 558] on p "Adicionar R$ 6,00" at bounding box center [851, 550] width 105 height 18
type input "1"
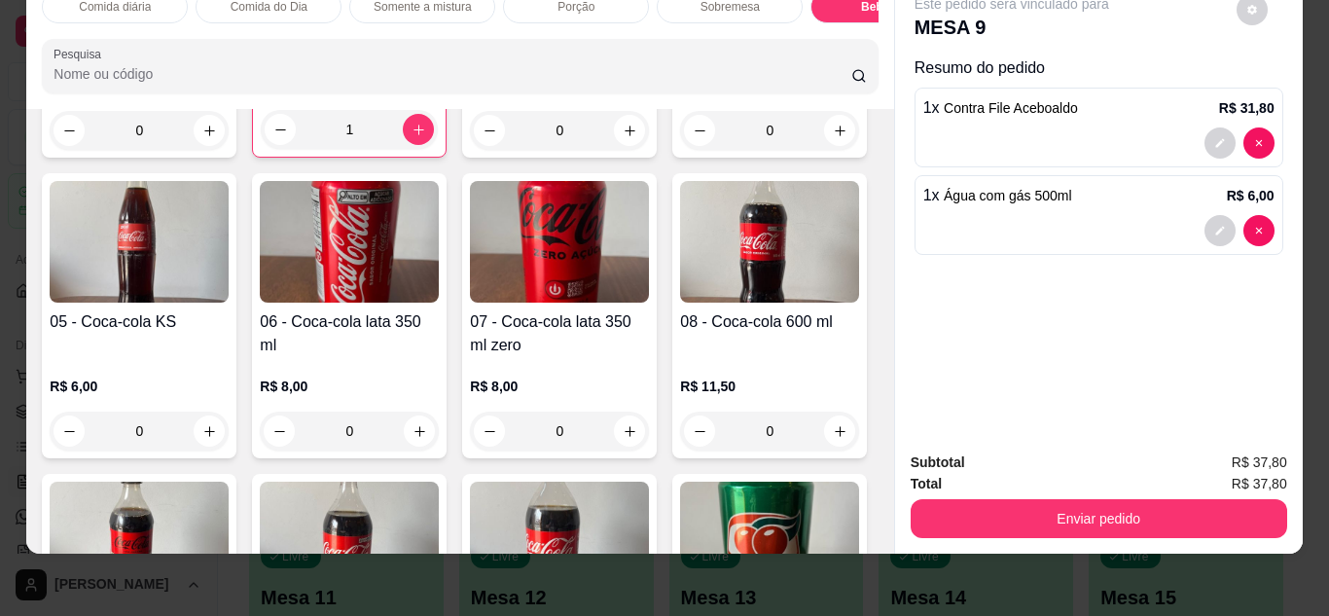
click at [229, 303] on img at bounding box center [139, 242] width 179 height 122
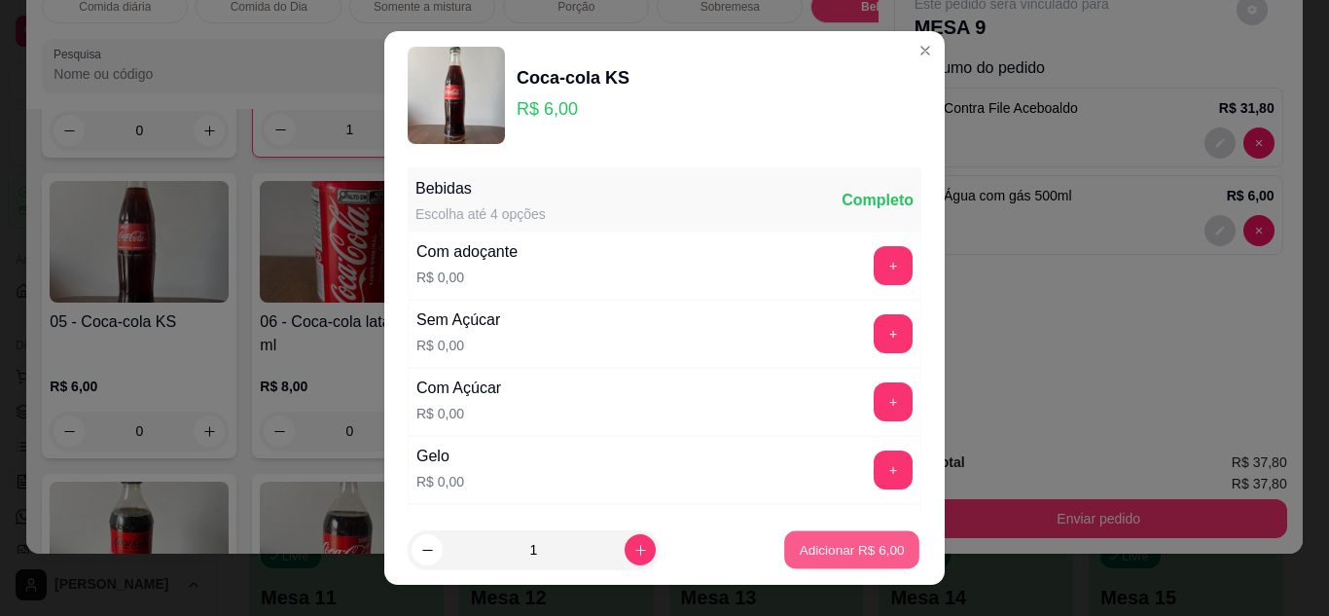
click at [809, 557] on p "Adicionar R$ 6,00" at bounding box center [851, 550] width 105 height 18
type input "1"
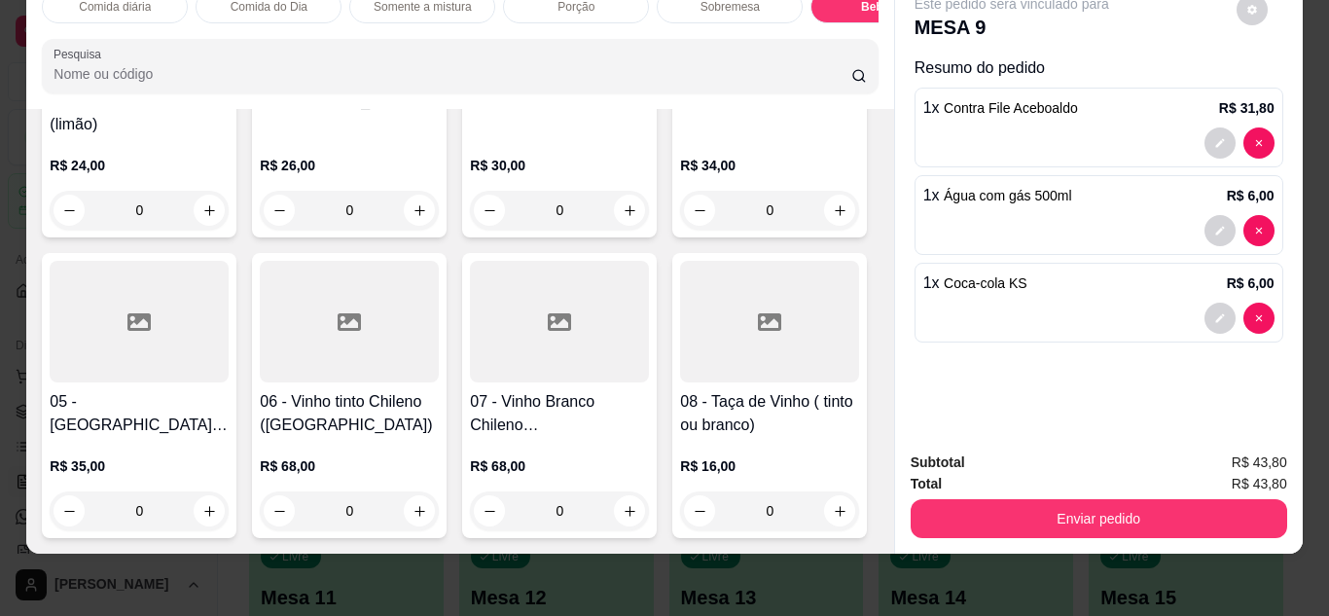
scroll to position [6439, 0]
click at [825, 504] on button "increase-product-quantity" at bounding box center [840, 510] width 30 height 30
type input "1"
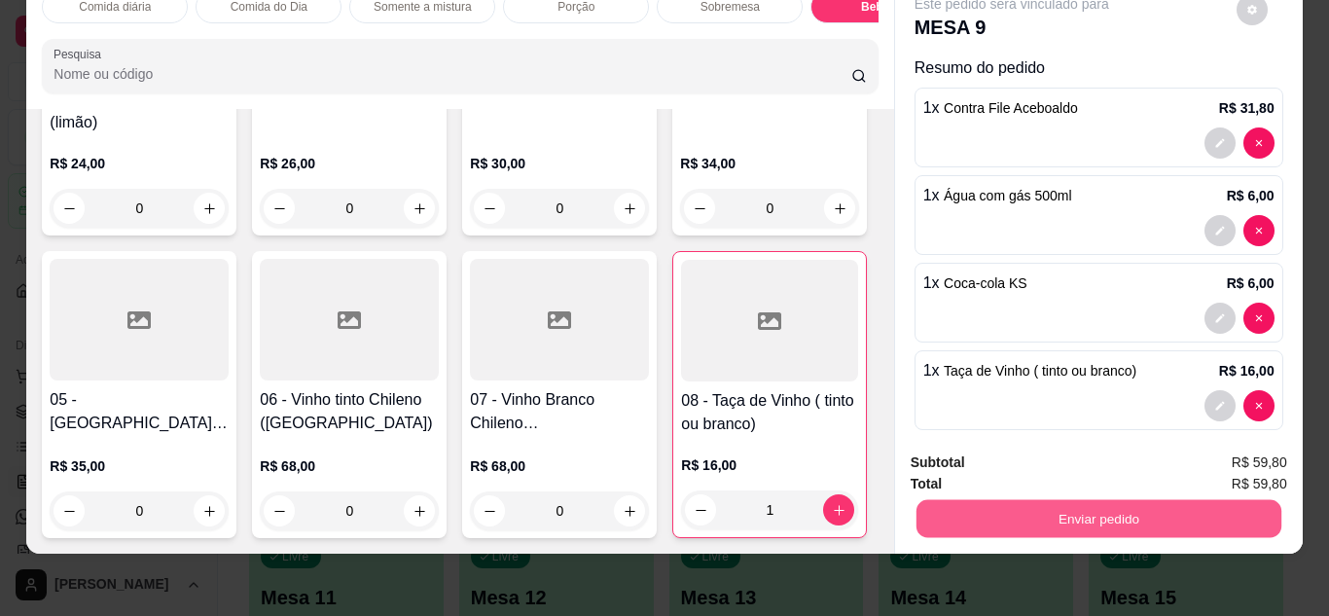
click at [1026, 506] on button "Enviar pedido" at bounding box center [1098, 519] width 365 height 38
click at [1078, 450] on button "Não registrar e enviar pedido" at bounding box center [1034, 456] width 202 height 37
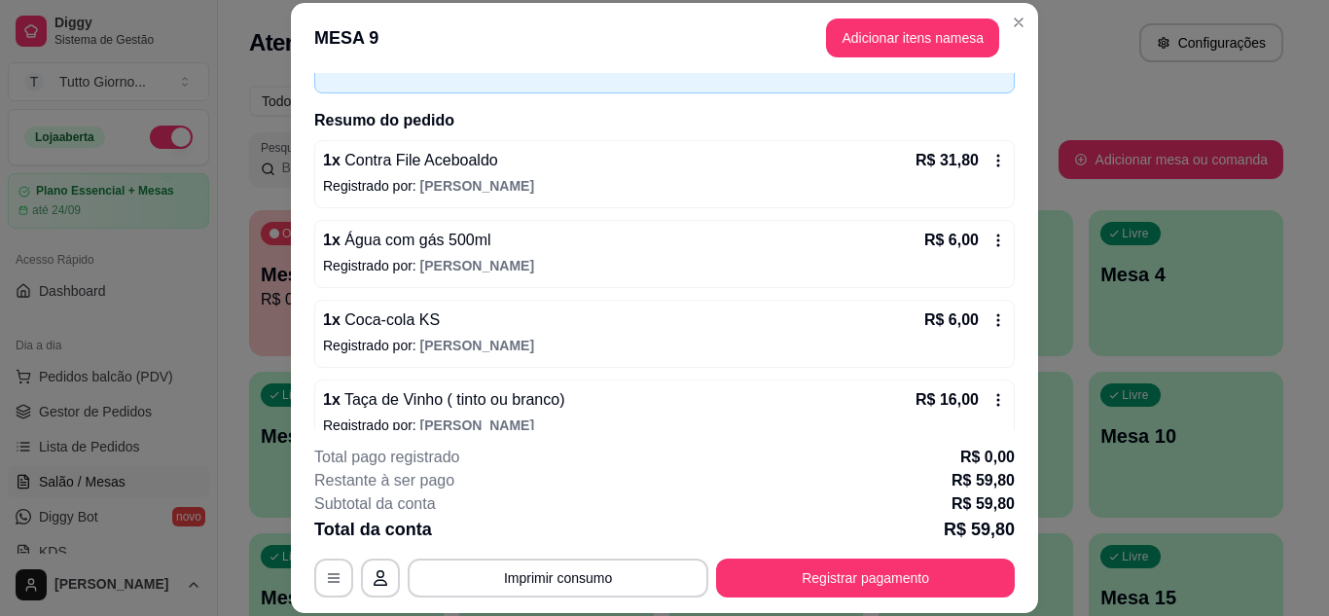
scroll to position [142, 0]
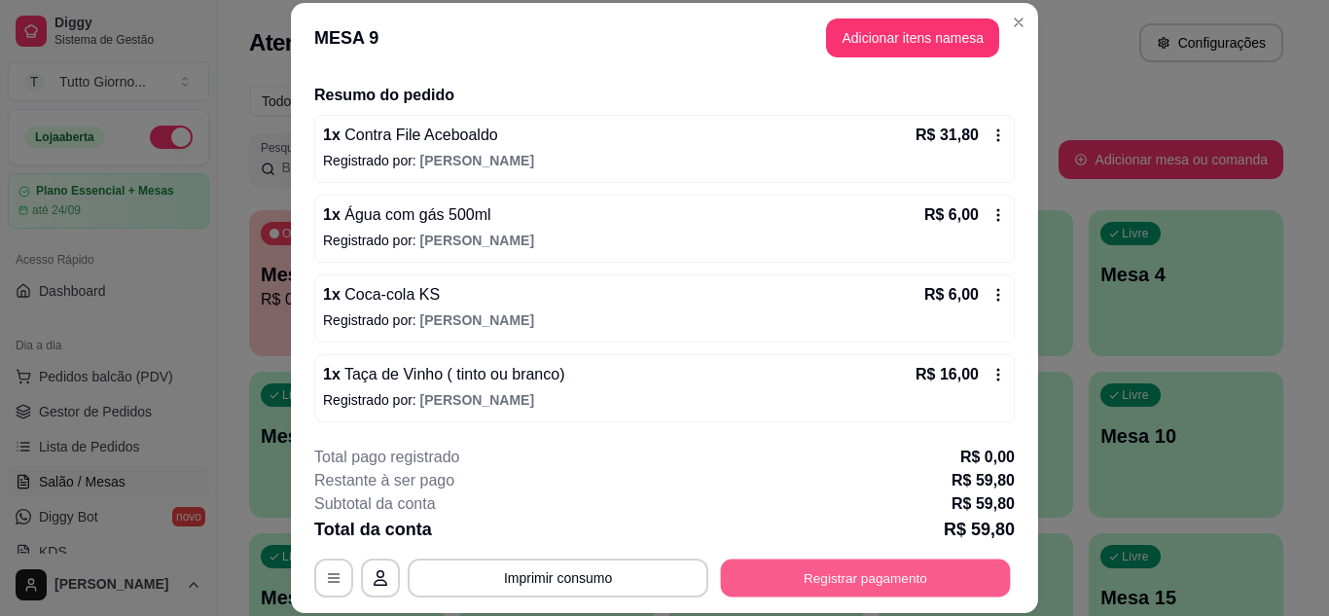
click at [852, 583] on button "Registrar pagamento" at bounding box center [866, 577] width 290 height 38
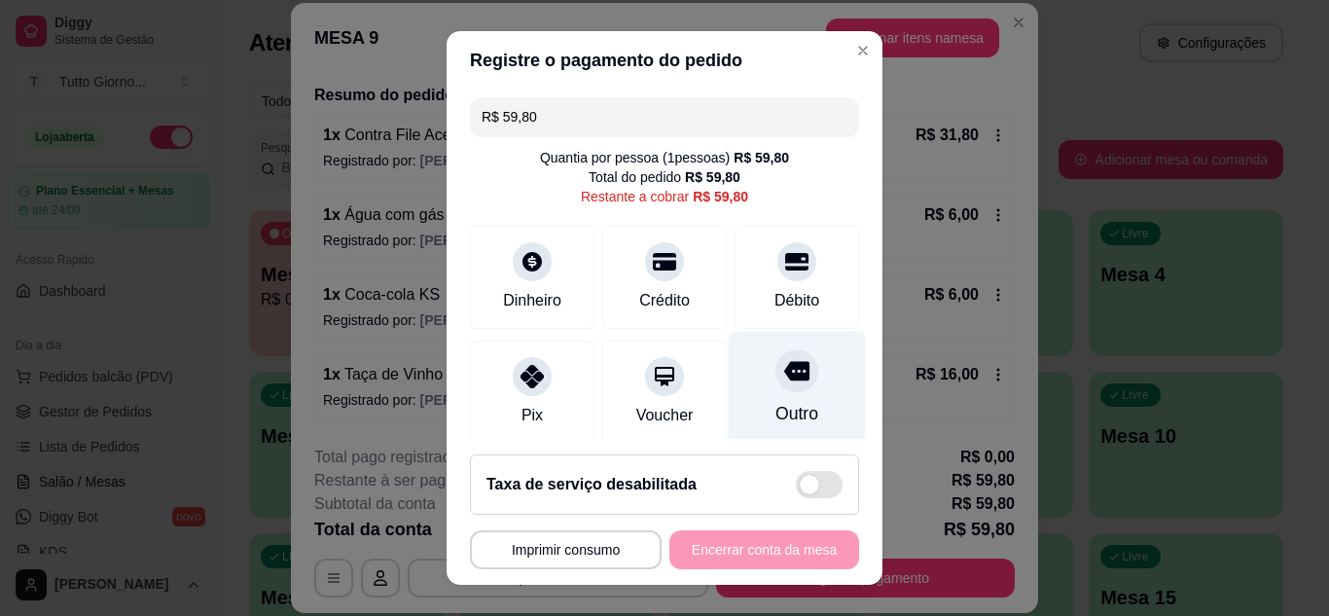
scroll to position [150, 0]
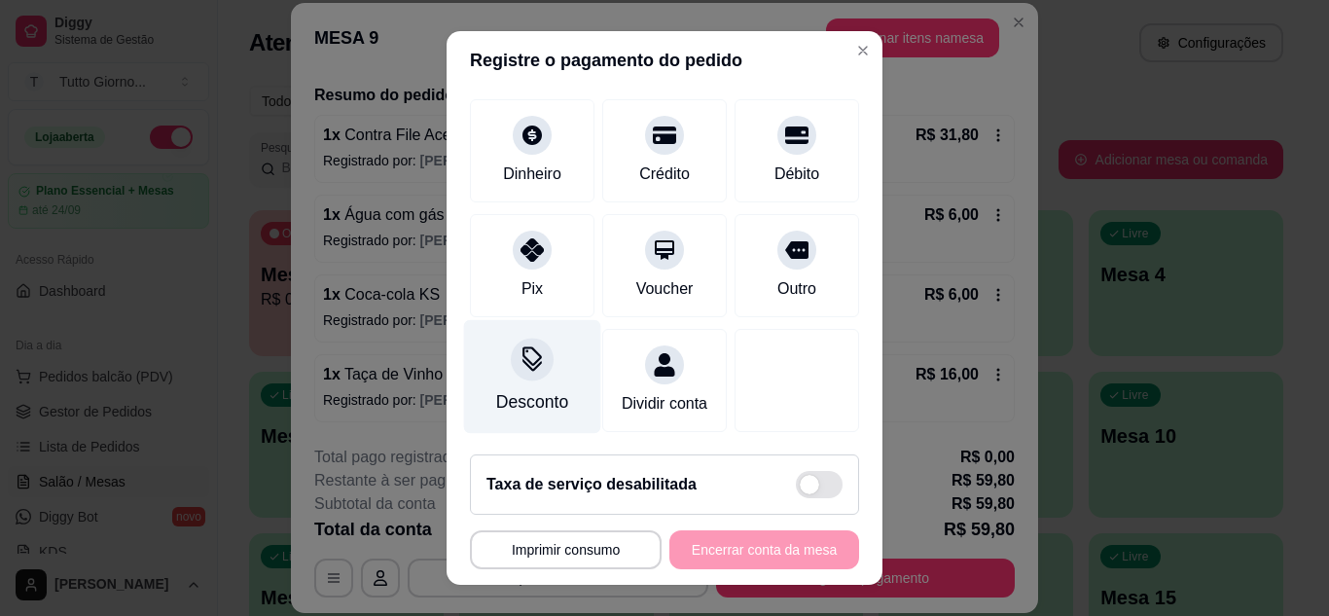
click at [520, 346] on icon at bounding box center [532, 358] width 25 height 25
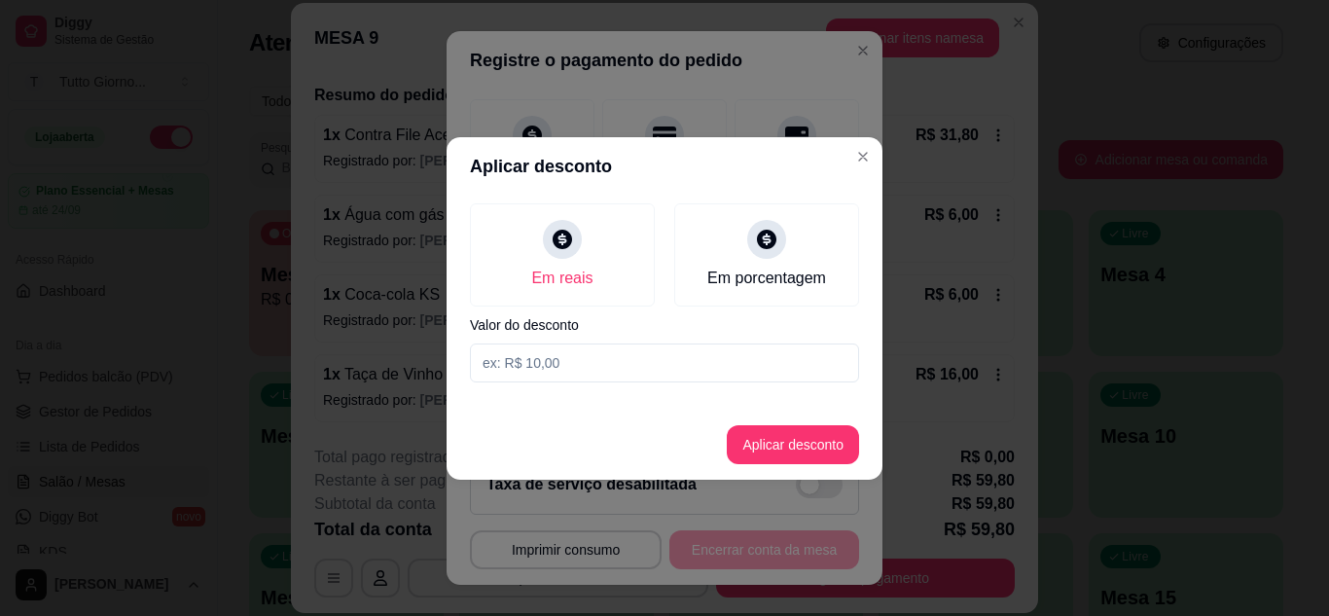
click at [547, 355] on input at bounding box center [664, 362] width 389 height 39
type input "11,00"
click at [774, 444] on button "Aplicar desconto" at bounding box center [793, 444] width 127 height 38
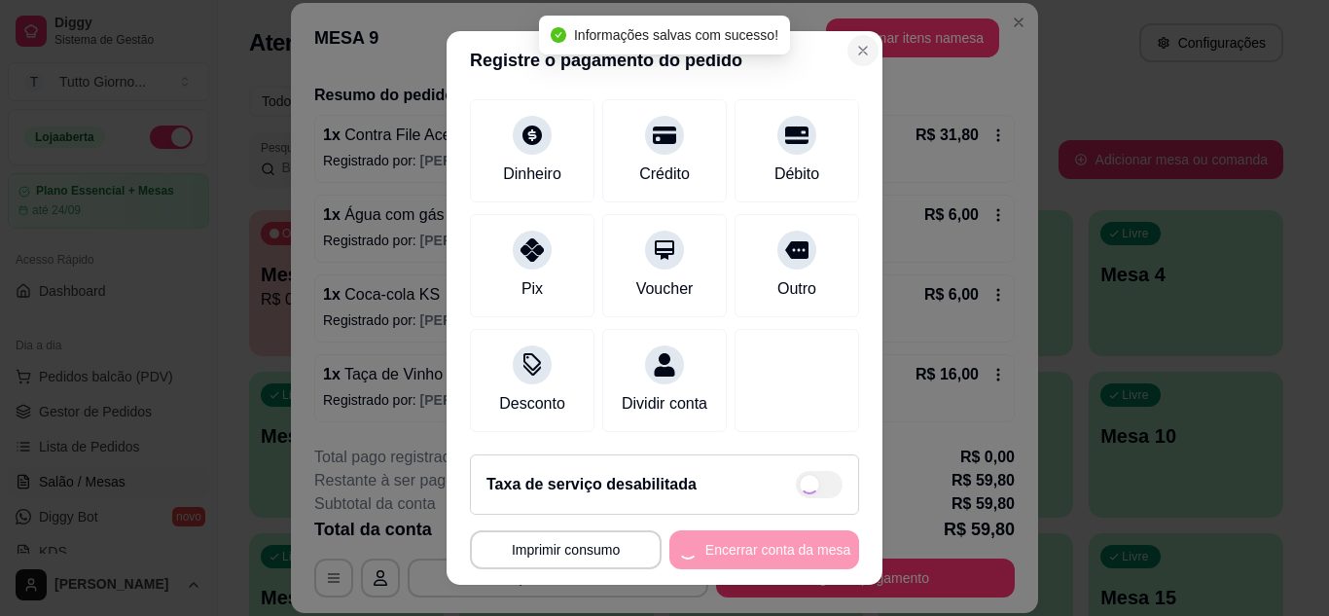
type input "R$ 48,80"
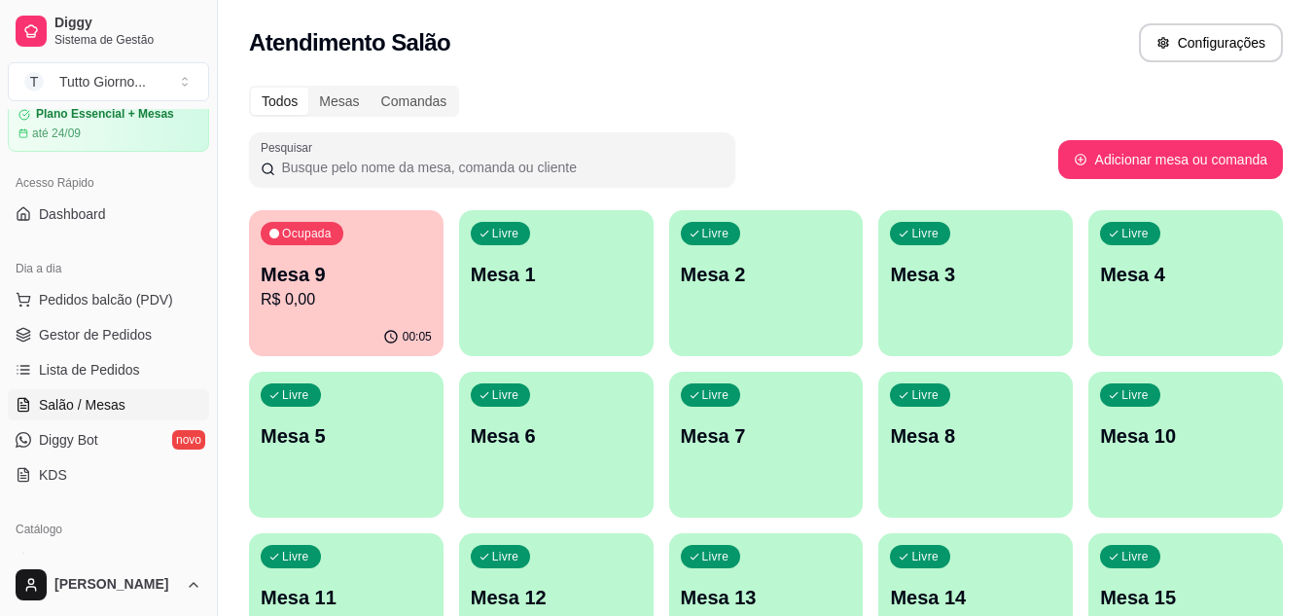
scroll to position [76, 0]
click at [90, 374] on span "Lista de Pedidos" at bounding box center [89, 370] width 101 height 19
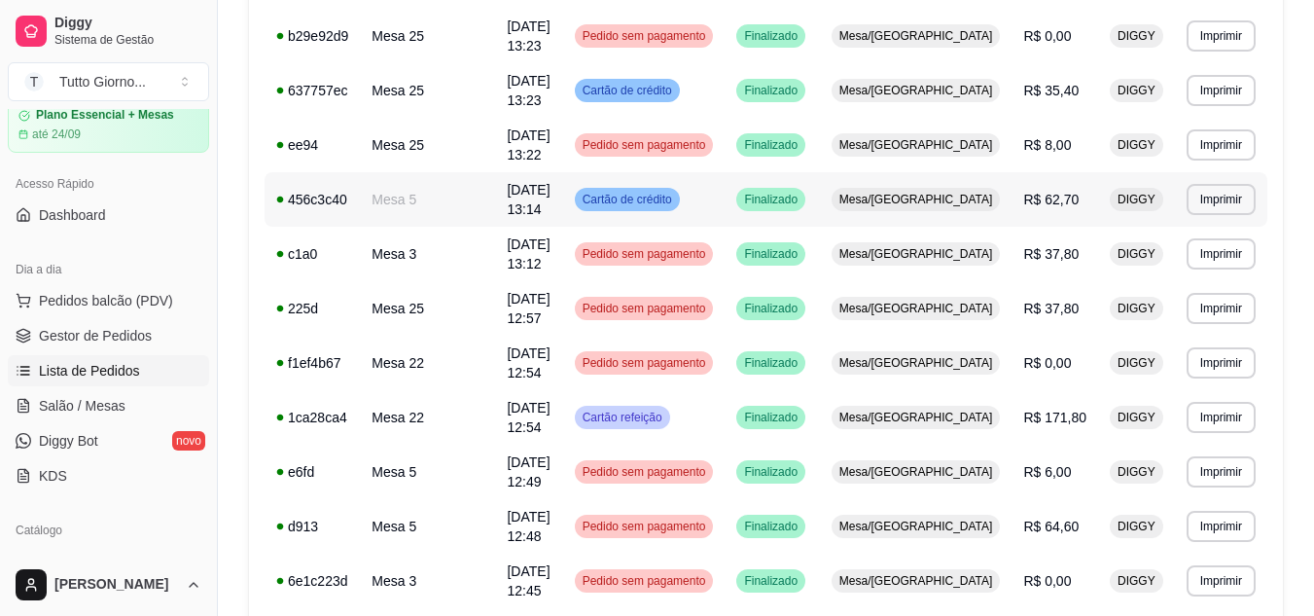
scroll to position [489, 0]
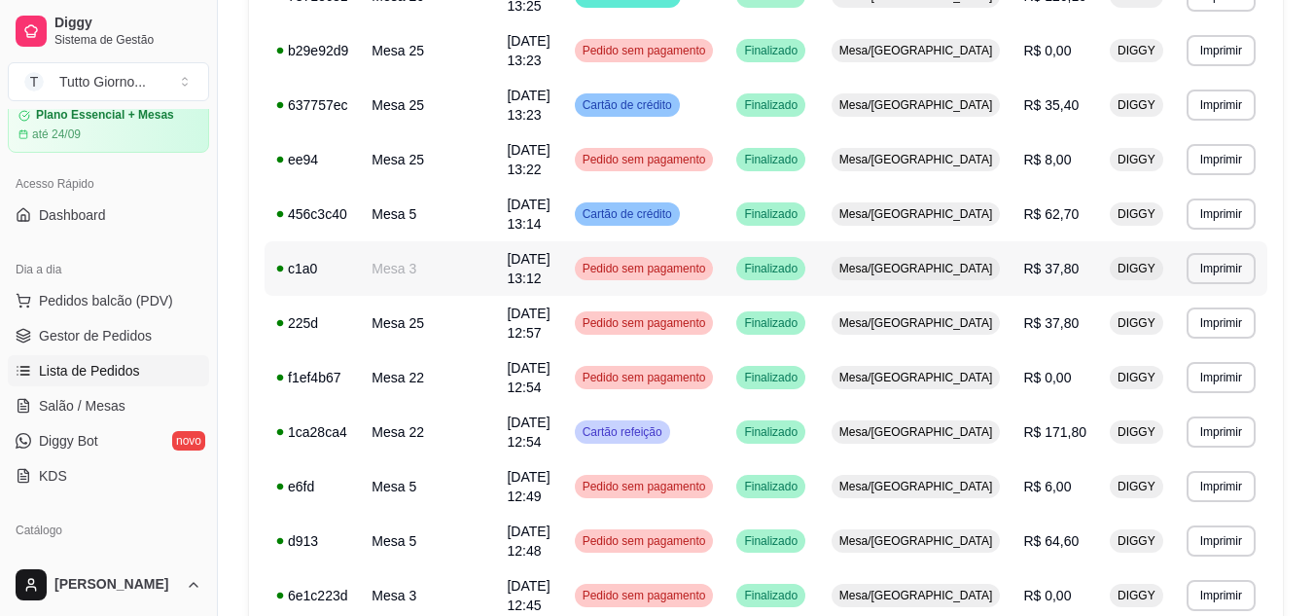
click at [681, 257] on div "Pedido sem pagamento" at bounding box center [644, 268] width 139 height 23
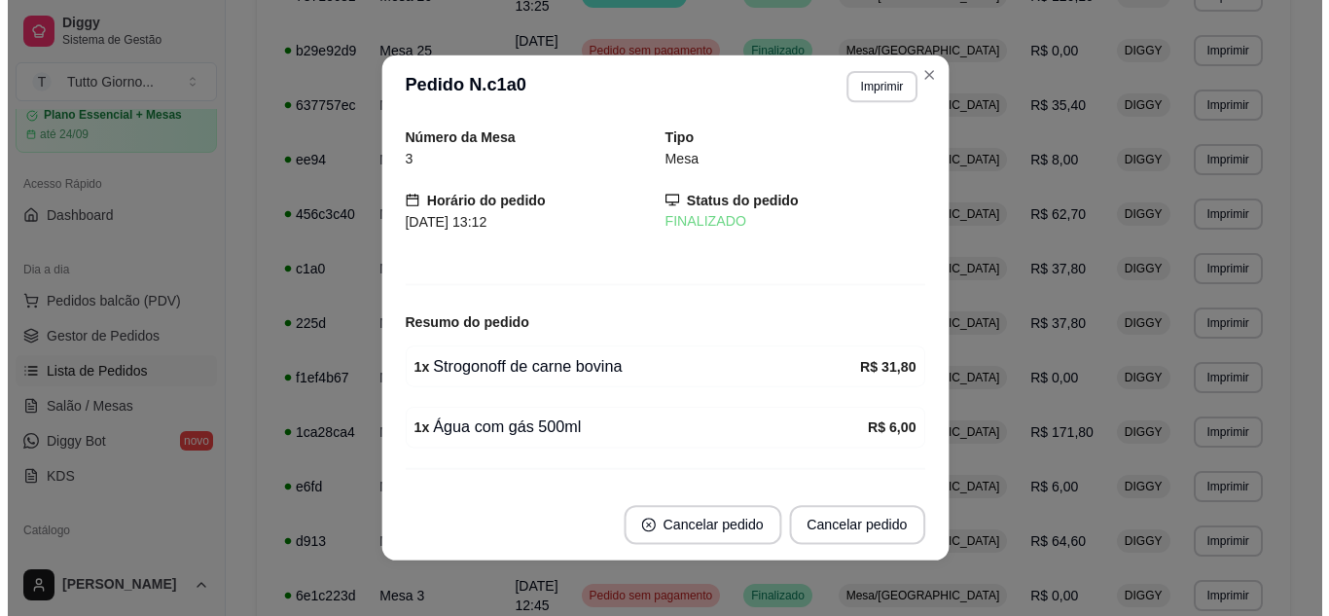
scroll to position [477, 0]
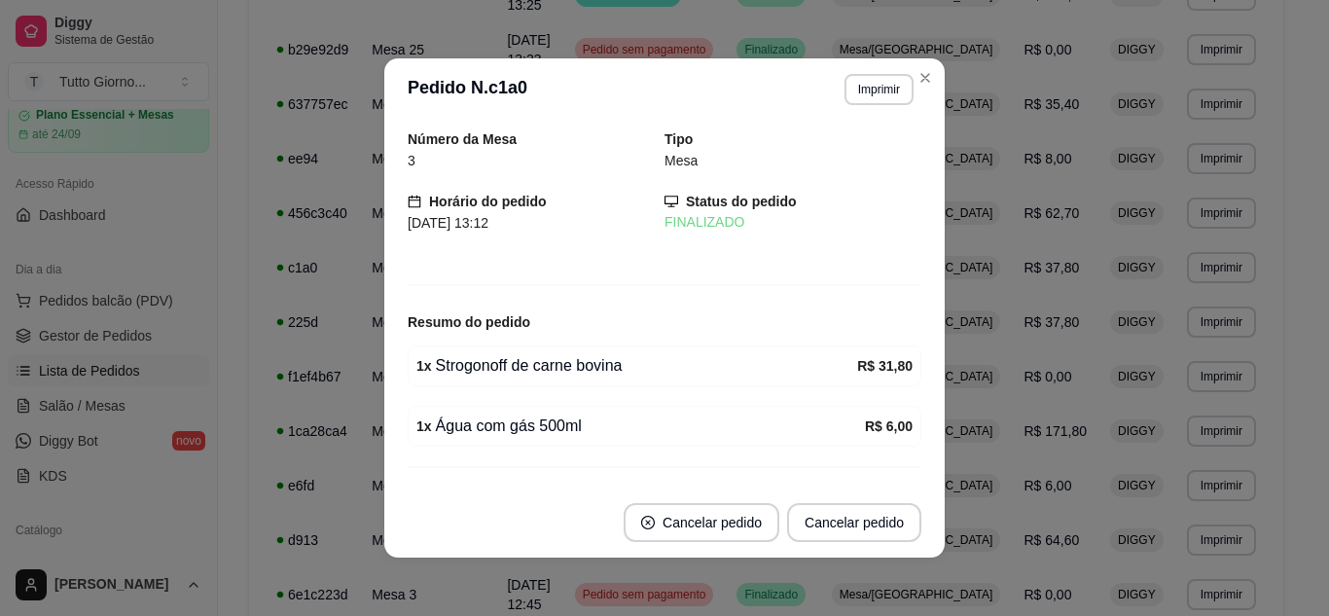
drag, startPoint x: 556, startPoint y: 193, endPoint x: 788, endPoint y: 116, distance: 244.9
click at [788, 116] on header "**********" at bounding box center [664, 89] width 560 height 62
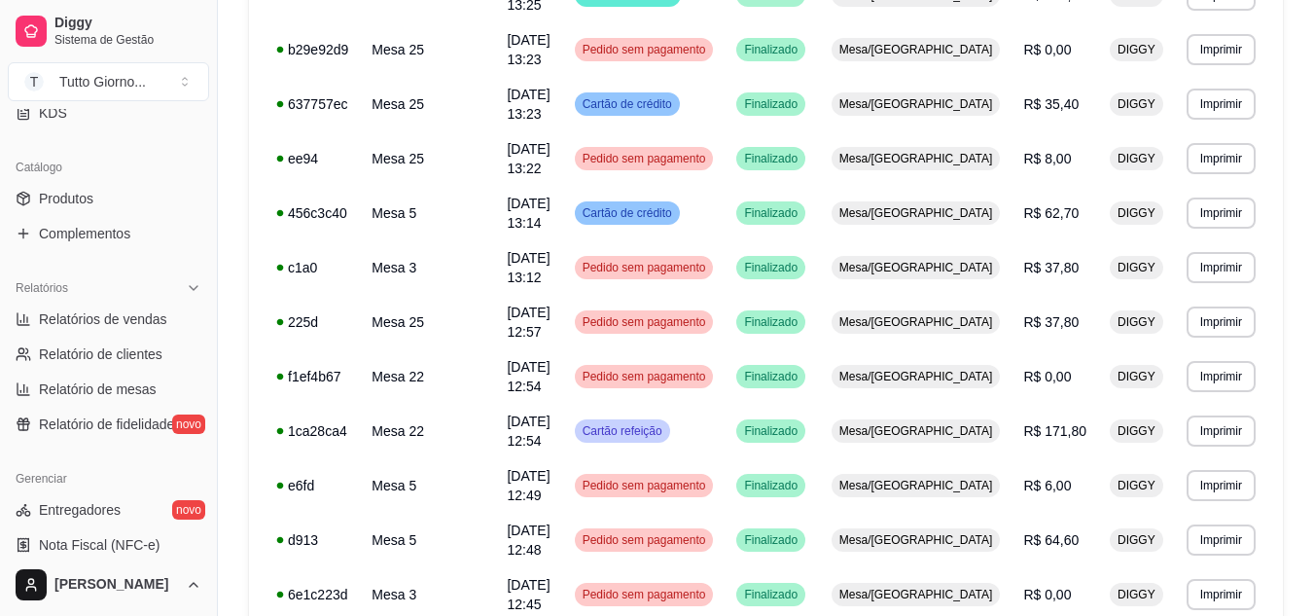
scroll to position [440, 0]
click at [123, 323] on span "Relatórios de vendas" at bounding box center [103, 317] width 128 height 19
select select "ALL"
select select "0"
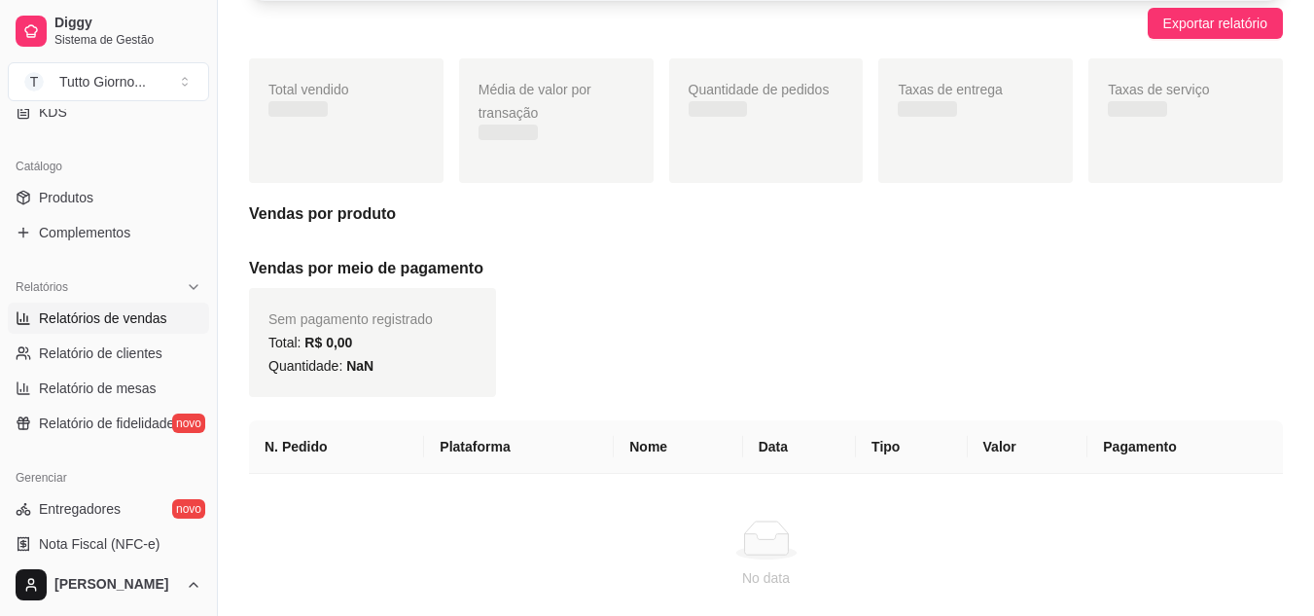
scroll to position [213, 0]
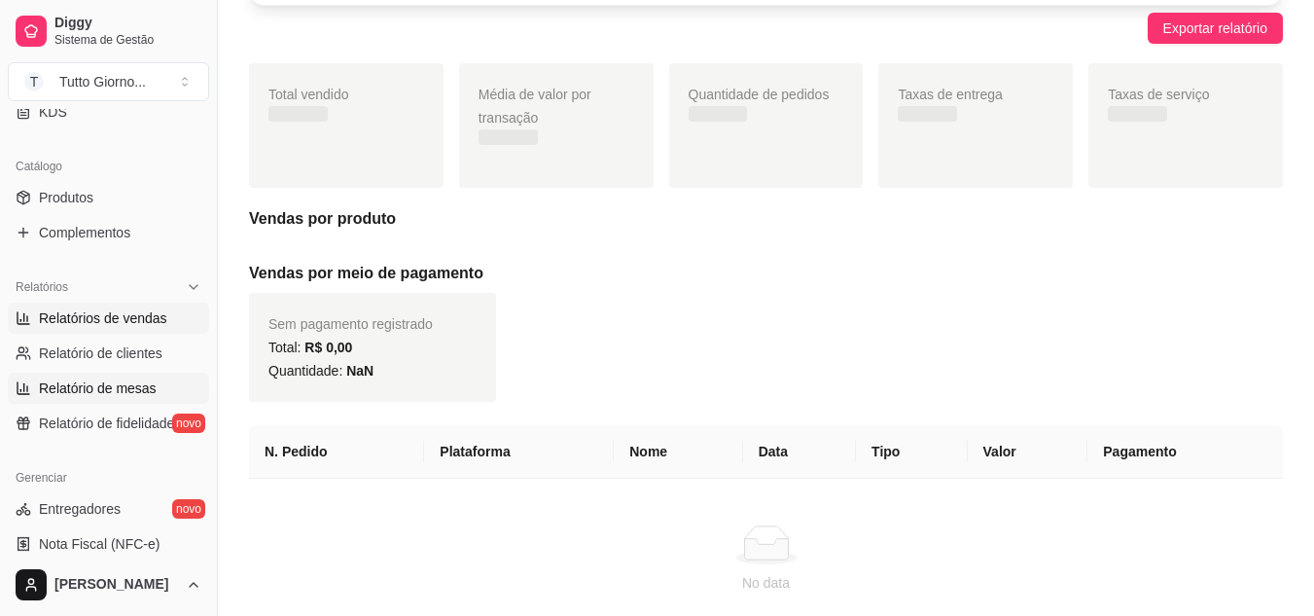
click at [137, 391] on span "Relatório de mesas" at bounding box center [98, 387] width 118 height 19
select select "TOTAL_OF_ORDERS"
select select "7"
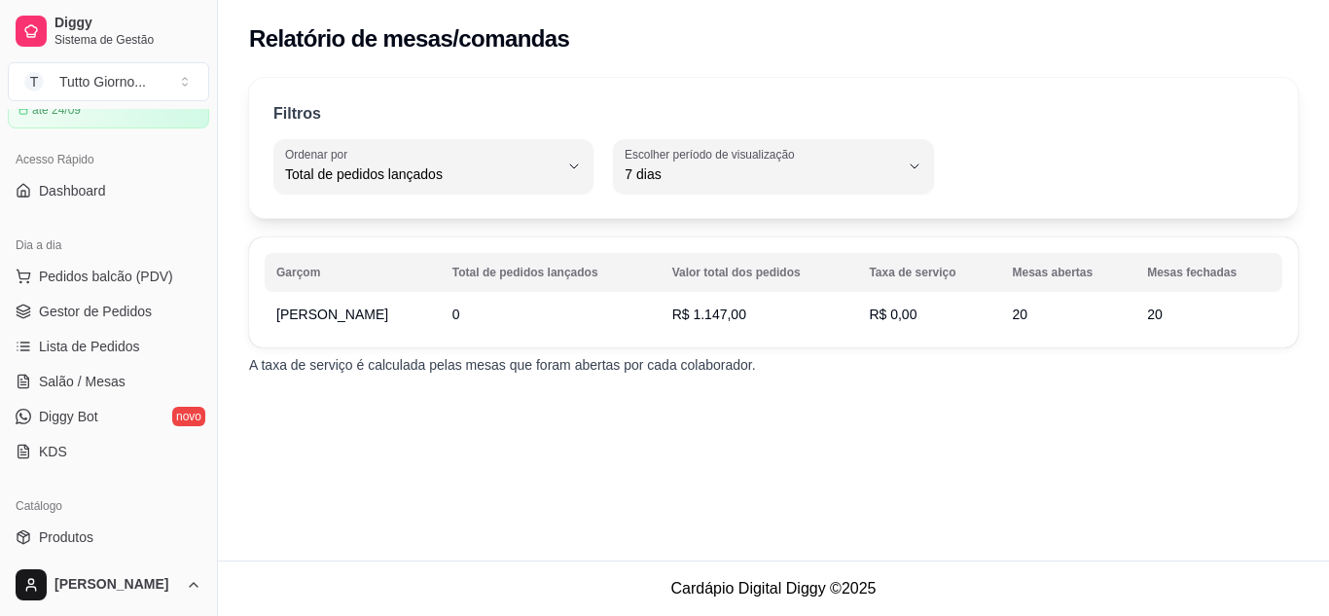
scroll to position [103, 0]
click at [149, 353] on link "Lista de Pedidos" at bounding box center [108, 343] width 201 height 31
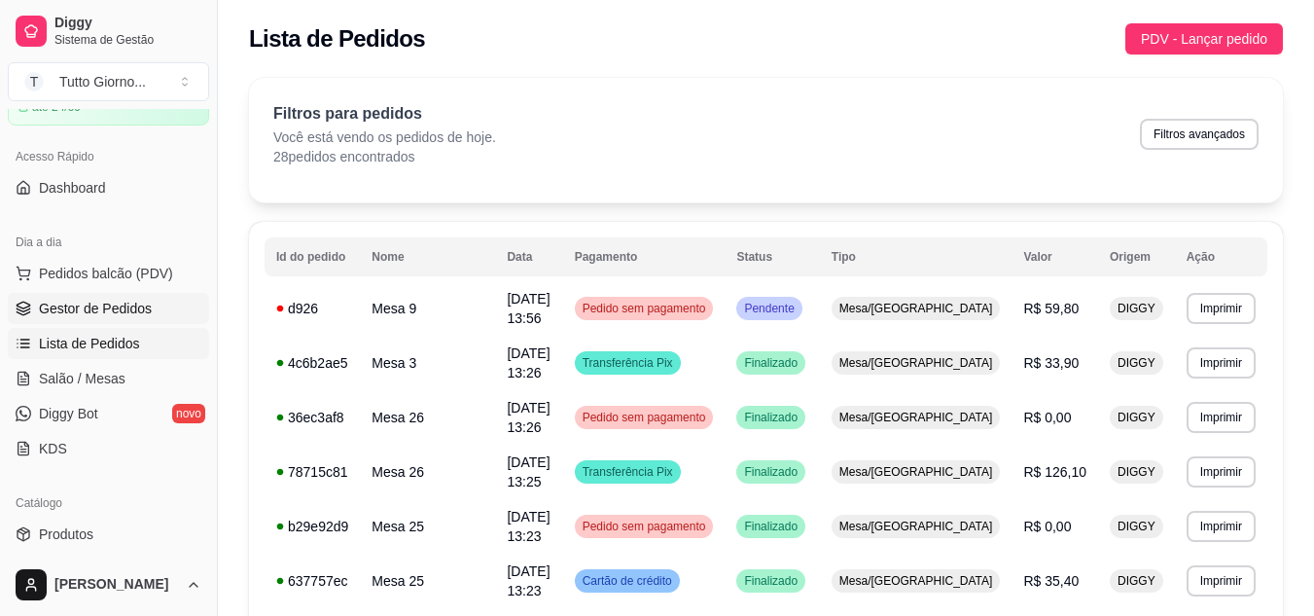
click at [141, 309] on span "Gestor de Pedidos" at bounding box center [95, 308] width 113 height 19
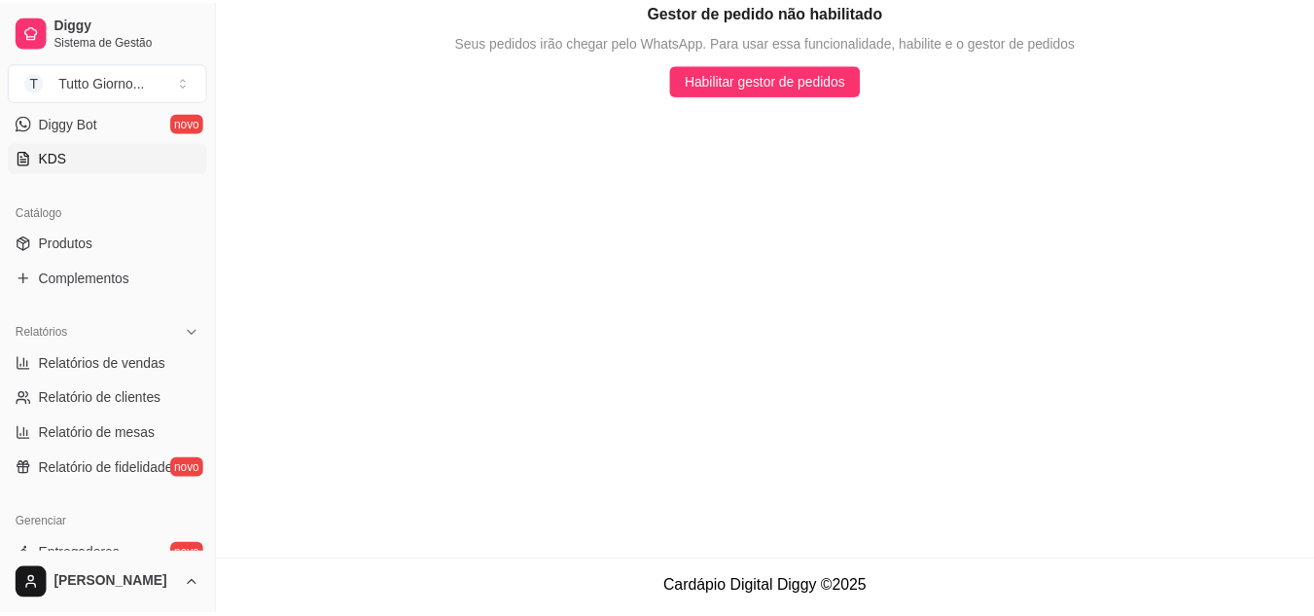
scroll to position [395, 0]
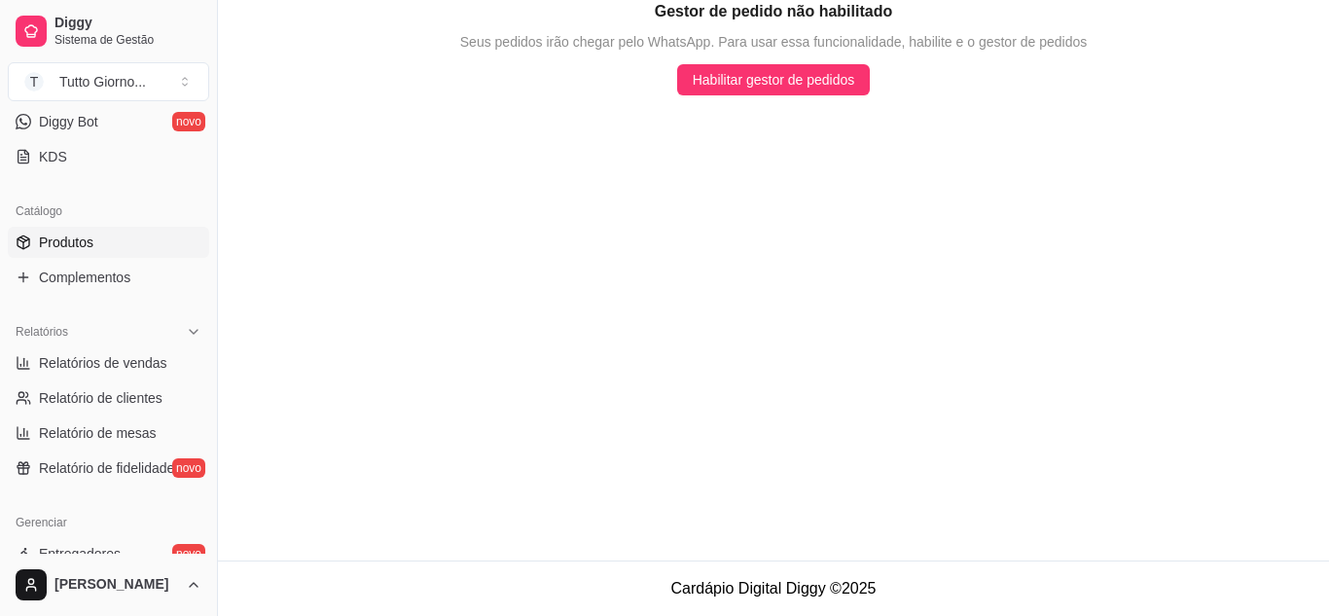
click at [58, 236] on span "Produtos" at bounding box center [66, 242] width 54 height 19
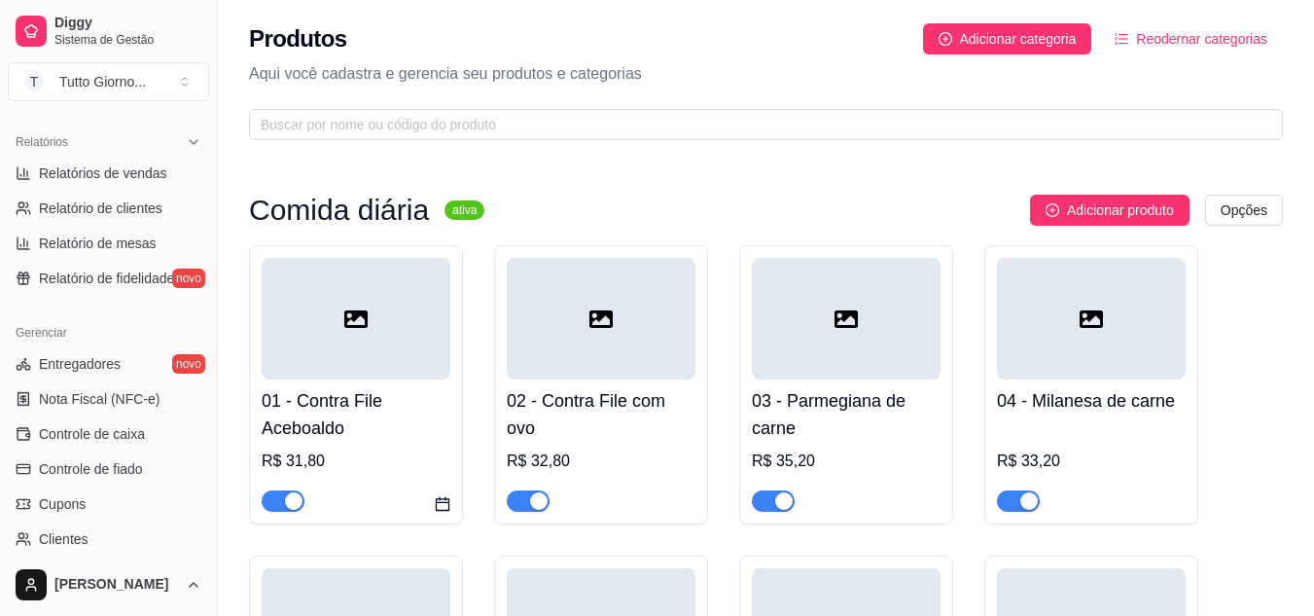
scroll to position [586, 0]
click at [98, 429] on span "Controle de caixa" at bounding box center [92, 432] width 106 height 19
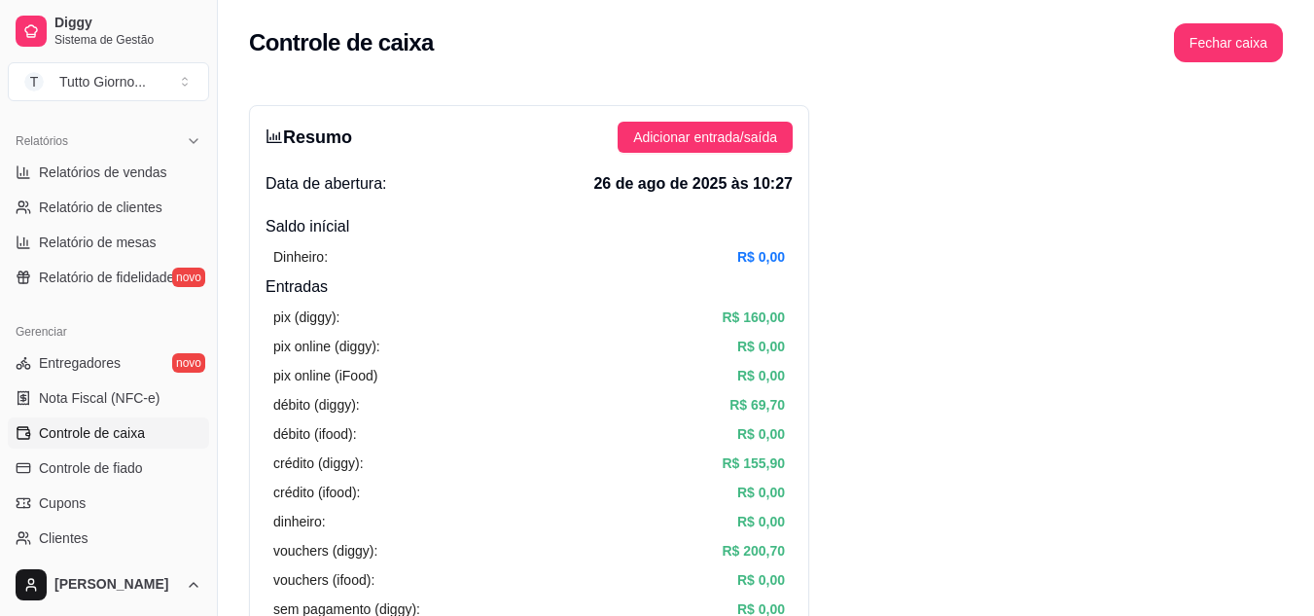
click at [487, 408] on div "débito (diggy): R$ 69,70" at bounding box center [529, 404] width 512 height 21
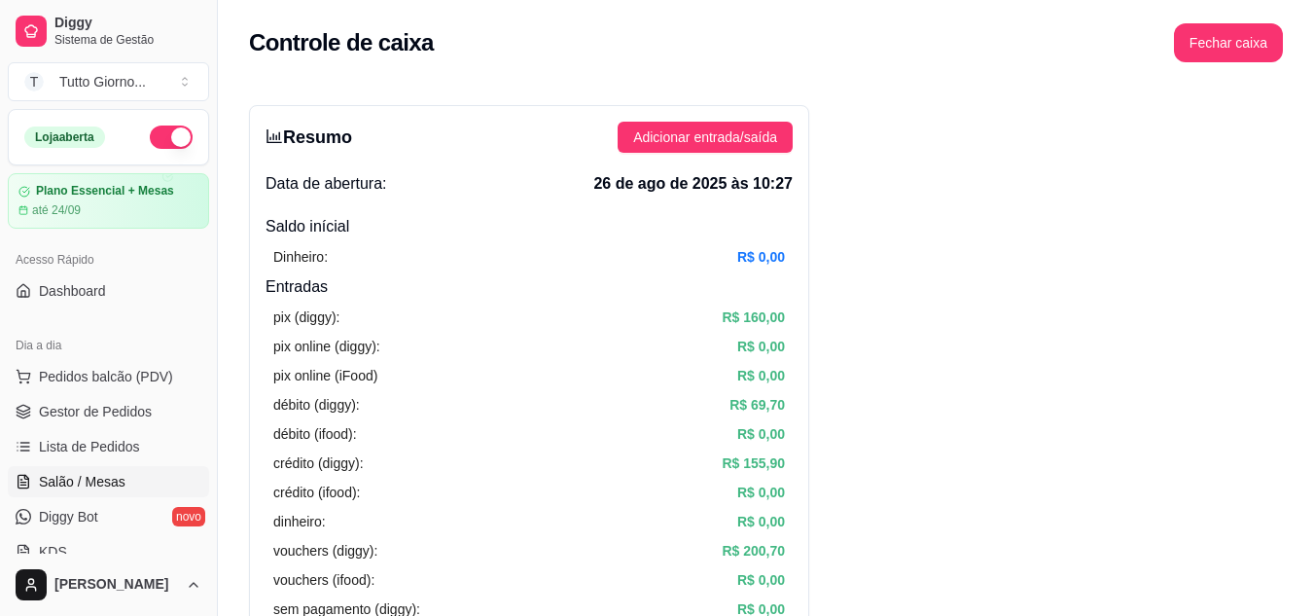
click at [61, 494] on link "Salão / Mesas" at bounding box center [108, 481] width 201 height 31
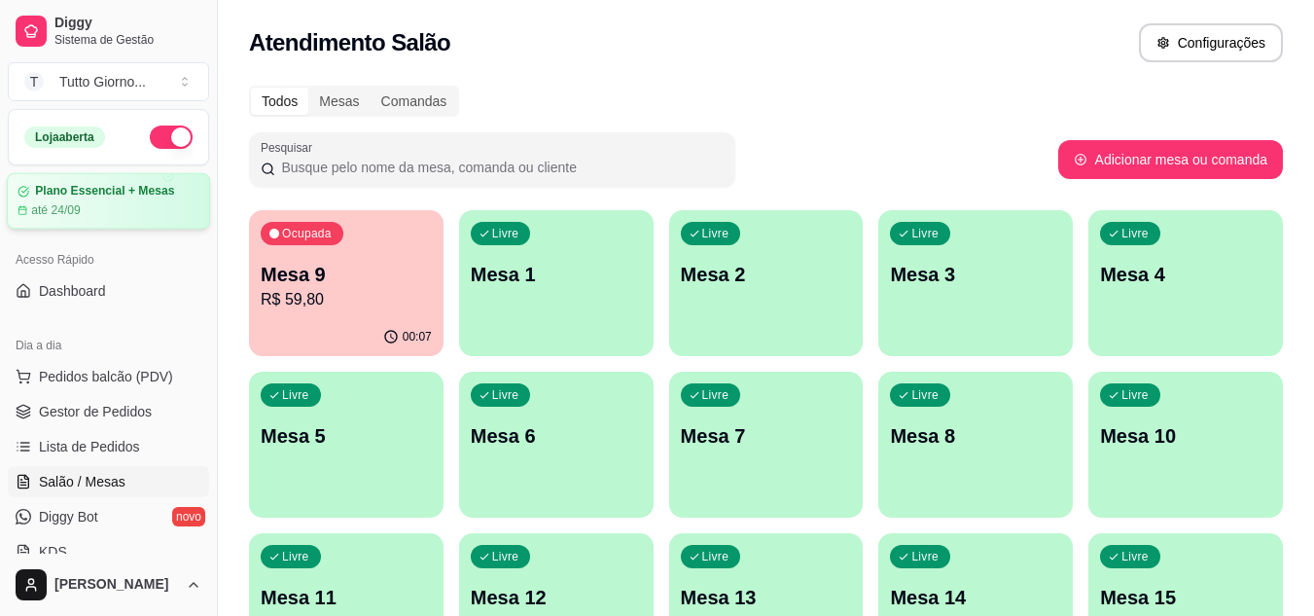
click at [57, 217] on article "até 24/09" at bounding box center [56, 210] width 50 height 16
click at [184, 91] on button "T Tutto Giorno ..." at bounding box center [108, 81] width 201 height 39
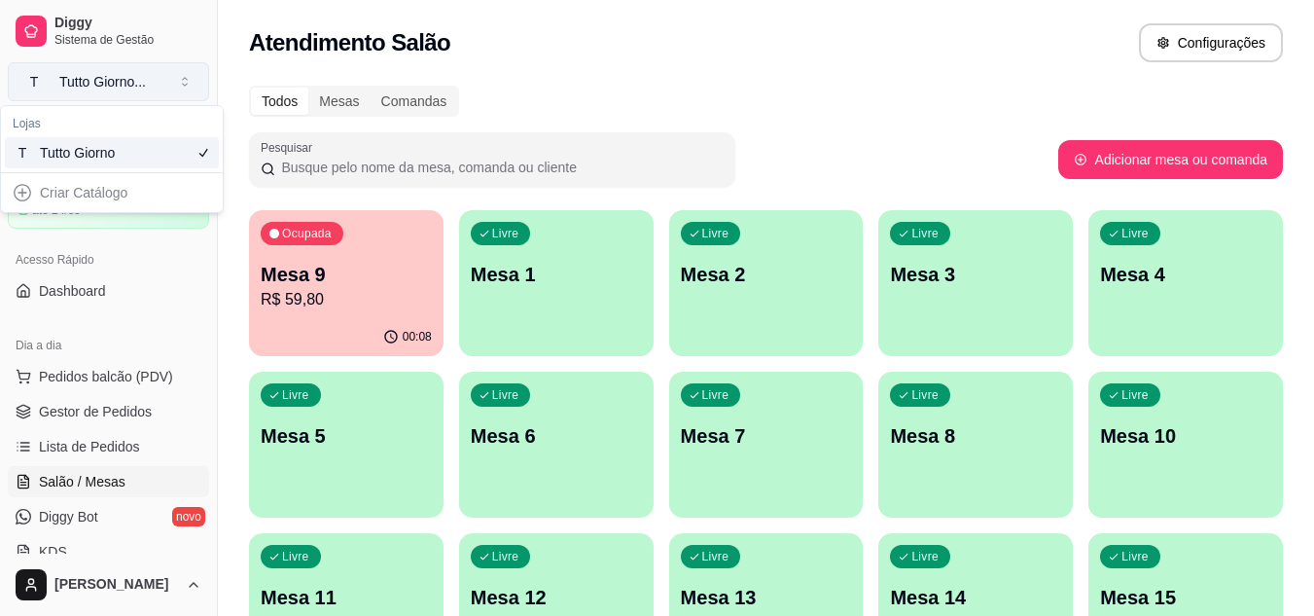
click at [184, 91] on button "T Tutto Giorno ..." at bounding box center [108, 81] width 201 height 39
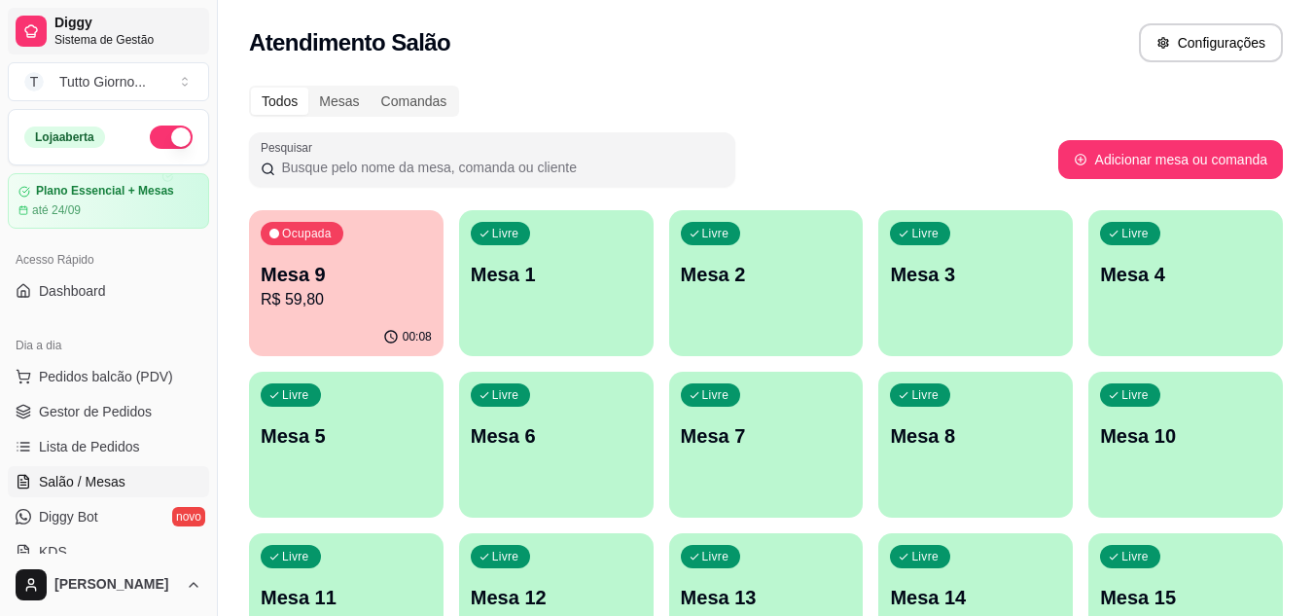
click at [161, 37] on span "Sistema de Gestão" at bounding box center [127, 40] width 147 height 16
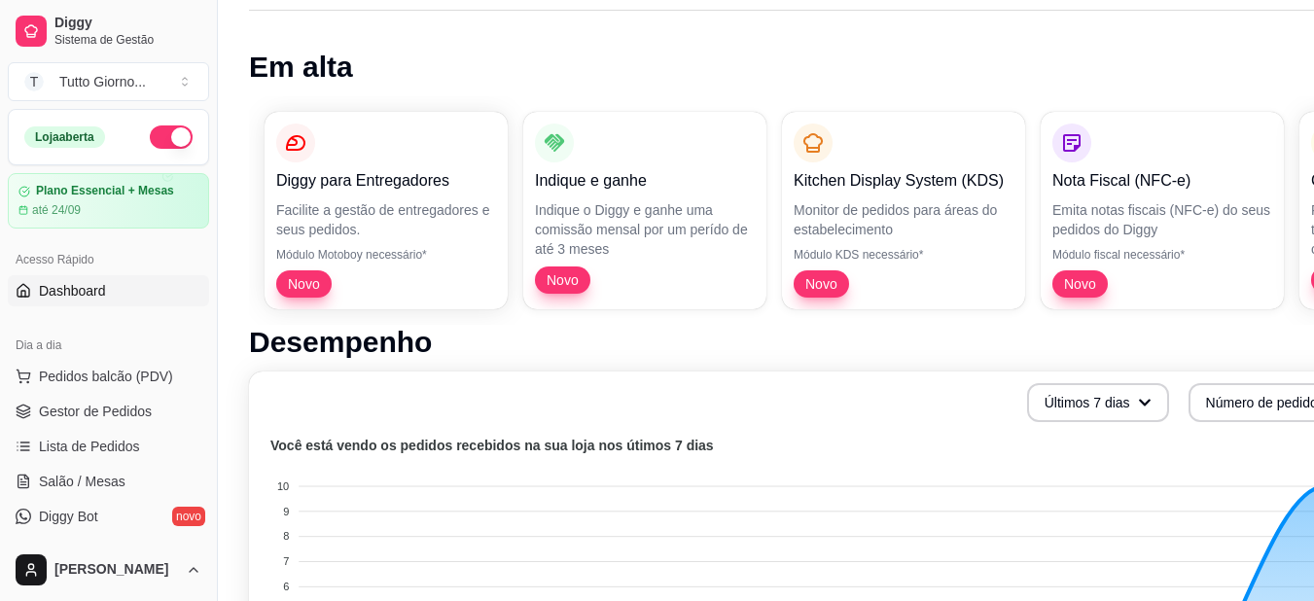
scroll to position [108, 0]
click at [90, 40] on span "Sistema de Gestão" at bounding box center [127, 40] width 147 height 16
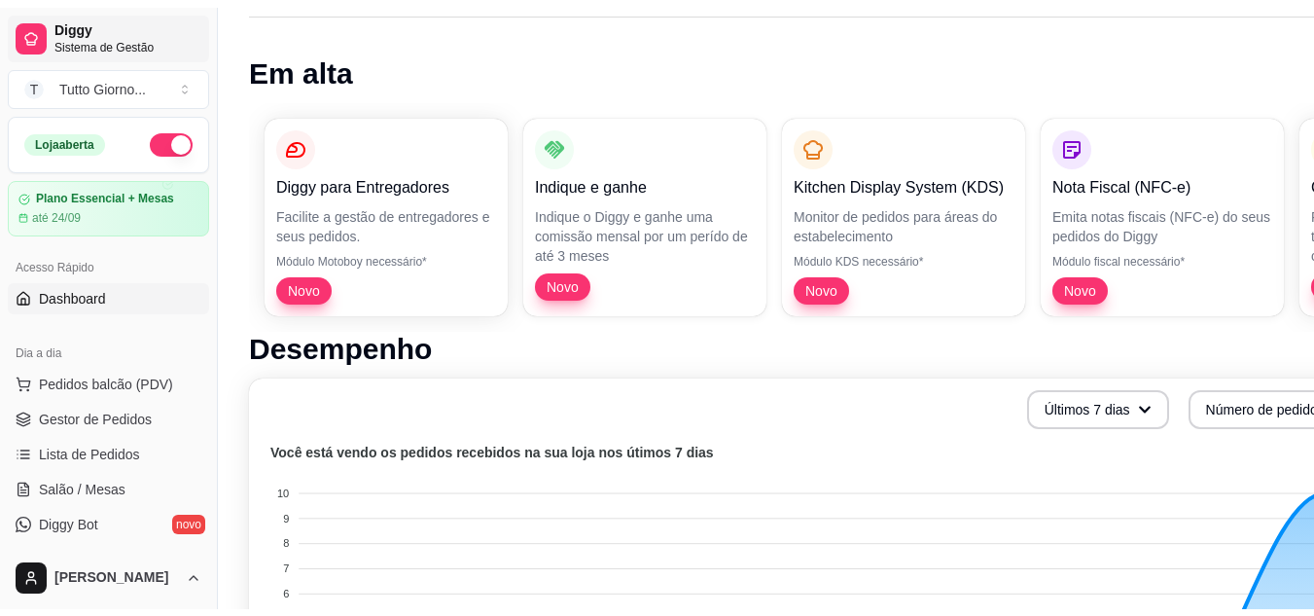
scroll to position [0, 0]
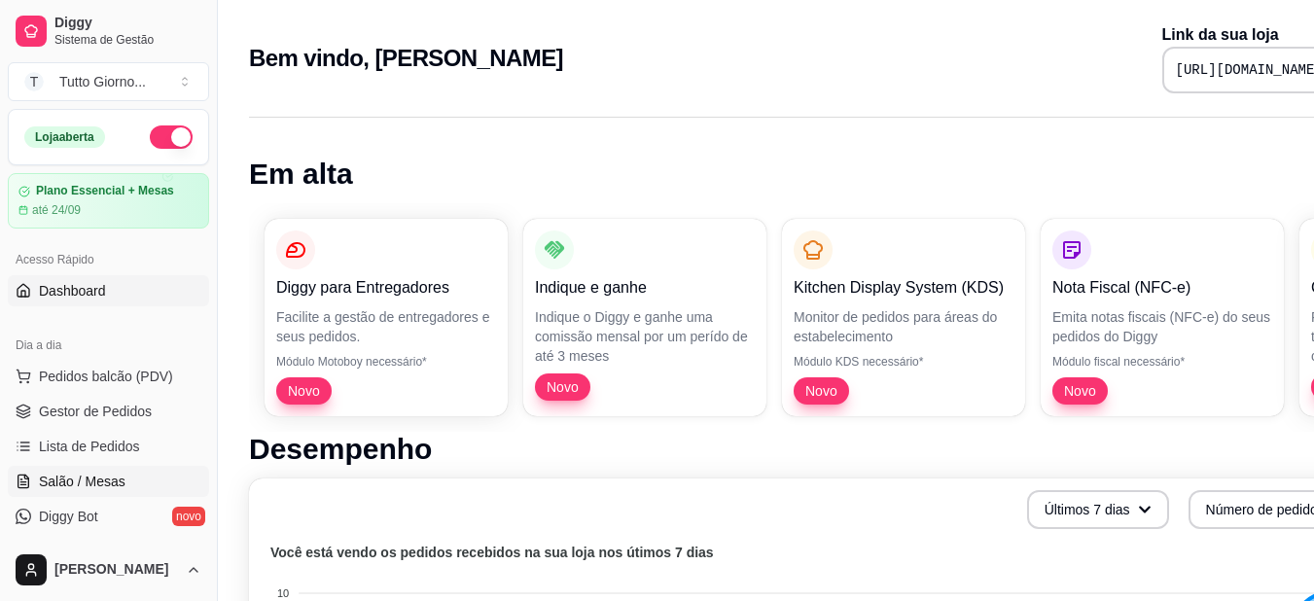
click at [82, 492] on link "Salão / Mesas" at bounding box center [108, 481] width 201 height 31
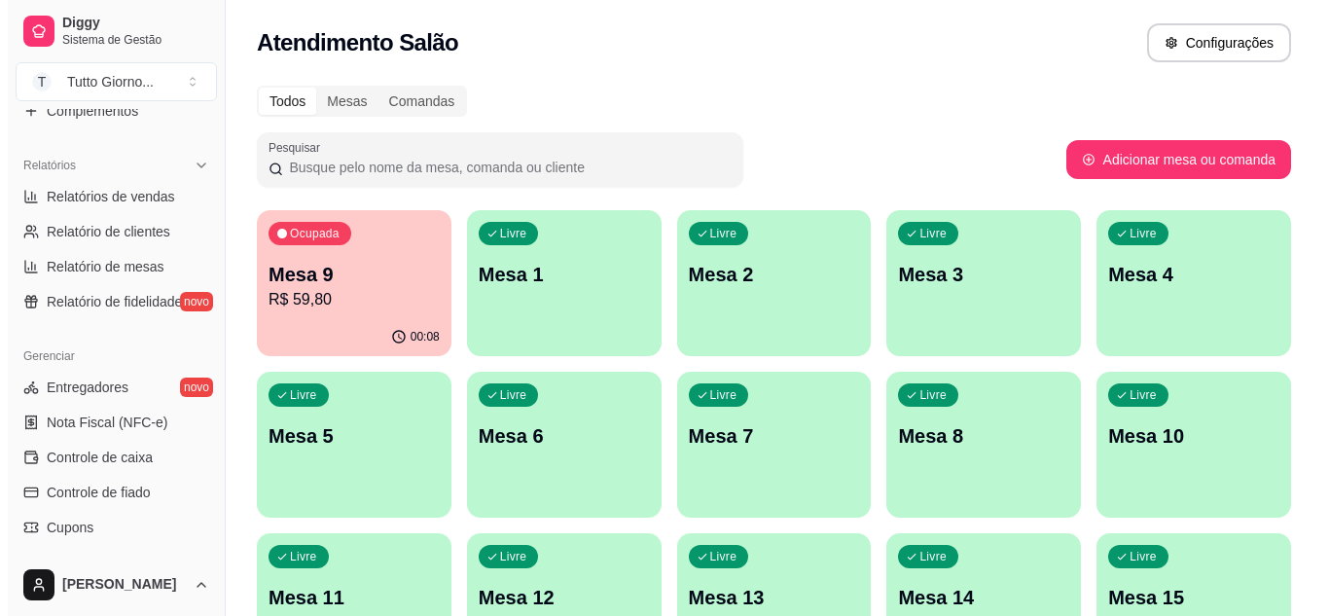
scroll to position [561, 0]
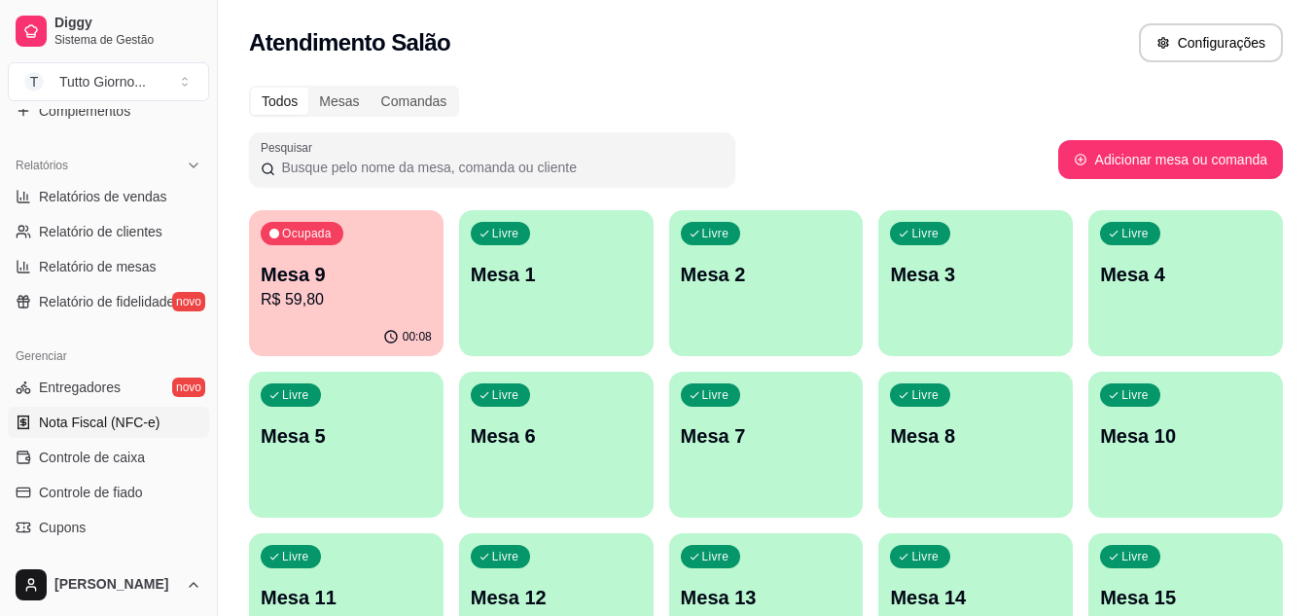
click at [90, 422] on span "Nota Fiscal (NFC-e)" at bounding box center [99, 422] width 121 height 19
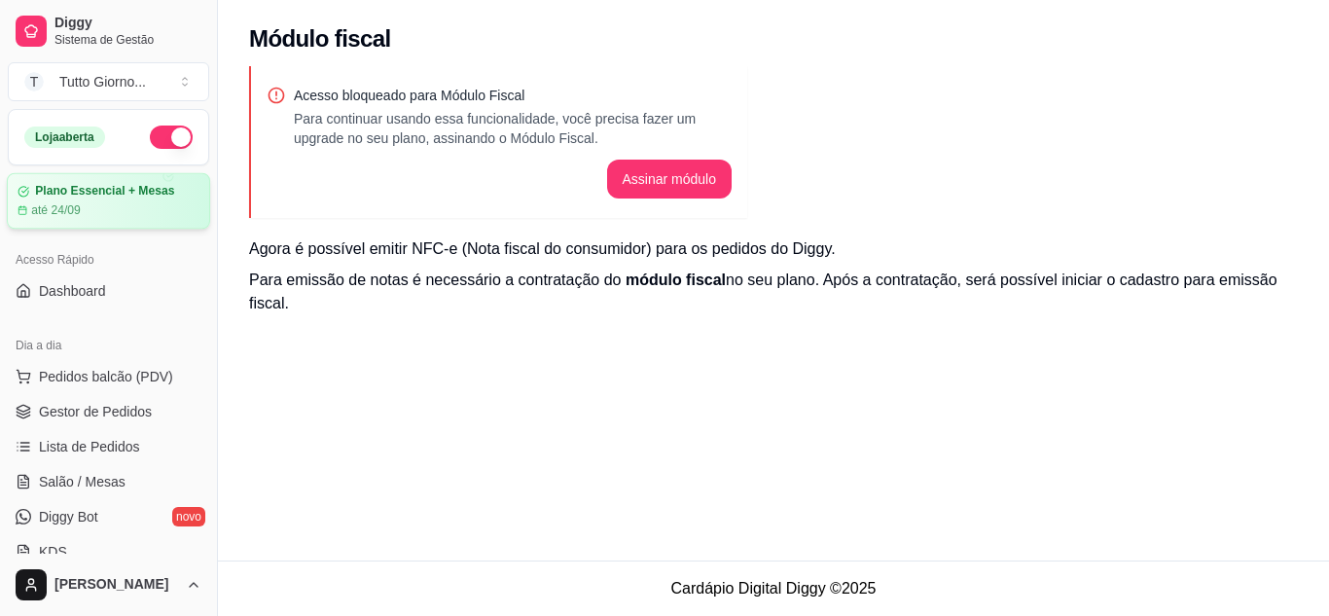
click at [100, 201] on div "Plano Essencial + Mesas até 24/09" at bounding box center [109, 201] width 182 height 34
click at [92, 487] on span "Salão / Mesas" at bounding box center [82, 481] width 87 height 19
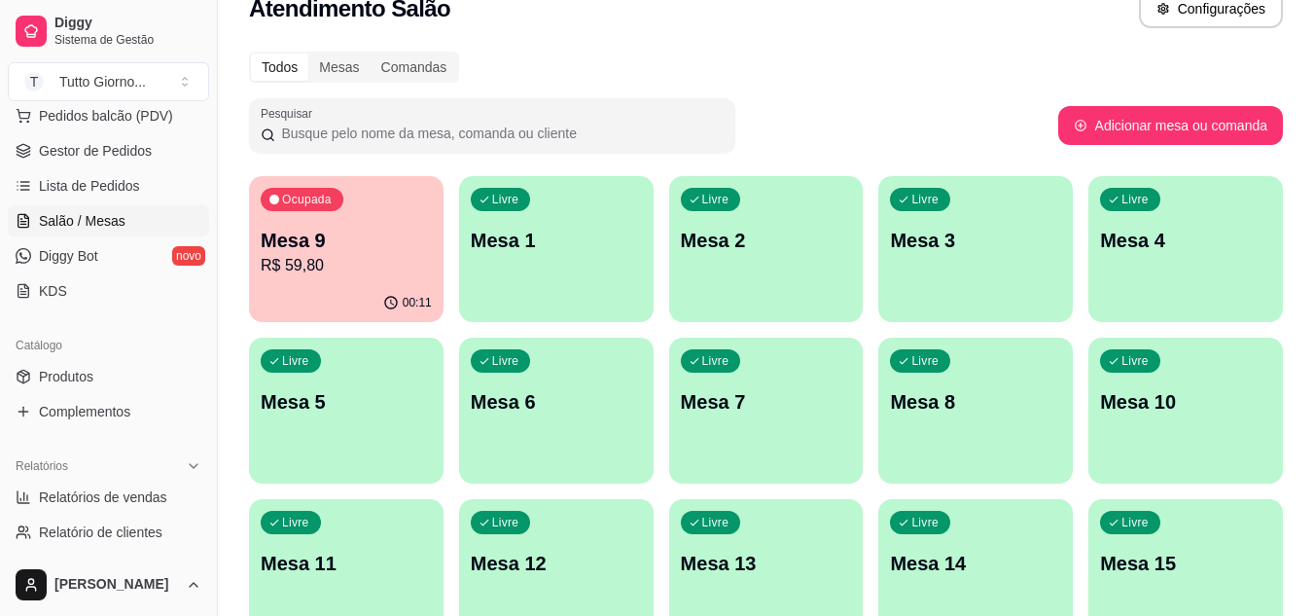
scroll to position [262, 0]
click at [47, 373] on span "Produtos" at bounding box center [66, 375] width 54 height 19
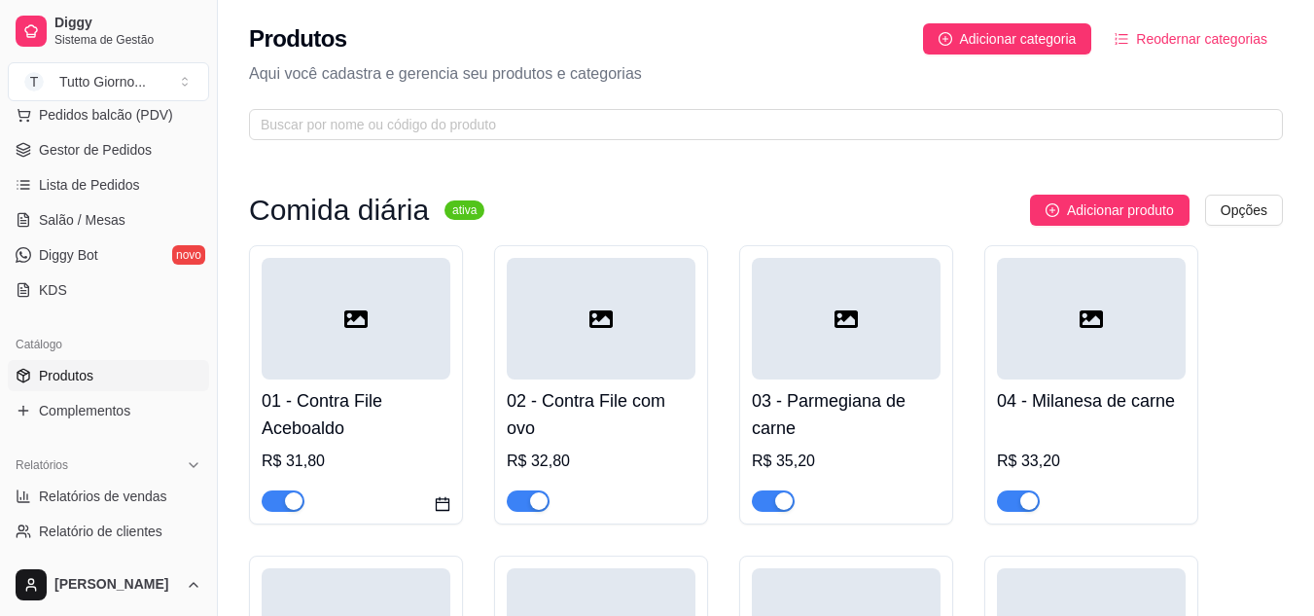
click at [274, 510] on span "button" at bounding box center [283, 500] width 43 height 21
click at [298, 497] on span "button" at bounding box center [283, 500] width 43 height 21
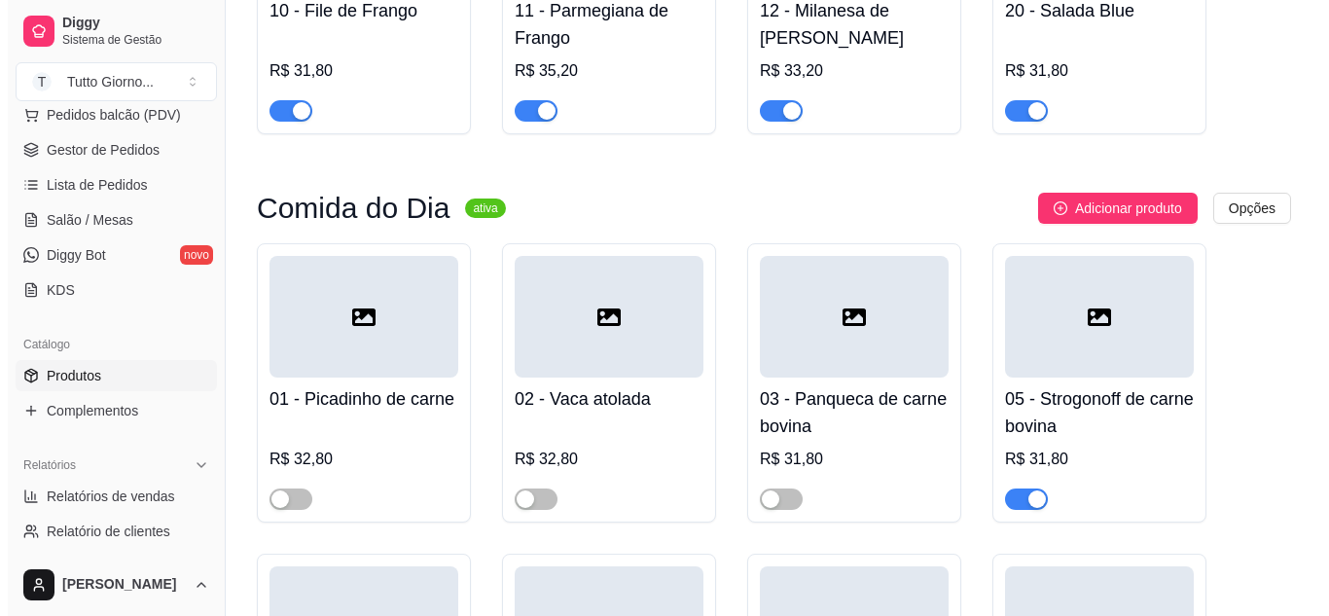
scroll to position [685, 0]
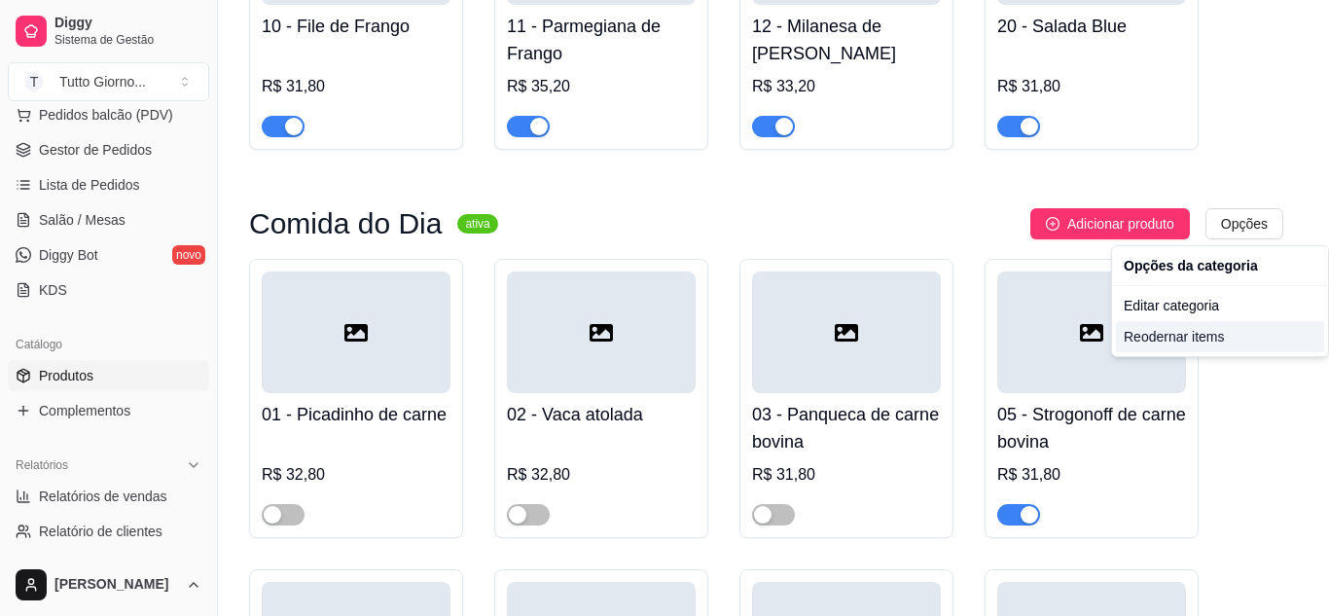
click at [1176, 335] on div "Reodernar items" at bounding box center [1220, 336] width 208 height 31
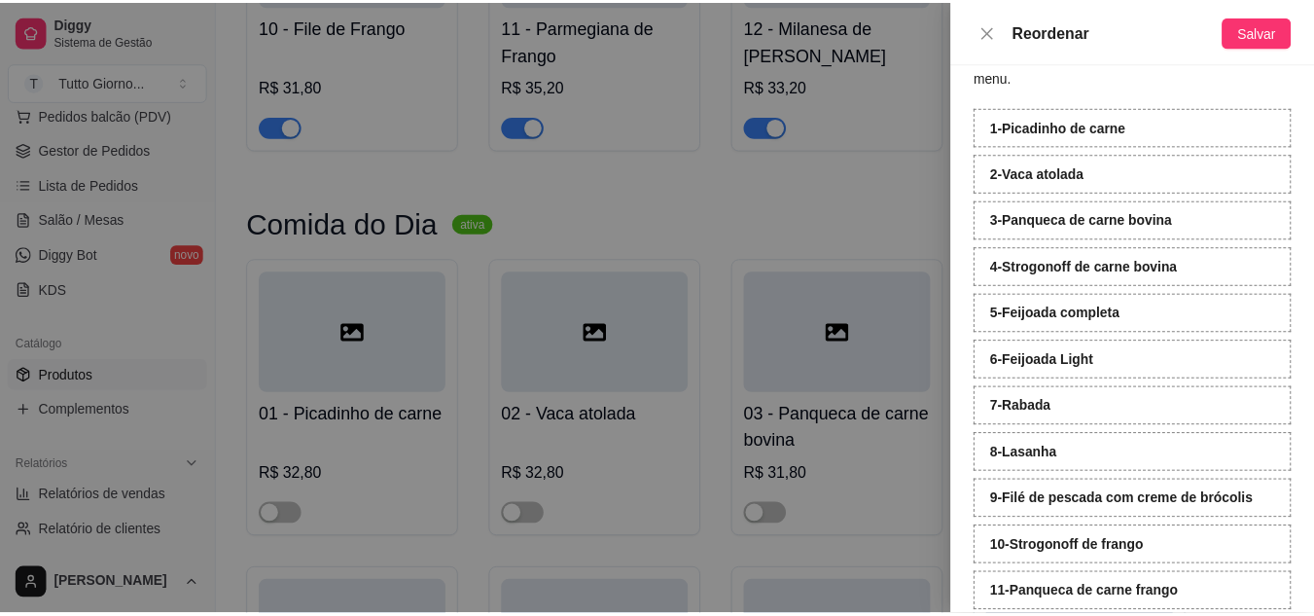
scroll to position [65, 0]
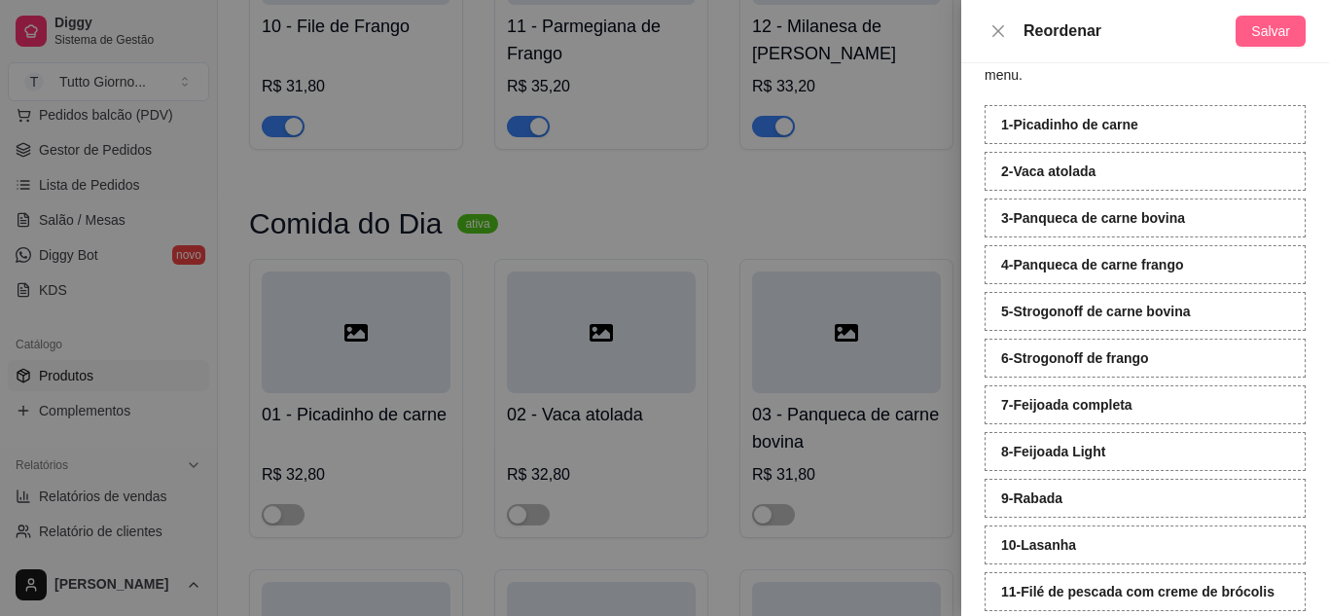
click at [1278, 34] on span "Salvar" at bounding box center [1270, 30] width 39 height 21
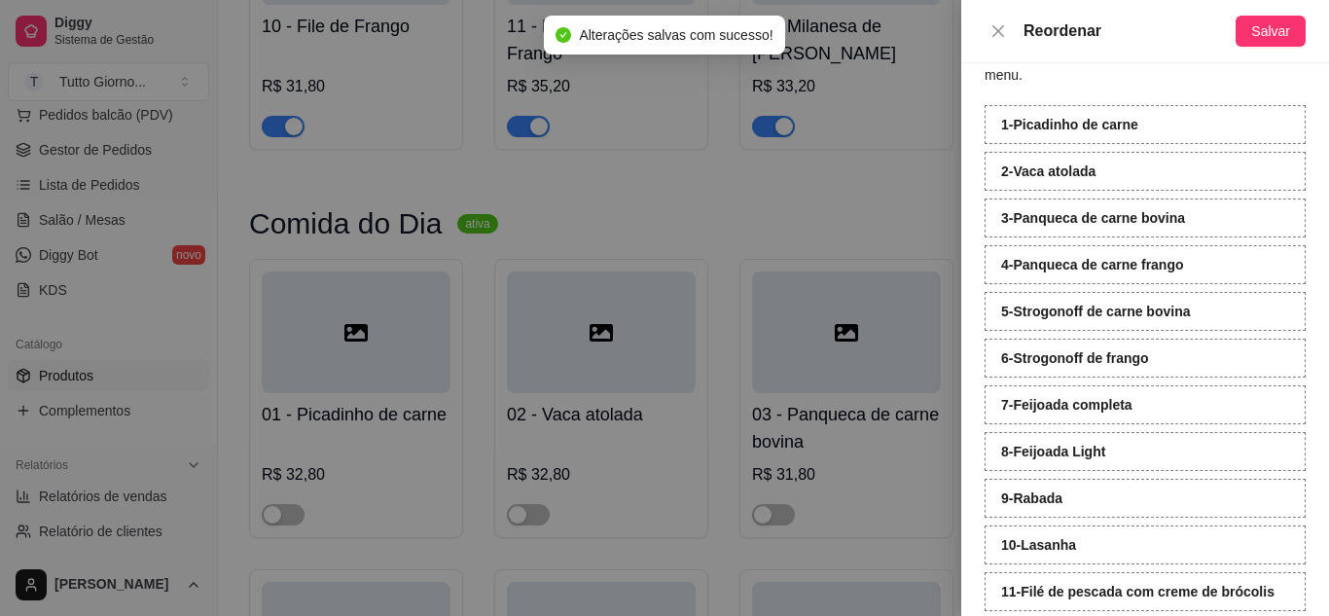
click at [649, 216] on div at bounding box center [664, 308] width 1329 height 616
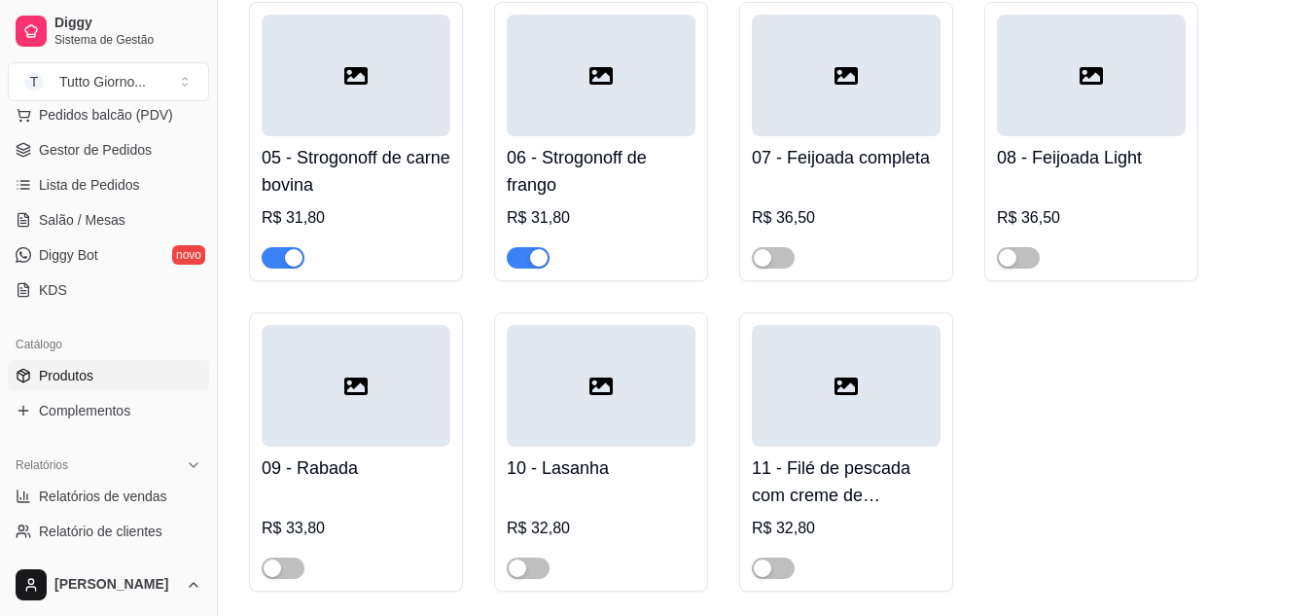
scroll to position [1256, 0]
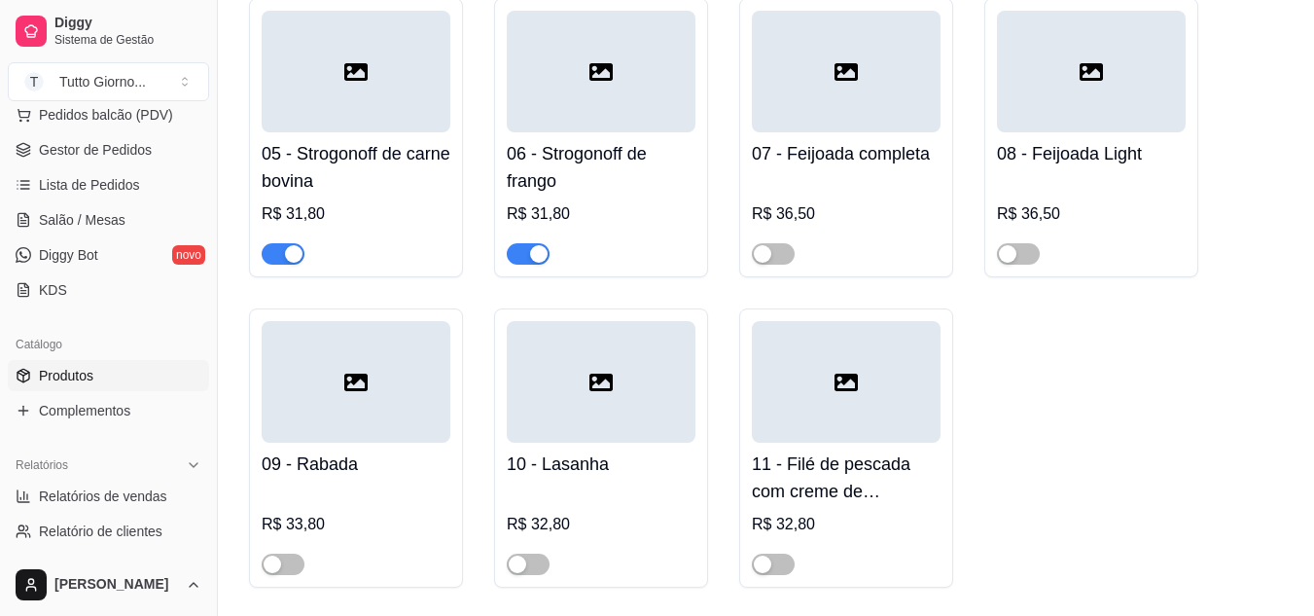
click at [398, 106] on div at bounding box center [356, 72] width 189 height 122
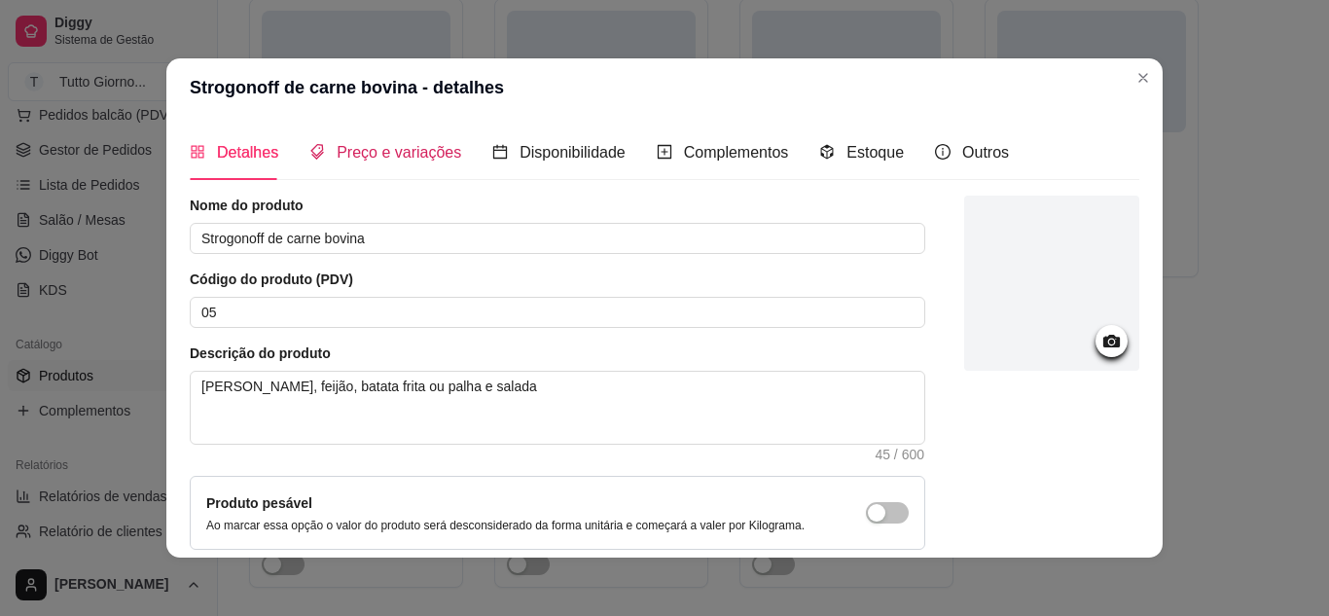
click at [381, 158] on span "Preço e variações" at bounding box center [399, 152] width 125 height 17
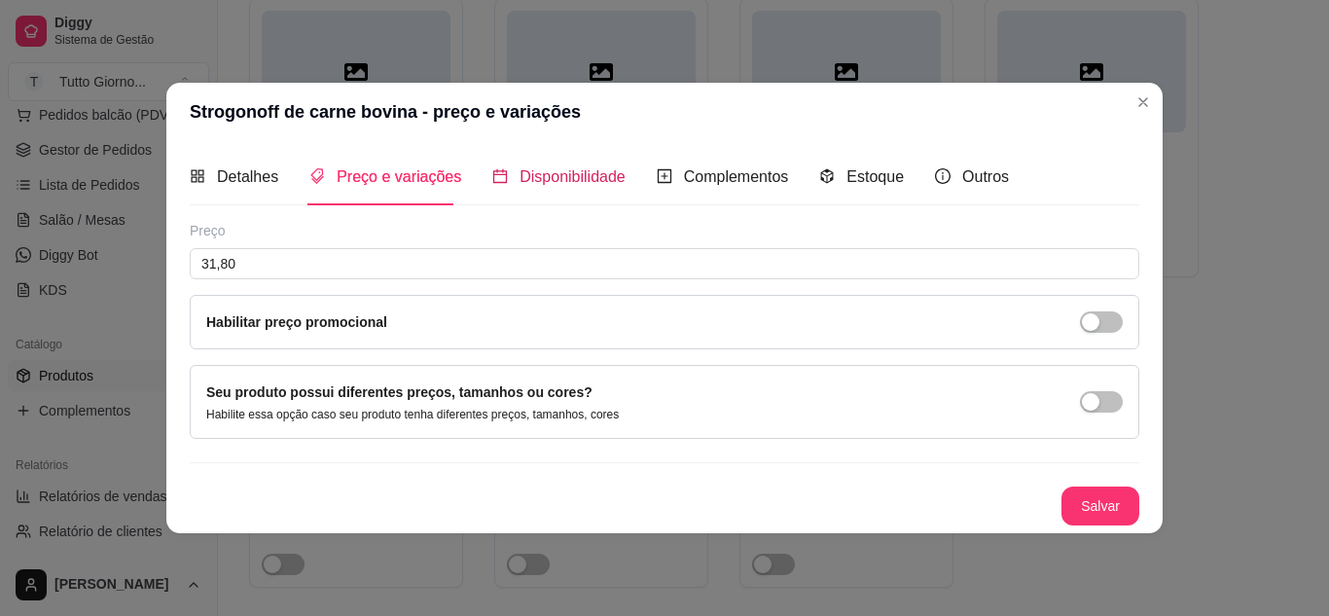
click at [569, 179] on span "Disponibilidade" at bounding box center [573, 176] width 106 height 17
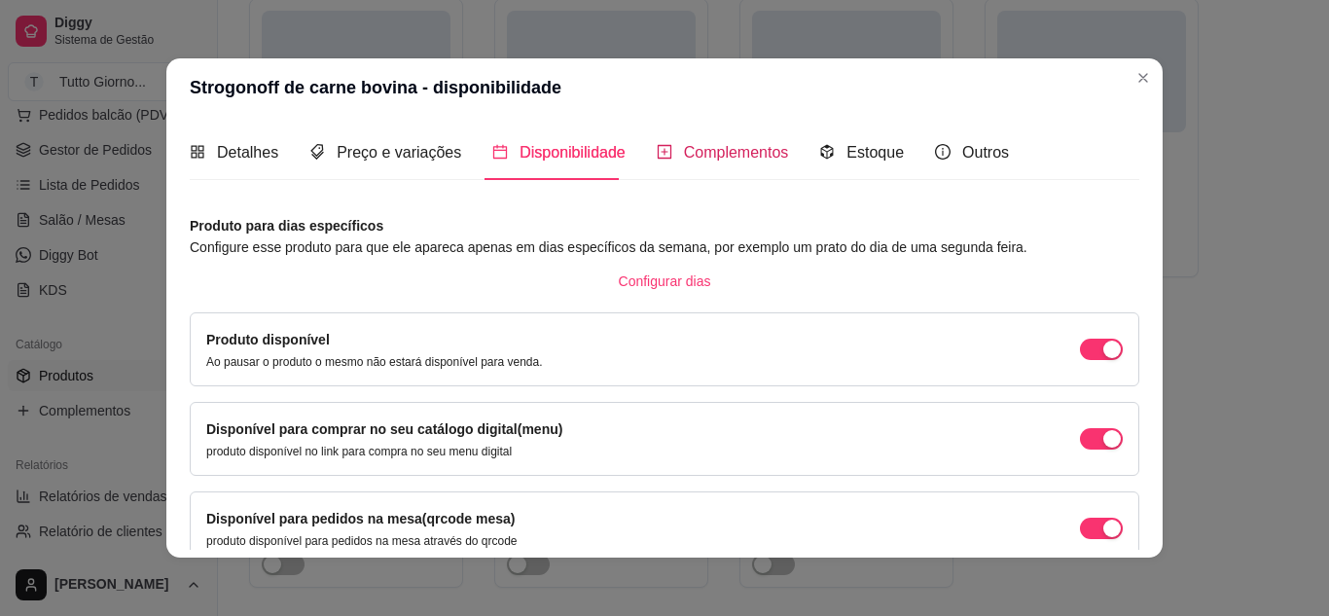
click at [704, 152] on span "Complementos" at bounding box center [736, 152] width 105 height 17
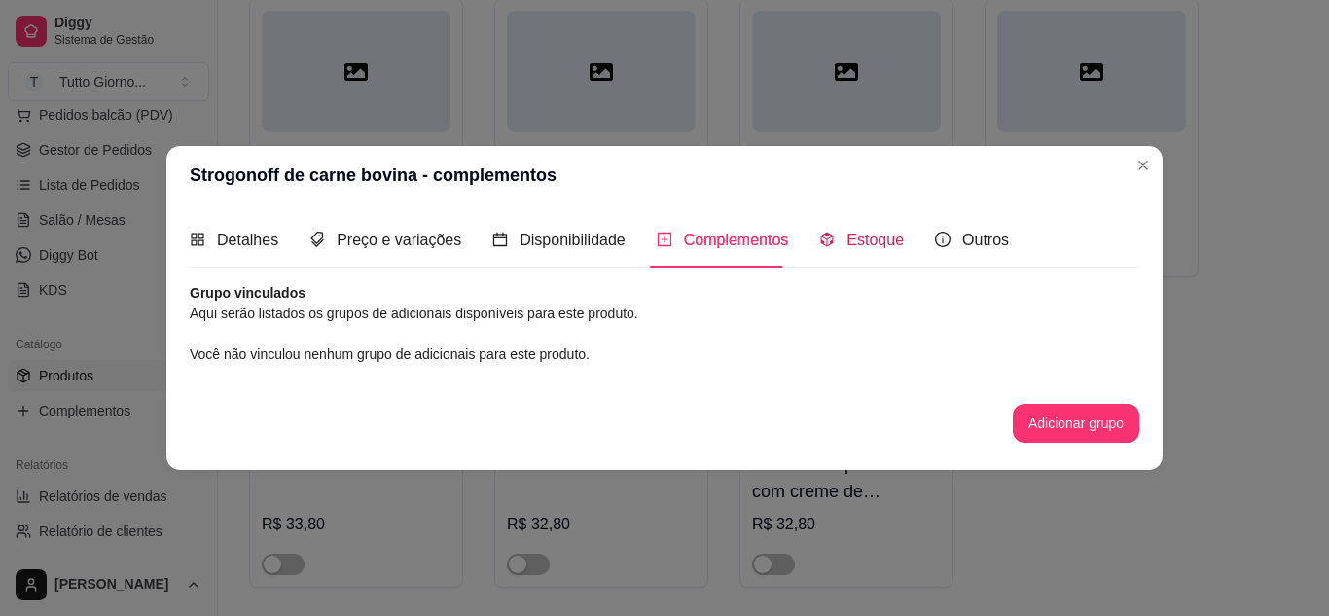
click at [872, 237] on span "Estoque" at bounding box center [874, 240] width 57 height 17
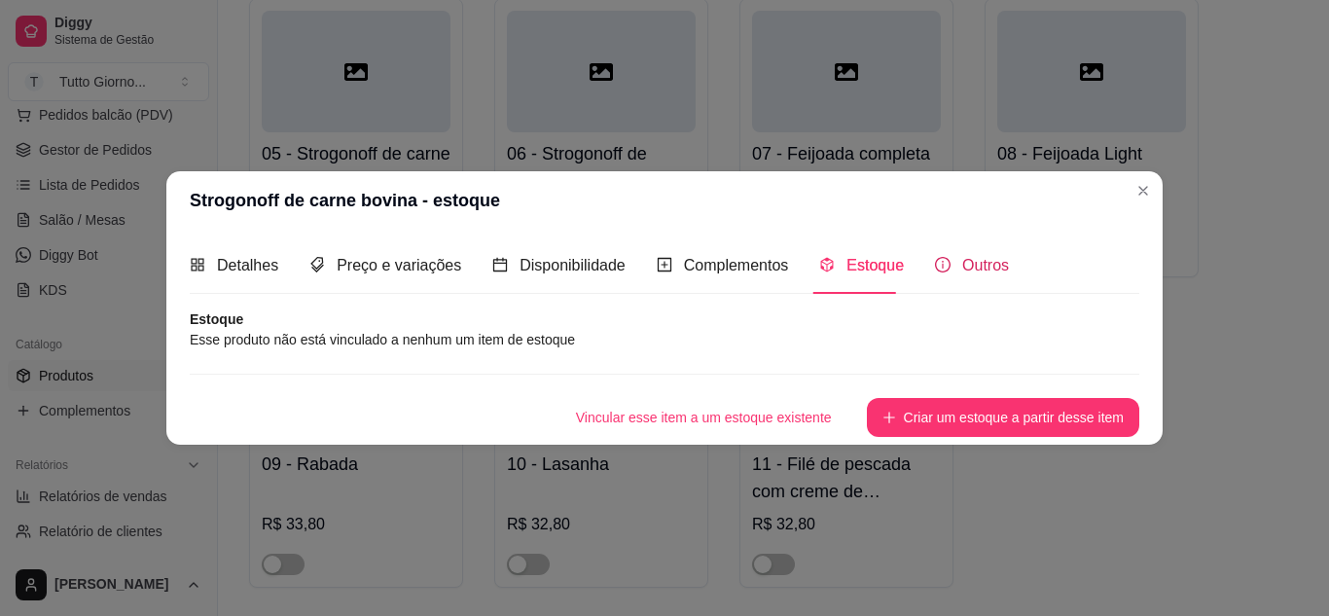
click at [976, 260] on span "Outros" at bounding box center [985, 265] width 47 height 17
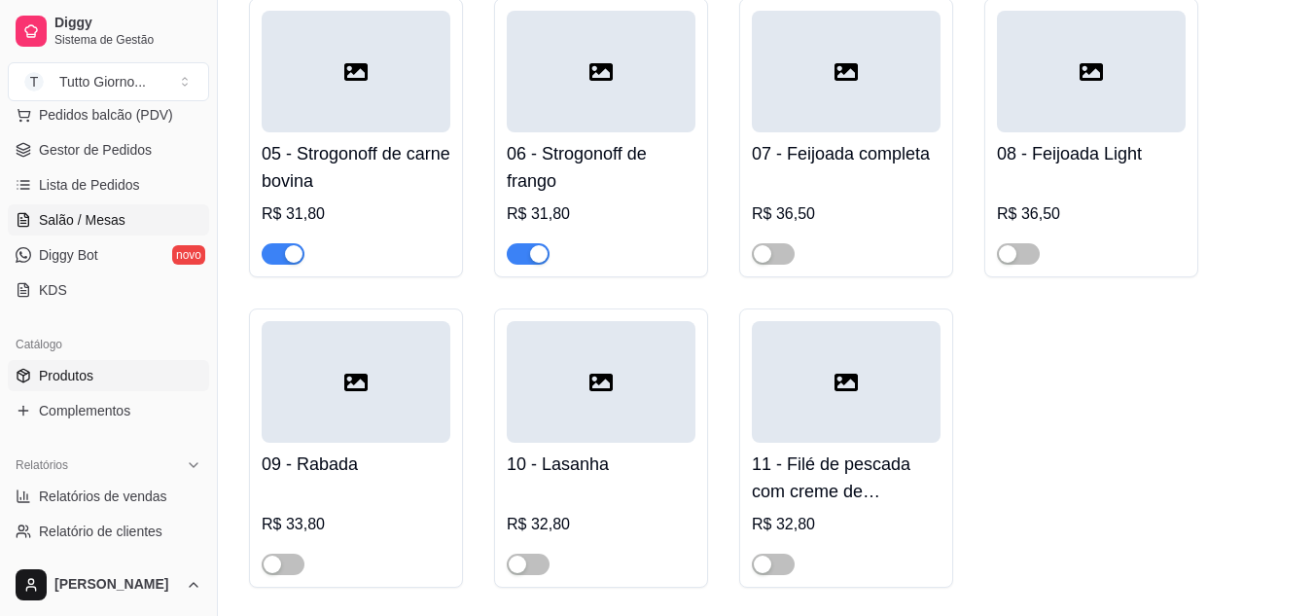
click at [90, 209] on link "Salão / Mesas" at bounding box center [108, 219] width 201 height 31
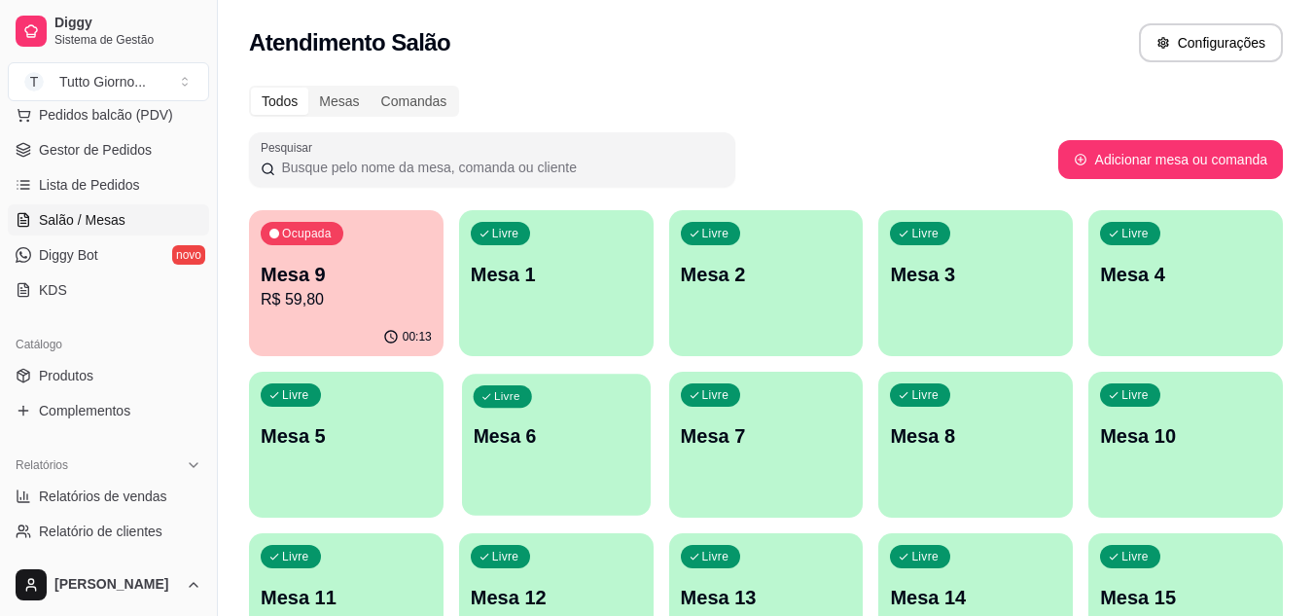
click at [573, 444] on p "Mesa 6" at bounding box center [556, 436] width 166 height 26
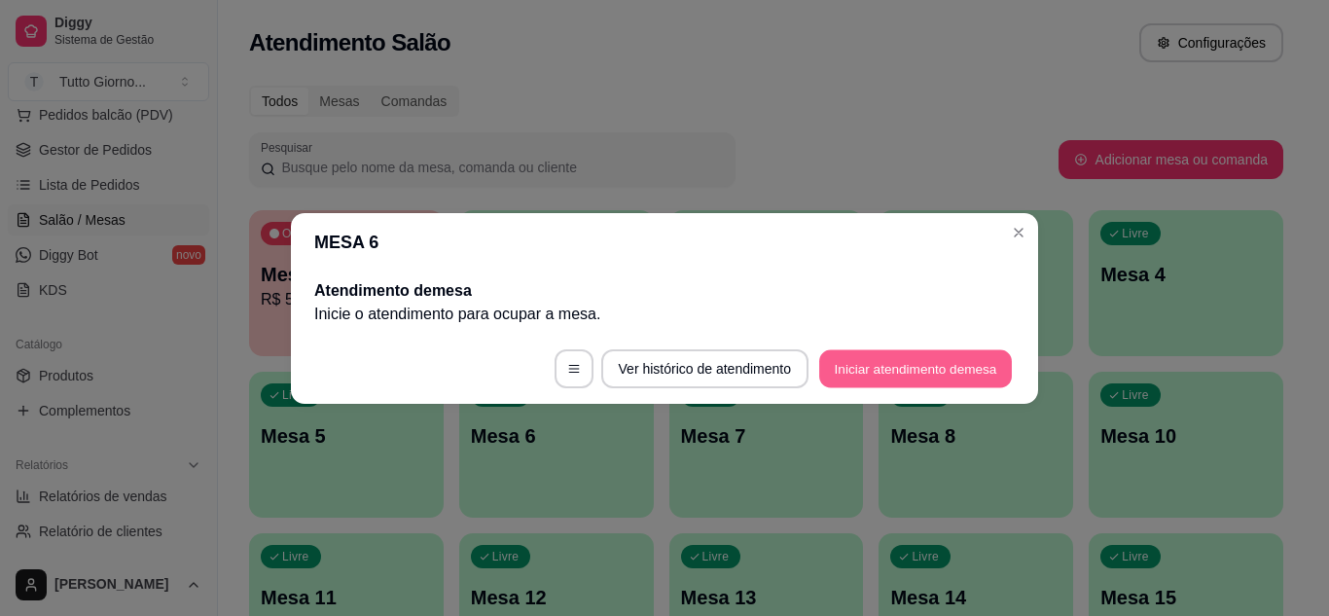
click at [886, 363] on button "Iniciar atendimento de mesa" at bounding box center [915, 368] width 193 height 38
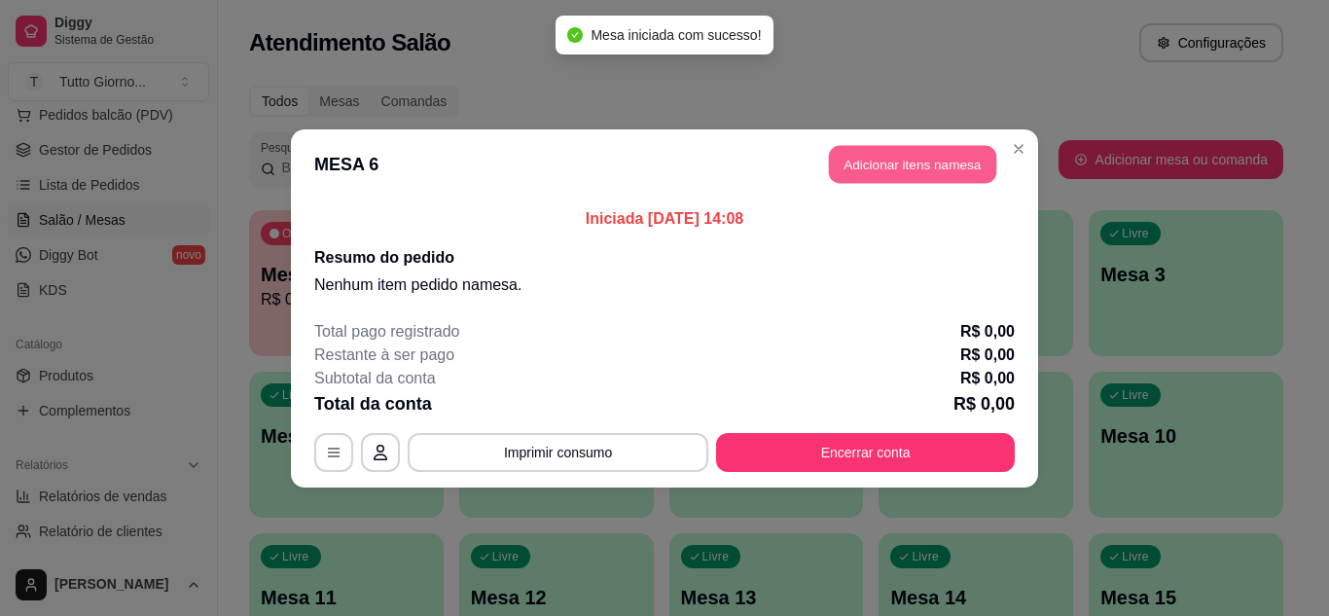
click at [938, 169] on button "Adicionar itens na mesa" at bounding box center [912, 164] width 167 height 38
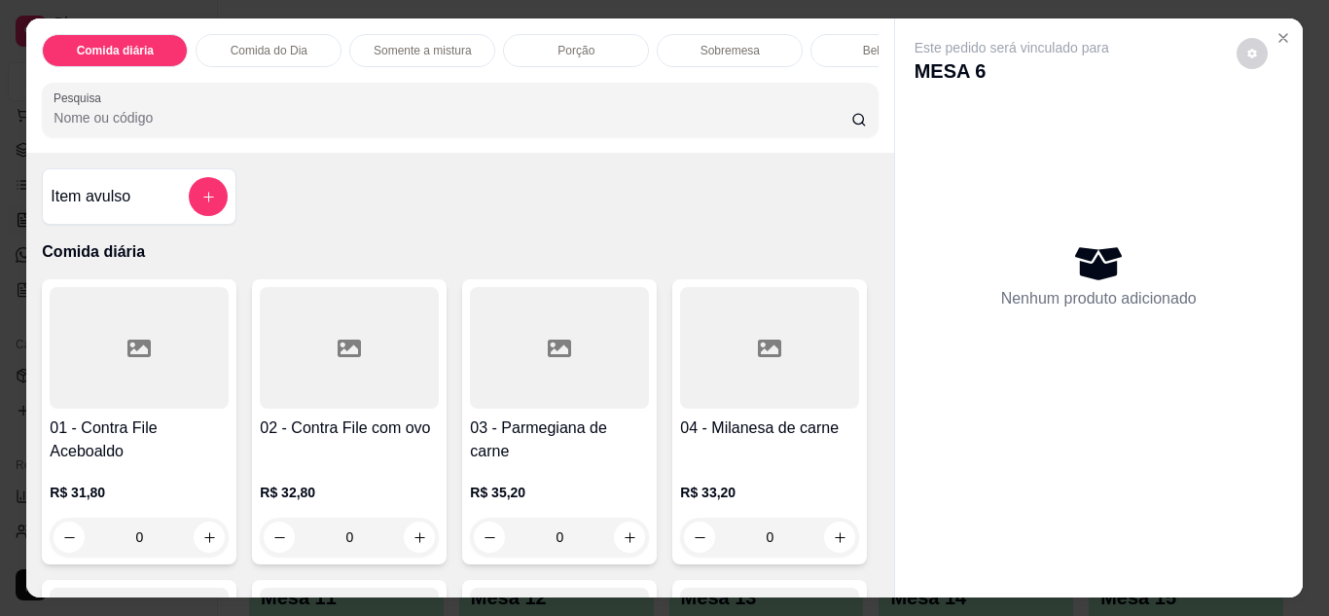
click at [419, 541] on div "0" at bounding box center [349, 537] width 179 height 39
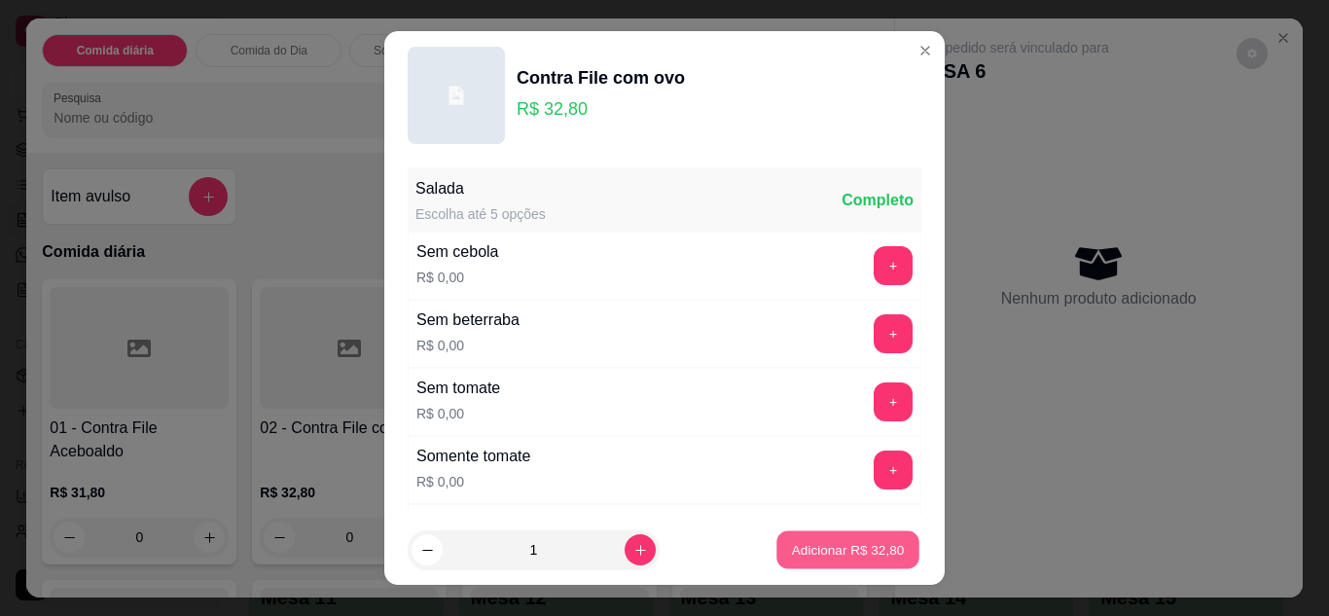
click at [860, 552] on p "Adicionar R$ 32,80" at bounding box center [848, 550] width 113 height 18
type input "1"
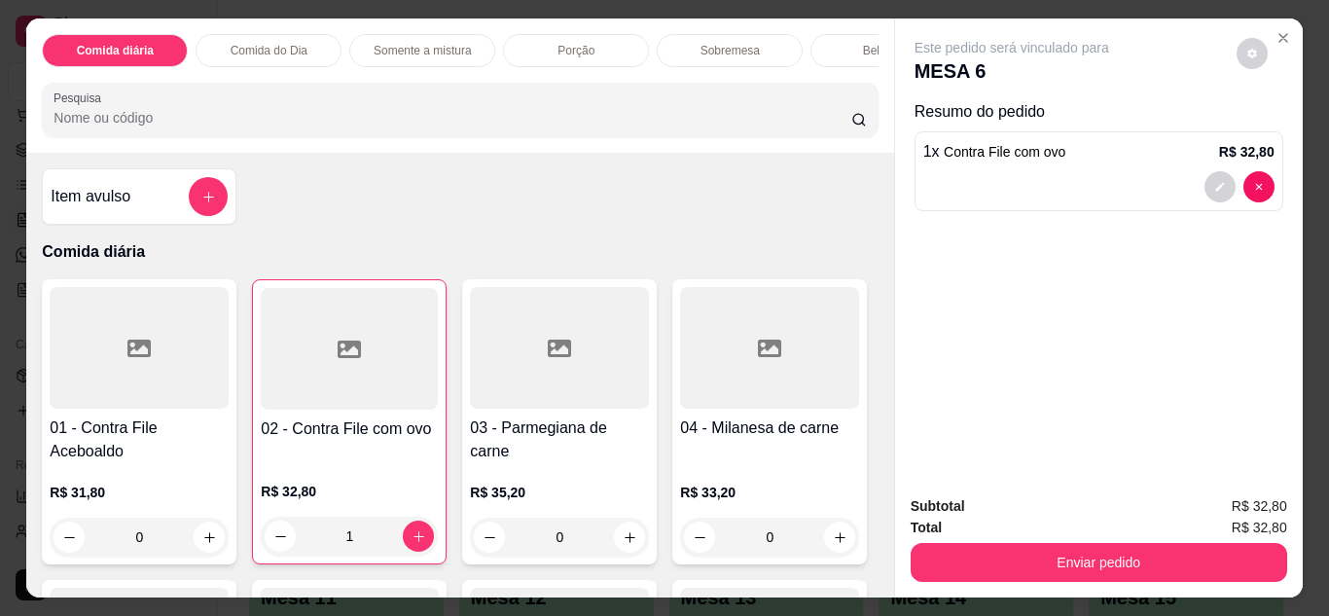
click at [827, 50] on div "Bebidas" at bounding box center [883, 50] width 146 height 33
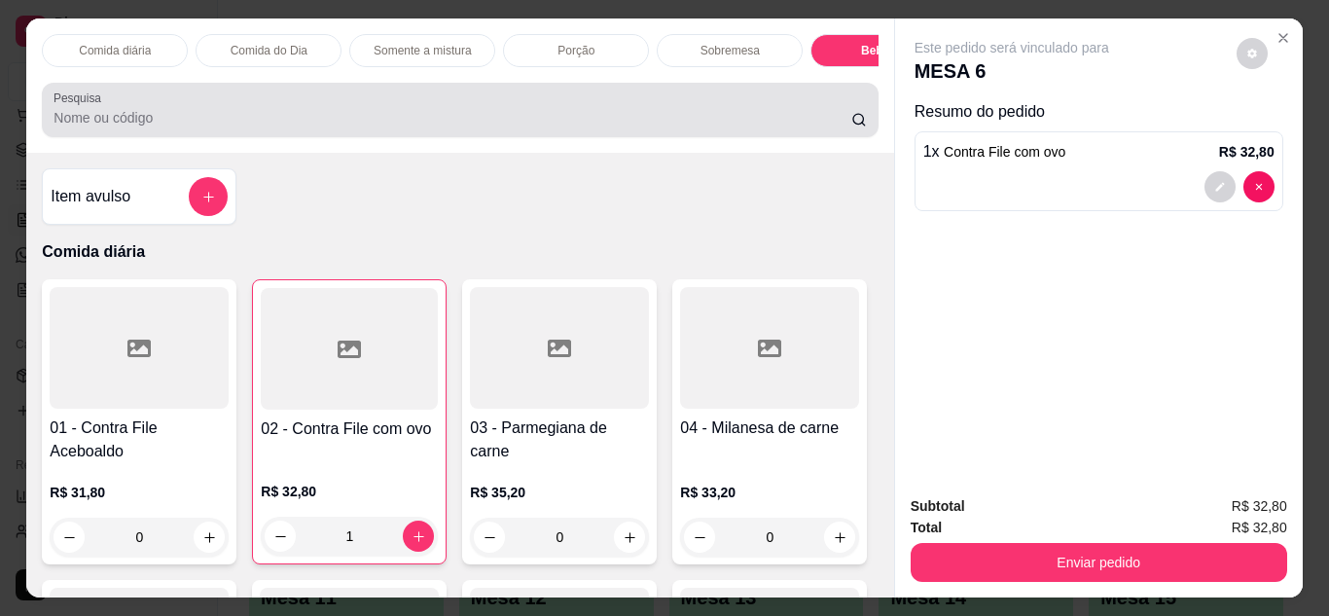
scroll to position [52, 0]
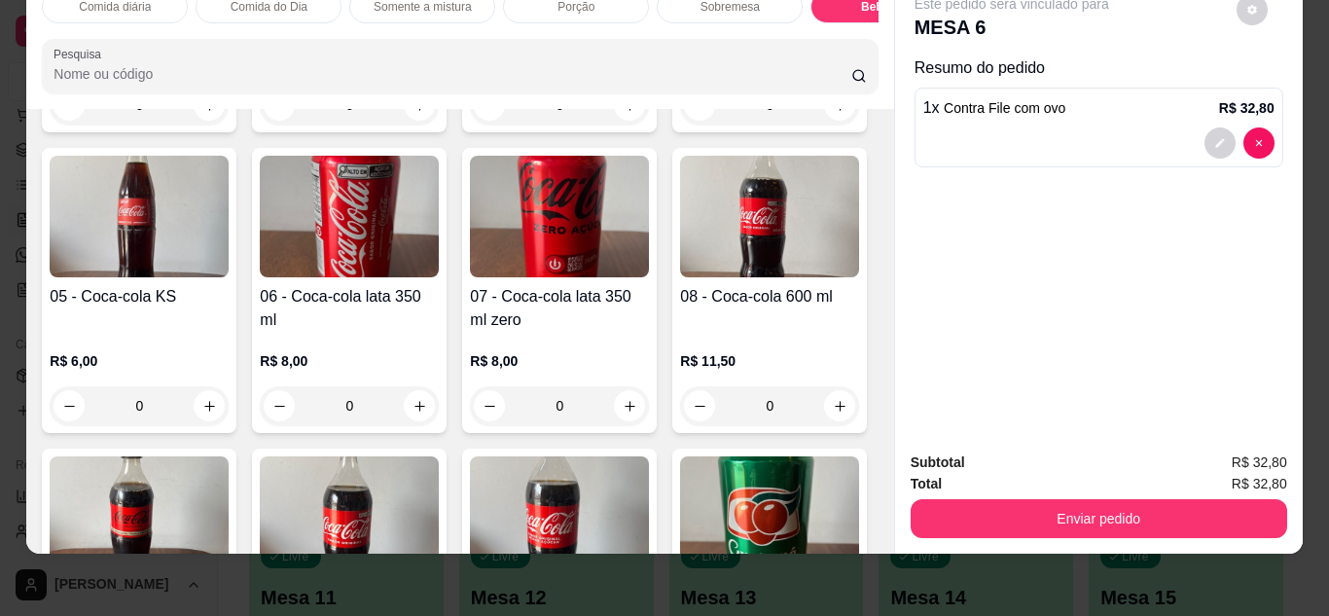
click at [229, 277] on img at bounding box center [139, 217] width 179 height 122
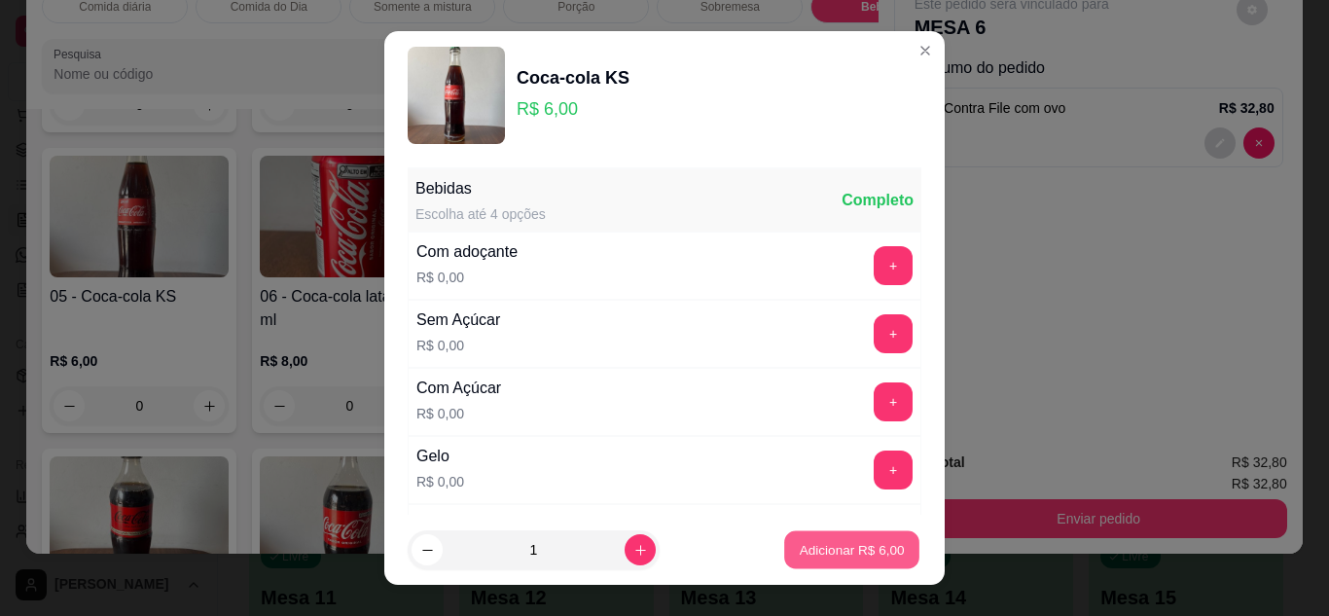
click at [850, 549] on p "Adicionar R$ 6,00" at bounding box center [851, 550] width 105 height 18
type input "1"
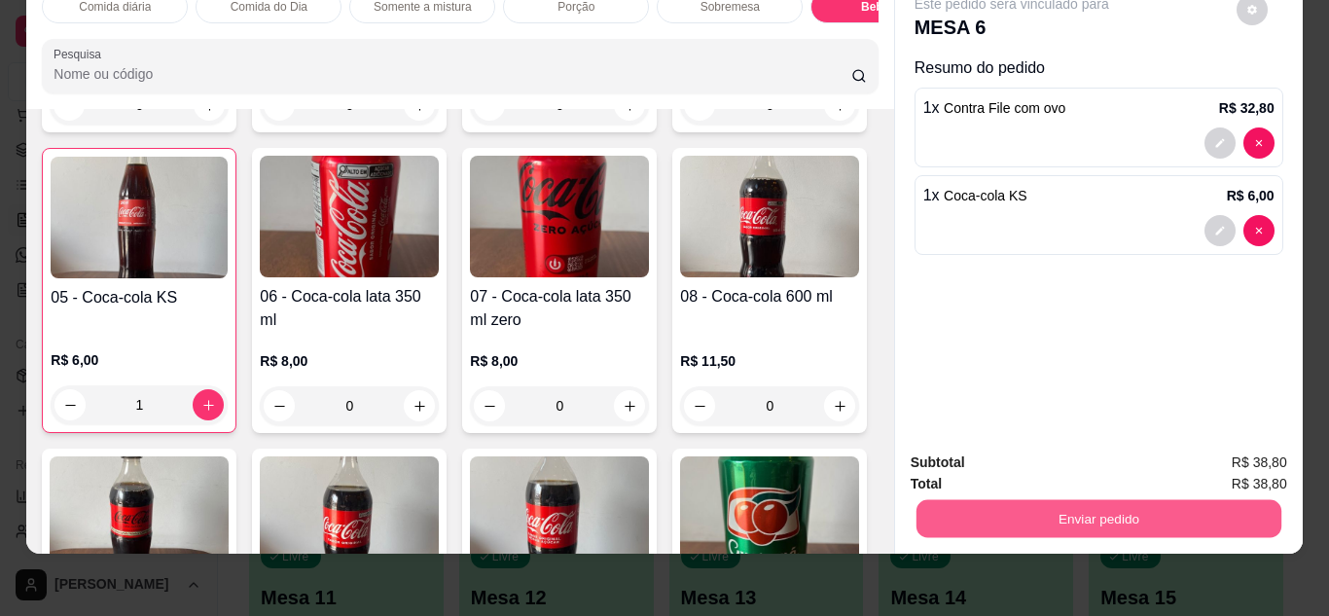
click at [1078, 507] on button "Enviar pedido" at bounding box center [1098, 519] width 365 height 38
click at [1190, 459] on button "Sim, quero registrar" at bounding box center [1219, 456] width 140 height 36
click at [1025, 507] on button "Enviar pedido" at bounding box center [1098, 519] width 365 height 38
click at [1059, 455] on button "Não registrar e enviar pedido" at bounding box center [1034, 456] width 197 height 36
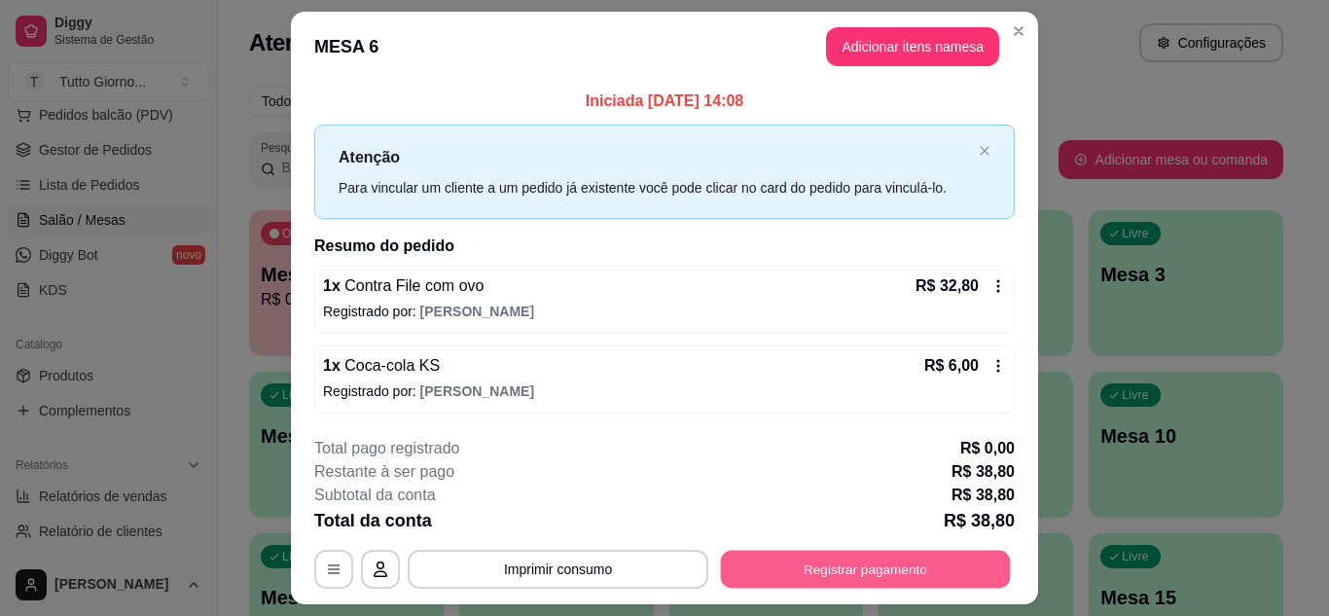
click at [895, 568] on button "Registrar pagamento" at bounding box center [866, 570] width 290 height 38
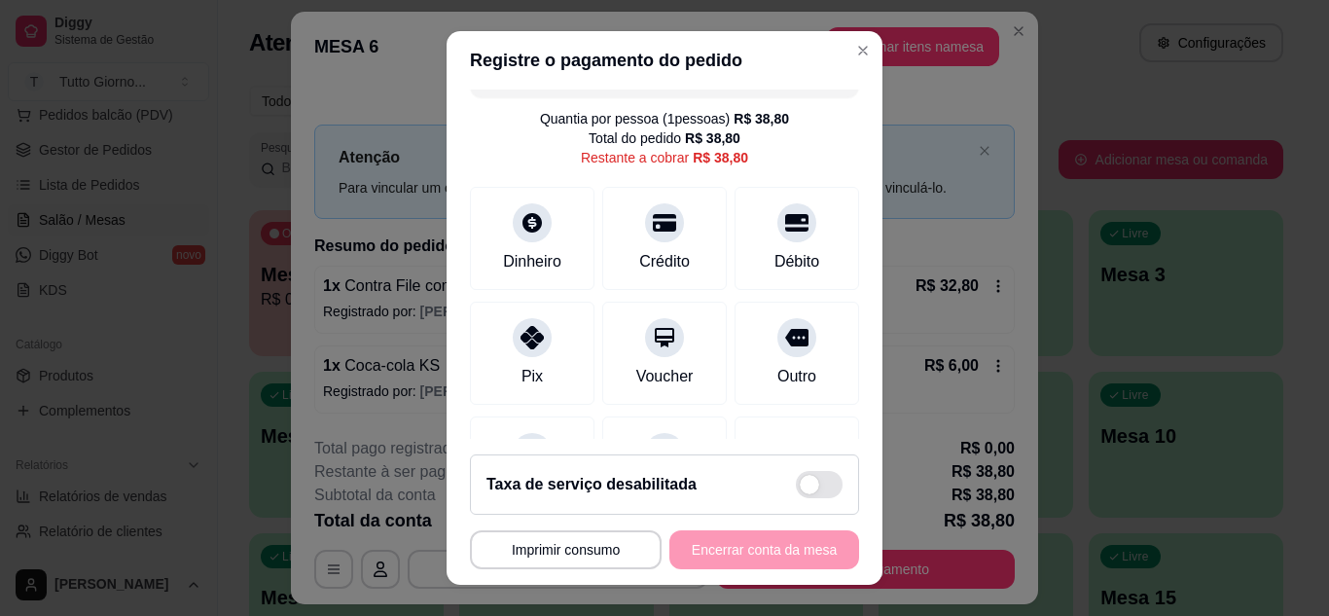
scroll to position [78, 0]
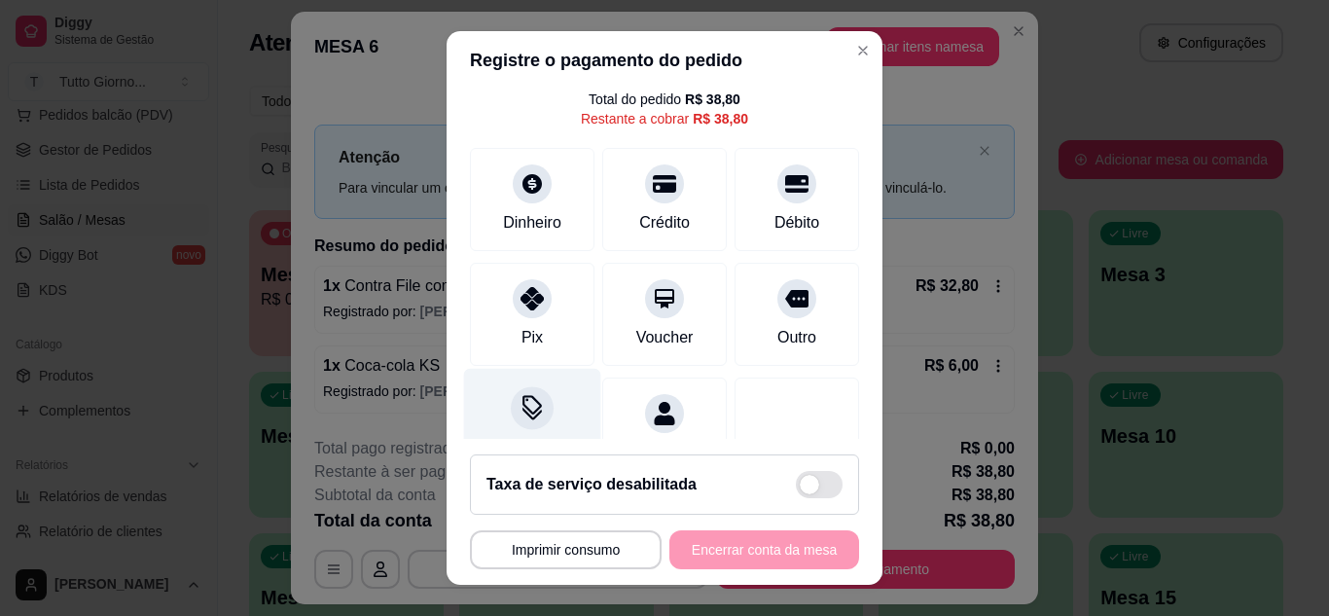
click at [520, 418] on icon at bounding box center [532, 407] width 25 height 25
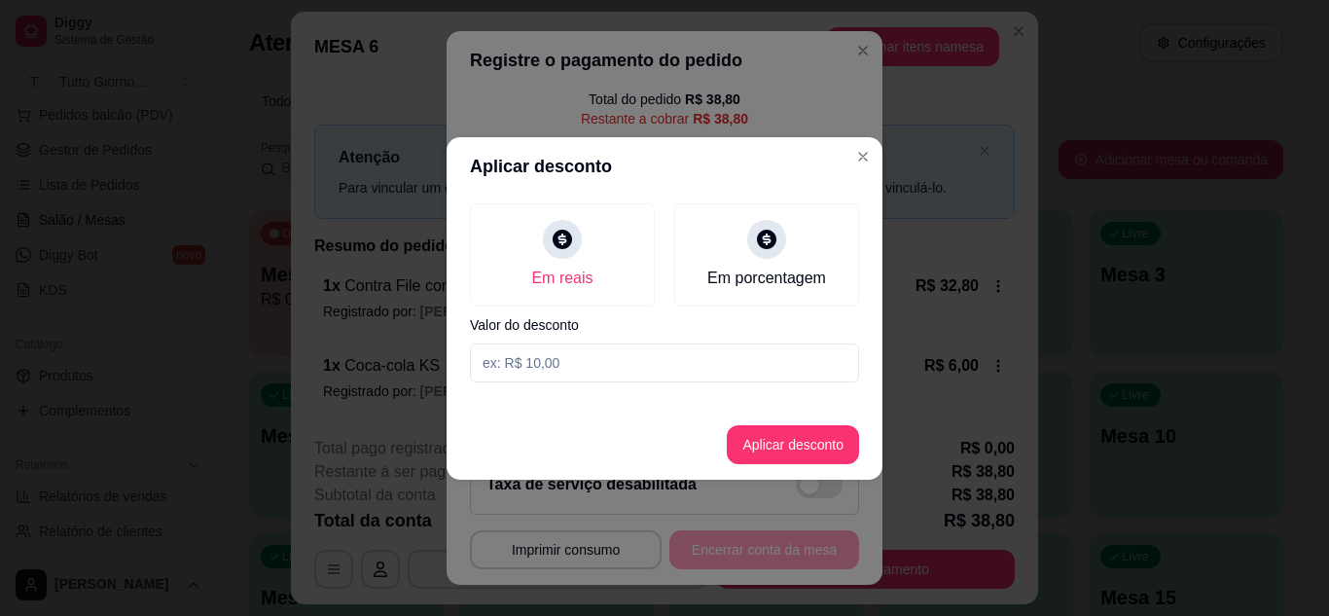
click at [623, 364] on input at bounding box center [664, 362] width 389 height 39
type input "4,40"
click at [813, 448] on button "Aplicar desconto" at bounding box center [793, 444] width 127 height 38
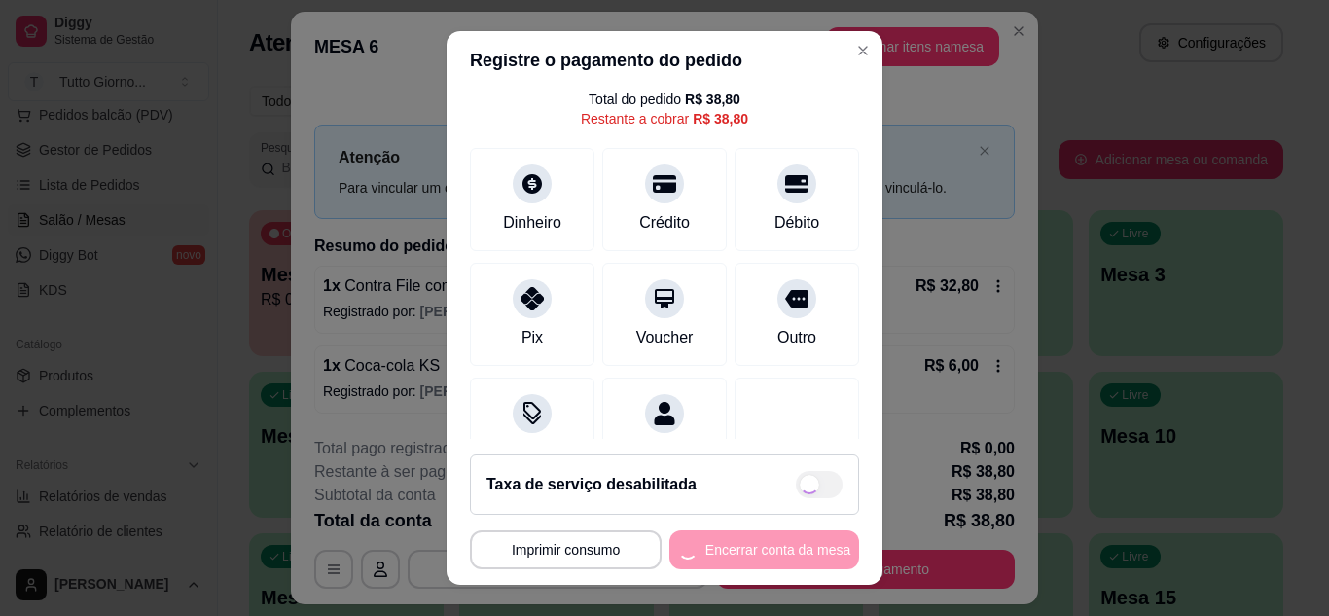
type input "R$ 34,40"
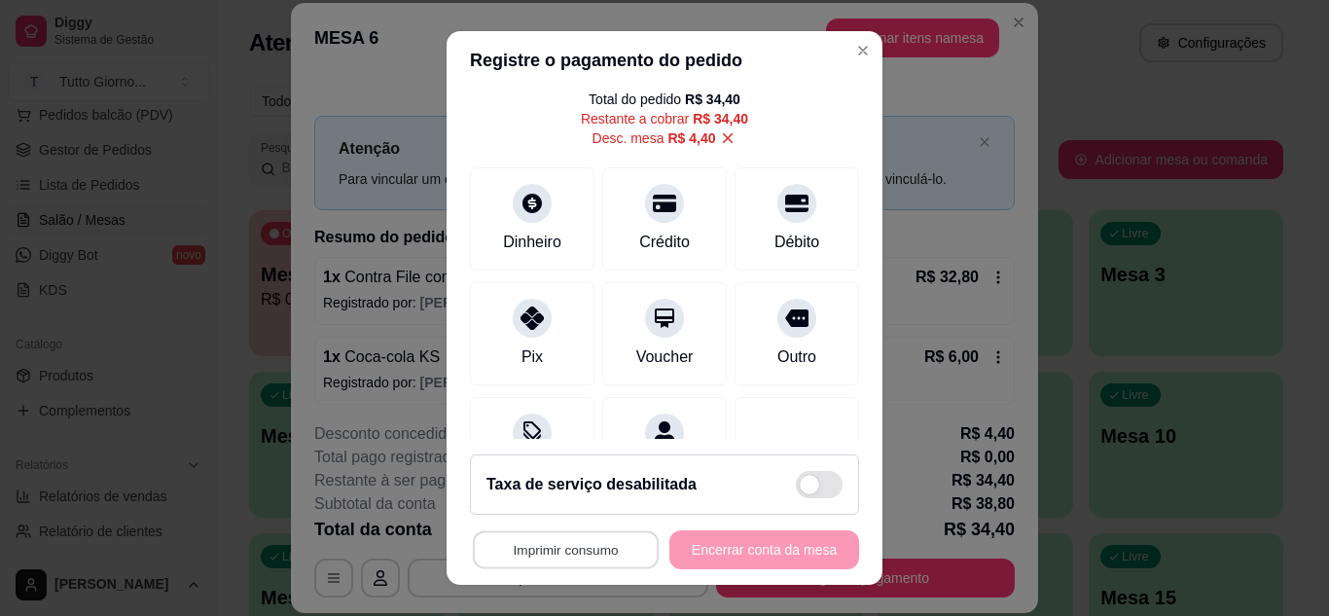
click at [599, 541] on button "Imprimir consumo" at bounding box center [566, 550] width 186 height 38
click at [585, 514] on button "IMPRESSORA" at bounding box center [560, 504] width 136 height 30
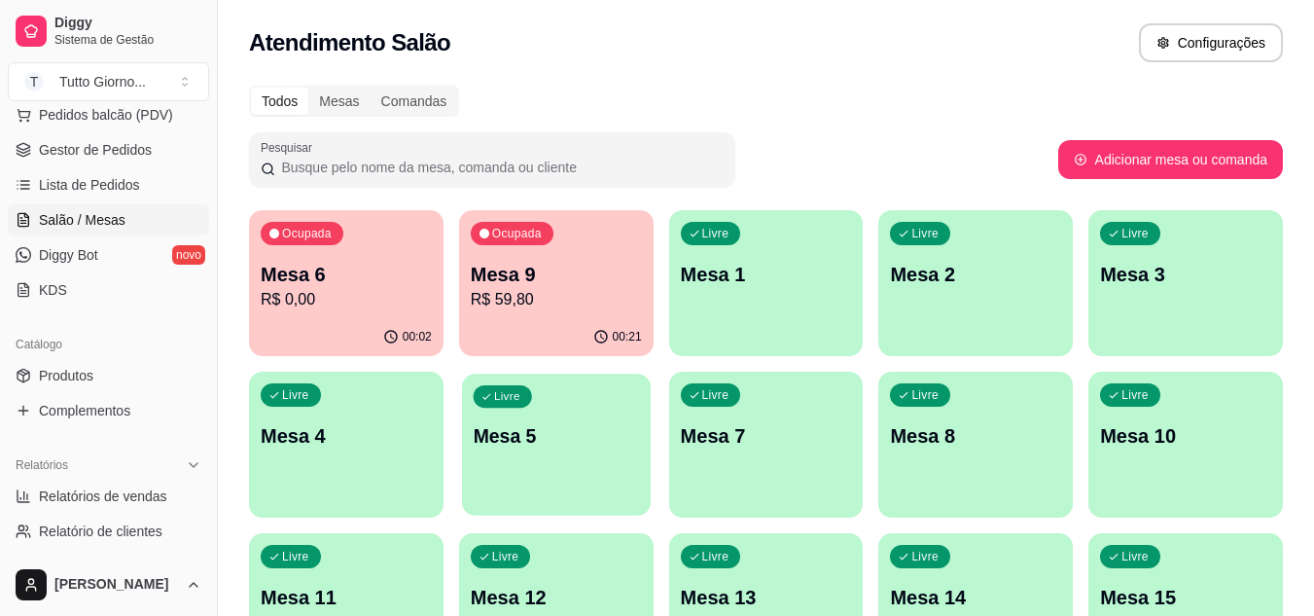
click at [574, 456] on div "Livre Mesa 5" at bounding box center [556, 433] width 189 height 119
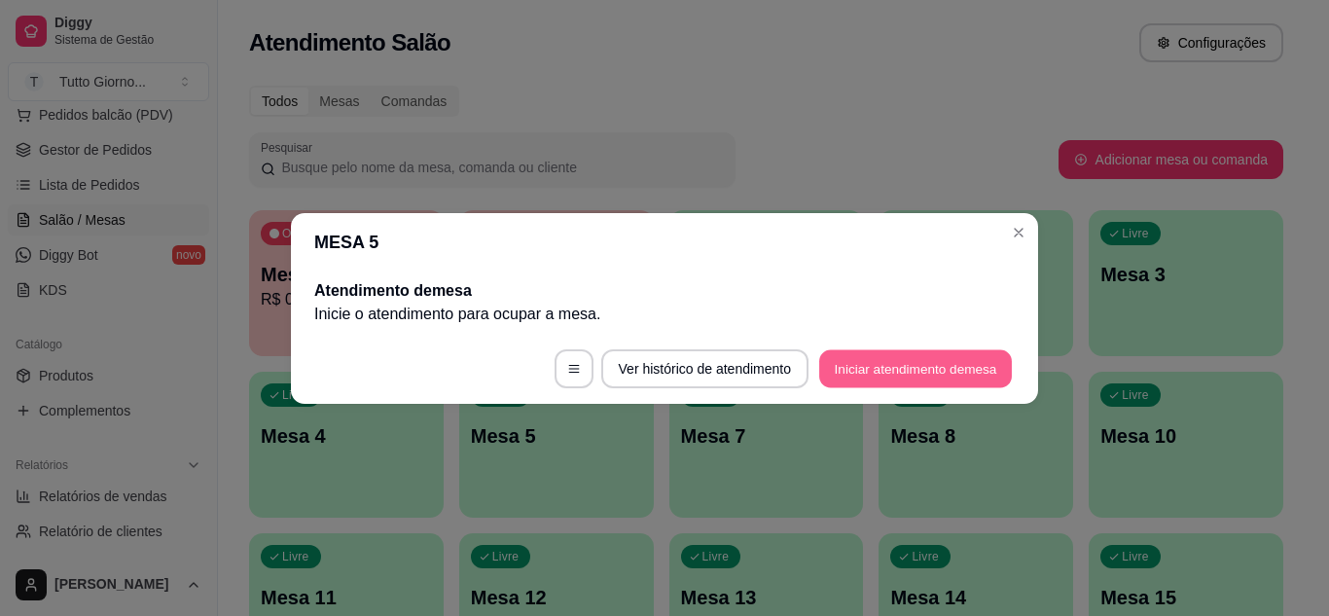
click at [907, 360] on button "Iniciar atendimento de mesa" at bounding box center [915, 368] width 193 height 38
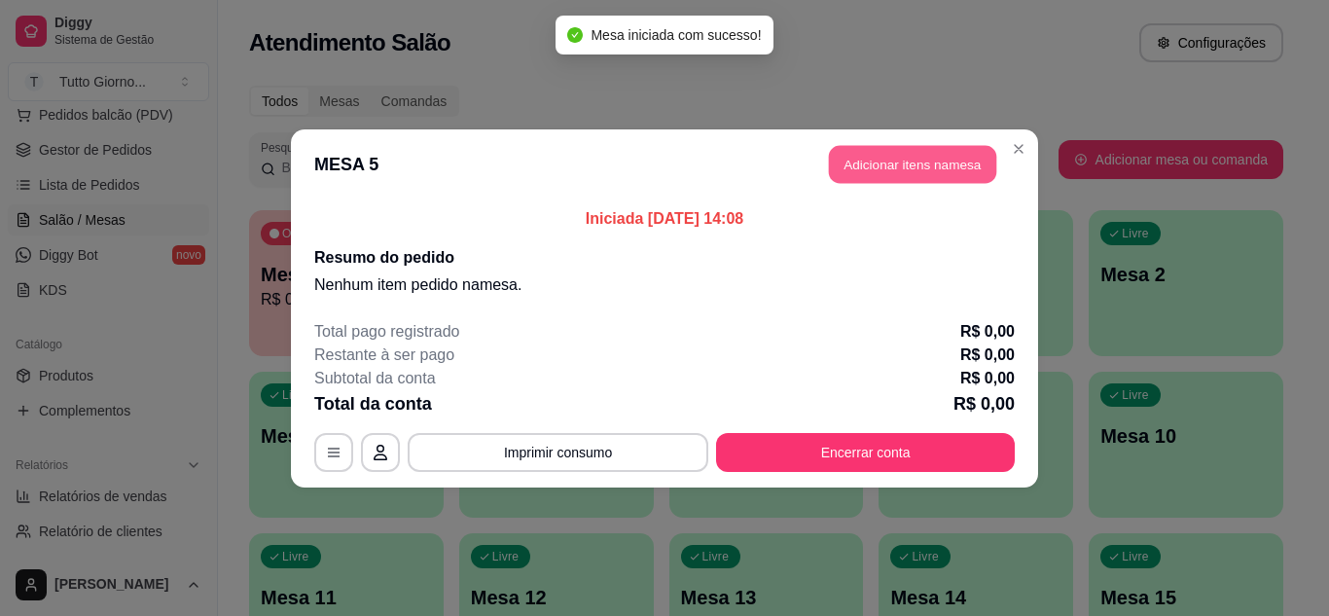
click at [928, 180] on button "Adicionar itens na mesa" at bounding box center [912, 164] width 167 height 38
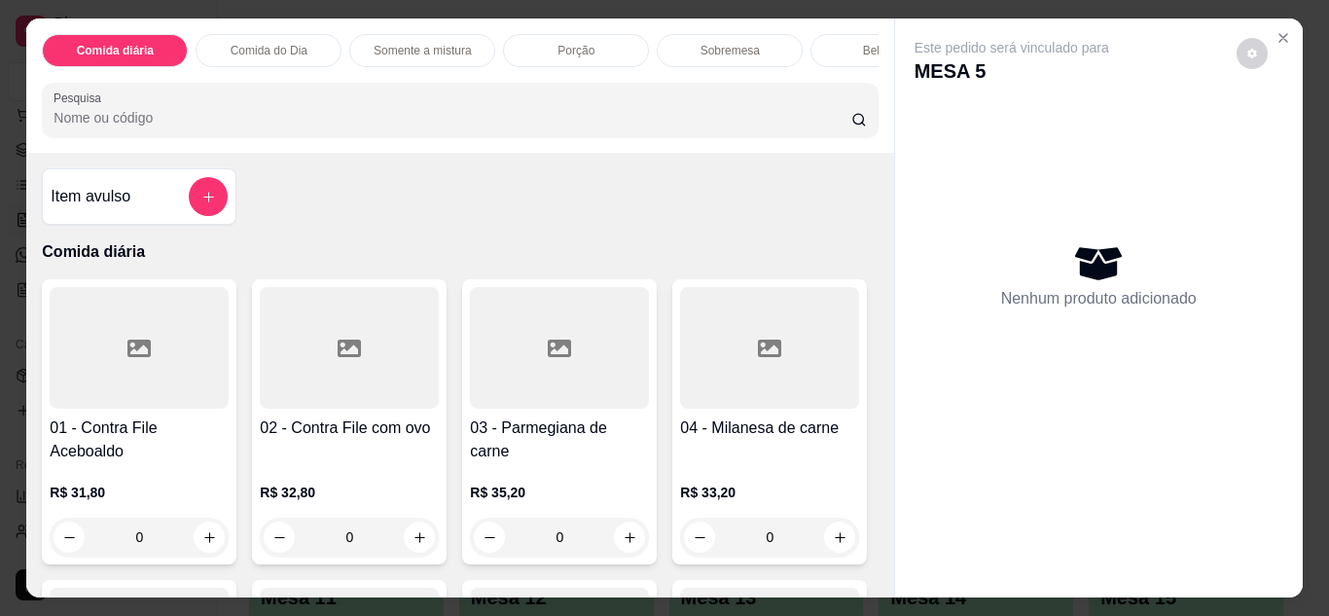
click at [266, 55] on div "Comida do Dia" at bounding box center [269, 50] width 146 height 33
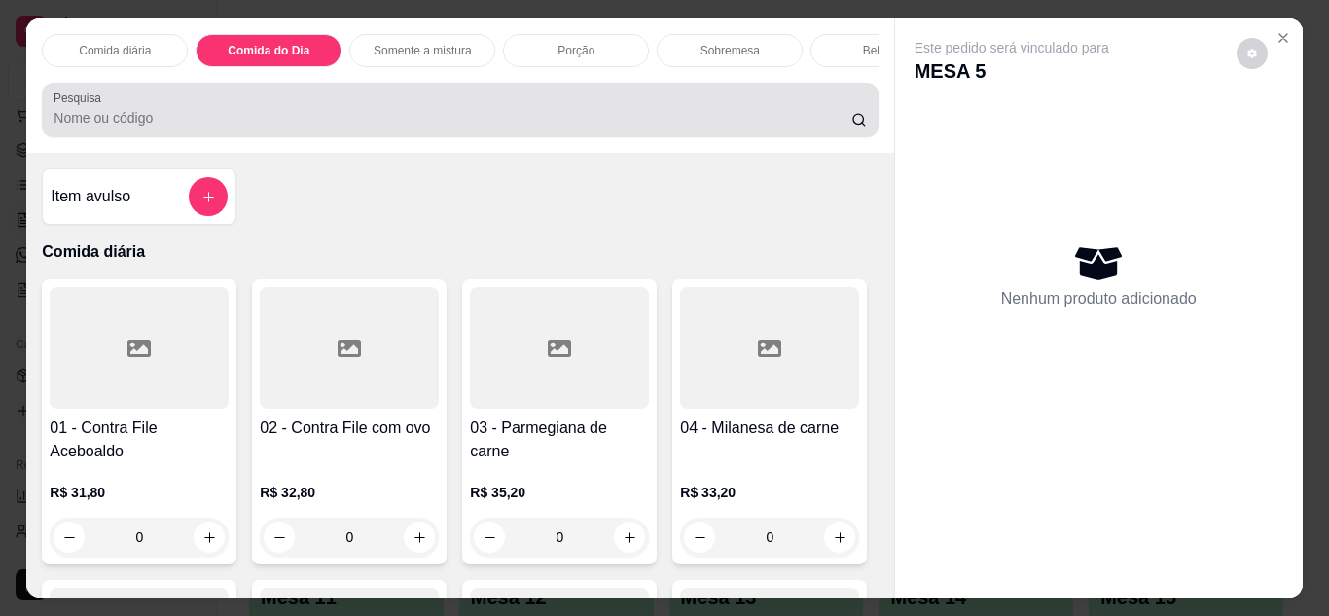
scroll to position [52, 0]
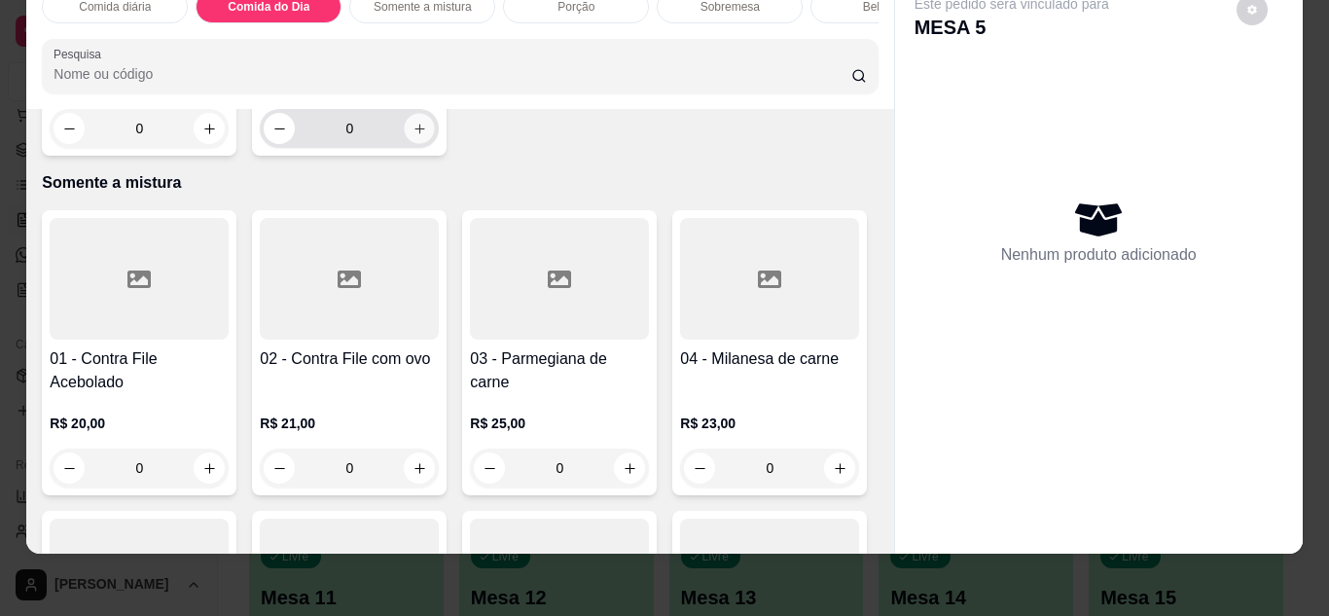
click at [405, 143] on button "increase-product-quantity" at bounding box center [420, 128] width 30 height 30
type input "1"
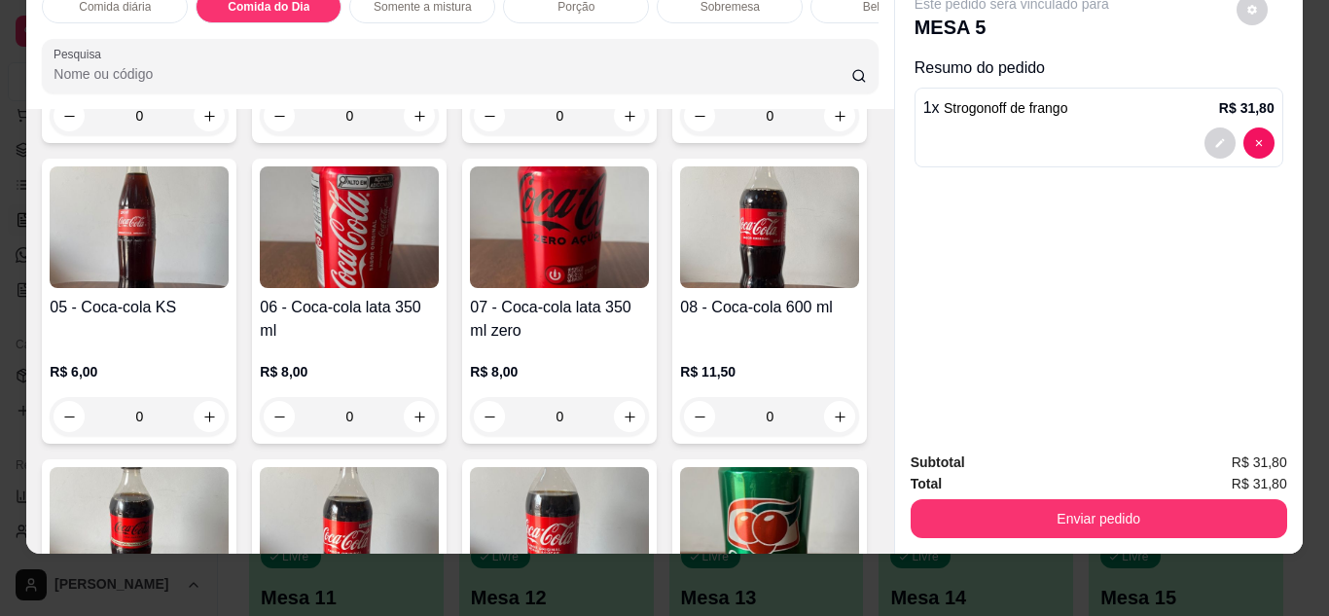
scroll to position [3107, 0]
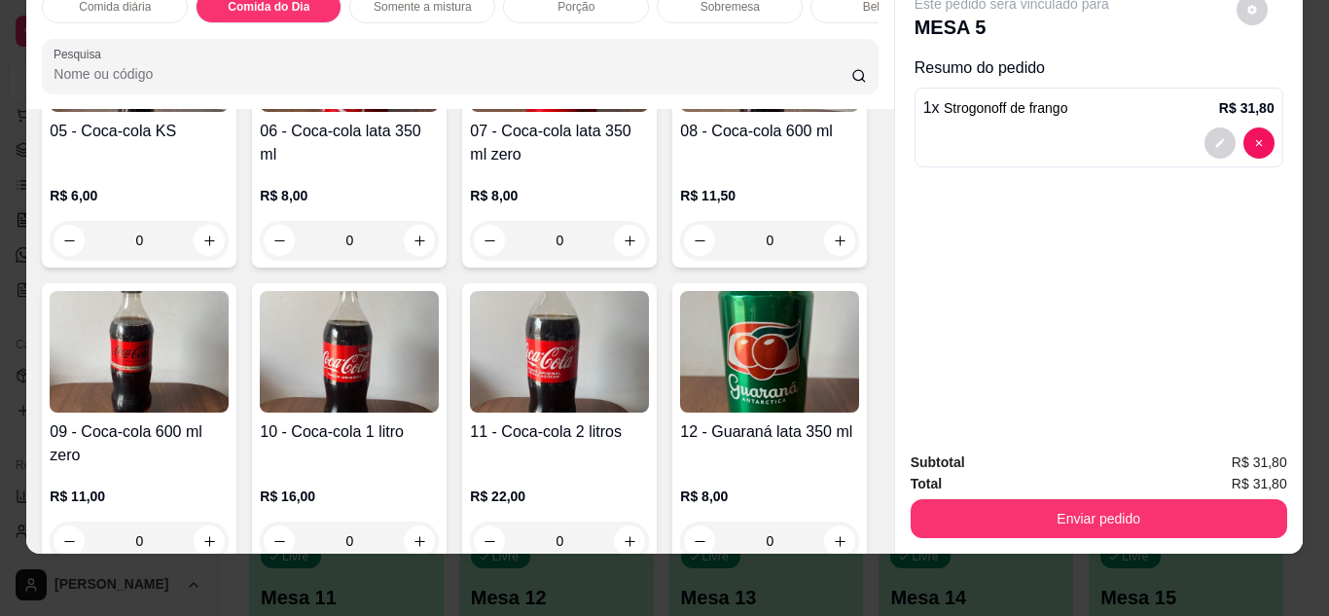
click at [229, 112] on img at bounding box center [139, 51] width 179 height 122
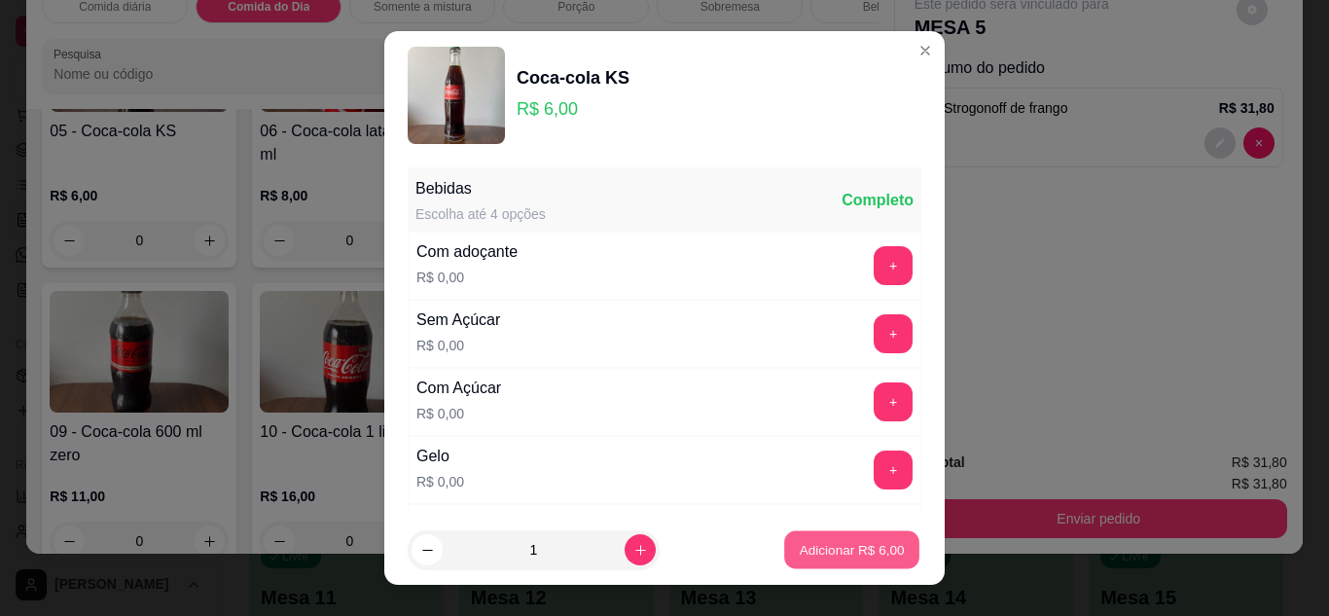
click at [851, 548] on p "Adicionar R$ 6,00" at bounding box center [851, 550] width 105 height 18
type input "1"
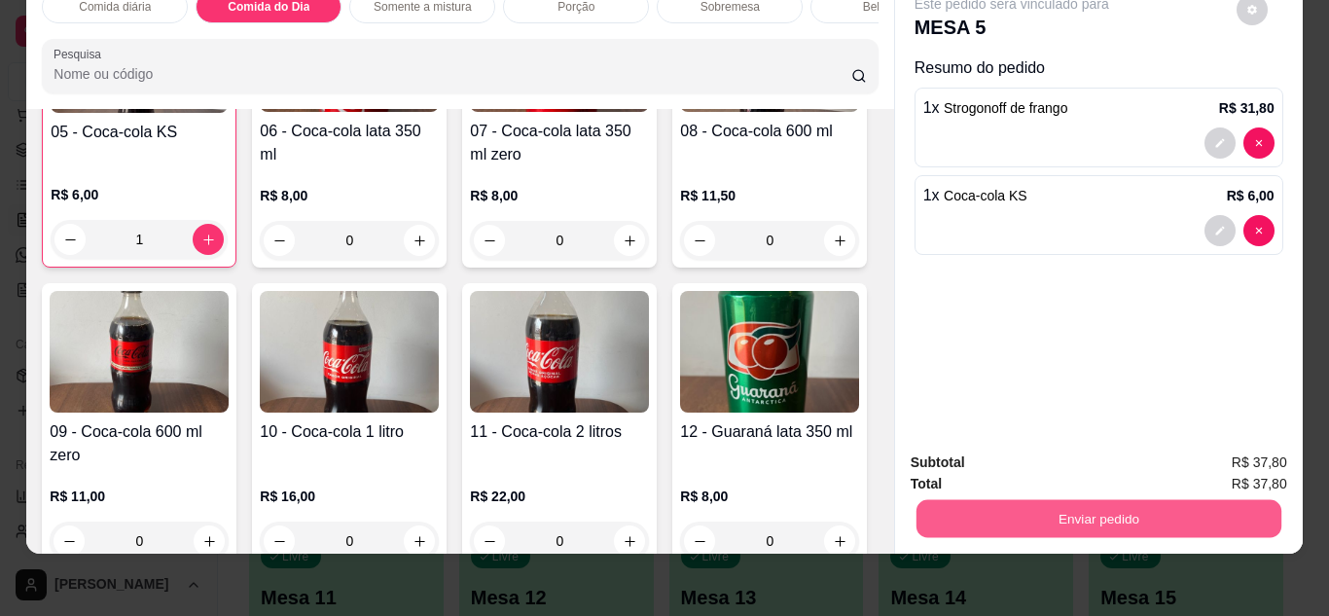
click at [1057, 500] on button "Enviar pedido" at bounding box center [1098, 519] width 365 height 38
click at [1056, 470] on button "Não registrar e enviar pedido" at bounding box center [1034, 456] width 202 height 37
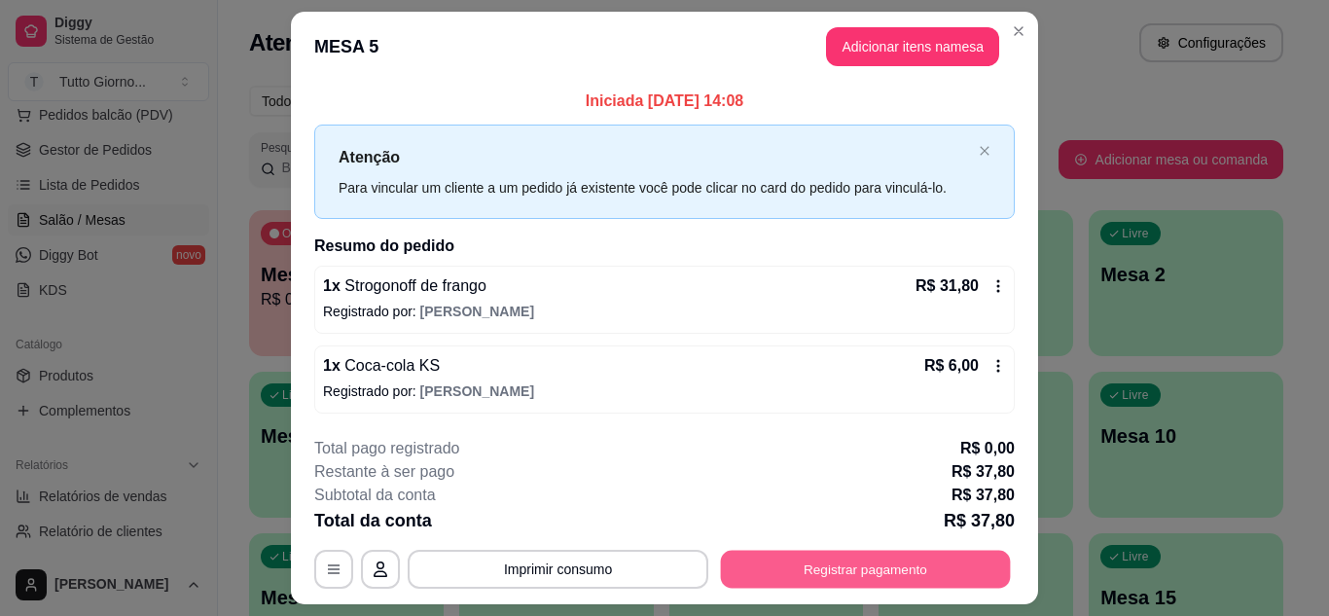
click at [907, 554] on button "Registrar pagamento" at bounding box center [866, 570] width 290 height 38
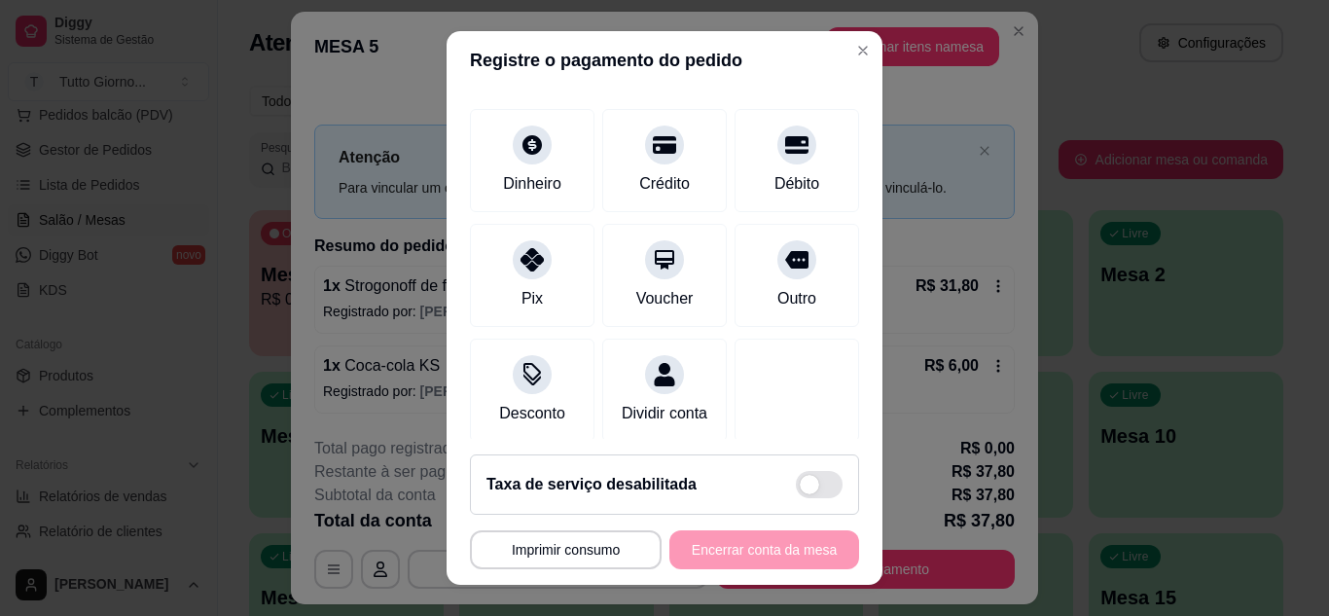
scroll to position [150, 0]
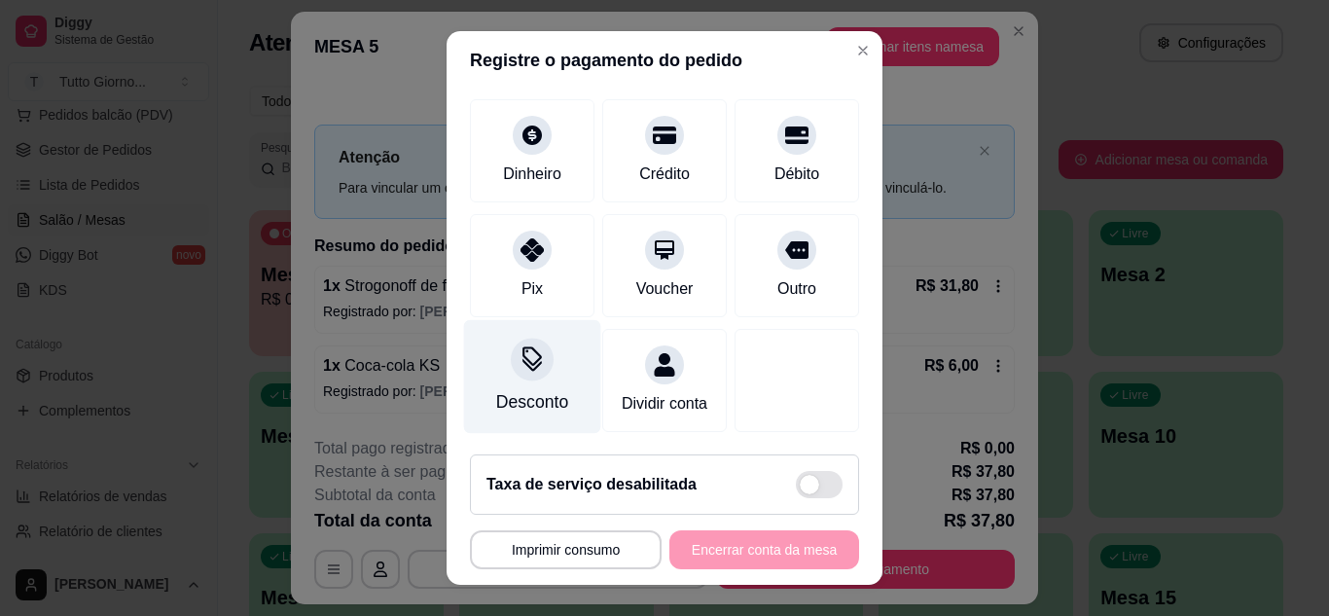
click at [534, 338] on div at bounding box center [532, 359] width 43 height 43
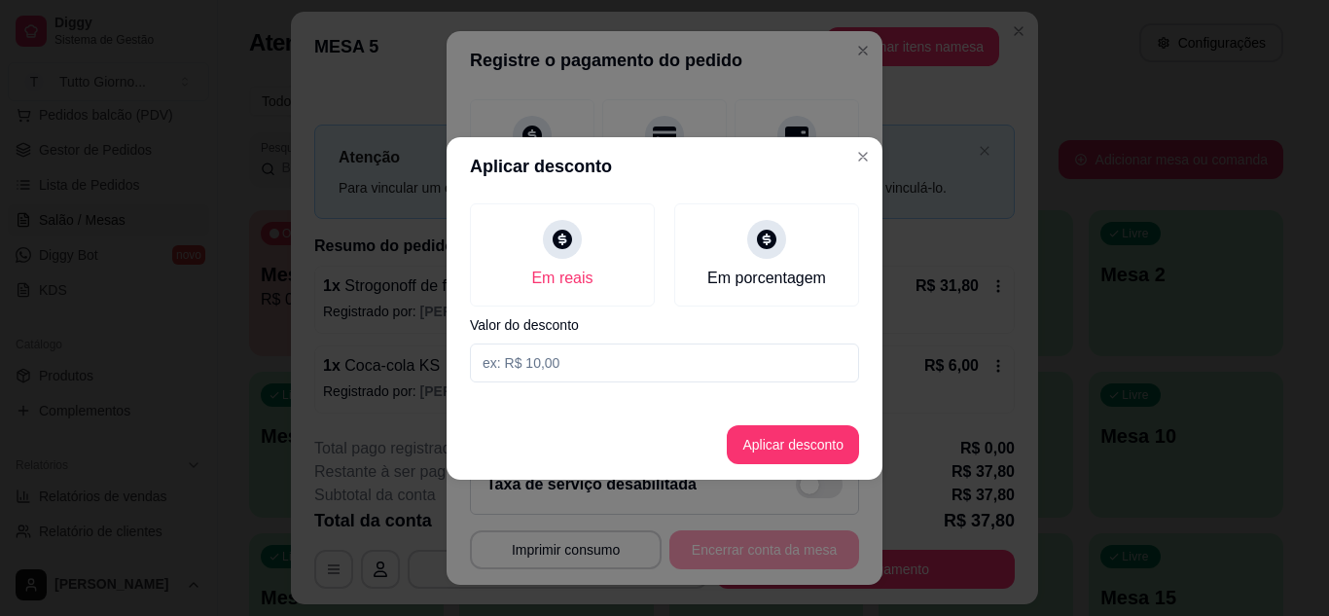
click at [560, 358] on input at bounding box center [664, 362] width 389 height 39
type input "4,40"
click at [787, 440] on button "Aplicar desconto" at bounding box center [793, 444] width 127 height 38
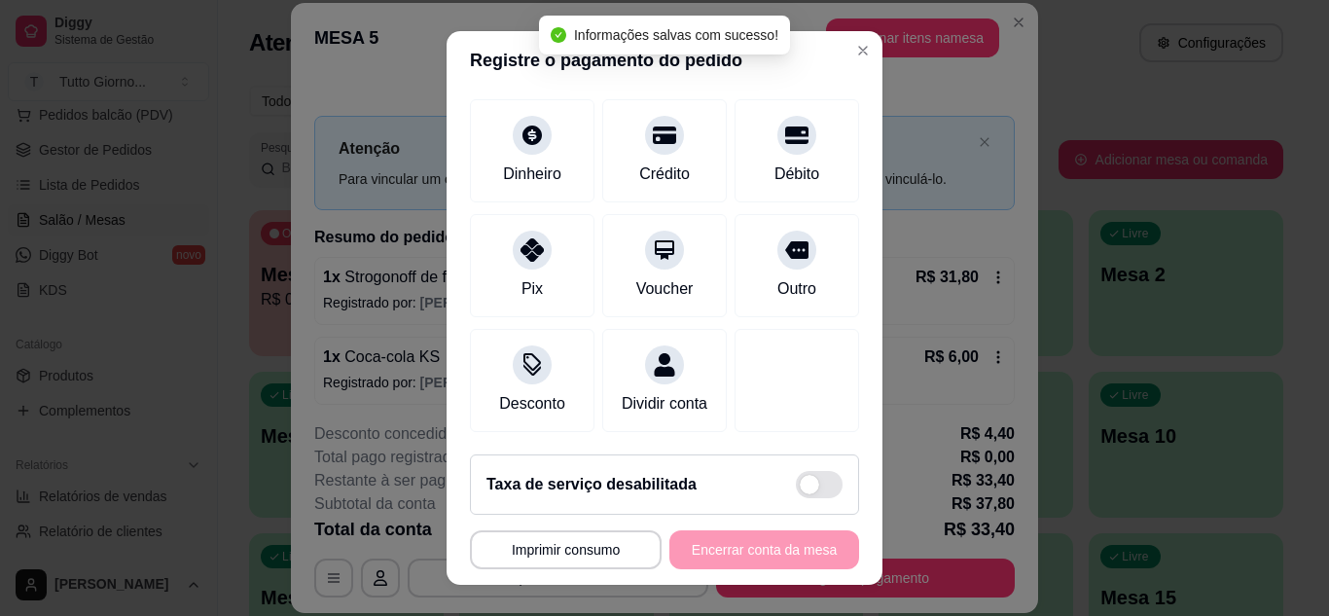
type input "R$ 33,40"
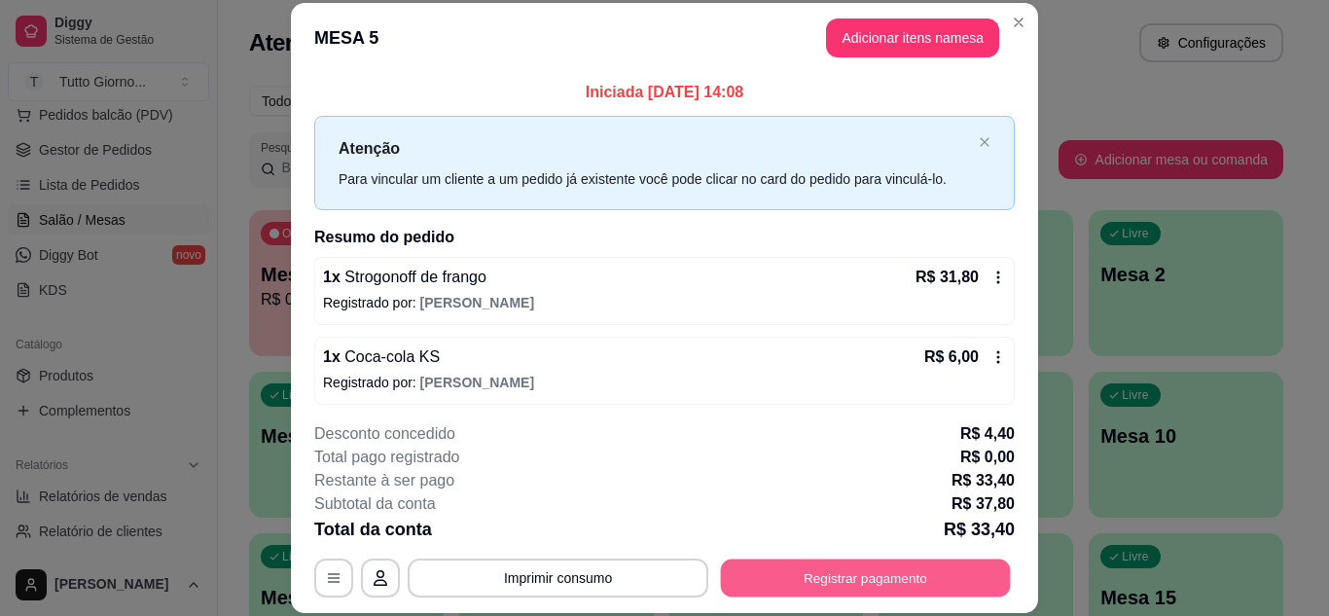
click at [854, 573] on button "Registrar pagamento" at bounding box center [866, 577] width 290 height 38
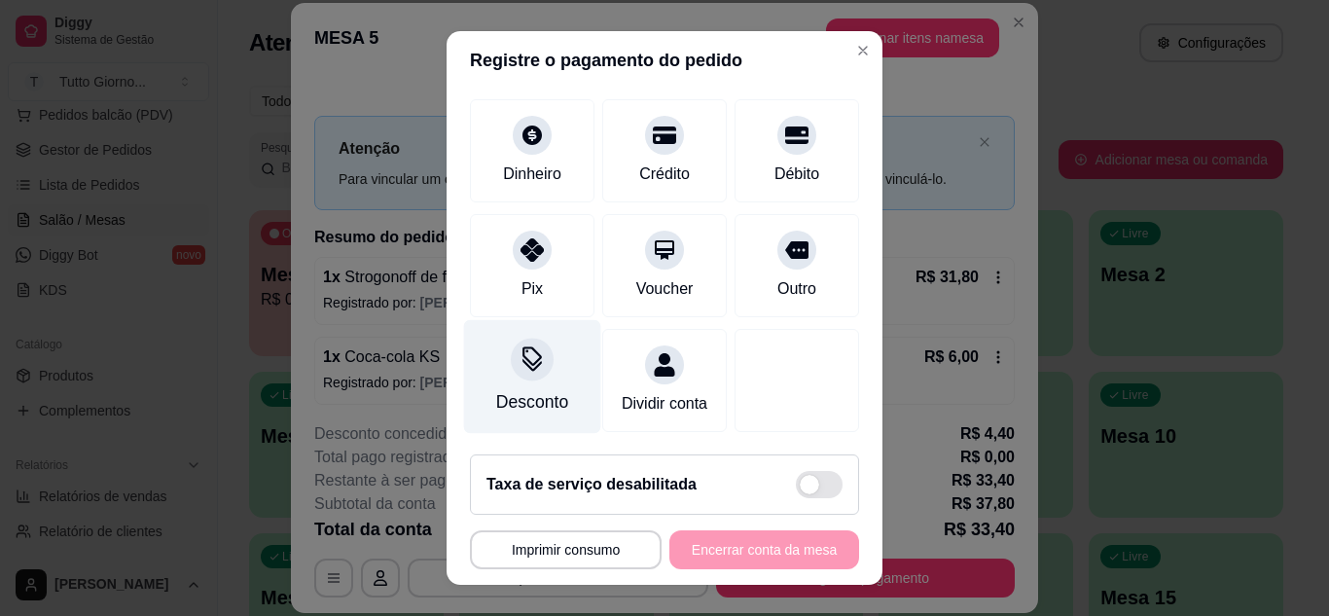
click at [513, 350] on div at bounding box center [532, 359] width 43 height 43
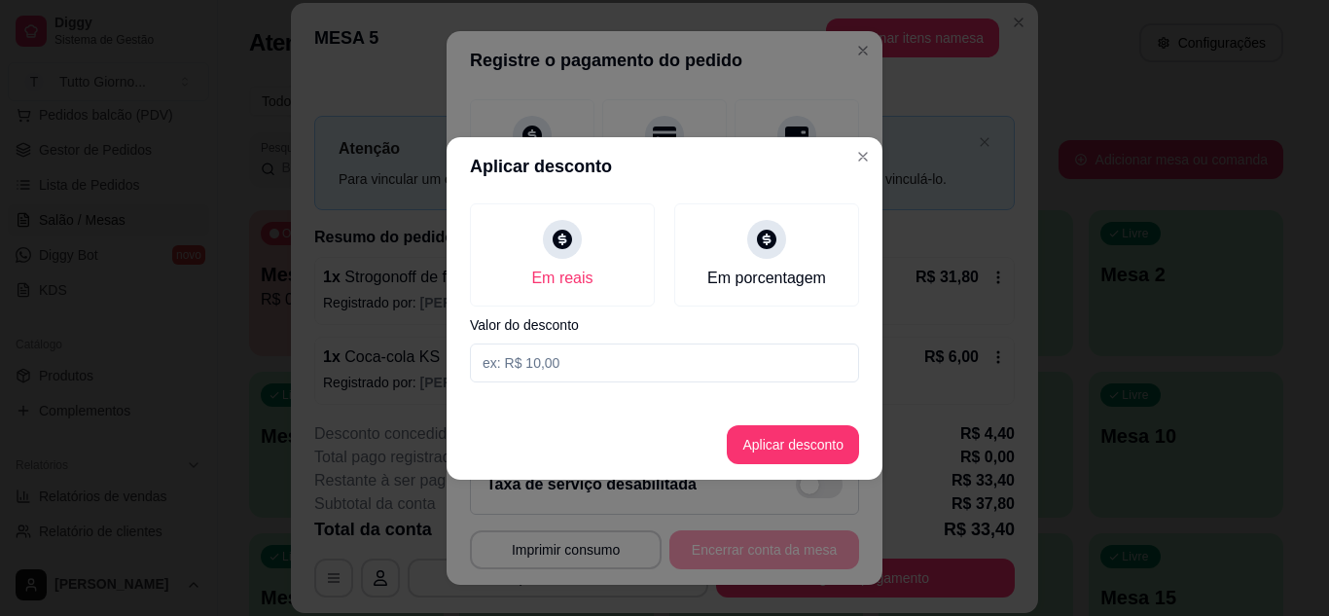
click at [608, 374] on input at bounding box center [664, 362] width 389 height 39
type input "3,40"
click at [790, 459] on button "Aplicar desconto" at bounding box center [793, 444] width 132 height 39
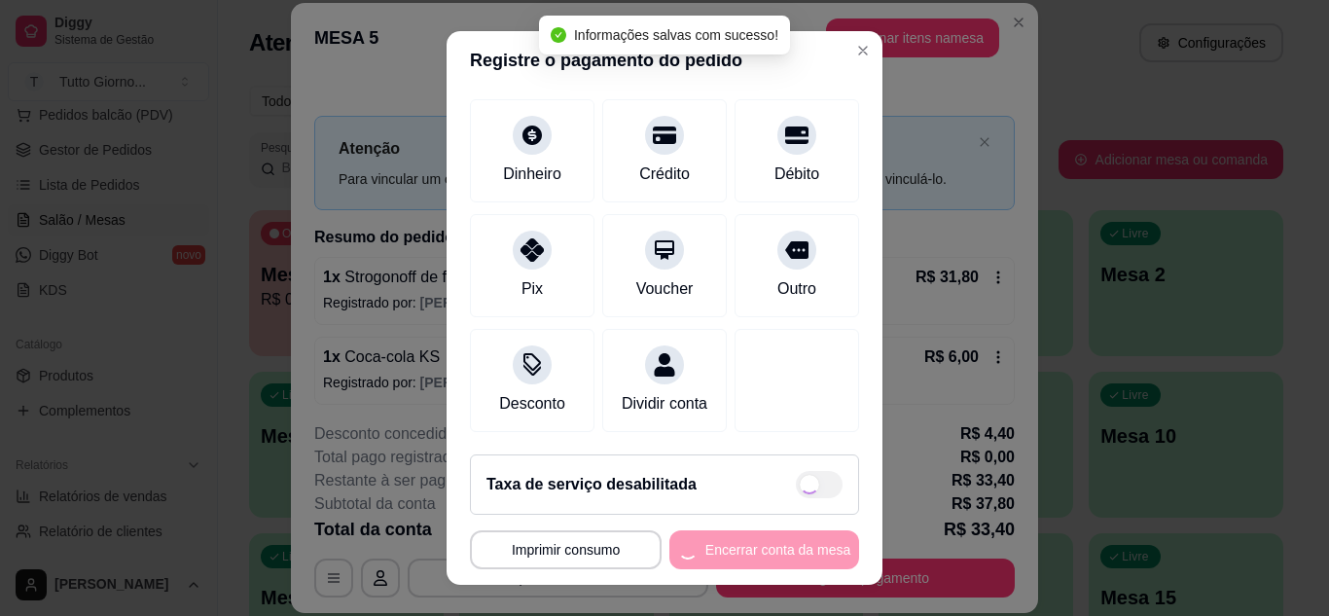
type input "R$ 34,40"
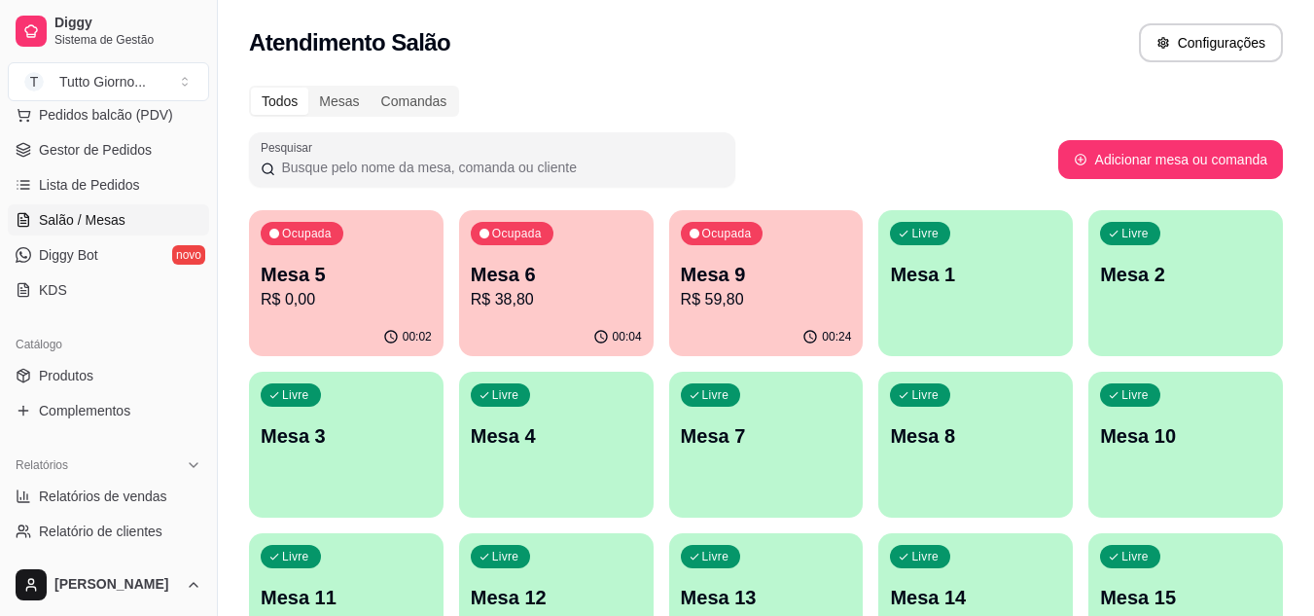
scroll to position [0, 0]
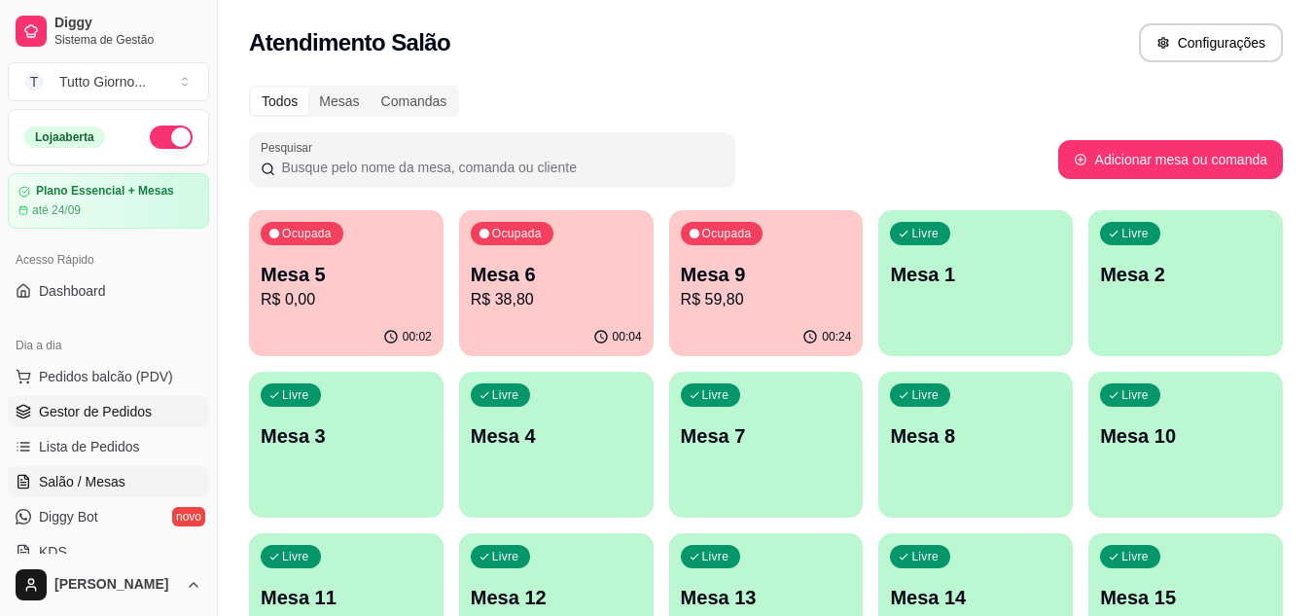
click at [124, 414] on span "Gestor de Pedidos" at bounding box center [95, 411] width 113 height 19
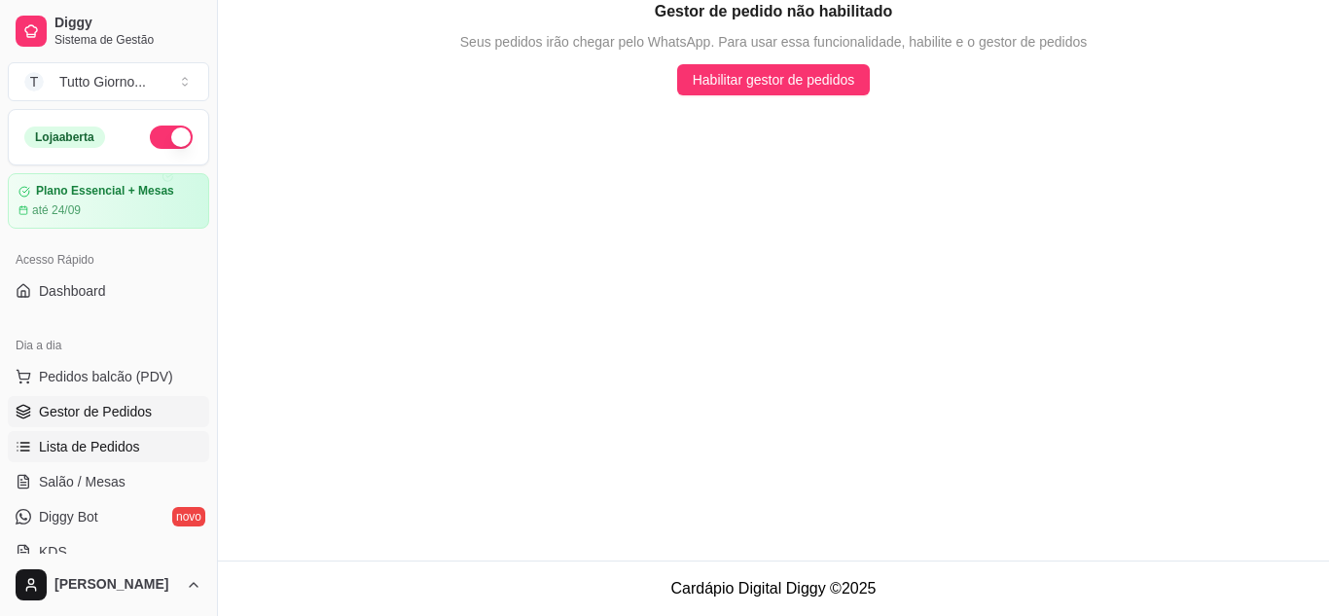
click at [125, 459] on link "Lista de Pedidos" at bounding box center [108, 446] width 201 height 31
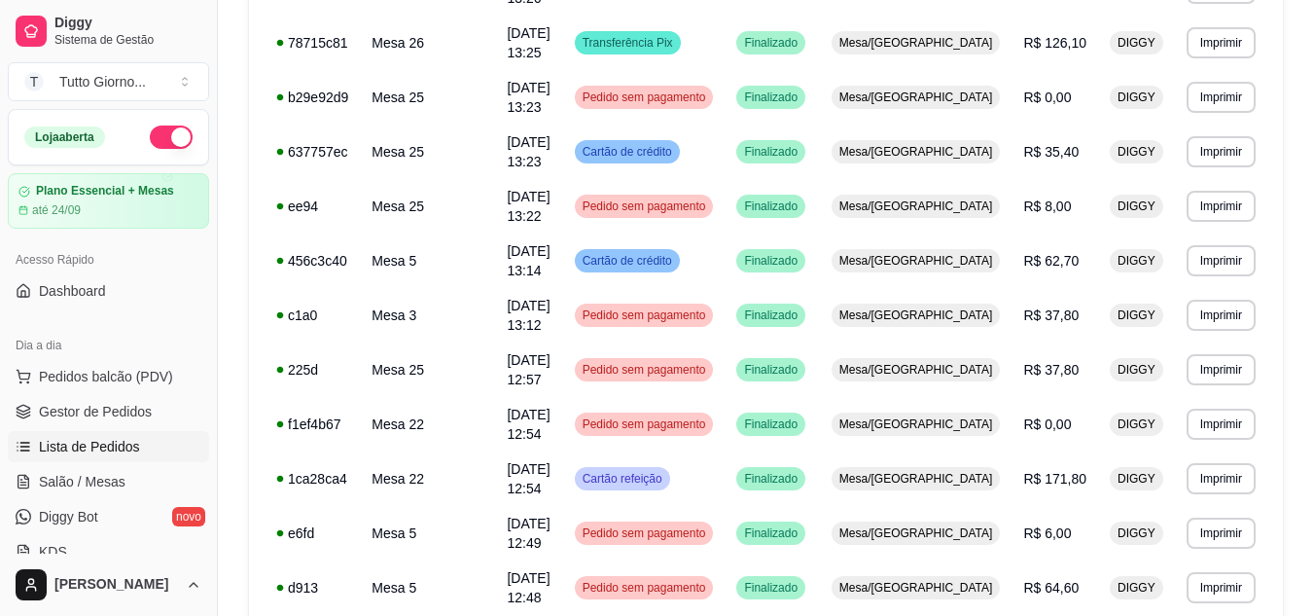
scroll to position [1076, 0]
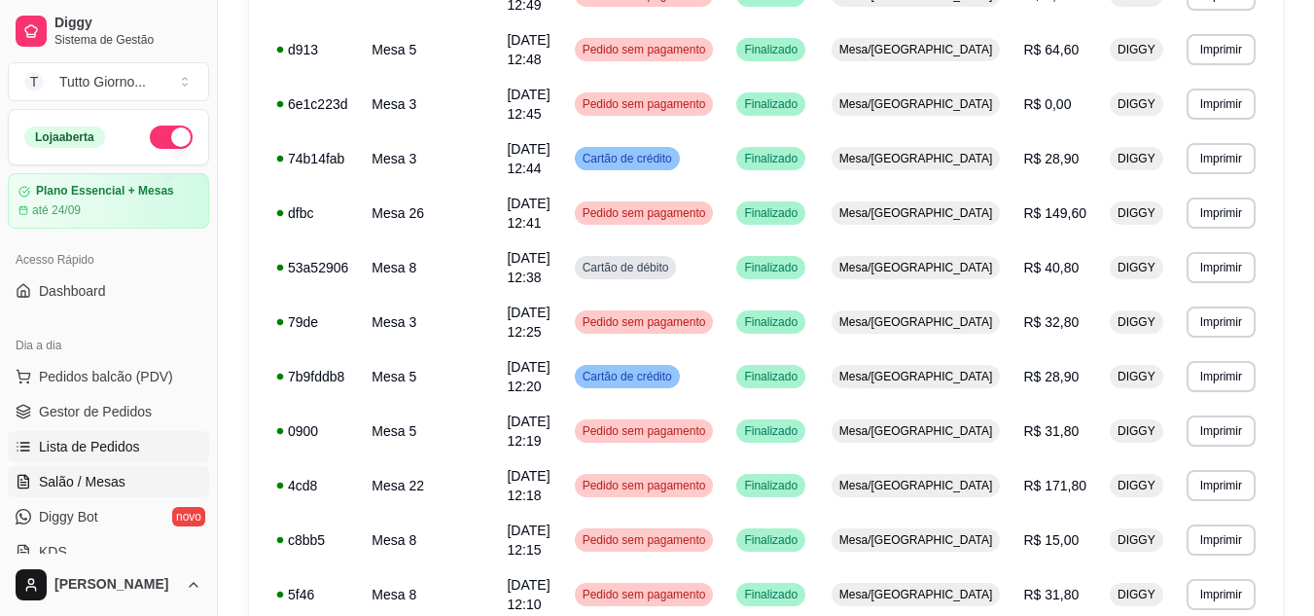
click at [140, 485] on link "Salão / Mesas" at bounding box center [108, 481] width 201 height 31
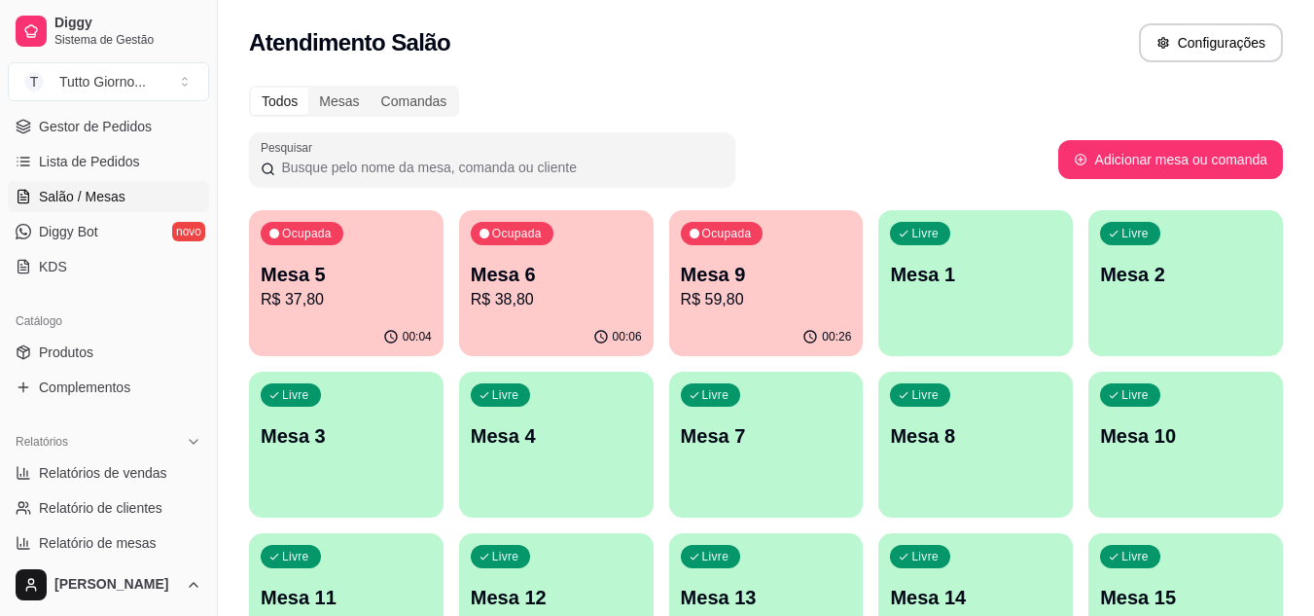
scroll to position [324, 0]
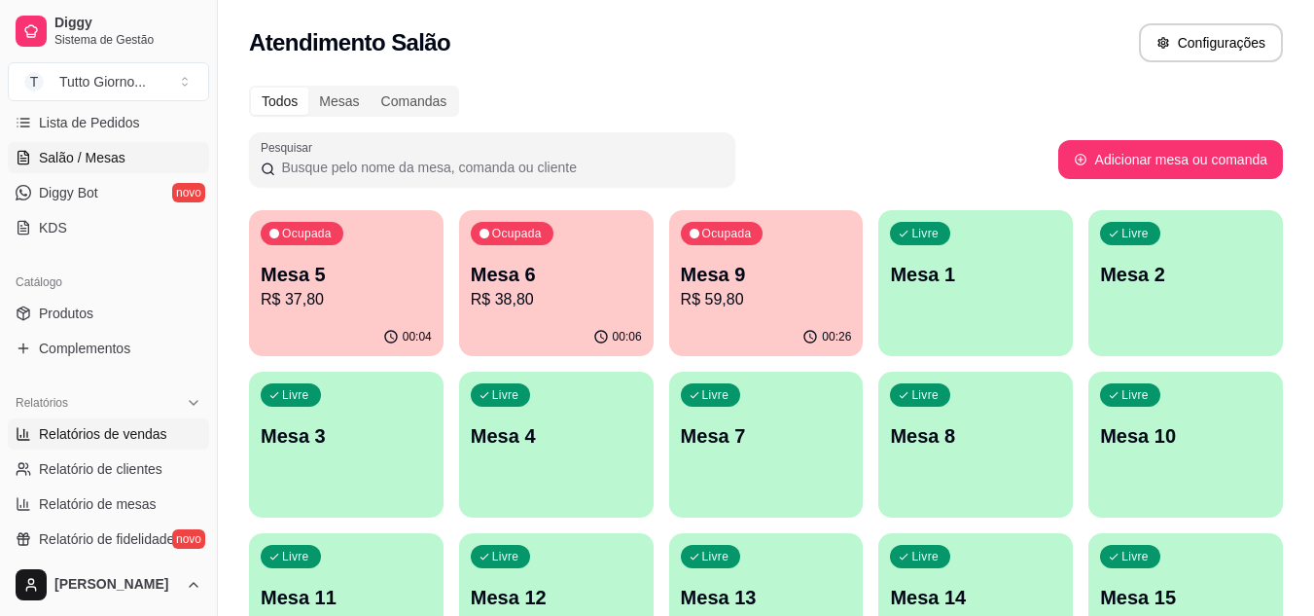
click at [78, 432] on span "Relatórios de vendas" at bounding box center [103, 433] width 128 height 19
select select "ALL"
select select "0"
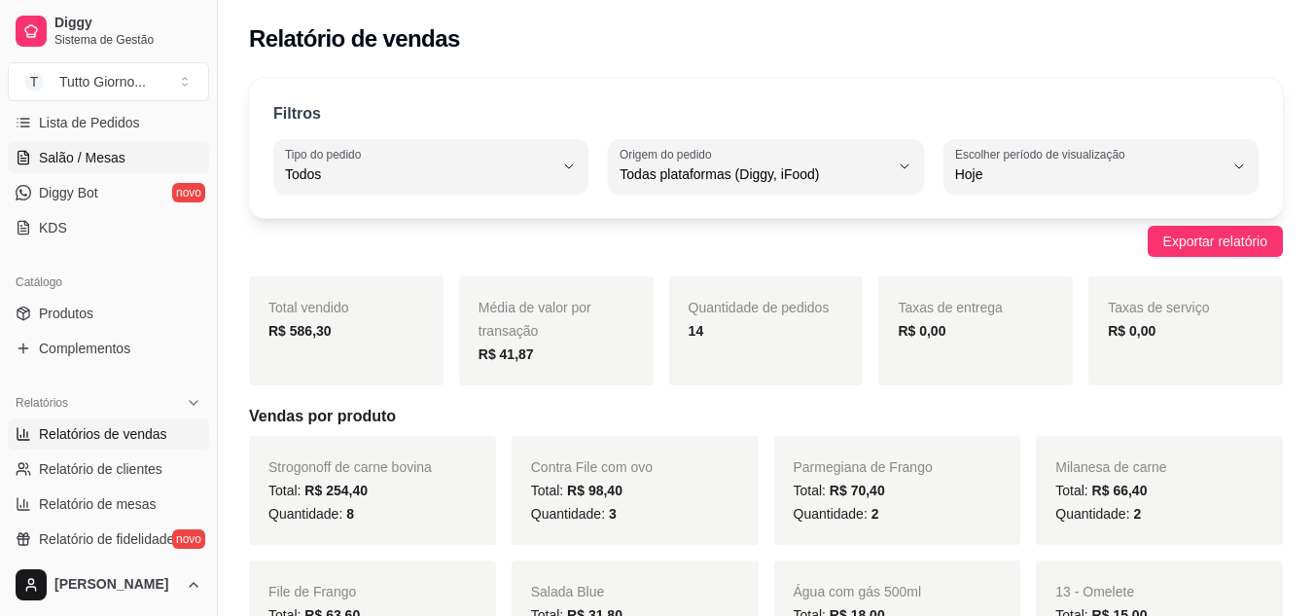
click at [93, 169] on link "Salão / Mesas" at bounding box center [108, 157] width 201 height 31
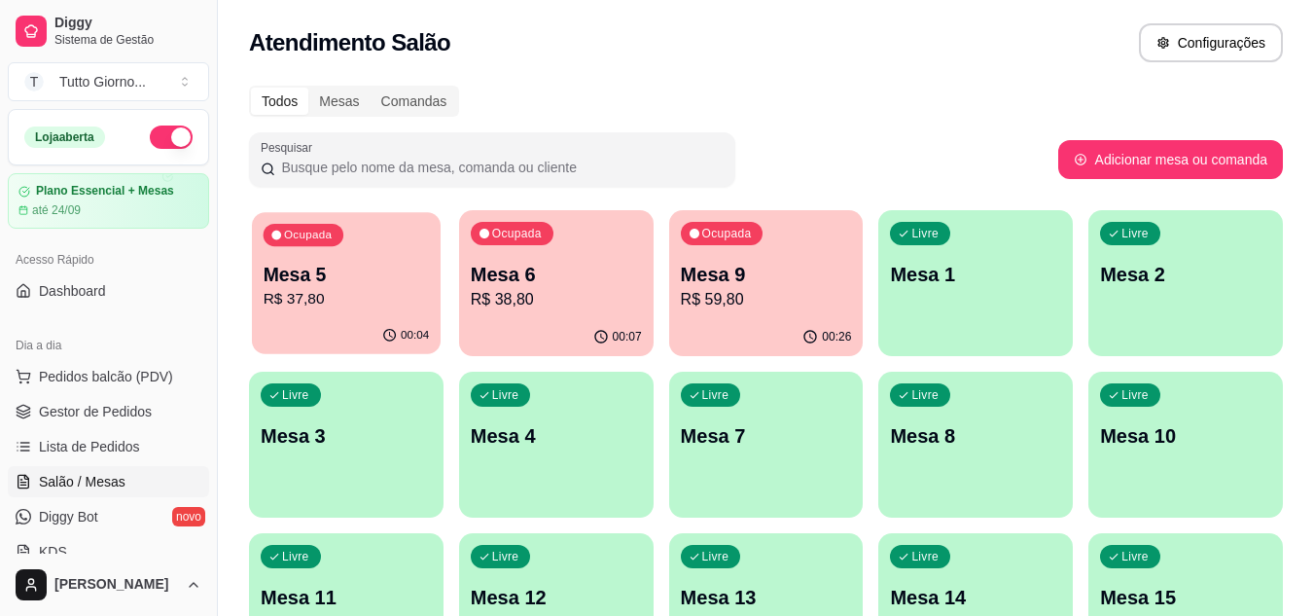
click at [325, 277] on p "Mesa 5" at bounding box center [347, 275] width 166 height 26
click at [751, 353] on div "00:27" at bounding box center [766, 335] width 189 height 37
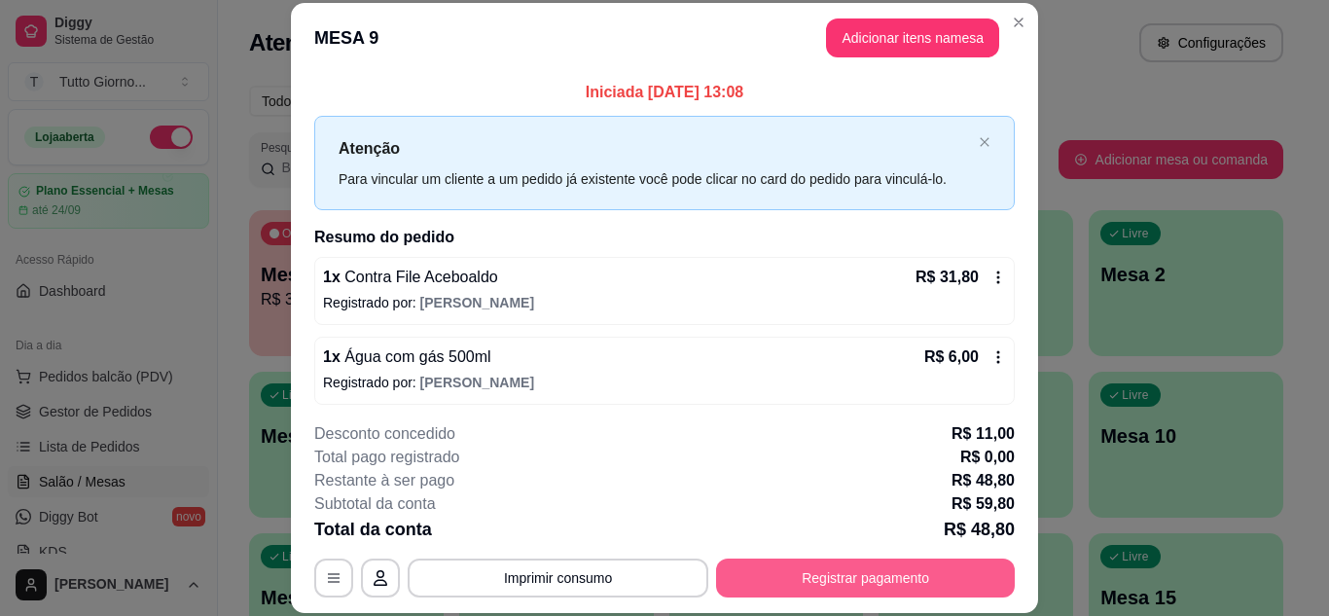
click at [868, 581] on button "Registrar pagamento" at bounding box center [865, 577] width 299 height 39
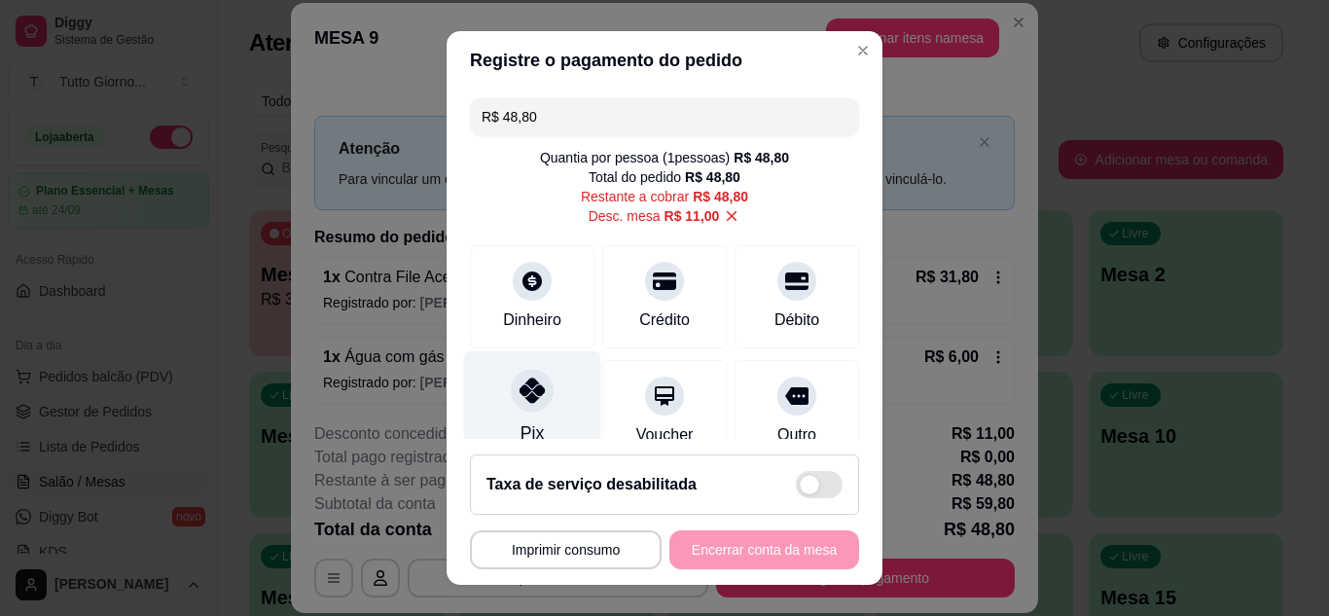
click at [529, 410] on div at bounding box center [532, 390] width 43 height 43
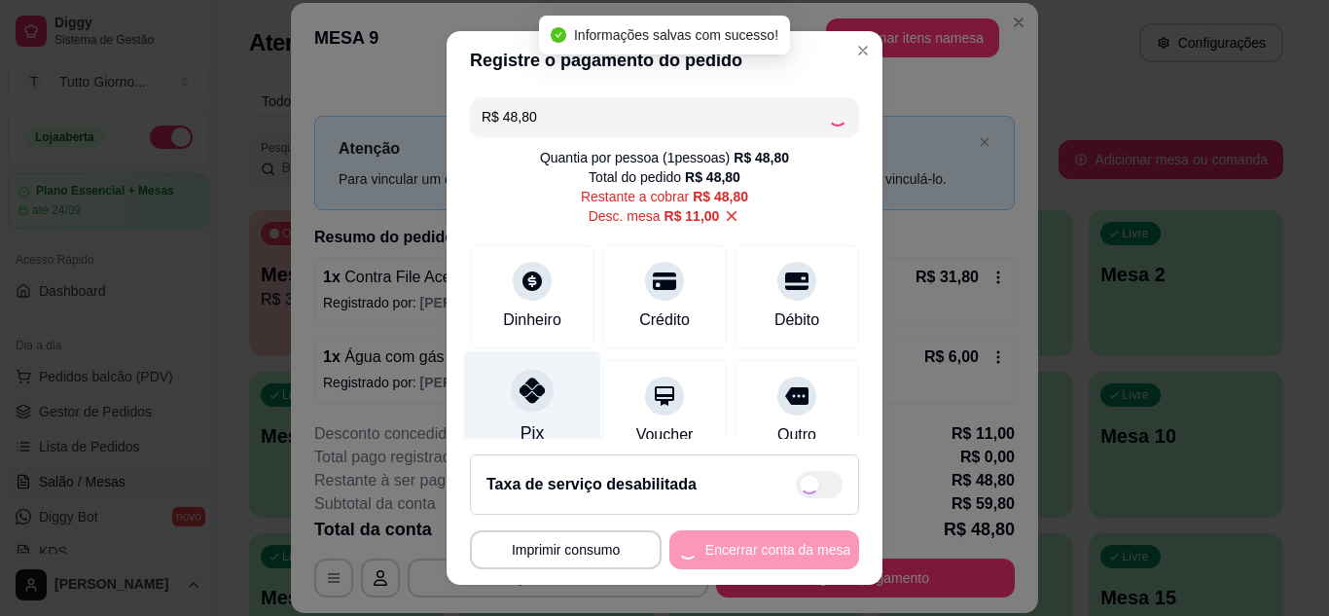
type input "R$ 0,00"
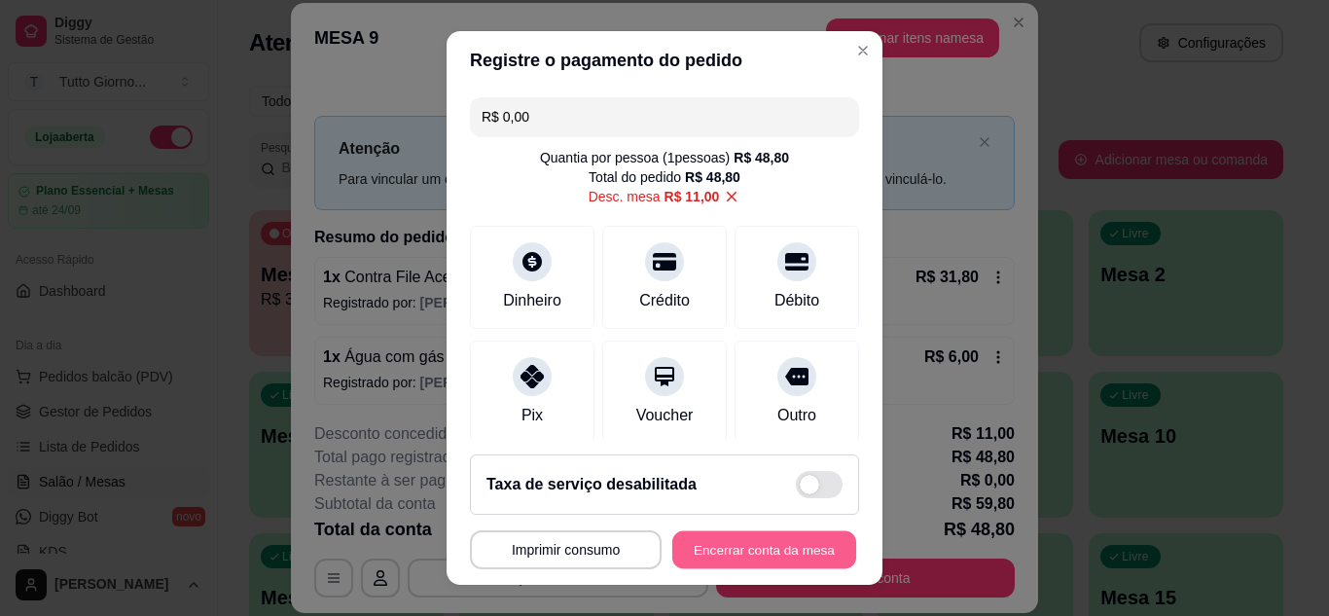
click at [709, 554] on button "Encerrar conta da mesa" at bounding box center [764, 550] width 184 height 38
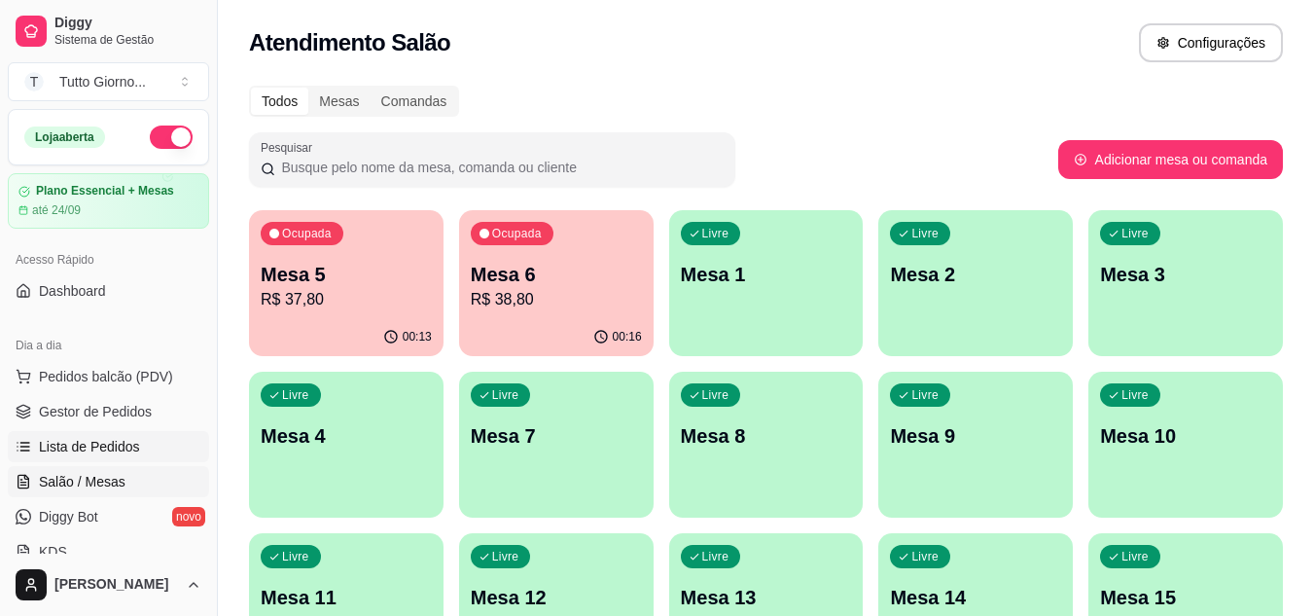
click at [112, 450] on span "Lista de Pedidos" at bounding box center [89, 446] width 101 height 19
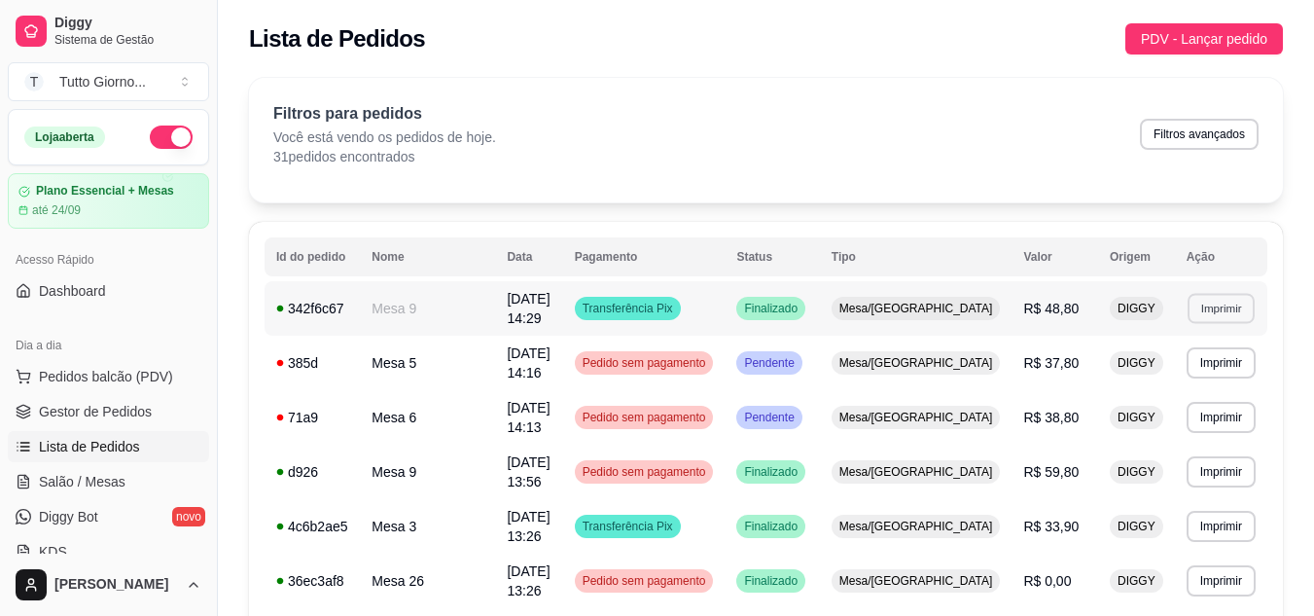
click at [1215, 305] on button "Imprimir" at bounding box center [1221, 308] width 67 height 30
click at [1165, 374] on button "IMPRESSORA" at bounding box center [1178, 372] width 136 height 30
click at [90, 481] on span "Salão / Mesas" at bounding box center [82, 481] width 87 height 19
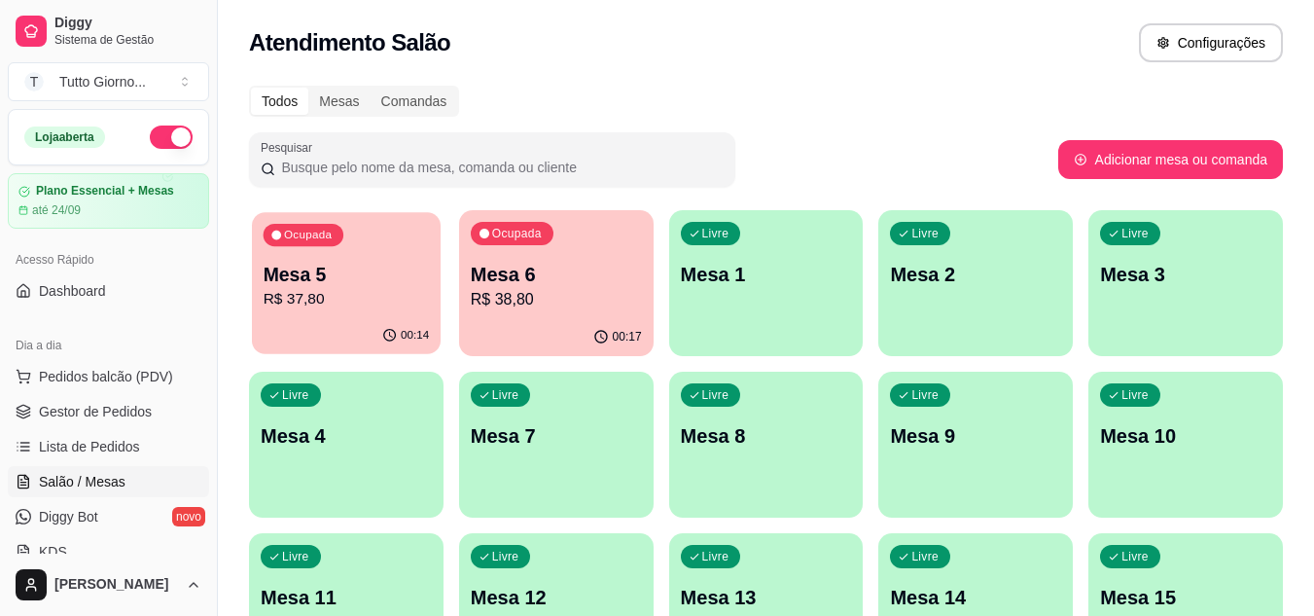
click at [393, 308] on p "R$ 37,80" at bounding box center [347, 299] width 166 height 22
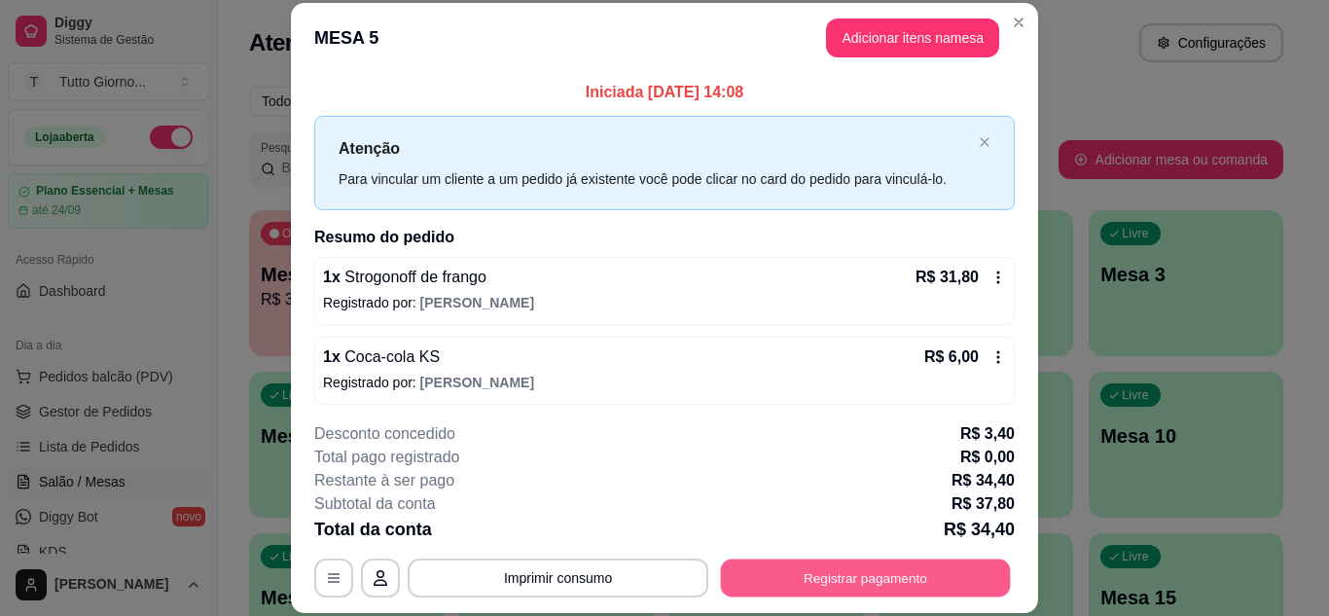
click at [901, 586] on button "Registrar pagamento" at bounding box center [866, 577] width 290 height 38
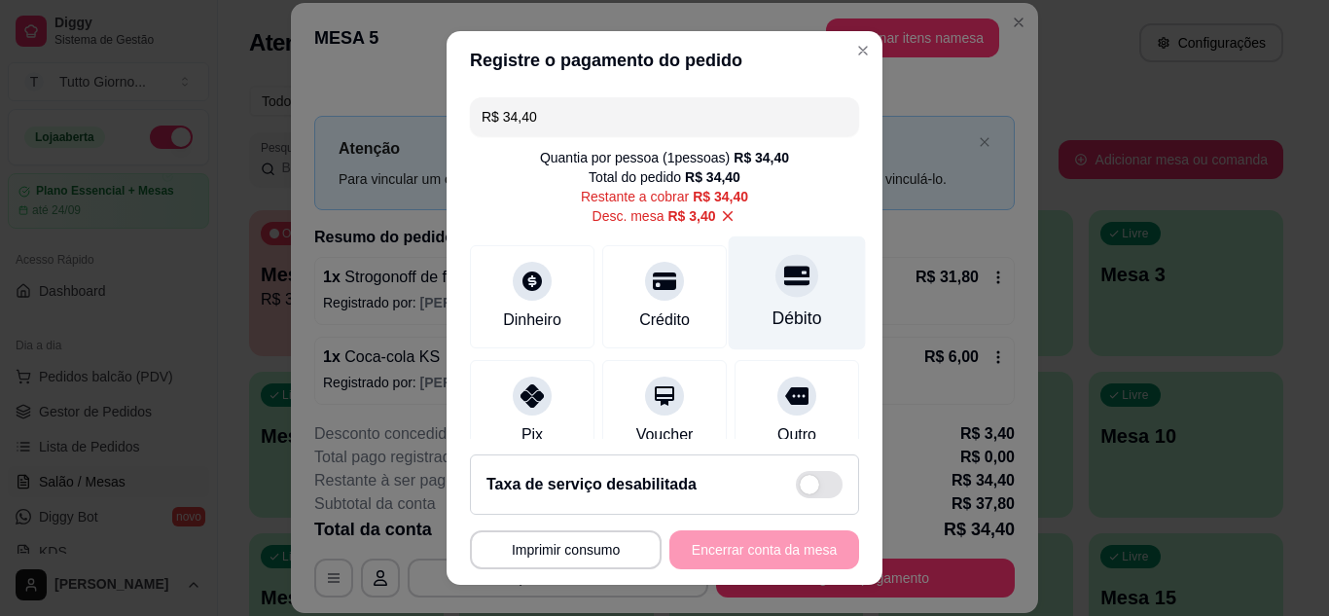
click at [773, 308] on div "Débito" at bounding box center [798, 318] width 50 height 25
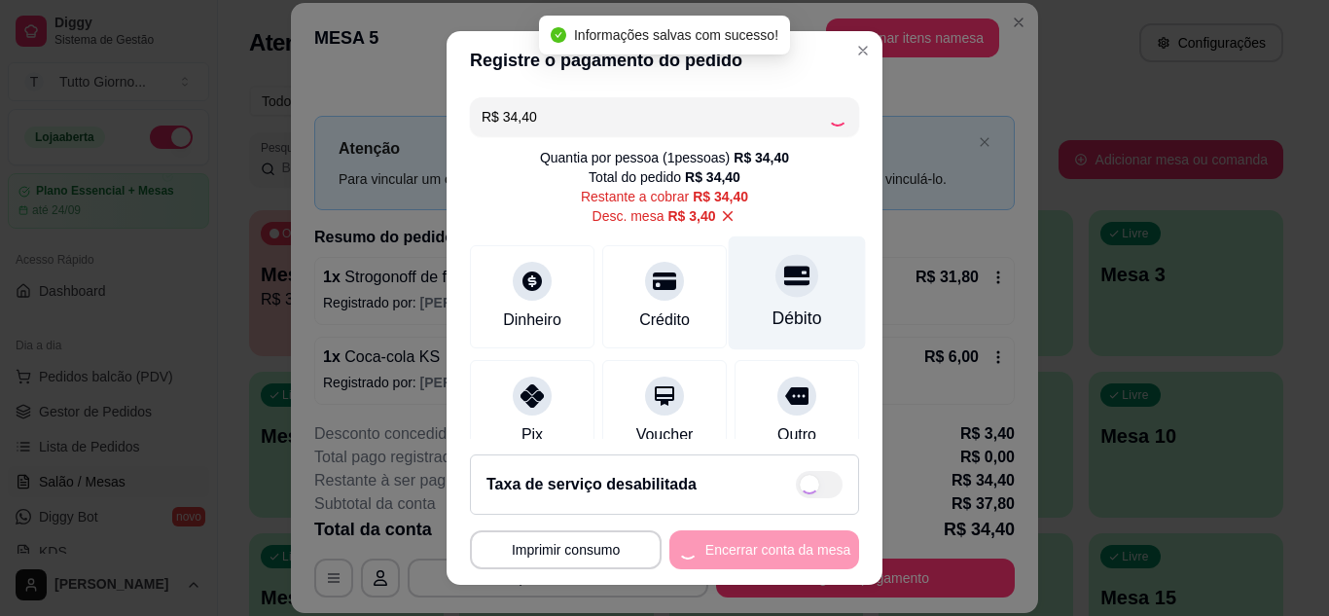
type input "R$ 0,00"
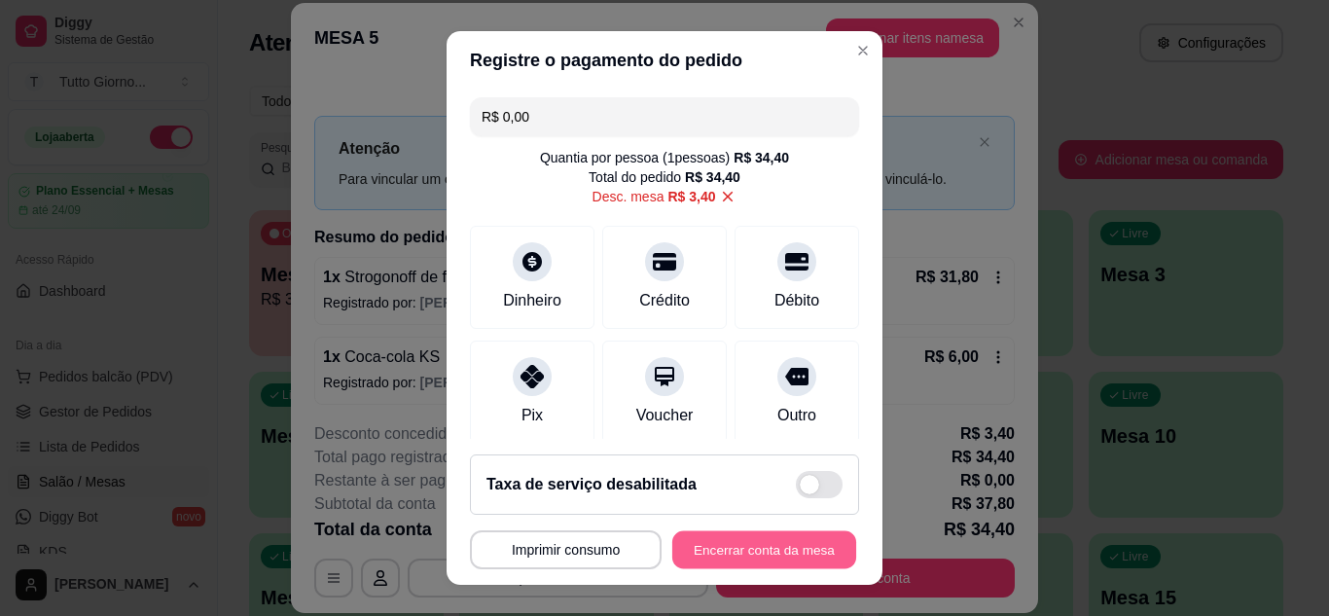
click at [778, 554] on button "Encerrar conta da mesa" at bounding box center [764, 550] width 184 height 38
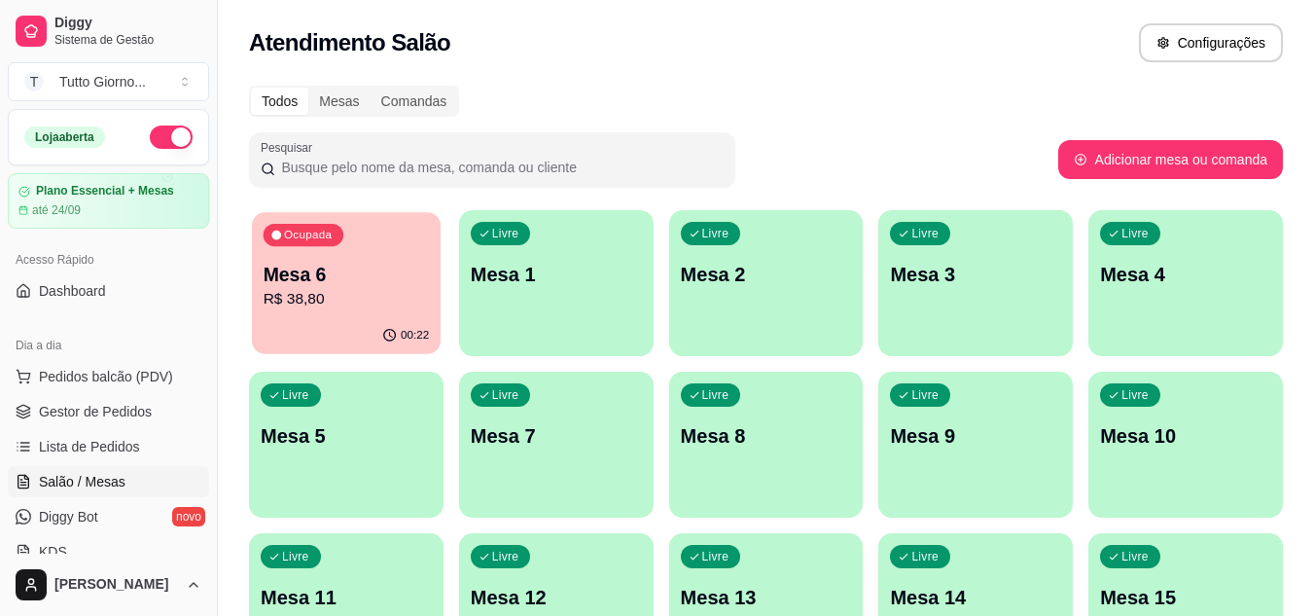
click at [297, 296] on p "R$ 38,80" at bounding box center [347, 299] width 166 height 22
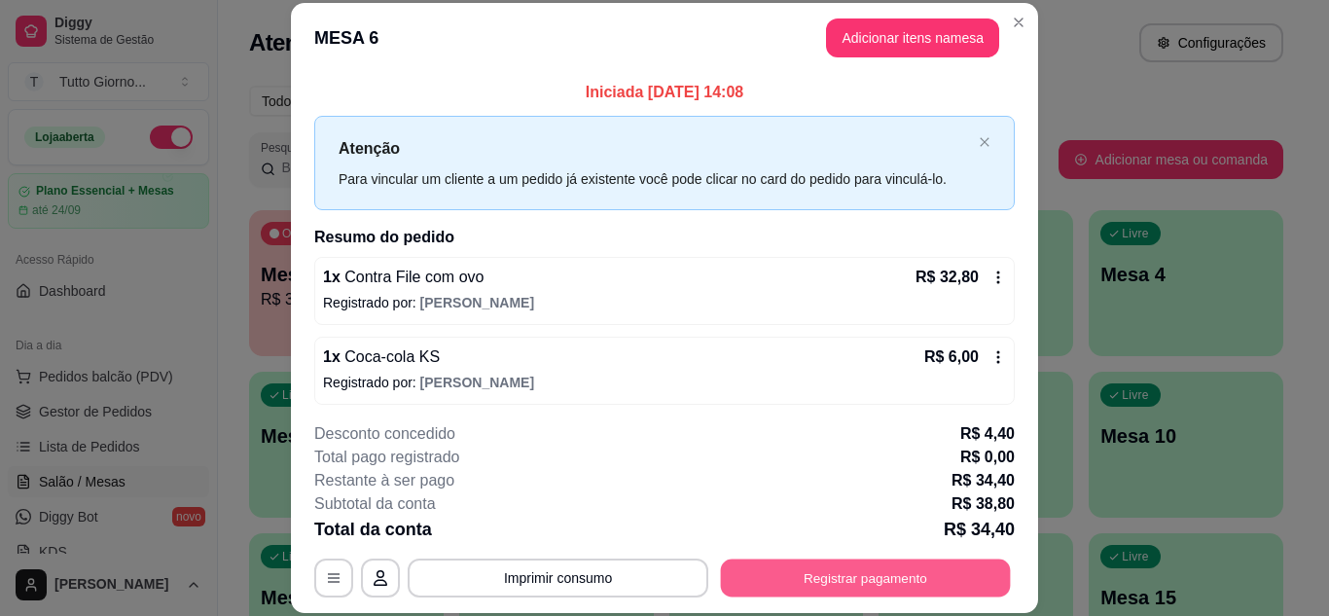
click at [883, 581] on button "Registrar pagamento" at bounding box center [866, 577] width 290 height 38
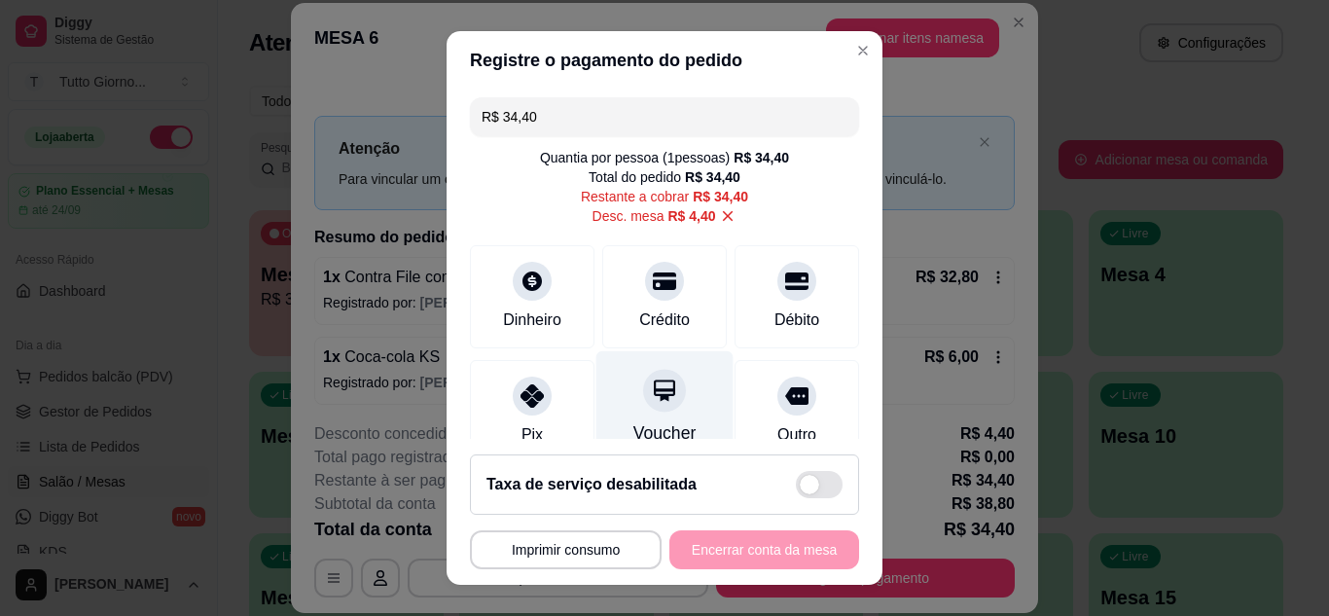
click at [654, 393] on icon at bounding box center [664, 389] width 21 height 21
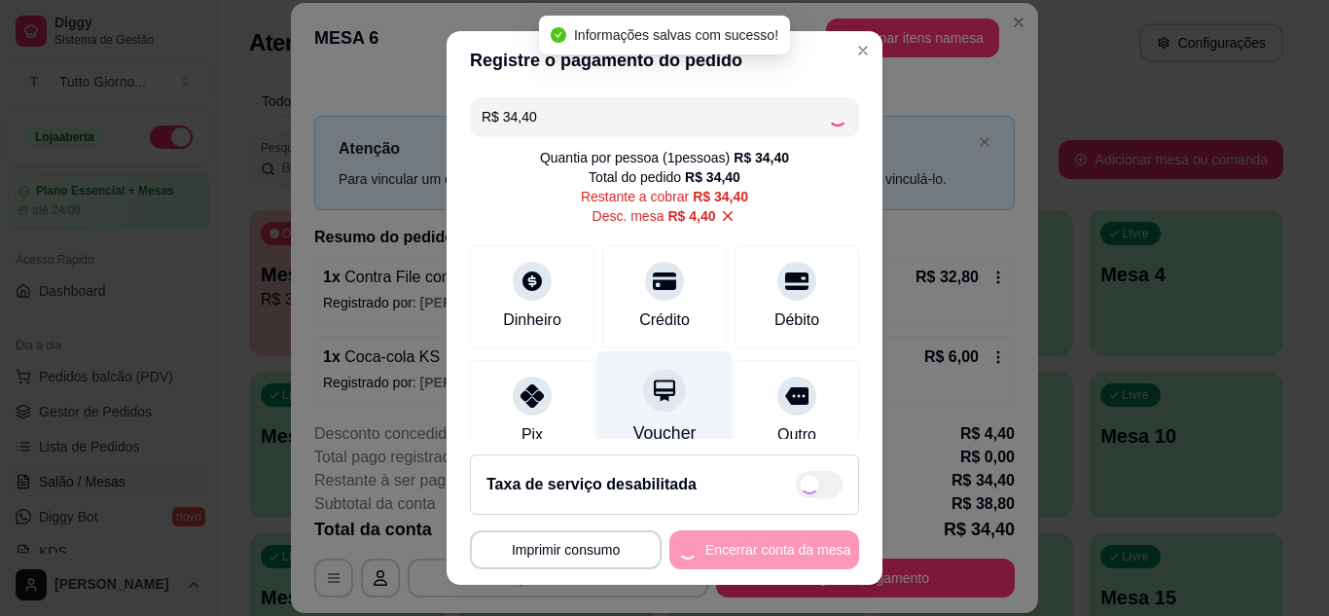
type input "R$ 0,00"
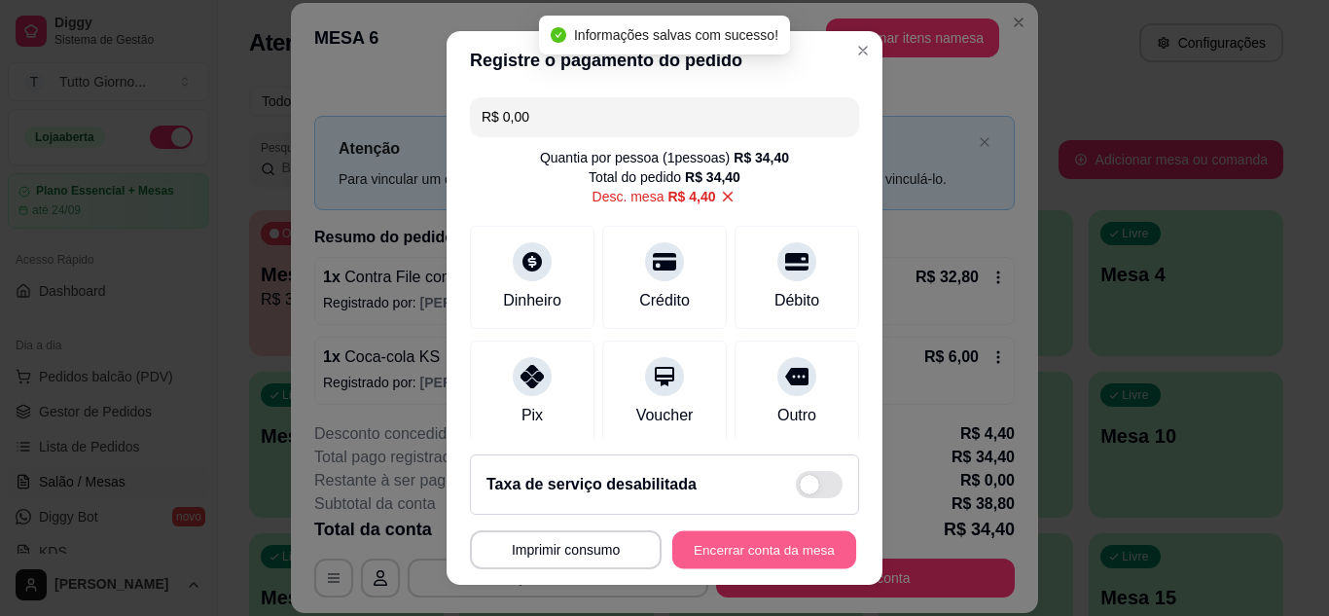
click at [777, 550] on button "Encerrar conta da mesa" at bounding box center [764, 550] width 184 height 38
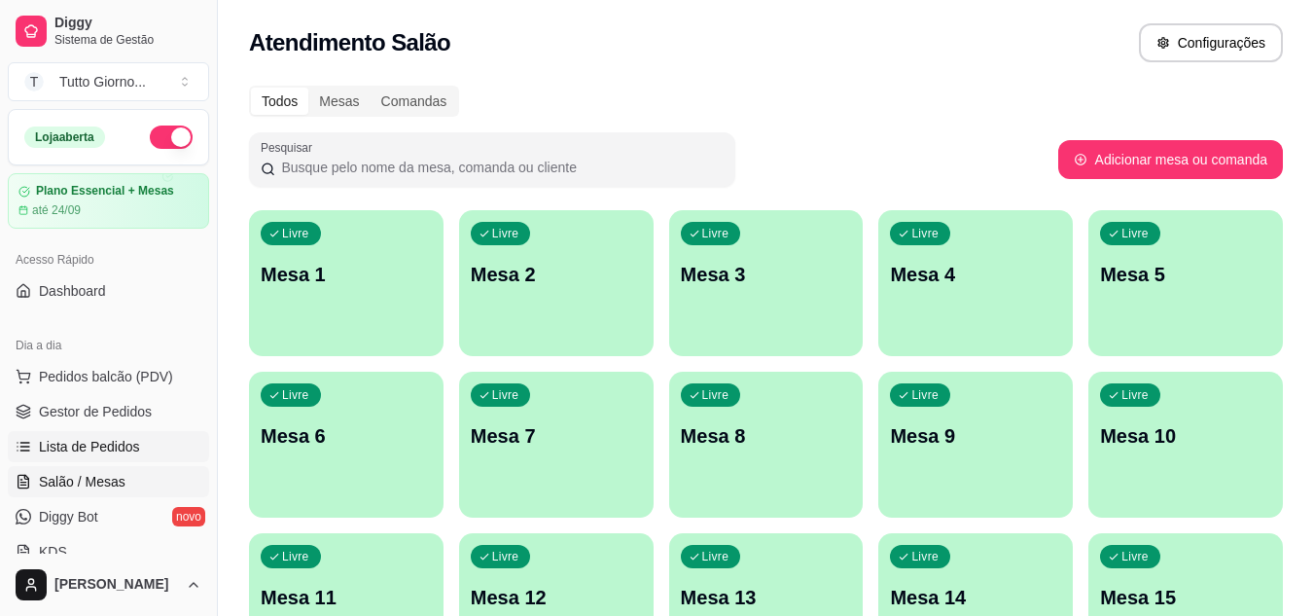
click at [97, 437] on span "Lista de Pedidos" at bounding box center [89, 446] width 101 height 19
click at [100, 448] on span "Lista de Pedidos" at bounding box center [89, 446] width 101 height 19
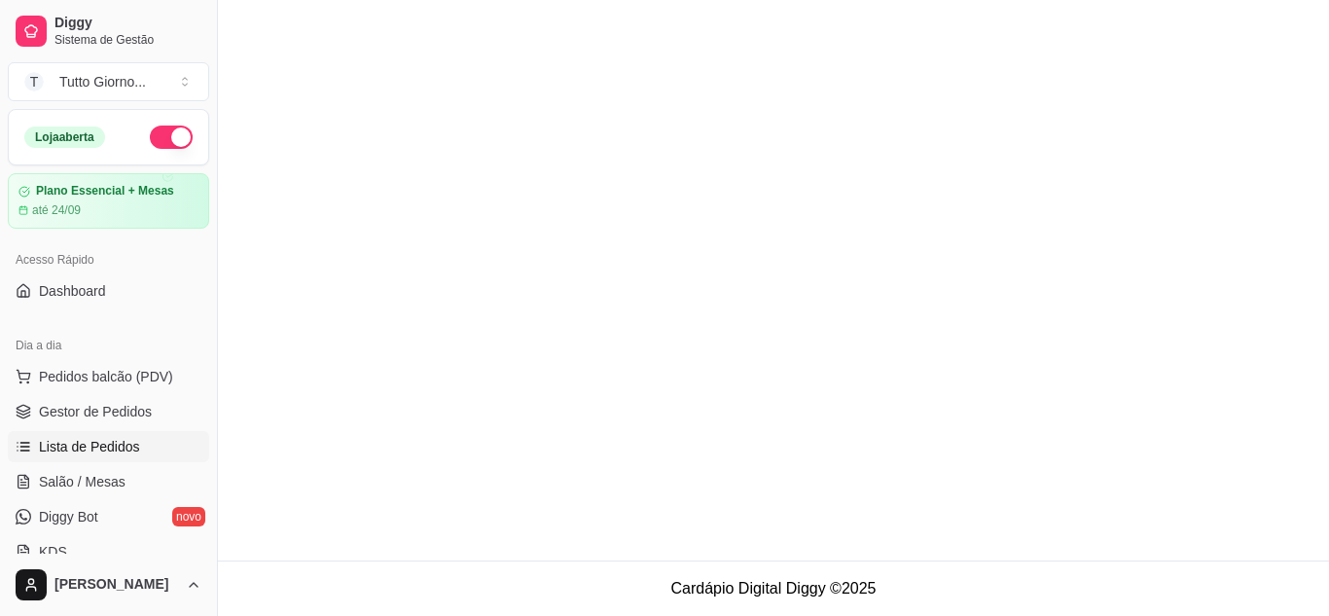
click at [100, 448] on span "Lista de Pedidos" at bounding box center [89, 446] width 101 height 19
click at [103, 419] on span "Gestor de Pedidos" at bounding box center [95, 411] width 113 height 19
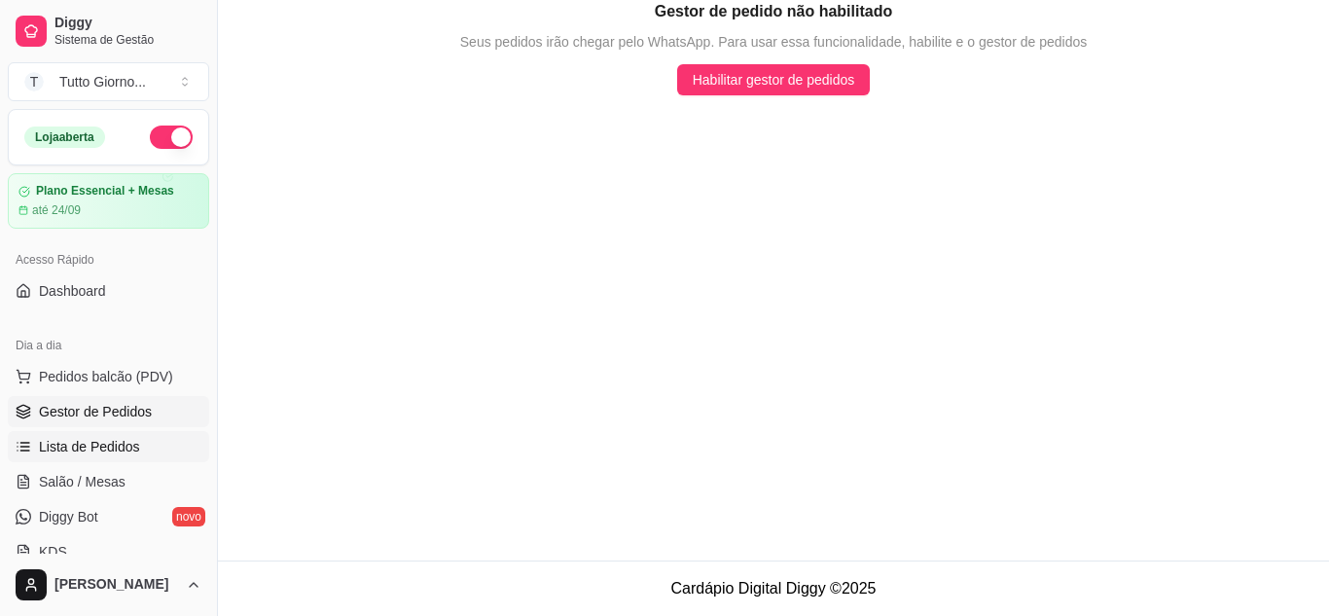
click at [104, 451] on span "Lista de Pedidos" at bounding box center [89, 446] width 101 height 19
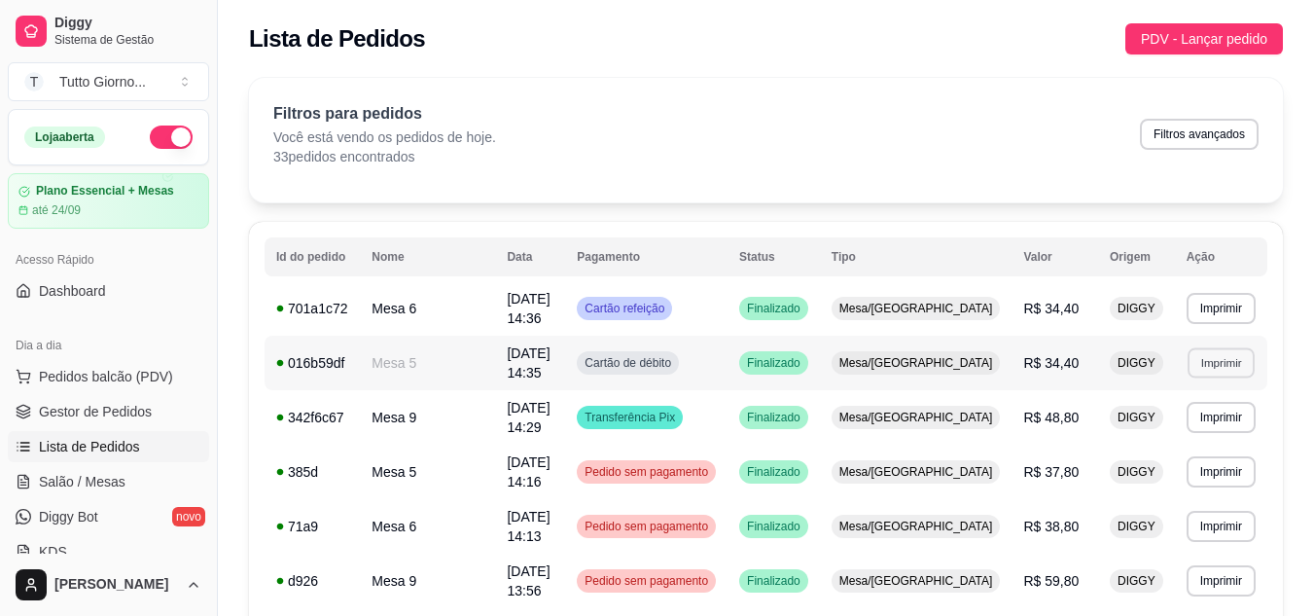
click at [1216, 354] on button "Imprimir" at bounding box center [1221, 362] width 67 height 30
click at [1197, 422] on button "IMPRESSORA" at bounding box center [1178, 419] width 141 height 31
click at [1216, 317] on button "Imprimir" at bounding box center [1221, 308] width 67 height 30
click at [1205, 377] on button "IMPRESSORA" at bounding box center [1178, 372] width 136 height 30
click at [110, 485] on span "Salão / Mesas" at bounding box center [82, 481] width 87 height 19
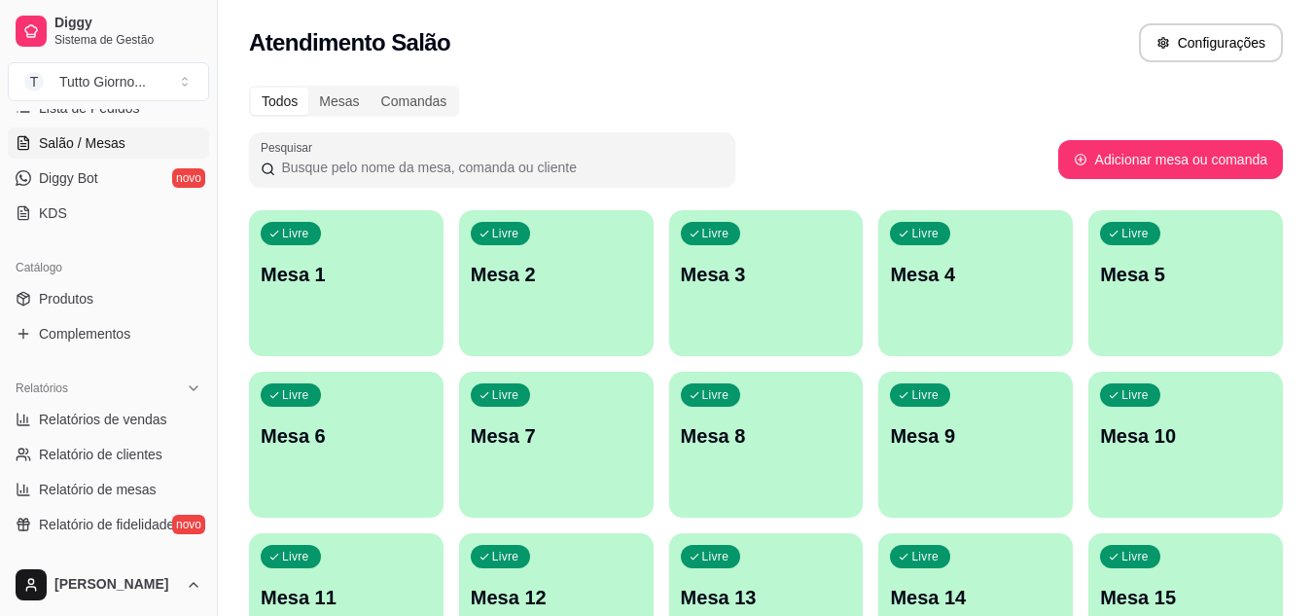
scroll to position [350, 0]
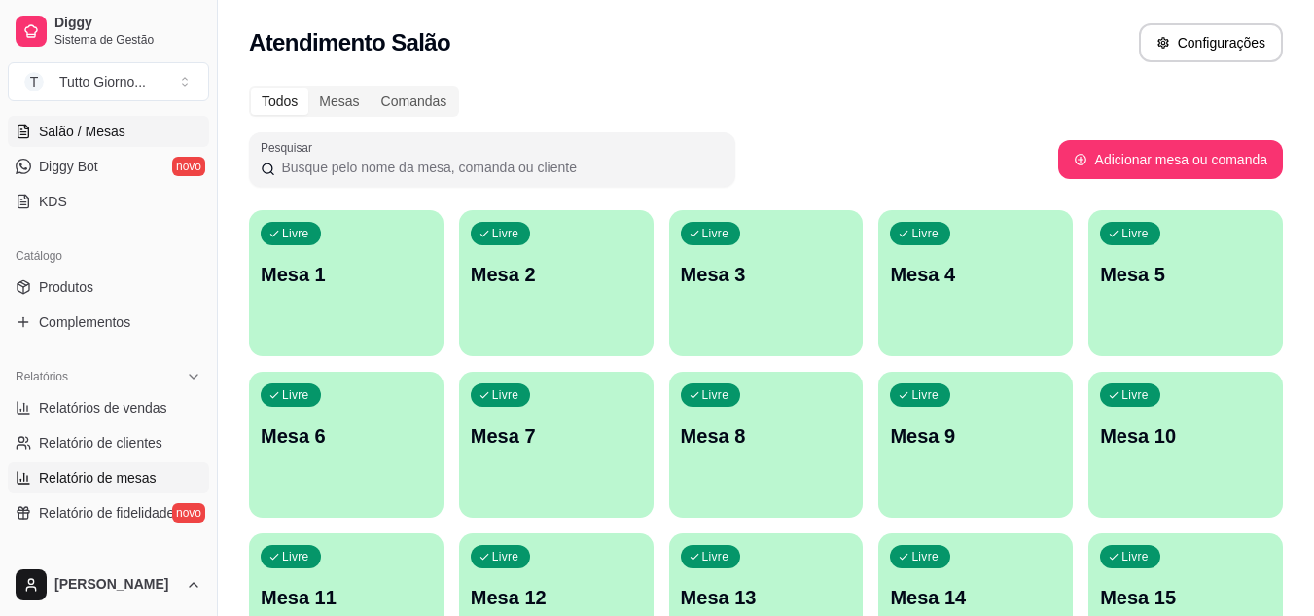
click at [92, 474] on span "Relatório de mesas" at bounding box center [98, 477] width 118 height 19
click at [210, 543] on button "Toggle Sidebar" at bounding box center [217, 308] width 16 height 616
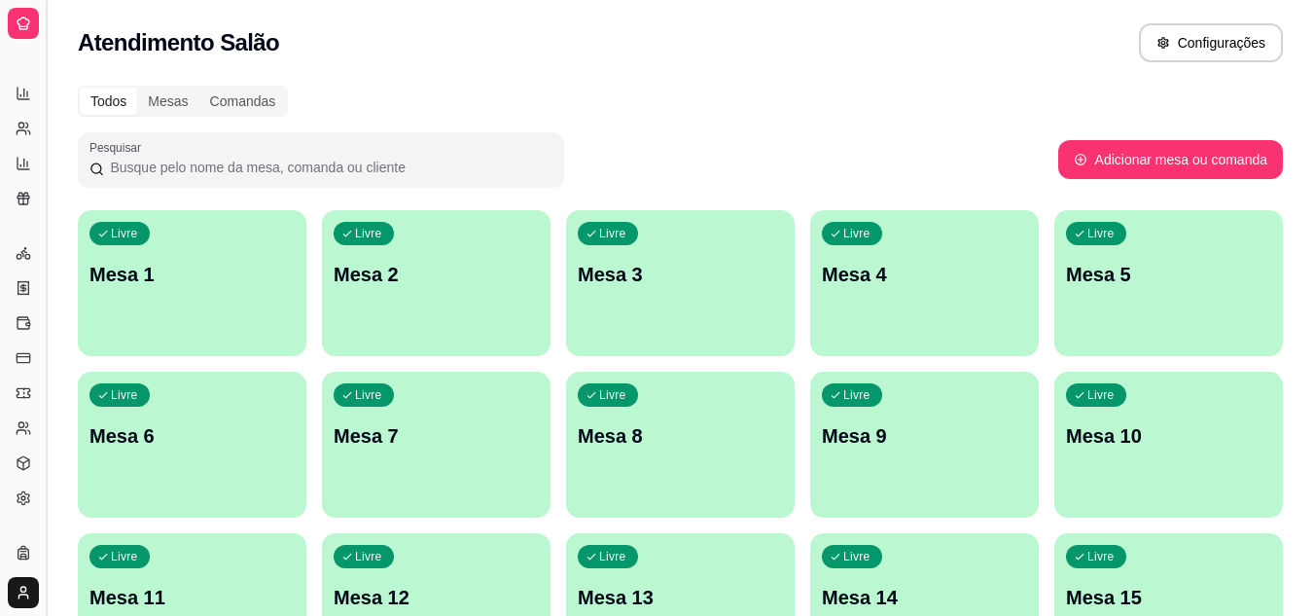
scroll to position [165, 0]
click at [45, 492] on button "Toggle Sidebar" at bounding box center [46, 308] width 16 height 616
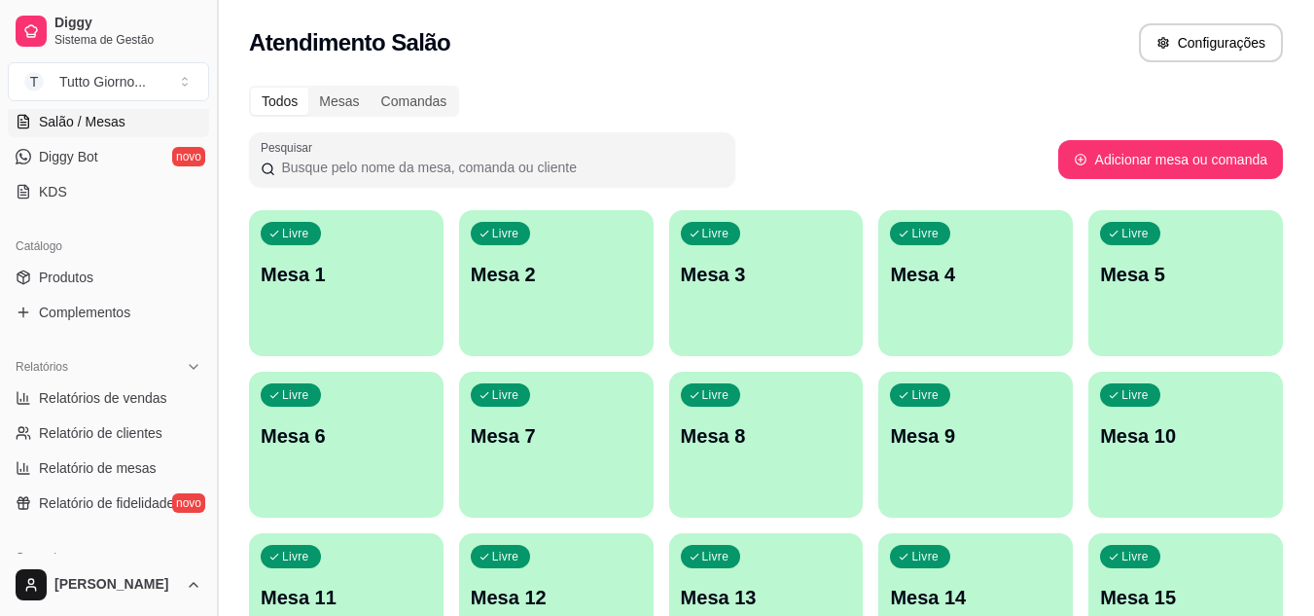
scroll to position [355, 0]
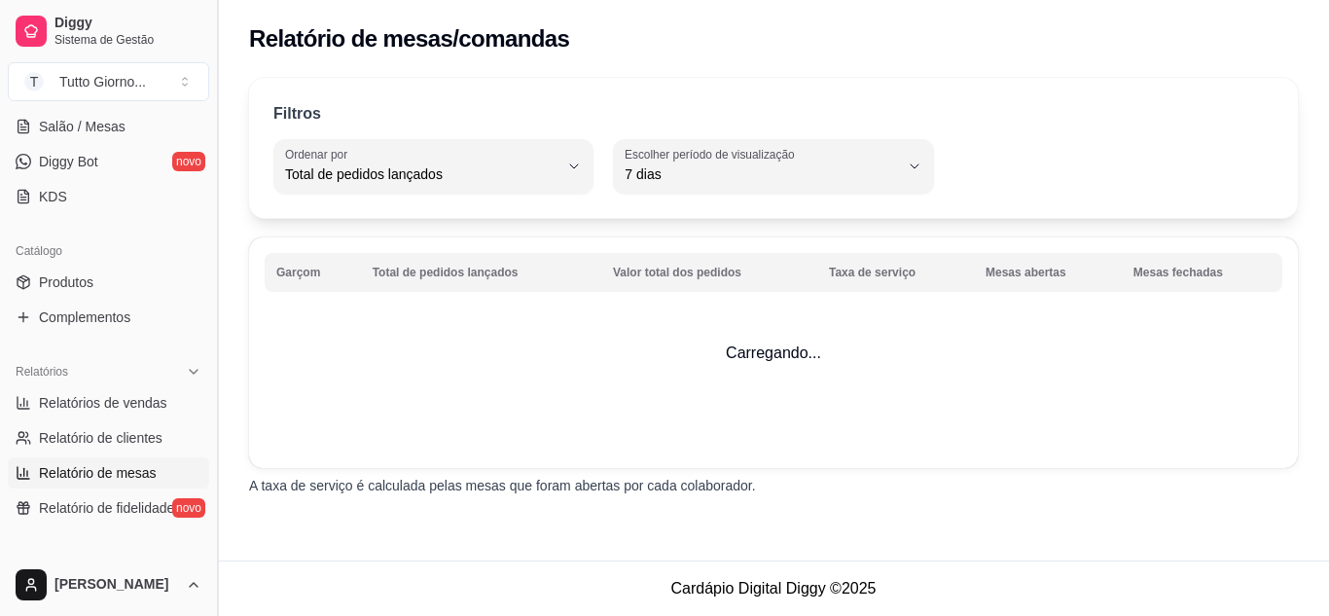
click at [45, 492] on link "Relatório de fidelidade novo" at bounding box center [108, 507] width 201 height 31
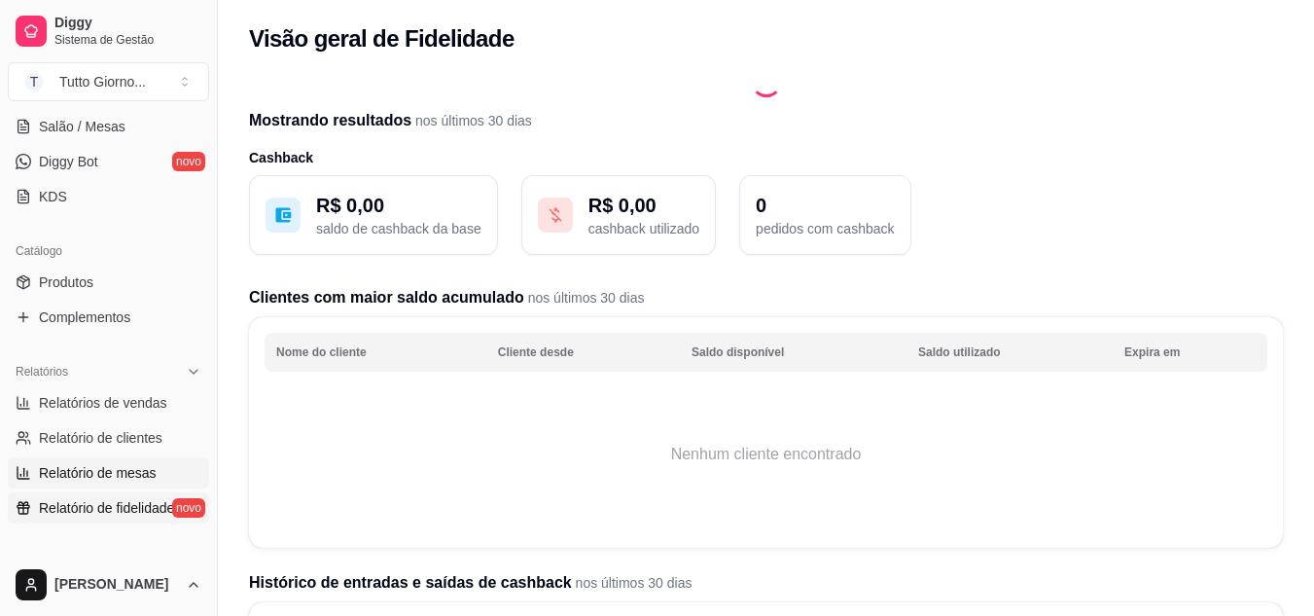
click at [66, 486] on link "Relatório de mesas" at bounding box center [108, 472] width 201 height 31
select select "TOTAL_OF_ORDERS"
select select "7"
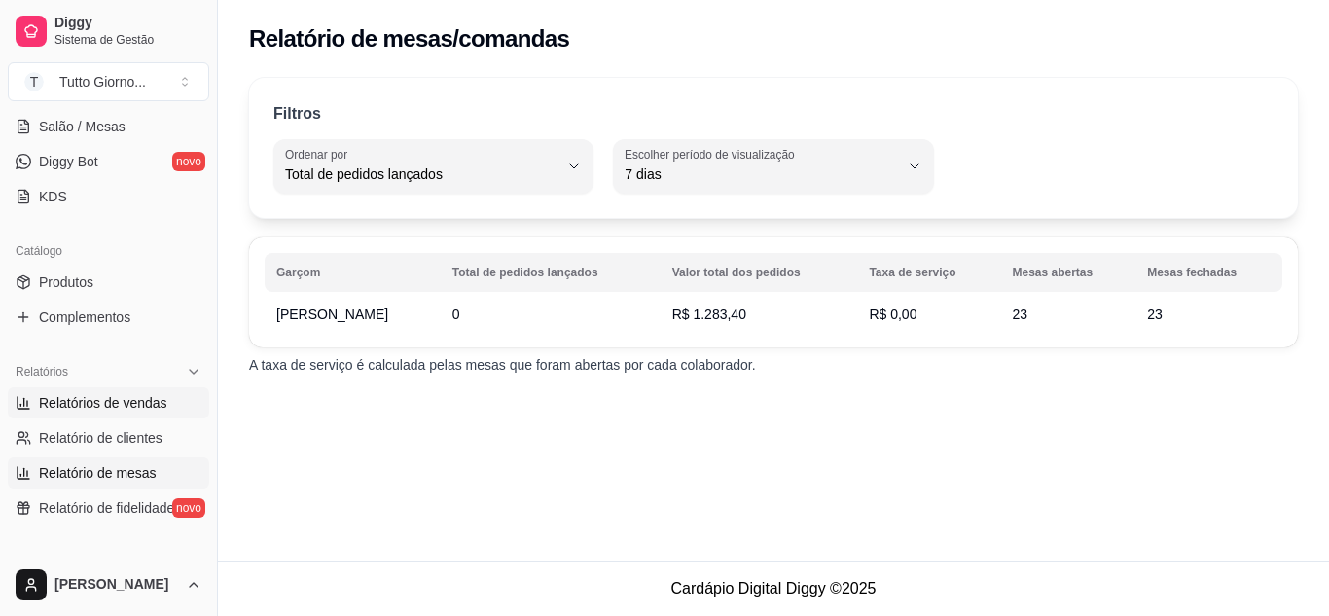
click at [139, 395] on span "Relatórios de vendas" at bounding box center [103, 402] width 128 height 19
select select "ALL"
select select "0"
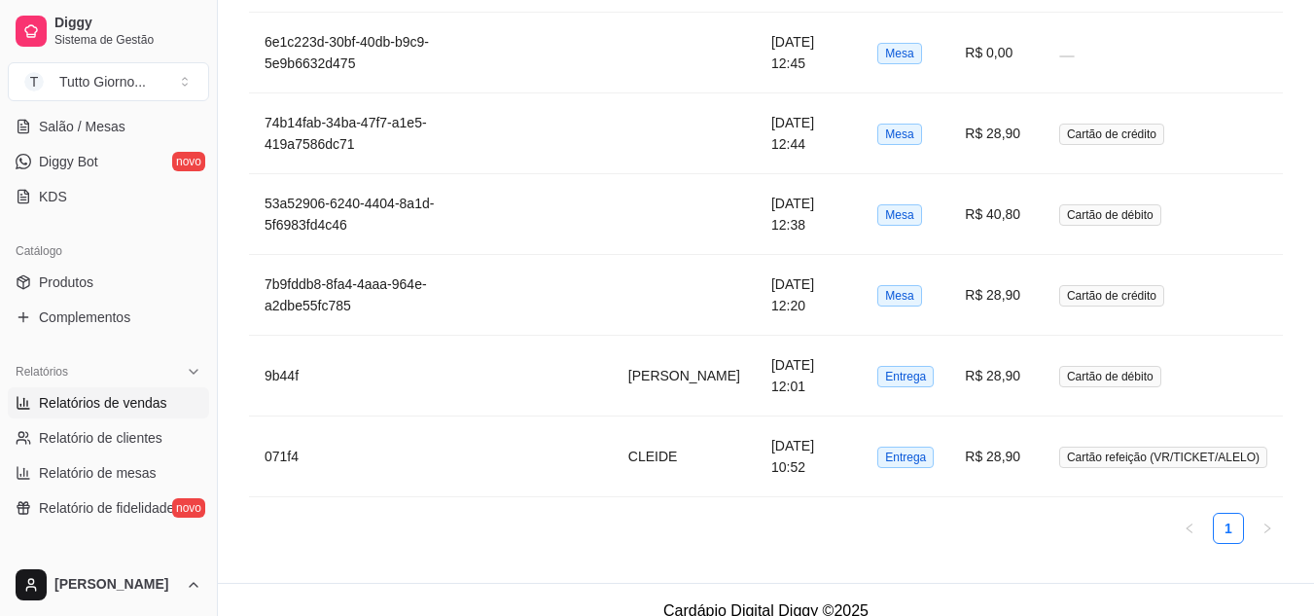
scroll to position [2228, 0]
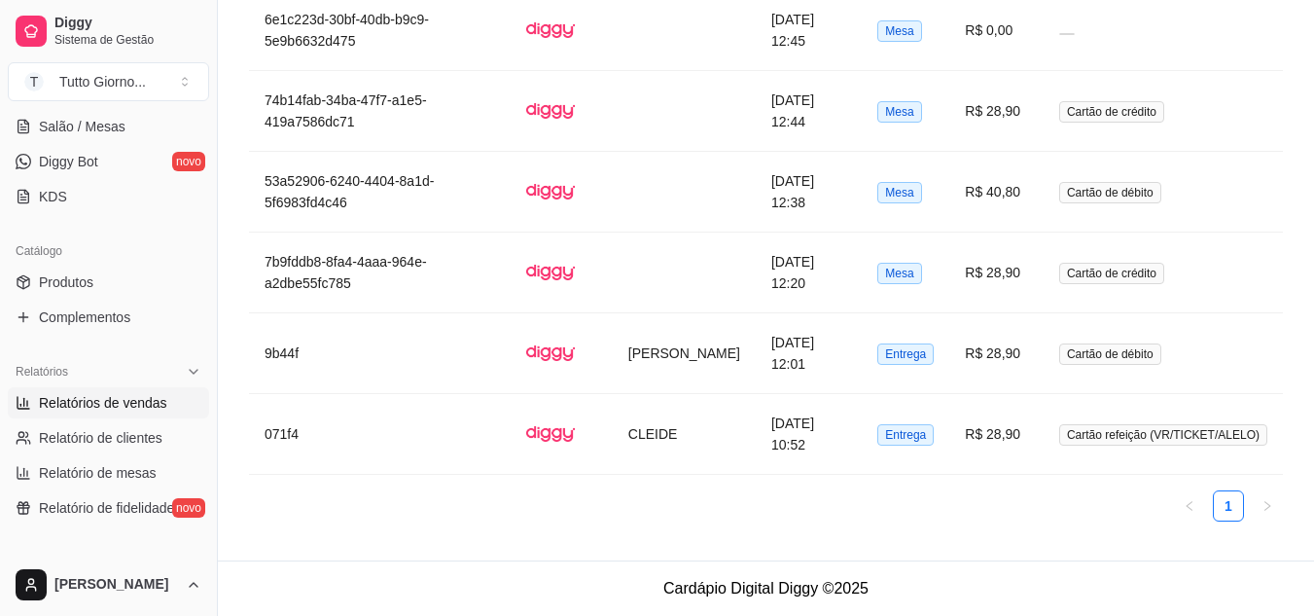
click at [1251, 514] on ul "1" at bounding box center [766, 505] width 1034 height 31
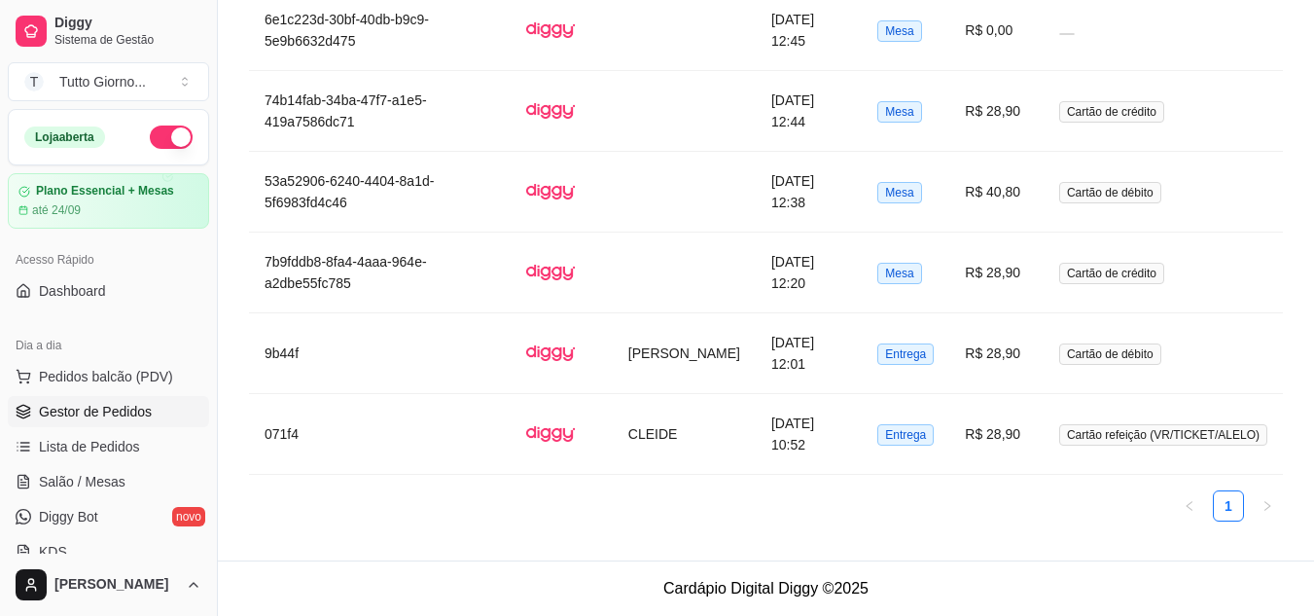
click at [84, 406] on span "Gestor de Pedidos" at bounding box center [95, 411] width 113 height 19
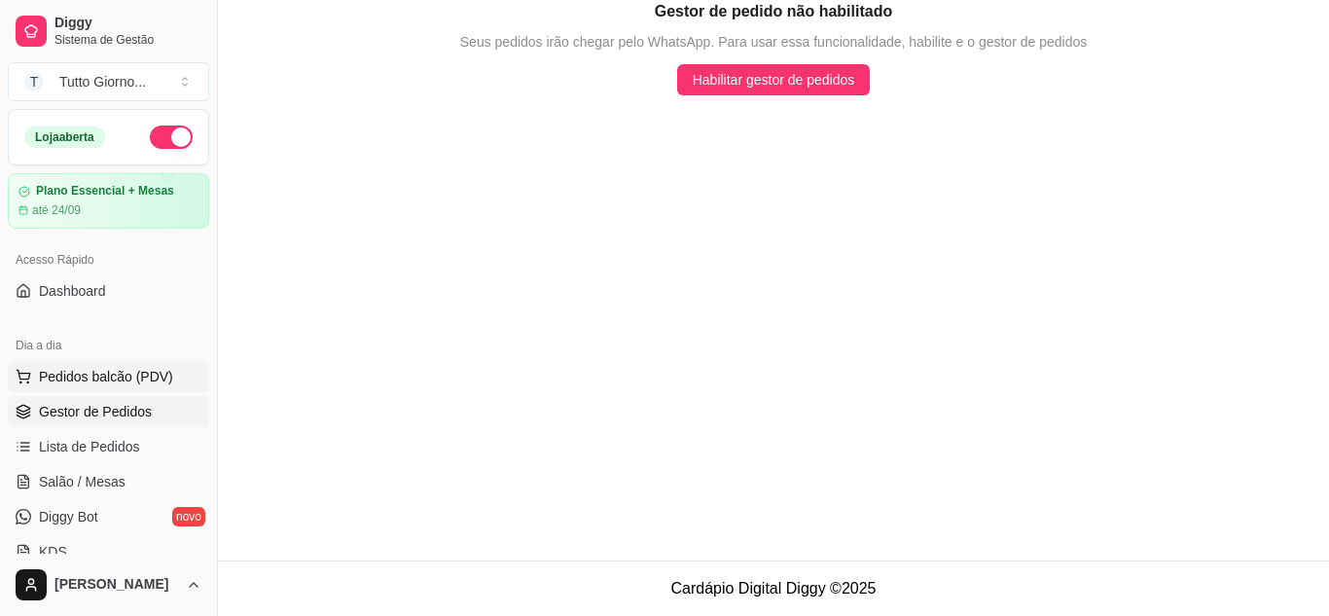
click at [71, 378] on span "Pedidos balcão (PDV)" at bounding box center [106, 376] width 134 height 19
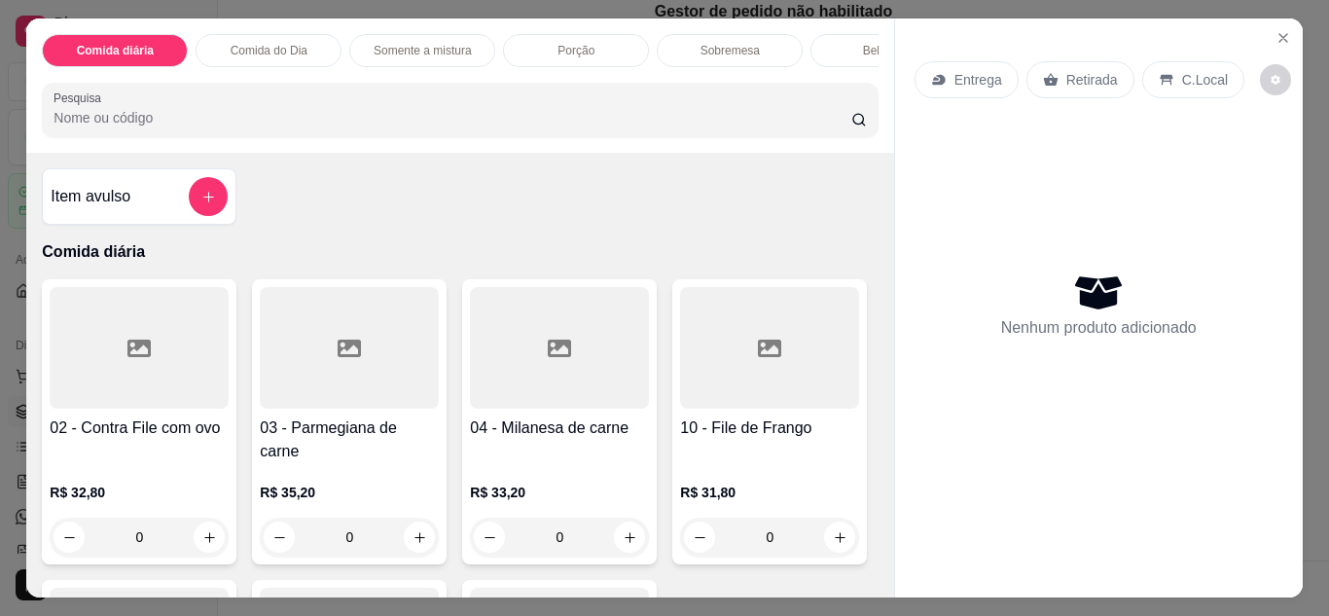
select select "ALL"
select select "0"
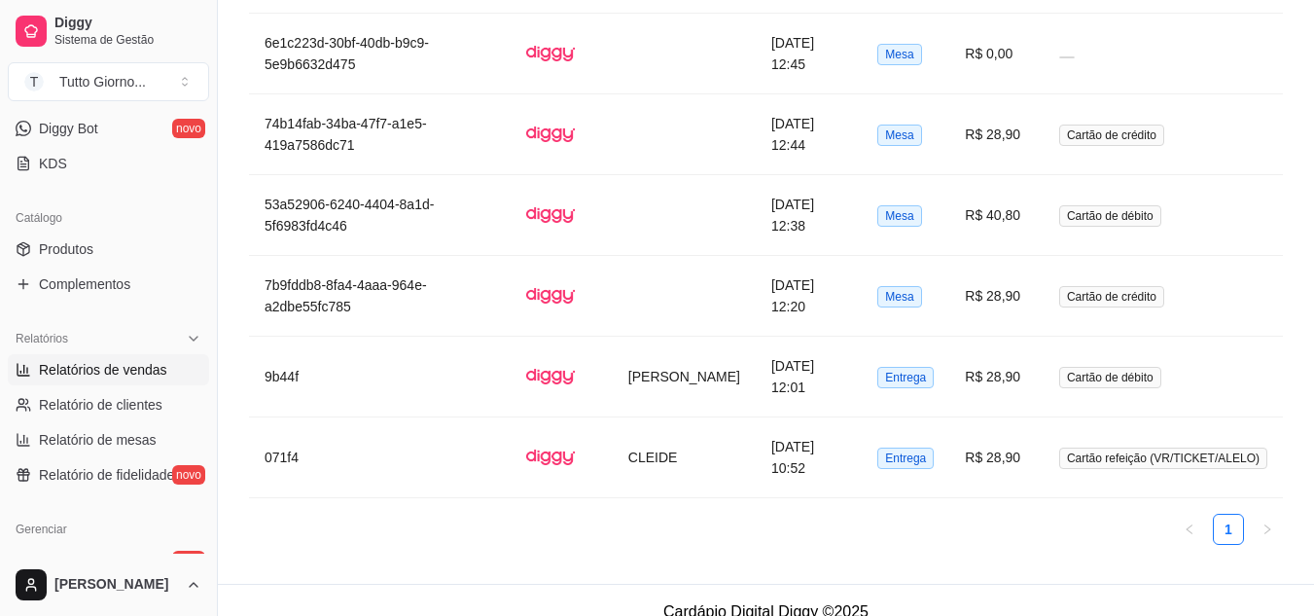
scroll to position [776, 0]
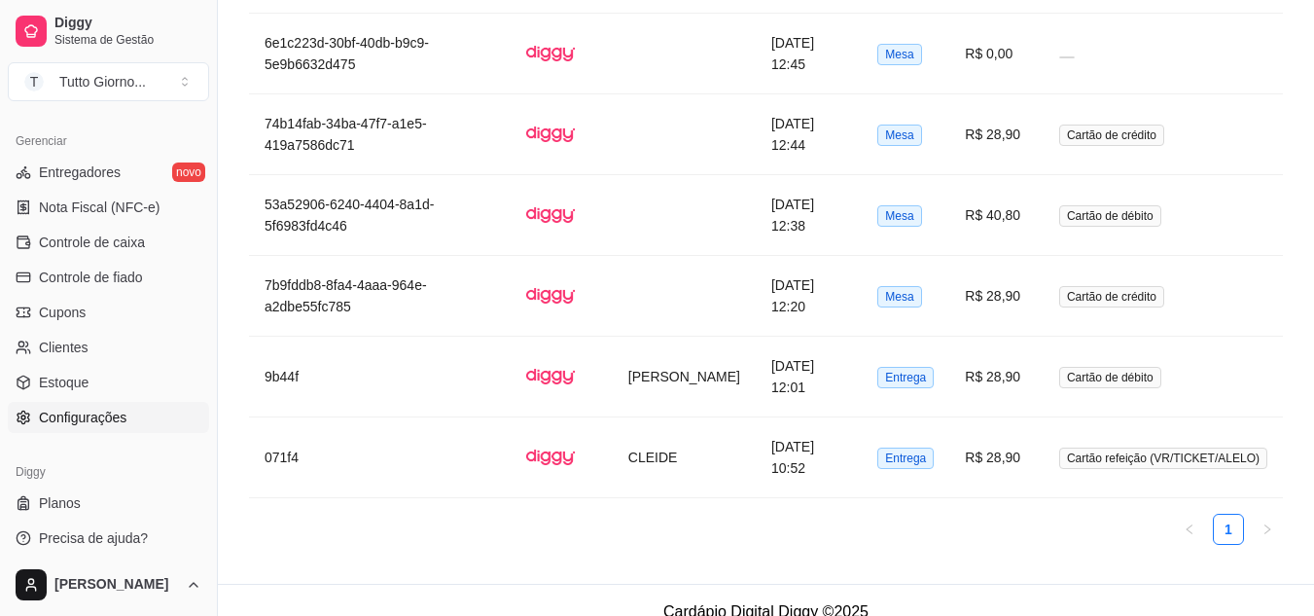
click at [97, 414] on span "Configurações" at bounding box center [83, 417] width 88 height 19
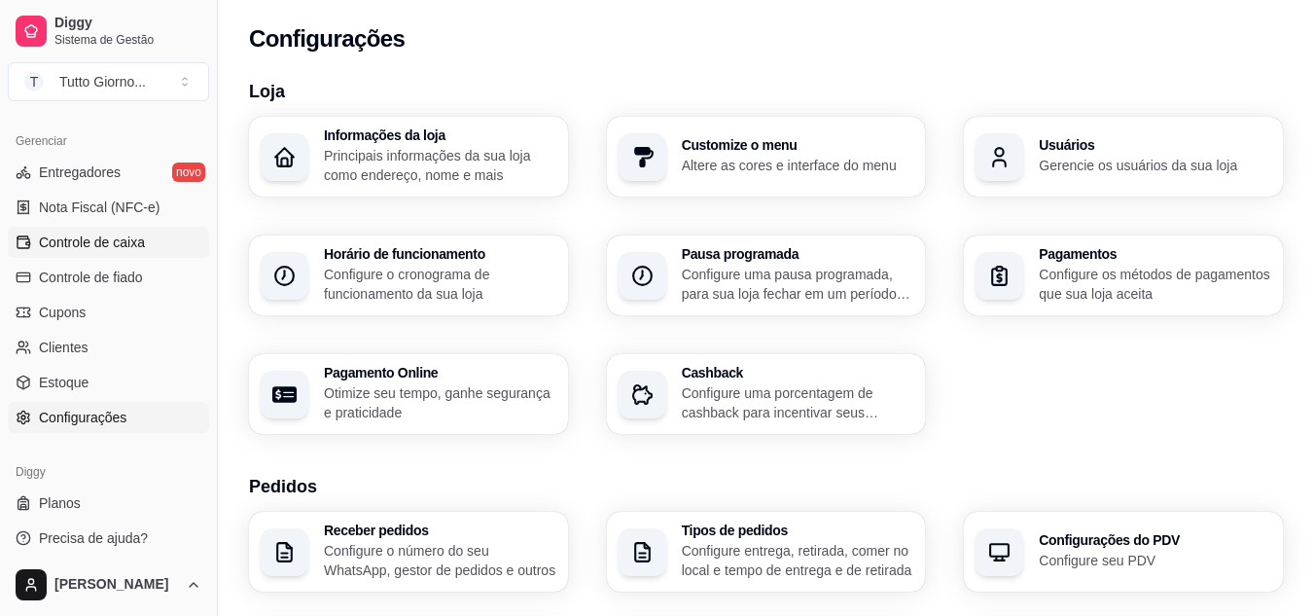
click at [126, 256] on link "Controle de caixa" at bounding box center [108, 242] width 201 height 31
click at [117, 241] on span "Controle de caixa" at bounding box center [92, 242] width 106 height 19
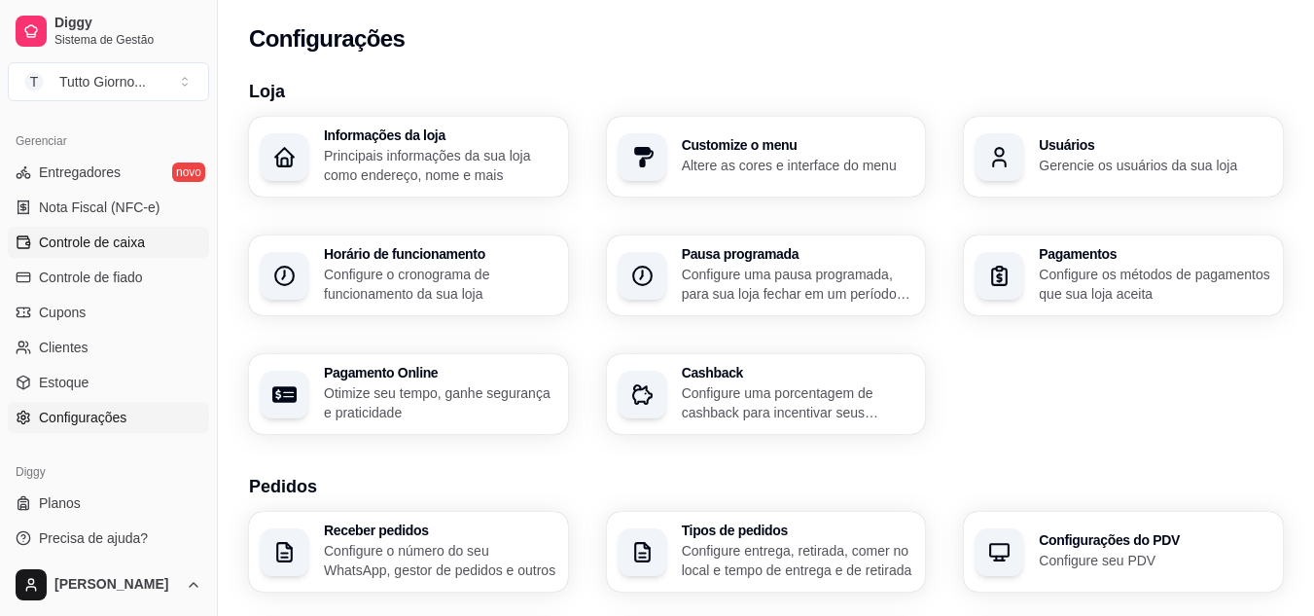
click at [29, 238] on icon at bounding box center [24, 242] width 16 height 16
click at [63, 285] on span "Controle de fiado" at bounding box center [91, 277] width 104 height 19
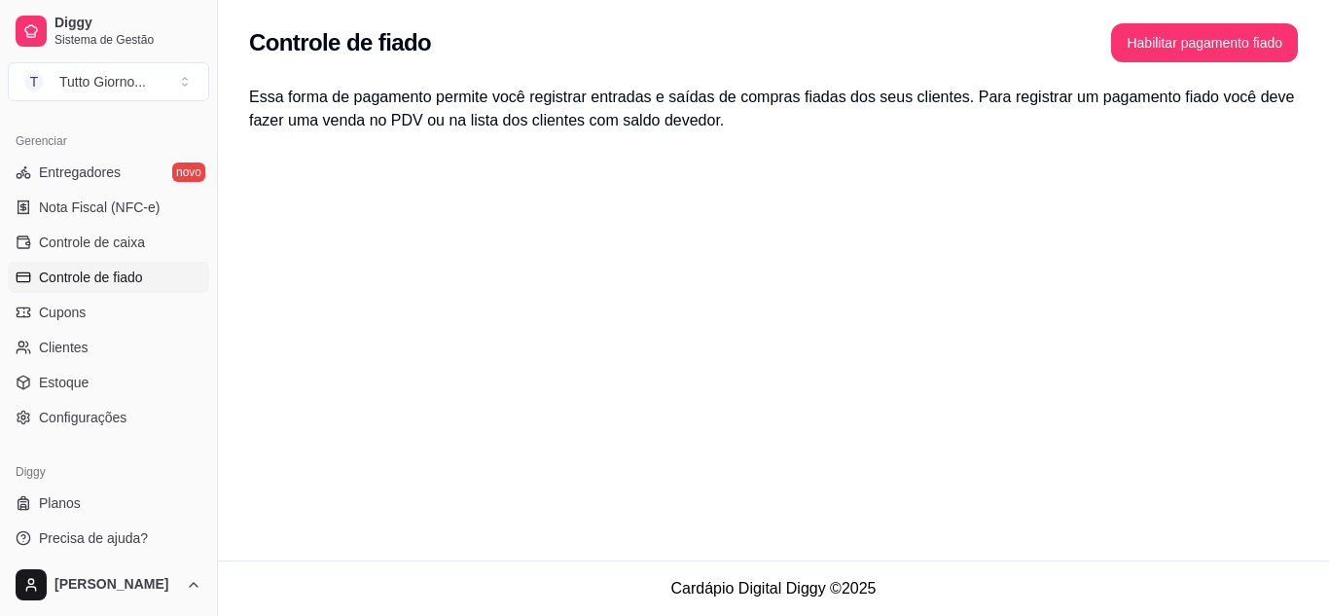
click at [63, 285] on span "Controle de fiado" at bounding box center [91, 277] width 104 height 19
click at [73, 247] on span "Controle de caixa" at bounding box center [92, 242] width 106 height 19
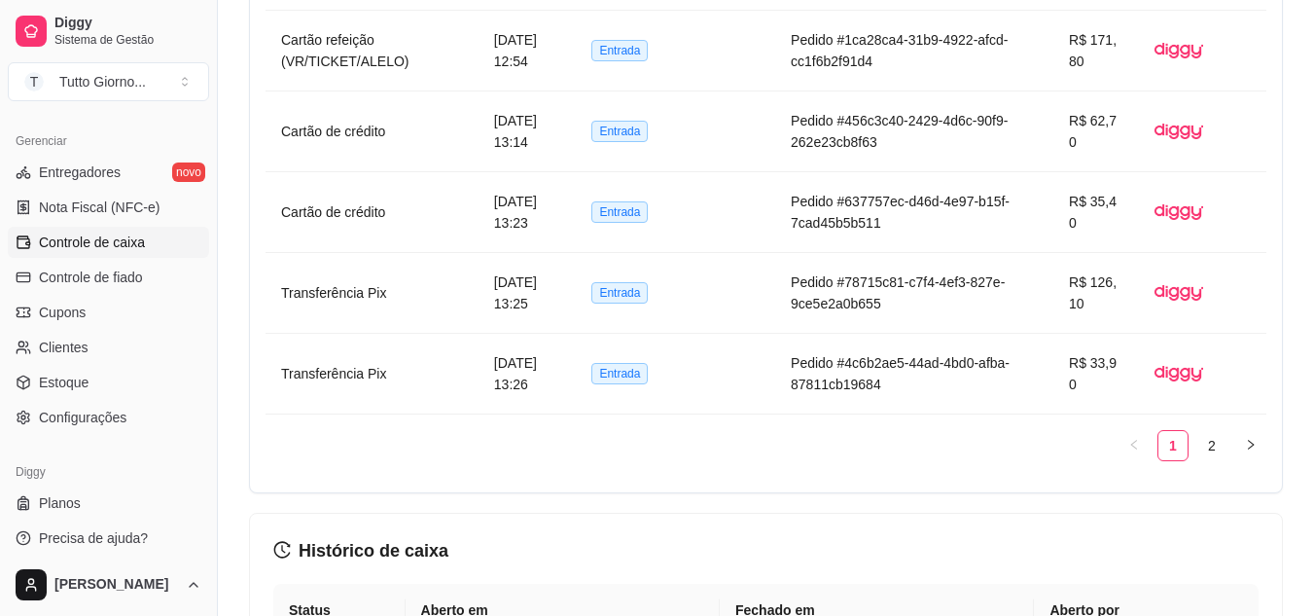
scroll to position [2089, 0]
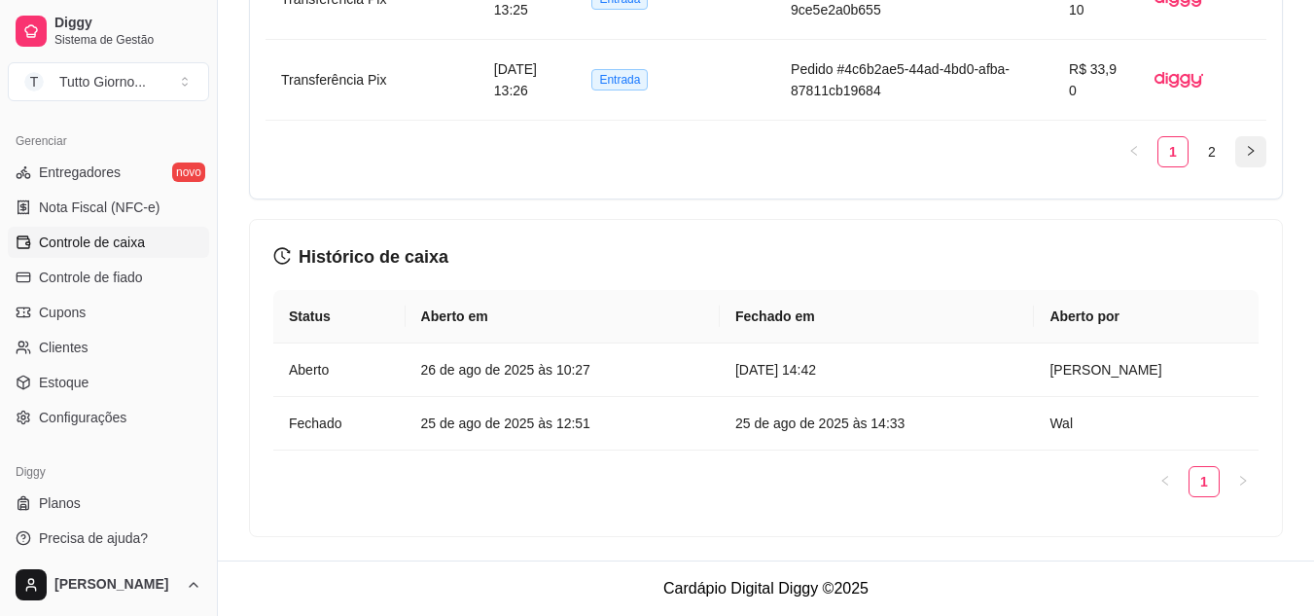
click at [1241, 157] on button "button" at bounding box center [1251, 151] width 31 height 31
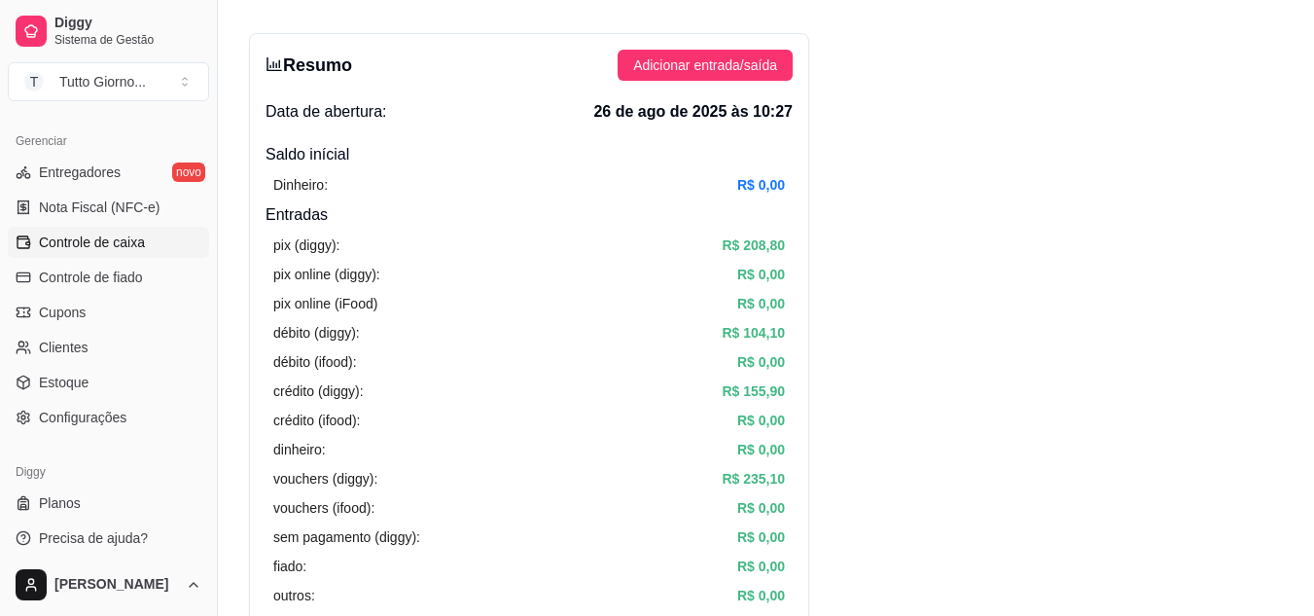
scroll to position [0, 0]
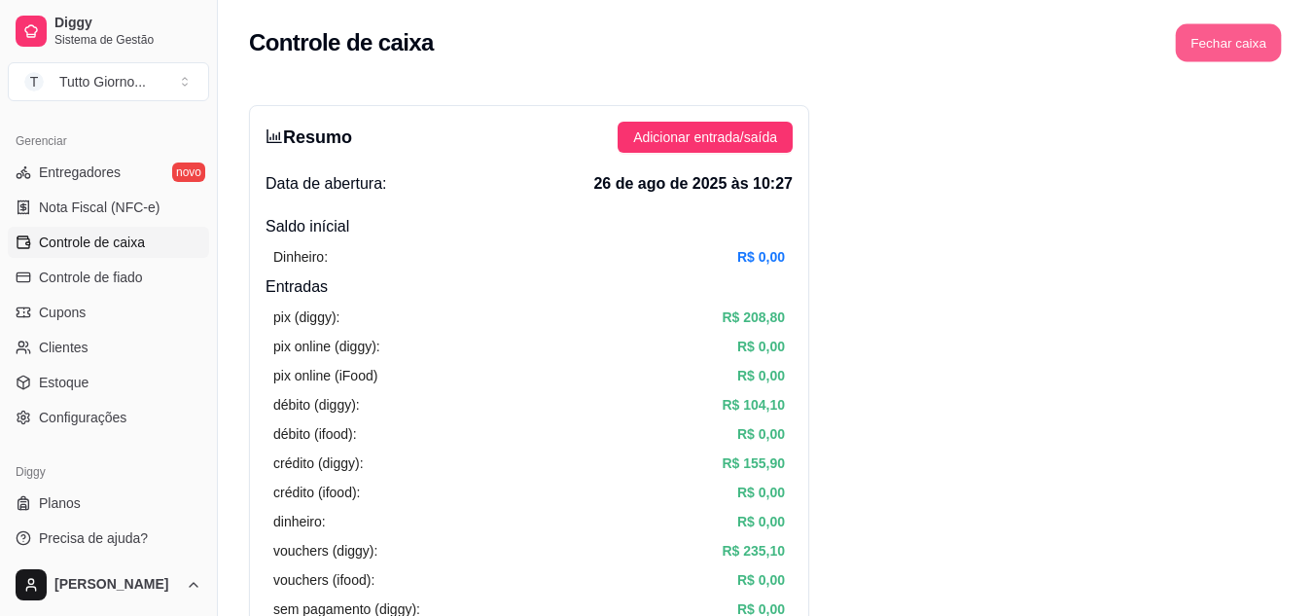
click at [1230, 45] on button "Fechar caixa" at bounding box center [1229, 43] width 106 height 38
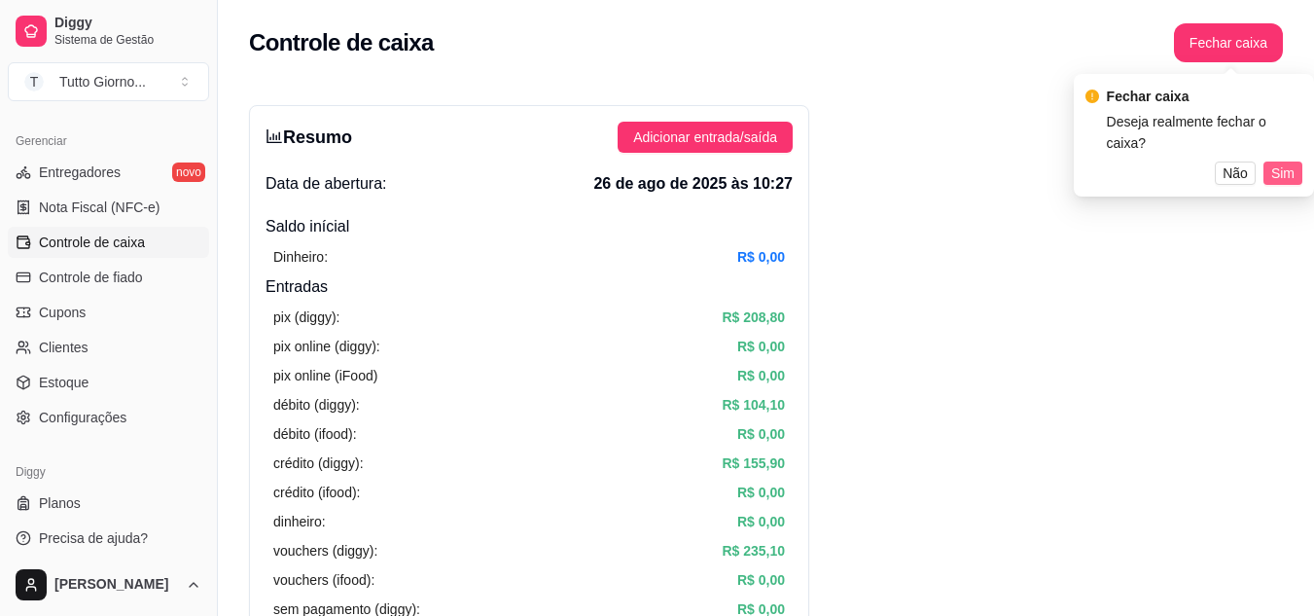
click at [1280, 162] on span "Sim" at bounding box center [1283, 172] width 23 height 21
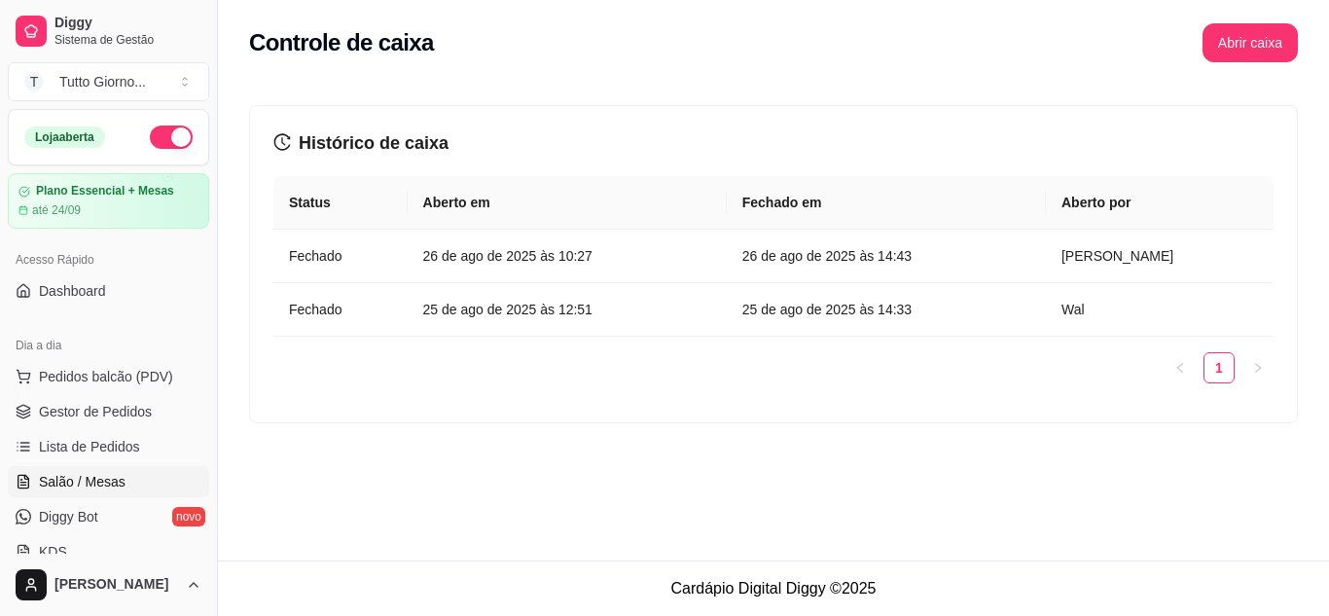
click at [86, 470] on link "Salão / Mesas" at bounding box center [108, 481] width 201 height 31
